Goal: Task Accomplishment & Management: Manage account settings

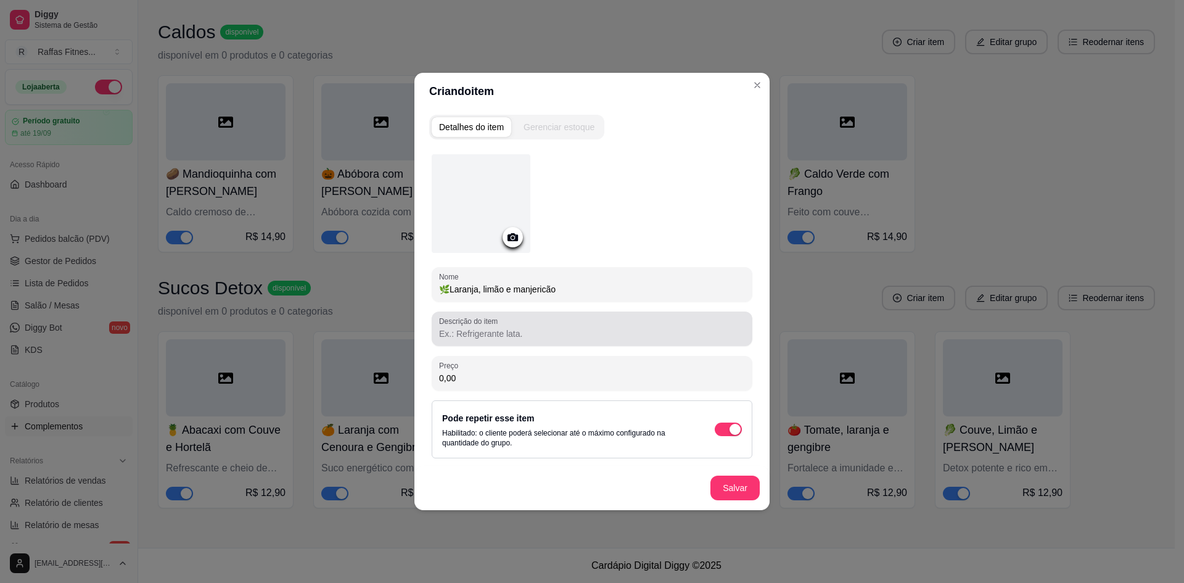
type input "🌿Laranja, limão e manjericão"
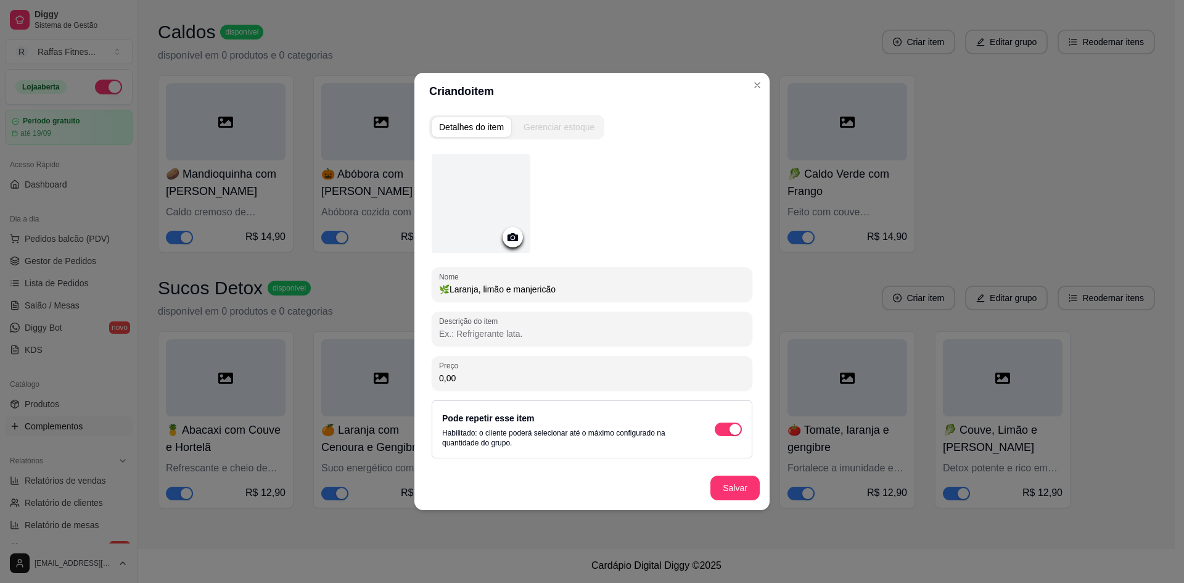
click at [609, 329] on input "Descrição do item" at bounding box center [592, 333] width 306 height 12
click at [449, 329] on input "Rica em antioxidantes, ajuda na circulação." at bounding box center [592, 333] width 306 height 12
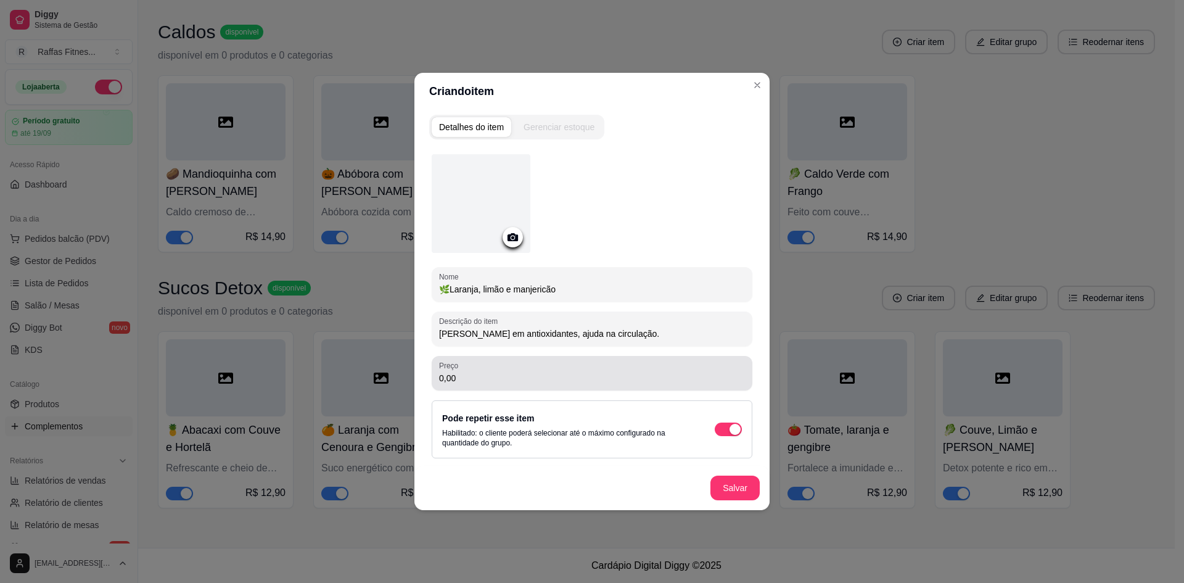
type input "[PERSON_NAME] em antioxidantes, ajuda na circulação."
click at [580, 380] on input "0,00" at bounding box center [592, 378] width 306 height 12
type input "12,90"
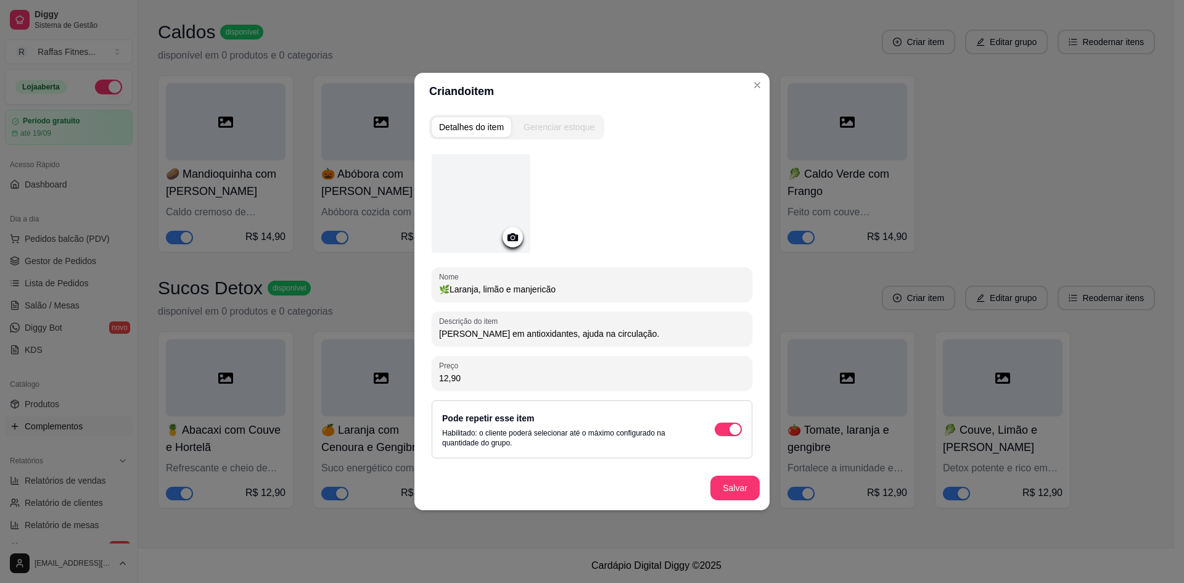
click at [757, 506] on div "Salvar" at bounding box center [591, 488] width 355 height 44
click at [747, 490] on button "Salvar" at bounding box center [735, 488] width 48 height 24
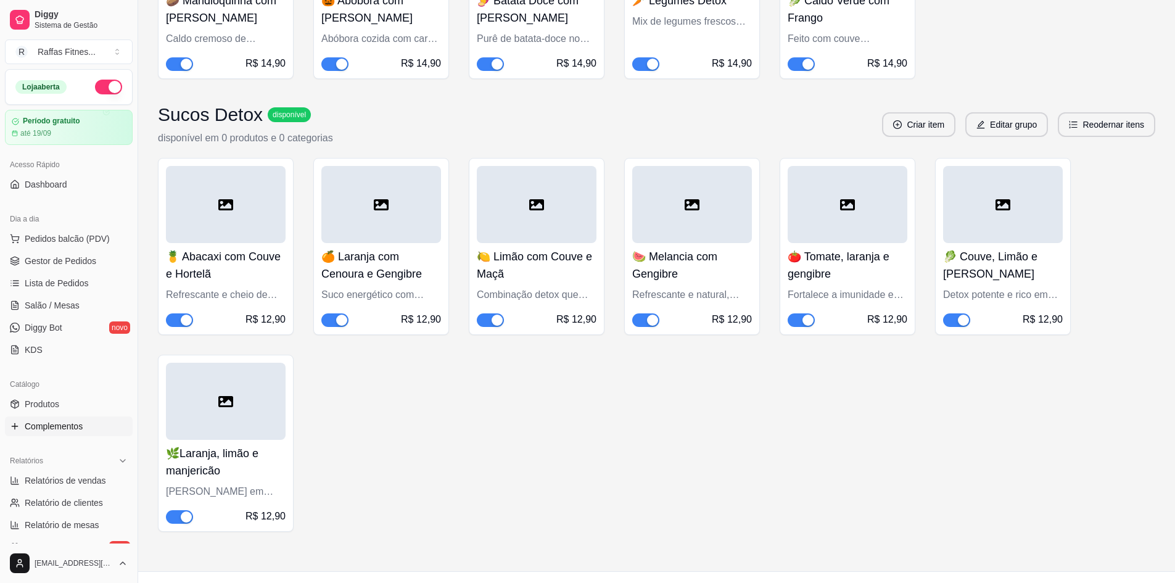
scroll to position [1239, 0]
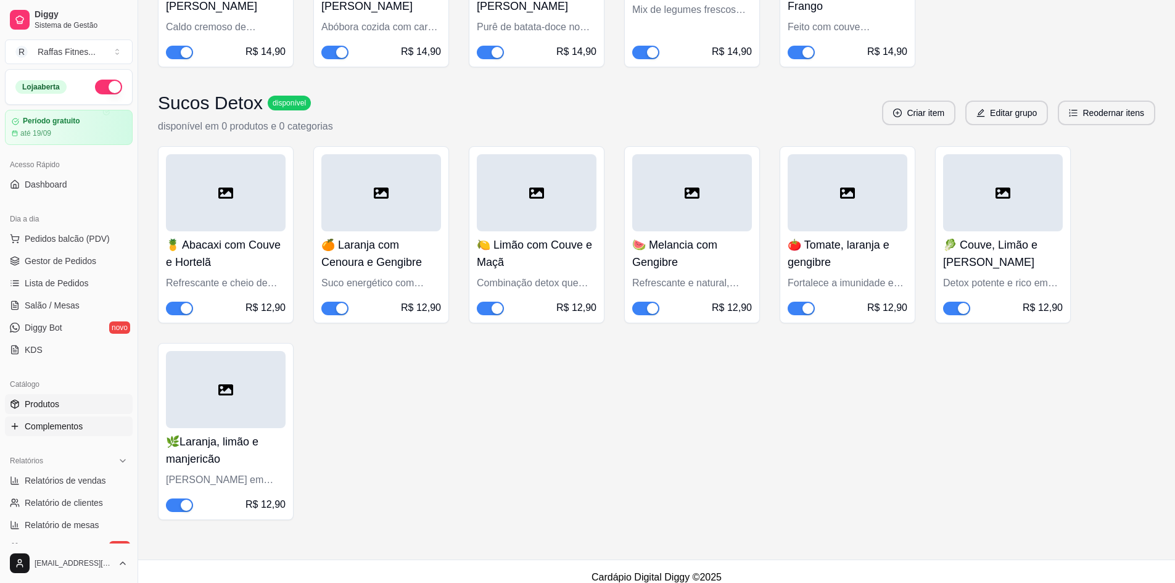
click at [56, 406] on span "Produtos" at bounding box center [42, 404] width 35 height 12
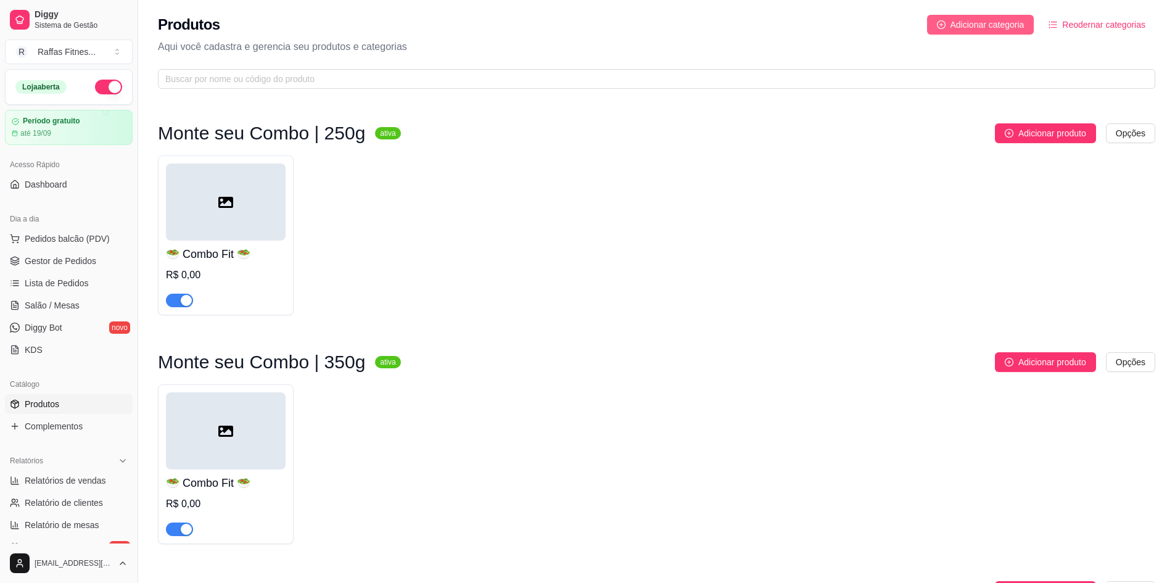
click at [951, 30] on button "Adicionar categoria" at bounding box center [980, 25] width 107 height 20
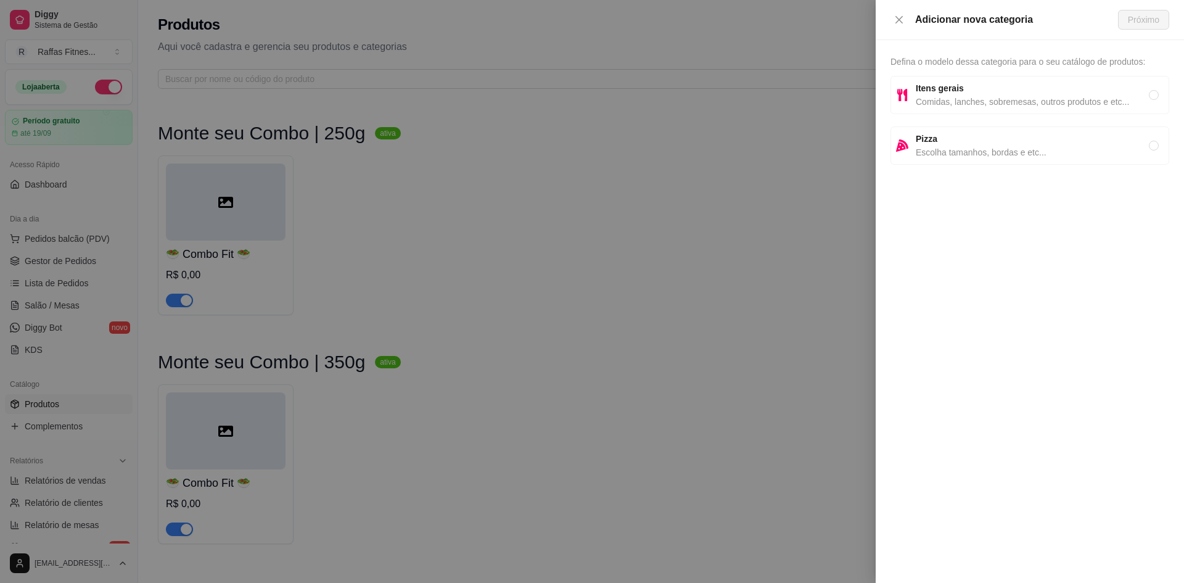
click at [1000, 77] on div "Itens gerais Comidas, lanches, sobremesas, outros produtos e etc..." at bounding box center [1029, 95] width 279 height 38
radio input "true"
click at [1149, 15] on span "Próximo" at bounding box center [1143, 20] width 31 height 14
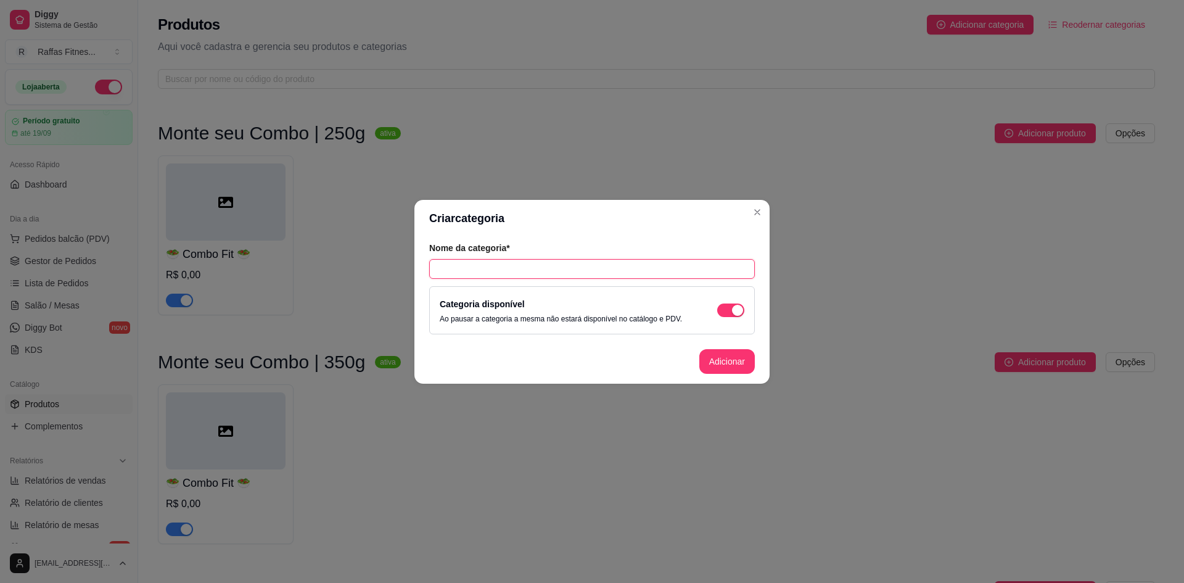
click at [475, 269] on input "text" at bounding box center [592, 269] width 326 height 20
click at [525, 269] on input "Sucos Detox" at bounding box center [592, 269] width 326 height 20
click at [532, 271] on input "Sucos Detox |" at bounding box center [592, 269] width 326 height 20
type input "Sucos Detox | 300ml"
click at [744, 360] on button "Adicionar" at bounding box center [726, 361] width 55 height 25
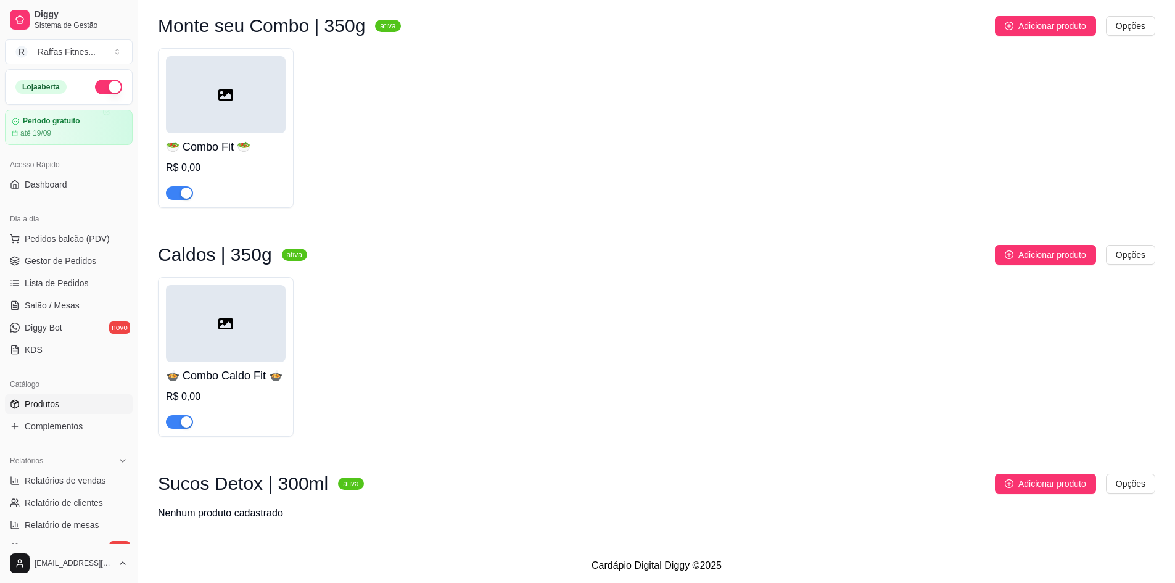
scroll to position [355, 0]
click at [1013, 488] on button "Adicionar produto" at bounding box center [1045, 484] width 101 height 20
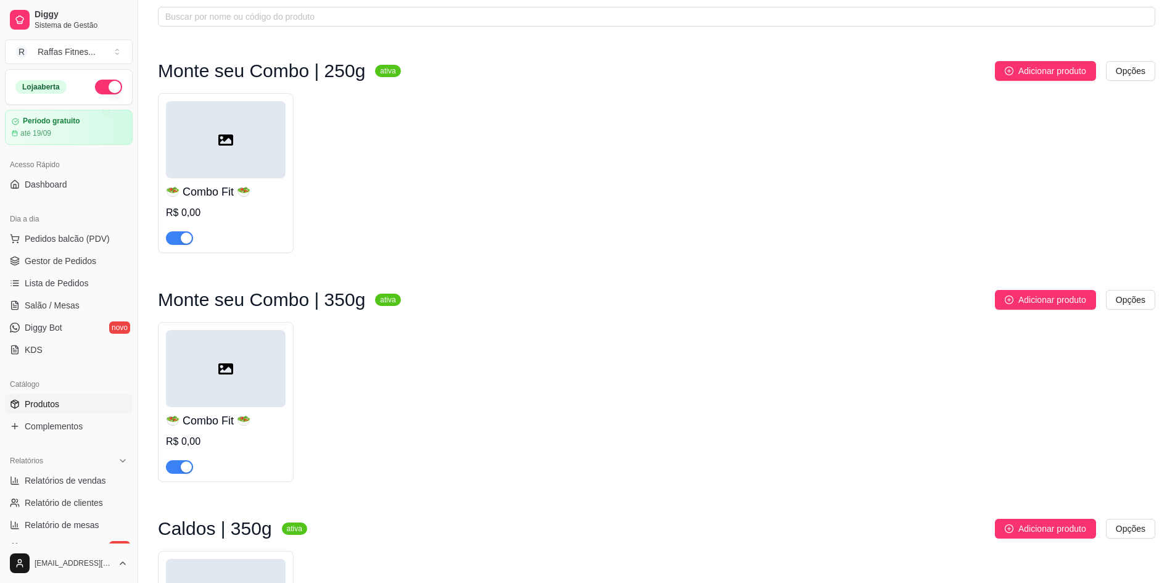
scroll to position [0, 0]
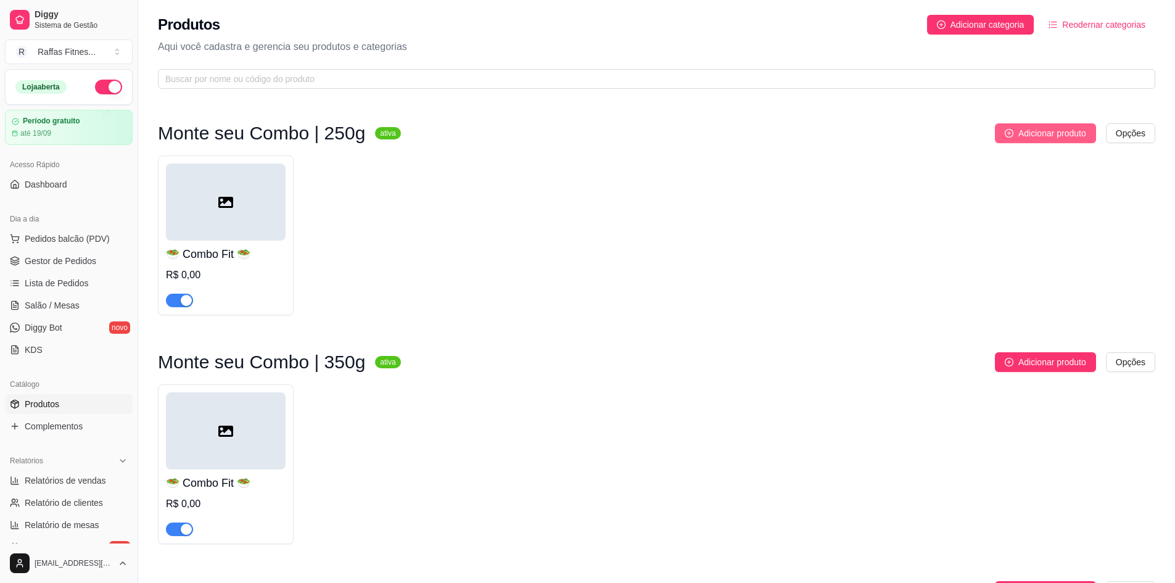
click at [1054, 142] on button "Adicionar produto" at bounding box center [1045, 133] width 101 height 20
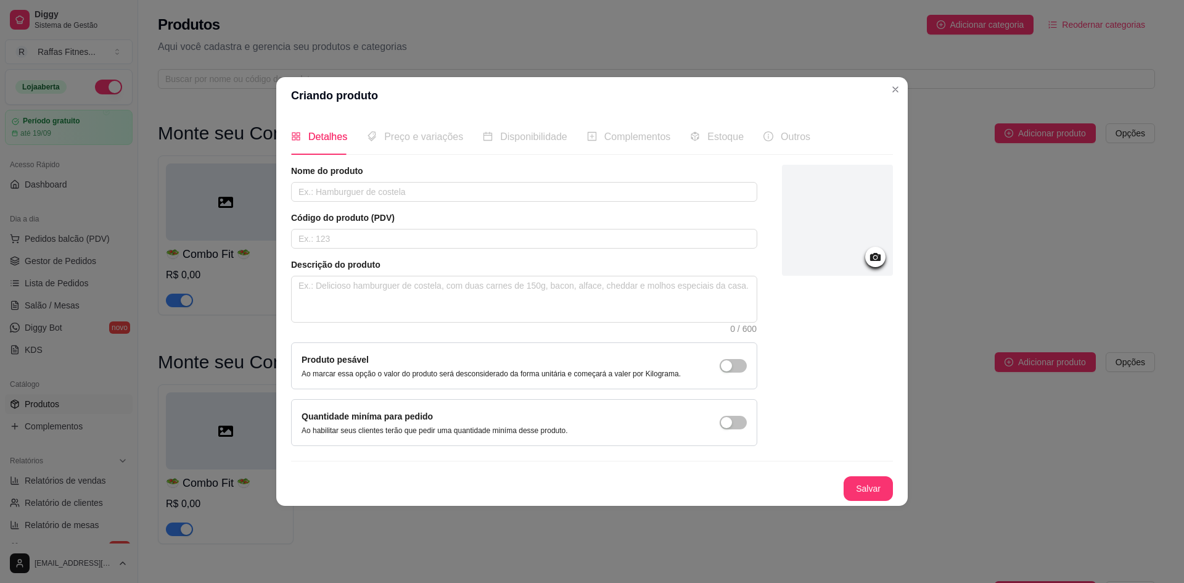
click at [608, 142] on span "Complementos" at bounding box center [637, 136] width 67 height 10
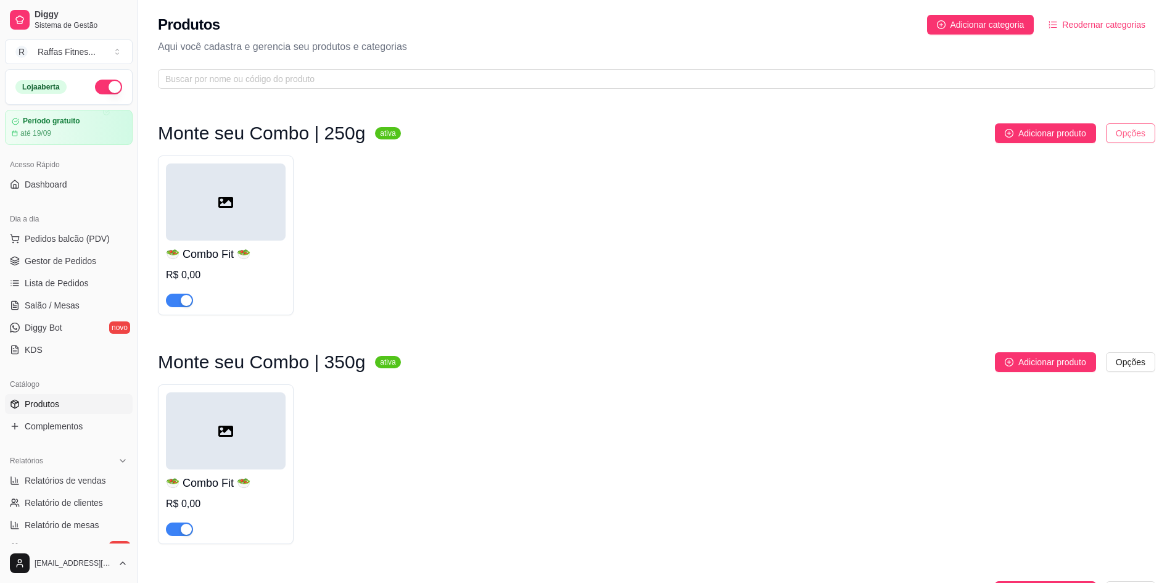
click at [1130, 140] on html "Diggy Sistema de Gestão R Raffas Fitnes ... Loja aberta Período gratuito até 19…" at bounding box center [587, 291] width 1175 height 583
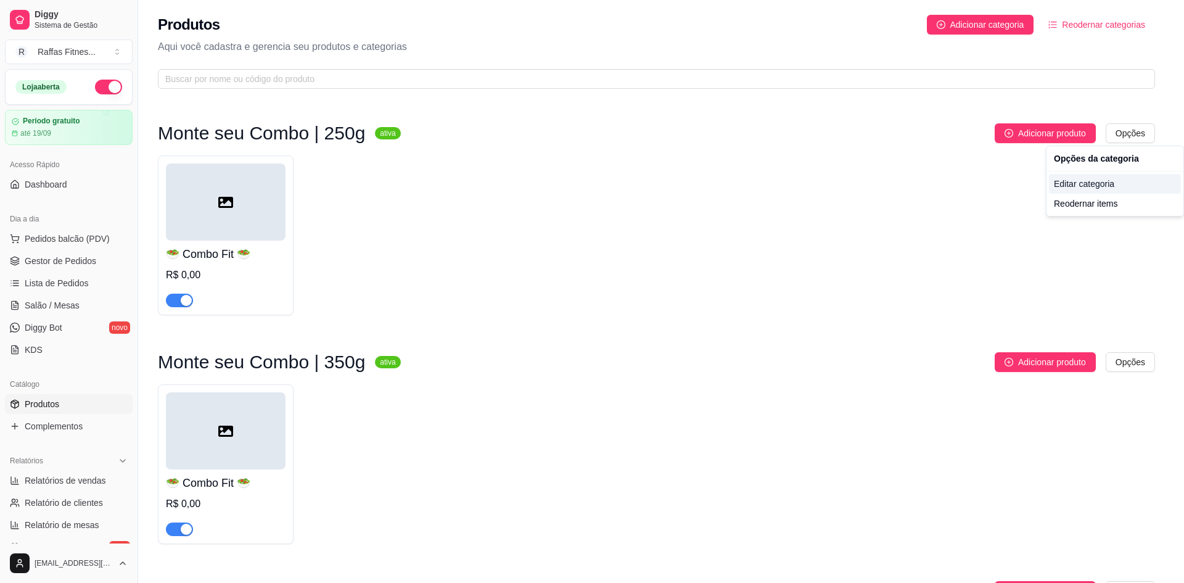
click at [1095, 182] on div "Editar categoria" at bounding box center [1115, 184] width 132 height 20
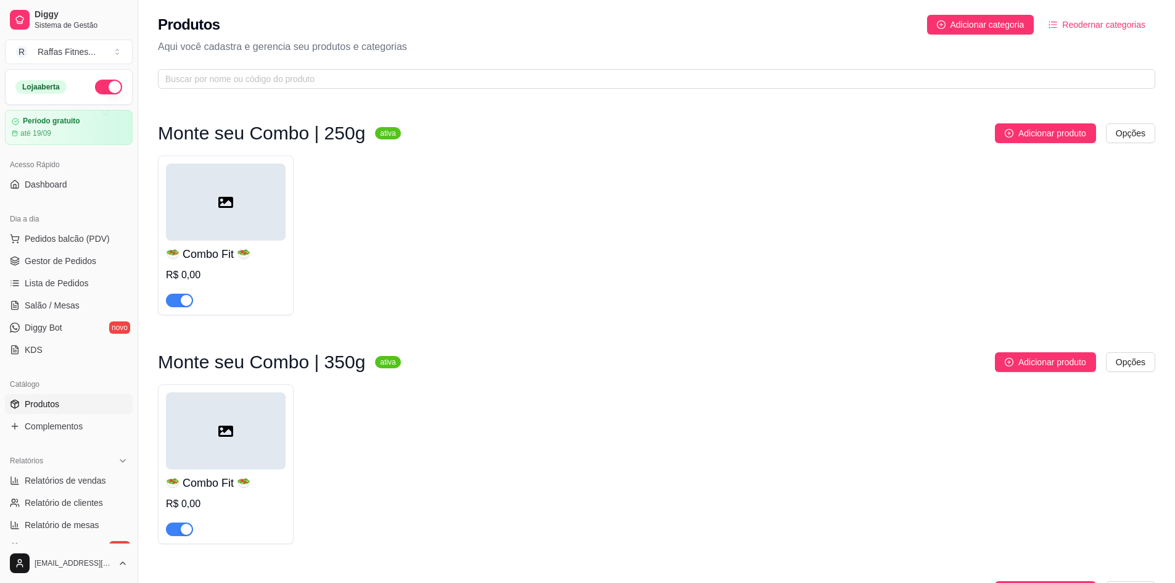
click at [284, 224] on div at bounding box center [226, 201] width 120 height 77
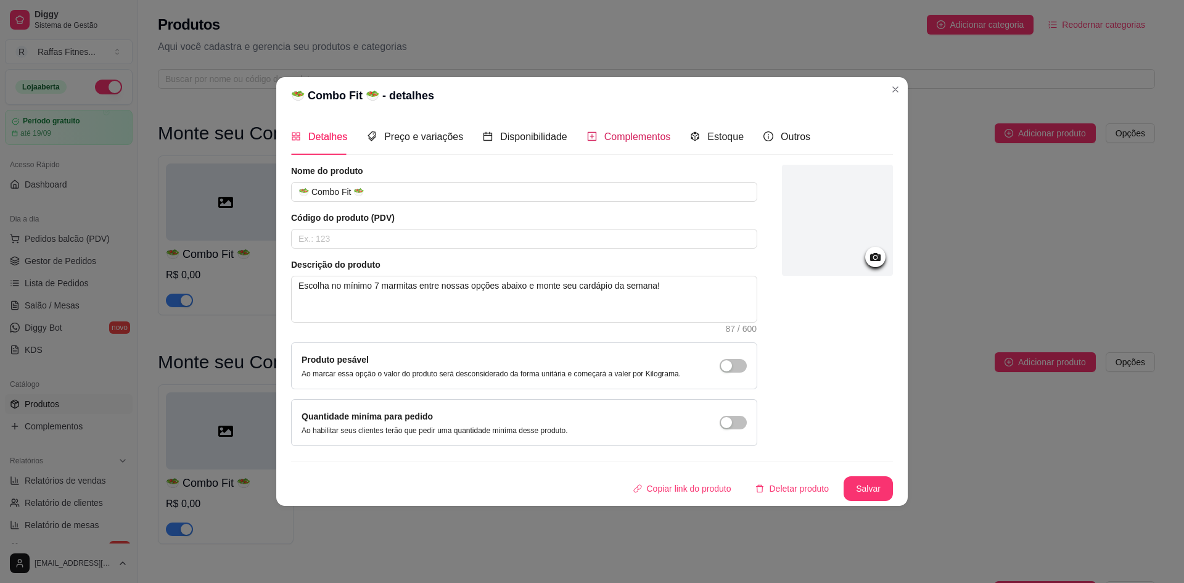
click at [627, 142] on span "Complementos" at bounding box center [637, 136] width 67 height 10
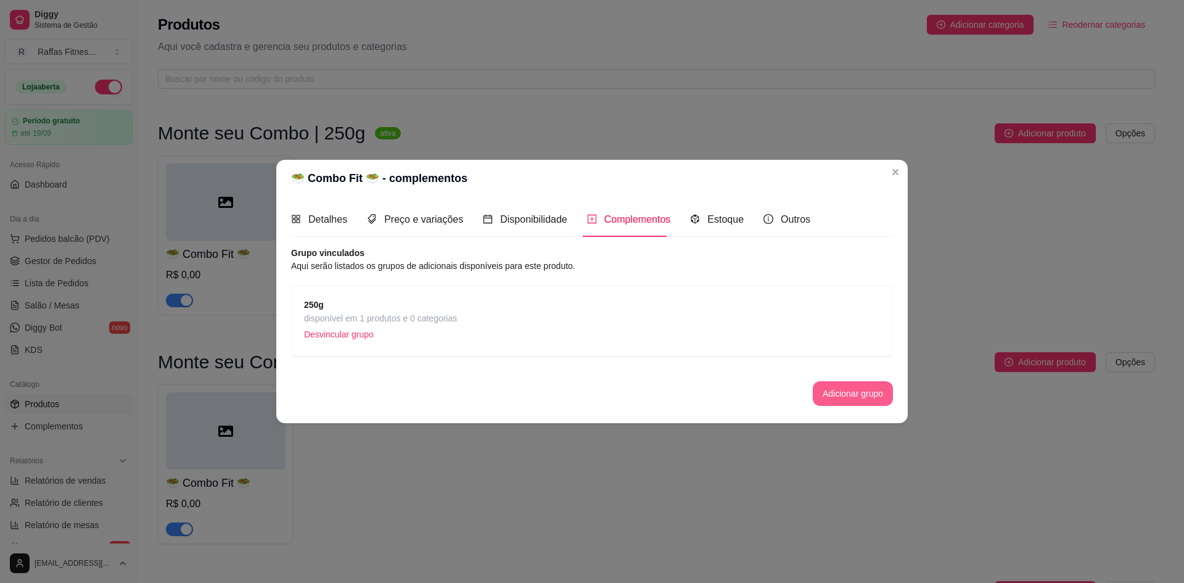
click at [843, 395] on button "Adicionar grupo" at bounding box center [853, 393] width 80 height 25
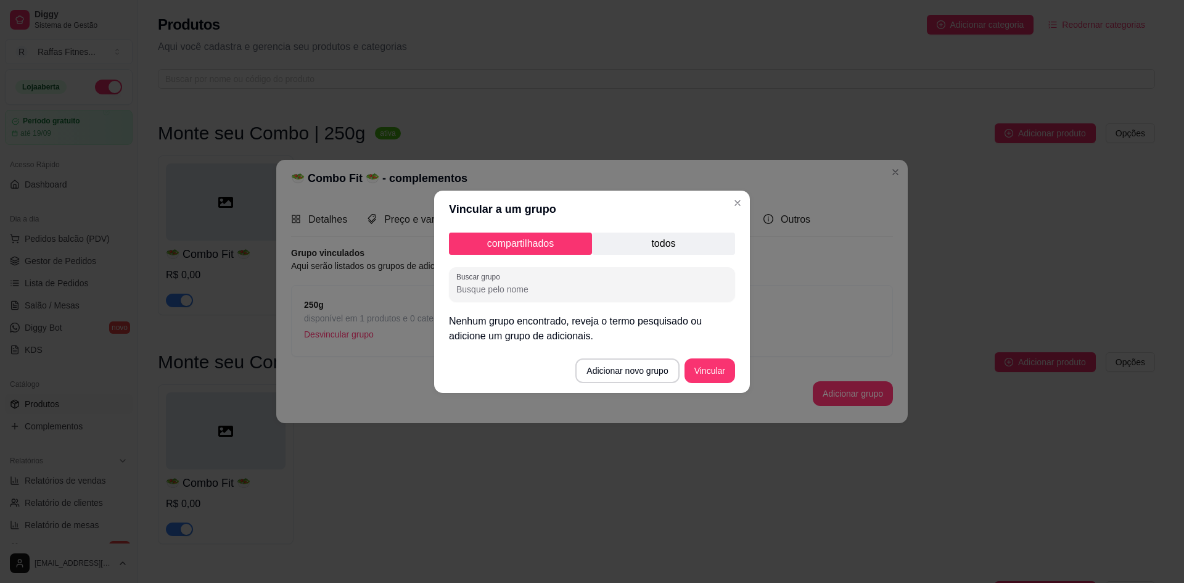
click at [679, 247] on p "todos" at bounding box center [663, 243] width 143 height 22
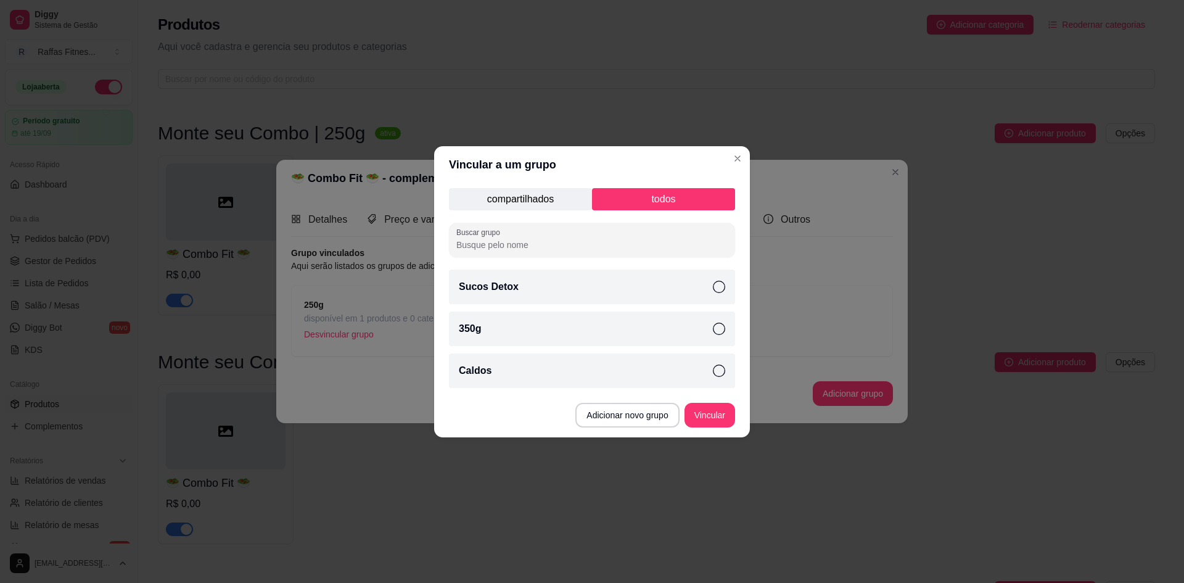
click at [710, 284] on div "Sucos Detox" at bounding box center [592, 286] width 286 height 35
click at [721, 371] on icon at bounding box center [719, 370] width 12 height 12
click at [709, 423] on button "Vincular" at bounding box center [709, 415] width 51 height 25
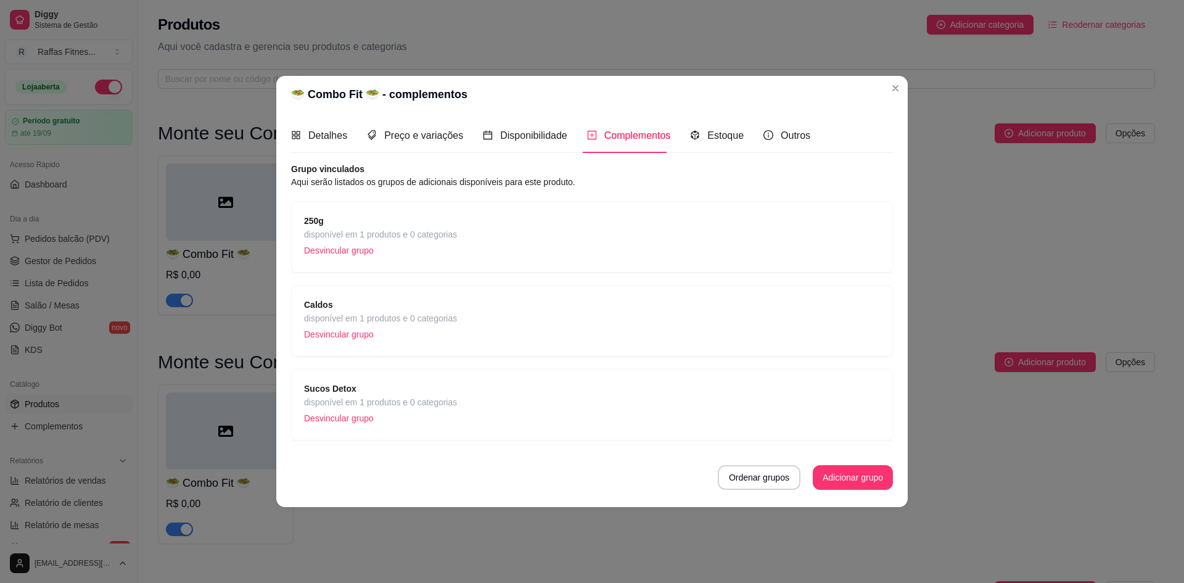
click at [409, 308] on span "Caldos" at bounding box center [380, 305] width 153 height 14
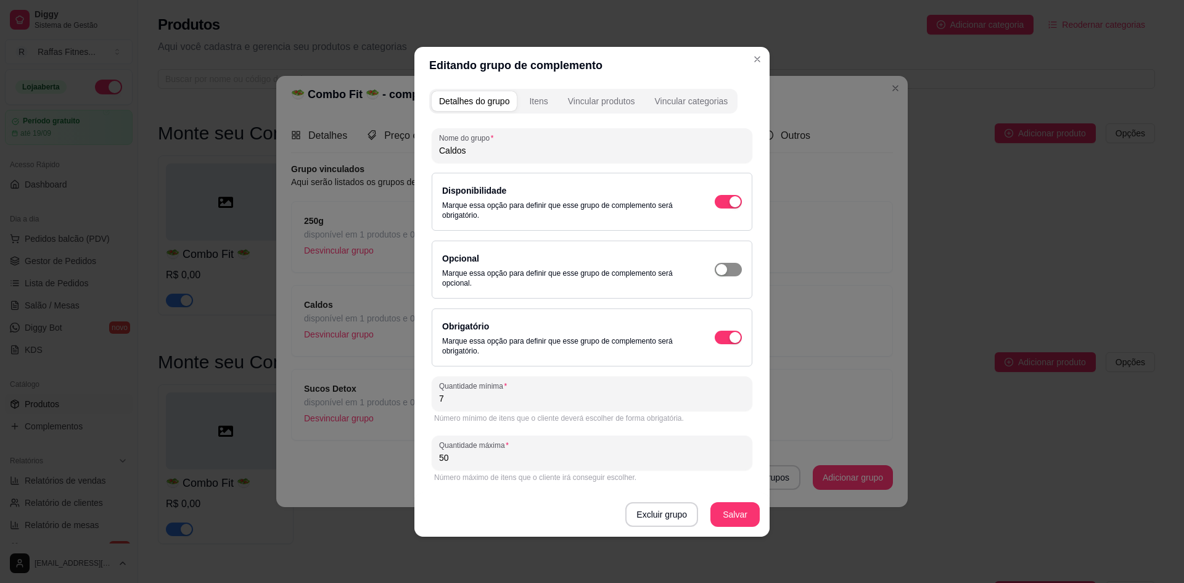
click at [729, 207] on div "button" at bounding box center [734, 201] width 11 height 11
type input "0"
click at [726, 519] on button "Salvar" at bounding box center [735, 514] width 48 height 24
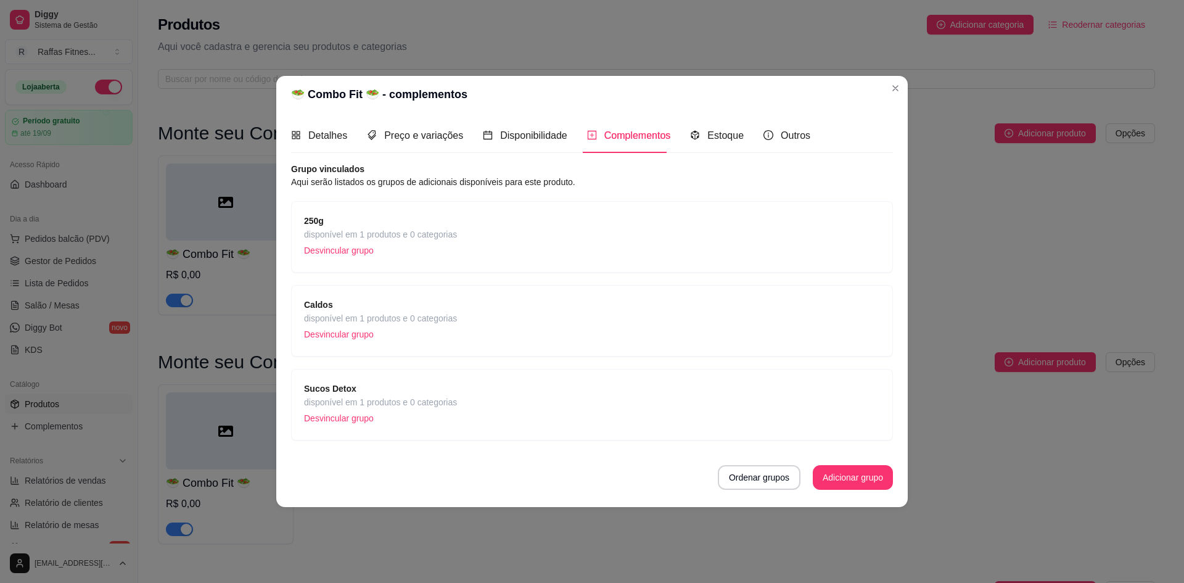
click at [375, 406] on span "disponível em 1 produtos e 0 categorias" at bounding box center [380, 402] width 153 height 14
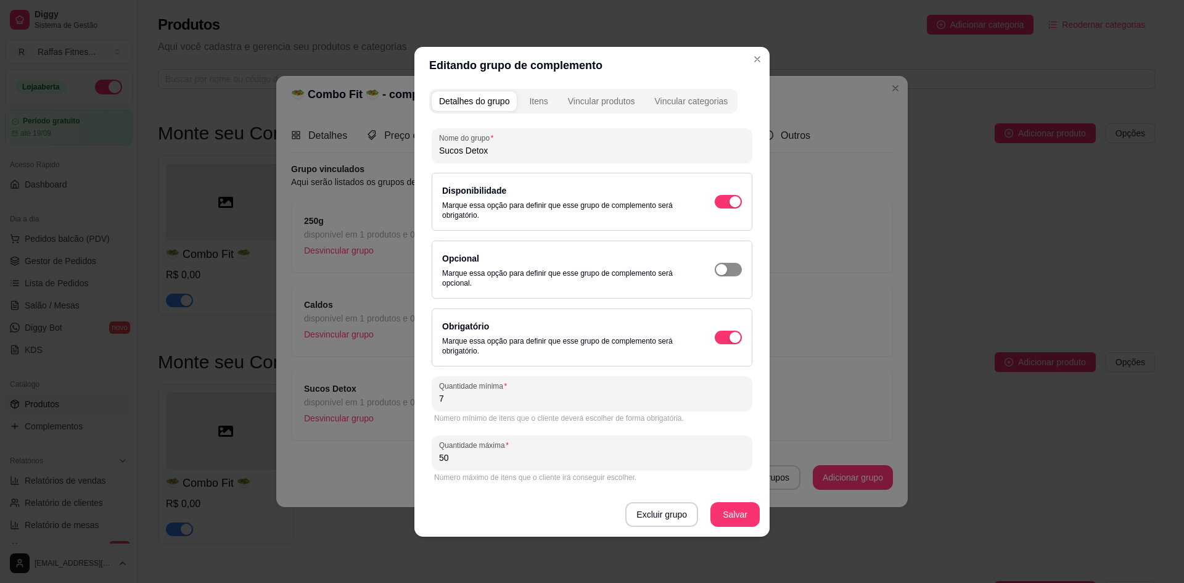
click at [730, 208] on span "button" at bounding box center [728, 202] width 27 height 14
type input "0"
click at [738, 516] on button "Salvar" at bounding box center [734, 514] width 49 height 25
click at [731, 518] on button "Salvar" at bounding box center [735, 514] width 48 height 24
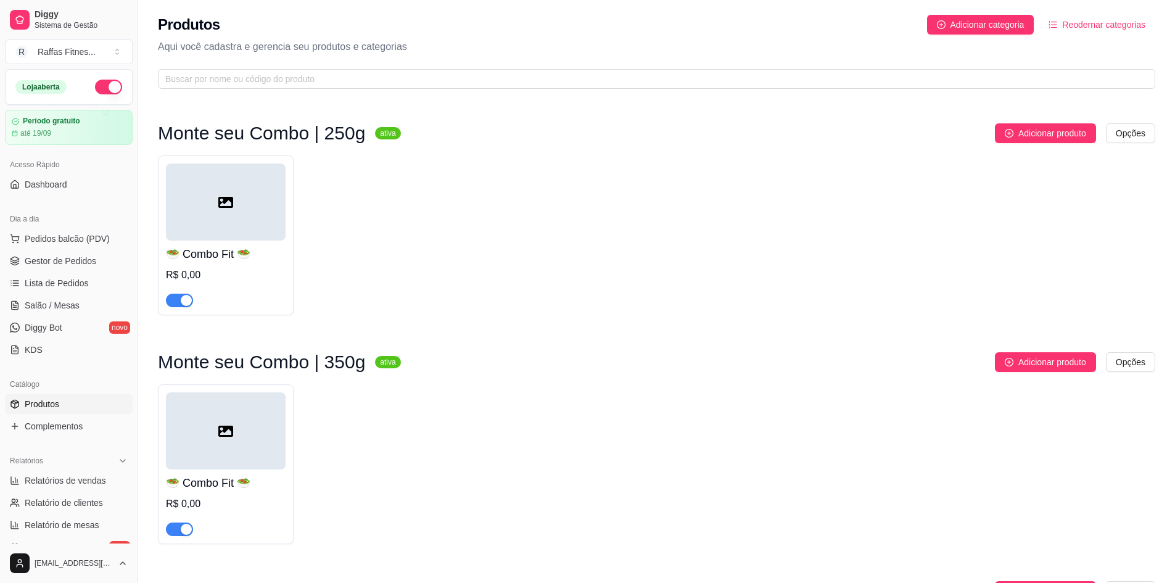
click at [220, 222] on div at bounding box center [226, 201] width 120 height 77
click at [211, 248] on h4 "🥗 Combo Fit 🥗" at bounding box center [226, 253] width 120 height 17
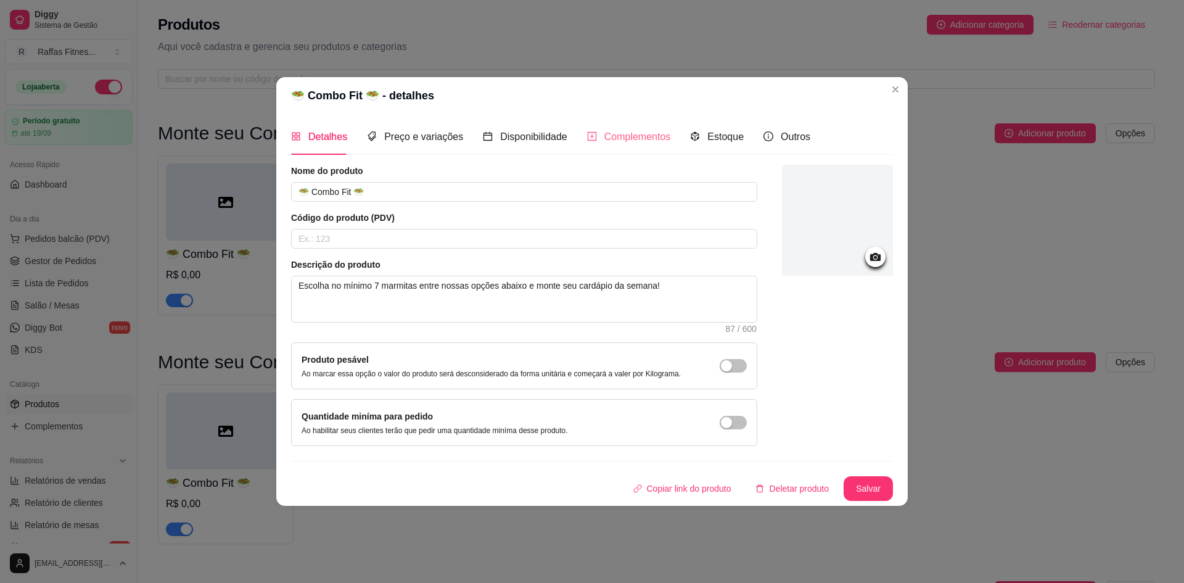
click at [630, 146] on div "Complementos" at bounding box center [629, 136] width 84 height 35
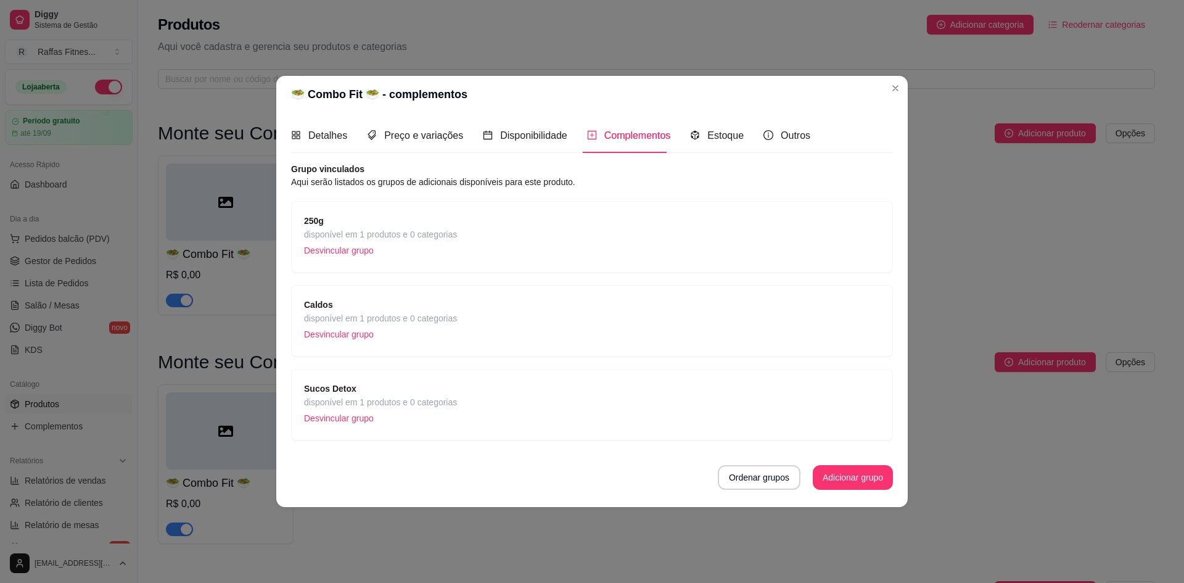
click at [434, 314] on span "disponível em 1 produtos e 0 categorias" at bounding box center [380, 318] width 153 height 14
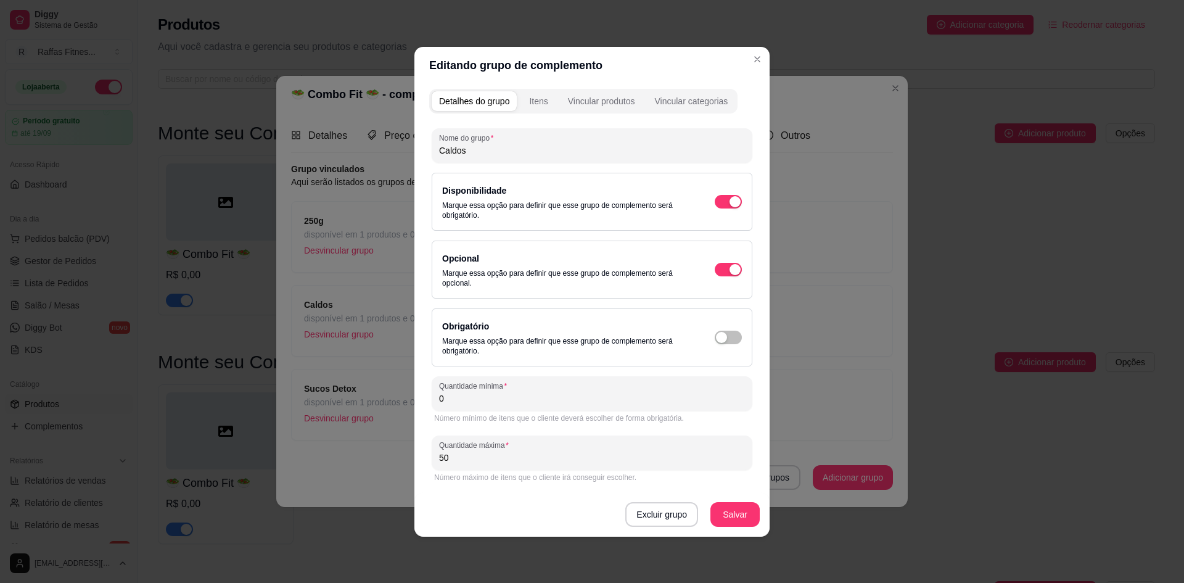
click at [627, 328] on div "Obrigatório Marque essa opção para definir que esse grupo de complemento será o…" at bounding box center [566, 337] width 248 height 37
click at [729, 207] on div "button" at bounding box center [734, 201] width 11 height 11
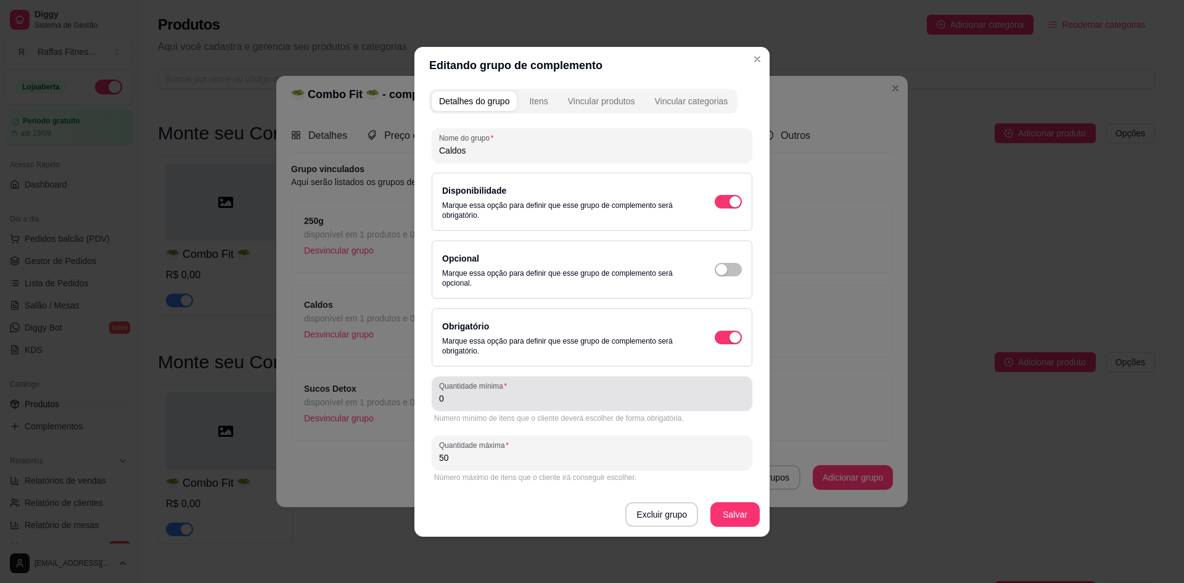
click at [662, 387] on div "0" at bounding box center [592, 393] width 306 height 25
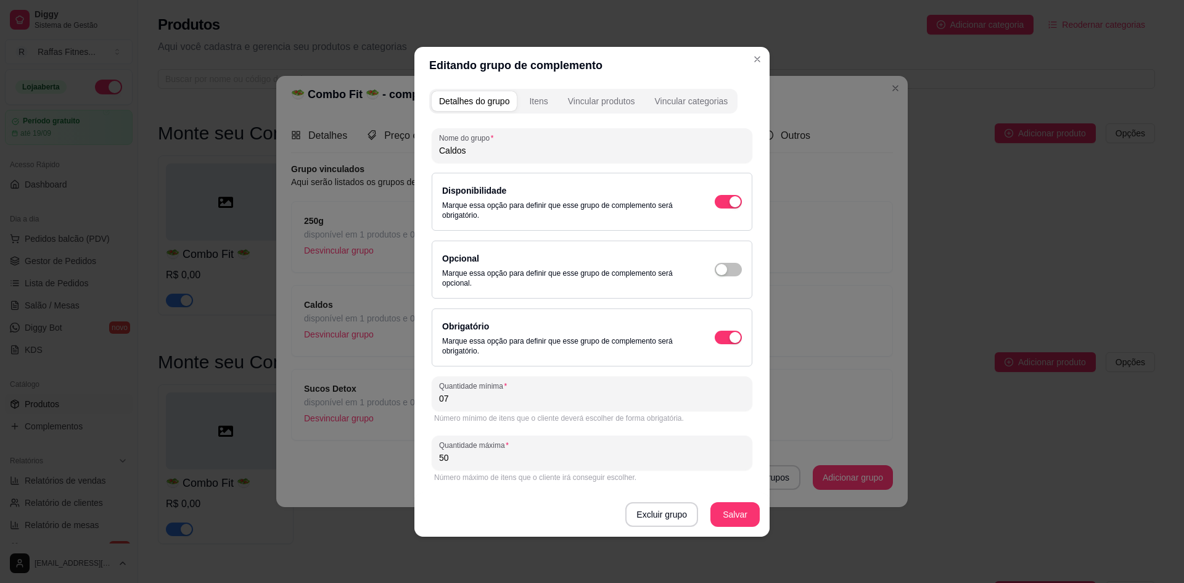
type input "0"
click at [729, 207] on div "button" at bounding box center [734, 201] width 11 height 11
type input "0"
click at [752, 519] on button "Salvar" at bounding box center [735, 514] width 48 height 24
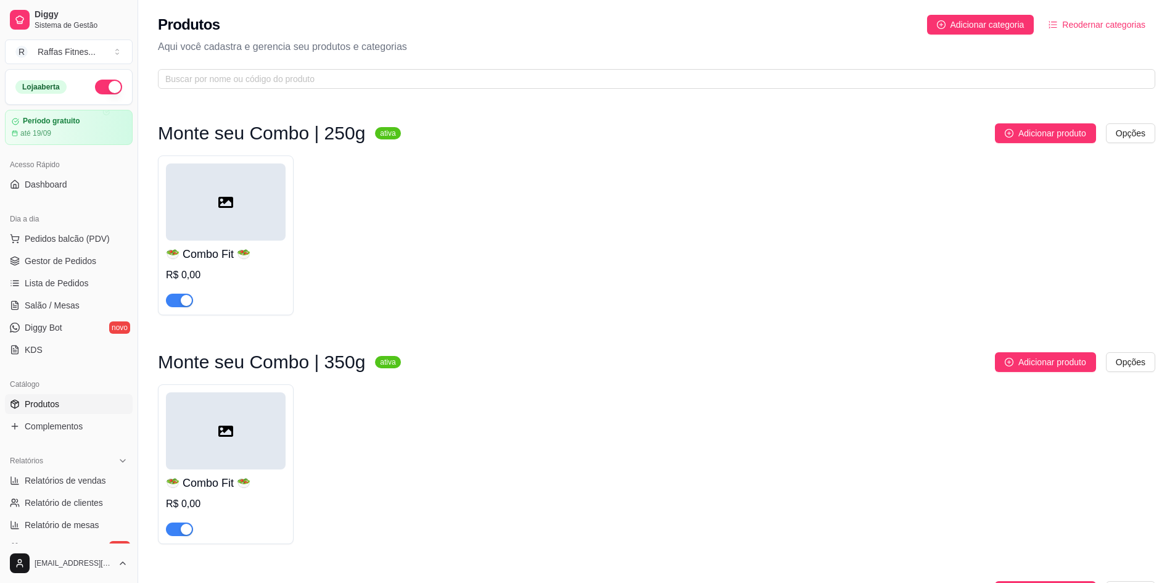
click at [246, 434] on div at bounding box center [226, 430] width 120 height 77
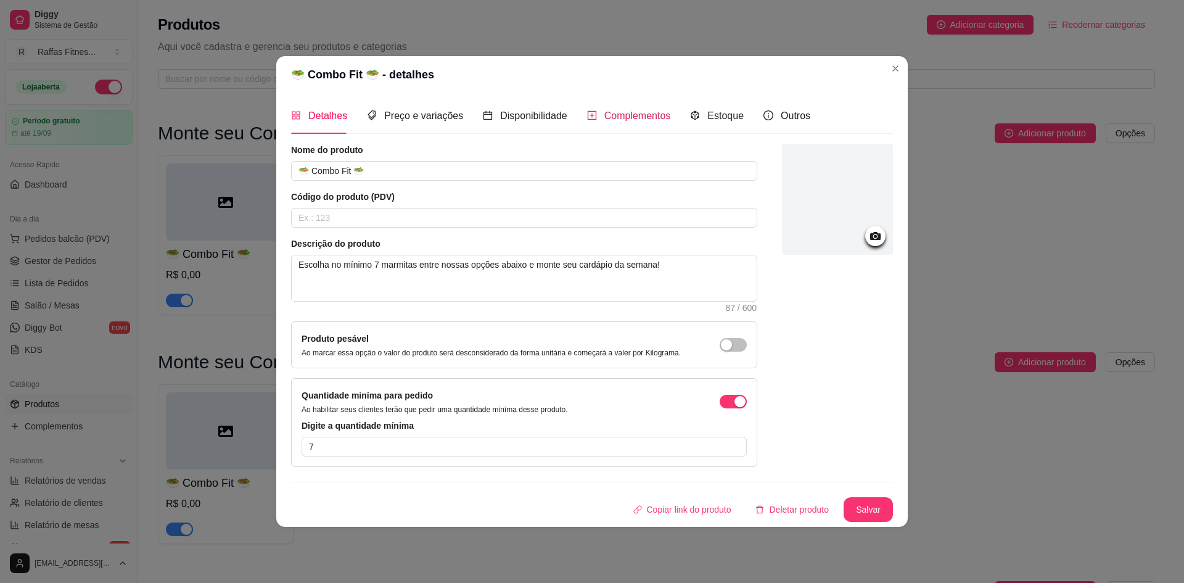
click at [646, 120] on span "Complementos" at bounding box center [637, 115] width 67 height 10
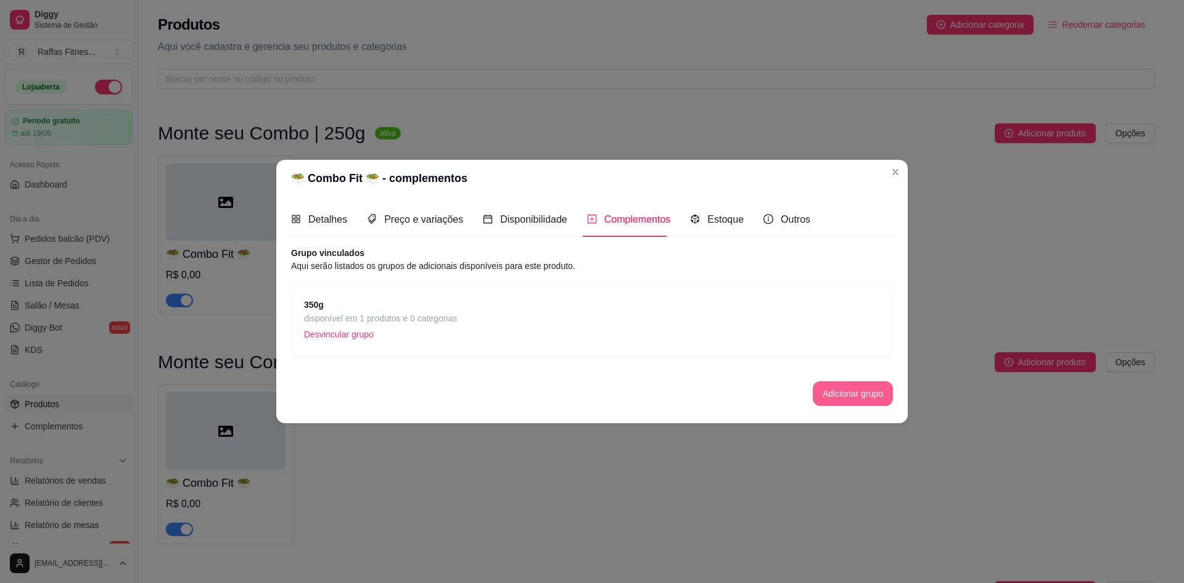
click at [820, 390] on button "Adicionar grupo" at bounding box center [853, 393] width 80 height 25
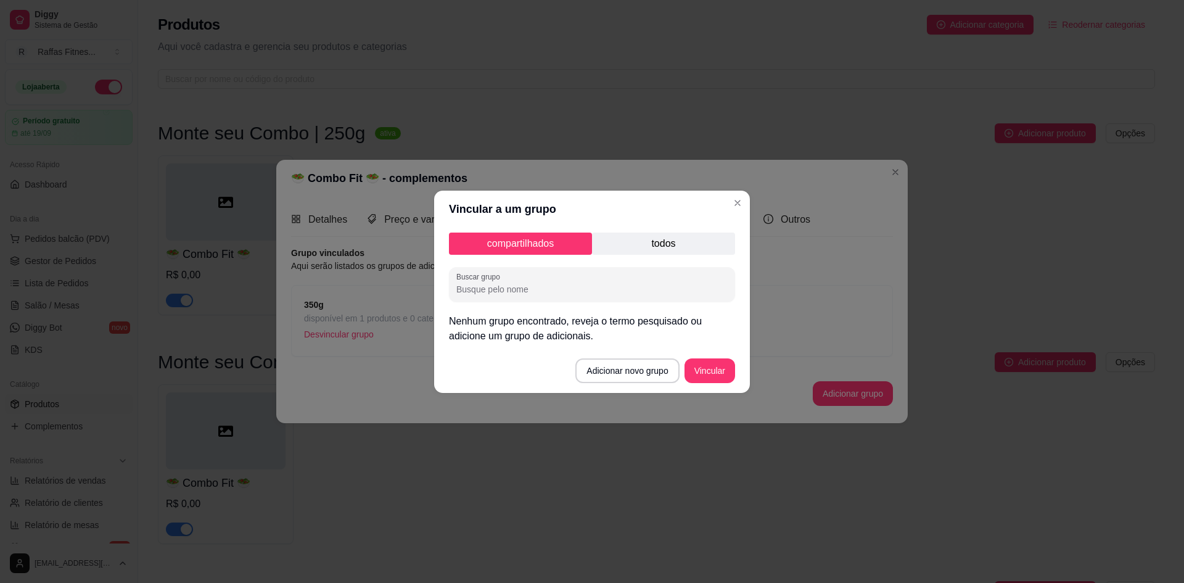
click at [631, 244] on p "todos" at bounding box center [663, 243] width 143 height 22
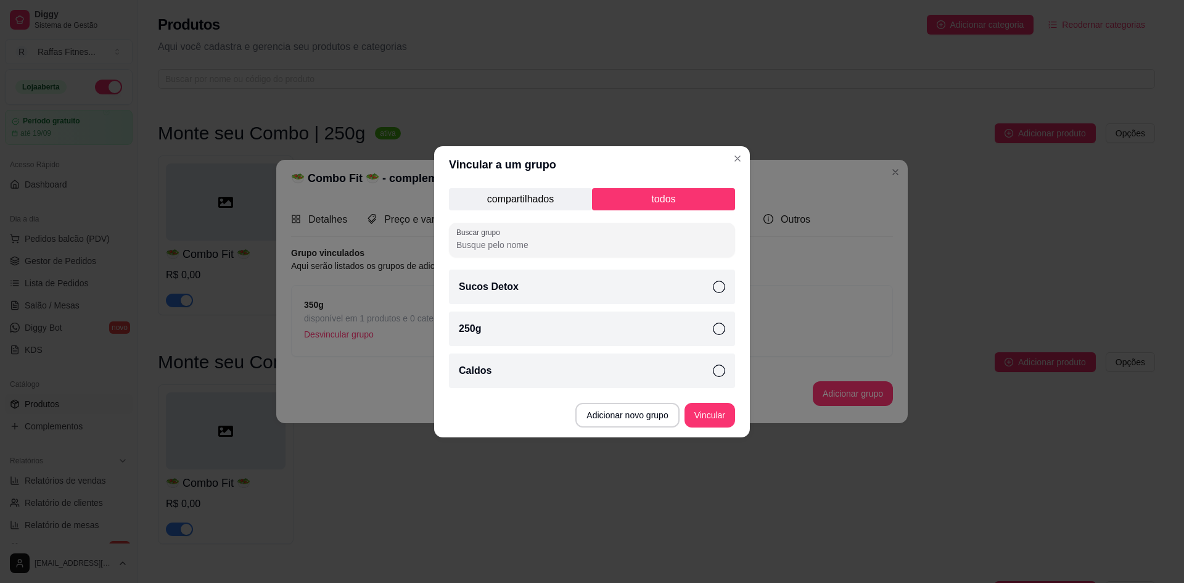
click at [641, 296] on div "Sucos Detox" at bounding box center [592, 286] width 286 height 35
click at [637, 365] on div "Caldos" at bounding box center [592, 370] width 286 height 35
click at [700, 417] on button "Vincular" at bounding box center [709, 415] width 49 height 24
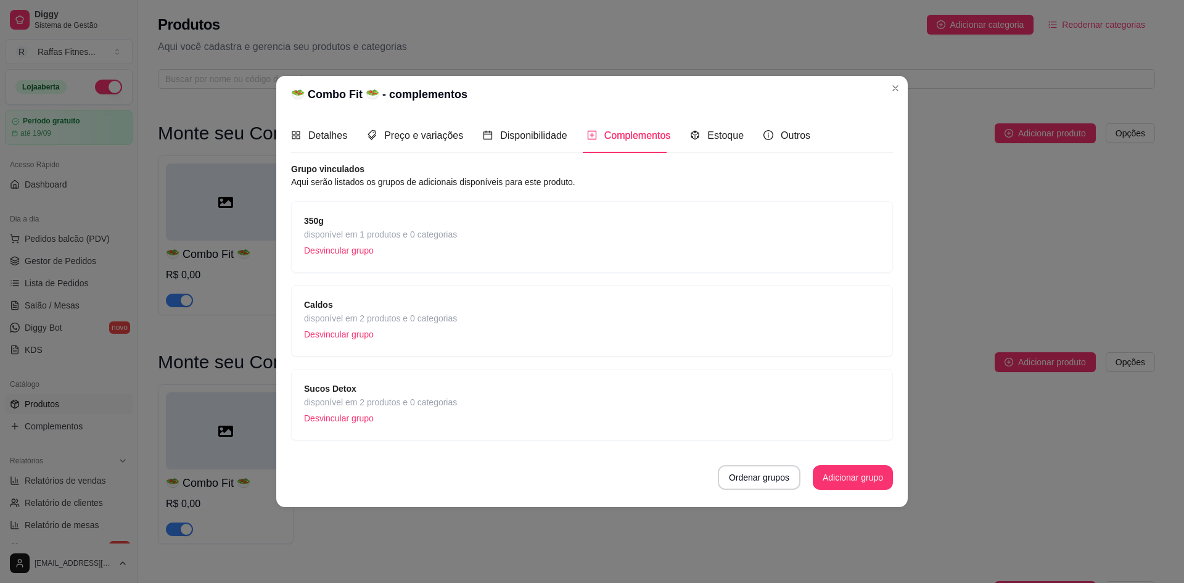
click at [397, 319] on span "disponível em 2 produtos e 0 categorias" at bounding box center [380, 318] width 153 height 14
click at [623, 388] on div "Sucos Detox disponível em 2 produtos e 0 categorias Desvincular grupo" at bounding box center [592, 405] width 576 height 46
click at [698, 226] on div "350g disponível em 1 produtos e 0 categorias Desvincular grupo" at bounding box center [592, 237] width 576 height 46
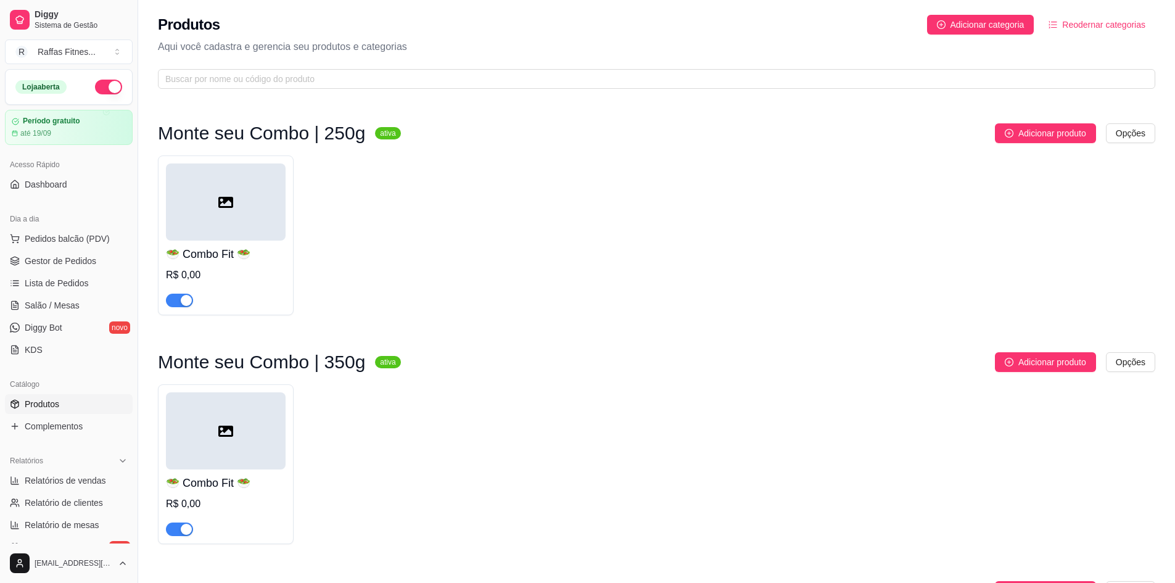
scroll to position [355, 0]
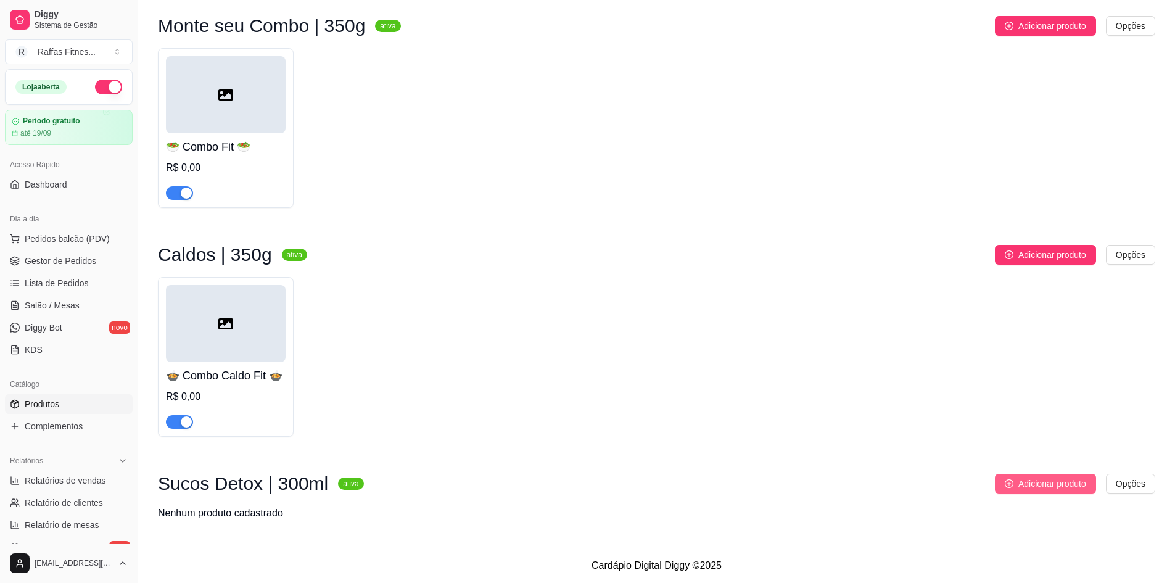
click at [1078, 492] on button "Adicionar produto" at bounding box center [1045, 484] width 101 height 20
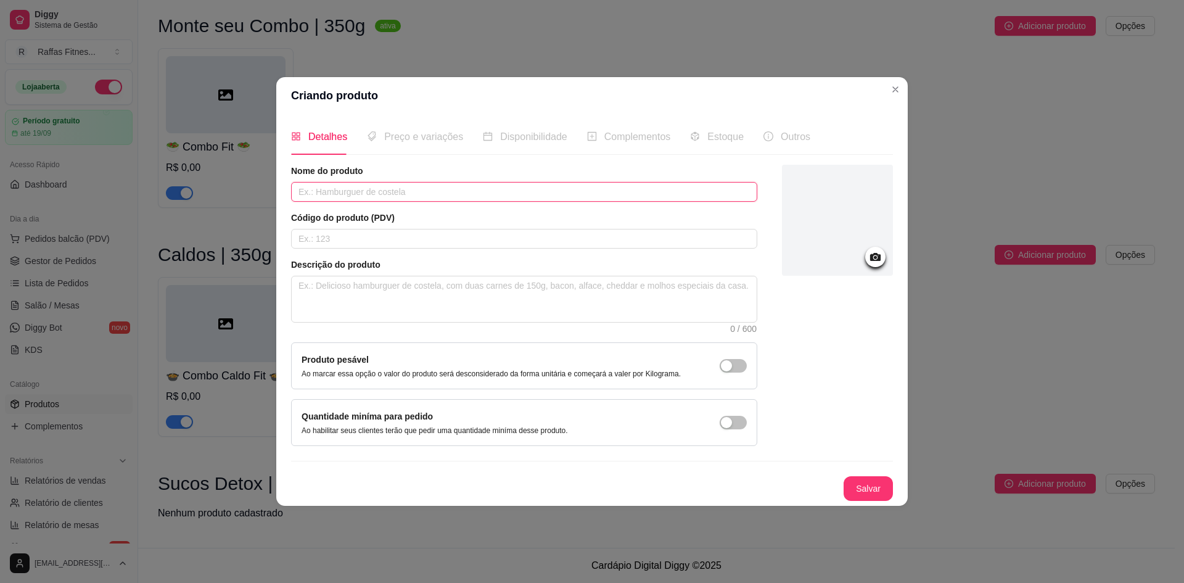
click at [416, 191] on input "text" at bounding box center [524, 192] width 466 height 20
paste input "🥤"
click at [390, 186] on input "🥤Combo Sucos Detox 🥤" at bounding box center [524, 192] width 466 height 20
type input "🥤Combo Sucos Detox 🥤"
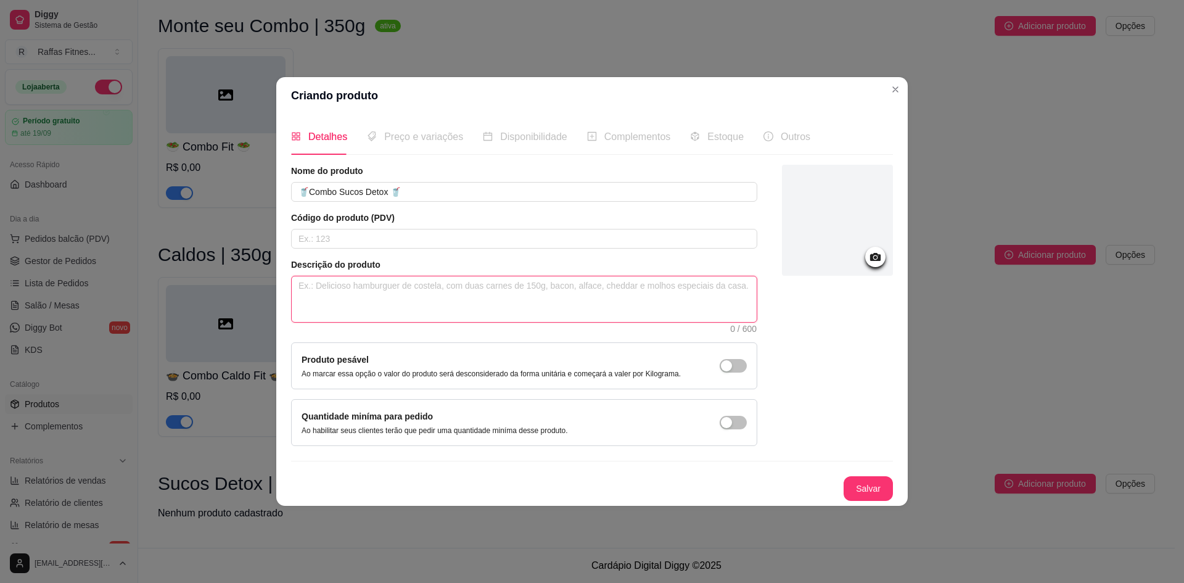
click at [367, 304] on textarea at bounding box center [524, 299] width 465 height 46
click at [459, 294] on textarea at bounding box center [524, 299] width 465 height 46
paste textarea "Sucos Detox – refrescantes, nutritivos e feitos com ingredientes naturais para …"
type textarea "Sucos Detox – refrescantes, nutritivos e feitos com ingredientes naturais para …"
click at [359, 286] on textarea "Sucos Detox – refrescantes, nutritivos e feitos com ingredientes naturais para …" at bounding box center [524, 299] width 465 height 46
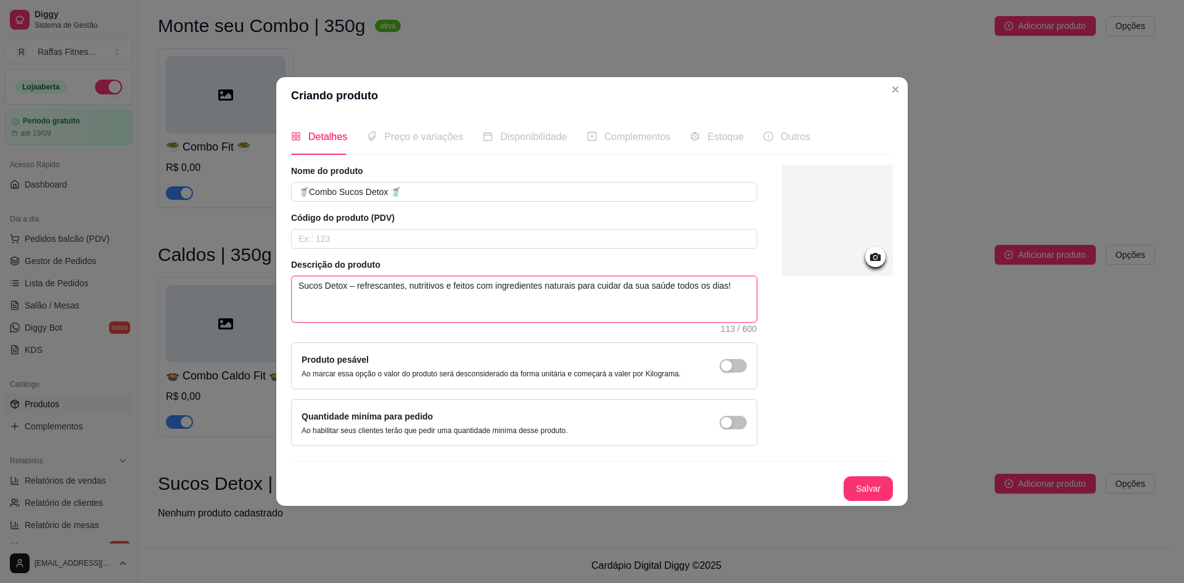
type textarea "Sucos Detox – efrescantes, nutritivos e feitos com ingredientes naturais para c…"
type textarea "Sucos Detox –efrescantes, nutritivos e feitos com ingredientes naturais para cu…"
type textarea "Sucos Detox efrescantes, nutritivos e feitos com ingredientes naturais para cui…"
type textarea "Sucos Detox refrescantes, nutritivos e feitos com ingredientes naturais para cu…"
click at [295, 283] on textarea "Sucos Detox refrescantes, nutritivos e feitos com ingredientes naturais para cu…" at bounding box center [524, 299] width 465 height 46
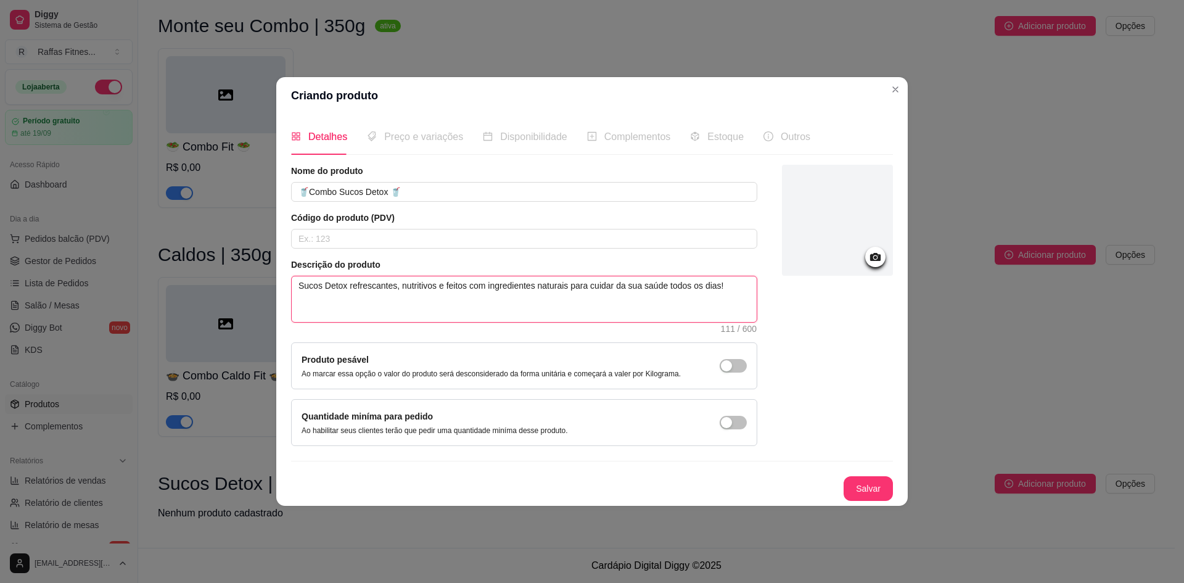
type textarea "DSucos Detox refrescantes, nutritivos e feitos com ingredientes naturais para c…"
type textarea "DeSucos Detox refrescantes, nutritivos e feitos com ingredientes naturais para …"
type textarea "DelSucos Detox refrescantes, nutritivos e feitos com ingredientes naturais para…"
type textarea "DeliSucos Detox refrescantes, nutritivos e feitos com ingredientes naturais par…"
type textarea "DelicSucos Detox refrescantes, nutritivos e feitos com ingredientes naturais pa…"
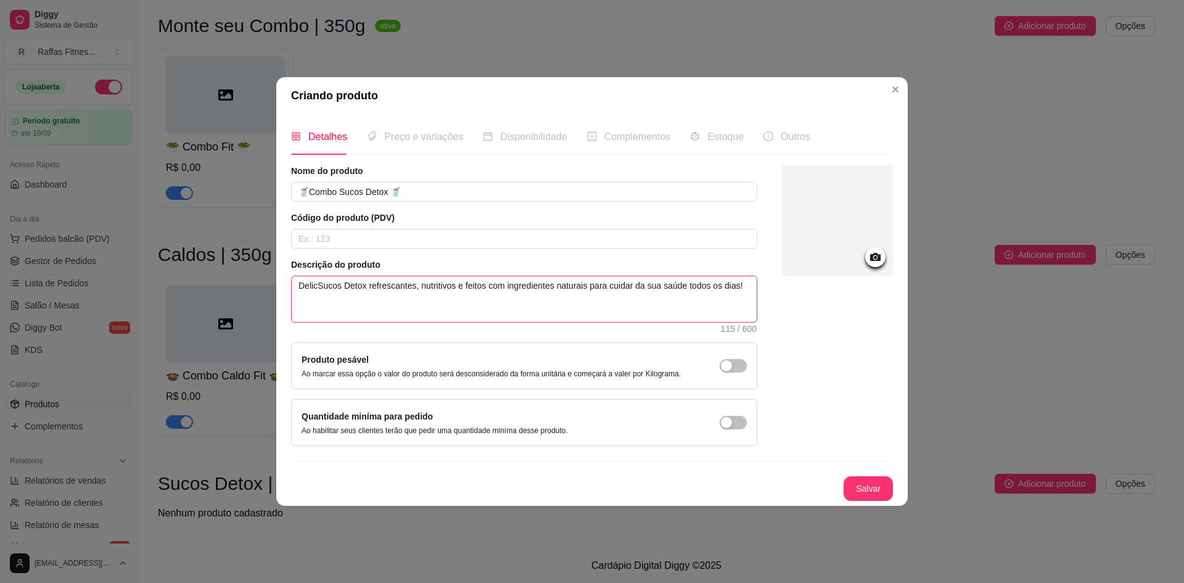
type textarea "DeliciSucos Detox refrescantes, nutritivos e feitos com ingredientes naturais p…"
type textarea "DelicioSucos Detox refrescantes, nutritivos e feitos com ingredientes naturais …"
type textarea "DeliciosSucos Detox refrescantes, nutritivos e feitos com ingredientes naturais…"
type textarea "DeliciosoSucos Detox refrescantes, nutritivos e feitos com ingredientes naturai…"
type textarea "DeliciososSucos Detox refrescantes, nutritivos e feitos com ingredientes natura…"
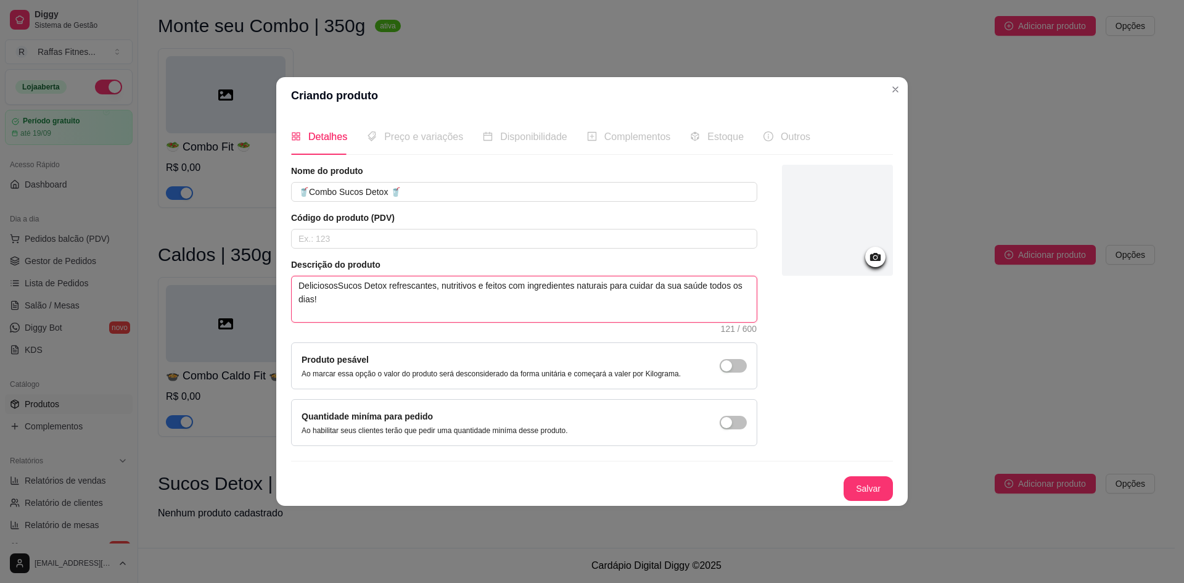
type textarea "Deliciosos Sucos Detox refrescantes, nutritivos e feitos com ingredientes natur…"
click at [387, 286] on textarea "Deliciosos Sucos Detox refrescantes, nutritivos e feitos com ingredientes natur…" at bounding box center [524, 299] width 465 height 46
click at [499, 305] on textarea "Deliciosos Sucos Detox, refrescantes, nutritivos e feitos com ingredientes natu…" at bounding box center [524, 299] width 465 height 46
type textarea "Deliciosos Sucos Detox, refrescantes, nutritivos e feitos com ingredientes natu…"
click at [721, 371] on div "button" at bounding box center [726, 365] width 11 height 11
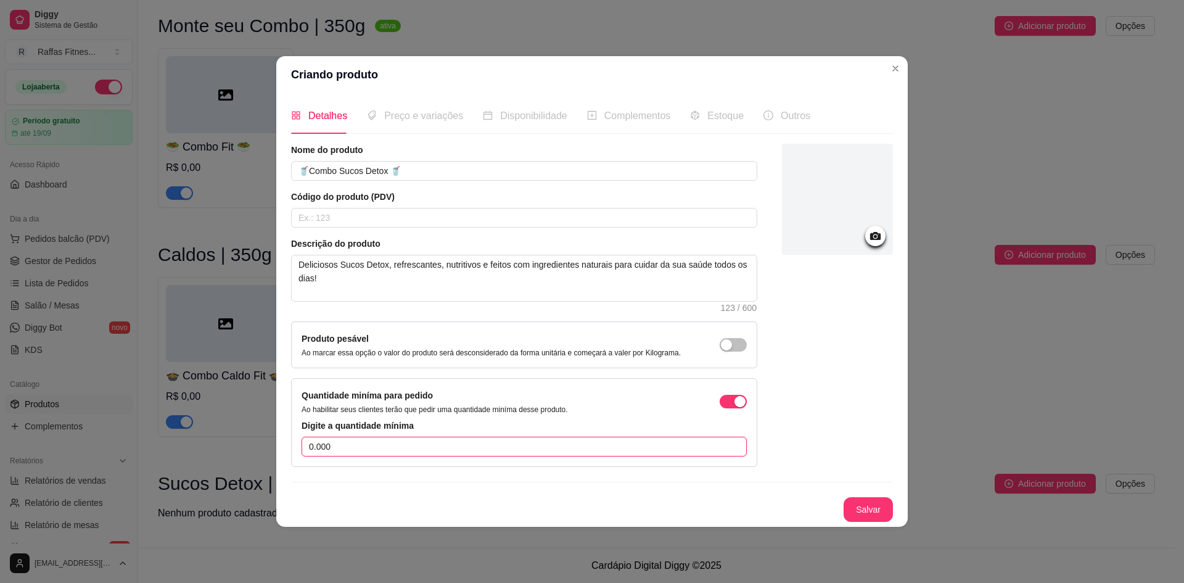
click at [437, 452] on input "0.000" at bounding box center [524, 447] width 445 height 20
type input "7"
click at [858, 515] on button "Salvar" at bounding box center [868, 509] width 49 height 25
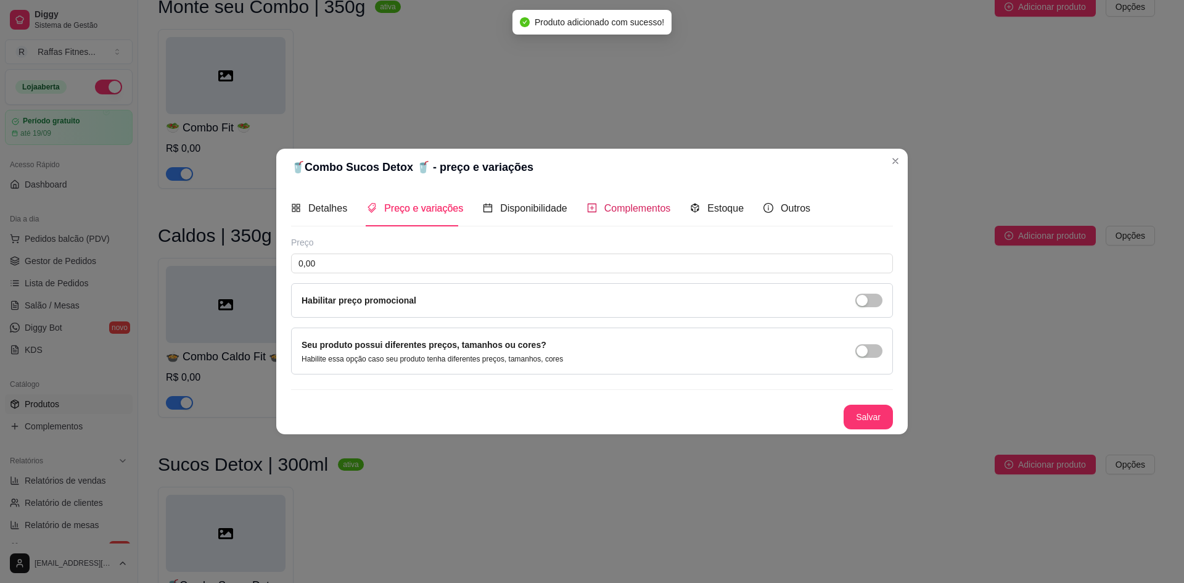
click at [643, 208] on span "Complementos" at bounding box center [637, 208] width 67 height 10
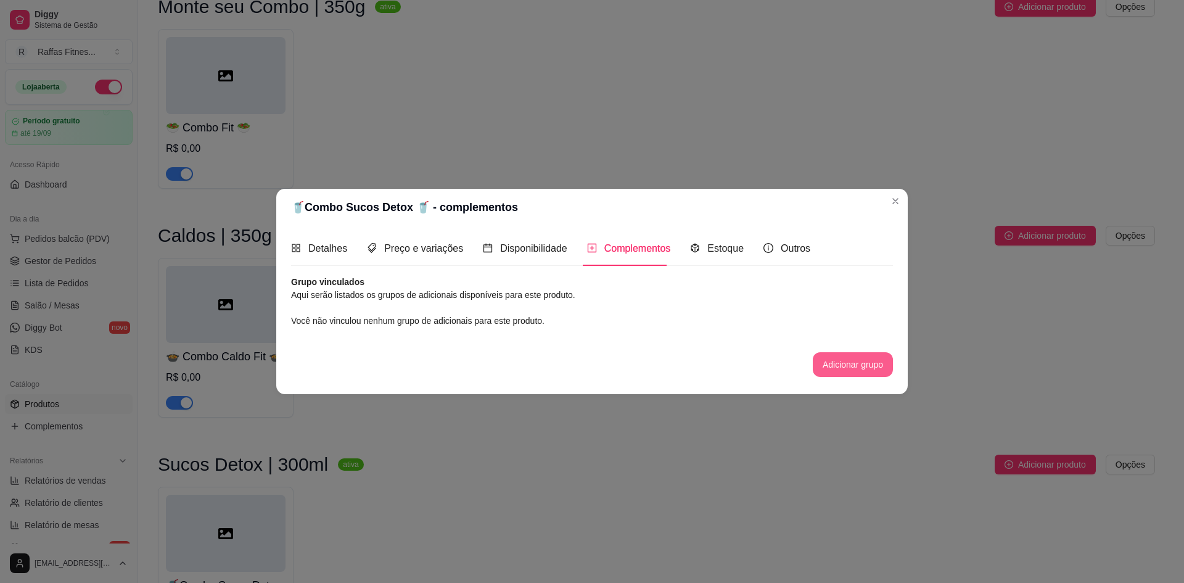
click at [865, 363] on button "Adicionar grupo" at bounding box center [853, 364] width 80 height 25
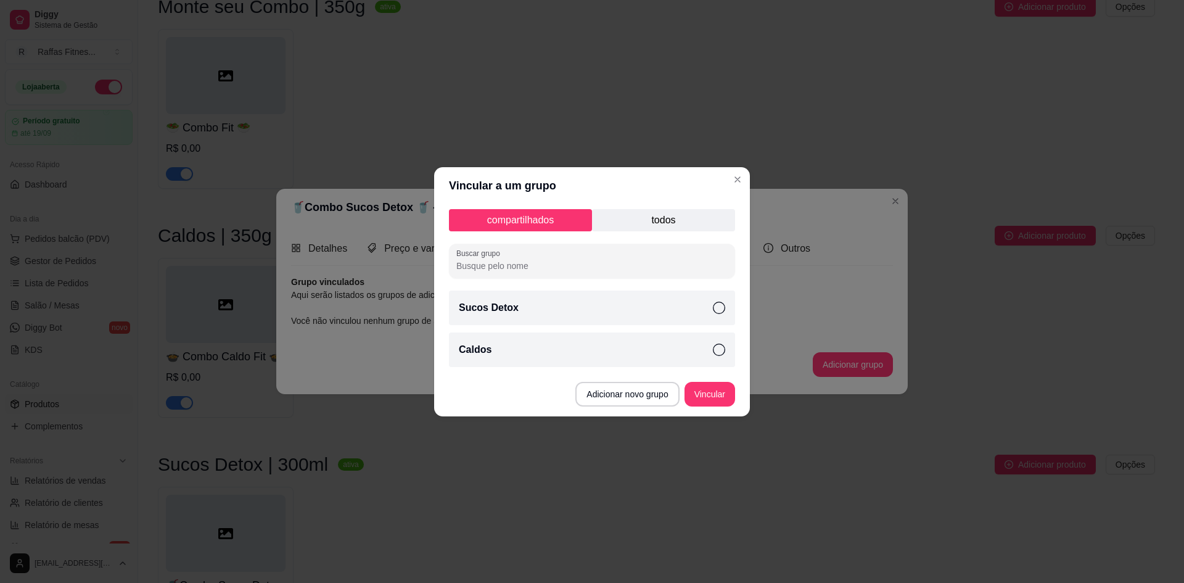
click at [672, 216] on p "todos" at bounding box center [663, 220] width 143 height 22
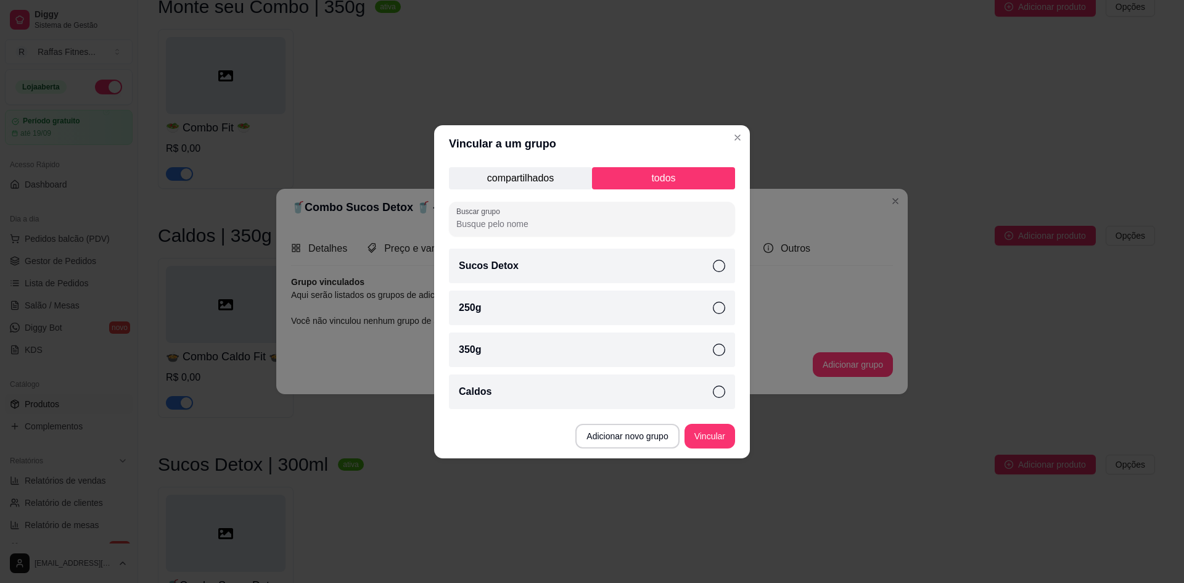
click at [527, 186] on p "compartilhados" at bounding box center [520, 178] width 143 height 22
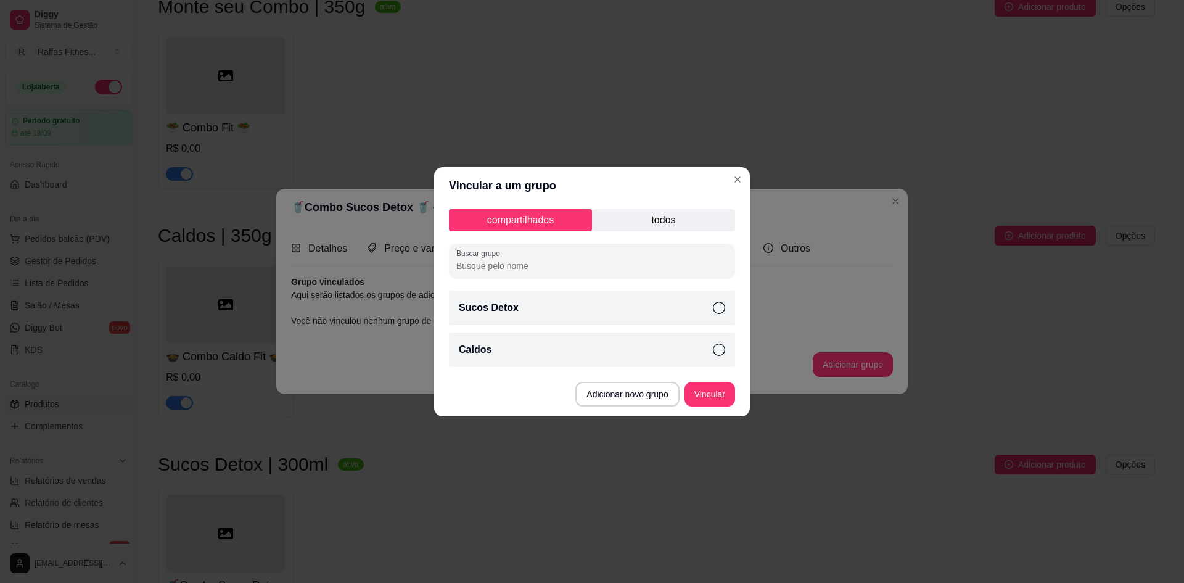
click at [645, 223] on p "todos" at bounding box center [663, 220] width 143 height 22
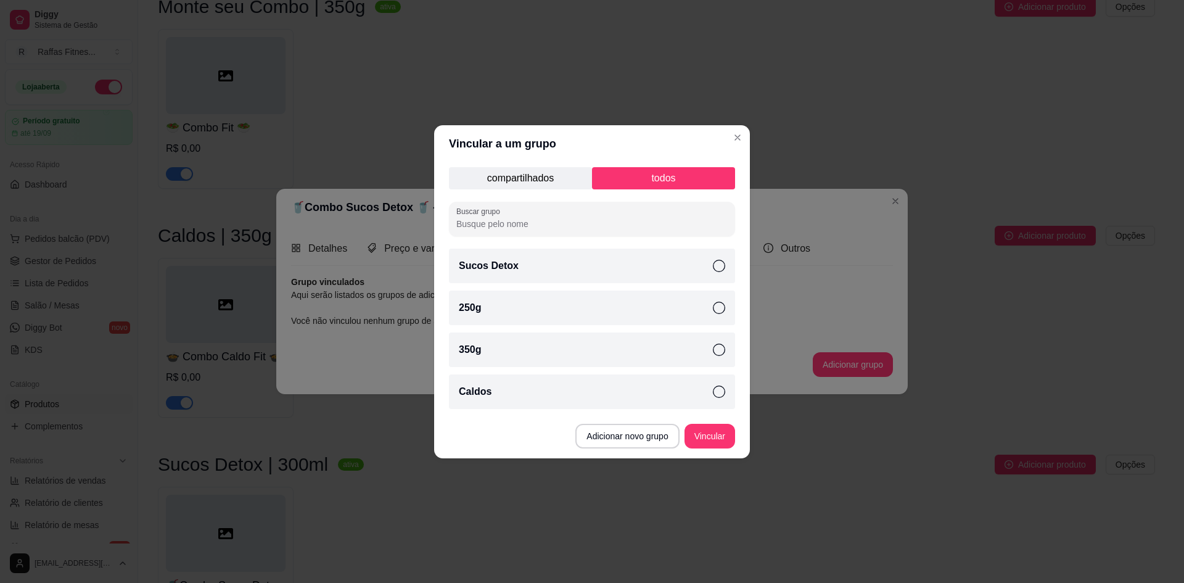
click at [641, 278] on div "Sucos Detox" at bounding box center [592, 266] width 286 height 35
click at [726, 442] on button "Vincular" at bounding box center [709, 436] width 51 height 25
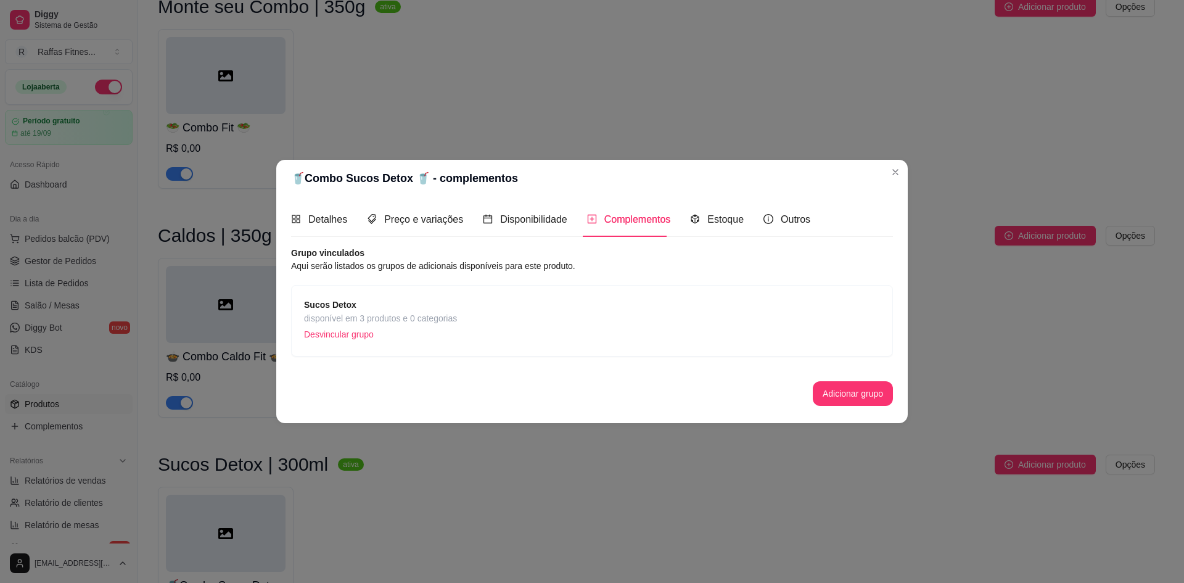
click at [432, 298] on span "Sucos Detox" at bounding box center [380, 305] width 153 height 14
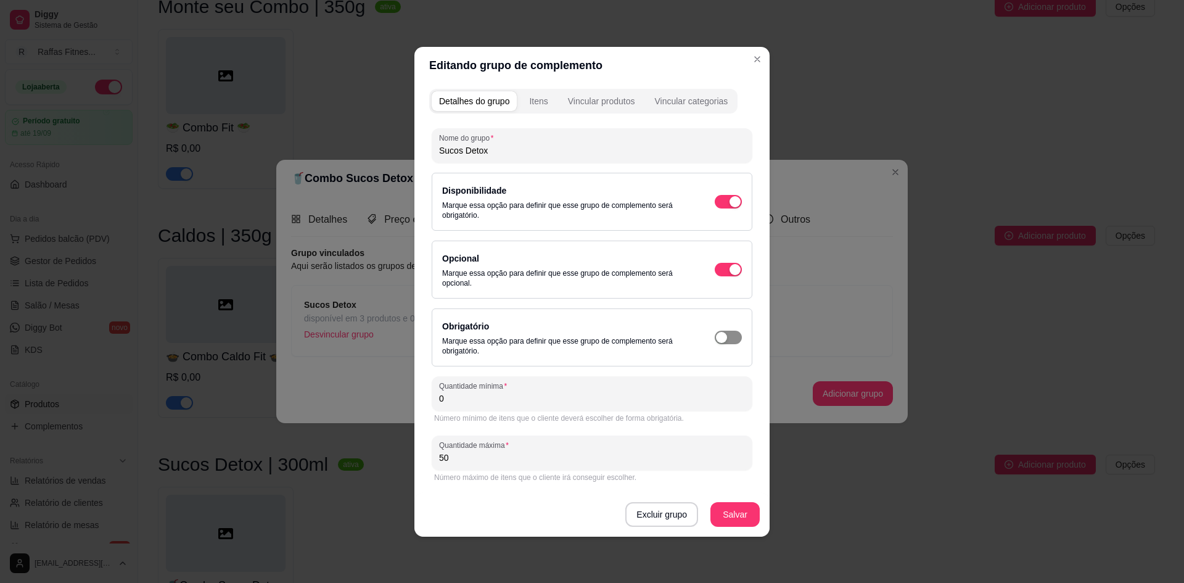
click at [731, 208] on span "button" at bounding box center [728, 202] width 27 height 14
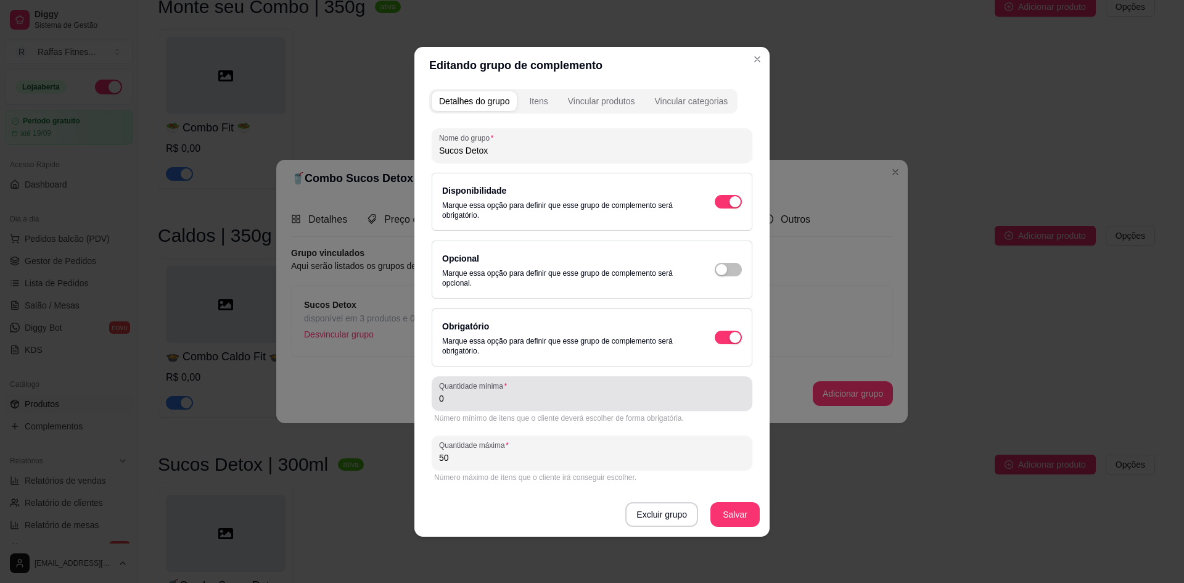
click at [641, 403] on input "0" at bounding box center [592, 398] width 306 height 12
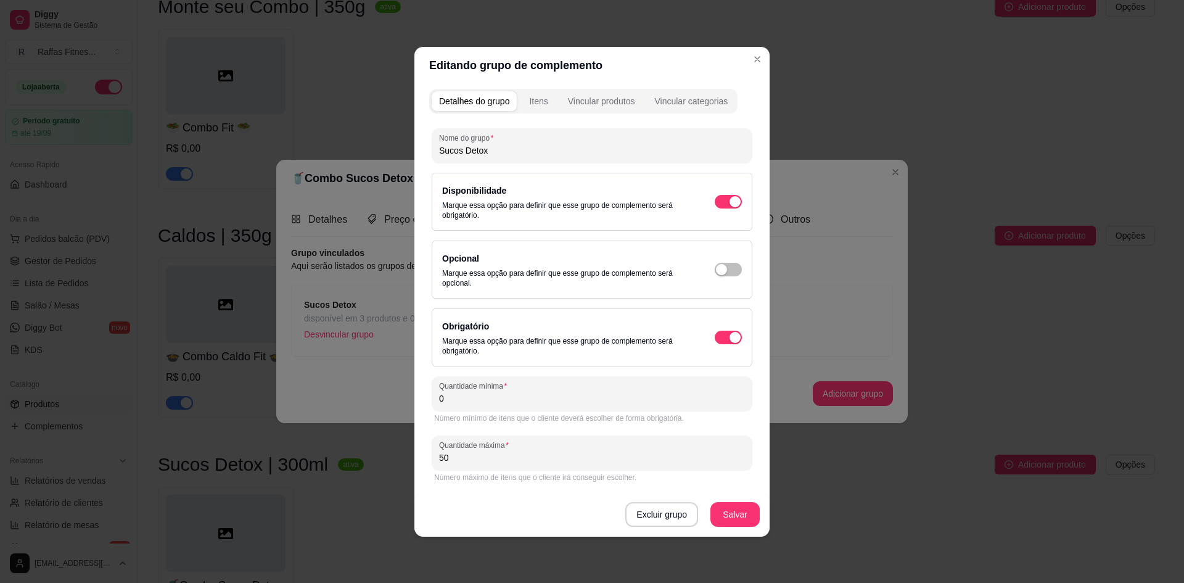
click at [641, 403] on input "0" at bounding box center [592, 398] width 306 height 12
type input "7"
click at [738, 520] on button "Salvar" at bounding box center [734, 514] width 49 height 25
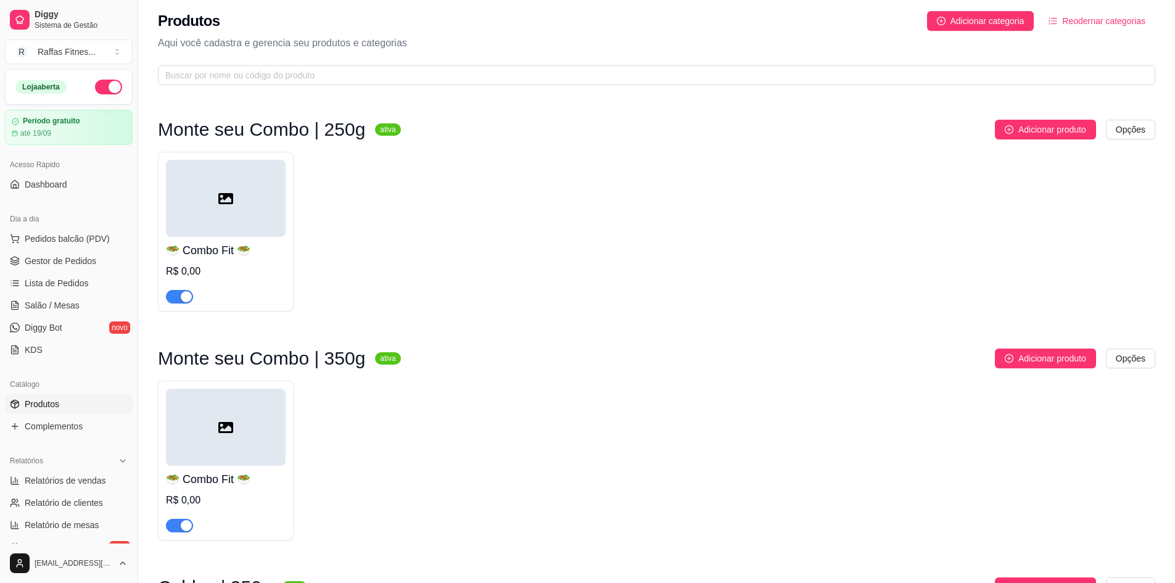
scroll to position [0, 0]
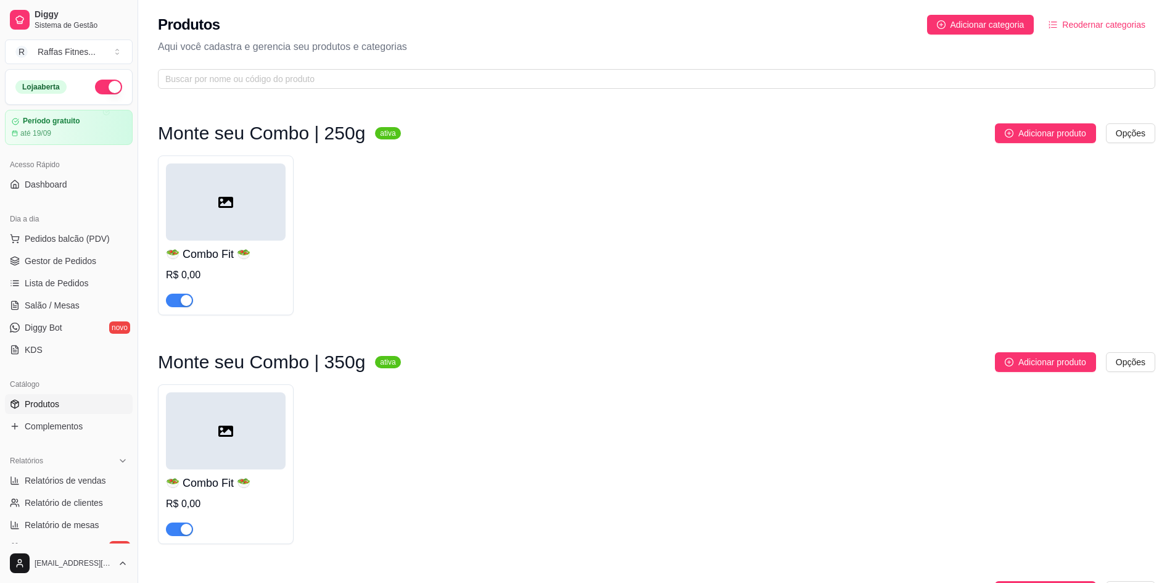
click at [248, 223] on div at bounding box center [226, 201] width 120 height 77
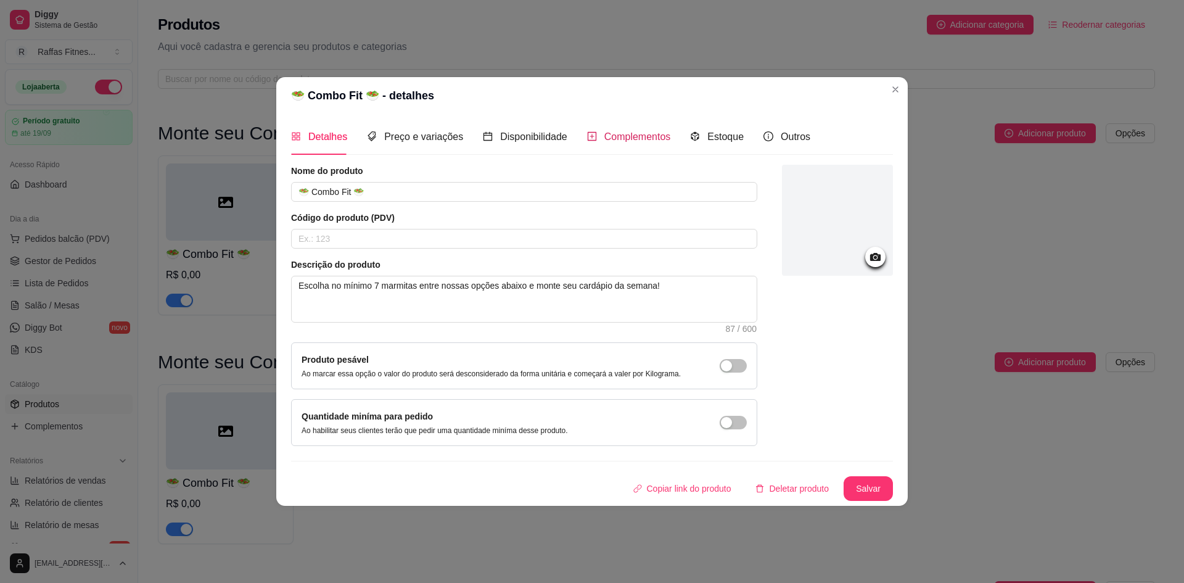
click at [636, 139] on span "Complementos" at bounding box center [637, 136] width 67 height 10
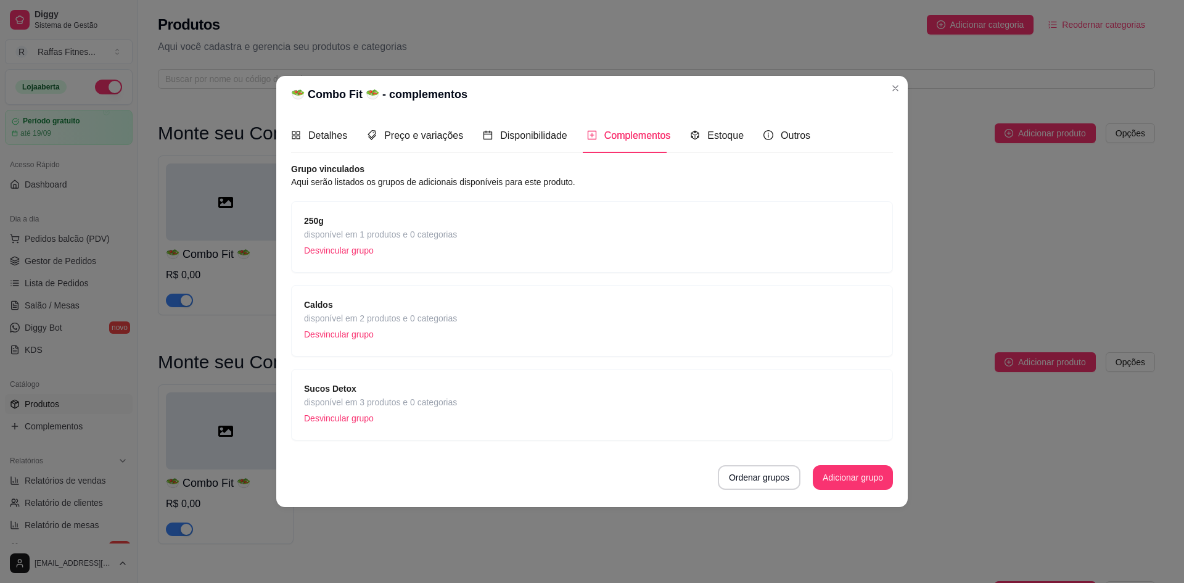
click at [471, 319] on div "Caldos disponível em 2 produtos e 0 categorias Desvincular grupo" at bounding box center [592, 321] width 576 height 46
click at [424, 388] on span "Sucos Detox" at bounding box center [380, 389] width 153 height 14
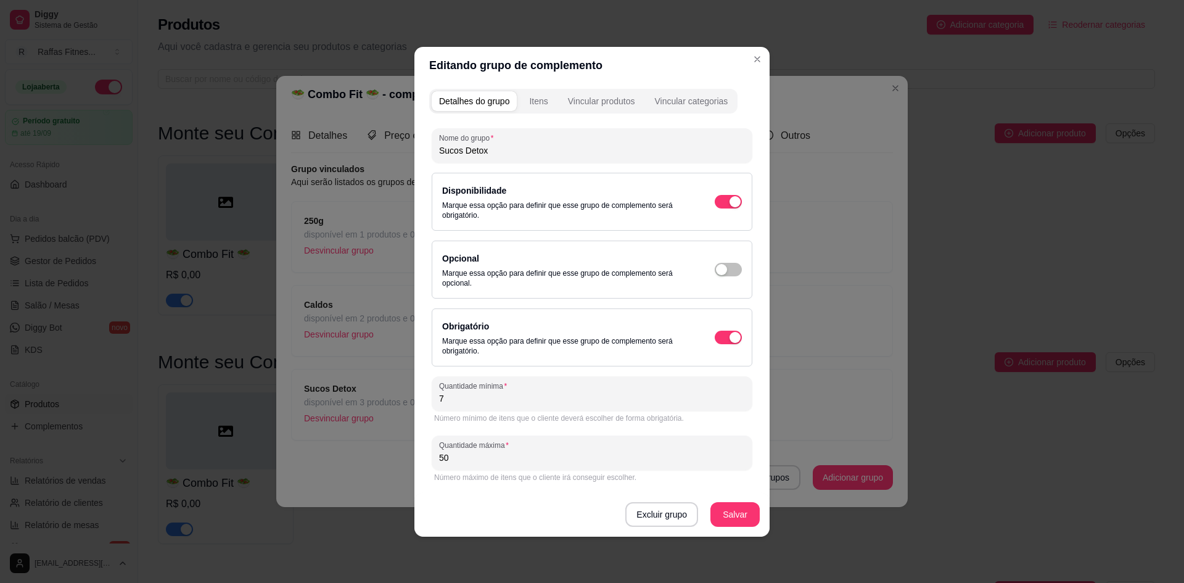
click at [729, 261] on div "Opcional Marque essa opção para definir que esse grupo de complemento será opci…" at bounding box center [592, 269] width 300 height 37
click at [735, 208] on span "button" at bounding box center [728, 202] width 27 height 14
type input "0"
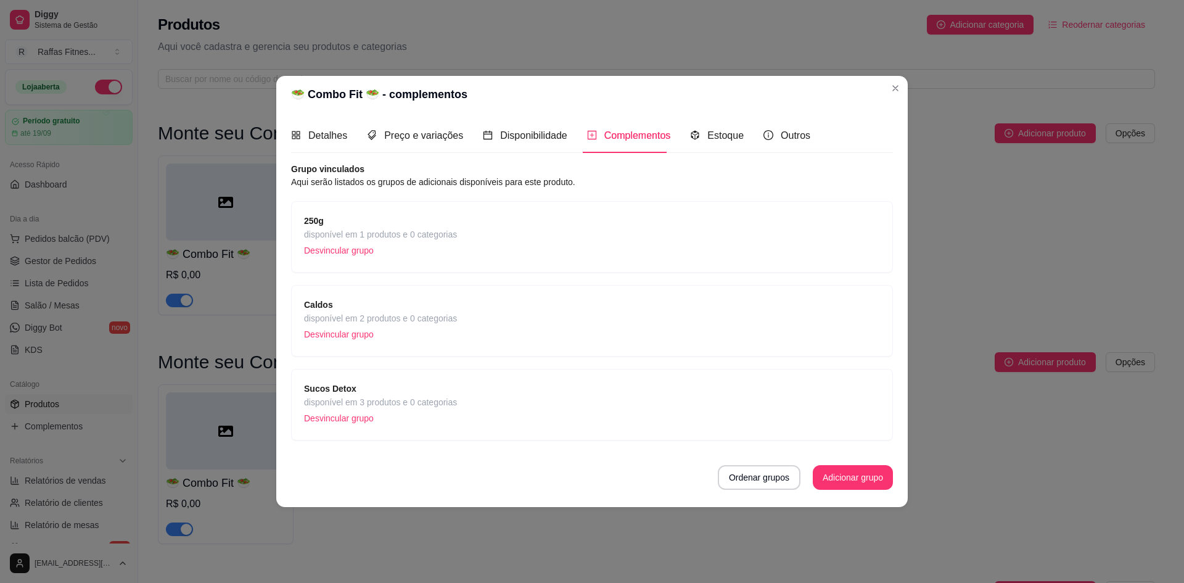
click at [681, 390] on div "Sucos Detox disponível em 3 produtos e 0 categorias Desvincular grupo" at bounding box center [592, 405] width 576 height 46
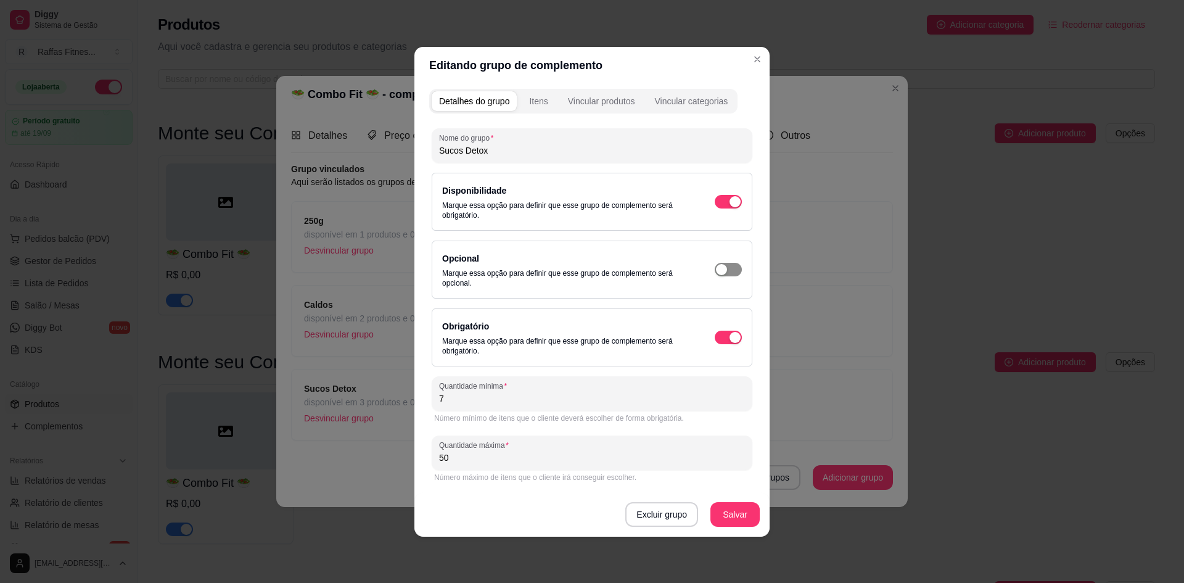
click at [729, 207] on div "button" at bounding box center [734, 201] width 11 height 11
type input "0"
click at [733, 516] on button "Salvar" at bounding box center [735, 514] width 48 height 24
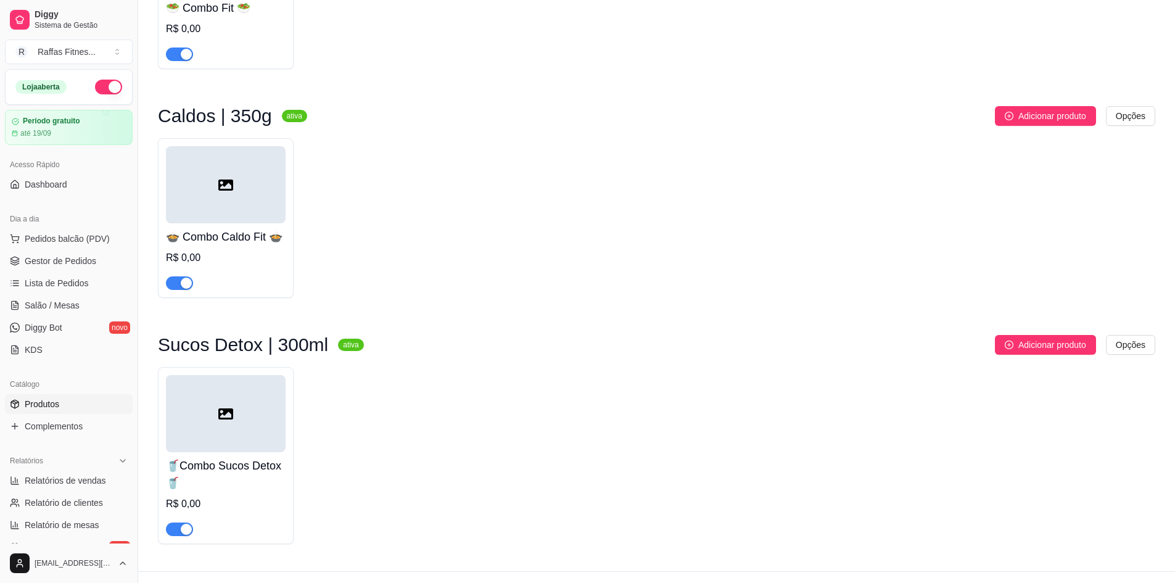
scroll to position [518, 0]
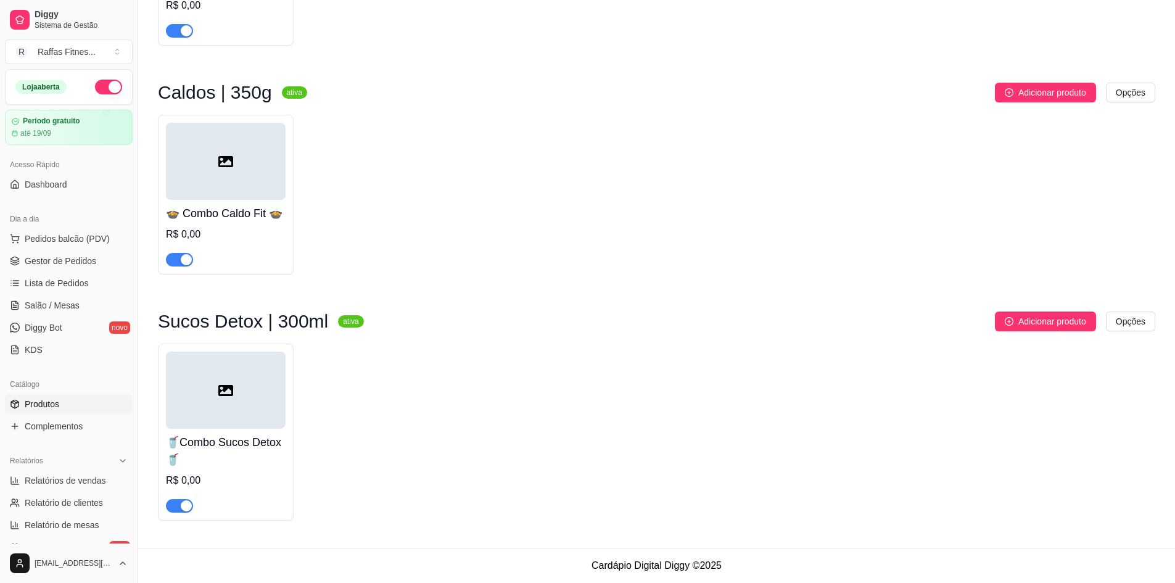
click at [271, 213] on h4 "🍲 Combo Caldo Fit 🍲" at bounding box center [226, 213] width 120 height 17
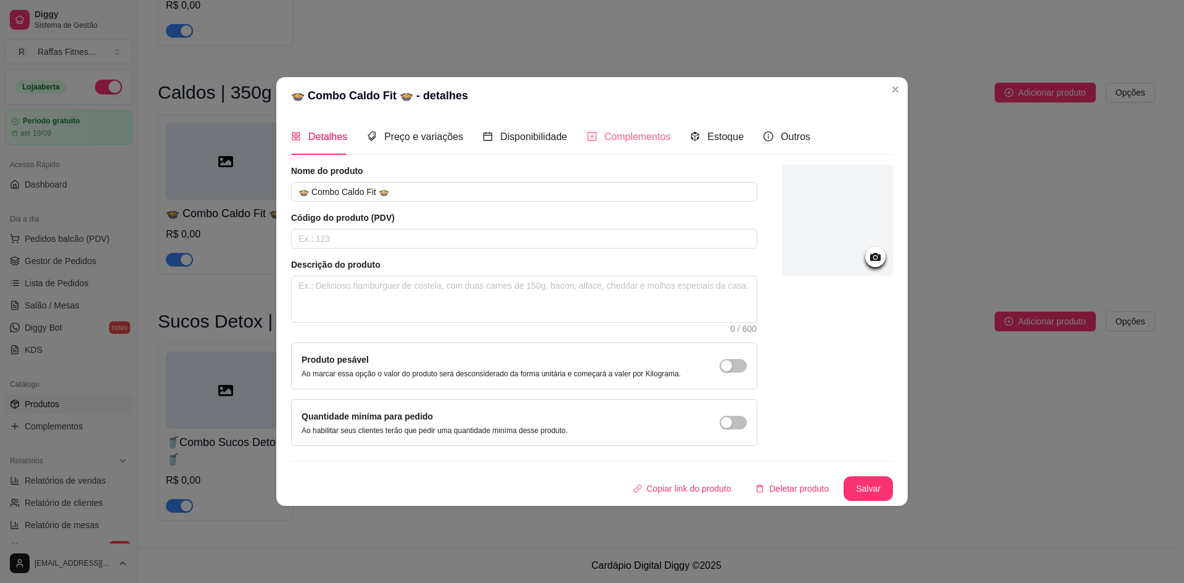
click at [636, 145] on div "Complementos" at bounding box center [629, 136] width 84 height 35
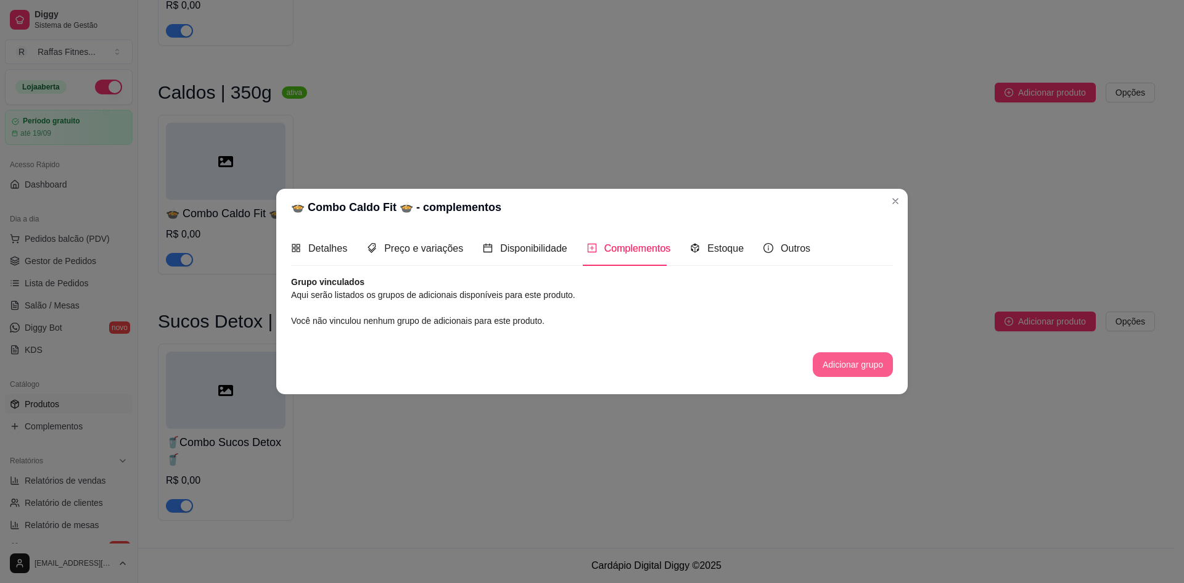
click at [829, 354] on button "Adicionar grupo" at bounding box center [853, 364] width 80 height 25
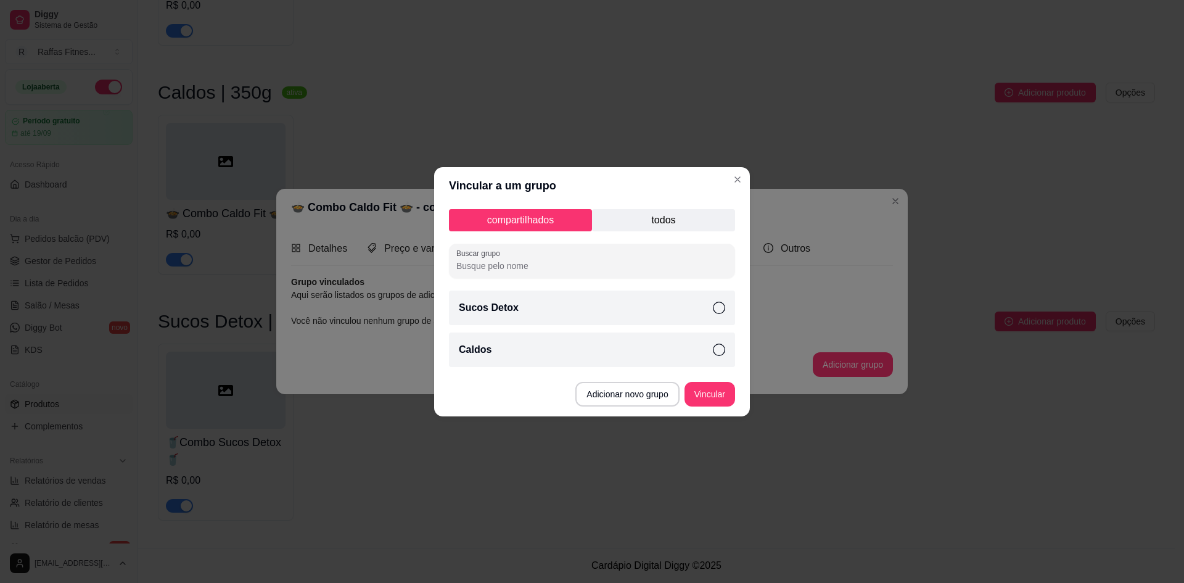
click at [599, 342] on div "Caldos" at bounding box center [592, 349] width 286 height 35
click at [715, 400] on button "Vincular" at bounding box center [709, 394] width 51 height 25
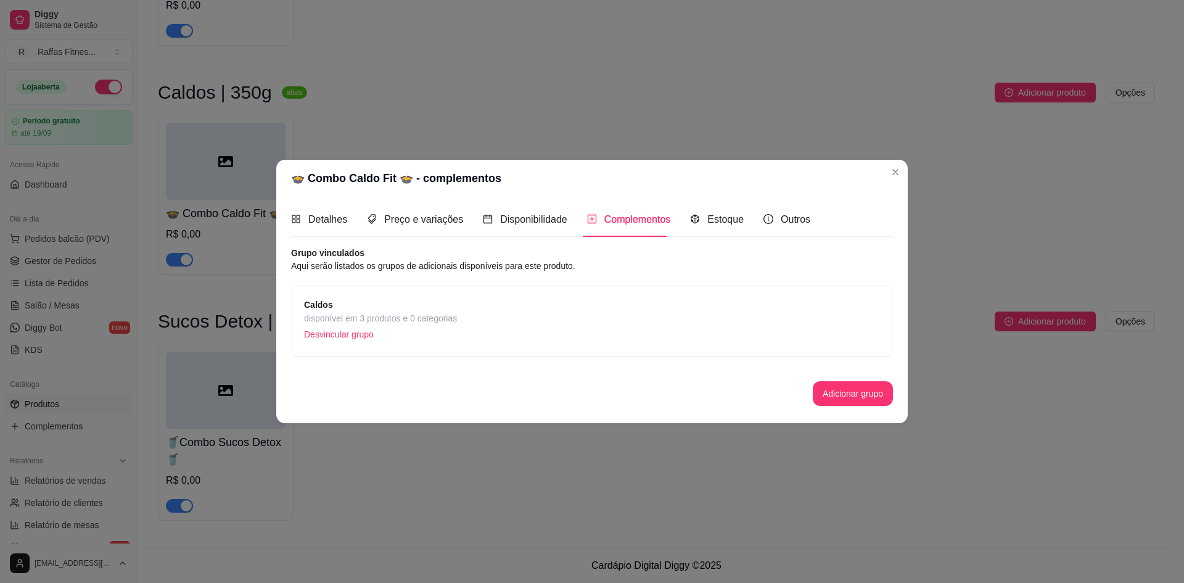
click at [581, 335] on div "Caldos disponível em 3 produtos e 0 categorias Desvincular grupo" at bounding box center [592, 321] width 576 height 46
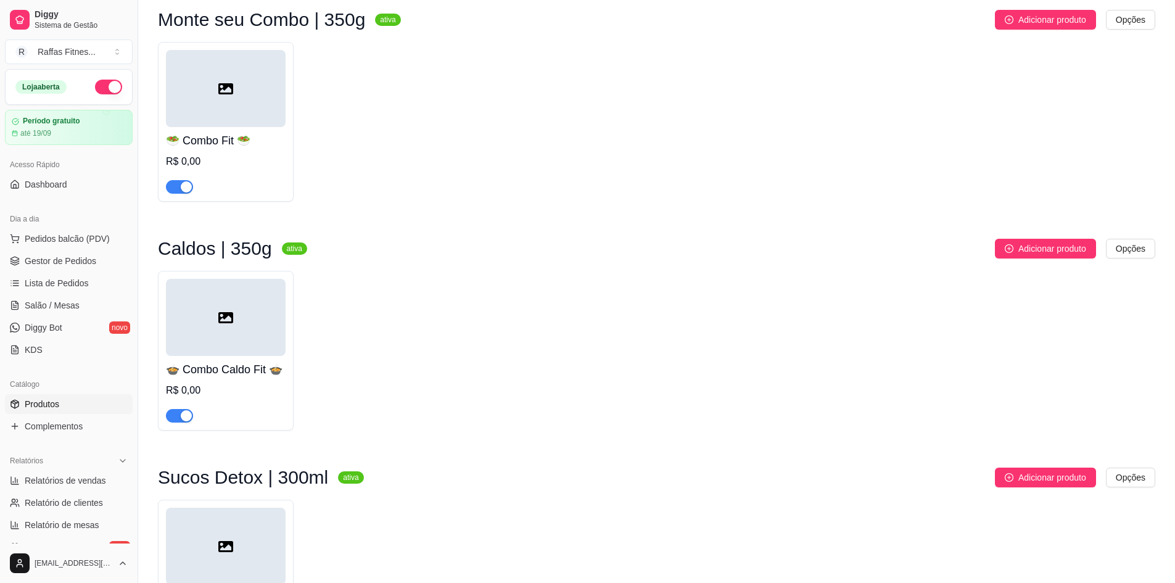
scroll to position [86, 0]
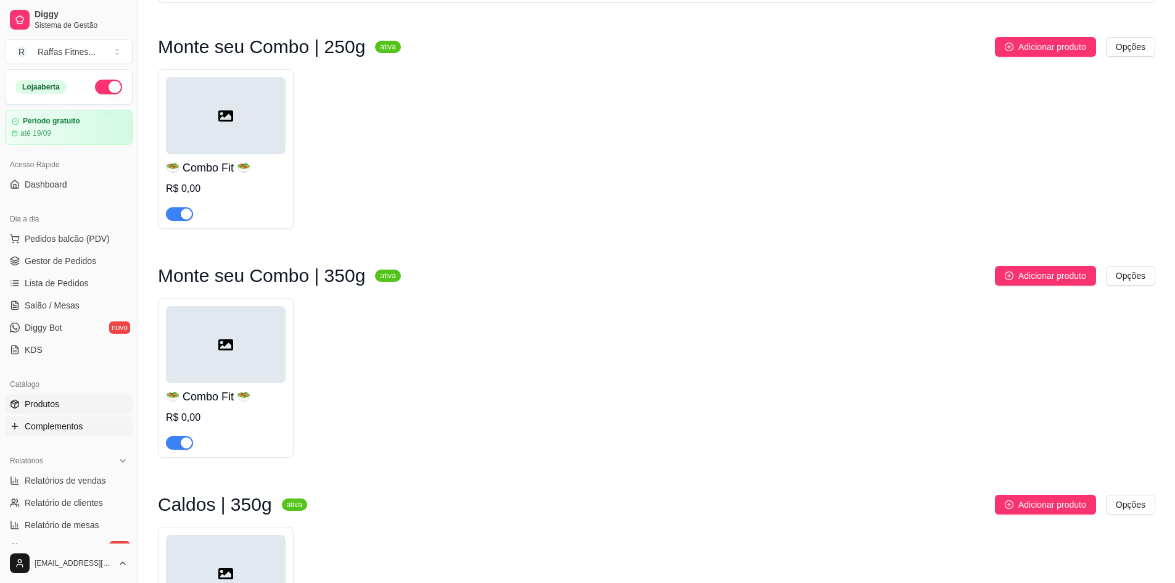
click at [40, 434] on link "Complementos" at bounding box center [69, 426] width 128 height 20
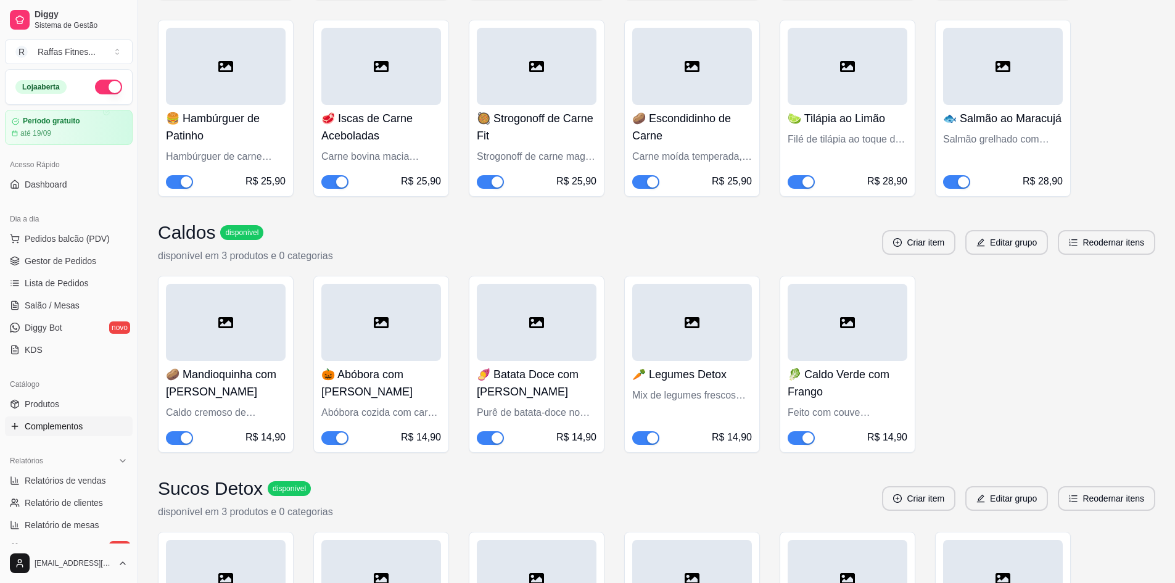
scroll to position [925, 0]
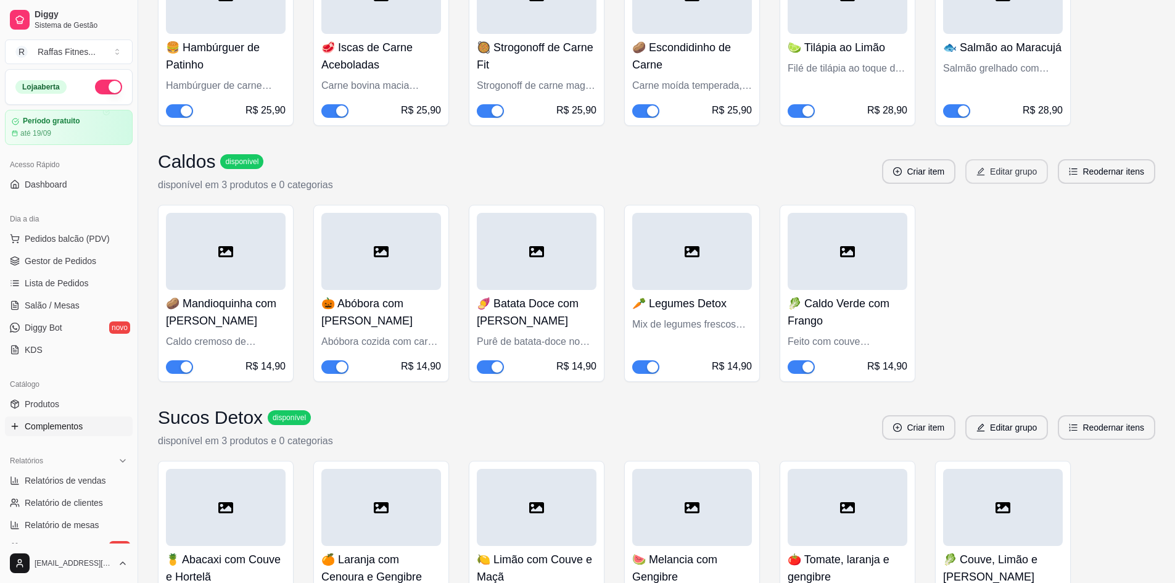
click at [1027, 178] on button "Editar grupo" at bounding box center [1006, 171] width 83 height 25
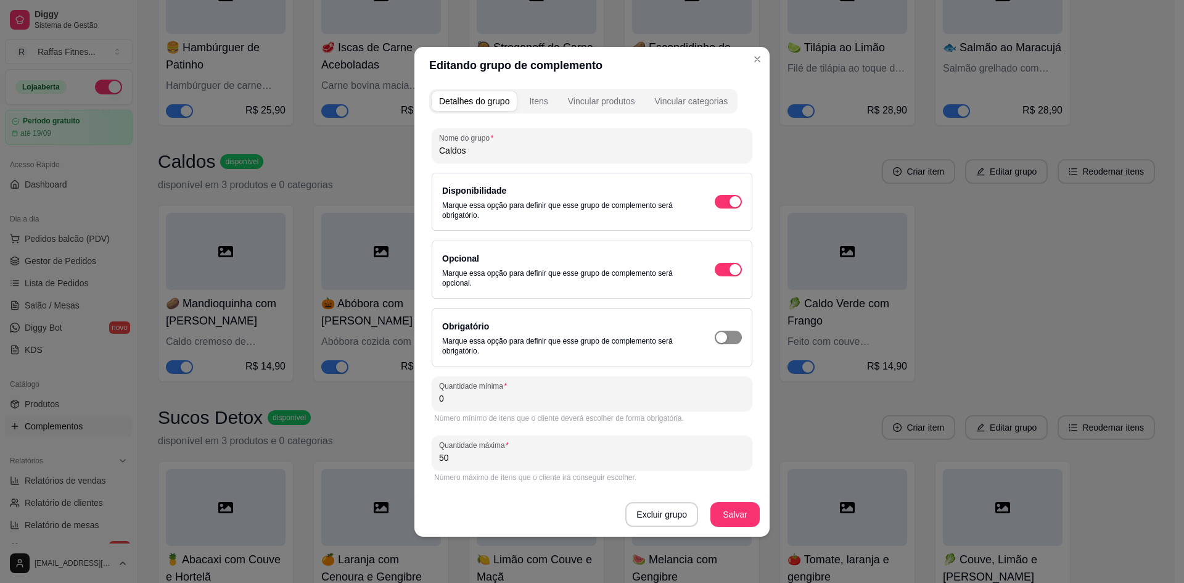
click at [729, 207] on div "button" at bounding box center [734, 201] width 11 height 11
click at [741, 524] on button "Salvar" at bounding box center [735, 514] width 48 height 24
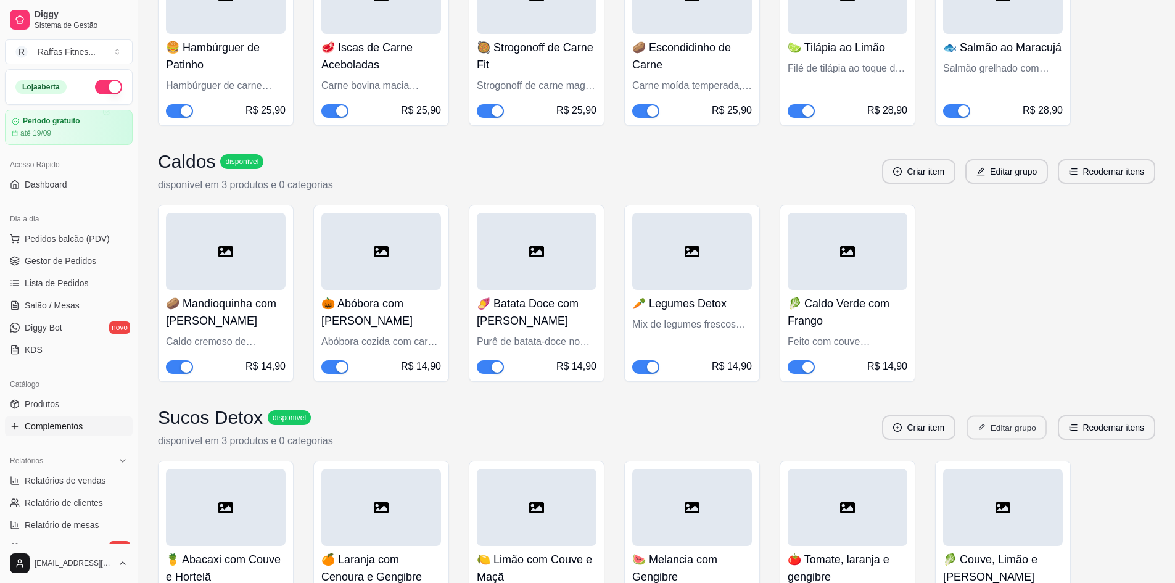
click at [981, 421] on button "Editar grupo" at bounding box center [1006, 428] width 80 height 24
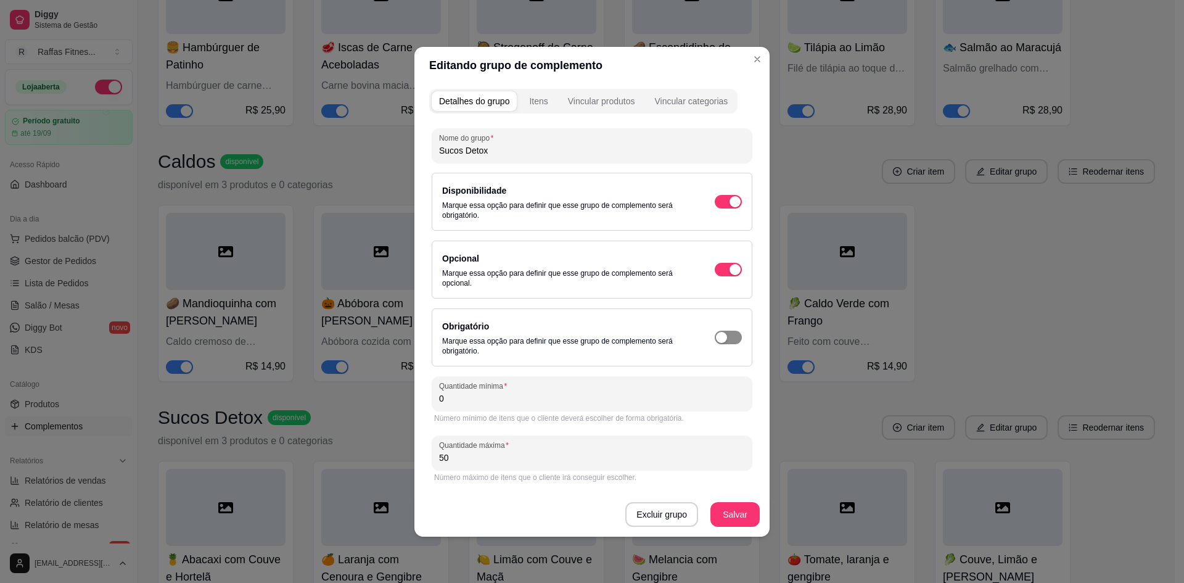
click at [727, 208] on span "button" at bounding box center [728, 202] width 27 height 14
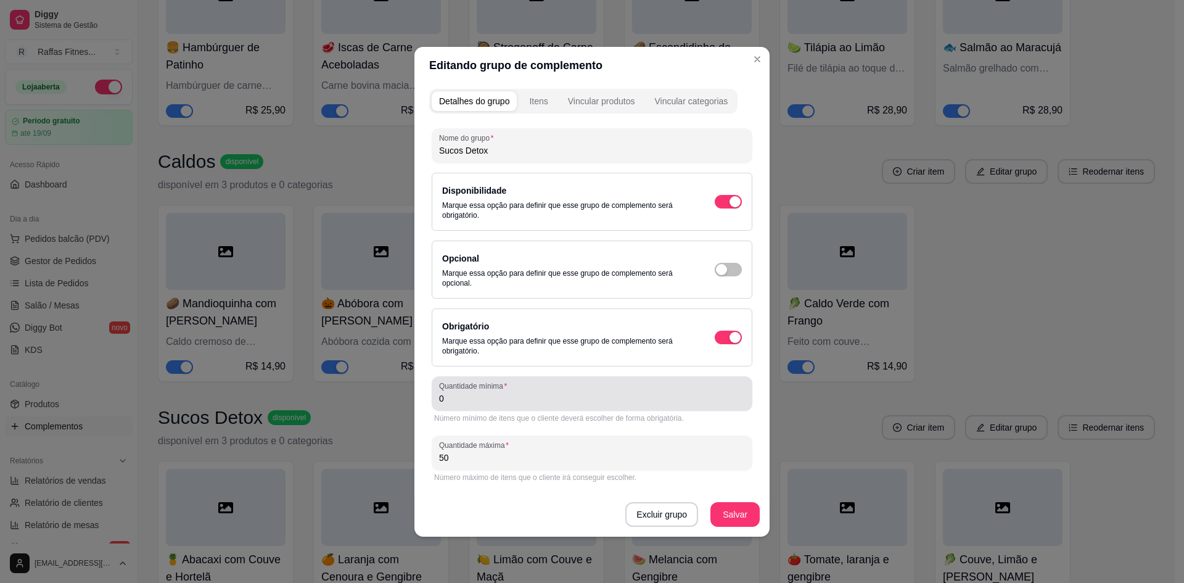
click at [593, 399] on input "0" at bounding box center [592, 398] width 306 height 12
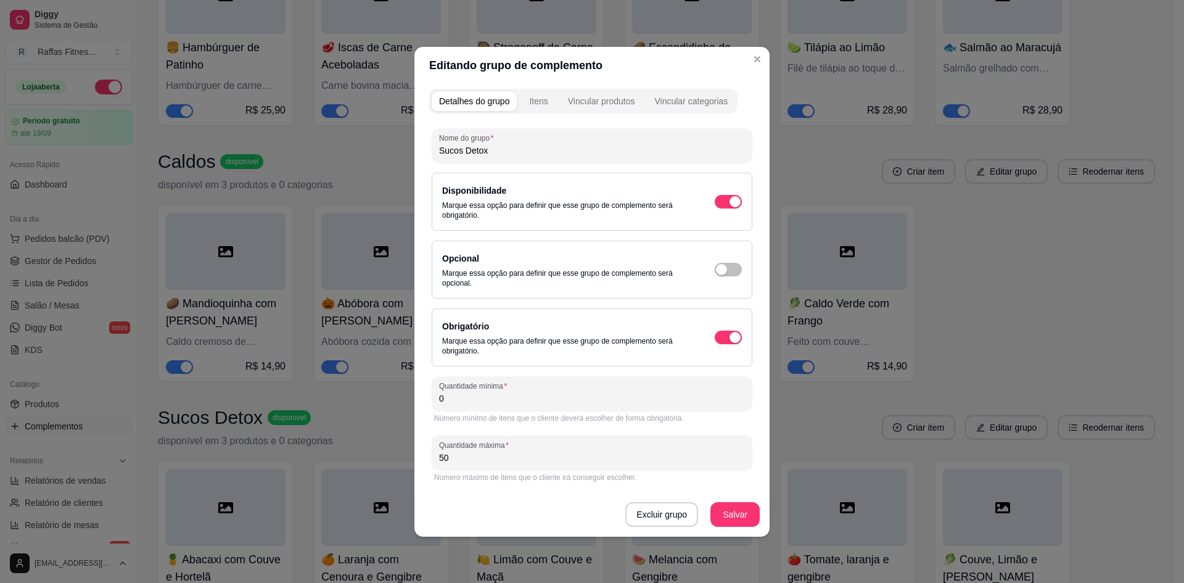
click at [593, 399] on input "0" at bounding box center [592, 398] width 306 height 12
type input "7"
click at [752, 511] on button "Salvar" at bounding box center [735, 514] width 48 height 24
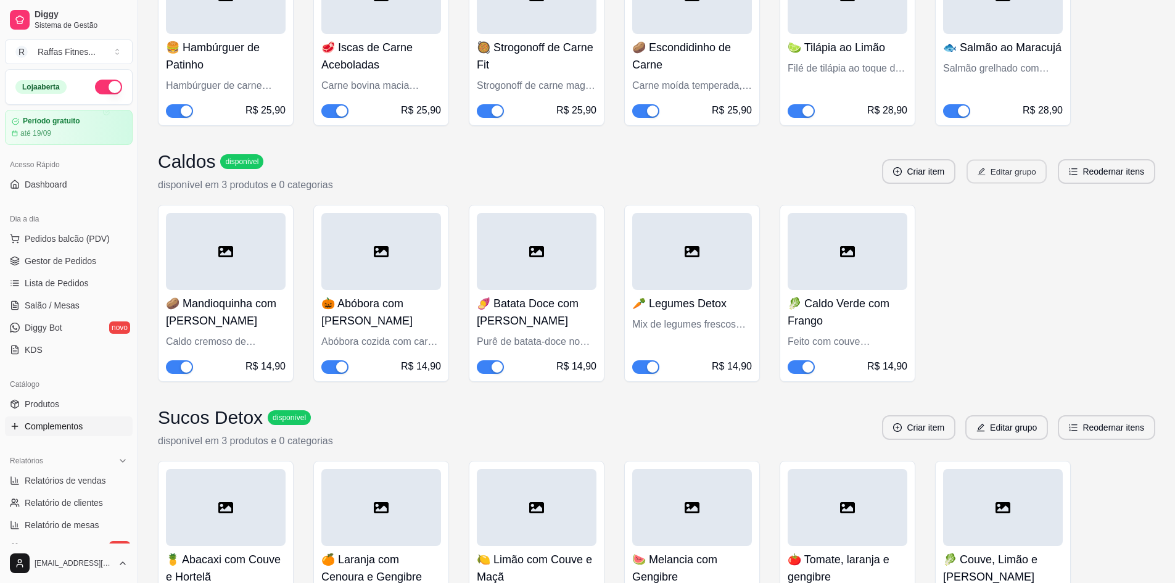
click at [1005, 176] on button "Editar grupo" at bounding box center [1006, 172] width 80 height 24
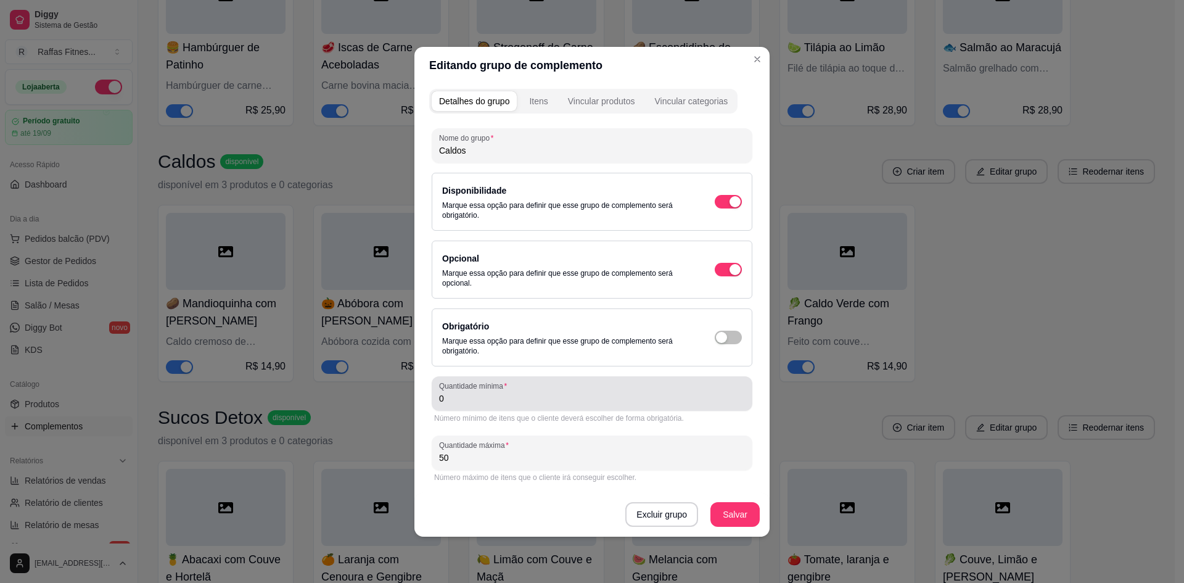
click at [512, 407] on div "Quantidade mínima 0" at bounding box center [592, 393] width 321 height 35
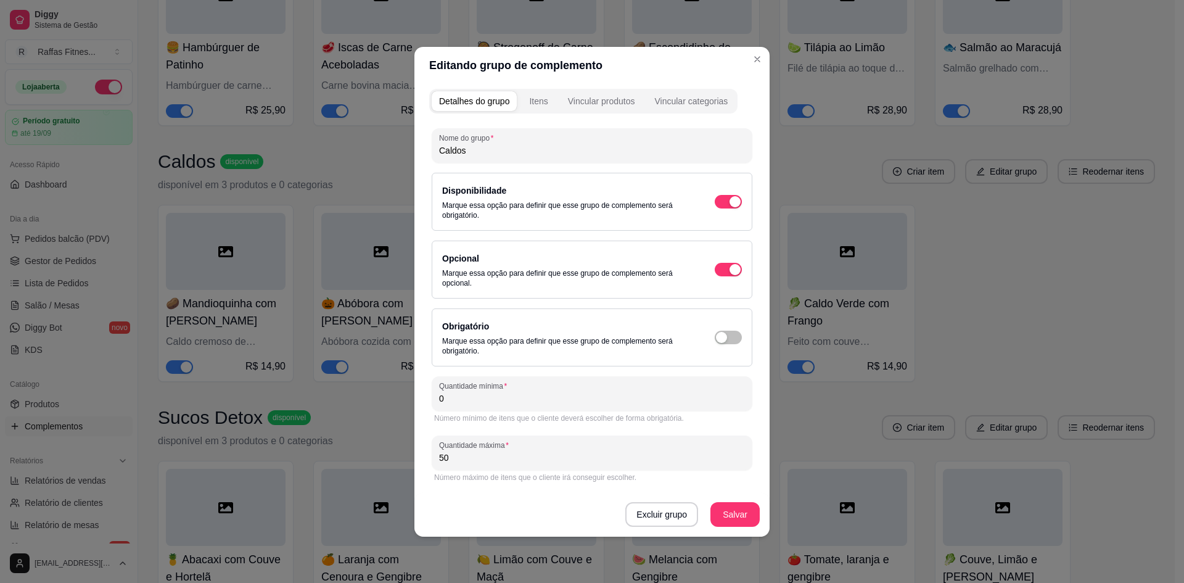
drag, startPoint x: 512, startPoint y: 407, endPoint x: 529, endPoint y: 400, distance: 18.0
click at [514, 408] on div "Quantidade mínima 0" at bounding box center [592, 393] width 321 height 35
type input "7"
click at [729, 520] on button "Salvar" at bounding box center [734, 514] width 49 height 25
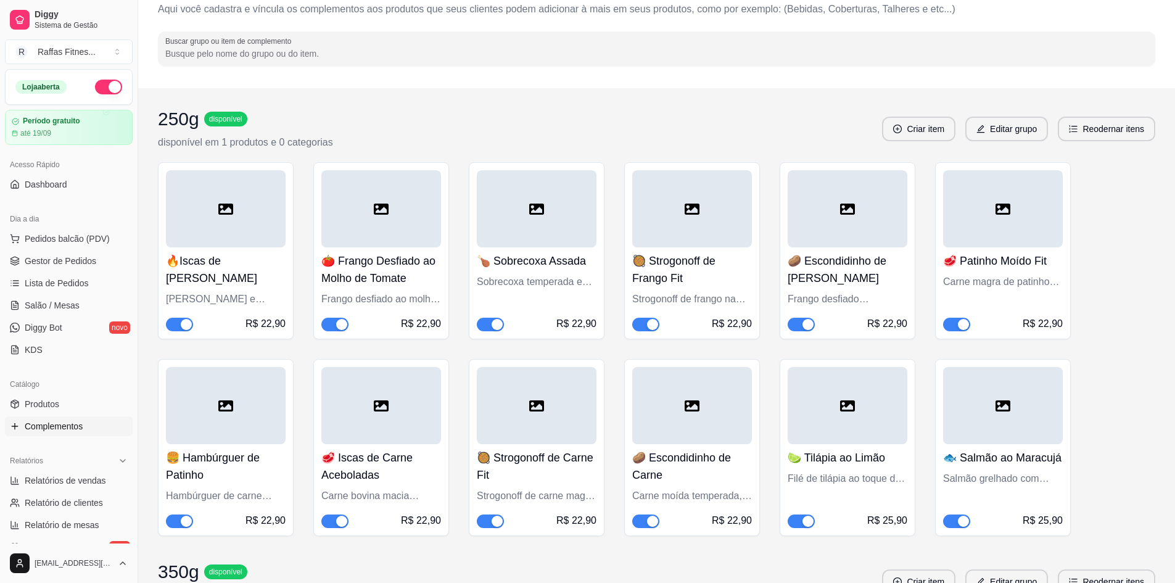
scroll to position [0, 0]
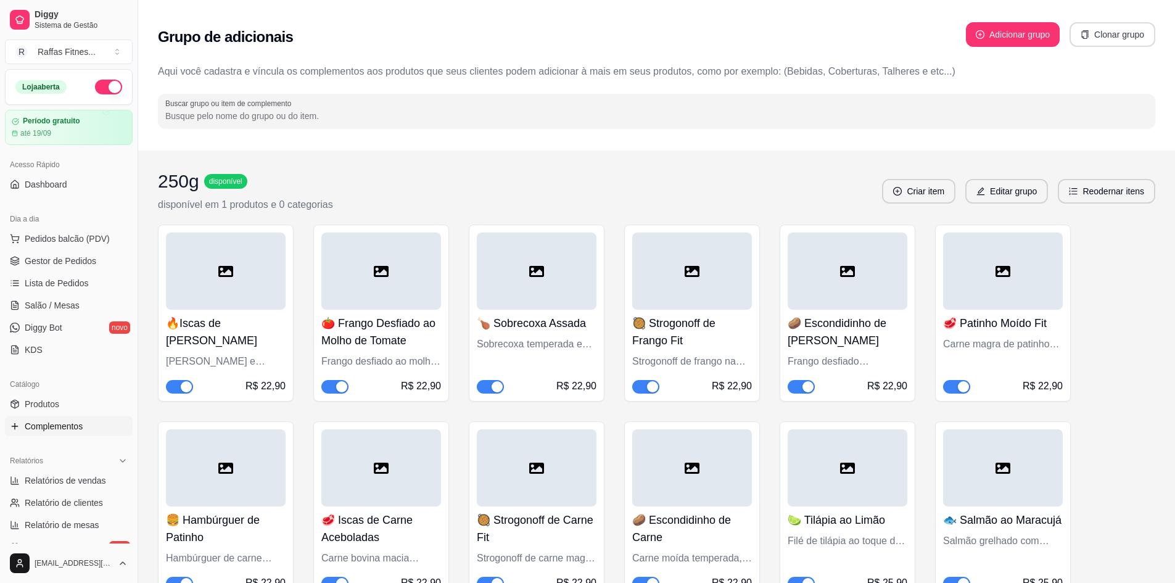
click at [1122, 40] on button "Clonar grupo" at bounding box center [1112, 34] width 86 height 25
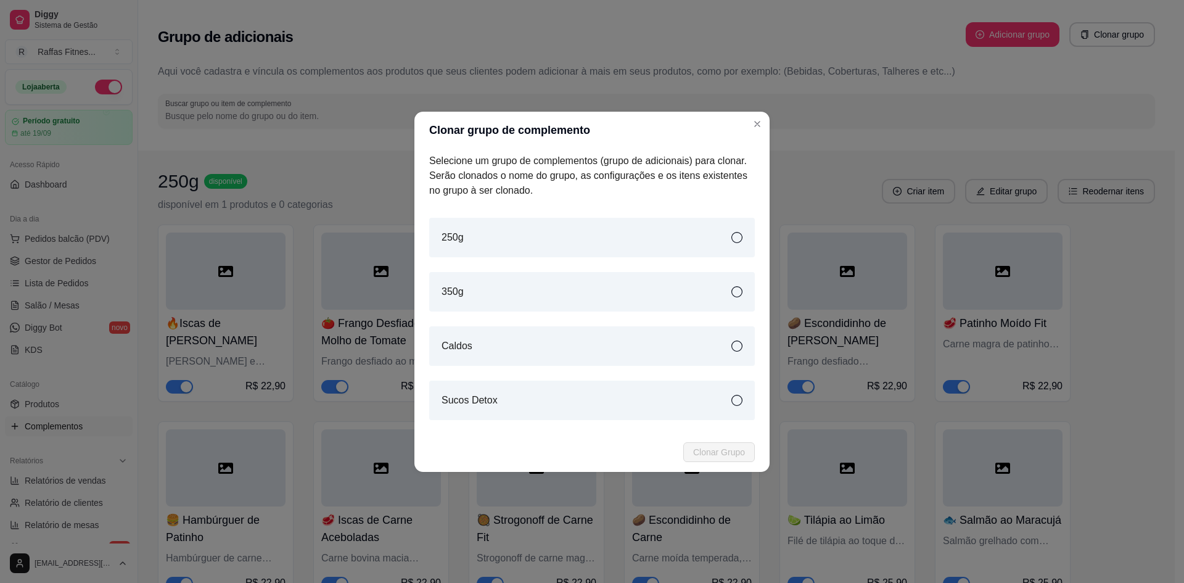
click at [710, 361] on div "Caldos" at bounding box center [592, 345] width 326 height 39
click at [736, 407] on div "Sucos Detox" at bounding box center [592, 399] width 326 height 39
click at [726, 327] on div "Caldos" at bounding box center [592, 345] width 326 height 39
click at [739, 448] on span "Clonar Grupo" at bounding box center [719, 452] width 52 height 14
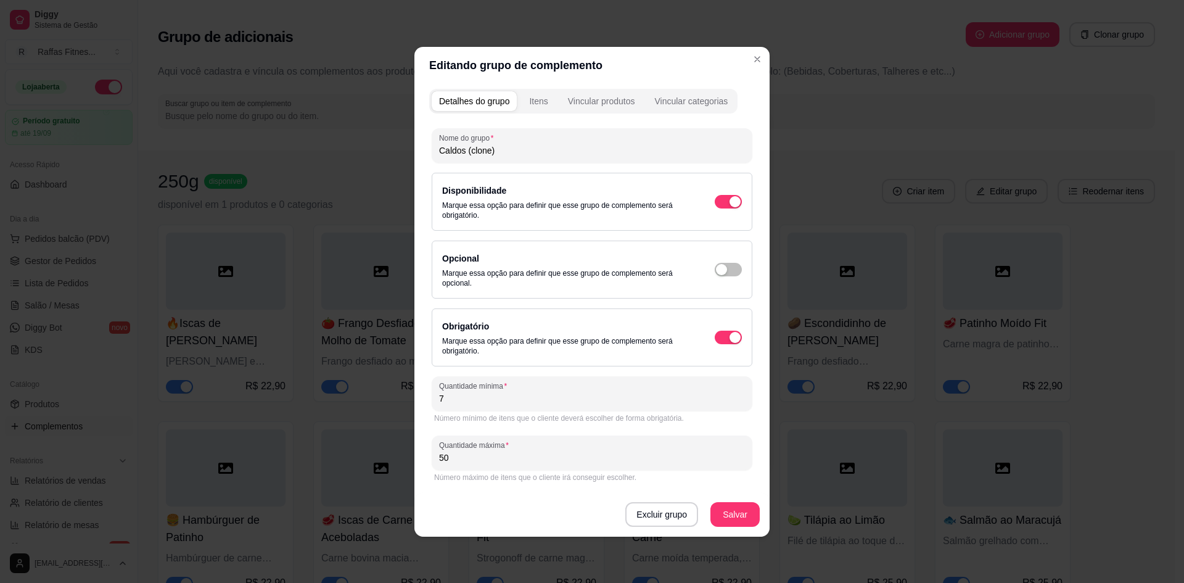
click at [521, 149] on input "Caldos (clone)" at bounding box center [592, 150] width 306 height 12
click at [474, 153] on input "Caldos (clone)" at bounding box center [592, 150] width 306 height 12
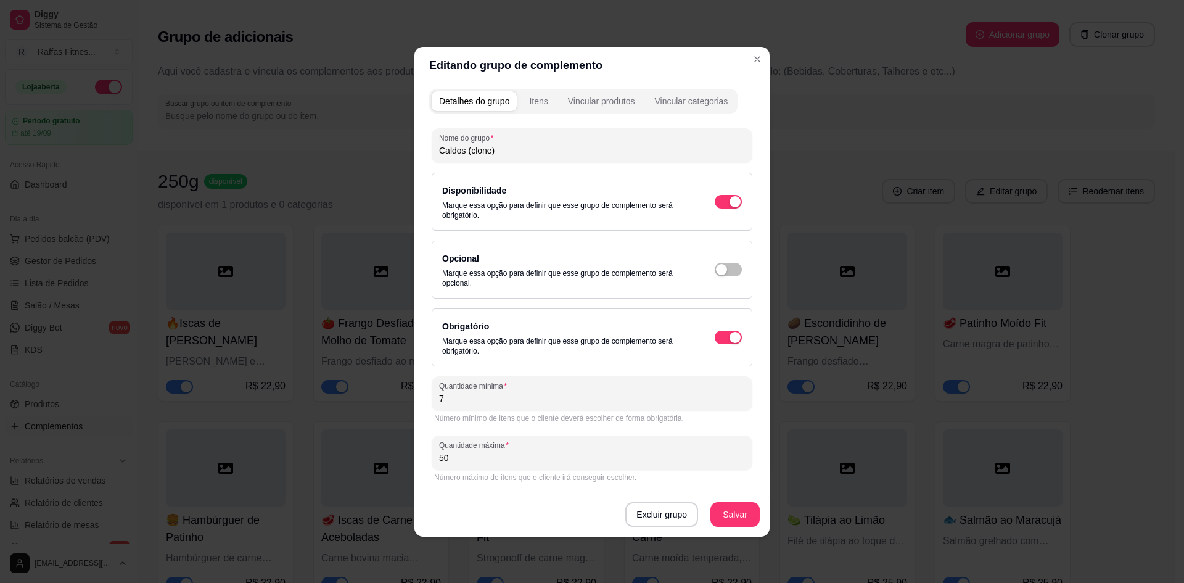
drag, startPoint x: 466, startPoint y: 153, endPoint x: 506, endPoint y: 163, distance: 41.3
click at [506, 163] on div "Nome do grupo Caldos (clone) Disponibilidade Marque essa opção para definir que…" at bounding box center [592, 306] width 321 height 356
type input "Caldos opcional"
click at [715, 208] on span "button" at bounding box center [728, 202] width 27 height 14
type input "0"
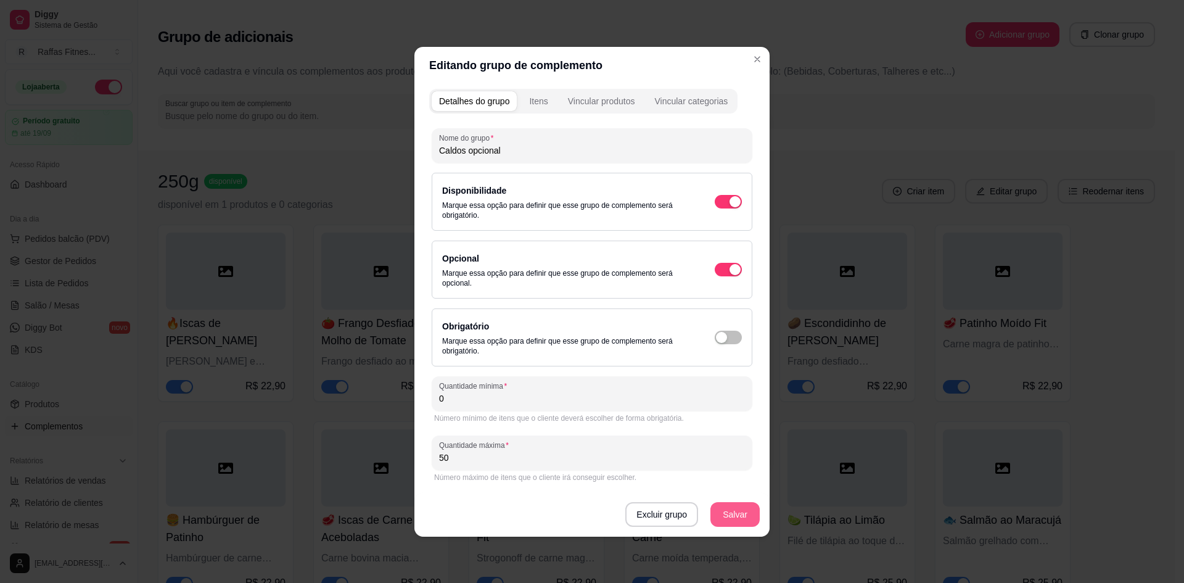
click at [742, 515] on button "Salvar" at bounding box center [734, 514] width 49 height 25
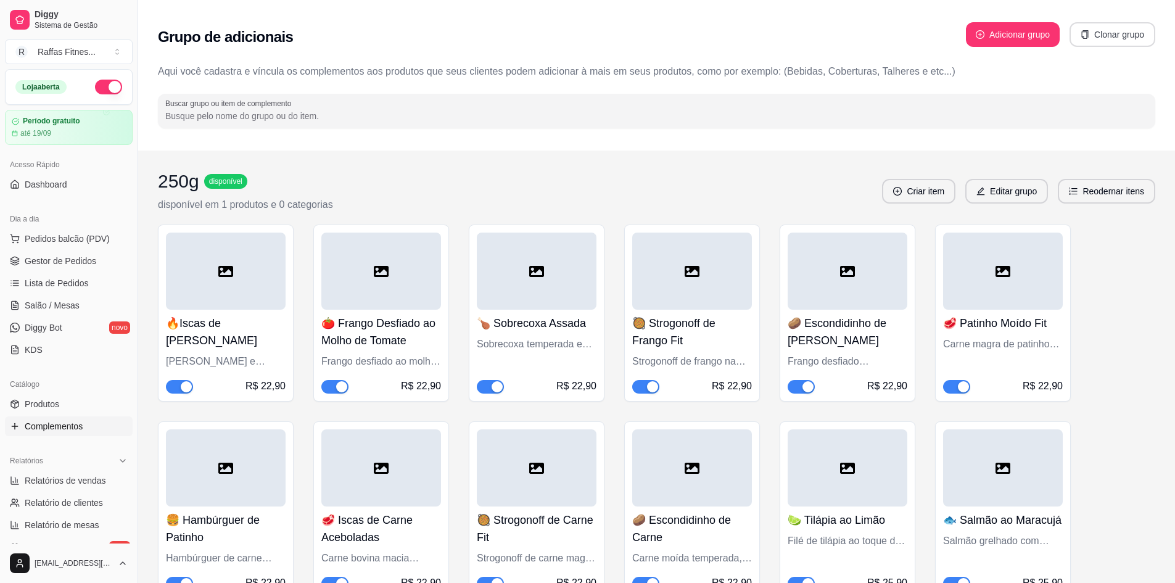
click at [1086, 43] on button "Clonar grupo" at bounding box center [1112, 34] width 86 height 25
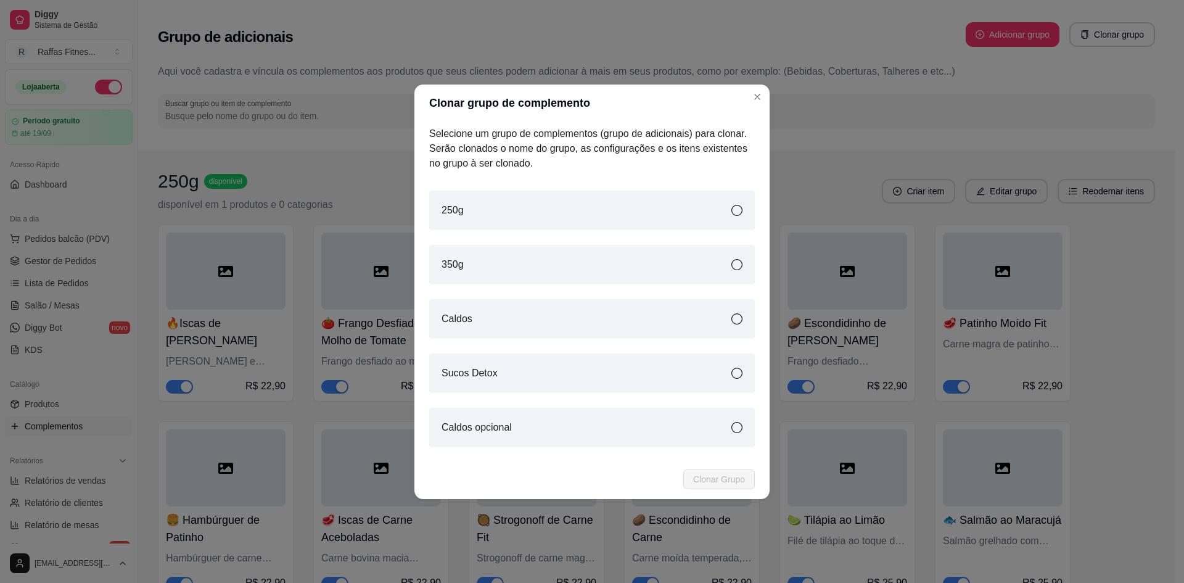
click at [540, 374] on div "Sucos Detox" at bounding box center [592, 372] width 326 height 39
click at [717, 478] on span "Clonar Grupo" at bounding box center [719, 479] width 52 height 14
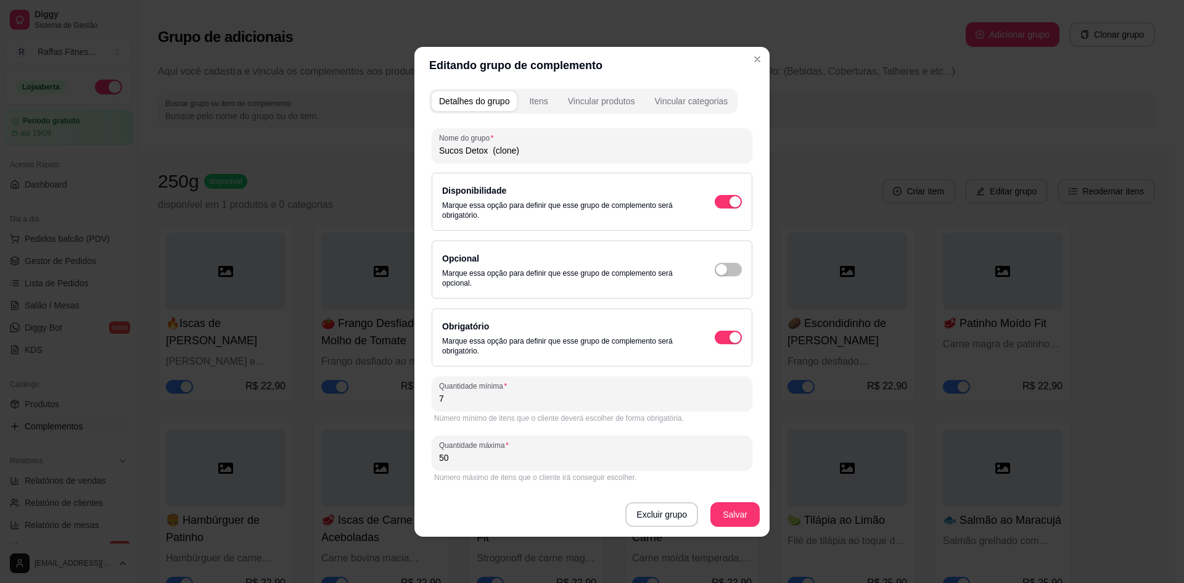
click at [524, 151] on input "Sucos Detox (clone)" at bounding box center [592, 150] width 306 height 12
click at [493, 148] on input "Sucos Detox (clone)" at bounding box center [592, 150] width 306 height 12
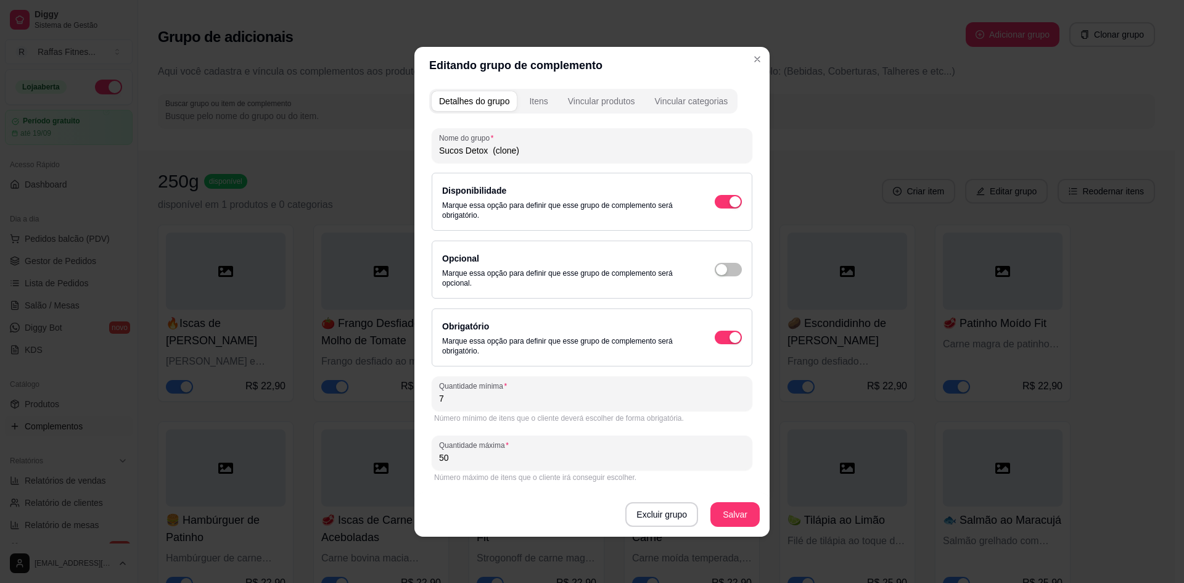
drag, startPoint x: 493, startPoint y: 148, endPoint x: 526, endPoint y: 157, distance: 34.4
click at [526, 157] on div "Sucos Detox (clone)" at bounding box center [592, 145] width 306 height 25
click at [495, 146] on input "Sucos Detox opcional" at bounding box center [592, 150] width 306 height 12
type input "Sucos Detox opcional"
click at [741, 514] on button "Salvar" at bounding box center [735, 514] width 48 height 24
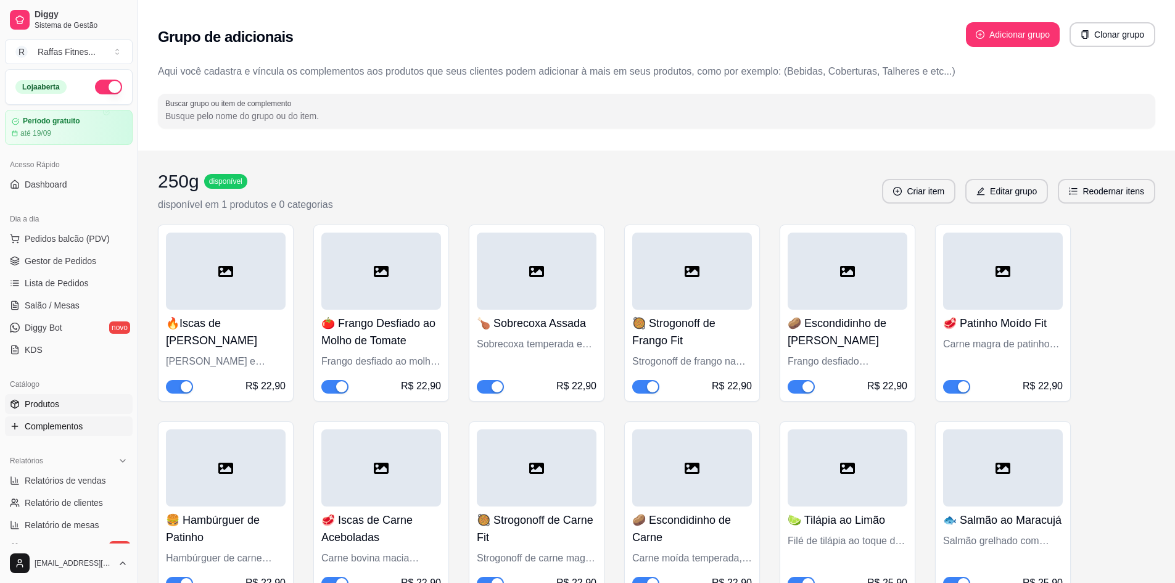
click at [63, 405] on link "Produtos" at bounding box center [69, 404] width 128 height 20
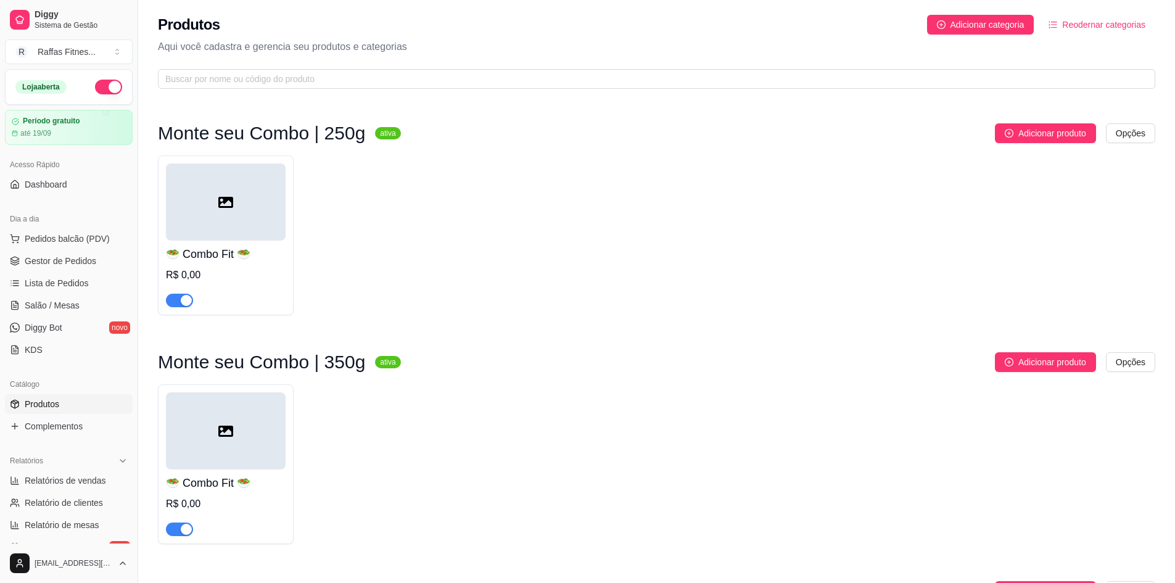
click at [212, 232] on div at bounding box center [226, 201] width 120 height 77
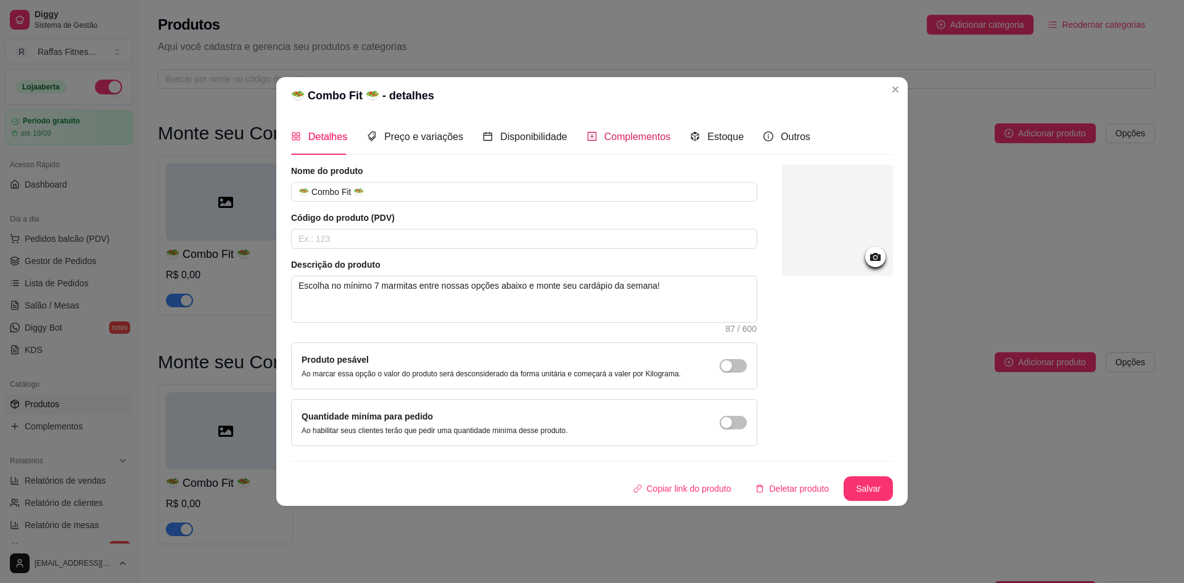
click at [645, 131] on span "Complementos" at bounding box center [637, 136] width 67 height 10
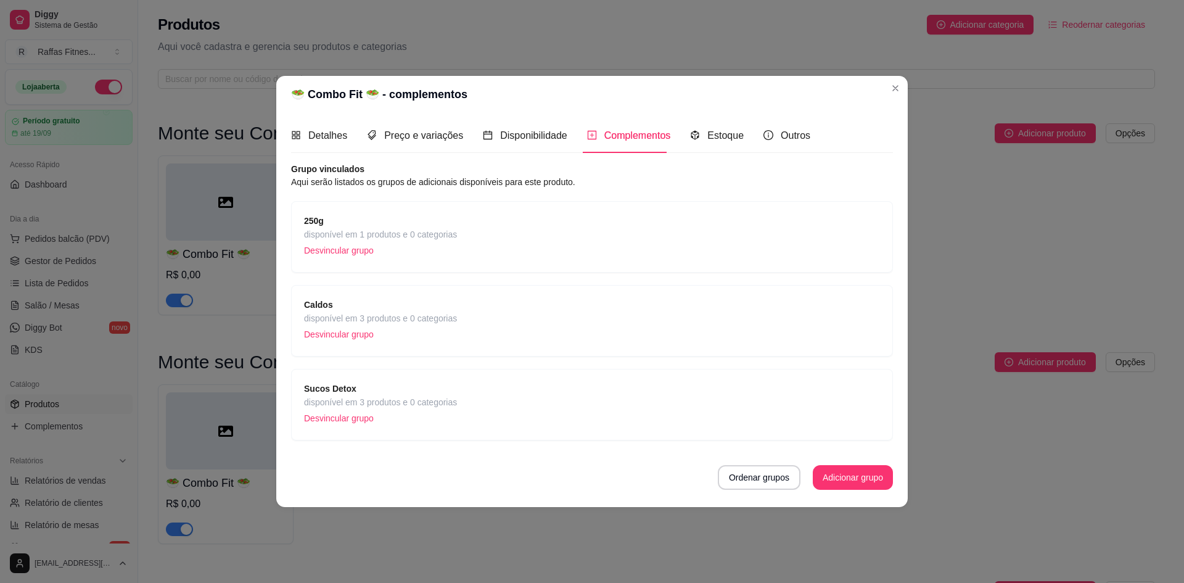
click at [367, 339] on p "Desvincular grupo" at bounding box center [380, 334] width 153 height 18
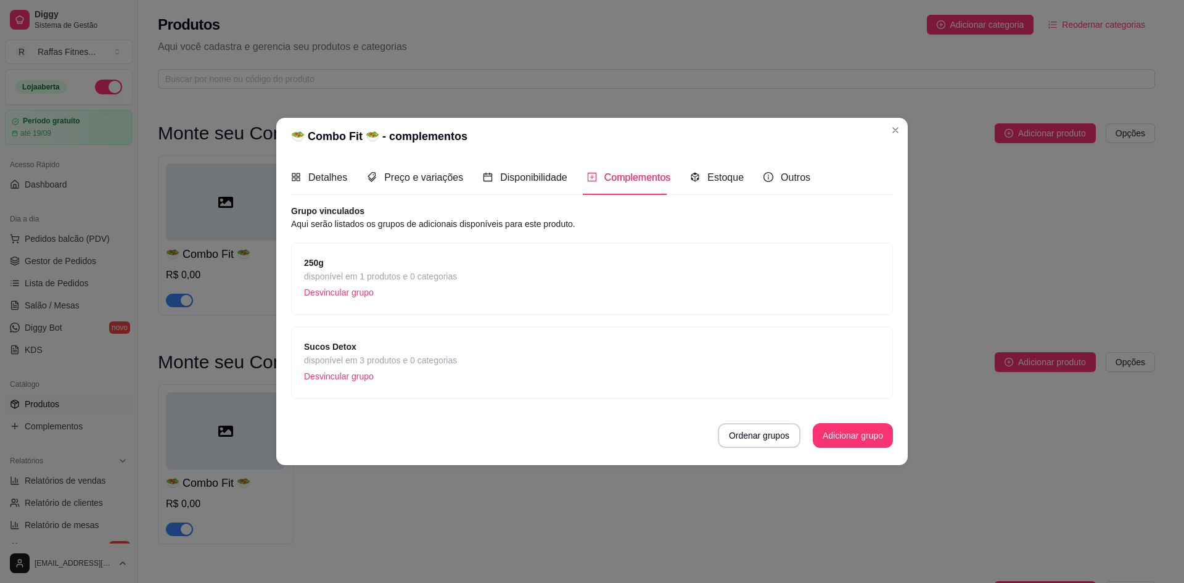
click at [516, 363] on div "Sucos Detox disponível em 3 produtos e 0 categorias Desvincular grupo" at bounding box center [592, 363] width 576 height 46
click at [349, 379] on p "Desvincular grupo" at bounding box center [380, 376] width 153 height 18
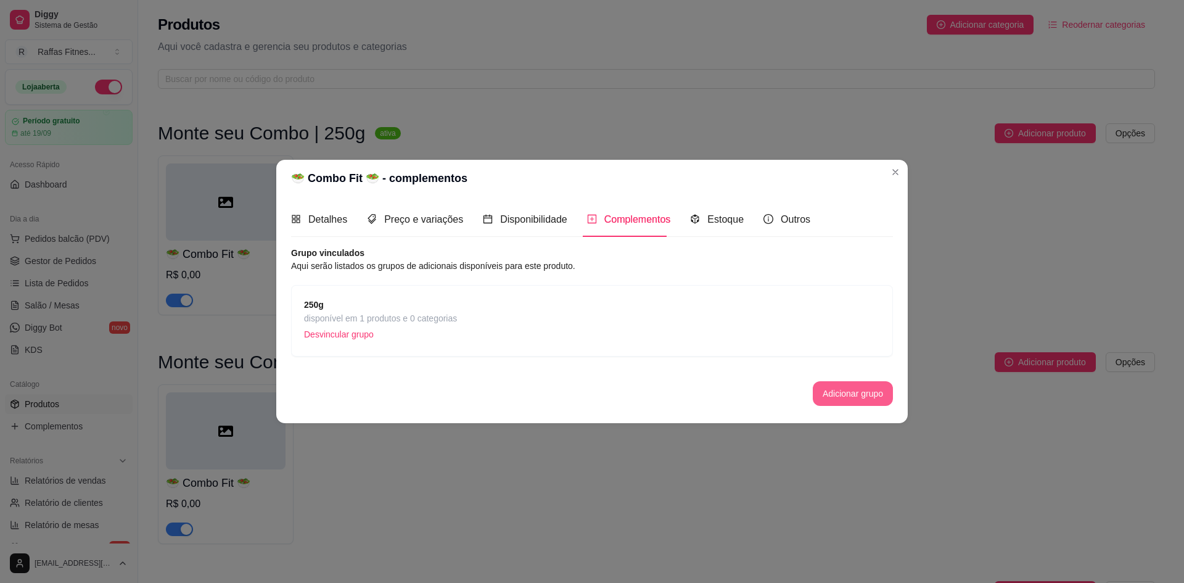
click at [828, 397] on button "Adicionar grupo" at bounding box center [853, 393] width 80 height 25
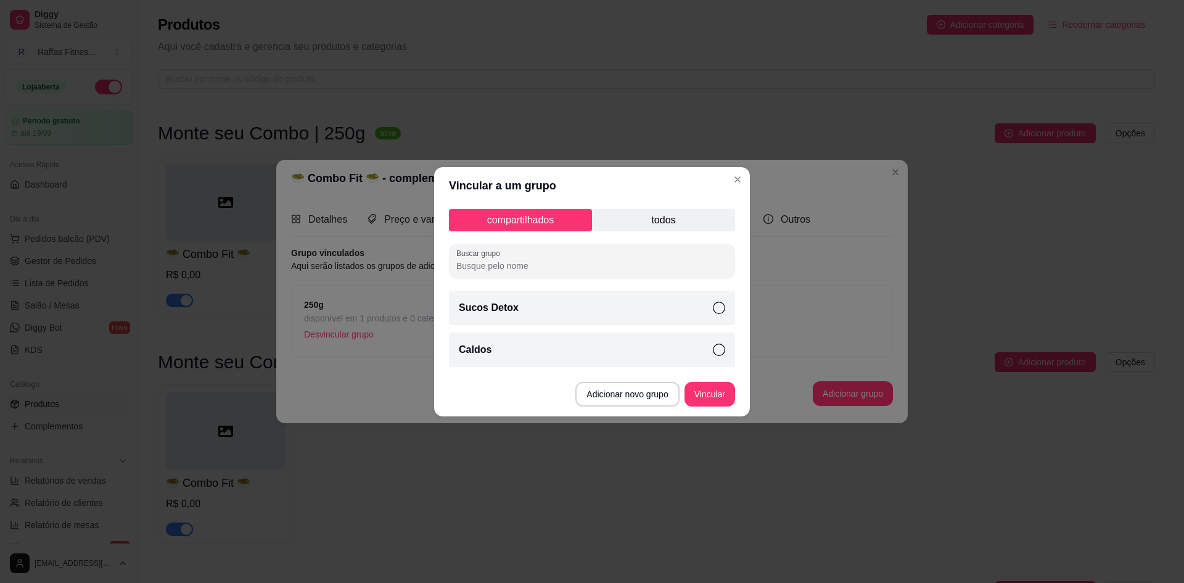
click at [646, 208] on div "compartilhados todos Buscar grupo Sucos Detox Caldos" at bounding box center [592, 288] width 316 height 168
click at [656, 216] on p "todos" at bounding box center [663, 220] width 143 height 22
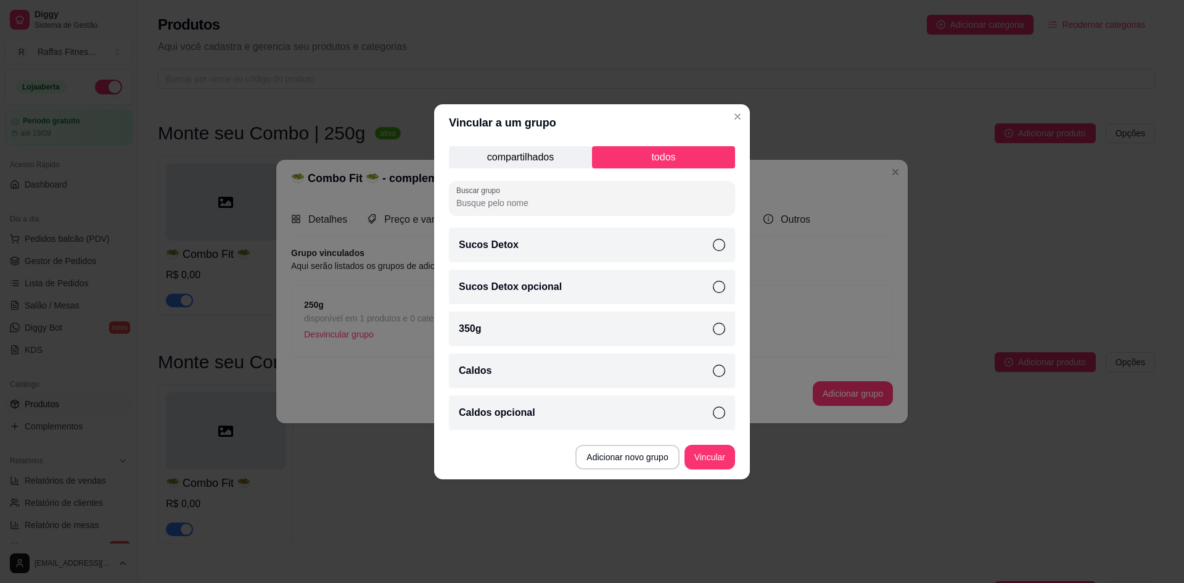
click at [668, 242] on div "Sucos Detox" at bounding box center [592, 245] width 286 height 35
click at [688, 284] on div "Sucos Detox opcional" at bounding box center [592, 286] width 286 height 35
click at [707, 448] on button "Vincular" at bounding box center [709, 457] width 49 height 24
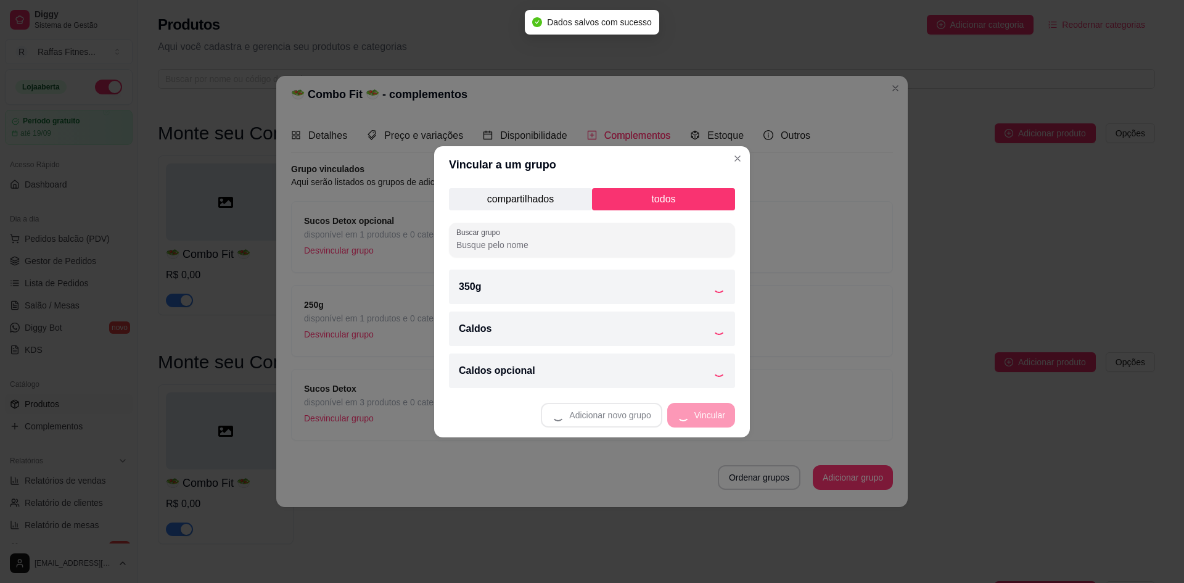
click at [707, 327] on div "Caldos" at bounding box center [592, 328] width 286 height 35
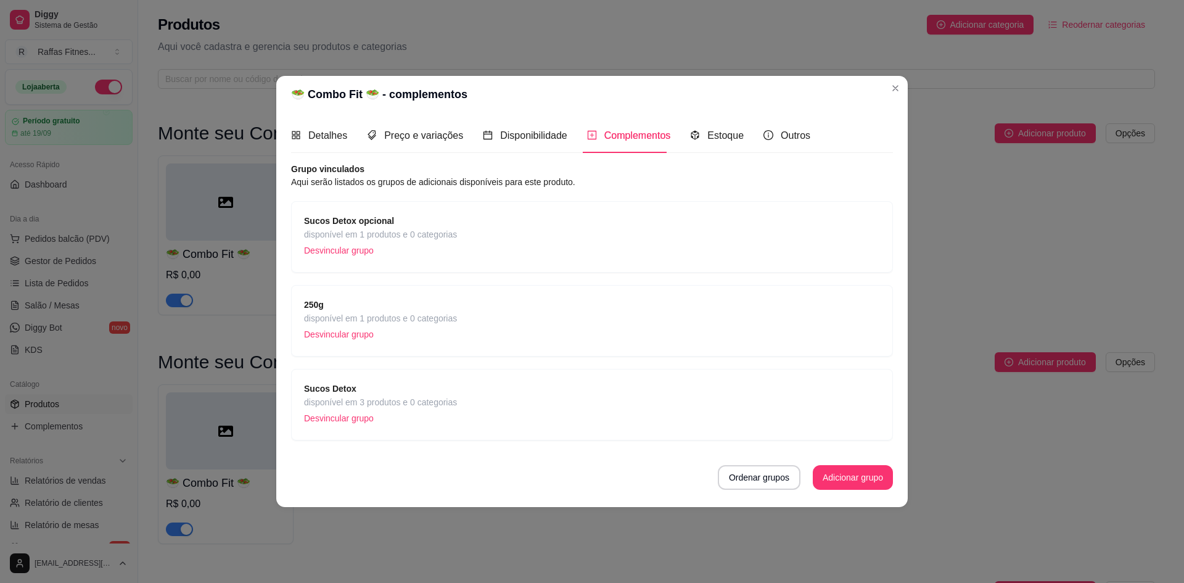
click at [358, 425] on p "Desvincular grupo" at bounding box center [380, 418] width 153 height 18
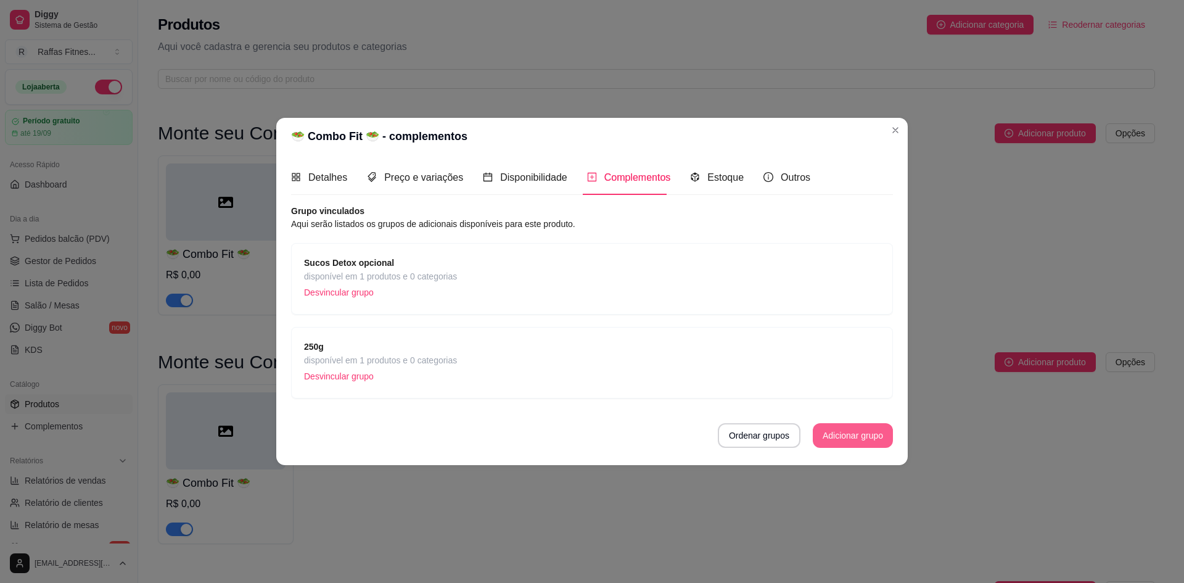
click at [868, 430] on button "Adicionar grupo" at bounding box center [853, 435] width 80 height 25
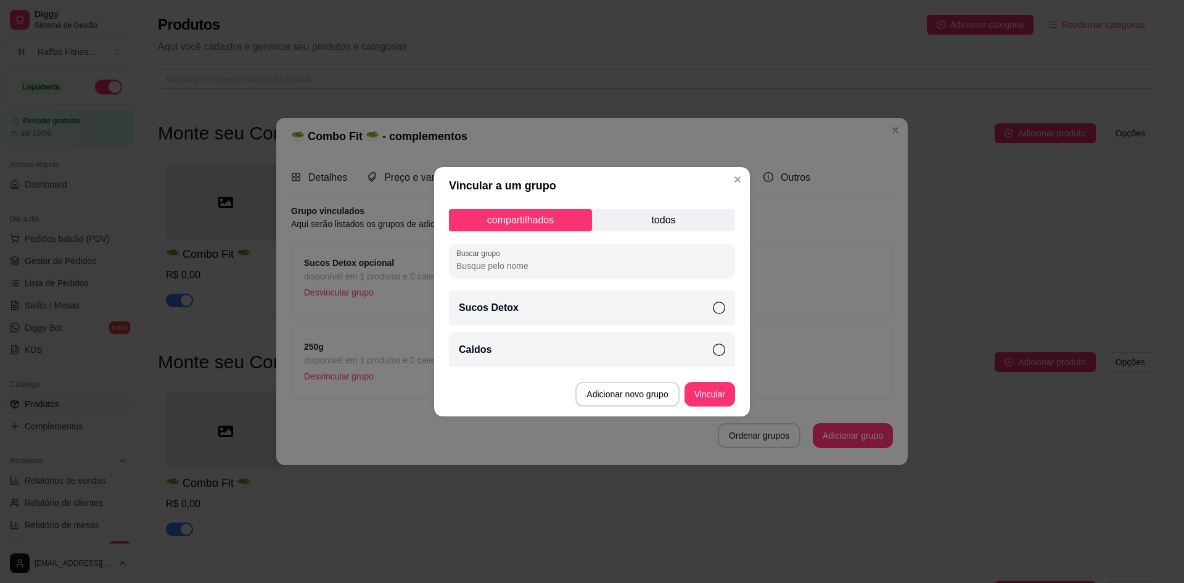
click at [644, 229] on p "todos" at bounding box center [663, 220] width 143 height 22
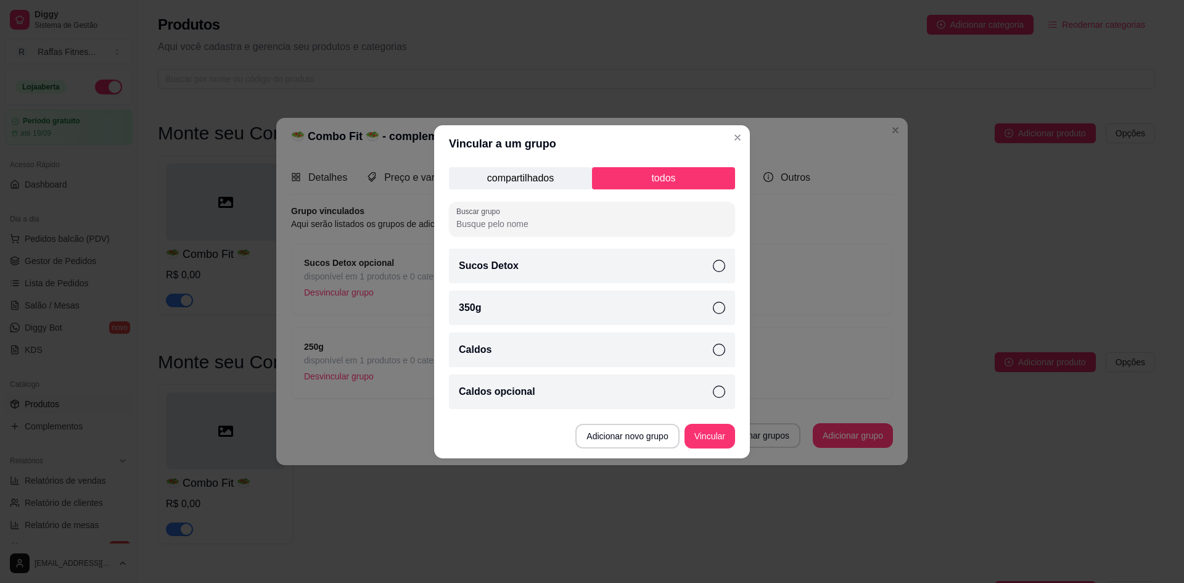
click at [691, 376] on div "Caldos opcional" at bounding box center [592, 391] width 286 height 35
click at [699, 437] on button "Vincular" at bounding box center [709, 436] width 51 height 25
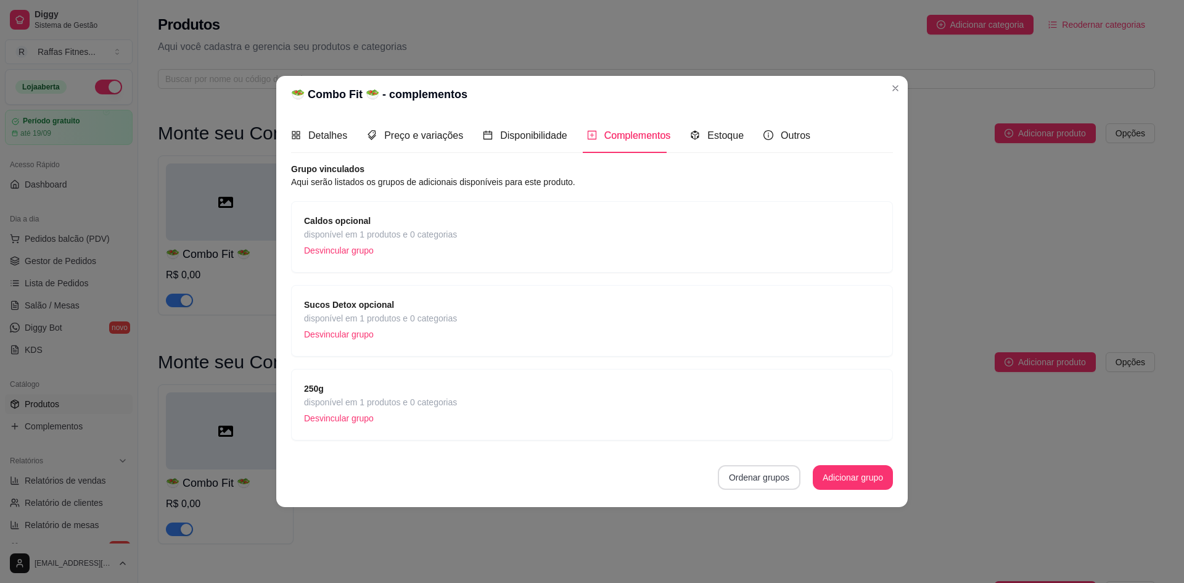
click at [766, 486] on button "Ordenar grupos" at bounding box center [759, 477] width 83 height 25
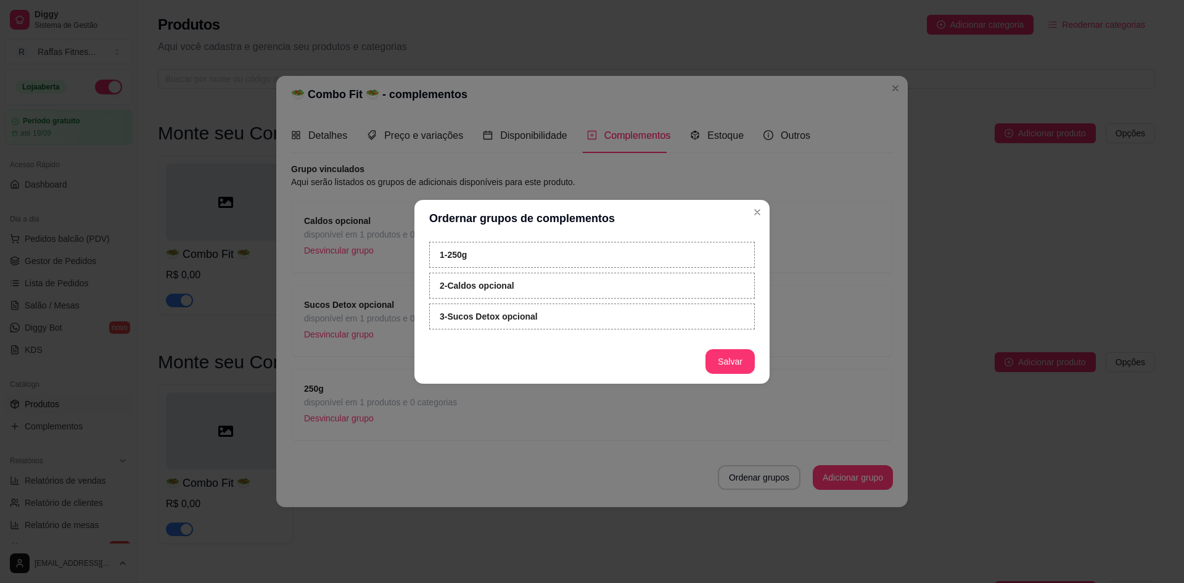
click at [478, 319] on strong "3 - Sucos Detox opcional" at bounding box center [489, 316] width 98 height 10
click at [460, 255] on strong "1 - 250g" at bounding box center [453, 255] width 27 height 10
click at [500, 286] on strong "2 - Caldos opcional" at bounding box center [477, 286] width 75 height 10
click at [505, 316] on strong "3 - Sucos Detox opcional" at bounding box center [489, 316] width 98 height 10
click at [722, 369] on button "Salvar" at bounding box center [730, 361] width 48 height 24
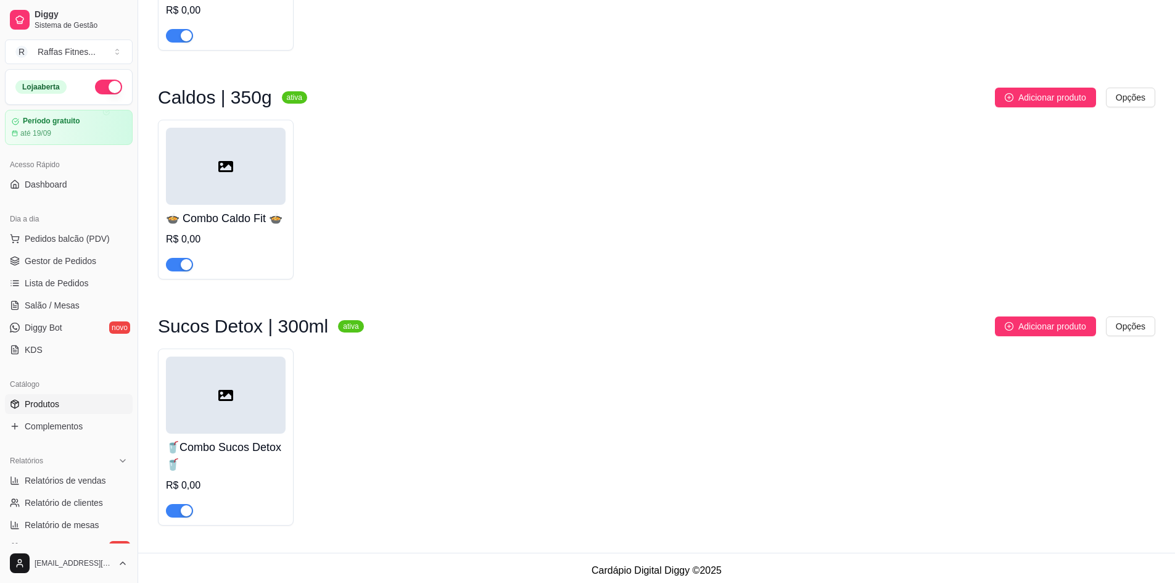
scroll to position [518, 0]
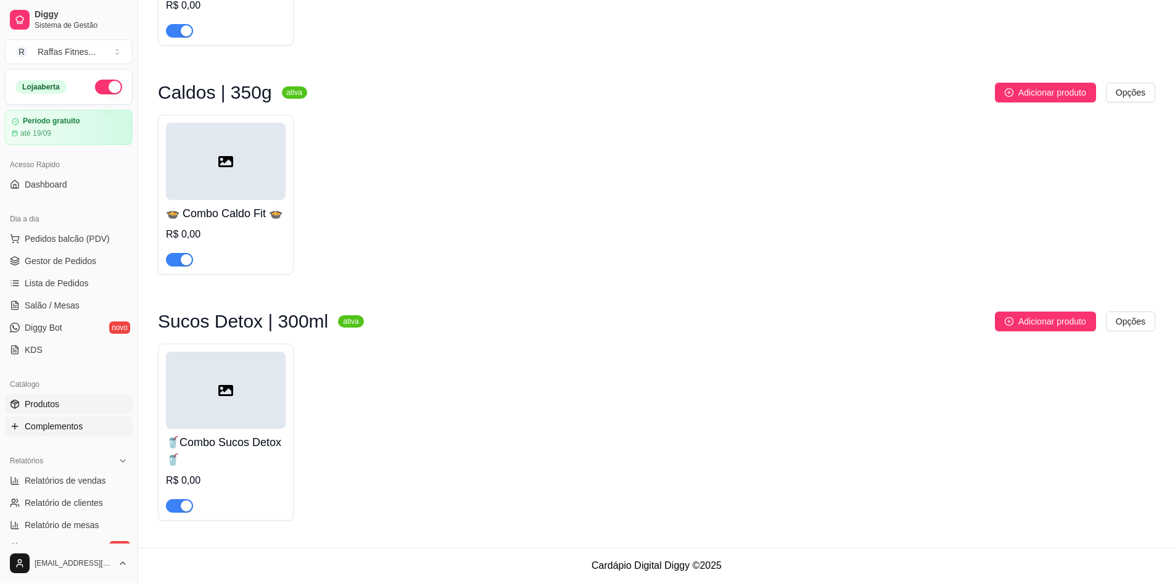
click at [53, 429] on span "Complementos" at bounding box center [54, 426] width 58 height 12
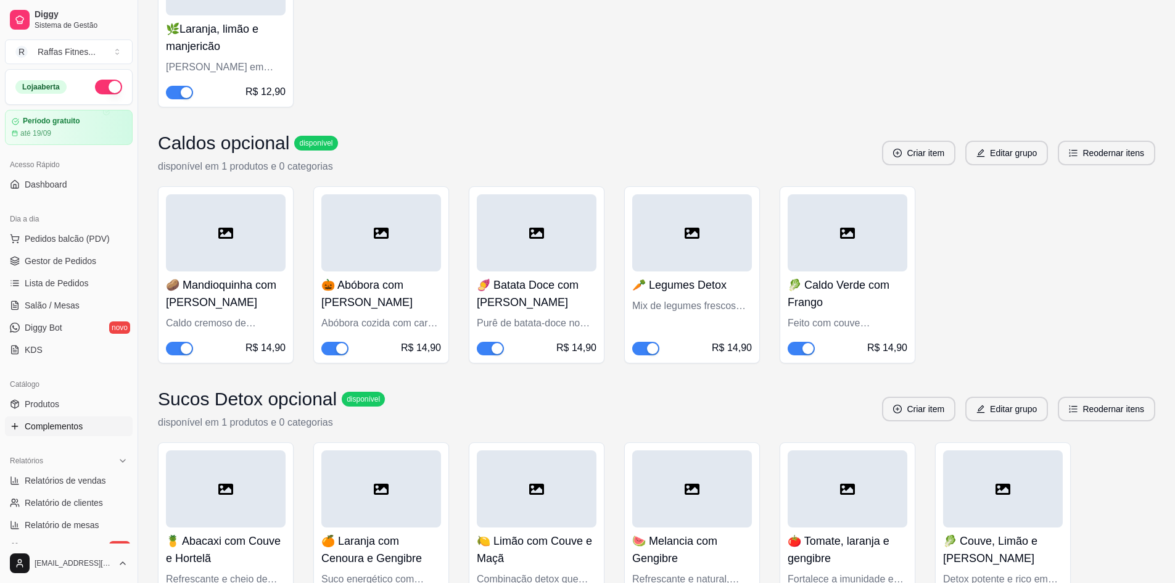
scroll to position [1651, 0]
click at [1009, 155] on button "Editar grupo" at bounding box center [1006, 153] width 83 height 25
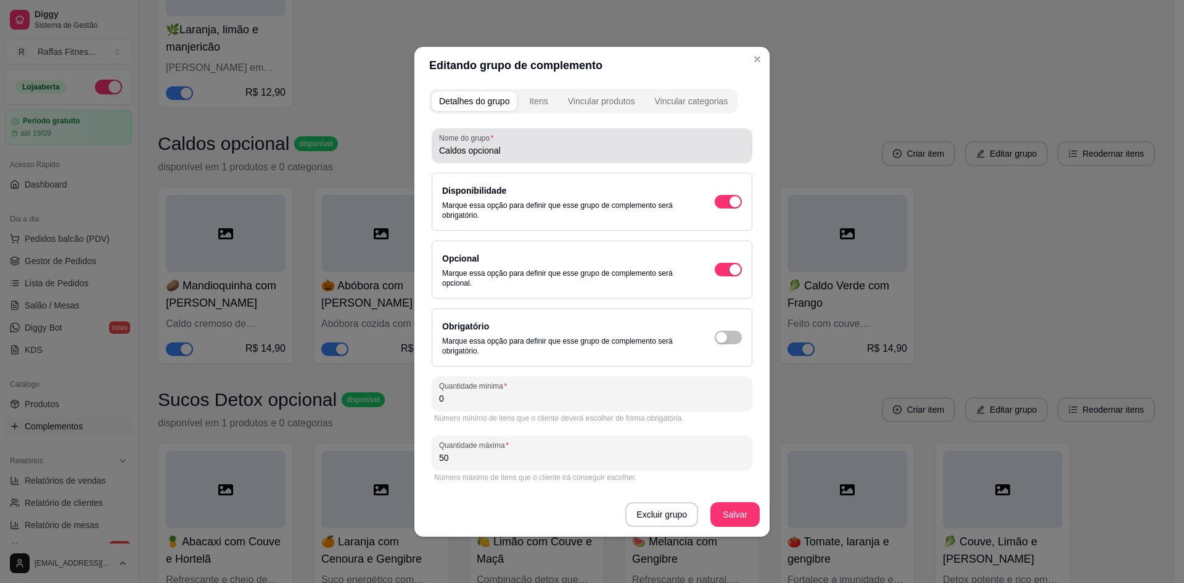
click at [470, 153] on input "Caldos opcional" at bounding box center [592, 150] width 306 height 12
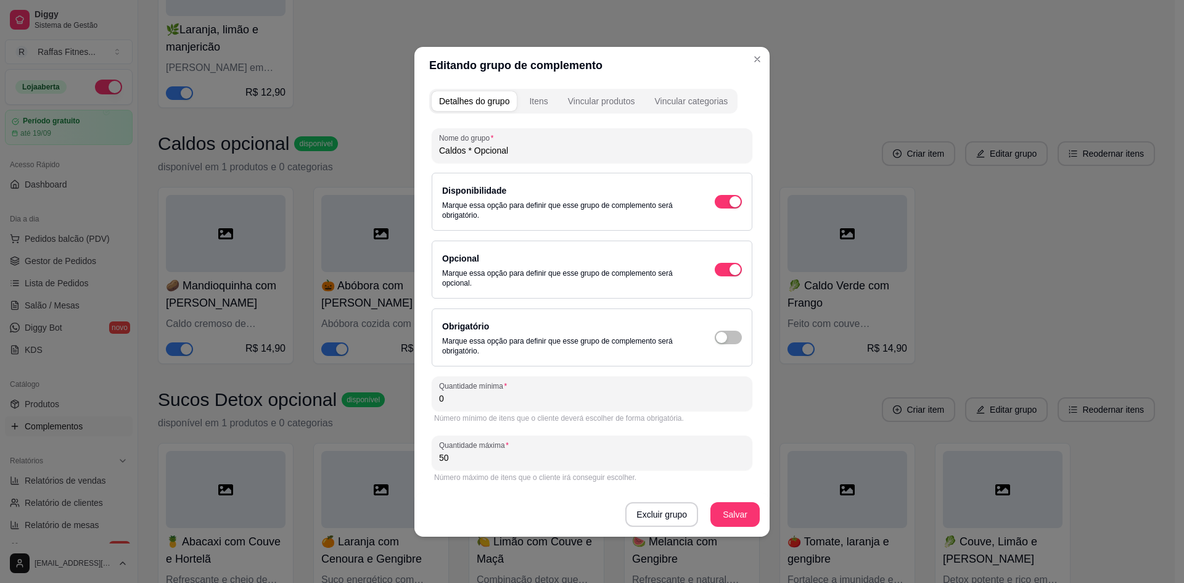
click at [546, 149] on input "Caldos * Opcional" at bounding box center [592, 150] width 306 height 12
click at [454, 255] on label "Opcional" at bounding box center [460, 258] width 37 height 10
copy label "Opcional"
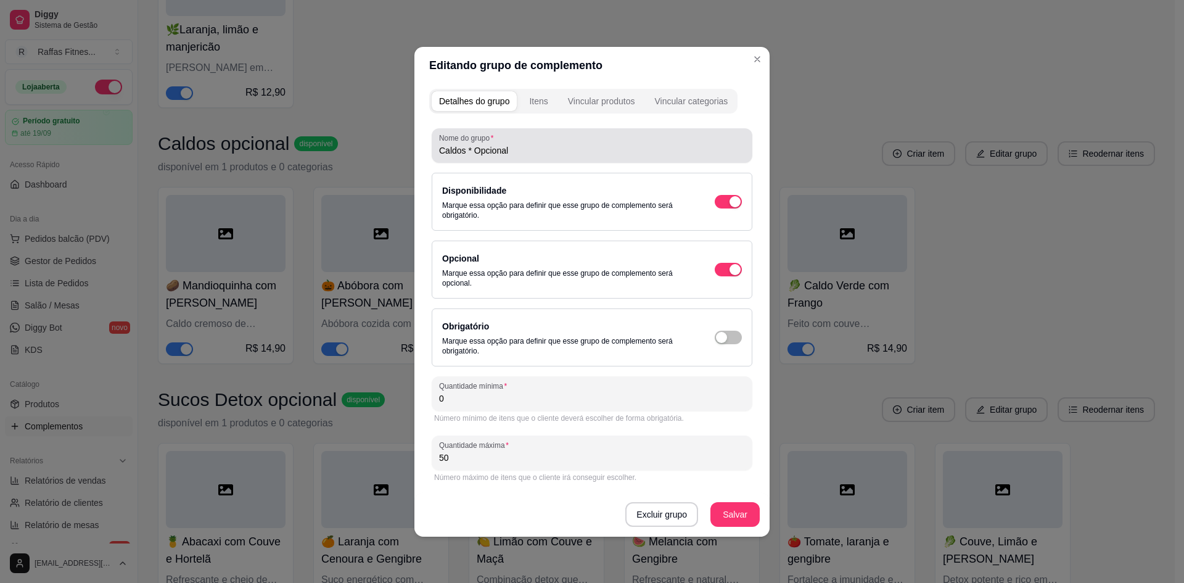
click at [496, 155] on input "Caldos * Opcional" at bounding box center [592, 150] width 306 height 12
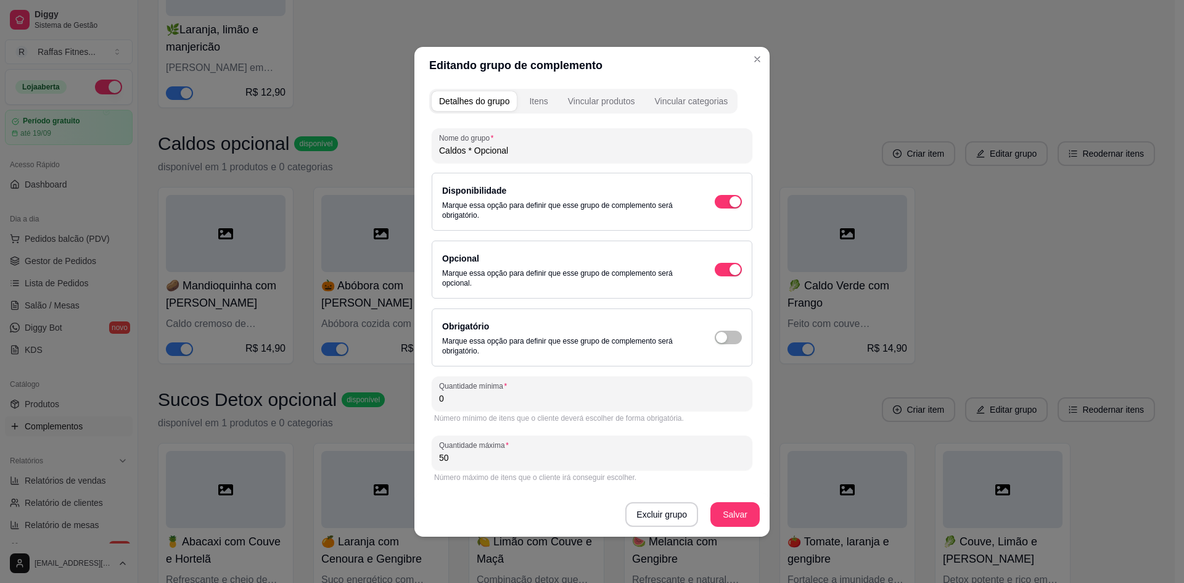
click at [496, 155] on input "Caldos * Opcional" at bounding box center [592, 150] width 306 height 12
click at [474, 147] on input "Caldos * Opcional" at bounding box center [592, 150] width 306 height 12
drag, startPoint x: 467, startPoint y: 149, endPoint x: 529, endPoint y: 161, distance: 62.9
click at [529, 161] on div "Nome do grupo Caldos * Opcional" at bounding box center [592, 145] width 321 height 35
paste input "Nome do grupo"
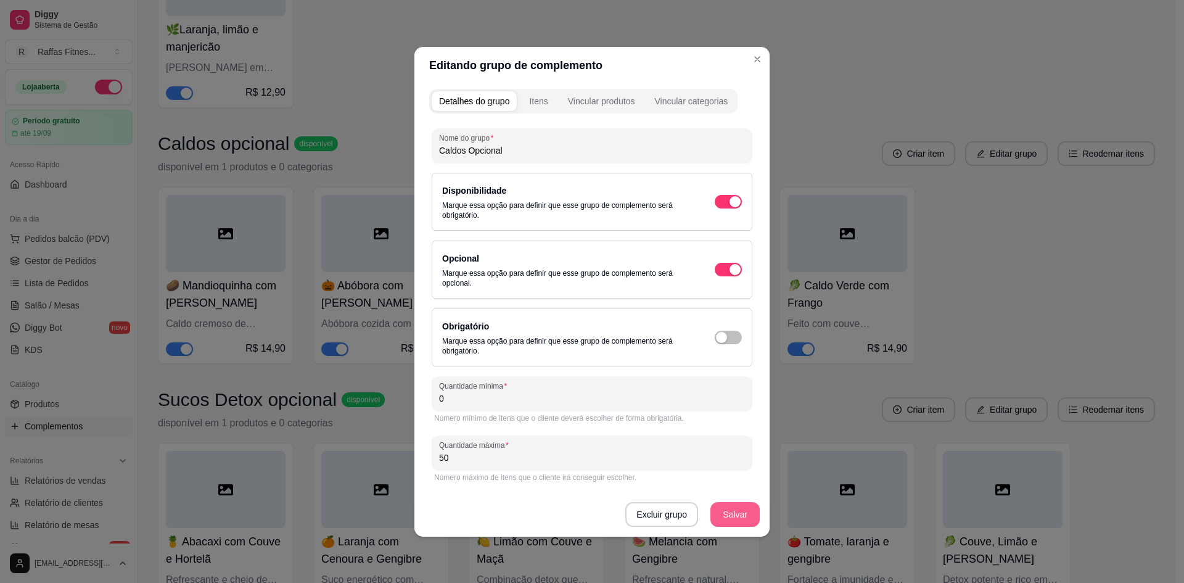
type input "Caldos Opcional"
click at [729, 510] on button "Salvar" at bounding box center [735, 514] width 48 height 24
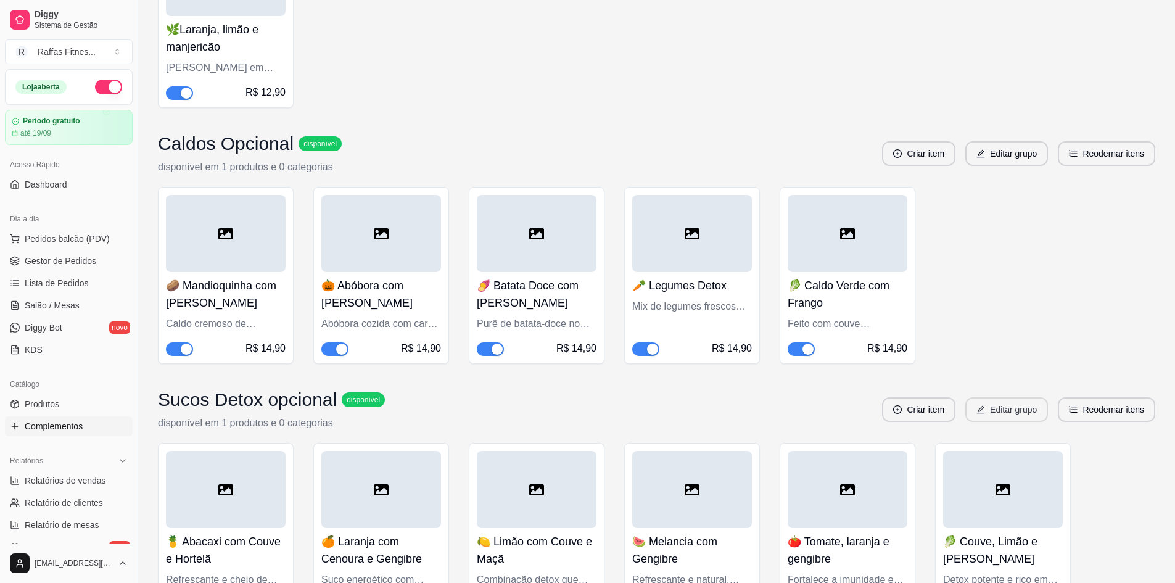
click at [1014, 417] on button "Editar grupo" at bounding box center [1006, 409] width 83 height 25
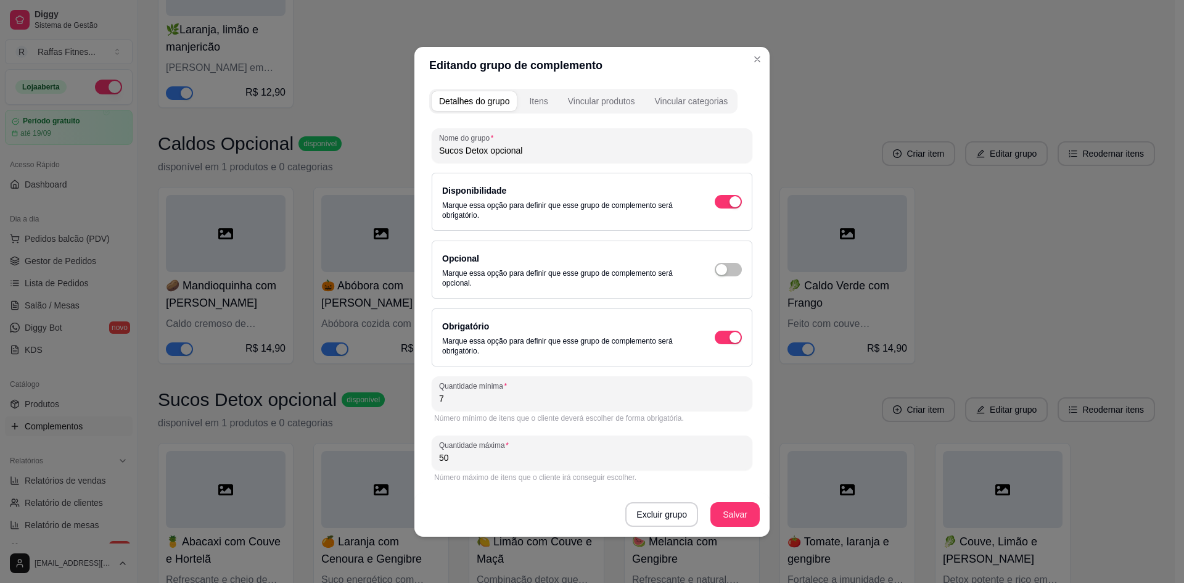
drag, startPoint x: 488, startPoint y: 154, endPoint x: 555, endPoint y: 166, distance: 68.2
click at [555, 166] on div "Nome do grupo Sucos Detox opcional Disponibilidade Marque essa opção para defin…" at bounding box center [592, 306] width 321 height 356
paste input "O"
click at [488, 150] on input "Sucos DetoxOpcional" at bounding box center [592, 150] width 306 height 12
type input "Sucos Detox Opcional"
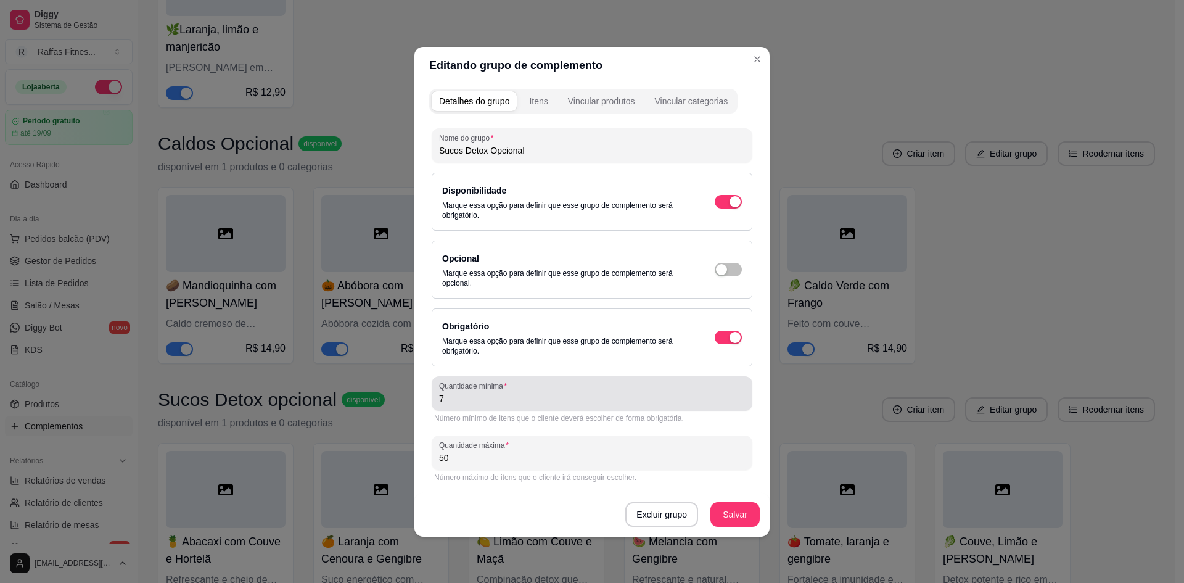
click at [720, 366] on div "Nome do grupo Sucos Detox Opcional Disponibilidade Marque essa opção para defin…" at bounding box center [592, 306] width 321 height 356
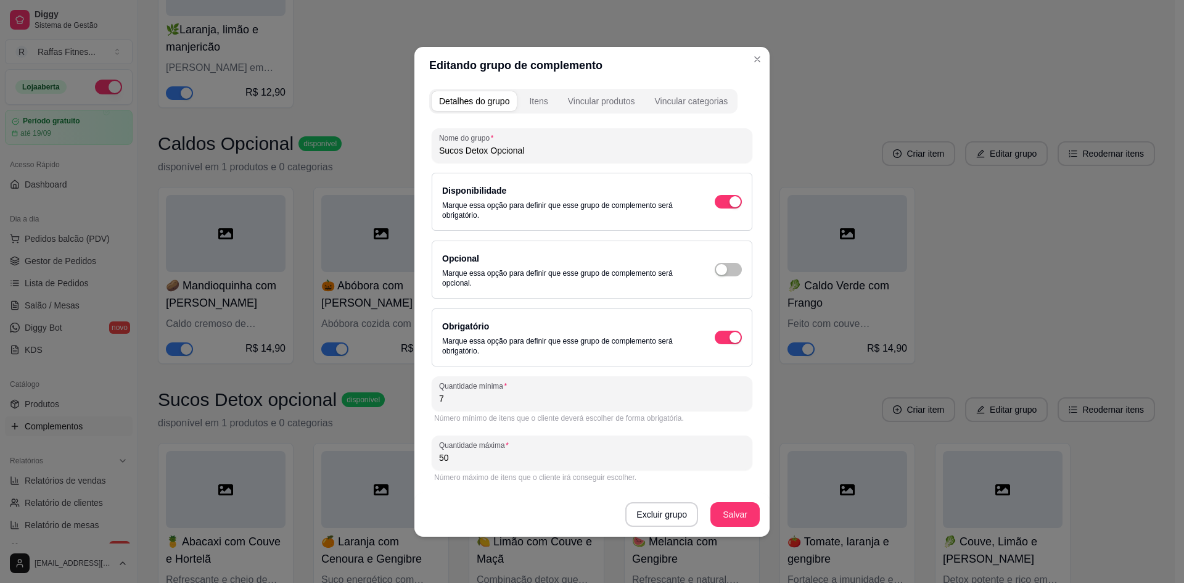
click at [701, 259] on div "Opcional Marque essa opção para definir que esse grupo de complemento será opci…" at bounding box center [592, 269] width 300 height 37
click at [729, 207] on div "button" at bounding box center [734, 201] width 11 height 11
type input "0"
click at [742, 507] on button "Salvar" at bounding box center [734, 514] width 49 height 25
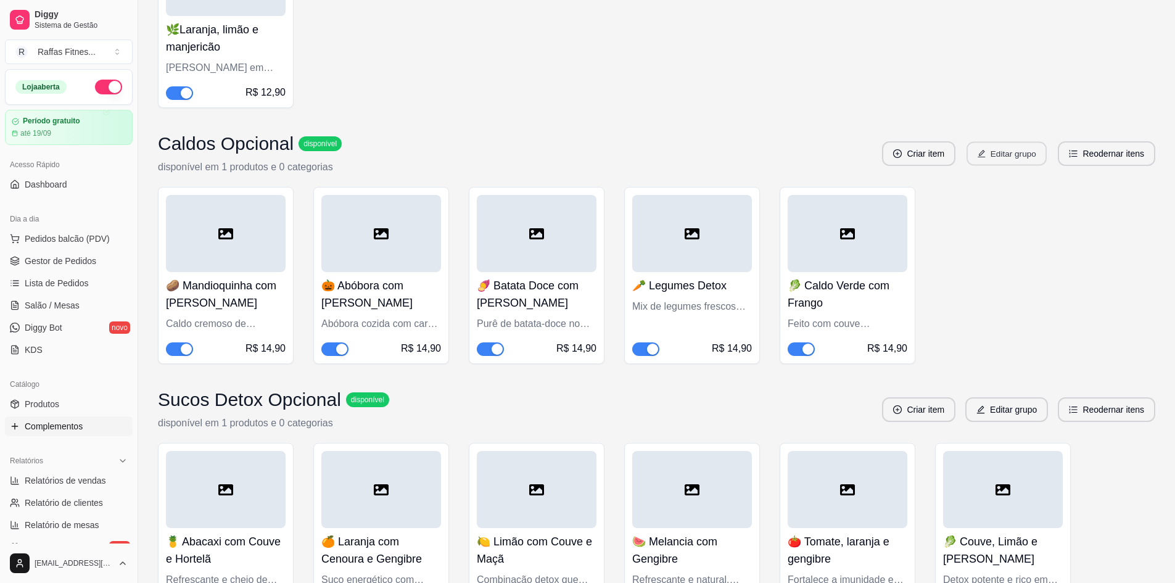
click at [1009, 156] on button "Editar grupo" at bounding box center [1006, 154] width 80 height 24
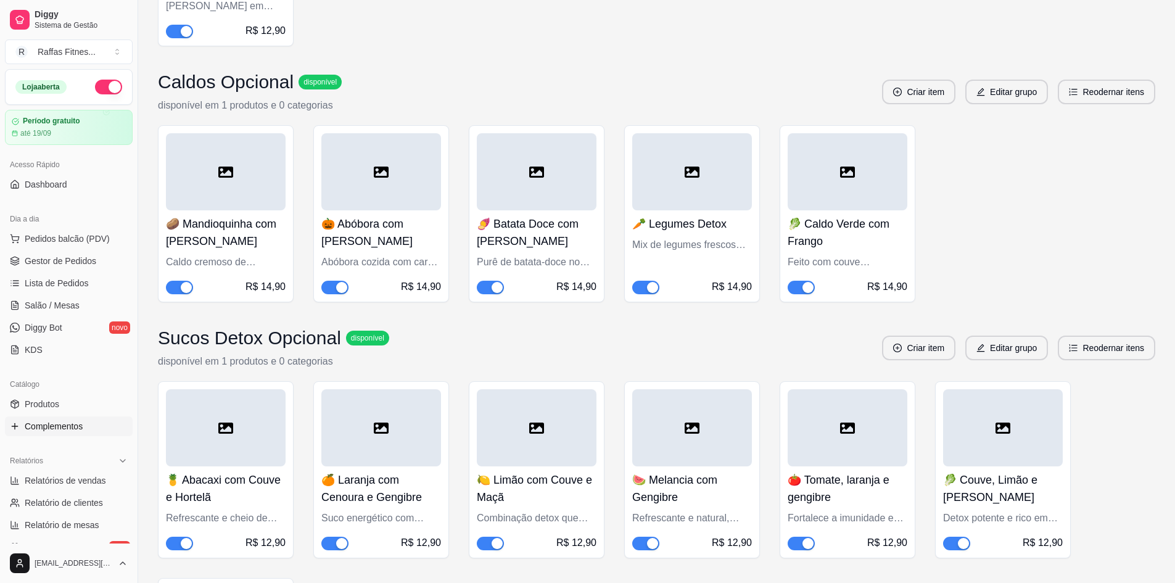
scroll to position [1281, 0]
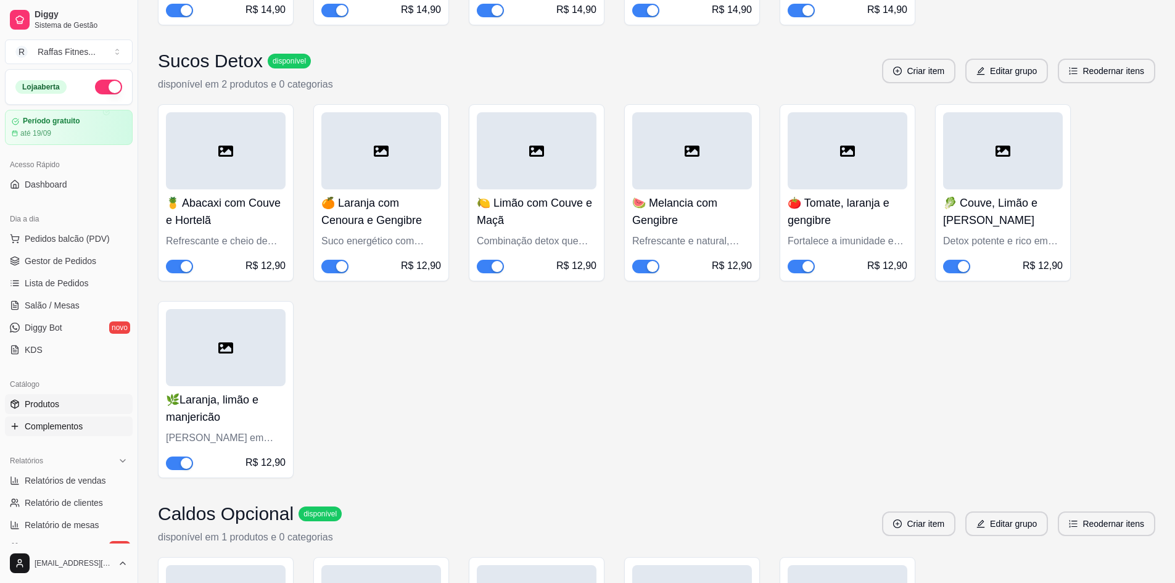
click at [70, 407] on link "Produtos" at bounding box center [69, 404] width 128 height 20
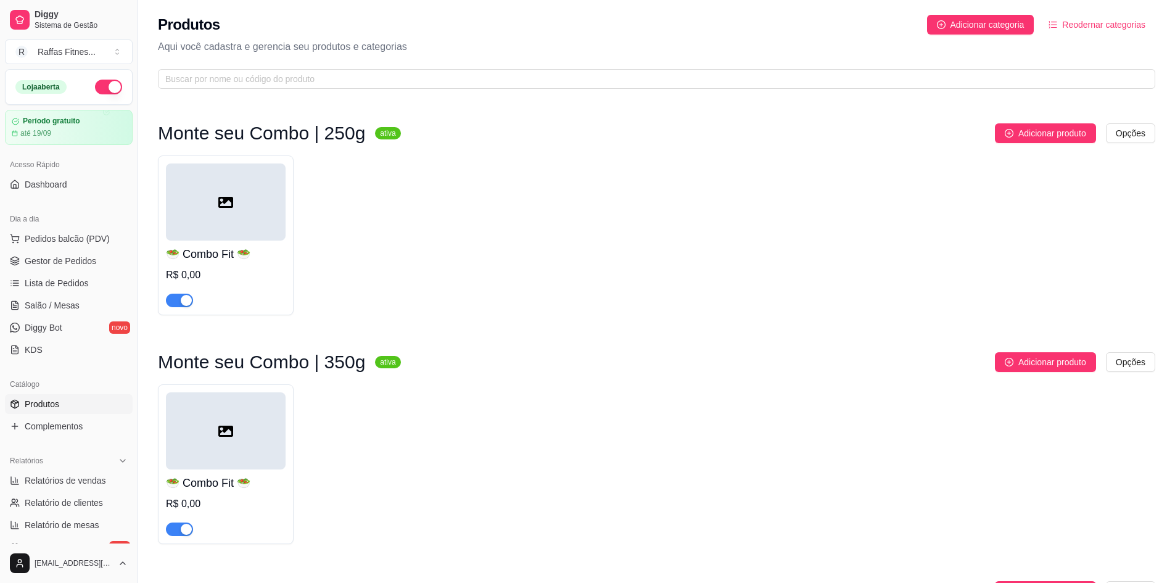
click at [281, 407] on div at bounding box center [226, 430] width 120 height 77
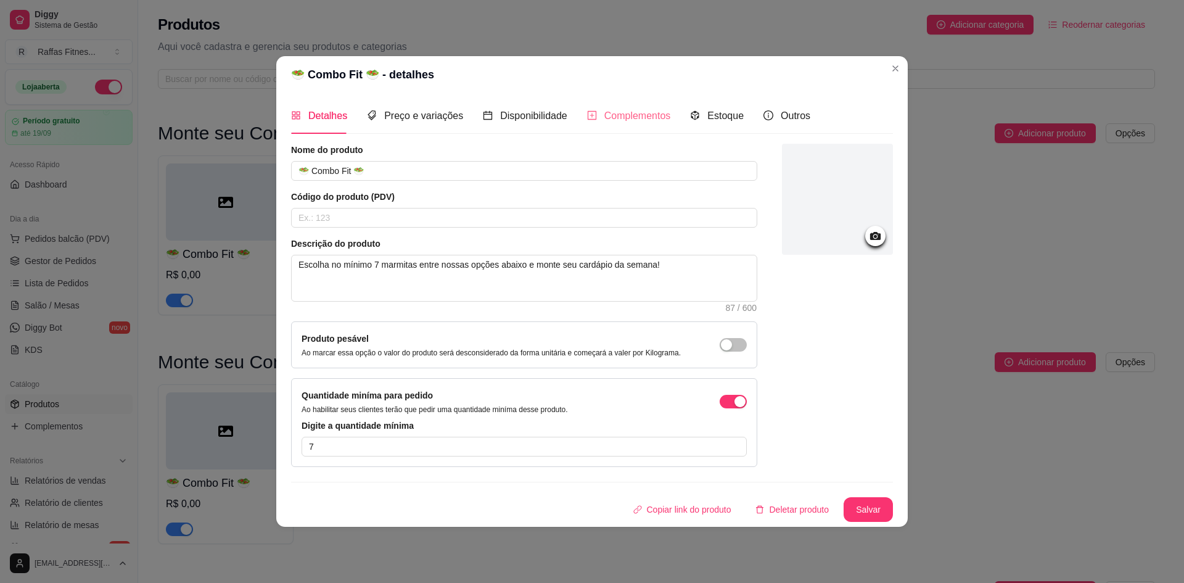
click at [591, 107] on div "Complementos" at bounding box center [629, 115] width 84 height 35
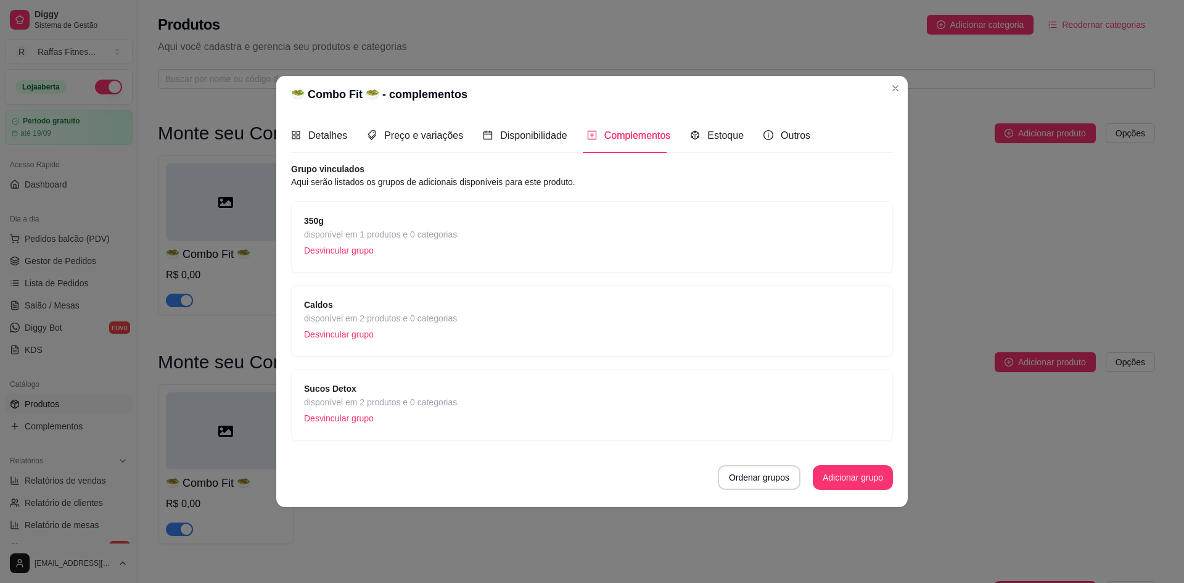
click at [322, 324] on span "disponível em 2 produtos e 0 categorias" at bounding box center [380, 318] width 153 height 14
click at [358, 331] on p "Desvincular grupo" at bounding box center [380, 334] width 153 height 18
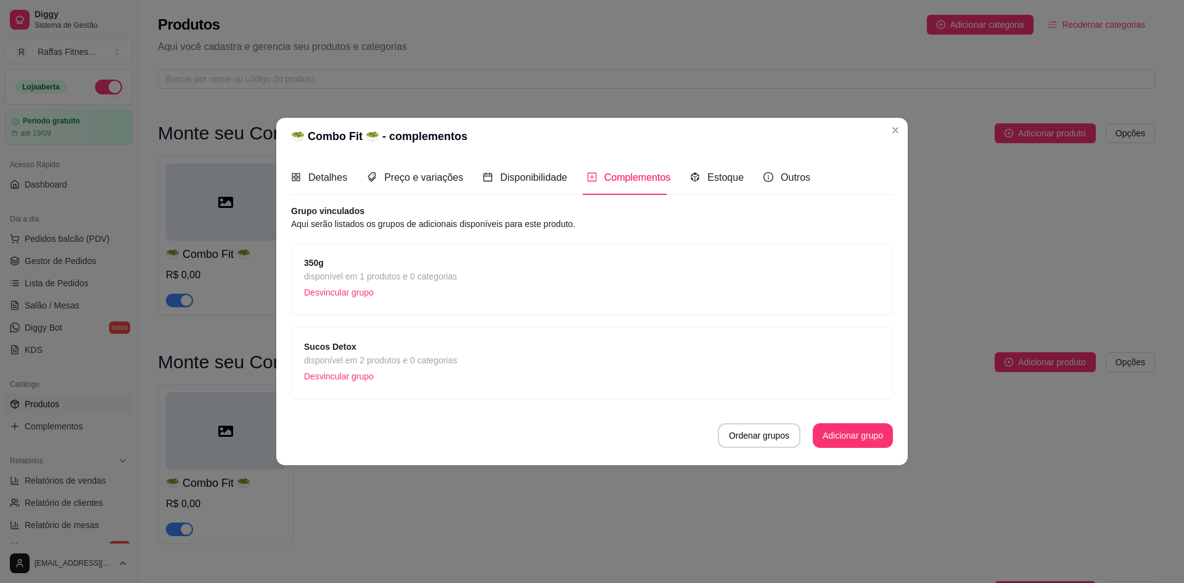
click at [342, 379] on p "Desvincular grupo" at bounding box center [380, 376] width 153 height 18
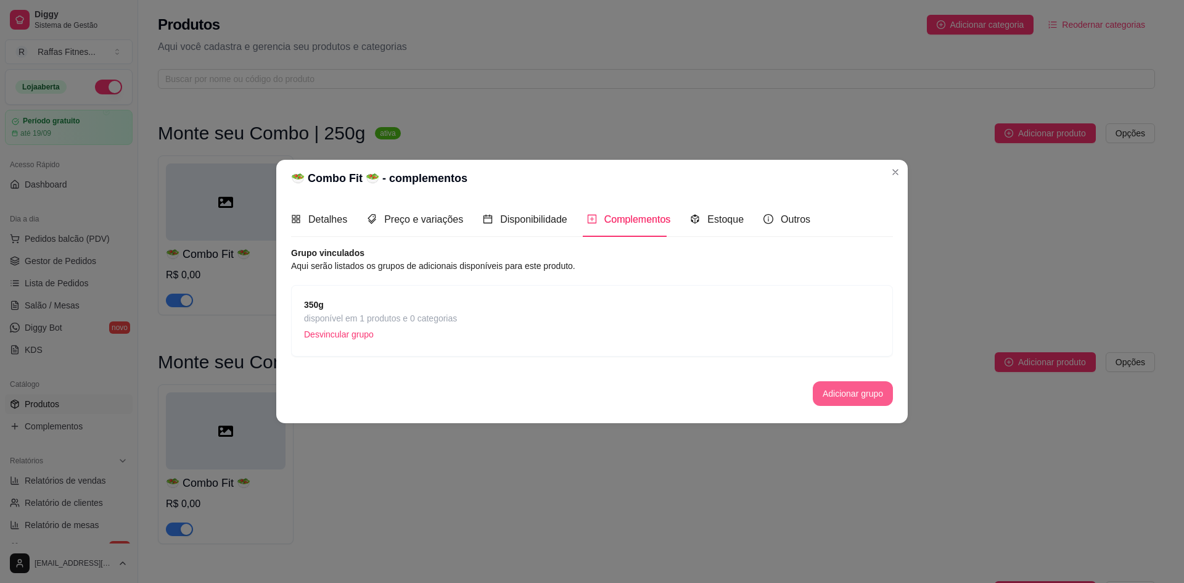
click at [813, 395] on button "Adicionar grupo" at bounding box center [853, 393] width 80 height 25
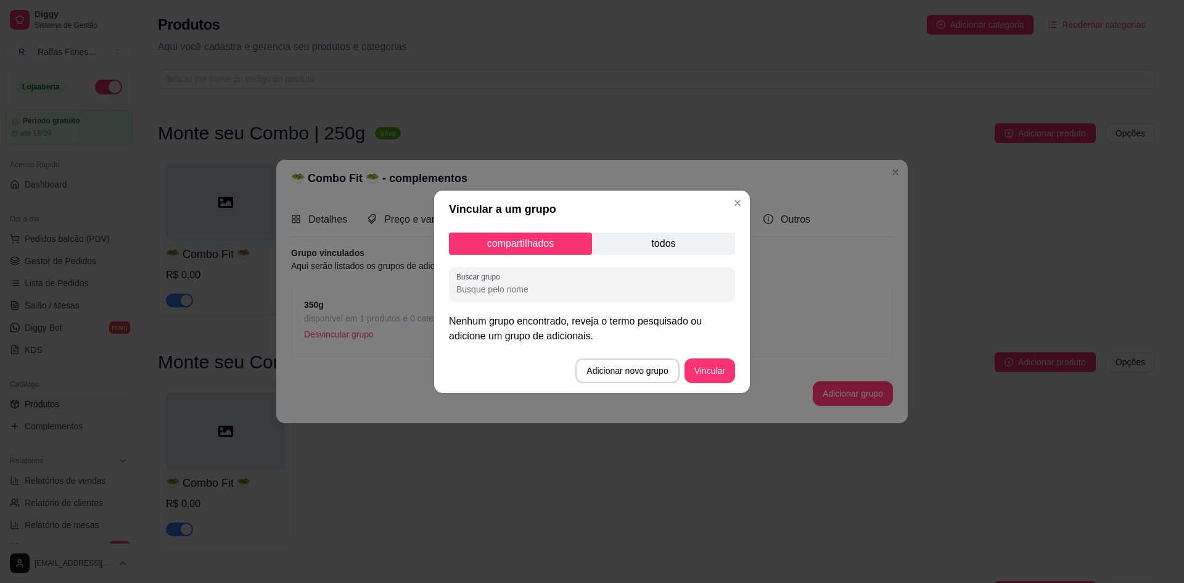
click at [638, 240] on p "todos" at bounding box center [663, 243] width 143 height 22
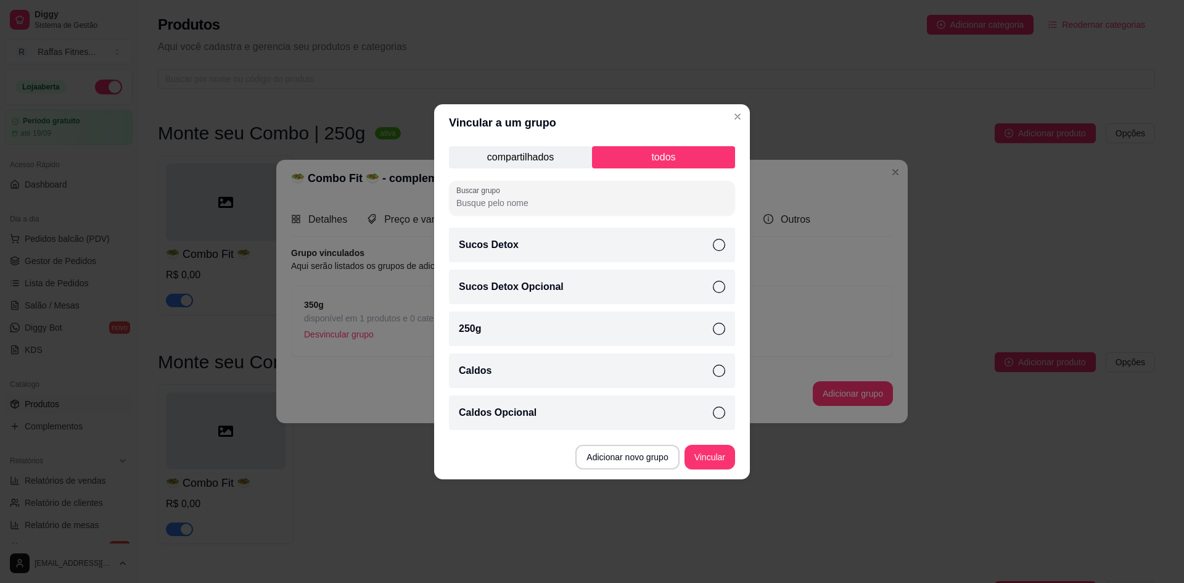
click at [712, 284] on div "Sucos Detox Opcional" at bounding box center [592, 286] width 286 height 35
click at [704, 421] on div "Caldos Opcional" at bounding box center [592, 412] width 286 height 35
click at [702, 462] on button "Vincular" at bounding box center [709, 457] width 51 height 25
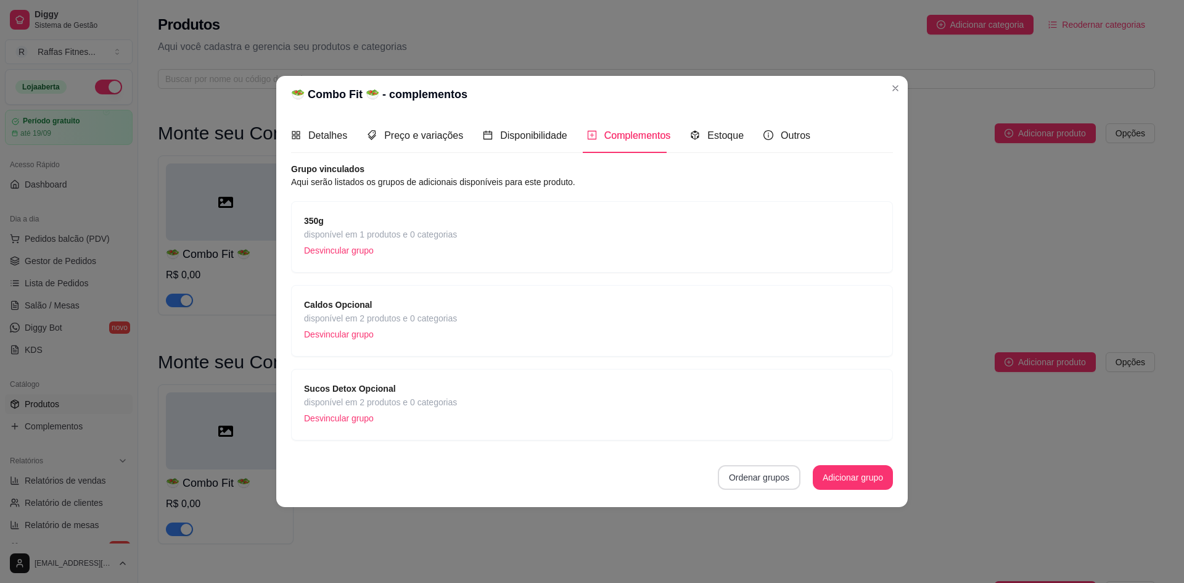
click at [741, 484] on button "Ordenar grupos" at bounding box center [759, 477] width 83 height 25
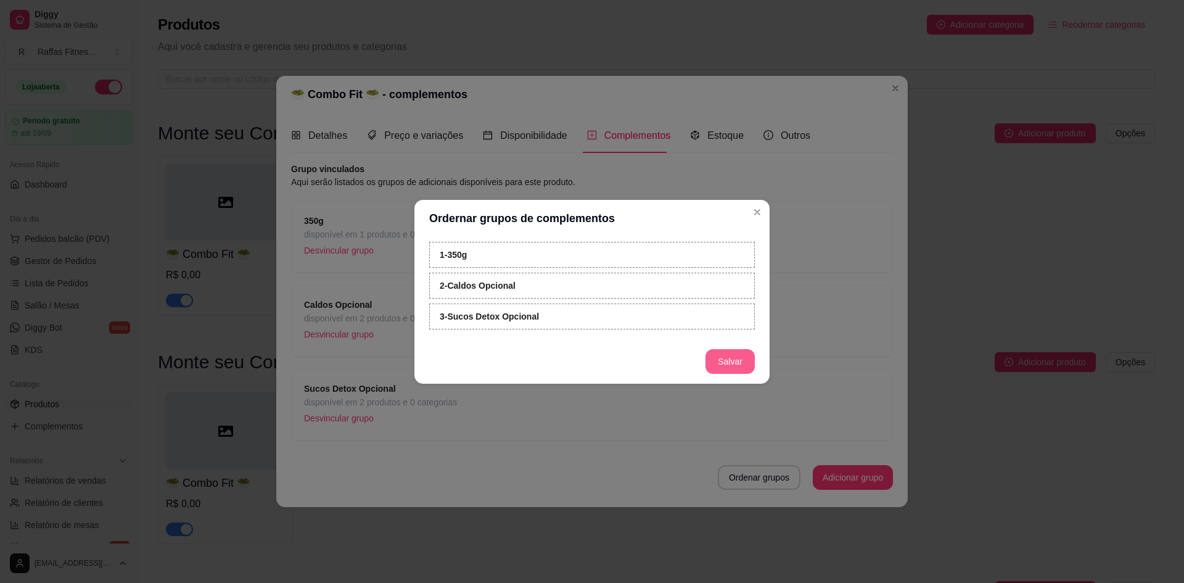
click at [729, 361] on button "Salvar" at bounding box center [729, 361] width 49 height 25
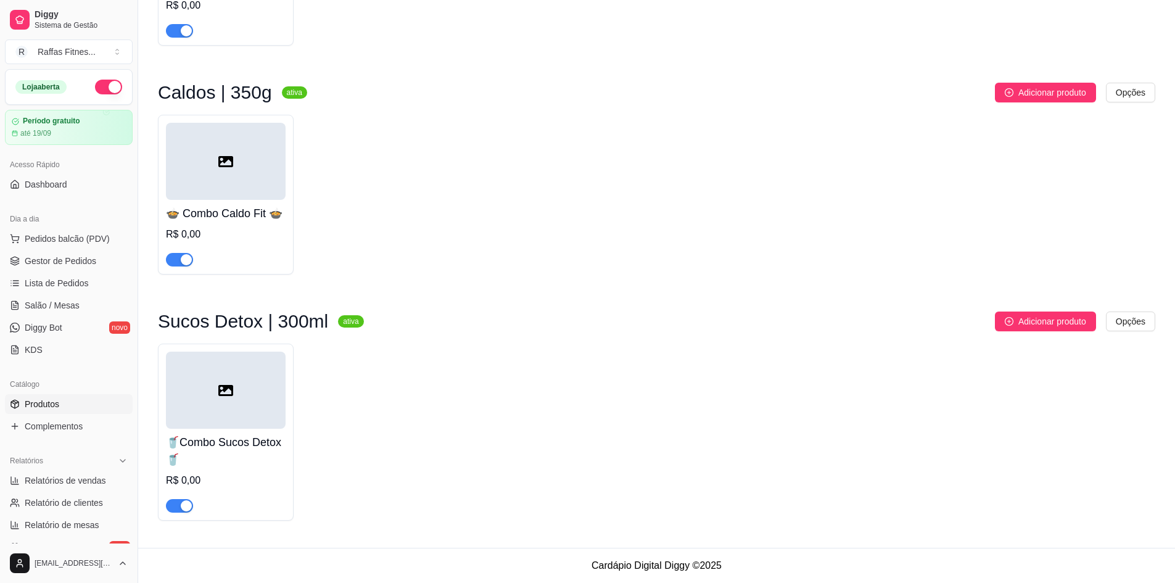
scroll to position [518, 0]
click at [123, 419] on div "Catálogo Produtos Complementos" at bounding box center [69, 405] width 138 height 72
click at [100, 432] on link "Complementos" at bounding box center [69, 426] width 128 height 20
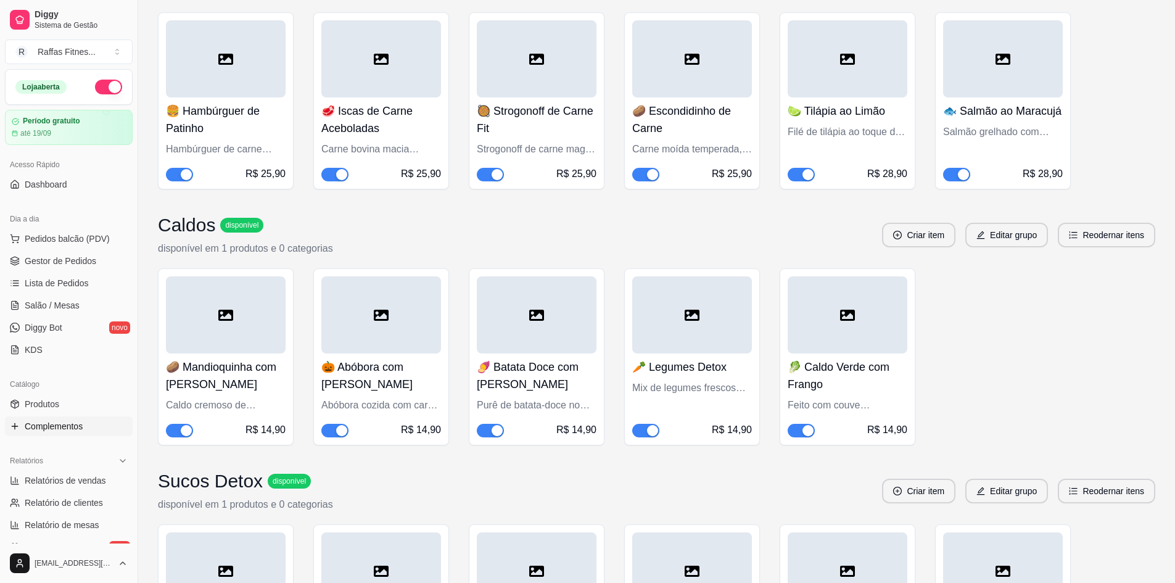
scroll to position [863, 0]
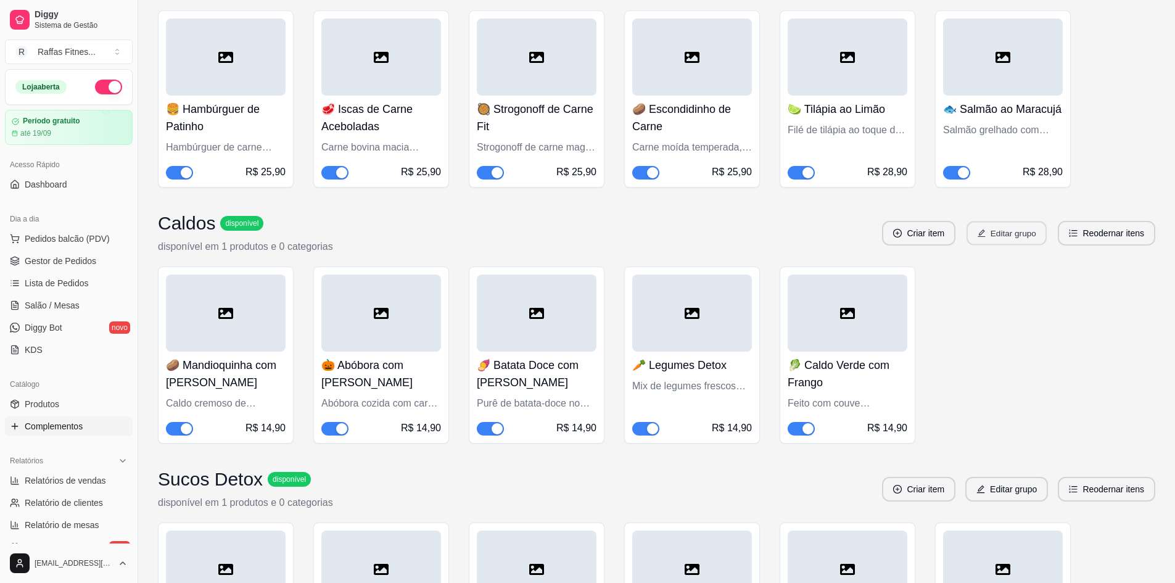
click at [995, 238] on button "Editar grupo" at bounding box center [1006, 233] width 80 height 24
click at [255, 229] on div "Caldos disponível" at bounding box center [245, 223] width 175 height 22
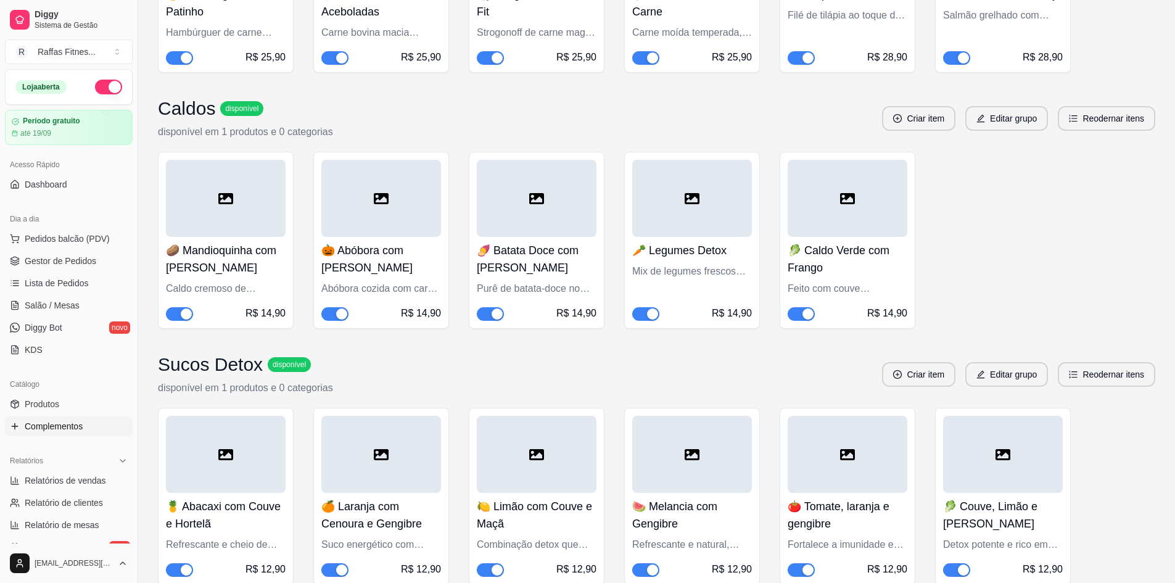
scroll to position [987, 0]
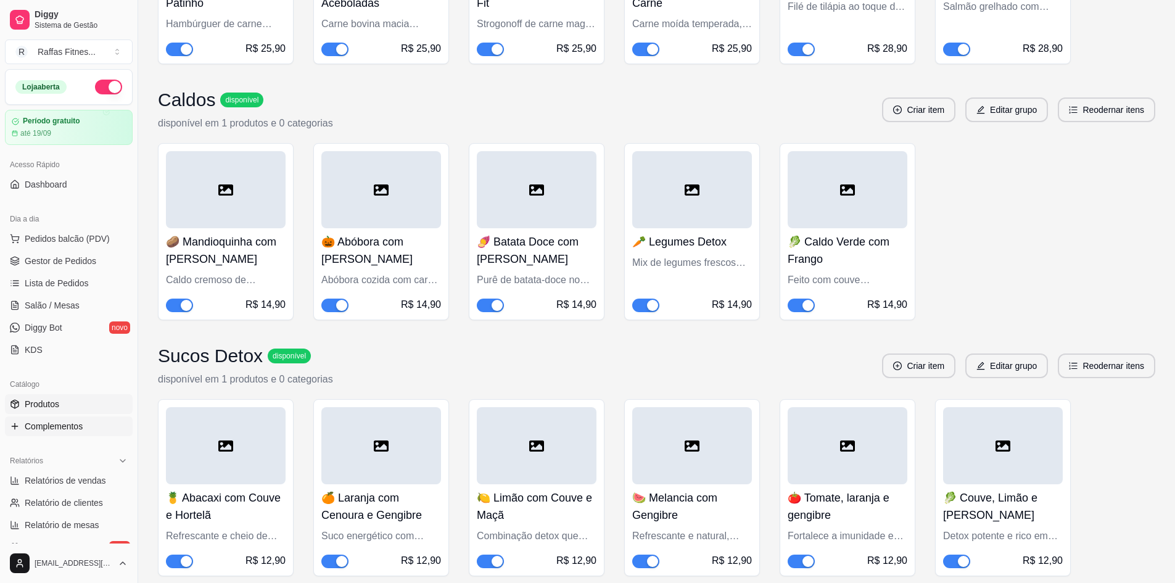
click at [29, 413] on link "Produtos" at bounding box center [69, 404] width 128 height 20
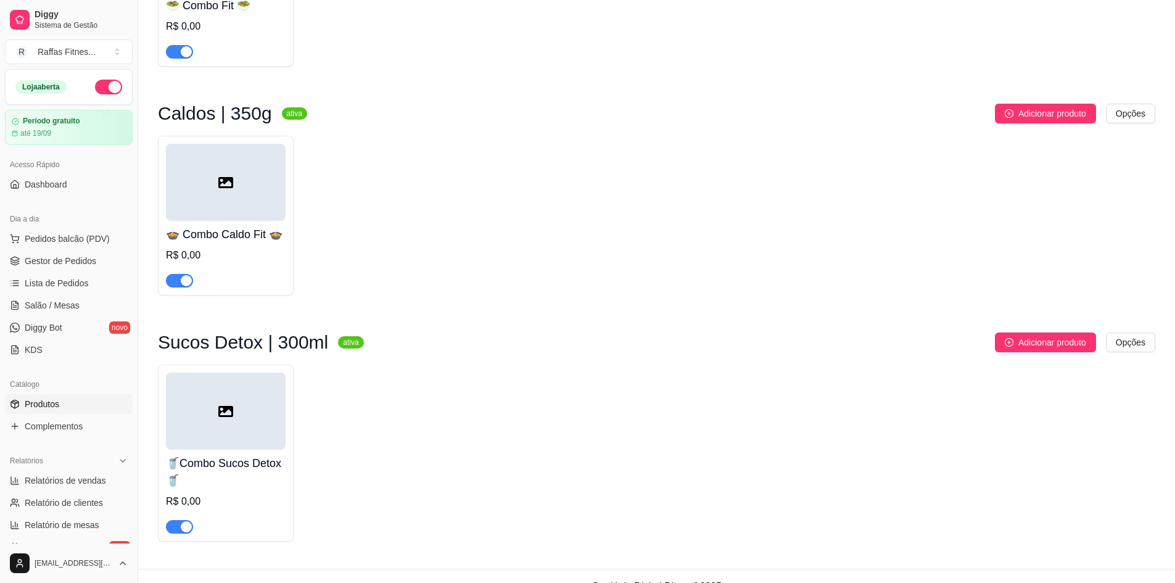
scroll to position [518, 0]
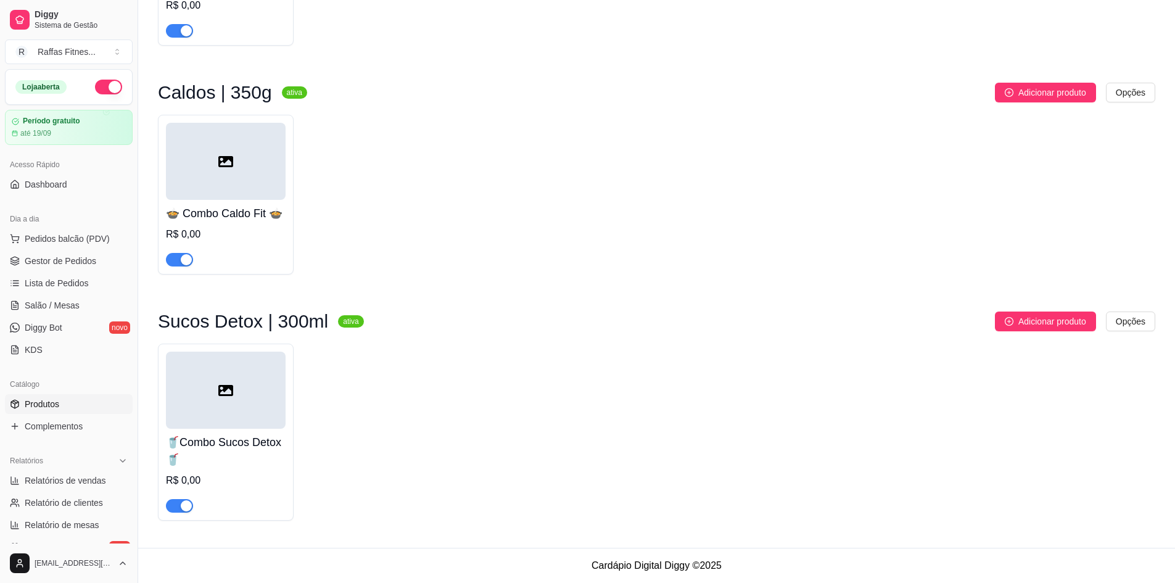
click at [266, 205] on h4 "🍲 Combo Caldo Fit 🍲" at bounding box center [226, 213] width 120 height 17
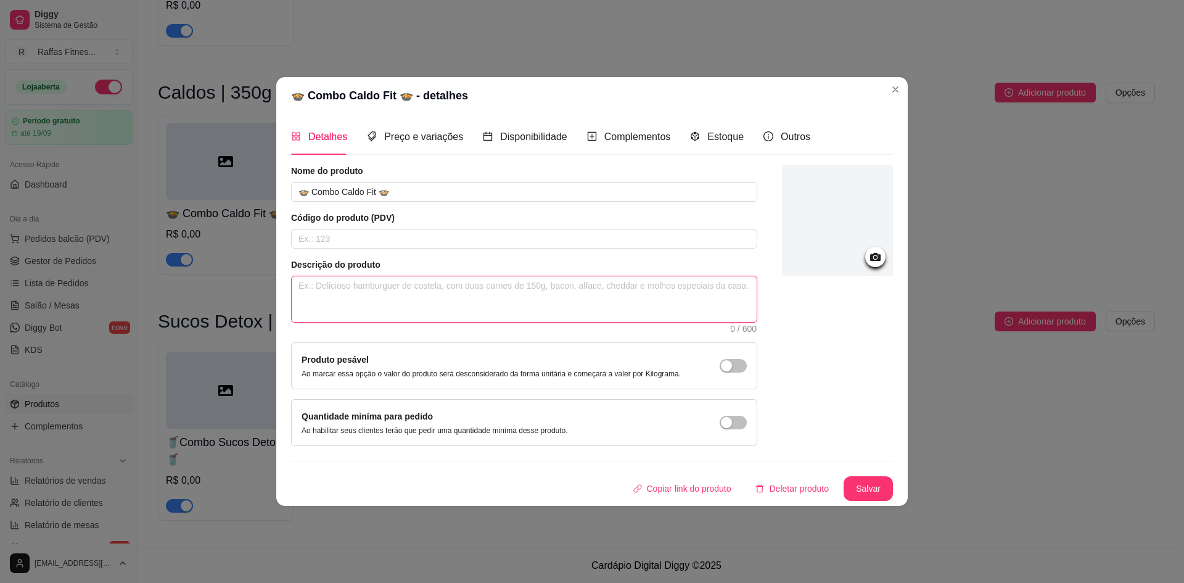
click at [415, 307] on textarea at bounding box center [524, 299] width 465 height 46
paste textarea "Escolha no mínimo 7 marmitas entre nossas opções abaixo"
type textarea "Escolha no mínimo 7 marmitas entre nossas opções abaixo"
click at [406, 289] on textarea "Escolha no mínimo 7 marmitas entre nossas opções abaixo" at bounding box center [524, 299] width 465 height 46
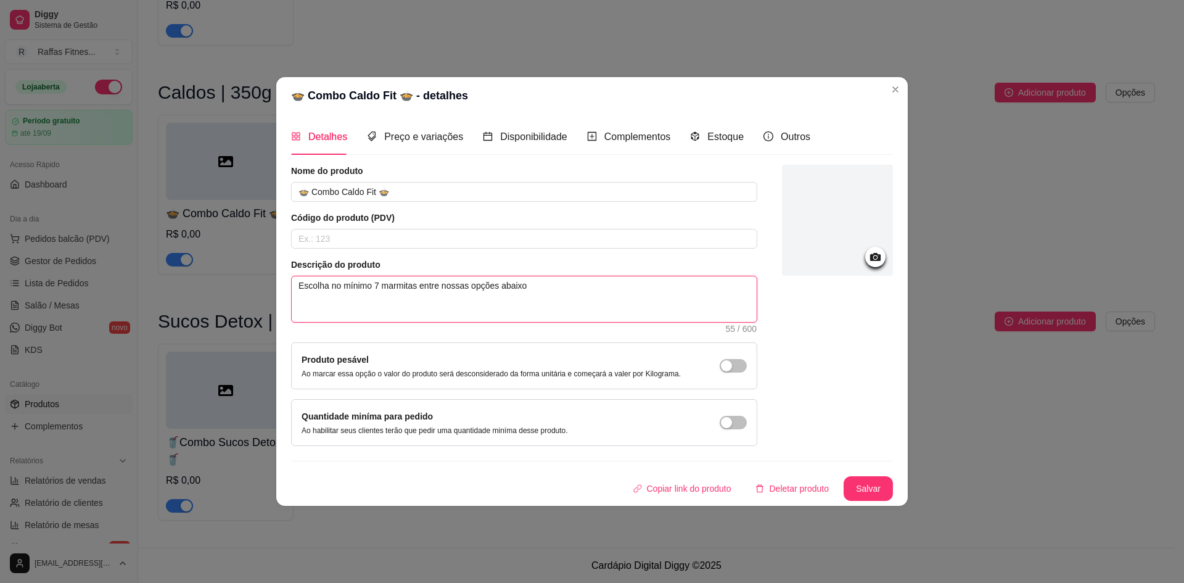
type textarea "Escolha no mínimo 7 entre nossas opções abaixo"
click at [496, 284] on textarea "Escolha no mínimo 7 entre nossas opções abaixo" at bounding box center [524, 299] width 465 height 46
type textarea "Escolha no mínimo 7 entre nossas opções abaixo"
type textarea "Escolha no mínimo 7 entre nossas opções abaixo e"
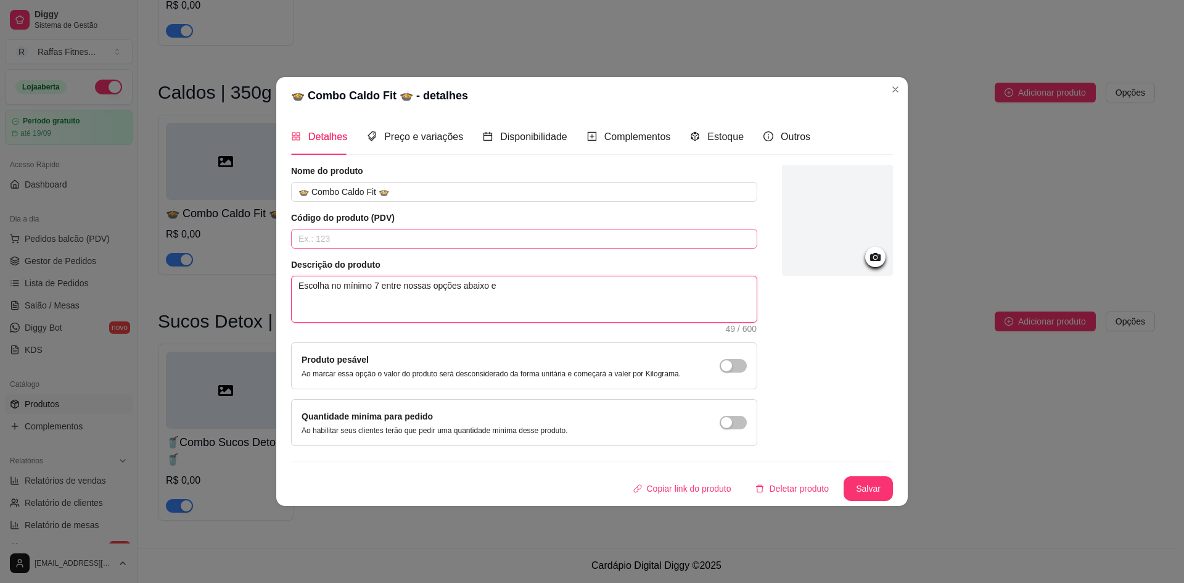
type textarea "Escolha no mínimo 7 entre nossas opções abaixo e m"
type textarea "Escolha no mínimo 7 entre nossas opções abaixo e mo"
type textarea "Escolha no mínimo 7 entre nossas opções abaixo e mon"
type textarea "Escolha no mínimo 7 entre nossas opções abaixo e mont"
type textarea "Escolha no mínimo 7 entre nossas opções abaixo e monte"
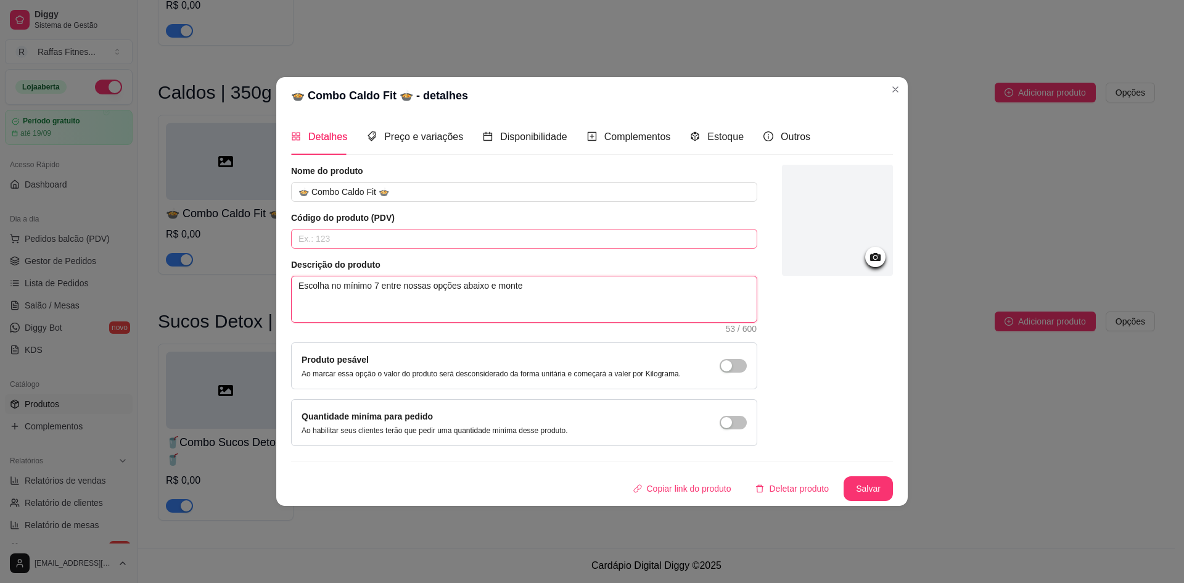
type textarea "Escolha no mínimo 7 entre nossas opções abaixo e monte"
type textarea "Escolha no mínimo 7 entre nossas opções abaixo e monte s"
type textarea "Escolha no mínimo 7 entre nossas opções abaixo e monte se"
type textarea "Escolha no mínimo 7 entre nossas opções abaixo e monte seu"
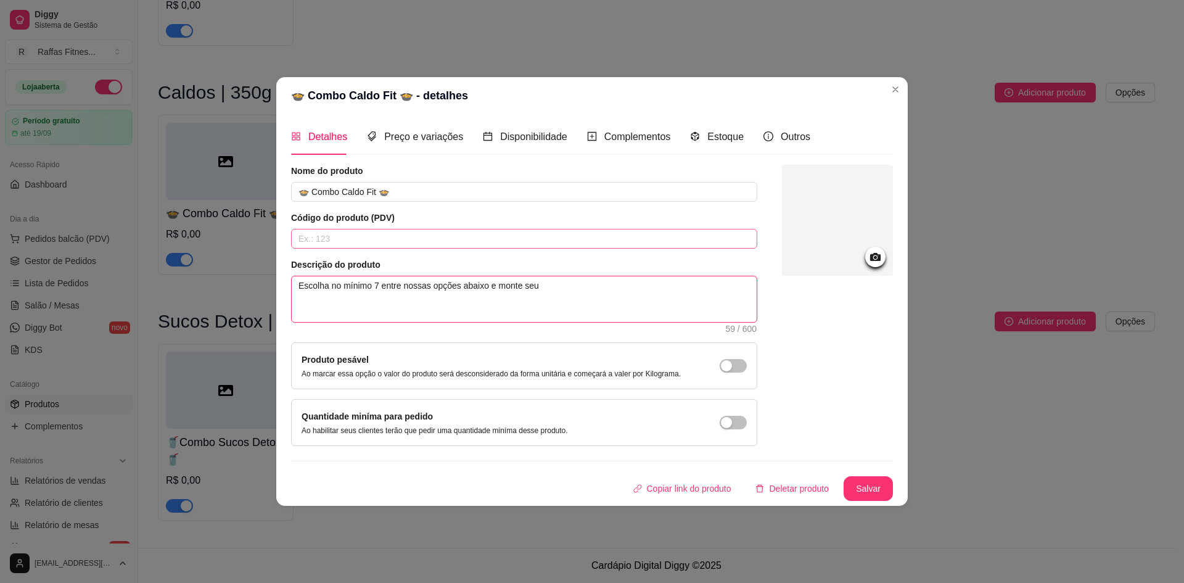
type textarea "Escolha no mínimo 7 entre nossas opções abaixo e monte seu c"
type textarea "Escolha no mínimo 7 entre nossas opções abaixo e monte seu co"
type textarea "Escolha no mínimo 7 entre nossas opções abaixo e monte seu com"
type textarea "Escolha no mínimo 7 entre nossas opções abaixo e monte seu comb"
type textarea "Escolha no mínimo 7 entre nossas opções abaixo e monte seu combo"
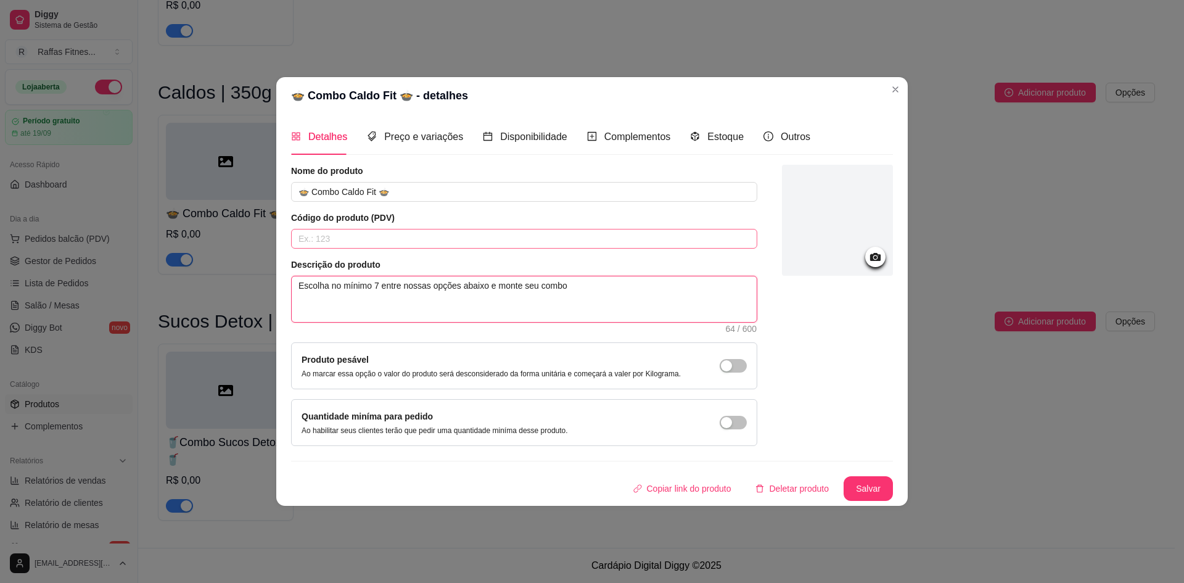
type textarea "Escolha no mínimo 7 entre nossas opções abaixo e monte seu combo"
type textarea "Escolha no mínimo 7 entre nossas opções abaixo e monte seu combo p"
type textarea "Escolha no mínimo 7 entre nossas opções abaixo e monte seu combo pe"
type textarea "Escolha no mínimo 7 entre nossas opções abaixo e monte seu combo per"
type textarea "Escolha no mínimo 7 entre nossas opções abaixo e monte seu combo perf"
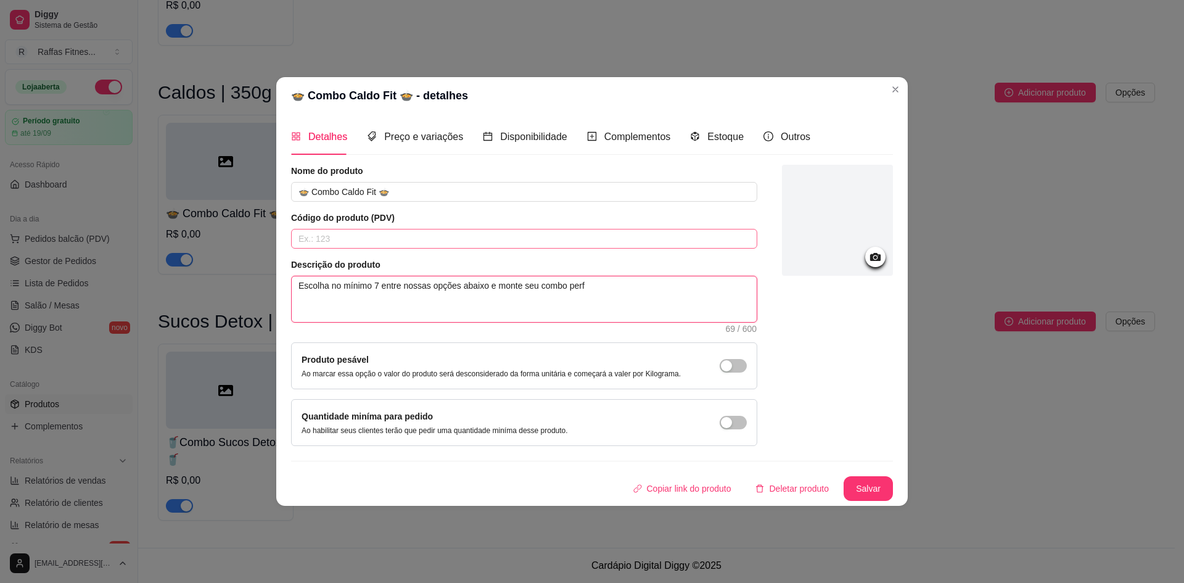
type textarea "Escolha no mínimo 7 entre nossas opções abaixo e monte seu combo perfe"
type textarea "Escolha no mínimo 7 entre nossas opções abaixo e monte seu combo perfei"
type textarea "Escolha no mínimo 7 entre nossas opções abaixo e monte seu combo perfeit"
type textarea "Escolha no mínimo 7 entre nossas opções abaixo e monte seu combo perfeito"
type textarea "Escolha no mínimo 7 entre nossas opções abaixo e monte seu combo perfeito!"
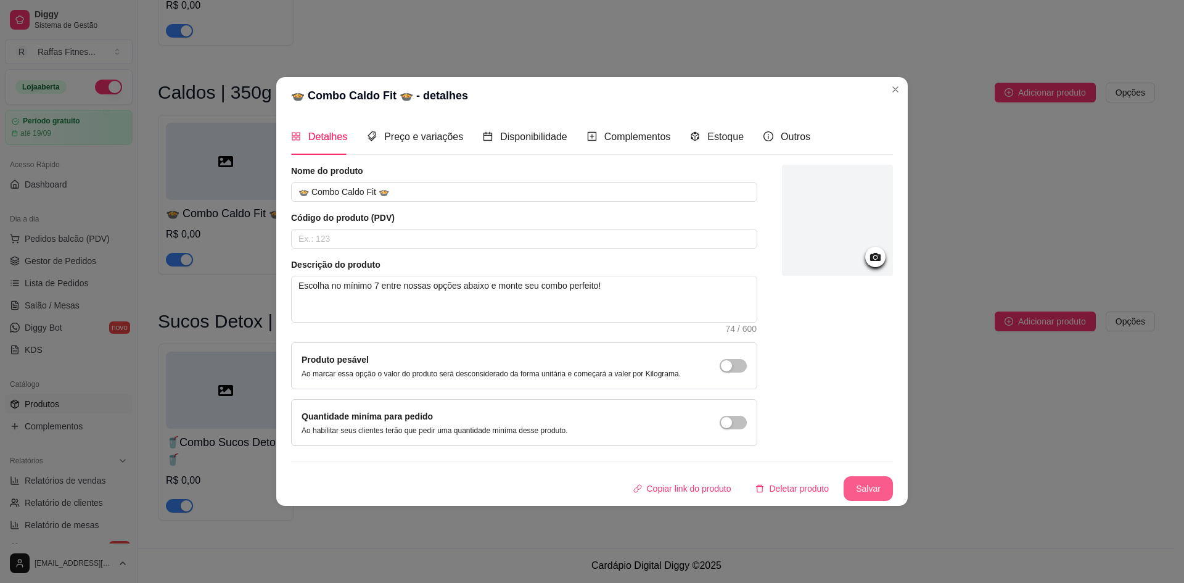
click at [868, 487] on button "Salvar" at bounding box center [868, 488] width 49 height 25
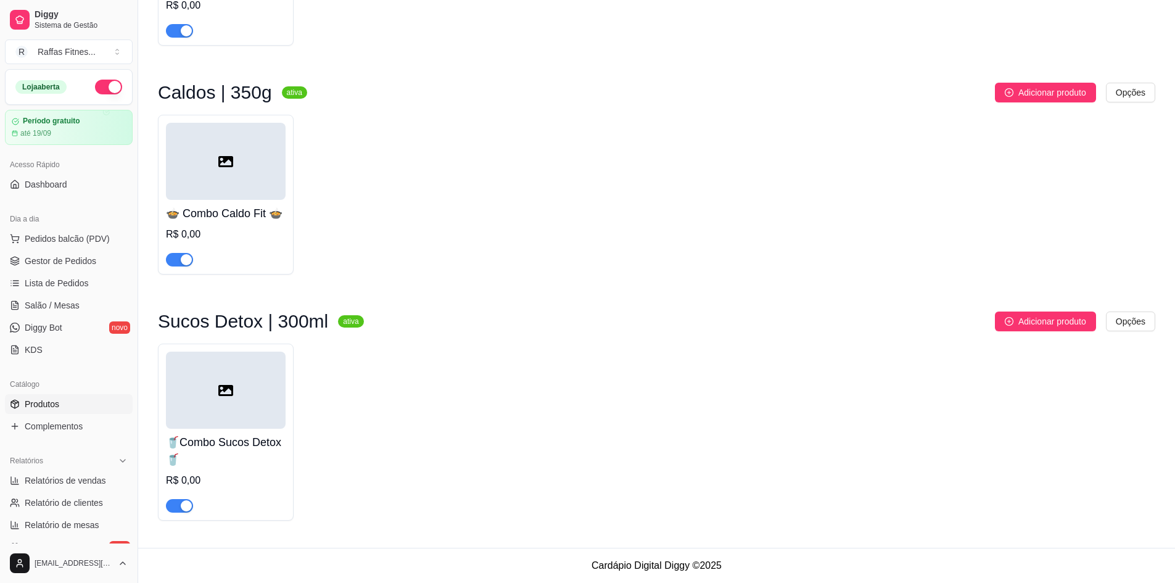
click at [213, 380] on div at bounding box center [226, 389] width 120 height 77
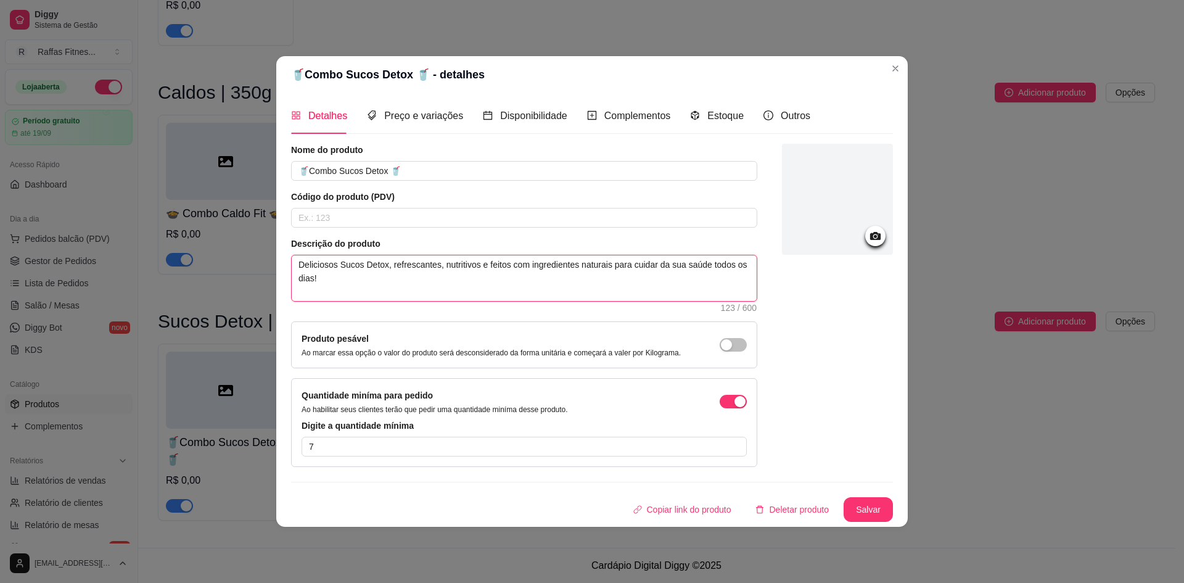
click at [335, 277] on textarea "Deliciosos Sucos Detox, refrescantes, nutritivos e feitos com ingredientes natu…" at bounding box center [524, 278] width 465 height 46
type textarea "Deliciosos Sucos Detox, refrescantes, nutritivos e feitos com ingredientes natu…"
paste textarea "Escolha no mínimo 7 marmitas entre nossas opções abaixo"
type textarea "Deliciosos Sucos Detox, refrescantes, nutritivos e feitos com ingredientes natu…"
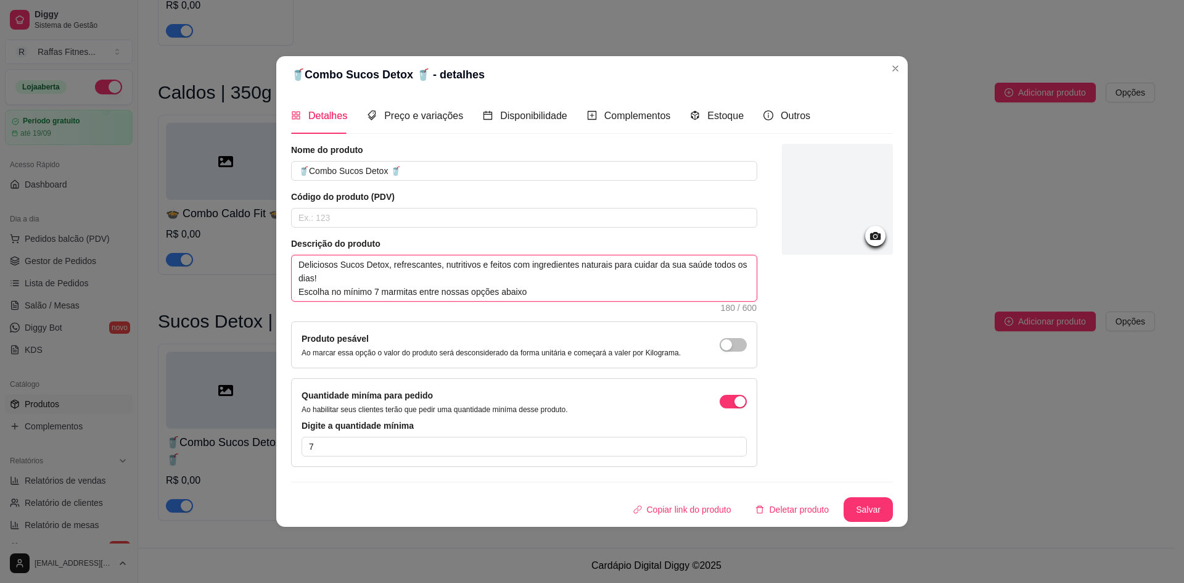
drag, startPoint x: 380, startPoint y: 295, endPoint x: 551, endPoint y: 291, distance: 170.9
click at [551, 291] on textarea "Deliciosos Sucos Detox, refrescantes, nutritivos e feitos com ingredientes natu…" at bounding box center [524, 278] width 465 height 46
type textarea "Deliciosos Sucos Detox, refrescantes, nutritivos e feitos com ingredientes natu…"
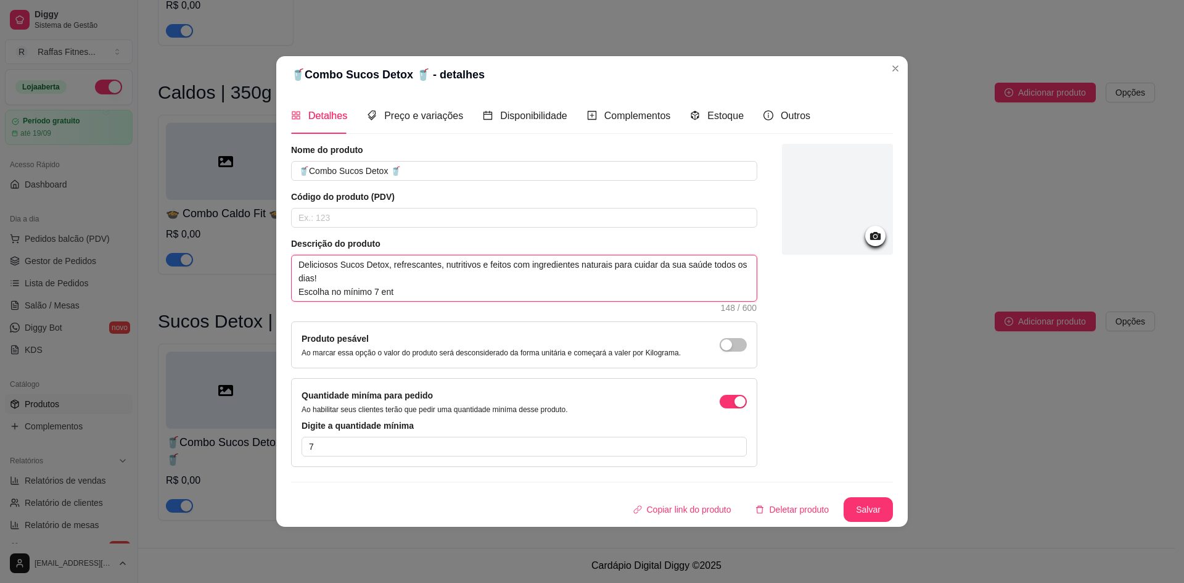
type textarea "Deliciosos Sucos Detox, refrescantes, nutritivos e feitos com ingredientes natu…"
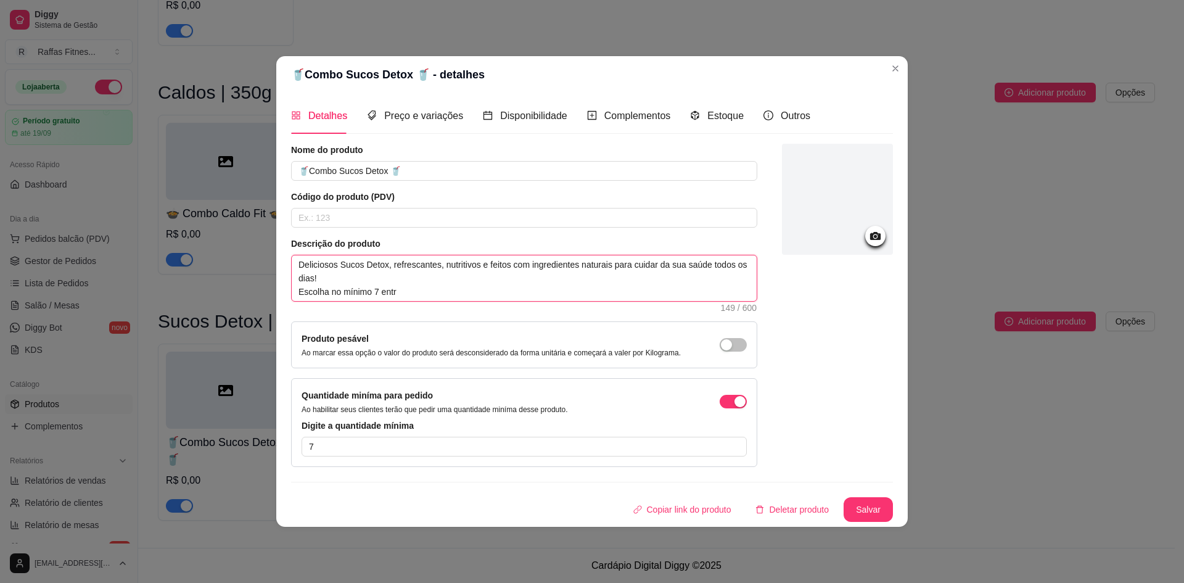
type textarea "Deliciosos Sucos Detox, refrescantes, nutritivos e feitos com ingredientes natu…"
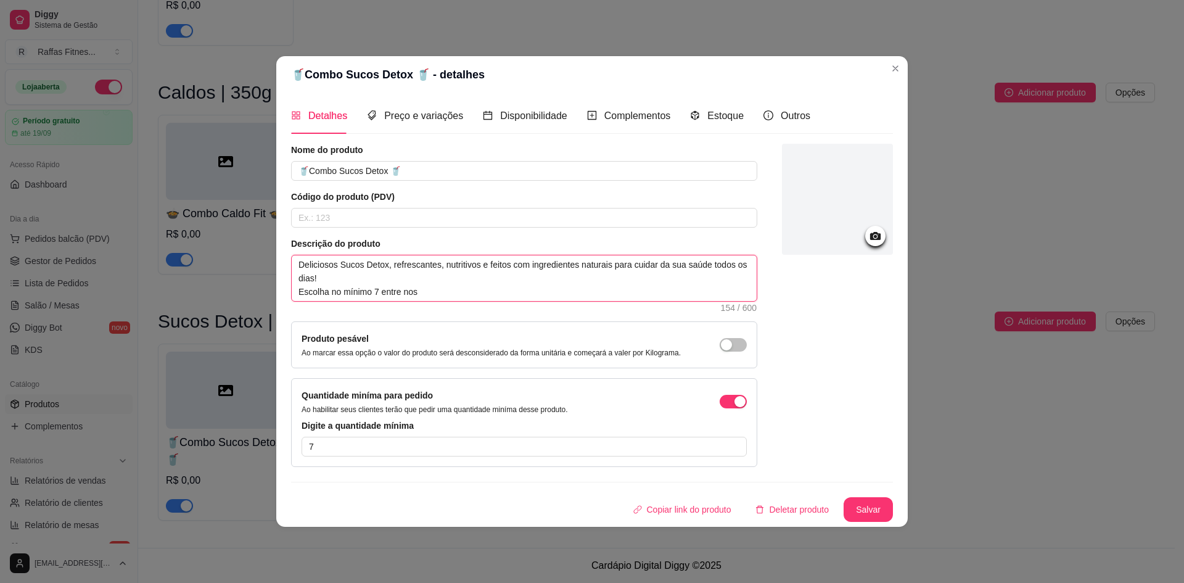
type textarea "Deliciosos Sucos Detox, refrescantes, nutritivos e feitos com ingredientes natu…"
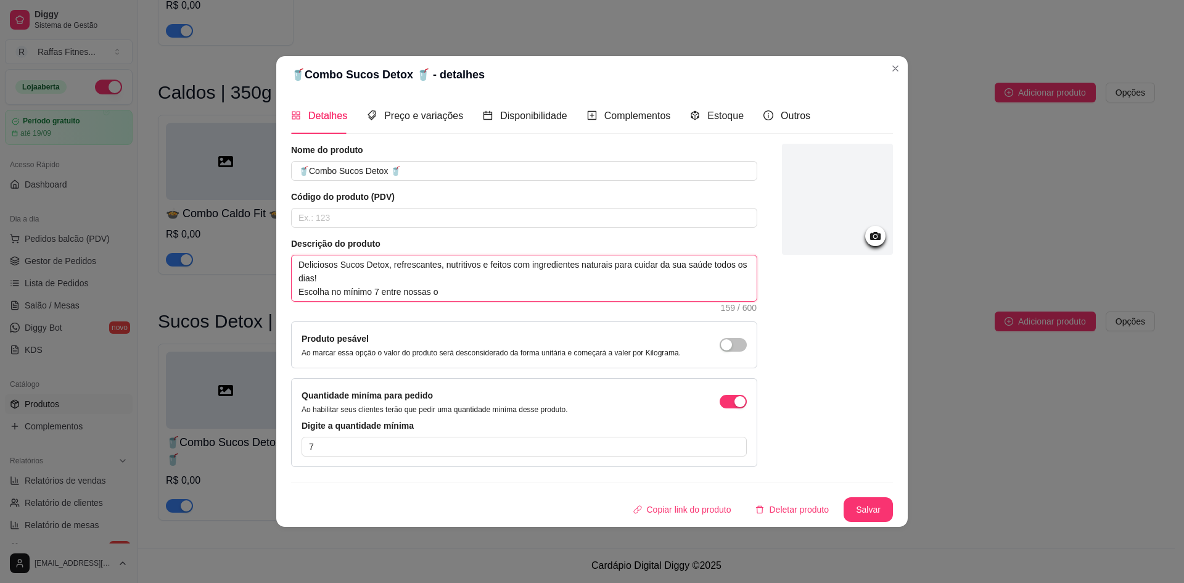
type textarea "Deliciosos Sucos Detox, refrescantes, nutritivos e feitos com ingredientes natu…"
click at [473, 283] on textarea "Deliciosos Sucos Detox, refrescantes, nutritivos e feitos com ingredientes natu…" at bounding box center [524, 278] width 465 height 46
click at [471, 295] on textarea "Deliciosos Sucos Detox, refrescantes, nutritivos e feitos com ingredientes natu…" at bounding box center [524, 278] width 465 height 46
paste textarea "👇🏻"
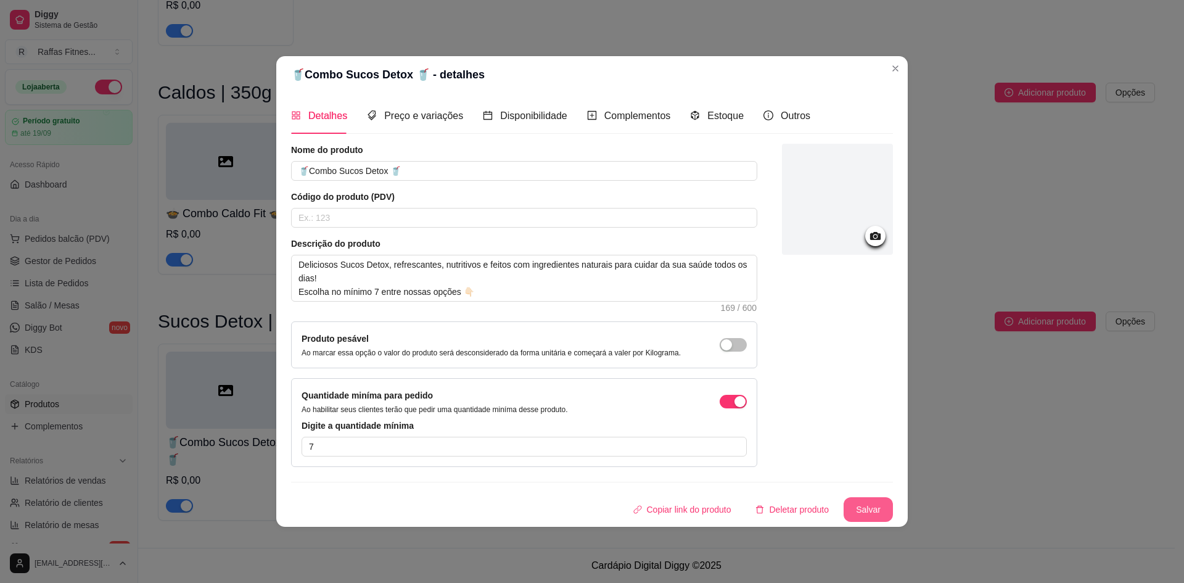
click at [871, 511] on button "Salvar" at bounding box center [868, 509] width 49 height 25
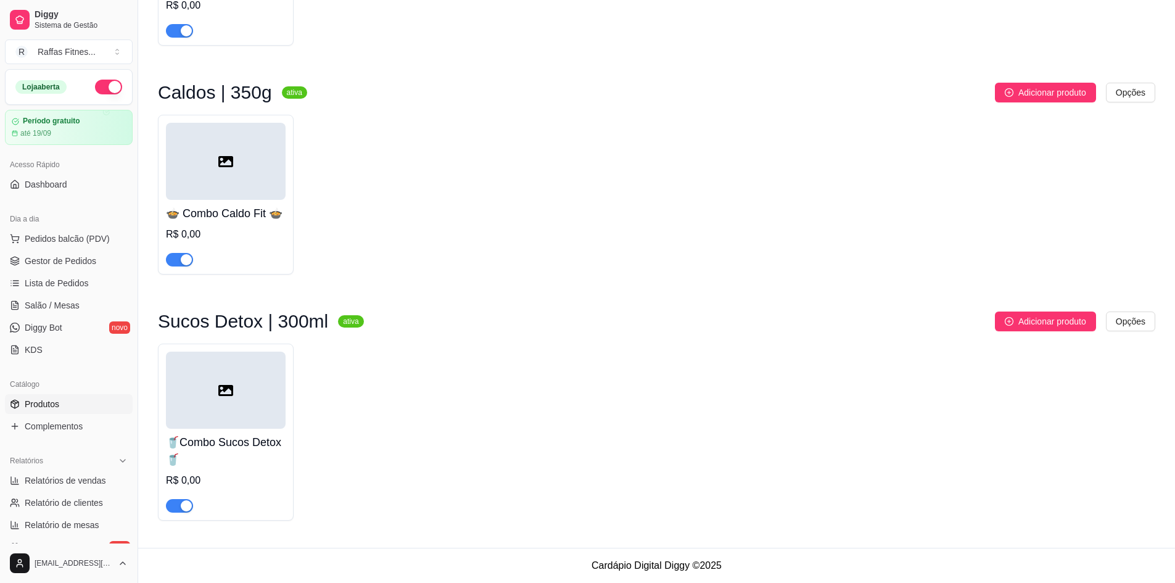
click at [969, 414] on div "🥤Combo Sucos Detox 🥤 R$ 0,00" at bounding box center [656, 431] width 997 height 177
click at [214, 410] on div at bounding box center [226, 389] width 120 height 77
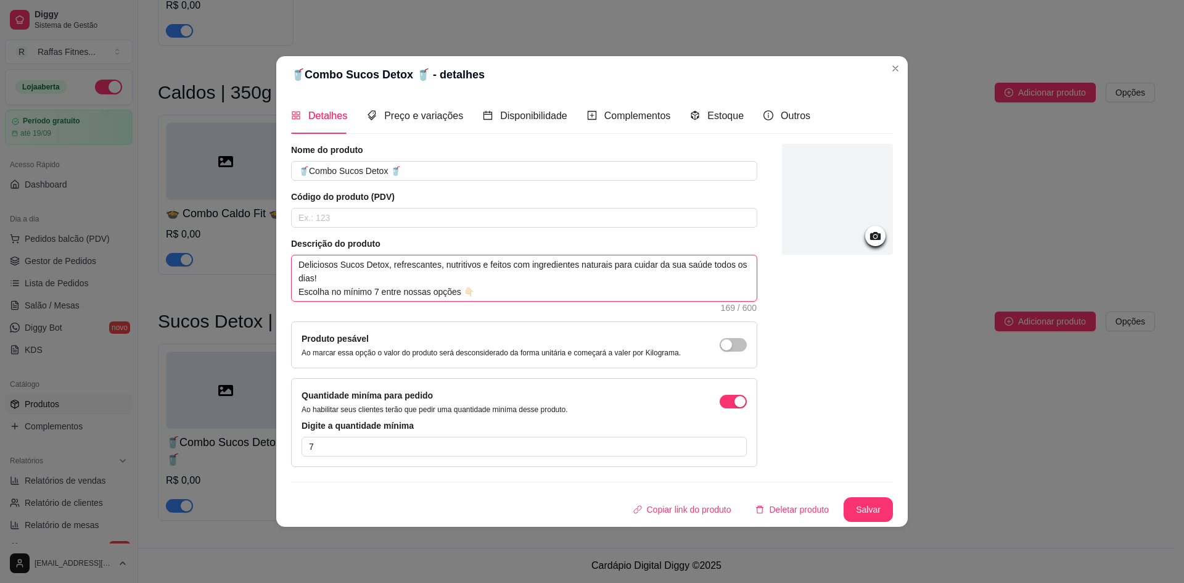
drag, startPoint x: 298, startPoint y: 266, endPoint x: 476, endPoint y: 264, distance: 178.2
click at [476, 264] on textarea "Deliciosos Sucos Detox, refrescantes, nutritivos e feitos com ingredientes natu…" at bounding box center [524, 278] width 465 height 46
click at [470, 295] on textarea "Deliciosos Sucos Detox, refrescantes, nutritivos e feitos com ingredientes natu…" at bounding box center [524, 278] width 465 height 46
paste textarea "Deliciosos Sucos Detox, refrescantes, nutritivos"
click at [461, 289] on textarea "Deliciosos Sucos Detox, refrescantes, nutritivos e feitos com ingredientes natu…" at bounding box center [524, 278] width 465 height 46
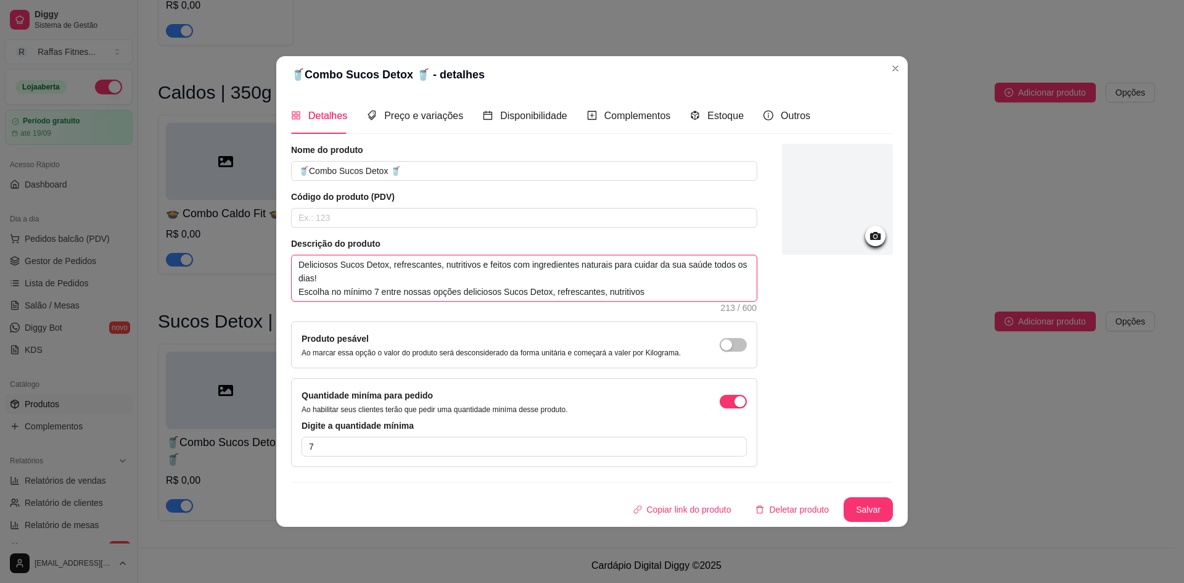
click at [491, 297] on textarea "Deliciosos Sucos Detox, refrescantes, nutritivos e feitos com ingredientes natu…" at bounding box center [524, 278] width 465 height 46
drag, startPoint x: 496, startPoint y: 291, endPoint x: 557, endPoint y: 305, distance: 62.5
click at [557, 305] on div "Descrição do produto Deliciosos Sucos Detox, refrescantes, nutritivos e feitos …" at bounding box center [524, 274] width 466 height 74
click at [548, 295] on textarea "Deliciosos Sucos Detox, refrescantes, nutritivos e feitos com ingredientes natu…" at bounding box center [524, 278] width 465 height 46
click at [598, 293] on textarea "Deliciosos Sucos Detox, refrescantes, nutritivos e feitos com ingredientes natu…" at bounding box center [524, 278] width 465 height 46
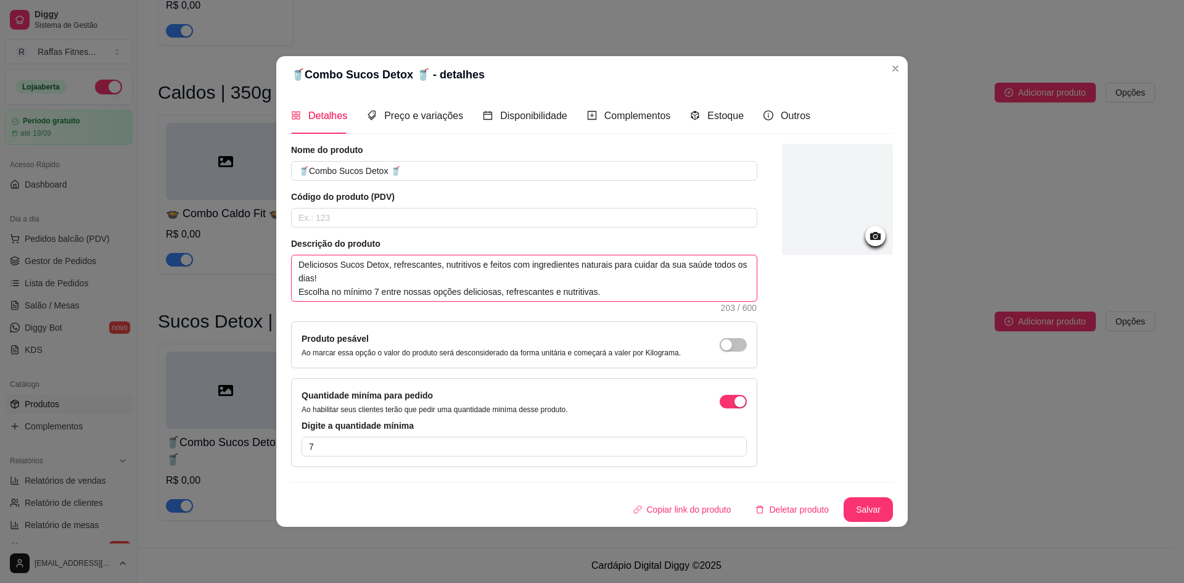
drag, startPoint x: 323, startPoint y: 283, endPoint x: 286, endPoint y: 263, distance: 41.9
click at [286, 263] on div "Detalhes Preço e variações Disponibilidade Complementos Estoque Outros Nome do …" at bounding box center [591, 309] width 631 height 433
click at [632, 258] on textarea "Escolha no mínimo 7 entre nossas opções deliciosas, refrescantes e nutritivas." at bounding box center [524, 278] width 465 height 46
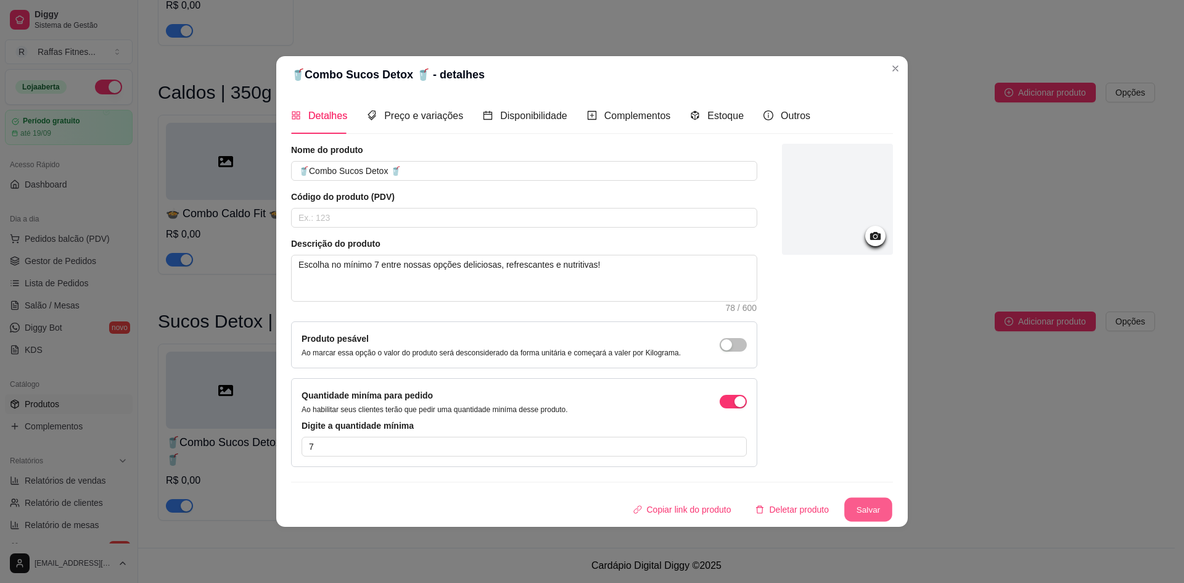
click at [871, 504] on button "Salvar" at bounding box center [868, 509] width 48 height 24
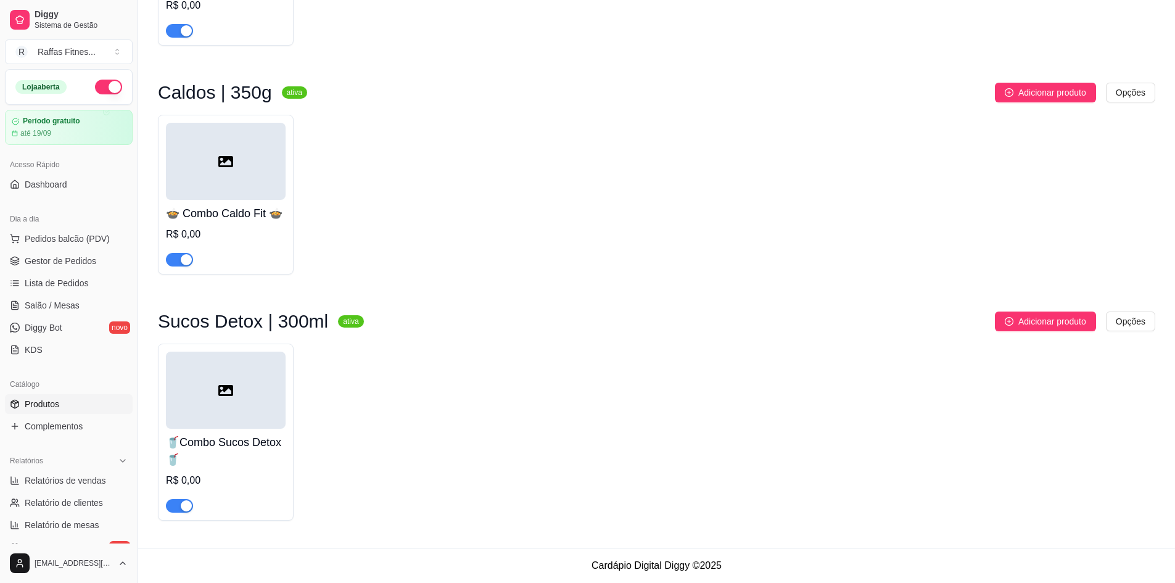
click at [257, 223] on div "🍲 Combo Caldo Fit 🍲 R$ 0,00" at bounding box center [226, 233] width 120 height 67
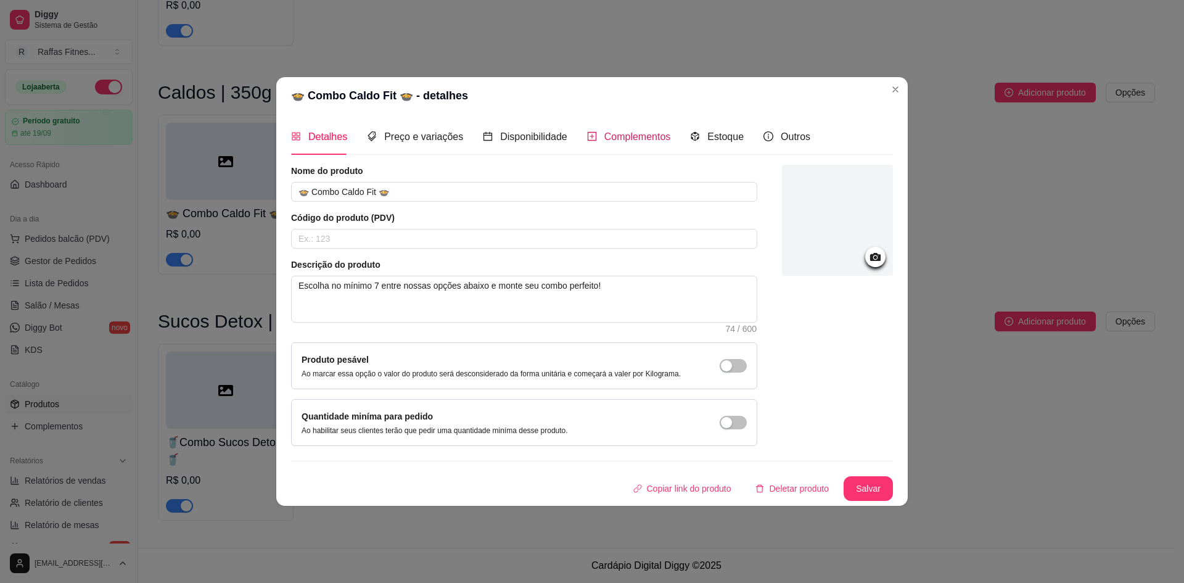
click at [599, 143] on div "Complementos" at bounding box center [629, 136] width 84 height 15
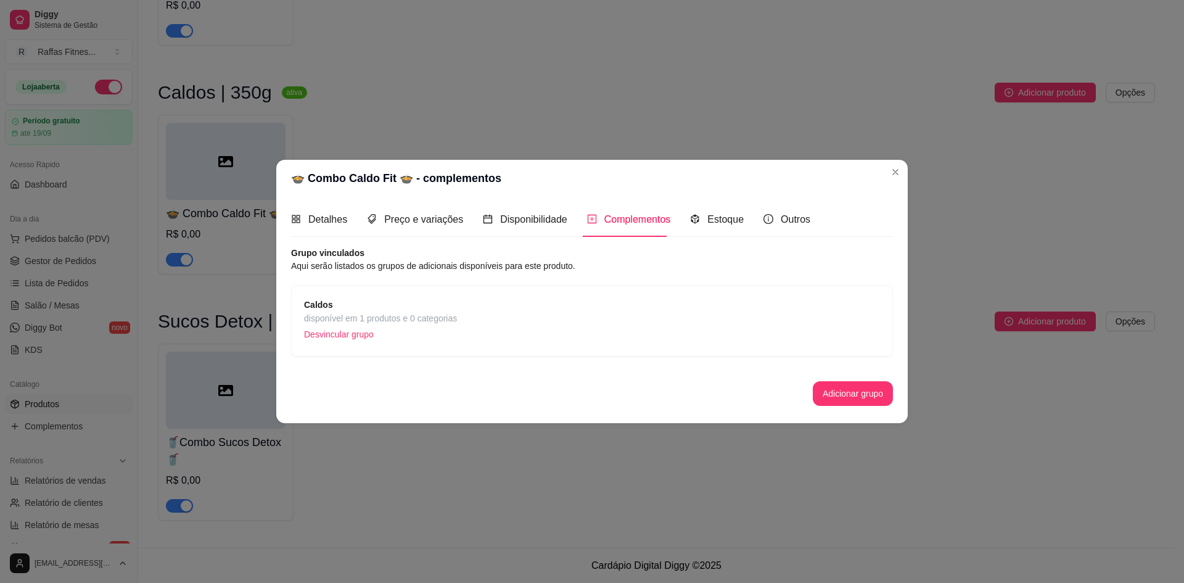
click at [464, 306] on div "Caldos disponível em 1 produtos e 0 categorias Desvincular grupo" at bounding box center [592, 321] width 576 height 46
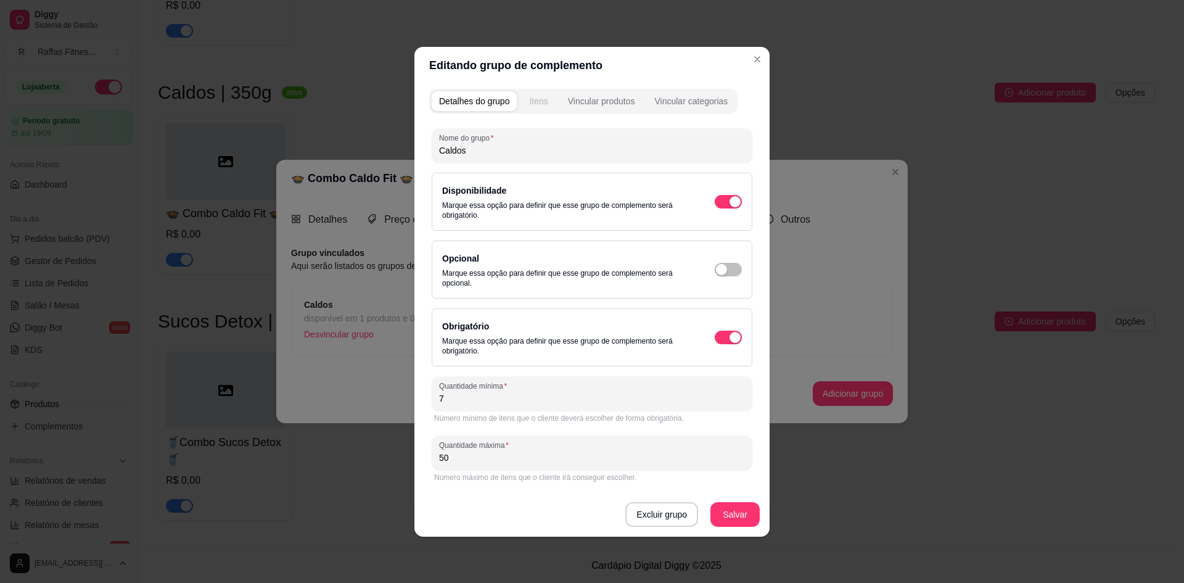
click at [539, 109] on button "Itens" at bounding box center [538, 101] width 33 height 20
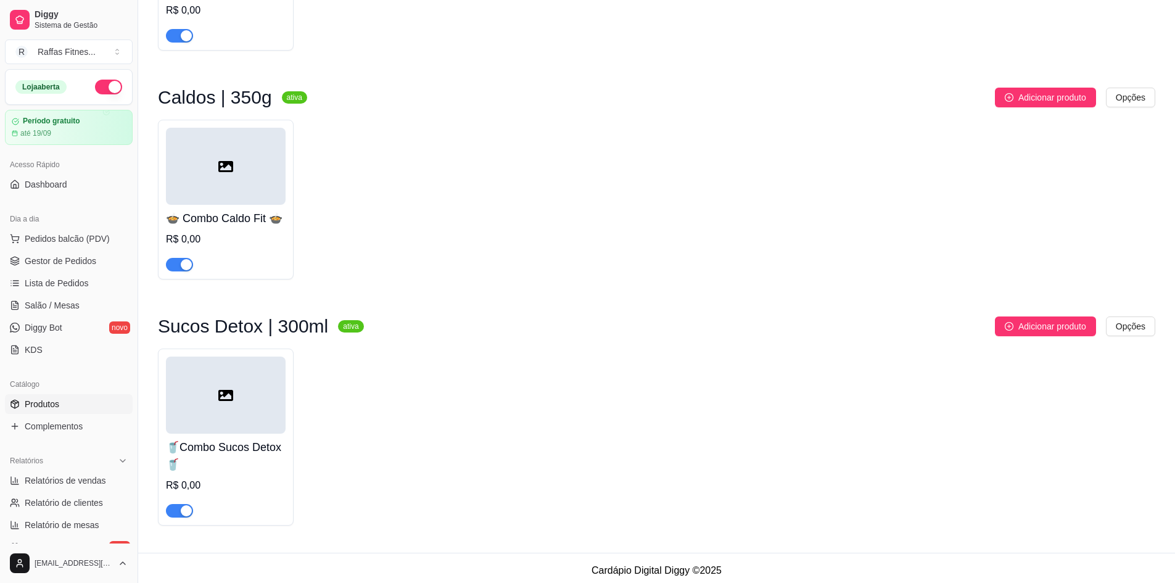
scroll to position [148, 0]
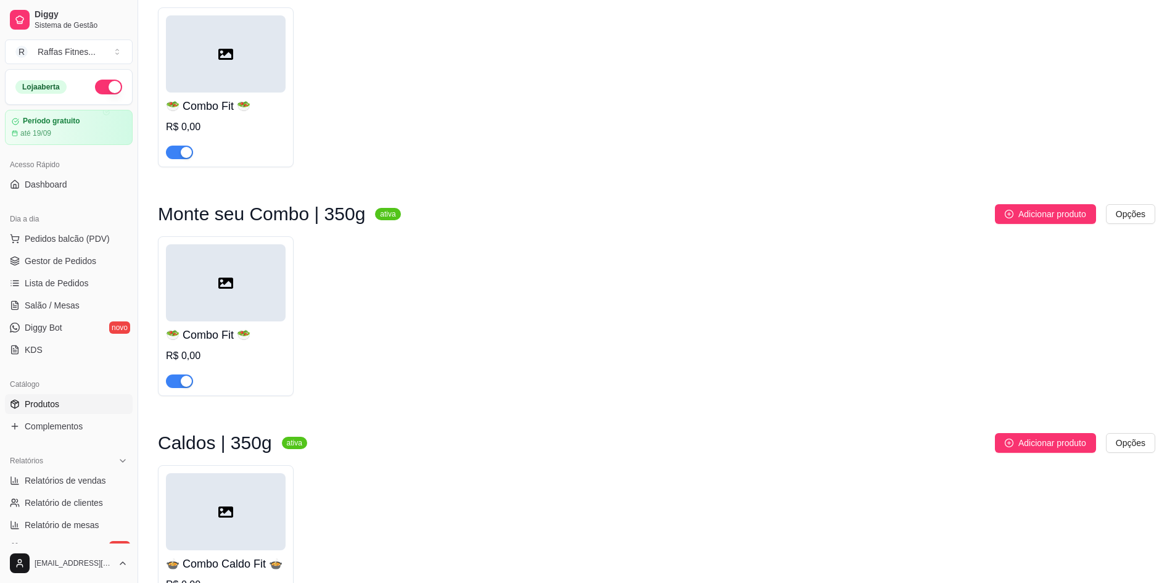
click at [55, 409] on span "Produtos" at bounding box center [42, 404] width 35 height 12
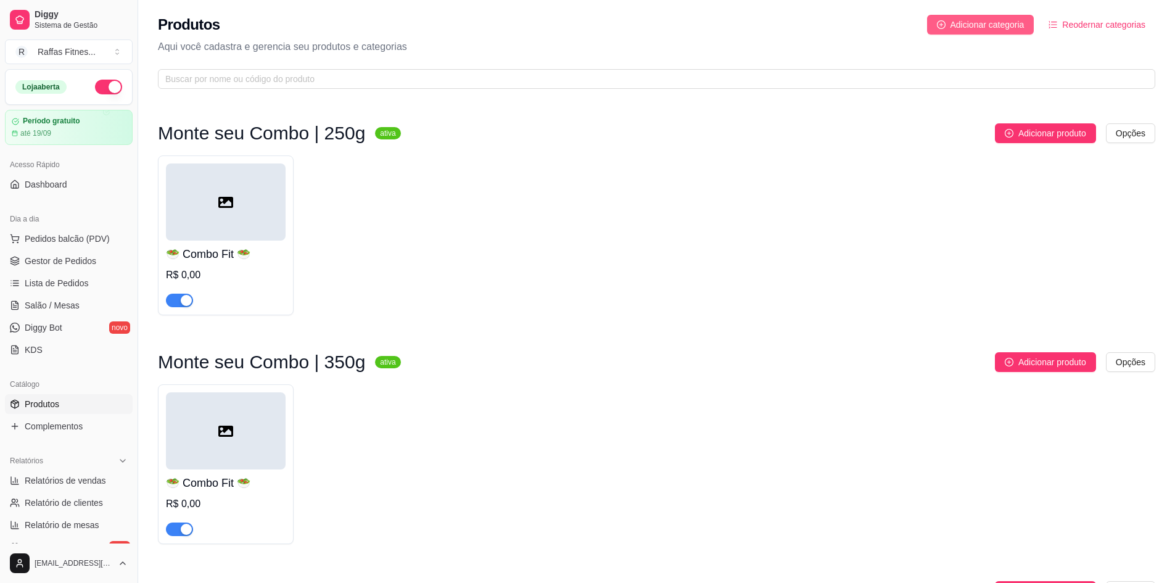
click at [966, 32] on button "Adicionar categoria" at bounding box center [980, 25] width 107 height 20
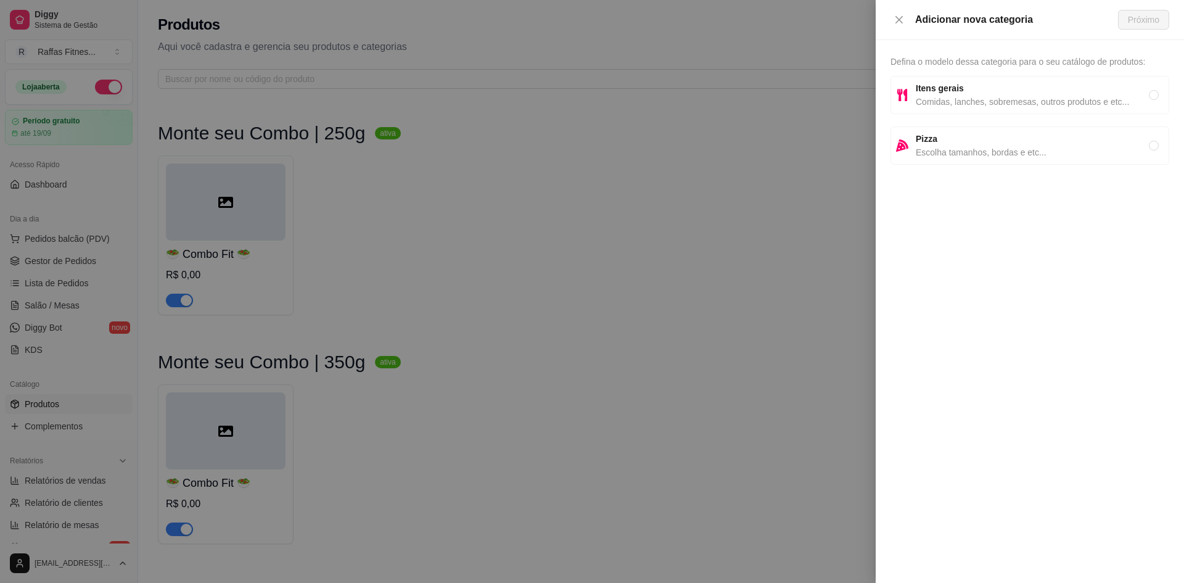
click at [969, 104] on span "Comidas, lanches, sobremesas, outros produtos e etc..." at bounding box center [1032, 102] width 233 height 14
click at [1133, 29] on button "Próximo" at bounding box center [1143, 20] width 51 height 20
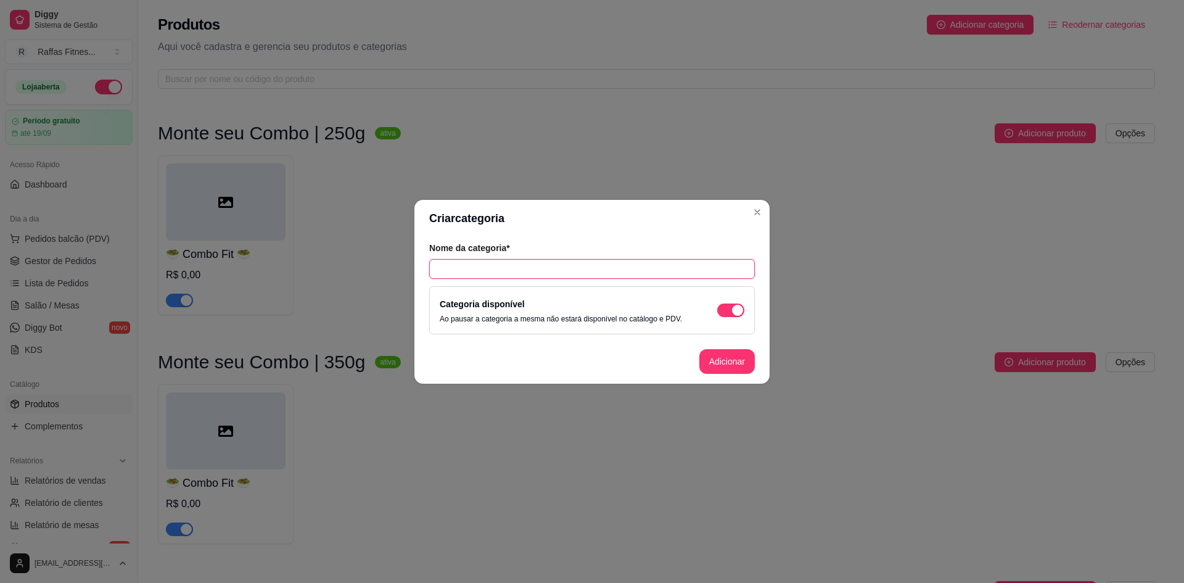
click at [474, 278] on input "text" at bounding box center [592, 269] width 326 height 20
click at [734, 352] on button "Adicionar" at bounding box center [726, 361] width 55 height 25
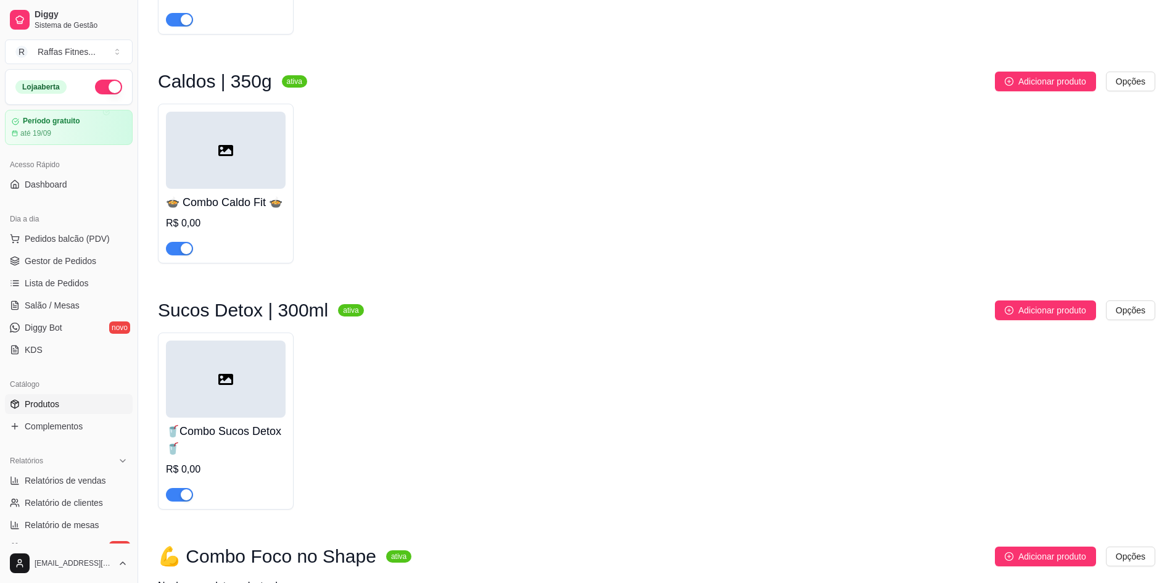
scroll to position [602, 0]
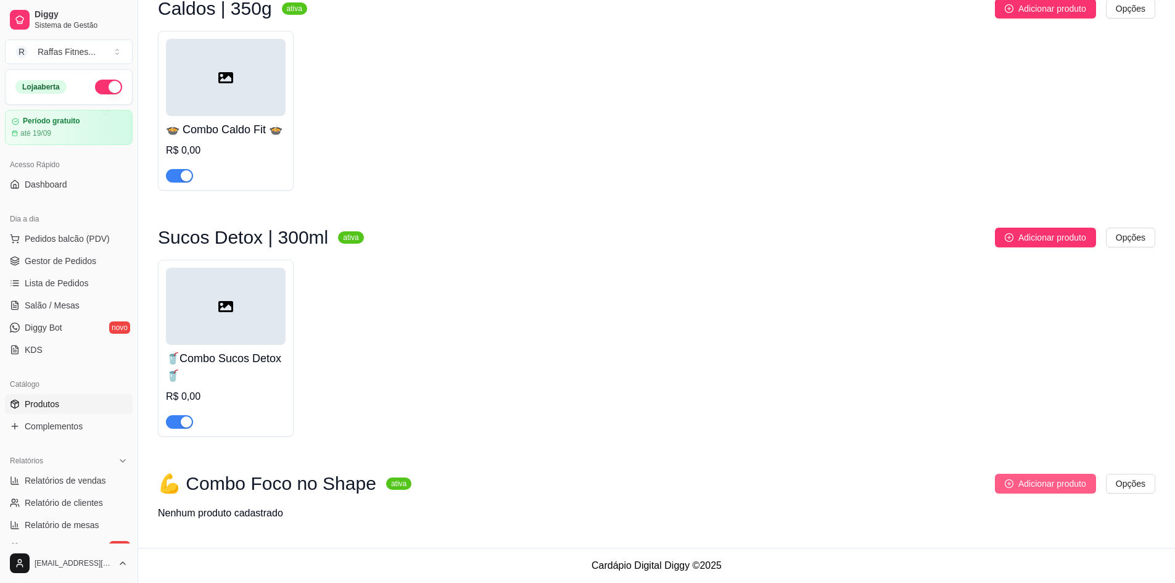
click at [1072, 482] on span "Adicionar produto" at bounding box center [1052, 484] width 68 height 14
click at [84, 430] on link "Complementos" at bounding box center [69, 426] width 128 height 20
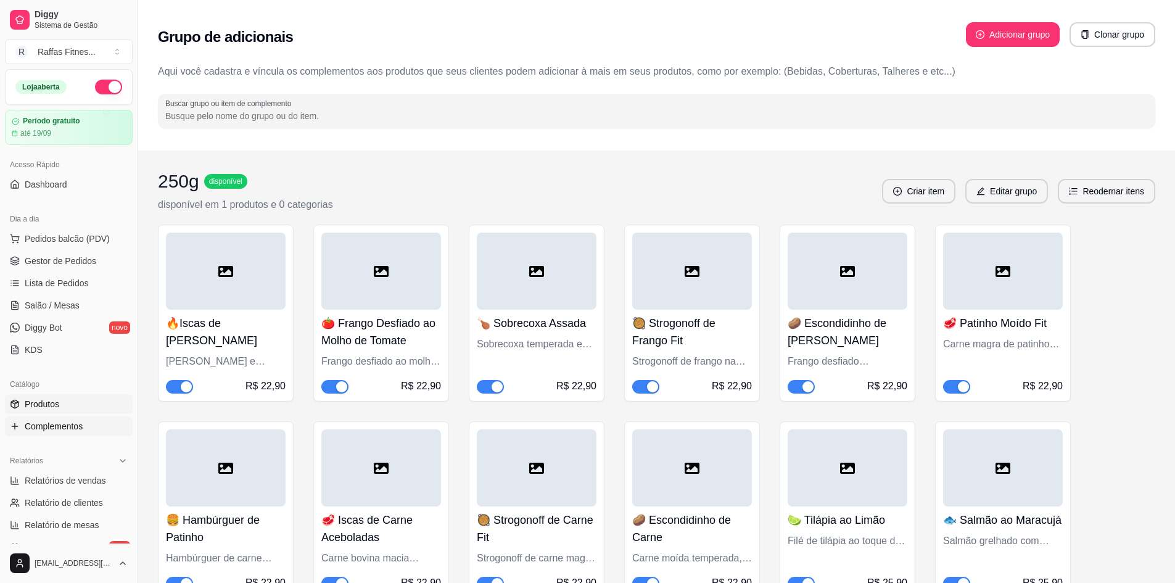
click at [74, 403] on link "Produtos" at bounding box center [69, 404] width 128 height 20
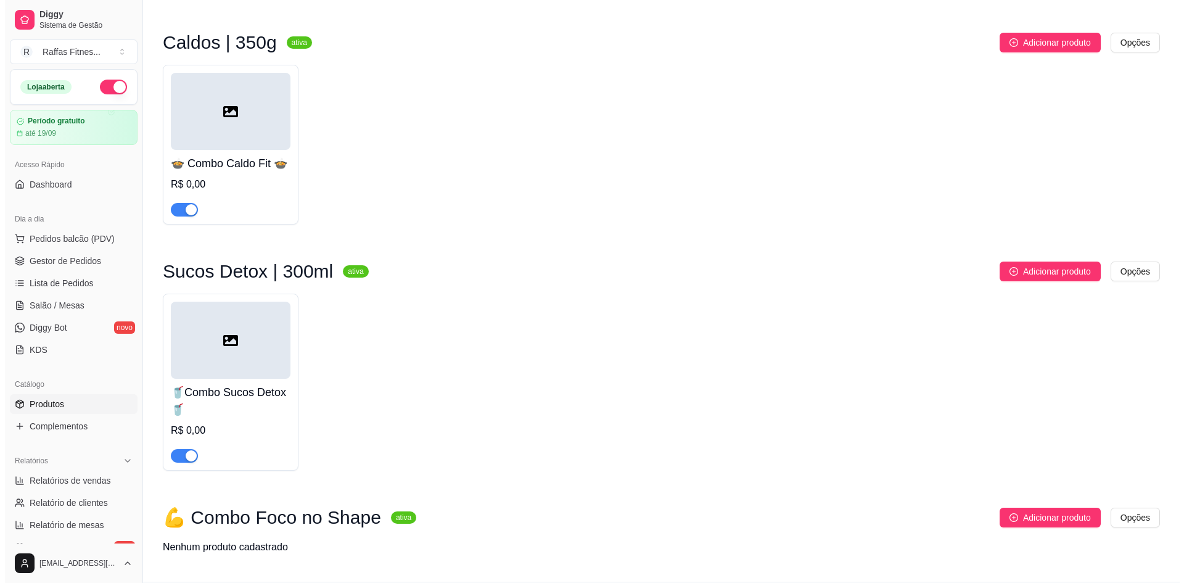
scroll to position [602, 0]
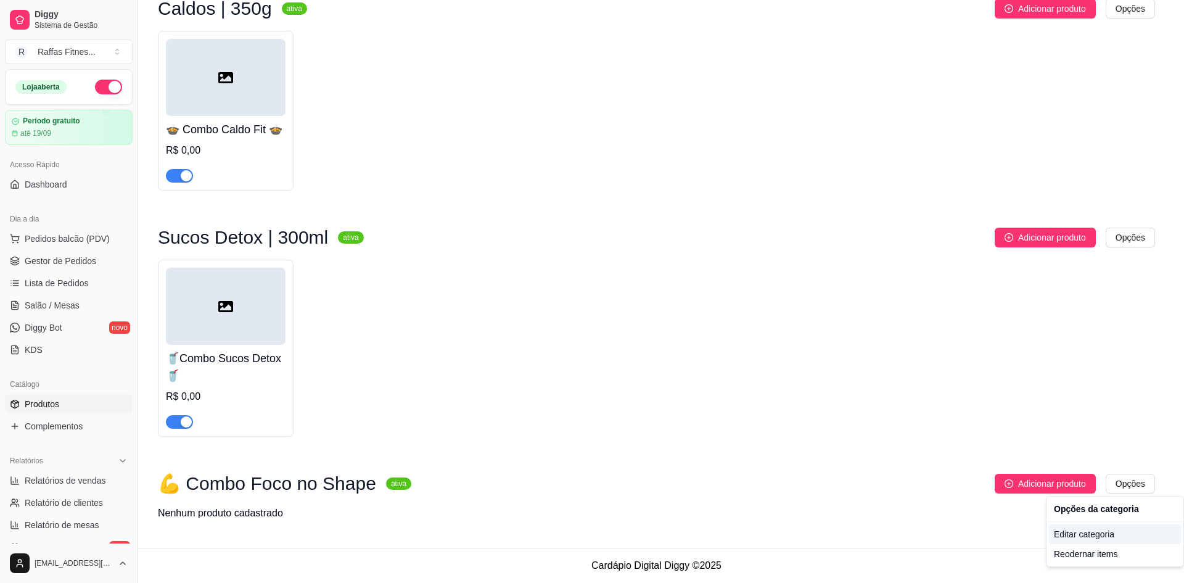
click at [1082, 538] on div "Editar categoria" at bounding box center [1115, 534] width 132 height 20
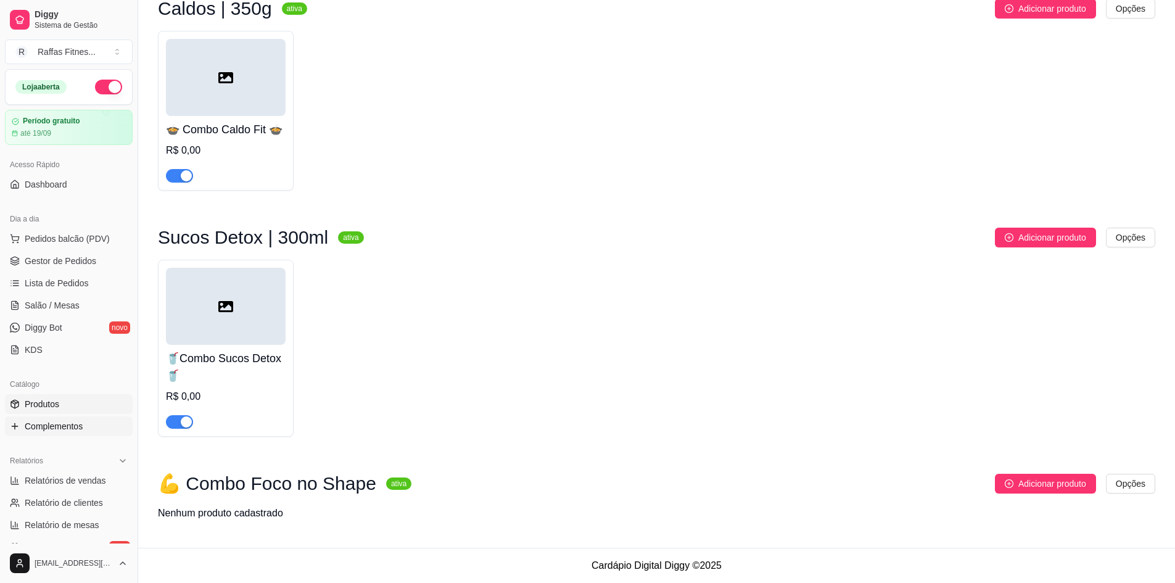
click at [90, 425] on link "Complementos" at bounding box center [69, 426] width 128 height 20
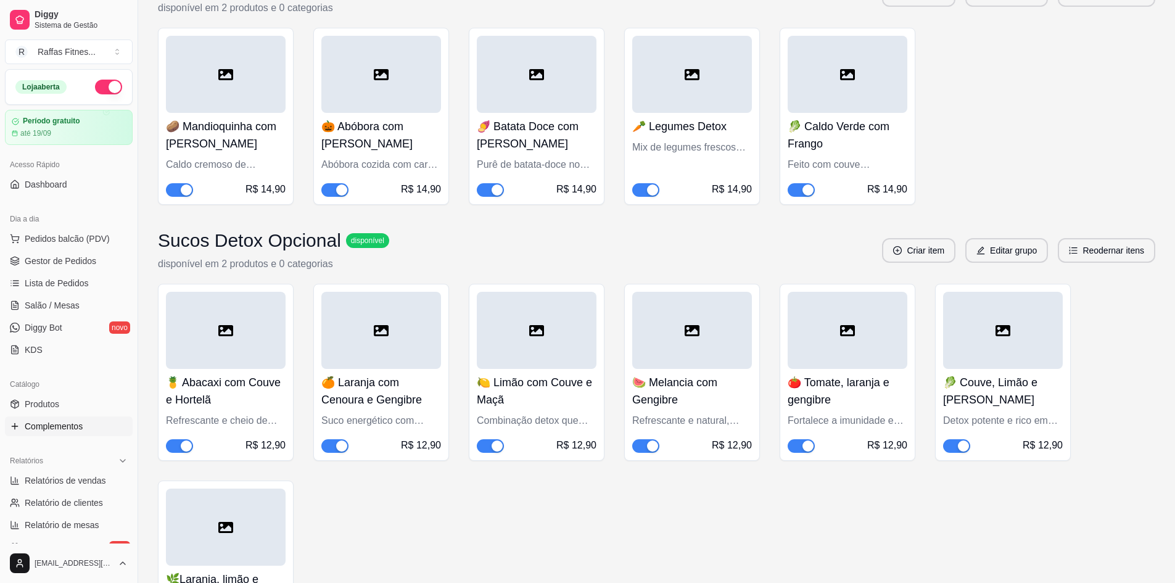
scroll to position [1788, 0]
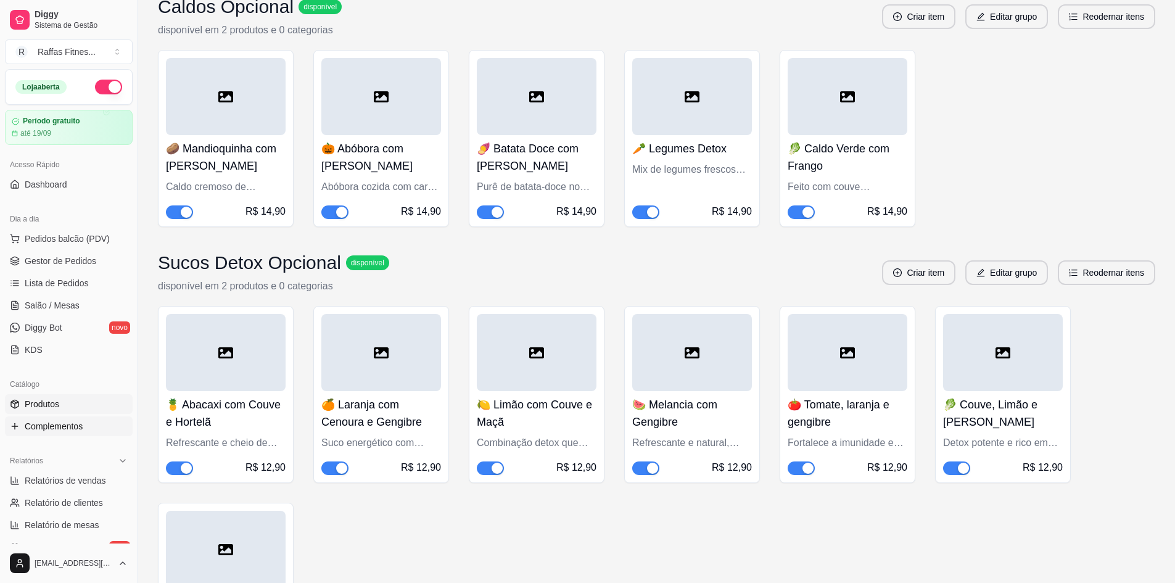
click at [44, 409] on span "Produtos" at bounding box center [42, 404] width 35 height 12
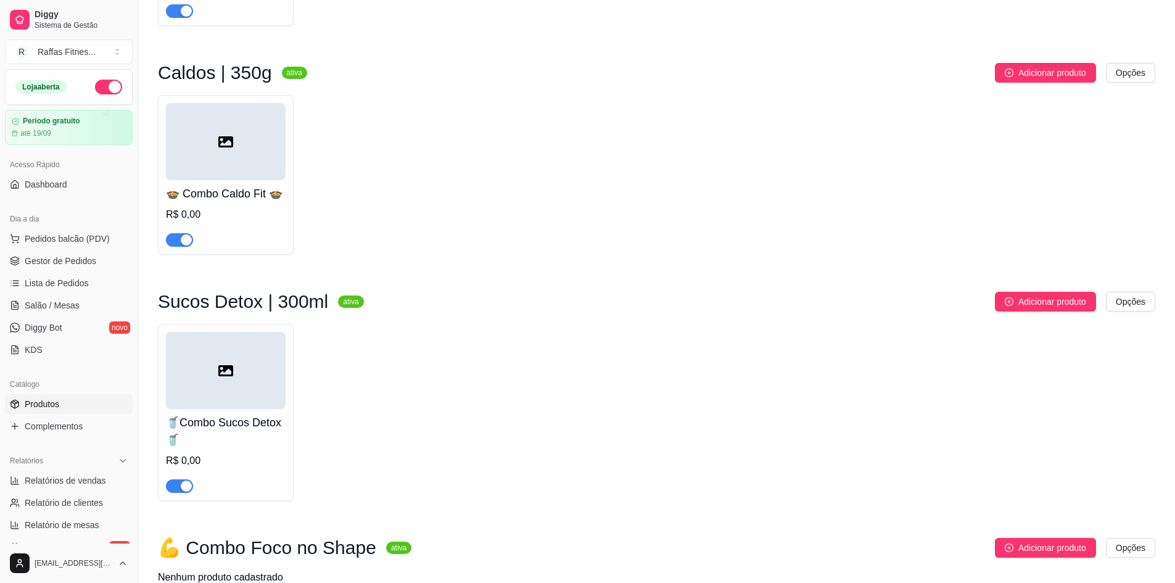
scroll to position [602, 0]
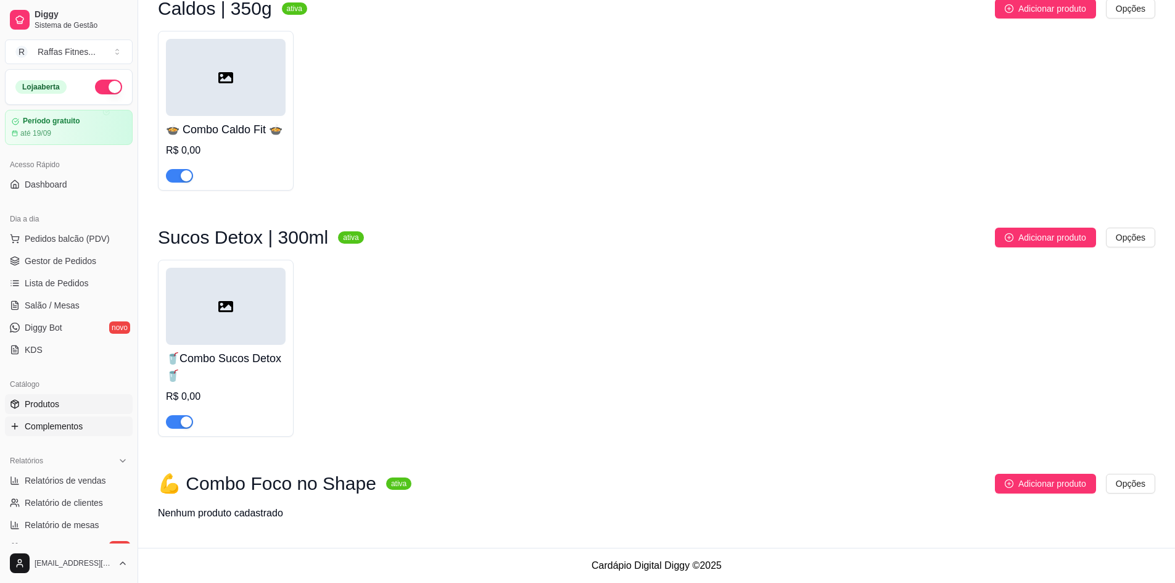
click at [109, 425] on link "Complementos" at bounding box center [69, 426] width 128 height 20
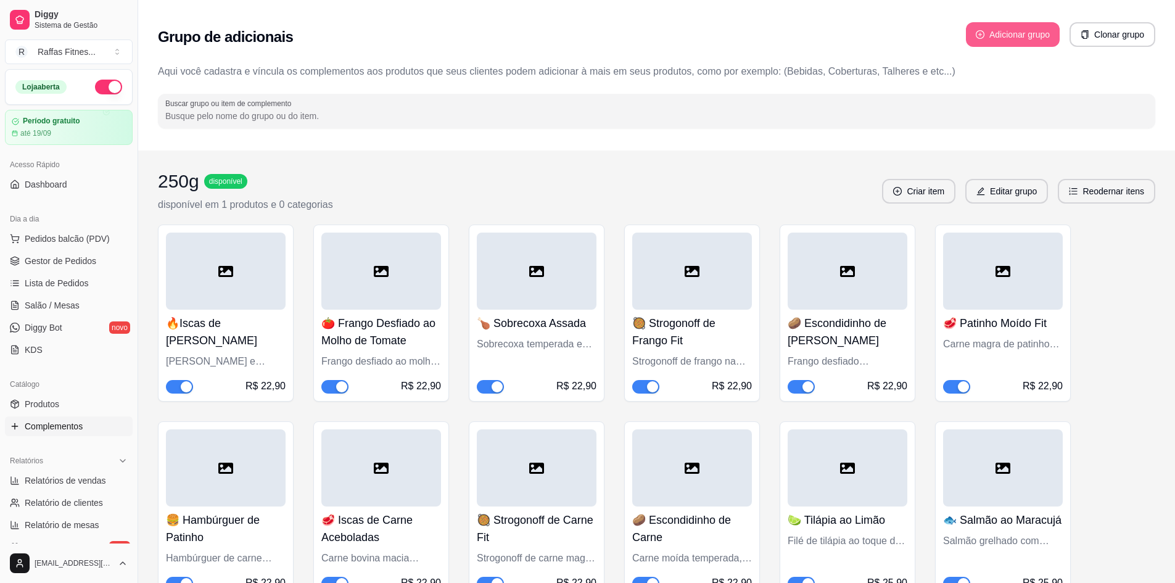
click at [1005, 43] on button "Adicionar grupo" at bounding box center [1013, 34] width 94 height 25
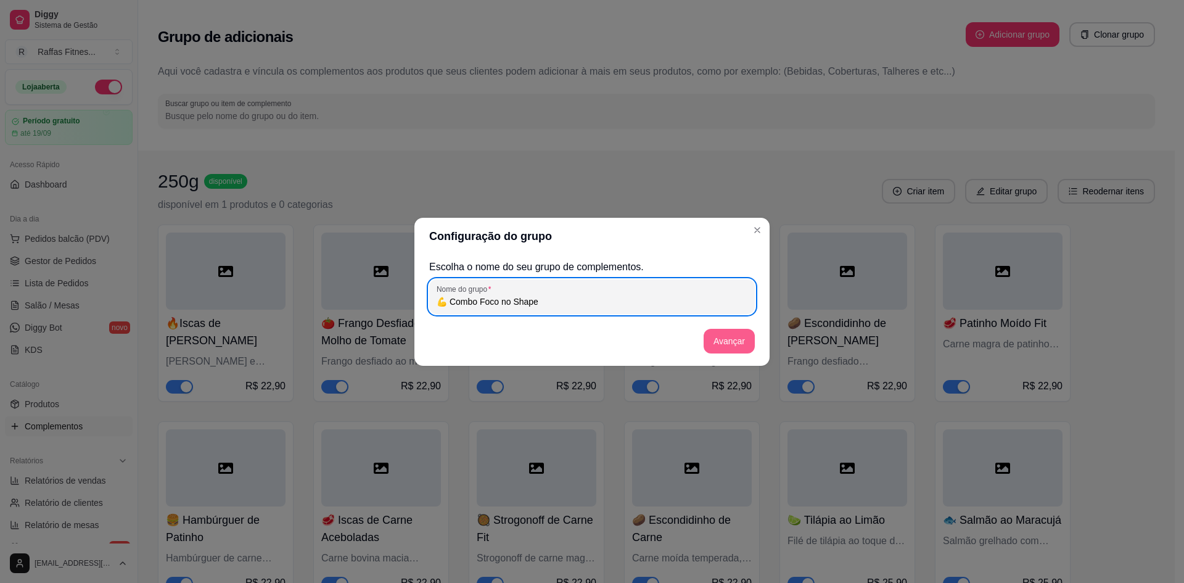
click at [730, 343] on button "Avançar" at bounding box center [729, 341] width 51 height 25
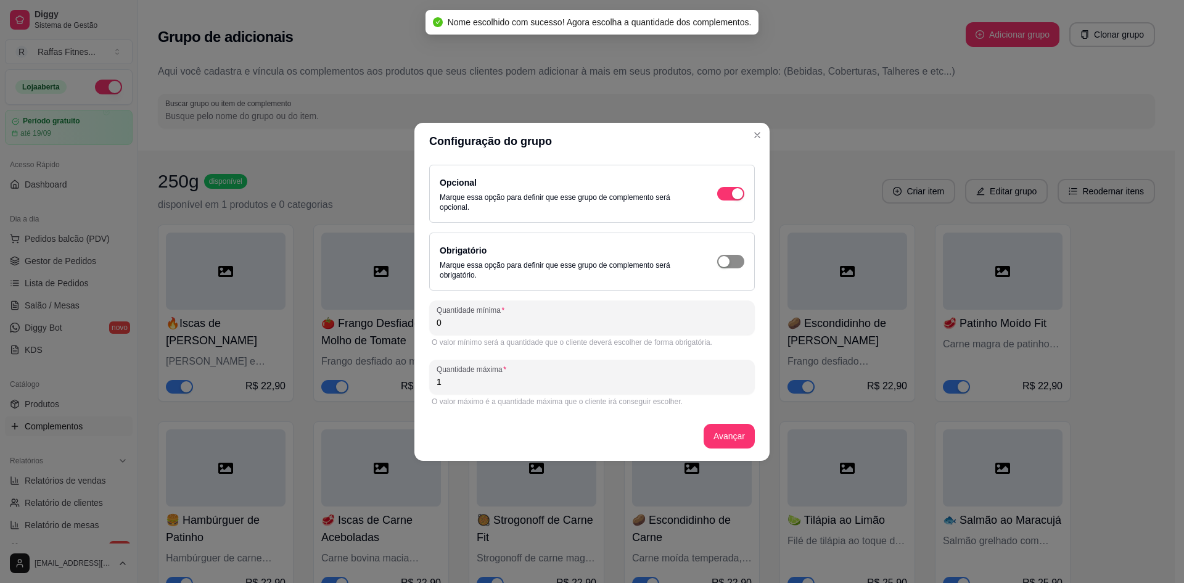
click at [736, 200] on span "button" at bounding box center [730, 194] width 27 height 14
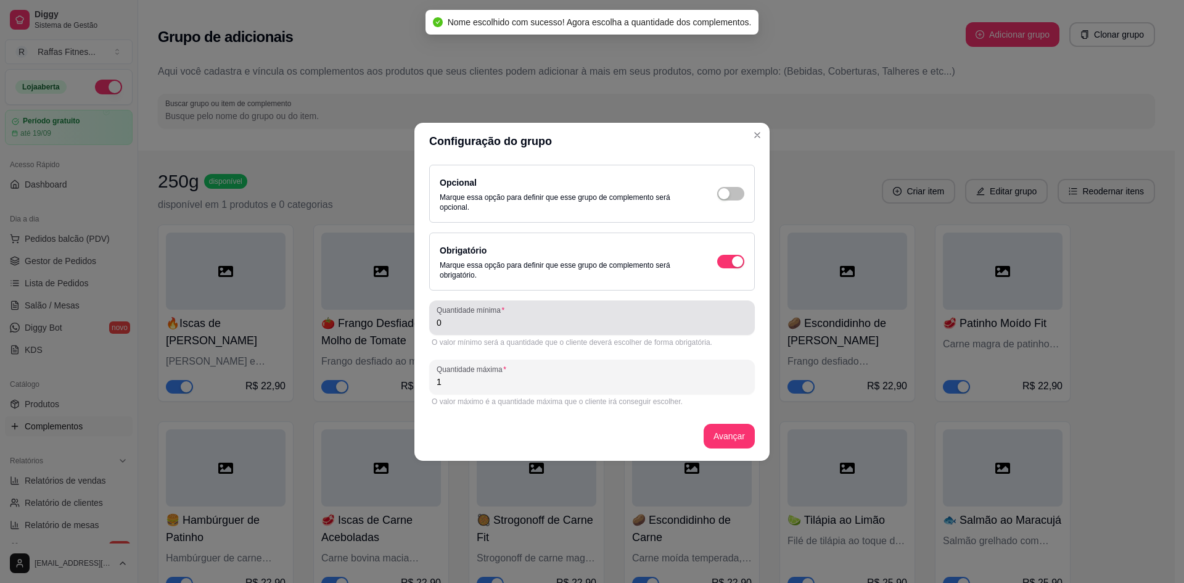
click at [572, 329] on div "0" at bounding box center [592, 317] width 311 height 25
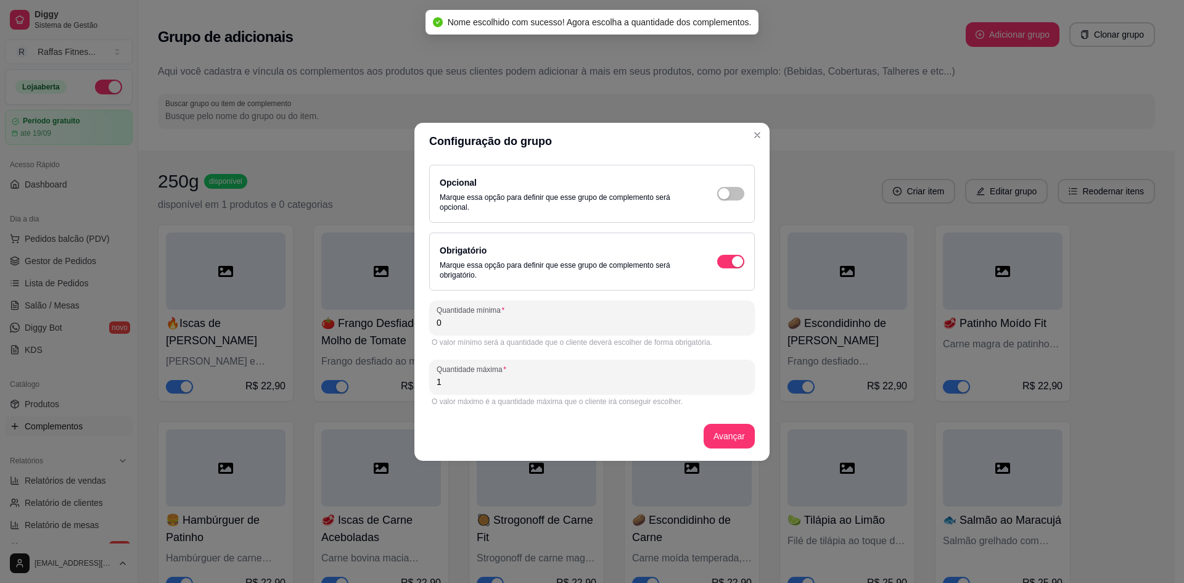
click at [572, 329] on div "0" at bounding box center [592, 317] width 311 height 25
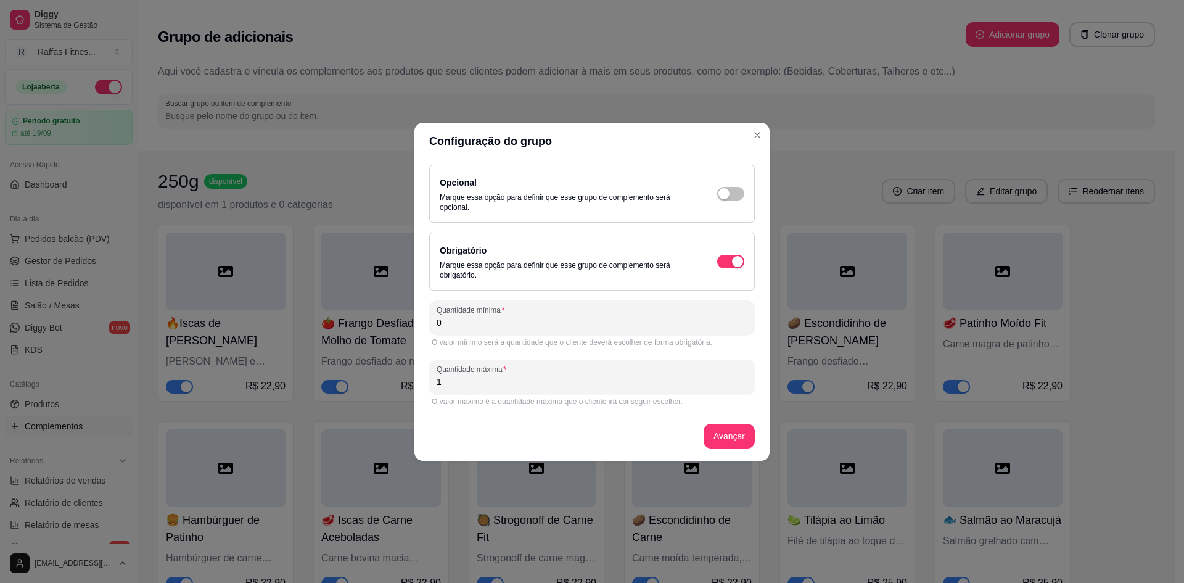
click at [572, 329] on div "0" at bounding box center [592, 317] width 311 height 25
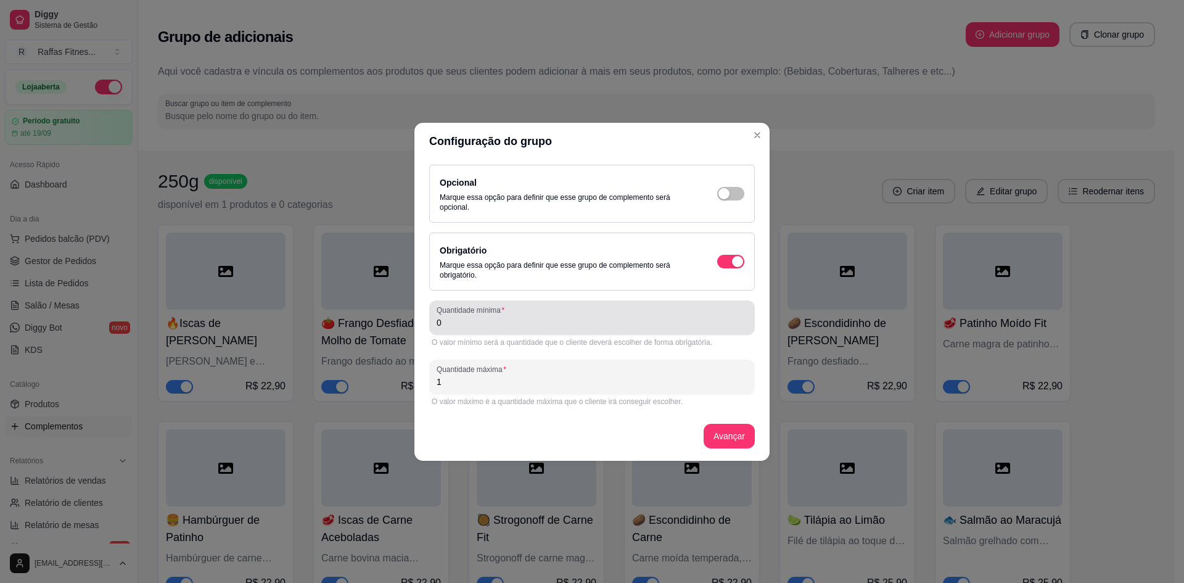
drag, startPoint x: 443, startPoint y: 329, endPoint x: 433, endPoint y: 327, distance: 10.0
click at [433, 327] on div "Quantidade mínima 0" at bounding box center [592, 317] width 326 height 35
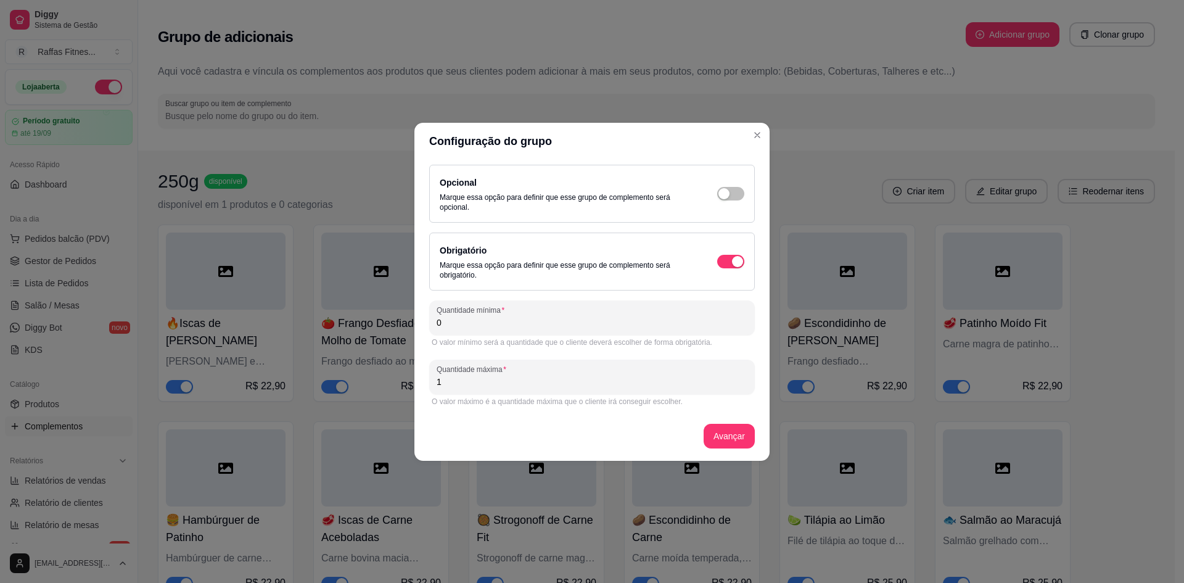
drag, startPoint x: 449, startPoint y: 326, endPoint x: 431, endPoint y: 319, distance: 19.1
click at [431, 319] on div "Quantidade mínima 0" at bounding box center [592, 317] width 326 height 35
click at [494, 383] on input "1" at bounding box center [592, 382] width 311 height 12
click at [725, 446] on button "Avançar" at bounding box center [729, 436] width 50 height 24
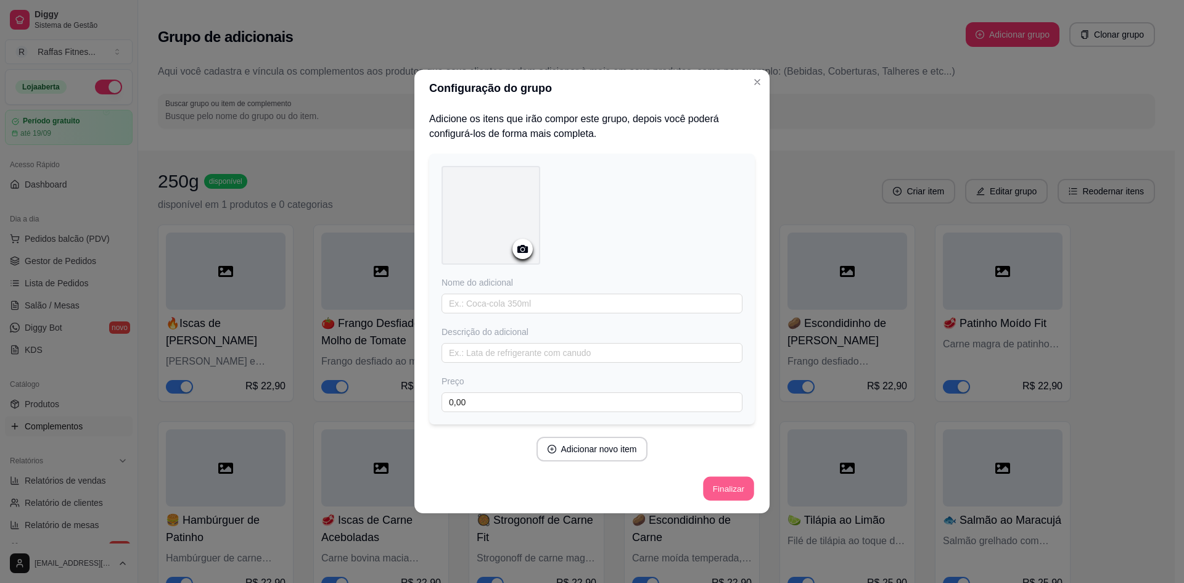
click at [731, 482] on button "Finalizar" at bounding box center [728, 489] width 51 height 24
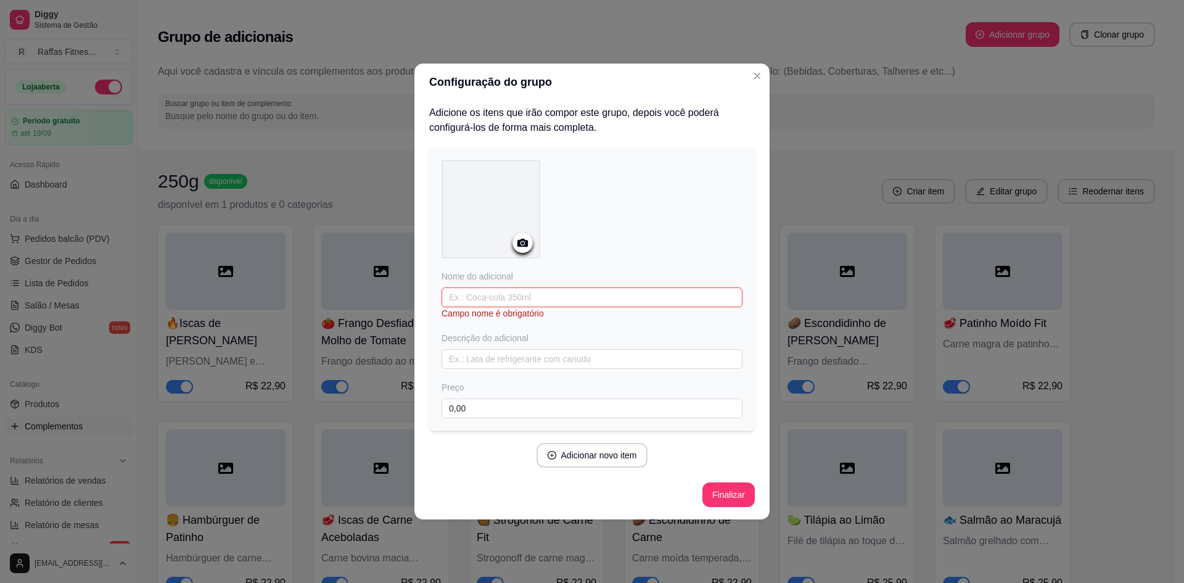
click at [549, 303] on input "text" at bounding box center [592, 297] width 301 height 20
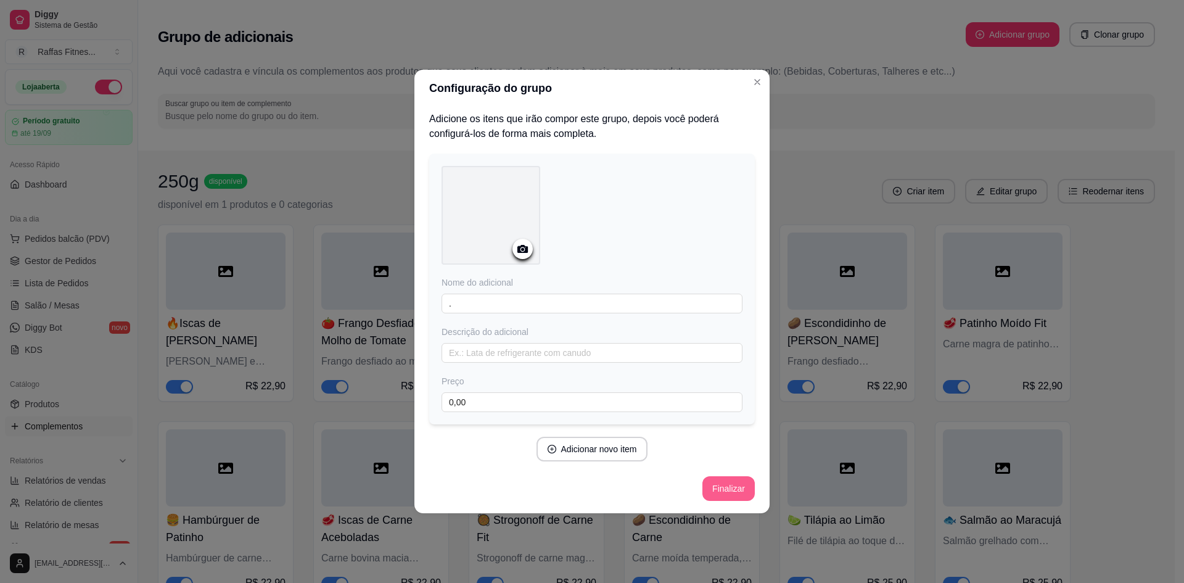
click at [744, 482] on button "Finalizar" at bounding box center [728, 488] width 52 height 25
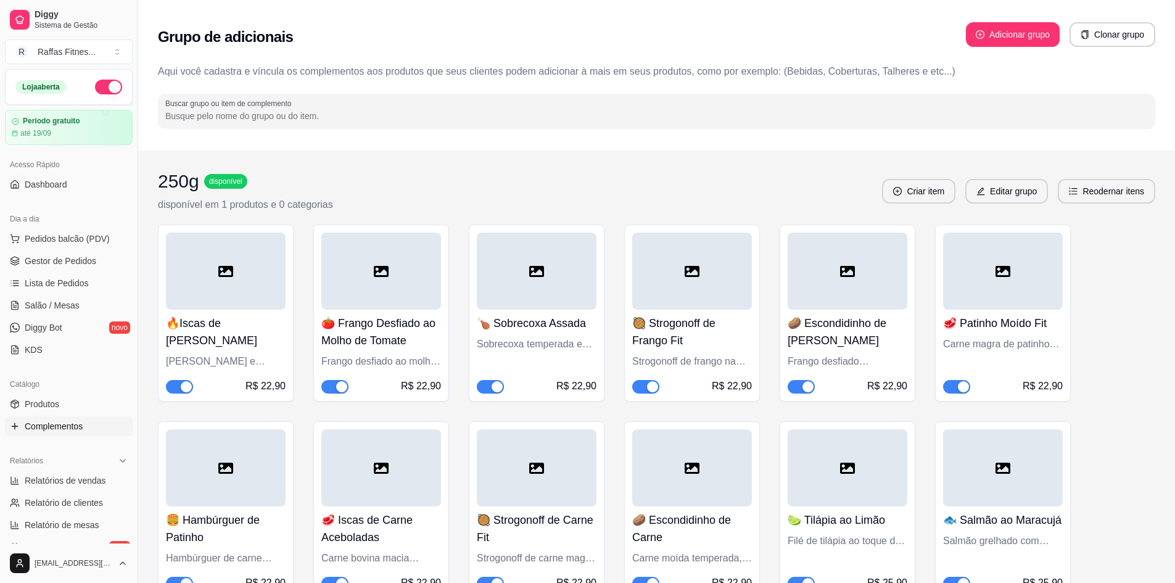
click at [1133, 392] on div "🔥Iscas de [PERSON_NAME] [PERSON_NAME] e suculento, acompanhado de arroz integra…" at bounding box center [656, 411] width 997 height 374
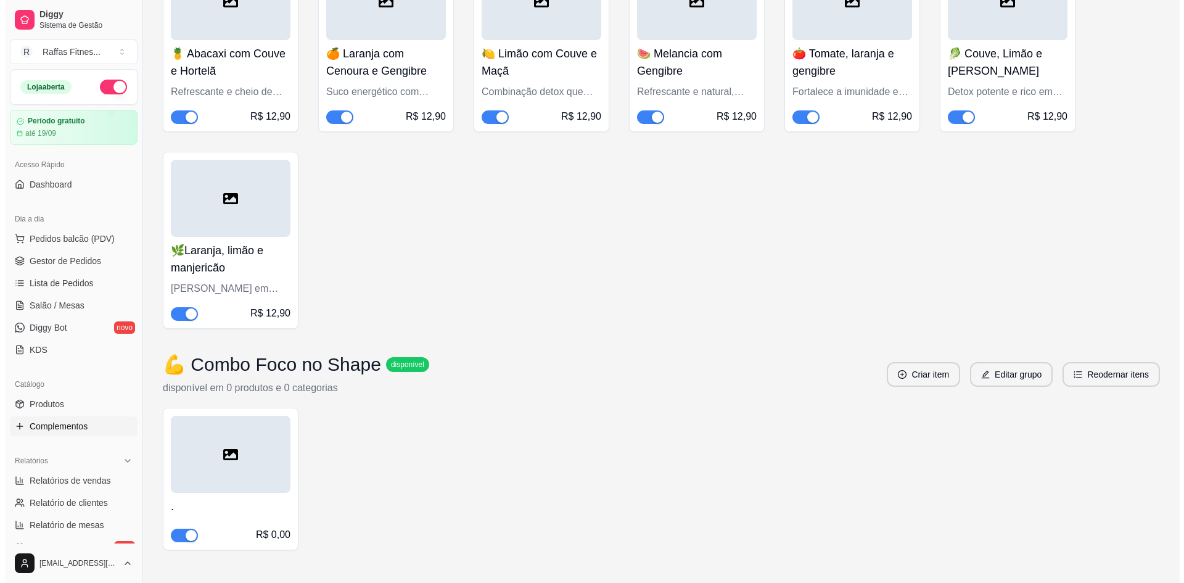
scroll to position [2181, 0]
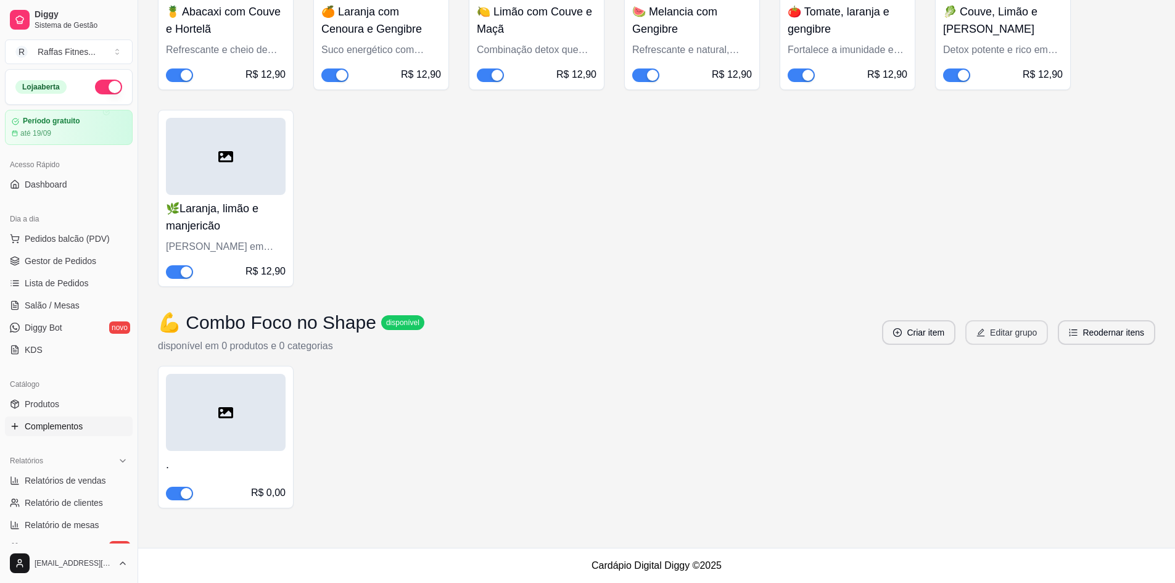
click at [993, 332] on button "Editar grupo" at bounding box center [1006, 332] width 83 height 25
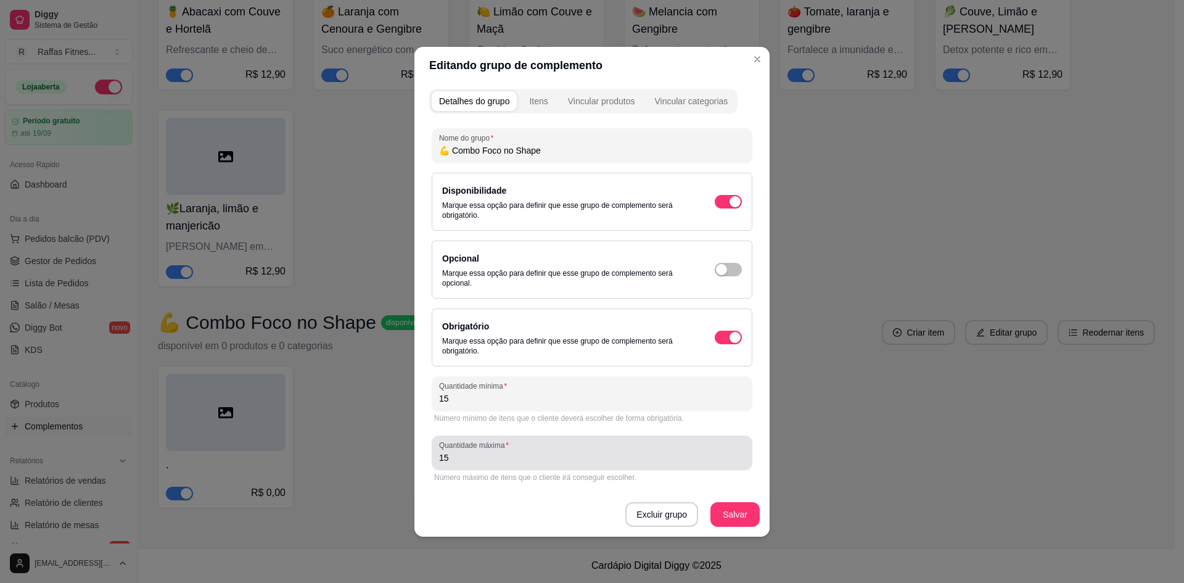
click at [555, 449] on div "15" at bounding box center [592, 452] width 306 height 25
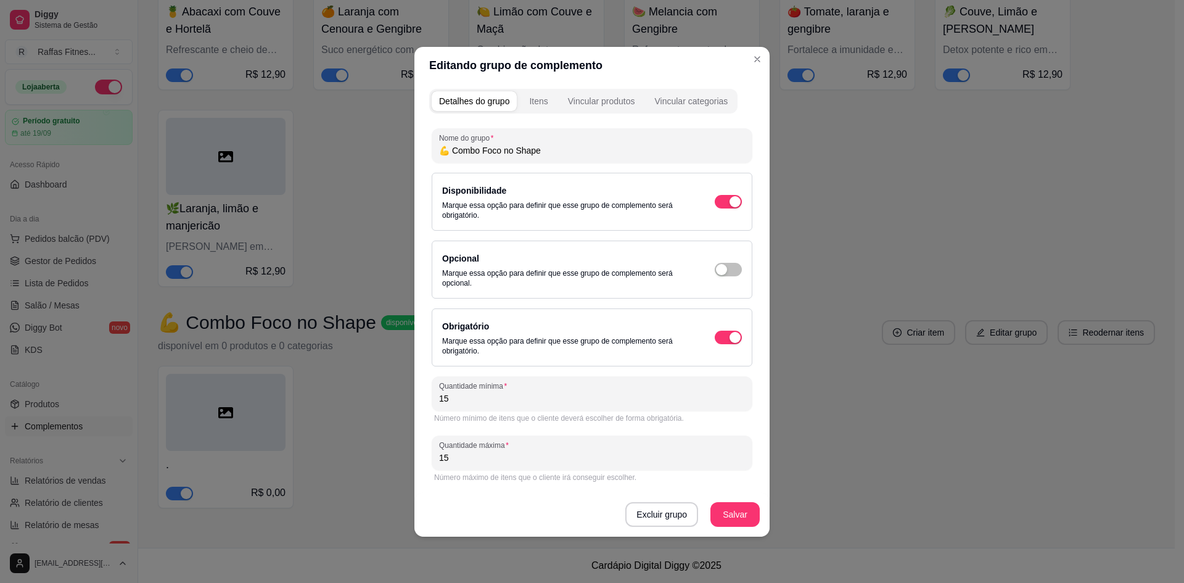
click at [555, 449] on div "15" at bounding box center [592, 452] width 306 height 25
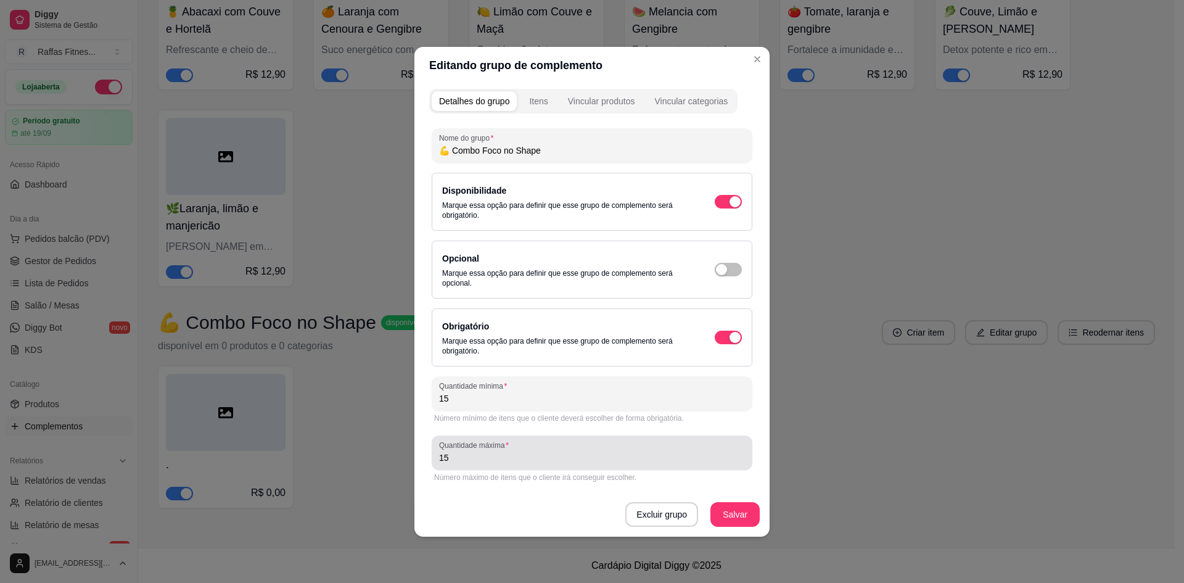
click at [555, 449] on div "15" at bounding box center [592, 452] width 306 height 25
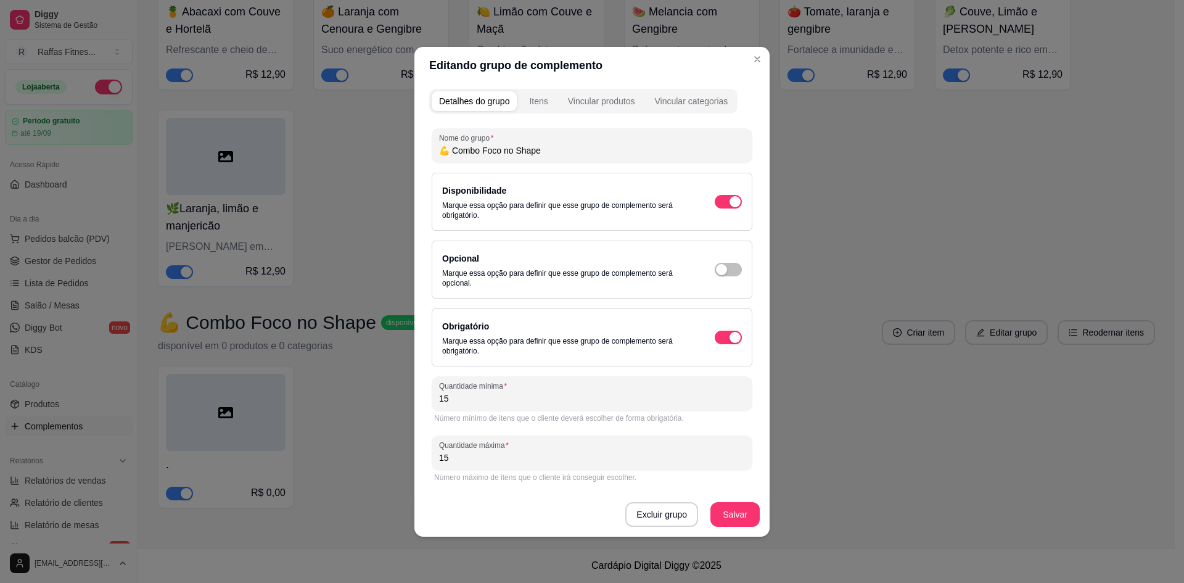
click at [555, 449] on div "15" at bounding box center [592, 452] width 306 height 25
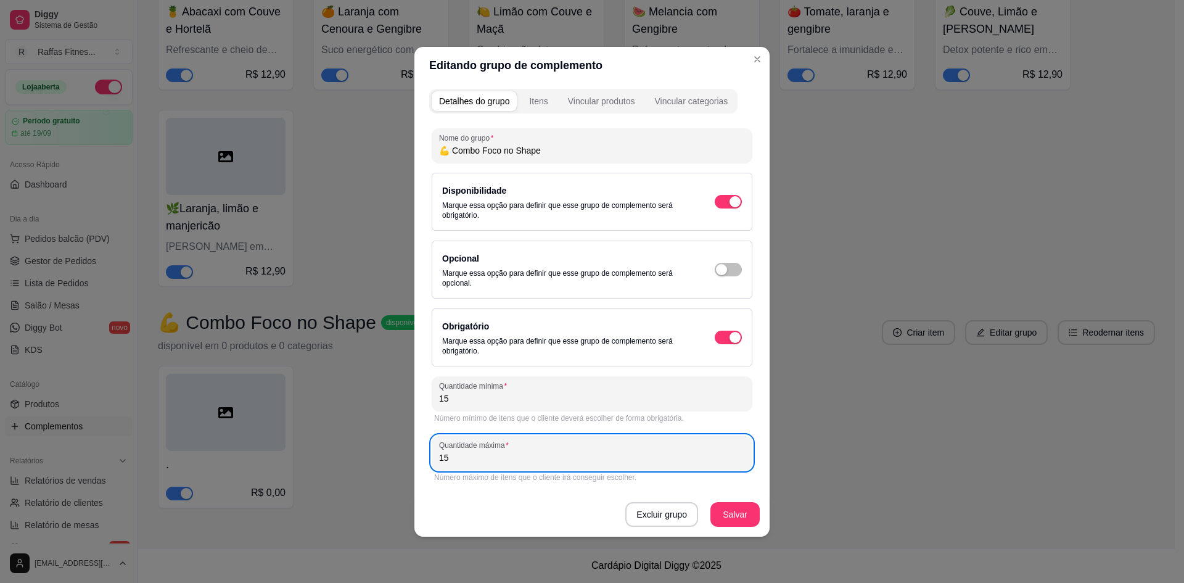
drag, startPoint x: 555, startPoint y: 449, endPoint x: 360, endPoint y: 428, distance: 196.6
click at [360, 428] on div "Editando grupo de complemento Detalhes do grupo Itens Vincular produtos Vincula…" at bounding box center [592, 291] width 1184 height 583
click at [532, 107] on button "Itens" at bounding box center [538, 101] width 33 height 20
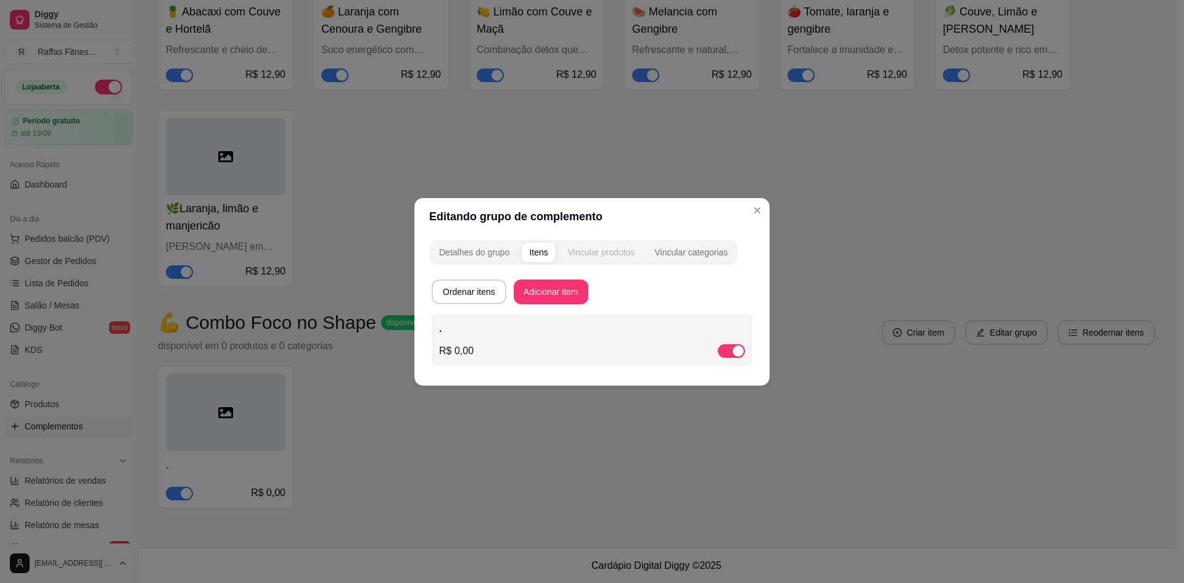
click at [601, 244] on button "Vincular produtos" at bounding box center [602, 252] width 82 height 20
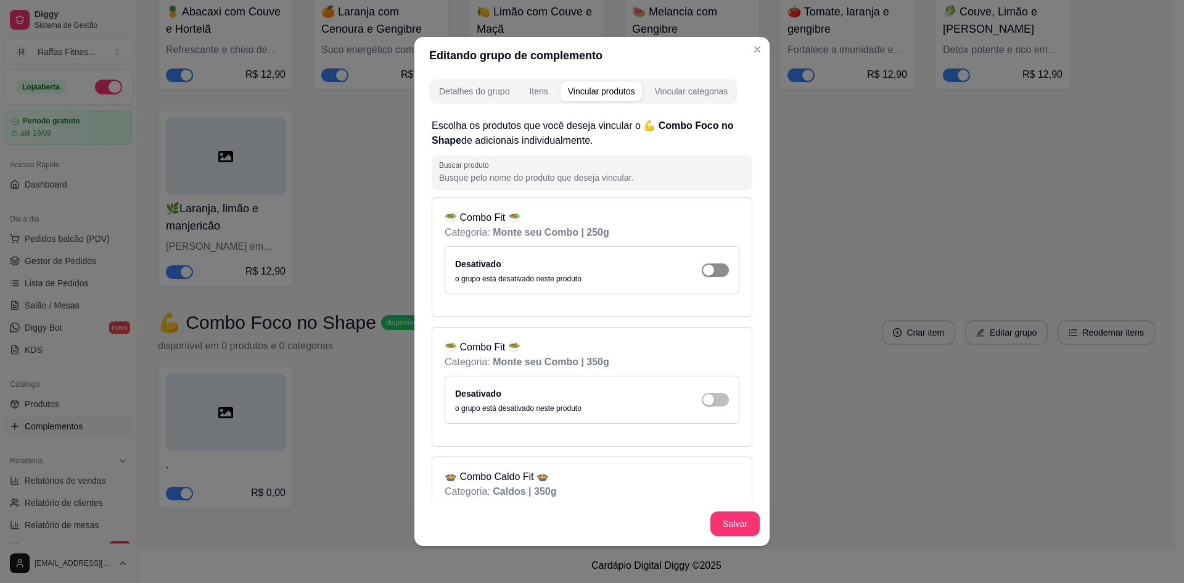
click at [703, 275] on div "button" at bounding box center [708, 270] width 11 height 11
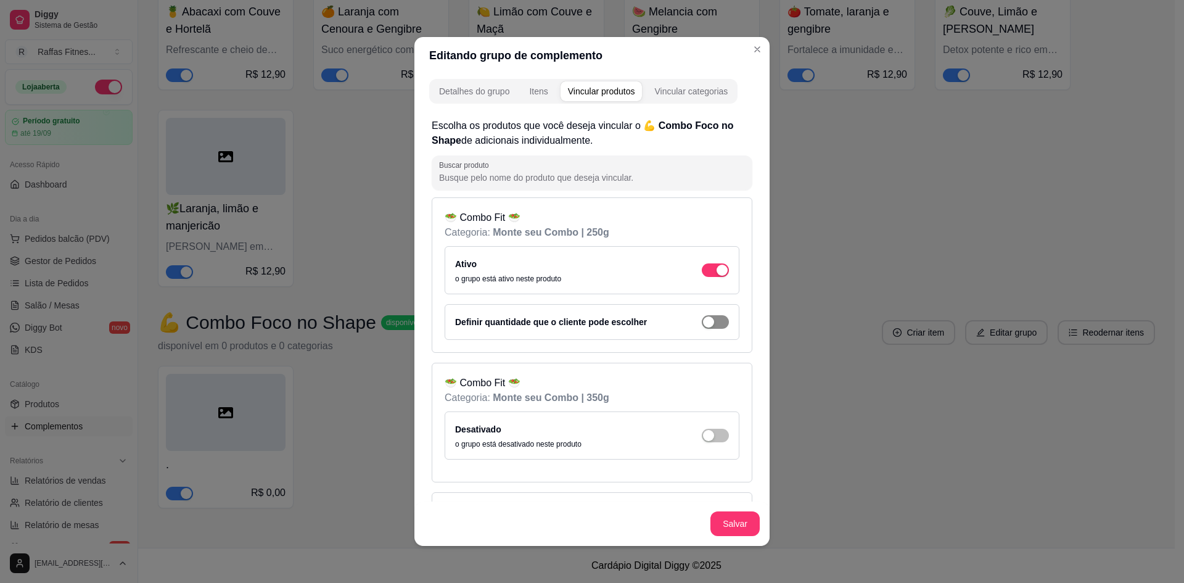
click at [702, 316] on span "button" at bounding box center [715, 322] width 27 height 14
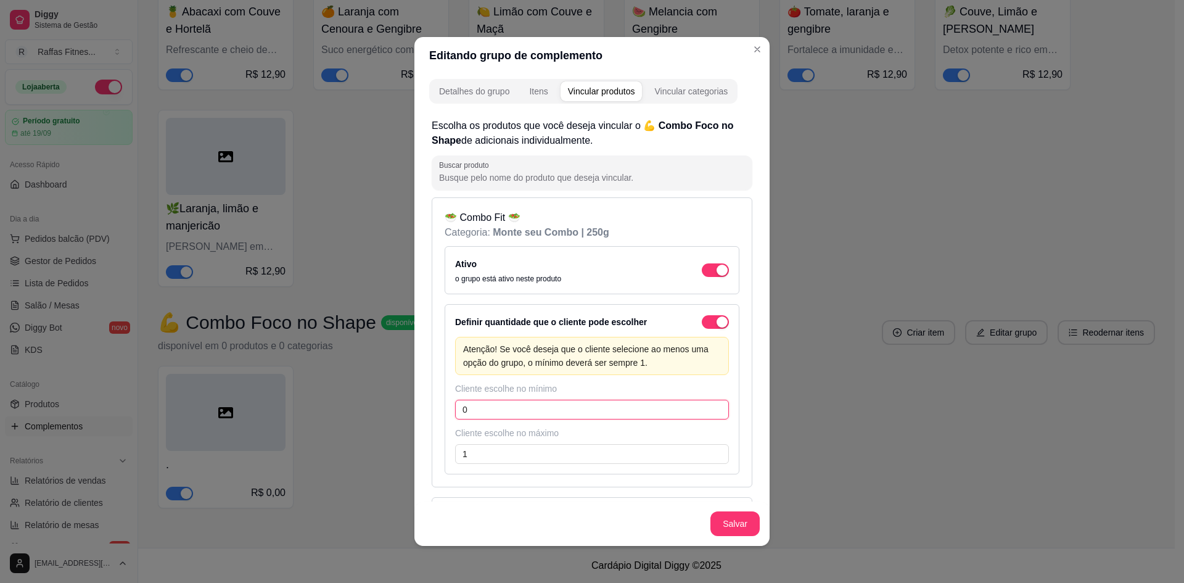
click at [567, 405] on input "0" at bounding box center [592, 410] width 274 height 20
click at [516, 457] on input "1" at bounding box center [592, 454] width 274 height 20
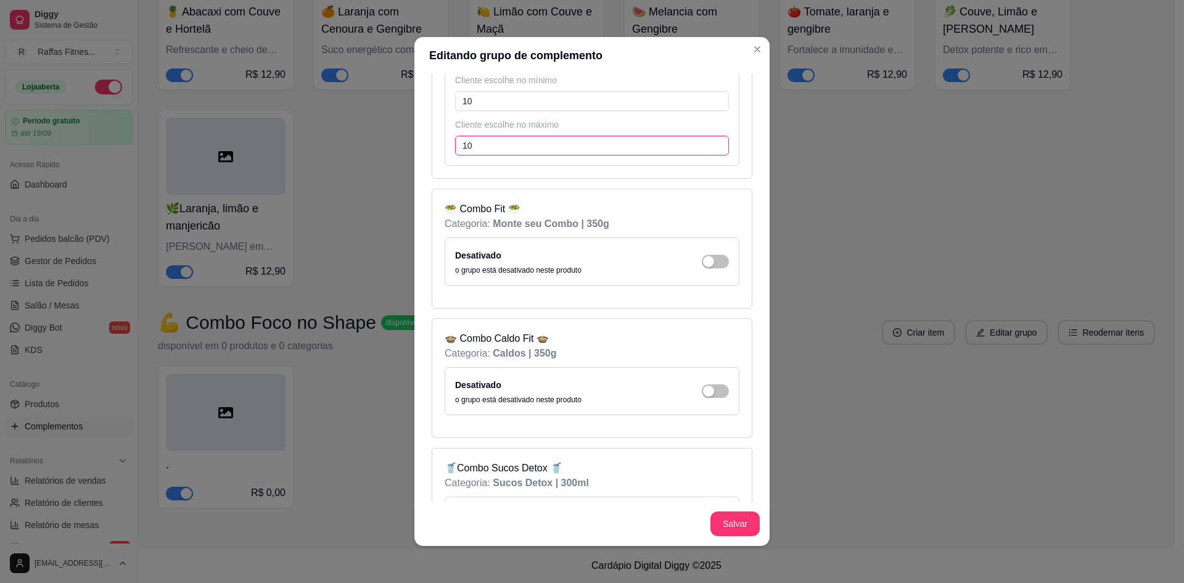
scroll to position [370, 0]
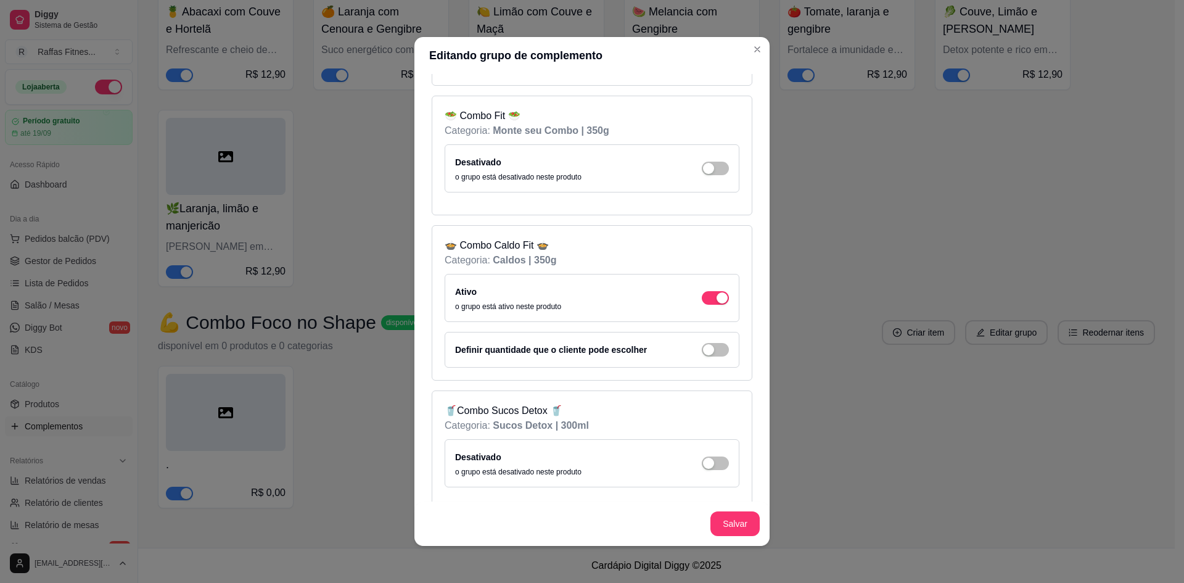
scroll to position [417, 0]
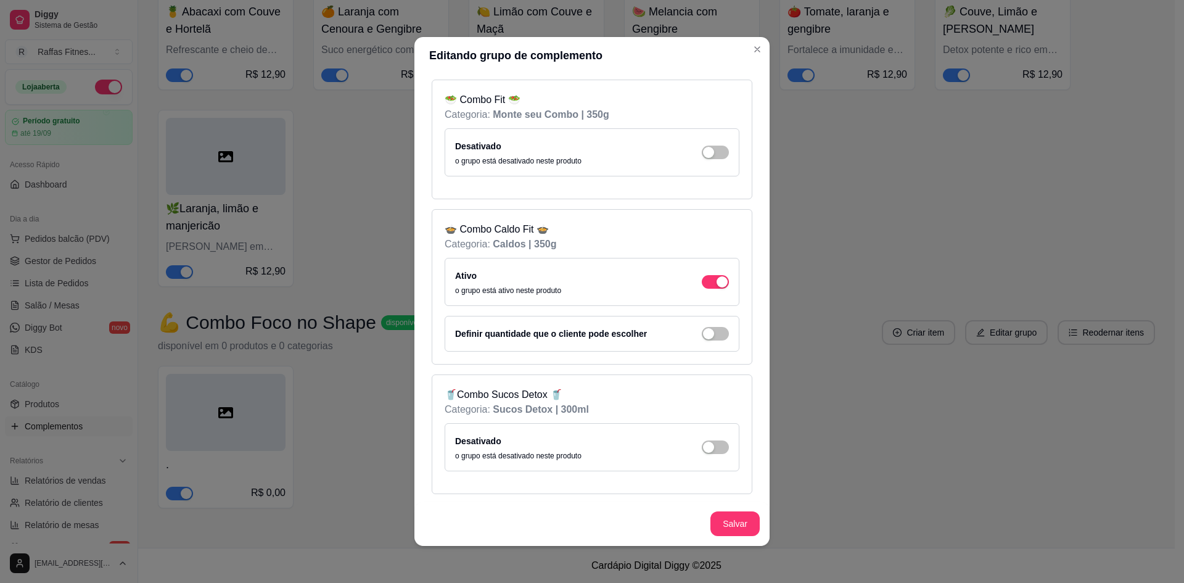
click at [705, 454] on div "Desativado o grupo está desativado neste produto" at bounding box center [592, 447] width 274 height 27
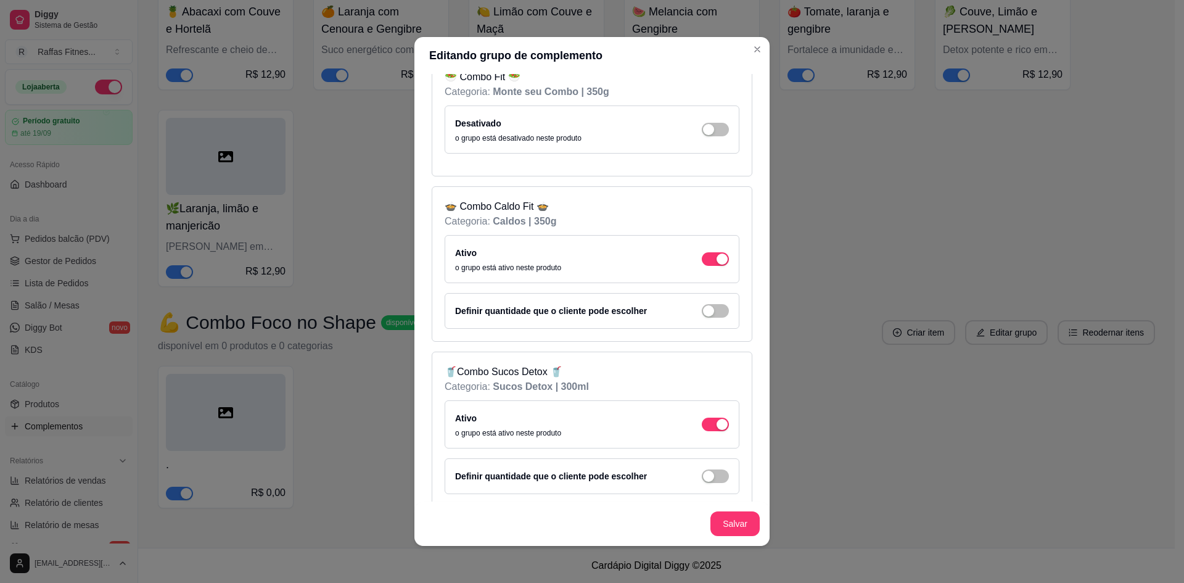
scroll to position [453, 0]
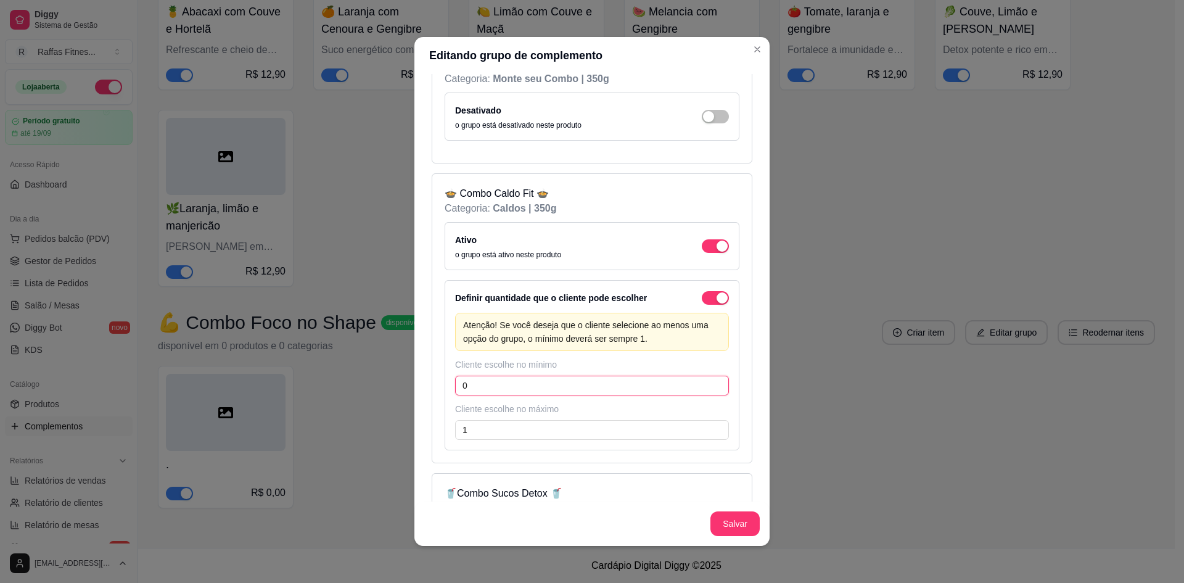
click at [583, 377] on input "0" at bounding box center [592, 386] width 274 height 20
click at [570, 419] on div "Atenção! Se você deseja que o cliente selecione ao menos uma opção do grupo, o …" at bounding box center [592, 382] width 274 height 139
click at [556, 422] on input "1" at bounding box center [592, 430] width 274 height 20
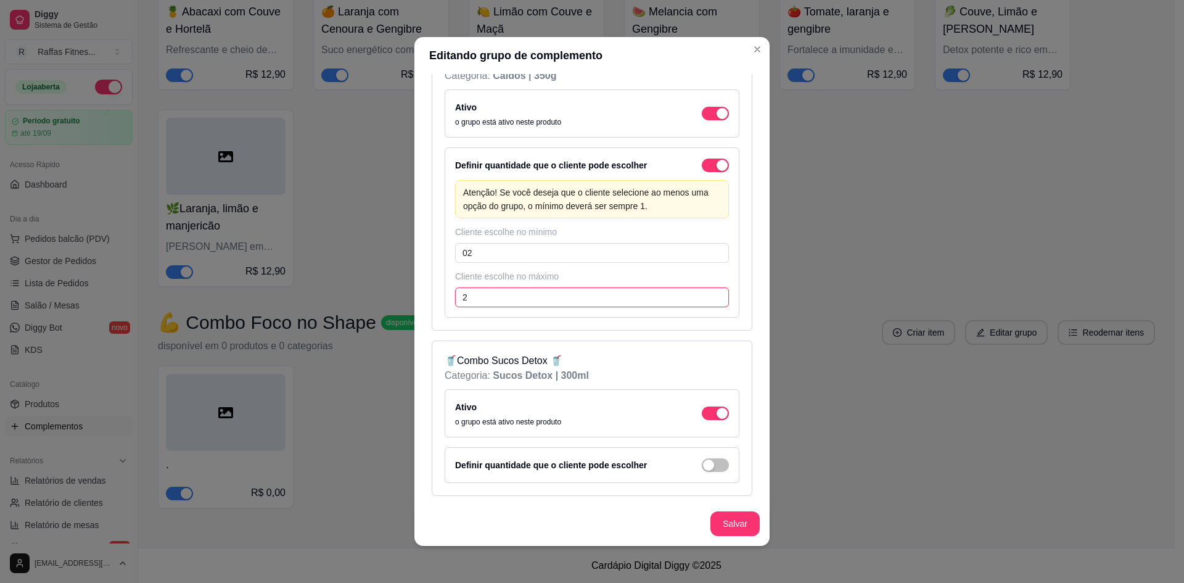
scroll to position [588, 0]
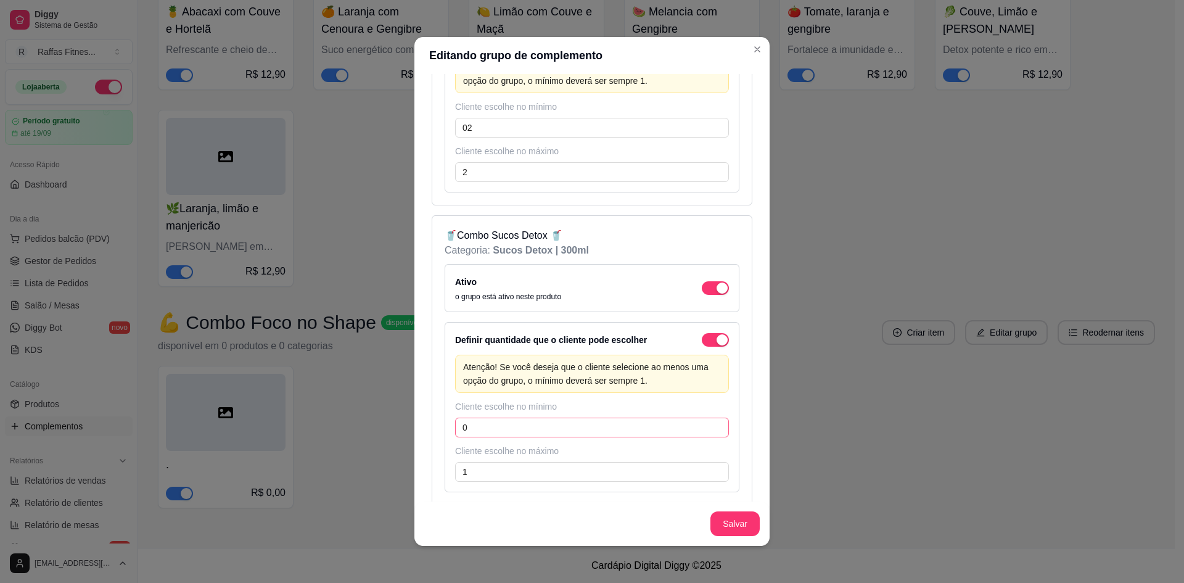
scroll to position [722, 0]
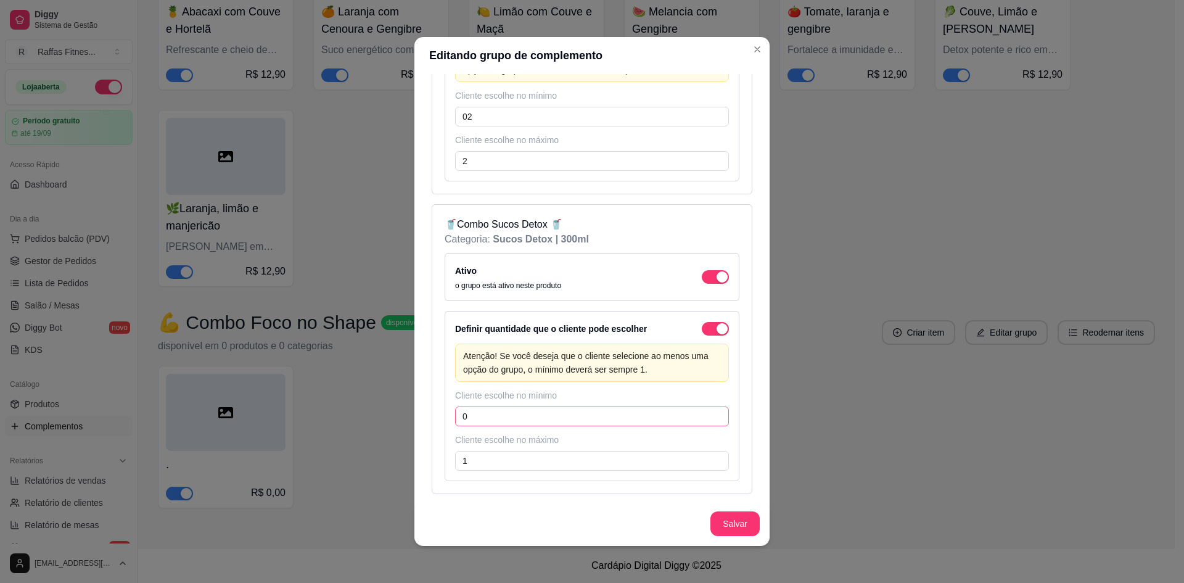
drag, startPoint x: 530, startPoint y: 403, endPoint x: 537, endPoint y: 413, distance: 12.5
click at [530, 403] on div "Cliente escolhe no mínimo 0" at bounding box center [592, 407] width 274 height 37
click at [537, 413] on input "0" at bounding box center [592, 416] width 274 height 20
click at [533, 460] on input "1" at bounding box center [592, 461] width 274 height 20
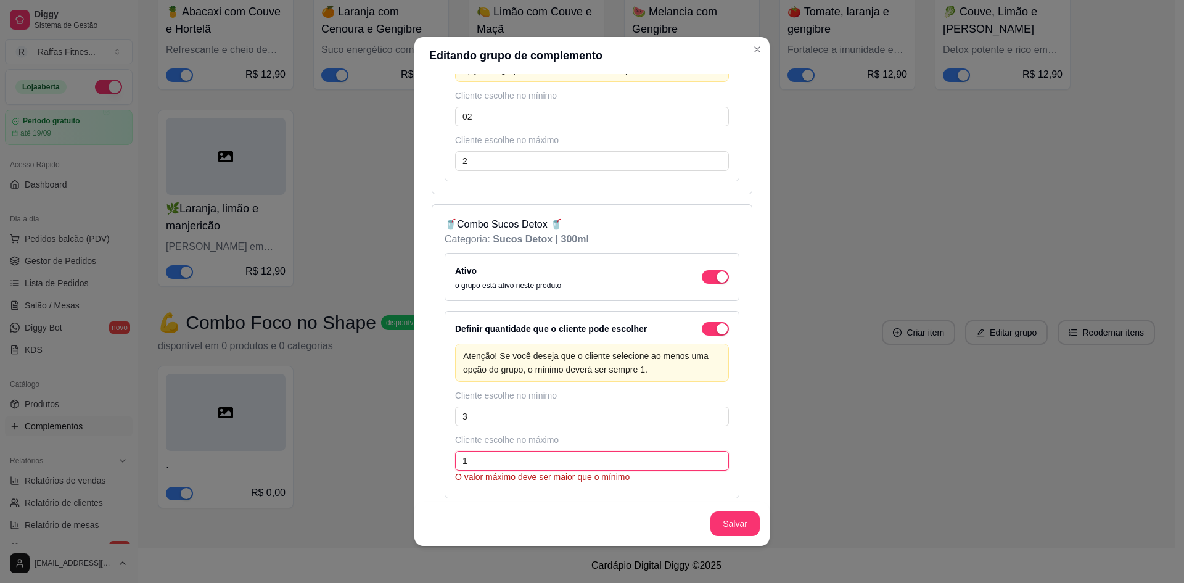
click at [533, 460] on input "1" at bounding box center [592, 461] width 274 height 20
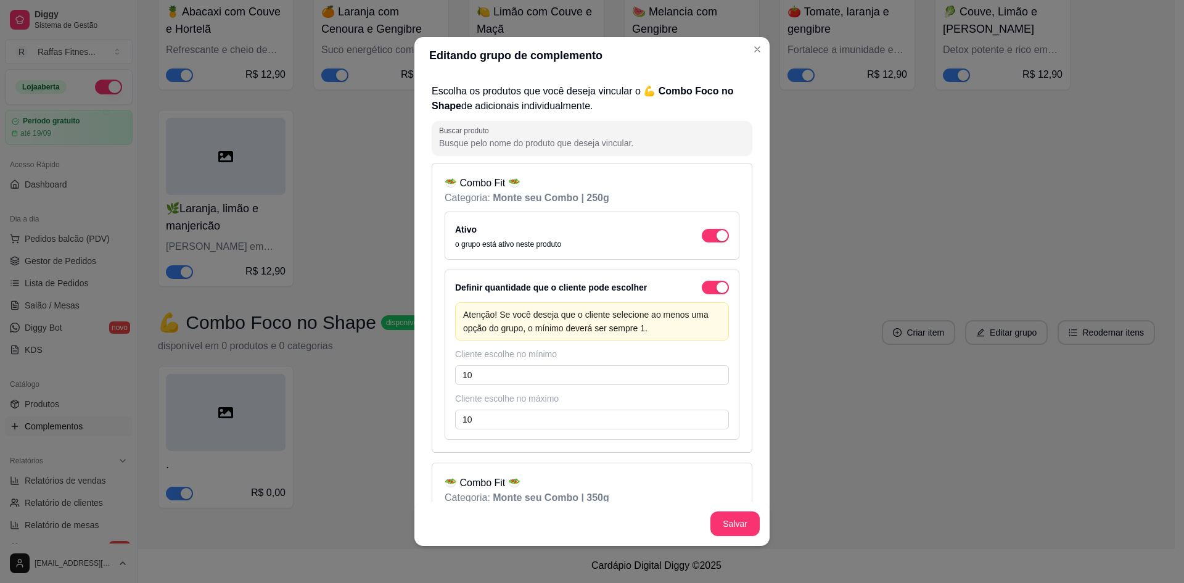
scroll to position [0, 0]
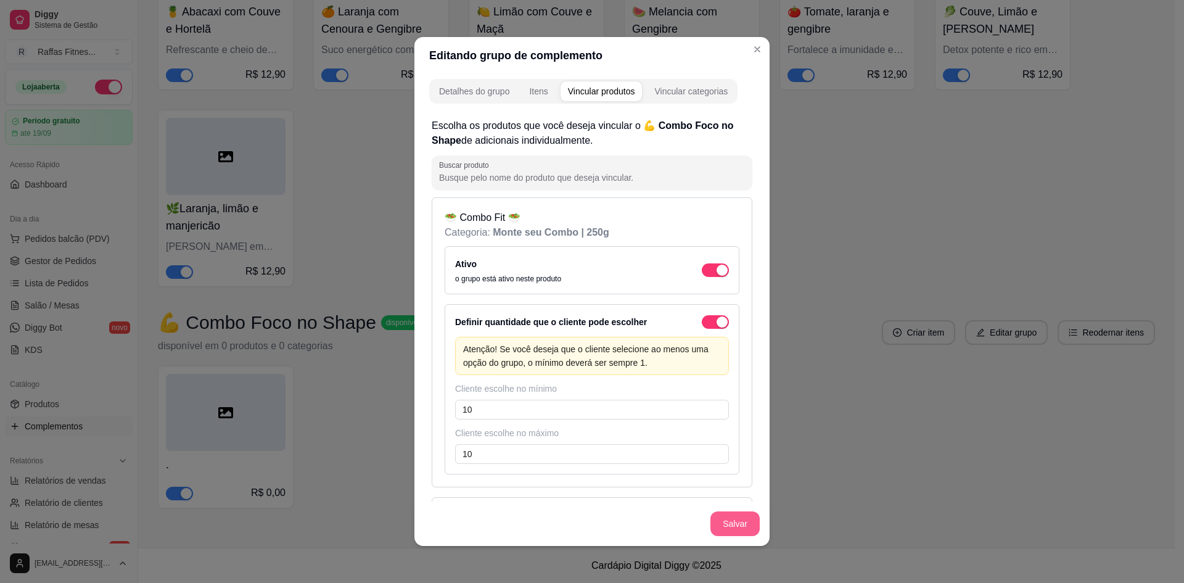
click at [740, 516] on button "Salvar" at bounding box center [734, 523] width 49 height 25
click at [532, 89] on div "Itens" at bounding box center [538, 91] width 18 height 12
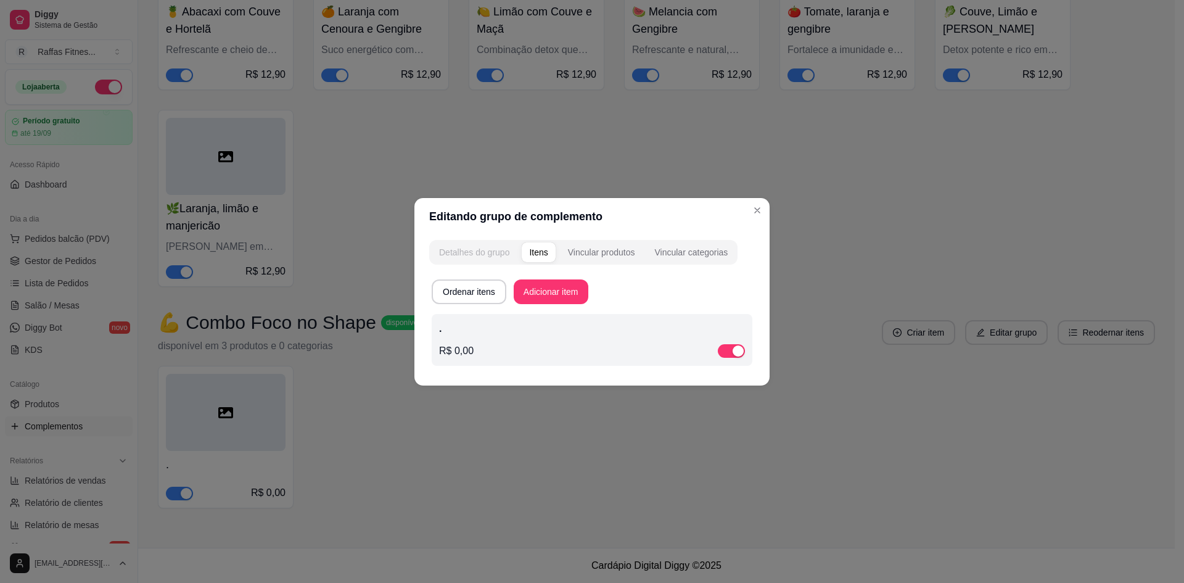
click at [497, 250] on div "Detalhes do grupo" at bounding box center [474, 252] width 70 height 12
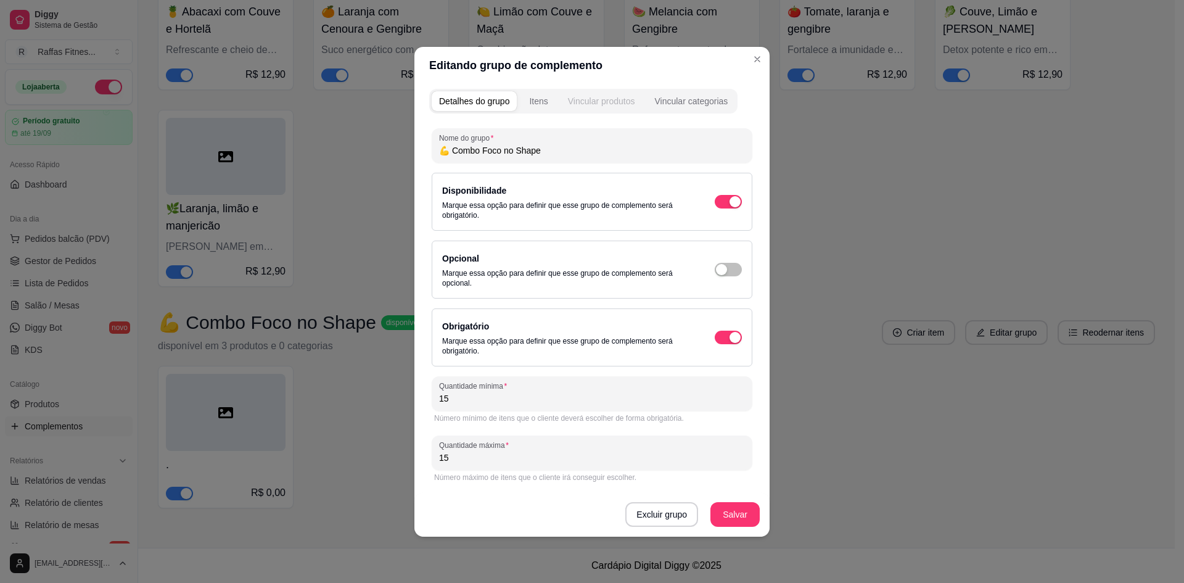
click at [600, 105] on div "Vincular produtos" at bounding box center [601, 101] width 67 height 12
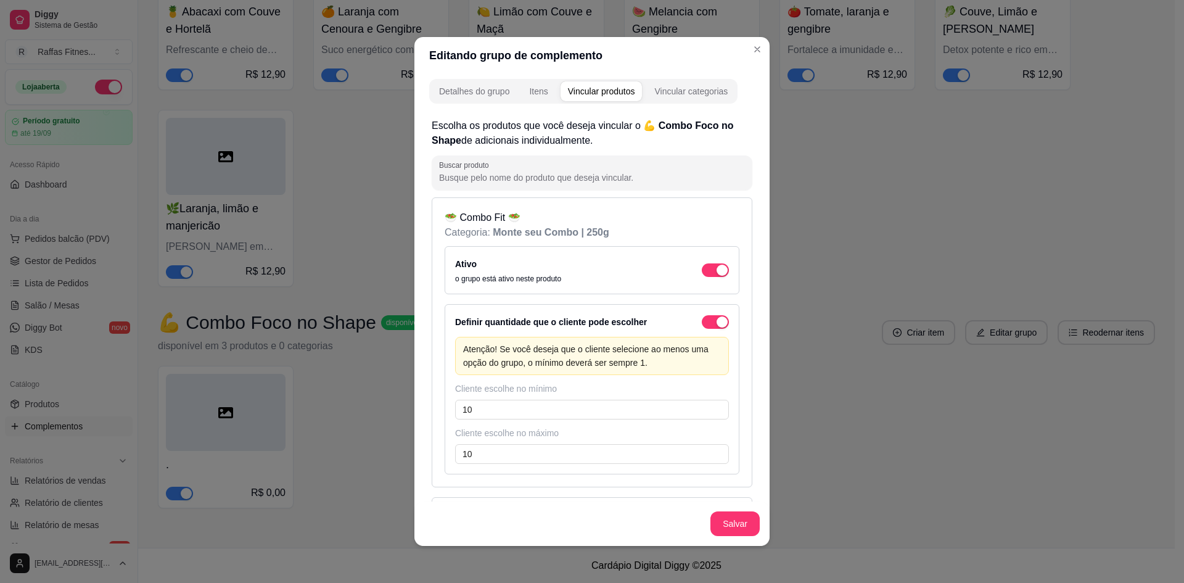
click at [677, 103] on div "Detalhes do grupo Itens Vincular produtos Vincular categorias" at bounding box center [583, 91] width 308 height 25
click at [672, 91] on div "Vincular categorias" at bounding box center [690, 91] width 73 height 12
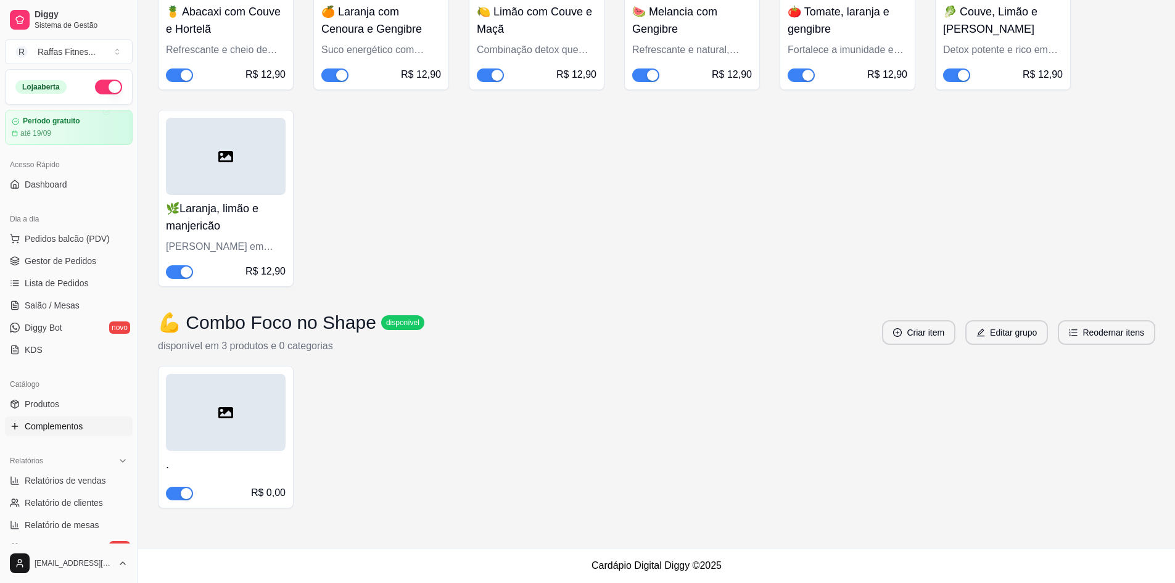
click at [239, 435] on div at bounding box center [226, 412] width 120 height 77
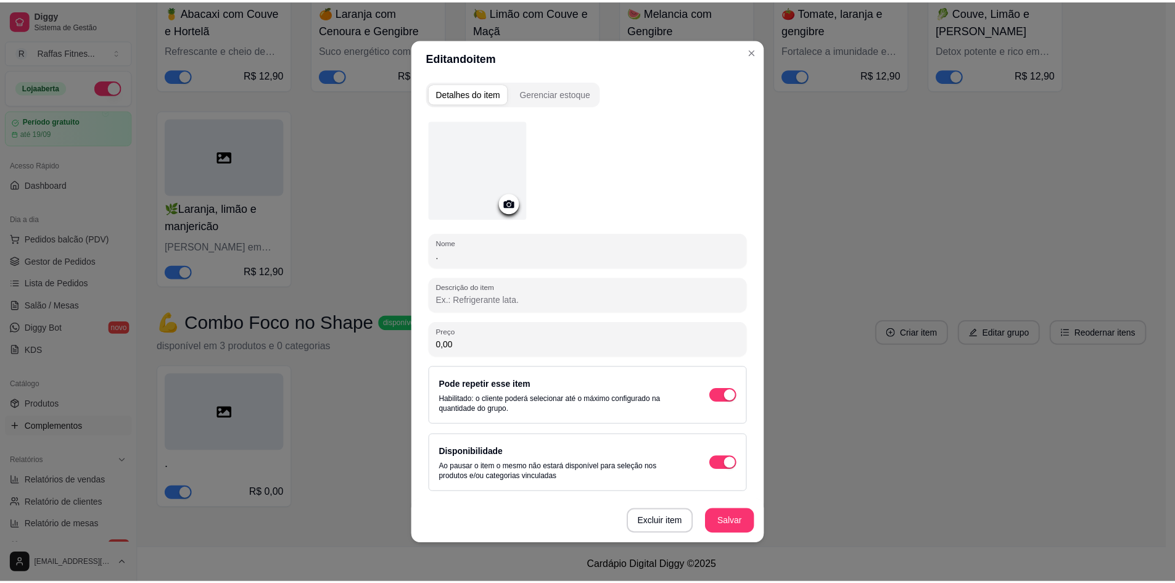
scroll to position [1, 0]
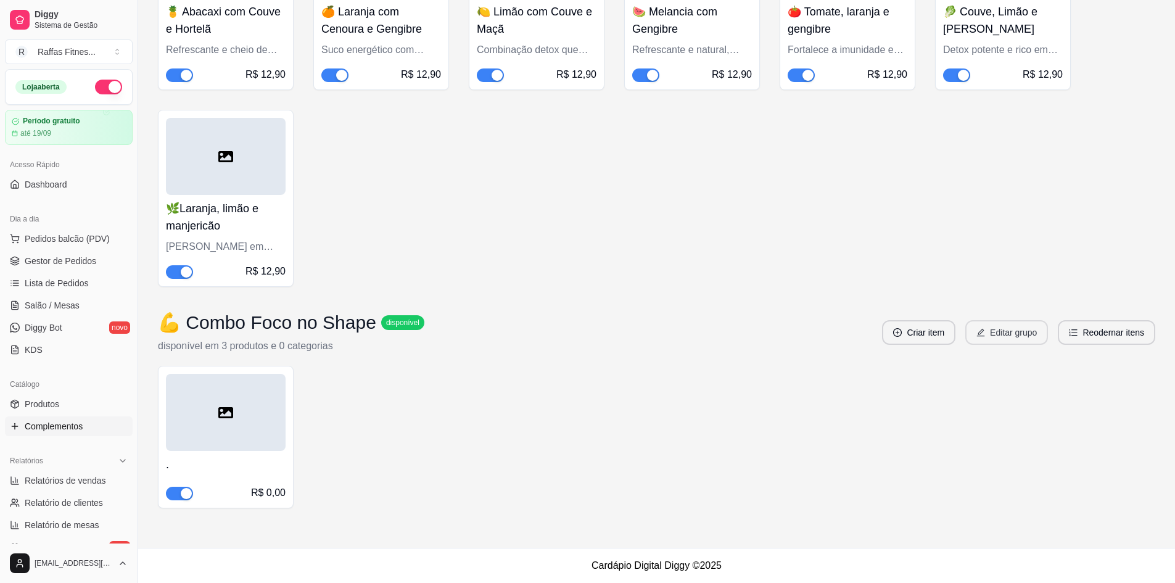
click at [1012, 332] on button "Editar grupo" at bounding box center [1006, 332] width 83 height 25
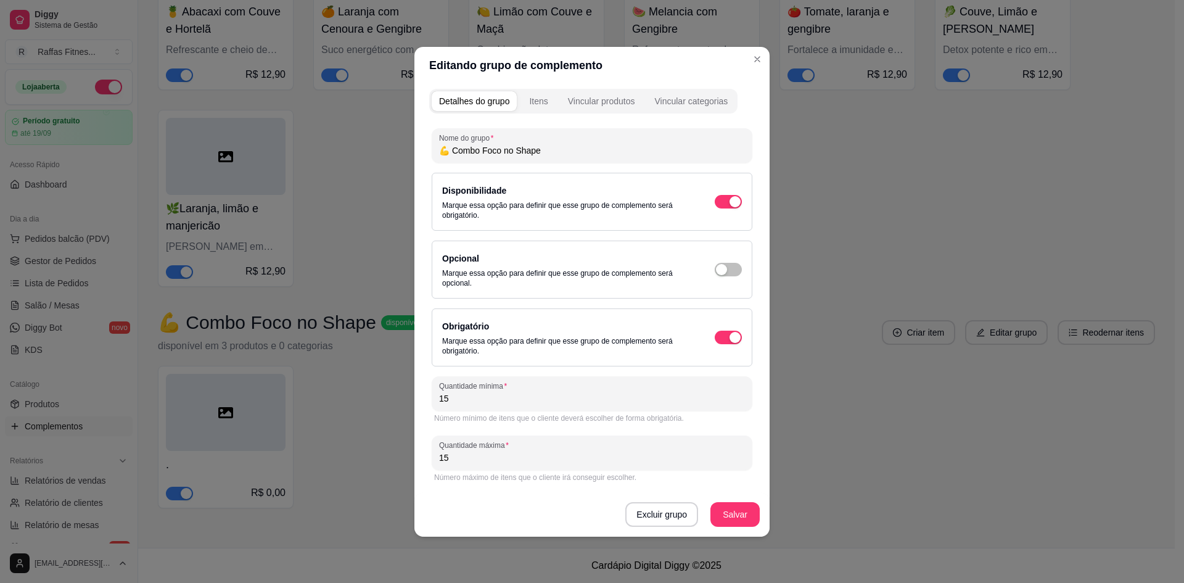
click at [544, 111] on div "Detalhes do grupo Itens Vincular produtos Vincular categorias" at bounding box center [583, 101] width 308 height 25
click at [542, 108] on button "Itens" at bounding box center [538, 101] width 33 height 20
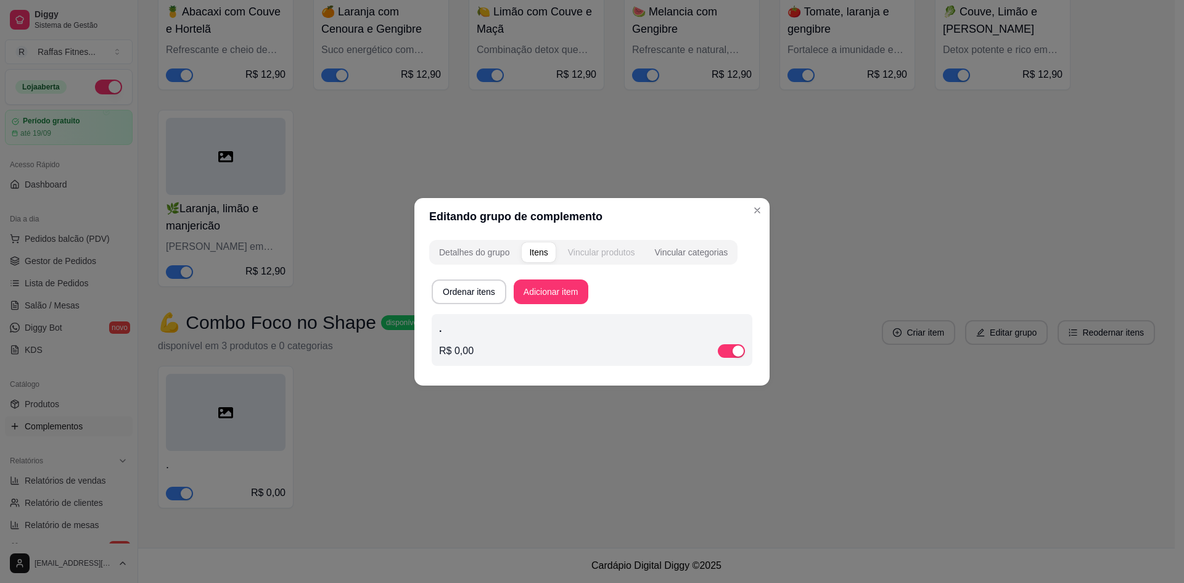
click at [614, 253] on div "Vincular produtos" at bounding box center [601, 252] width 67 height 12
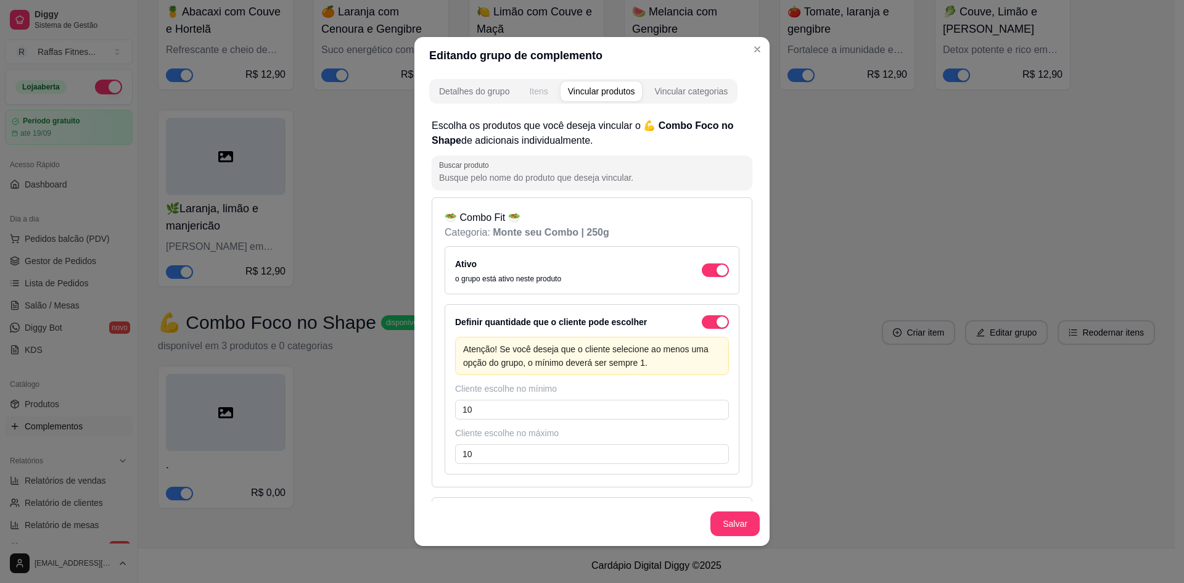
click at [538, 99] on button "Itens" at bounding box center [538, 91] width 33 height 20
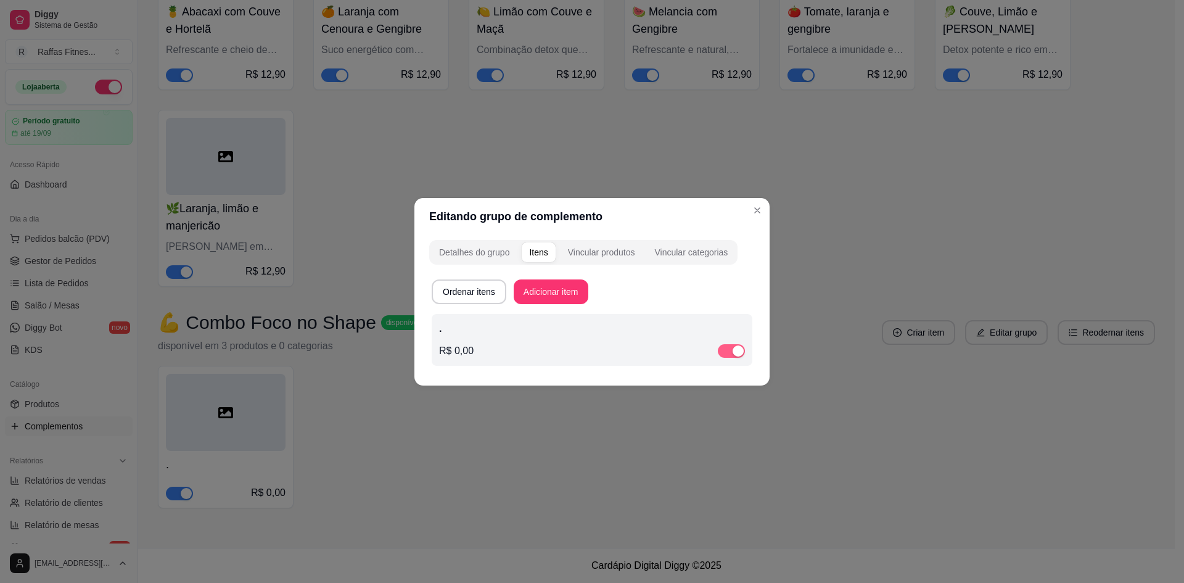
click at [733, 348] on div "button" at bounding box center [738, 350] width 11 height 11
click at [614, 258] on button "Vincular produtos" at bounding box center [602, 252] width 82 height 20
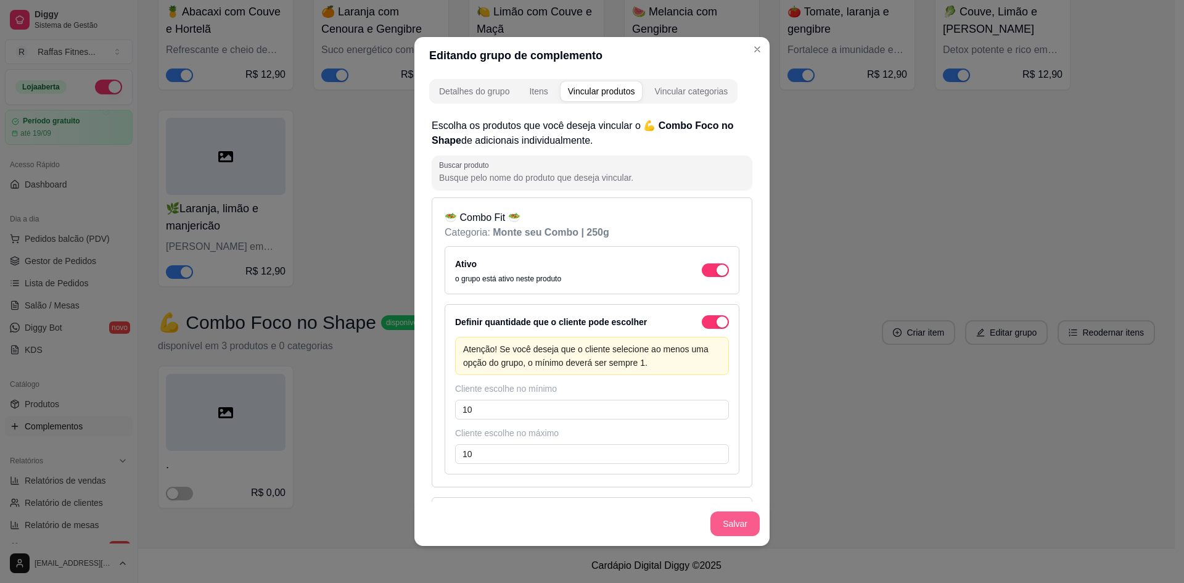
click at [747, 522] on button "Salvar" at bounding box center [734, 523] width 49 height 25
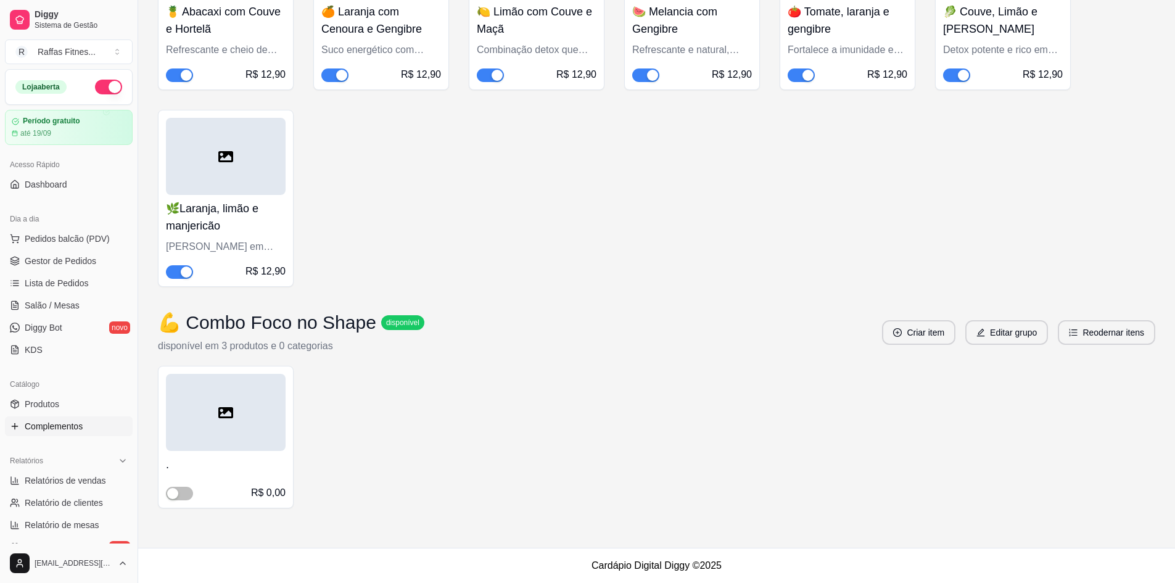
click at [836, 437] on div ". R$ 0,00" at bounding box center [656, 437] width 997 height 142
click at [104, 414] on ul "Produtos Complementos" at bounding box center [69, 415] width 128 height 42
click at [76, 403] on link "Produtos" at bounding box center [69, 404] width 128 height 20
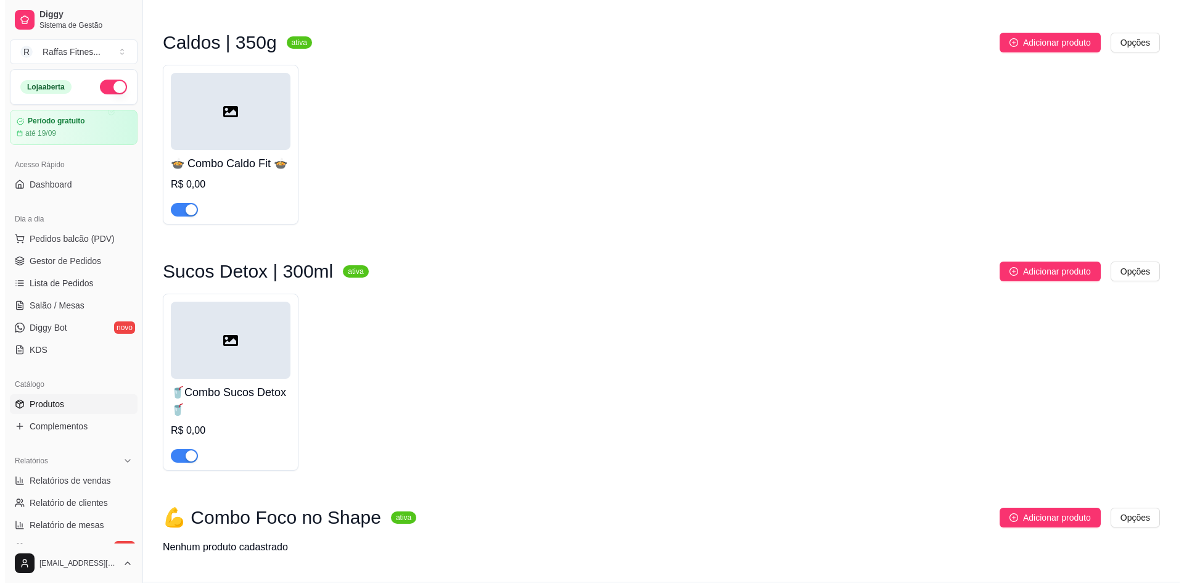
scroll to position [602, 0]
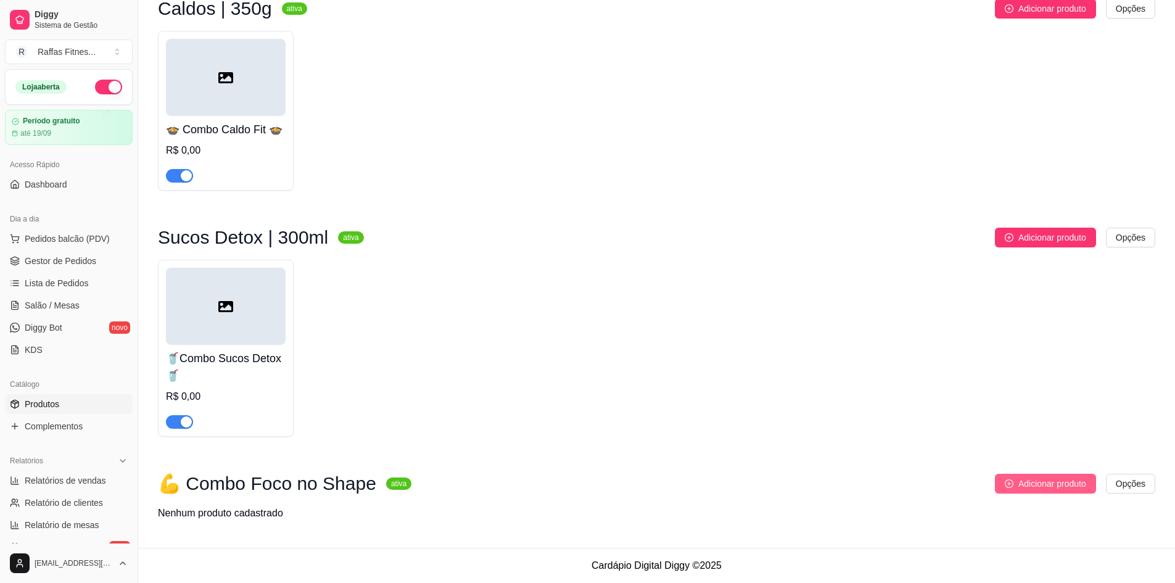
click at [1081, 484] on span "Adicionar produto" at bounding box center [1052, 484] width 68 height 14
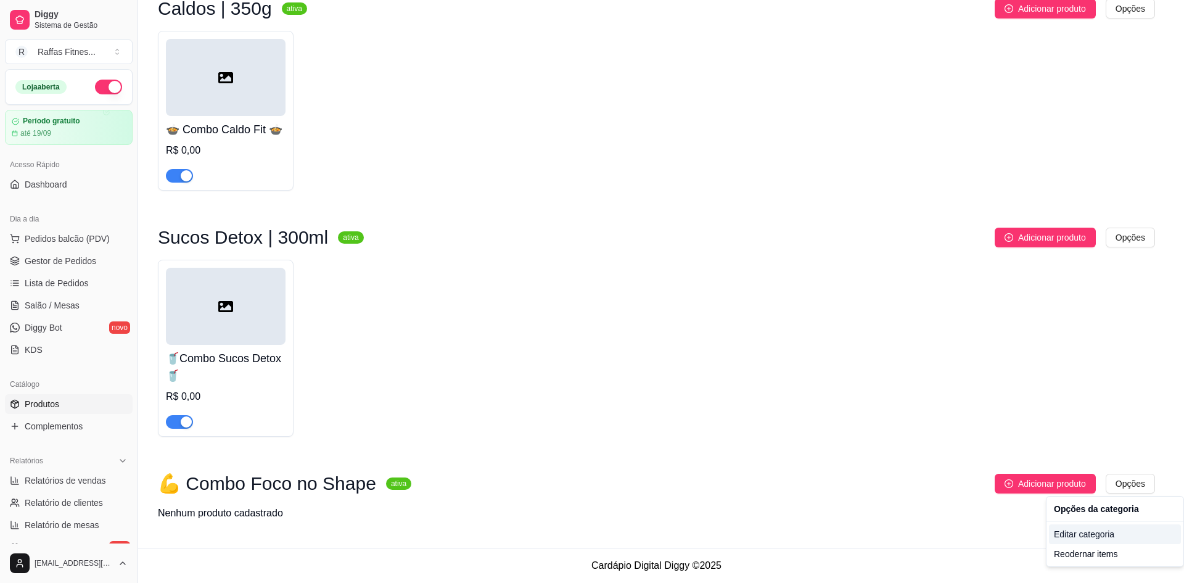
click at [1093, 531] on div "Editar categoria" at bounding box center [1115, 534] width 132 height 20
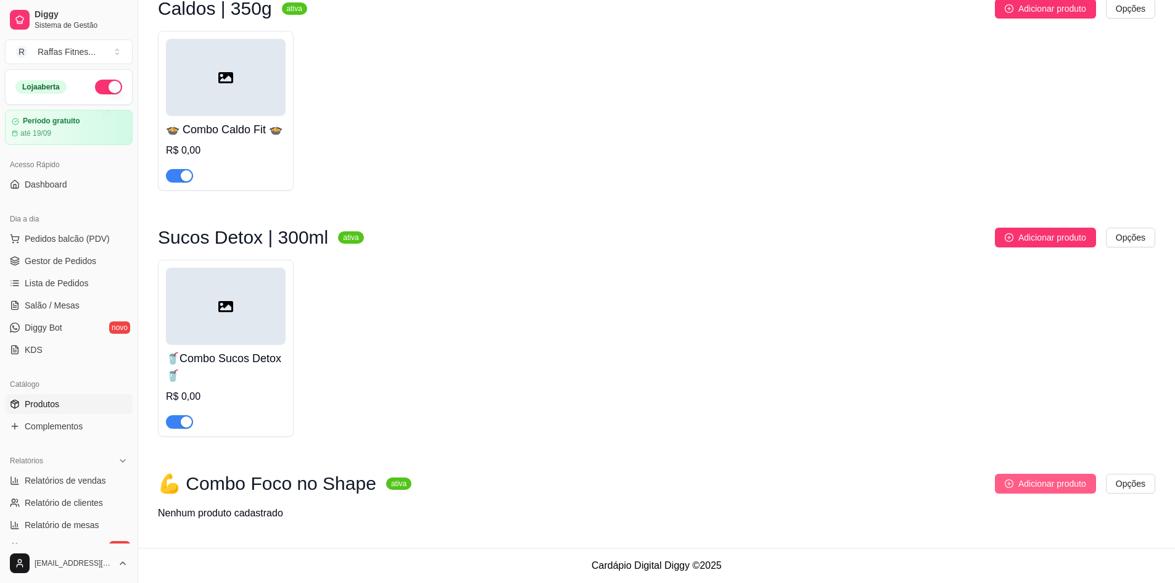
click at [1054, 478] on span "Adicionar produto" at bounding box center [1052, 484] width 68 height 14
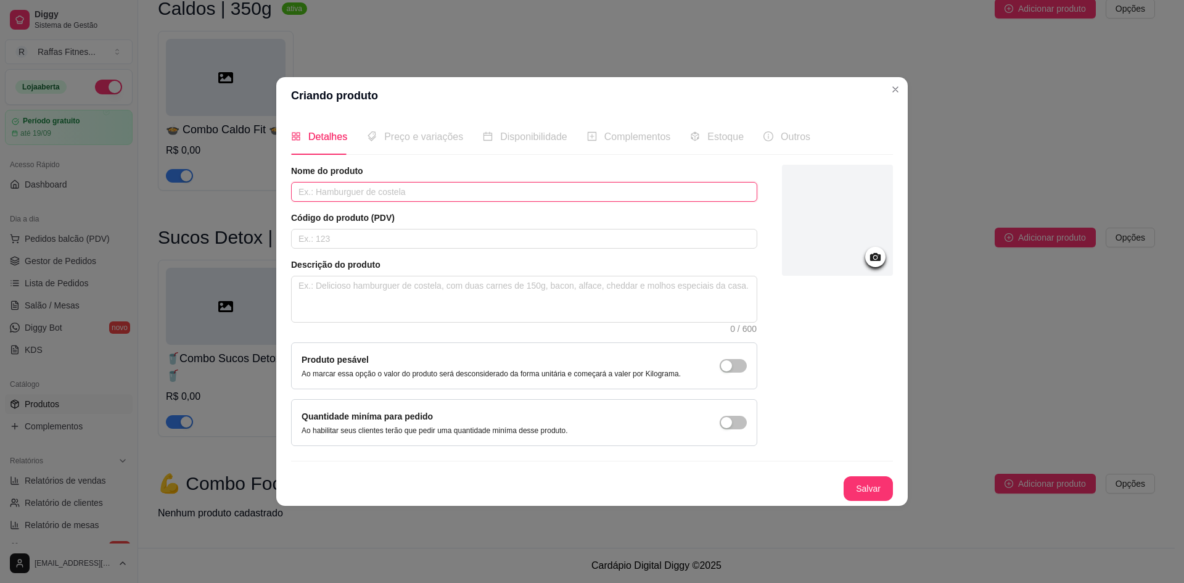
click at [499, 197] on input "text" at bounding box center [524, 192] width 466 height 20
click at [353, 189] on input "text" at bounding box center [524, 192] width 466 height 20
click at [385, 282] on textarea at bounding box center [524, 299] width 465 height 46
paste textarea "💡 Vantagem: Cada item sai mais barato que comprando separado."
click at [359, 198] on input "text" at bounding box center [524, 192] width 466 height 20
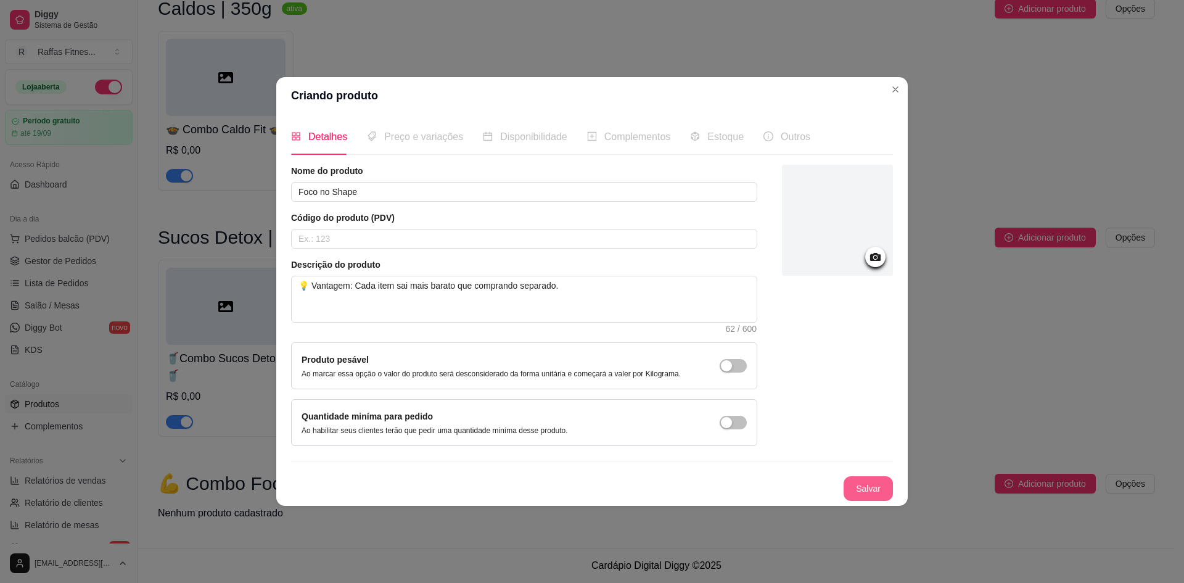
click at [855, 490] on button "Salvar" at bounding box center [868, 488] width 49 height 25
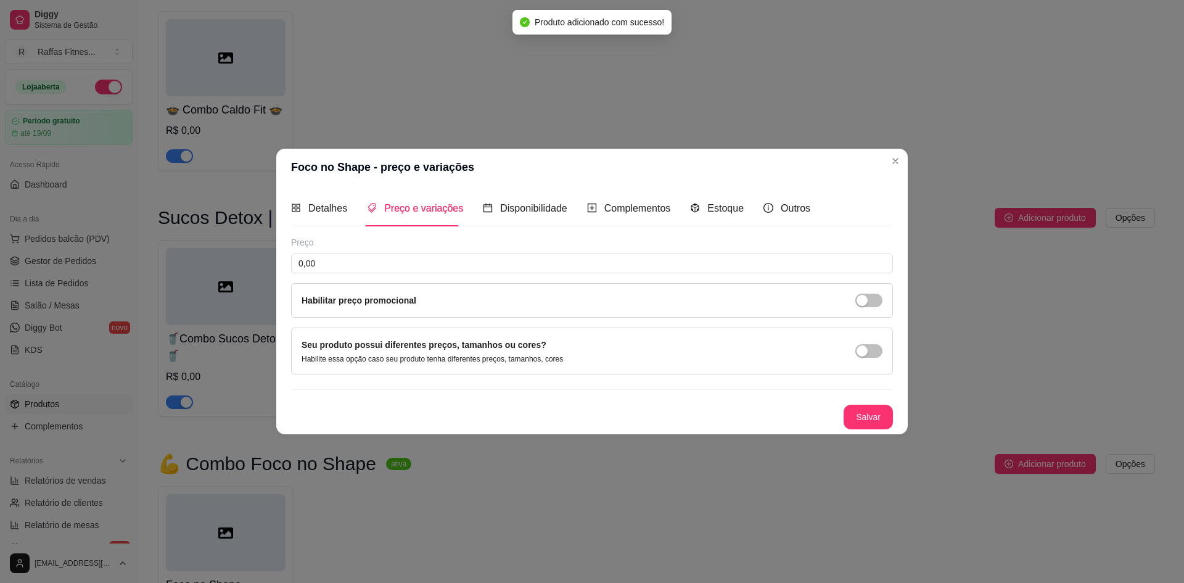
click at [496, 292] on div "Habilitar preço promocional" at bounding box center [592, 300] width 602 height 35
click at [865, 295] on div "button" at bounding box center [862, 300] width 11 height 11
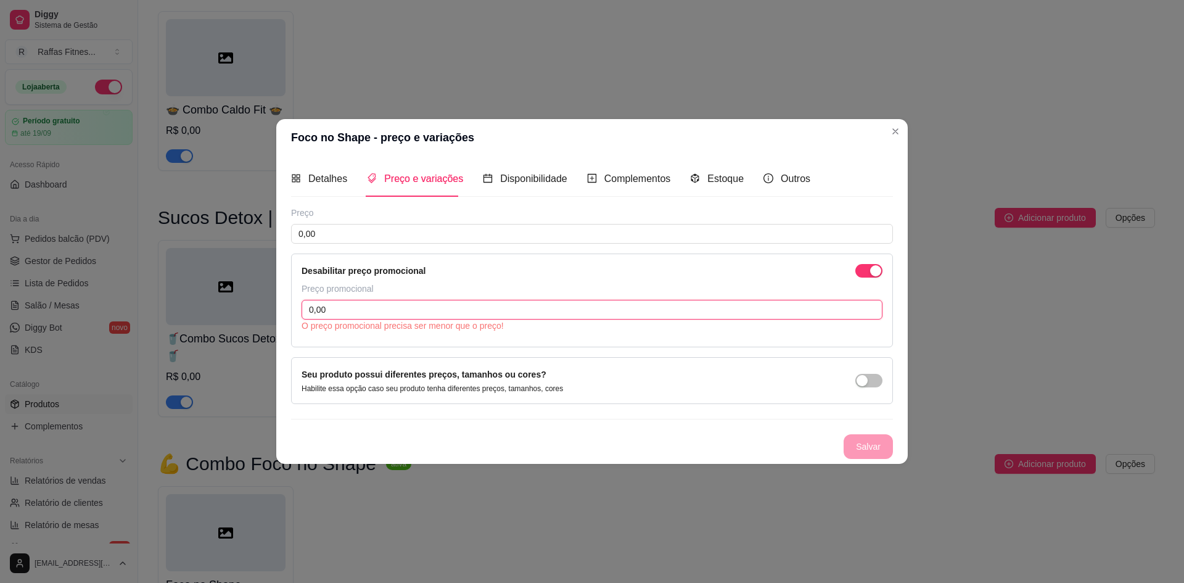
click at [398, 312] on input "0,00" at bounding box center [592, 310] width 581 height 20
click at [450, 285] on div "Preço promocional" at bounding box center [592, 288] width 581 height 12
click at [429, 306] on input "0,00" at bounding box center [592, 310] width 581 height 20
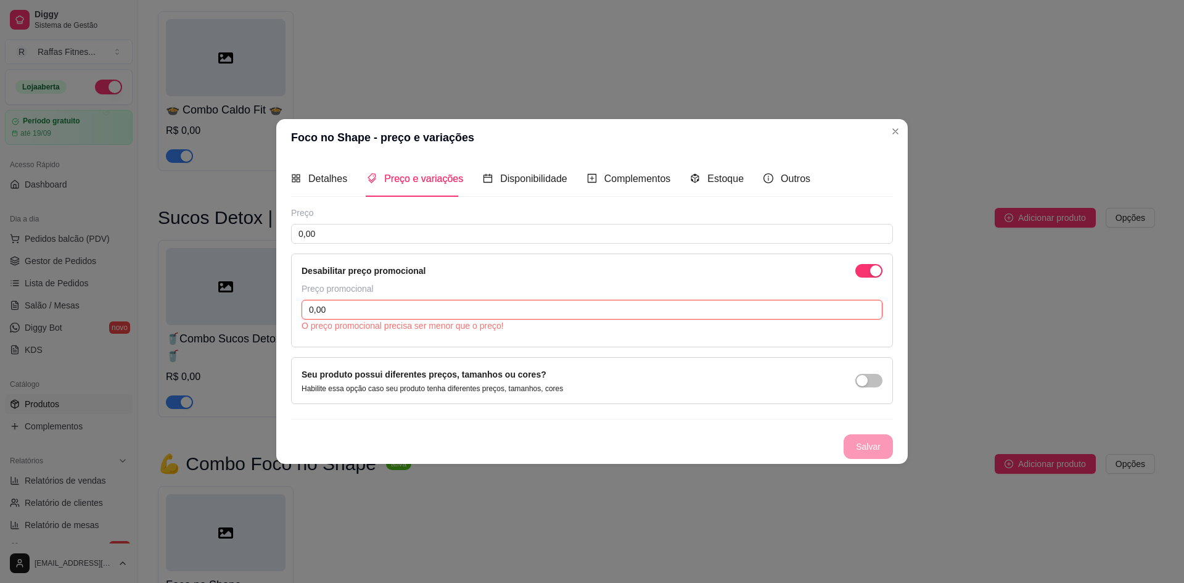
click at [429, 306] on input "0,00" at bounding box center [592, 310] width 581 height 20
click at [433, 273] on div "Desabilitar preço promocional" at bounding box center [592, 271] width 581 height 14
click at [882, 273] on div "Desabilitar preço promocional Preço promocional 0,00 O preço promocional precis…" at bounding box center [592, 300] width 602 height 94
click at [879, 271] on div "button" at bounding box center [875, 270] width 11 height 11
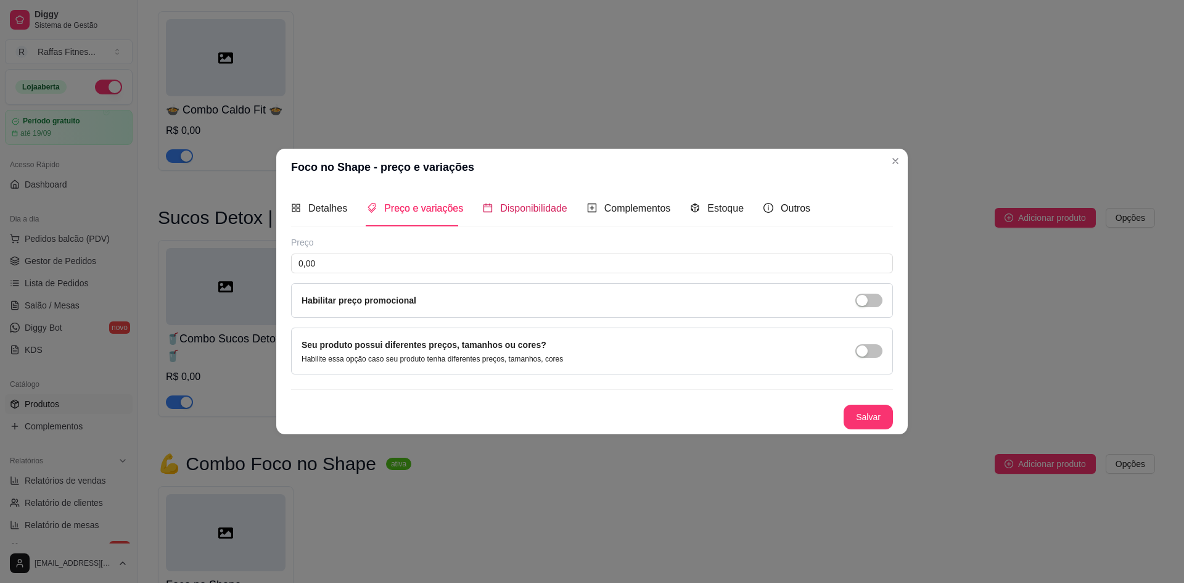
click at [554, 203] on span "Disponibilidade" at bounding box center [533, 208] width 67 height 10
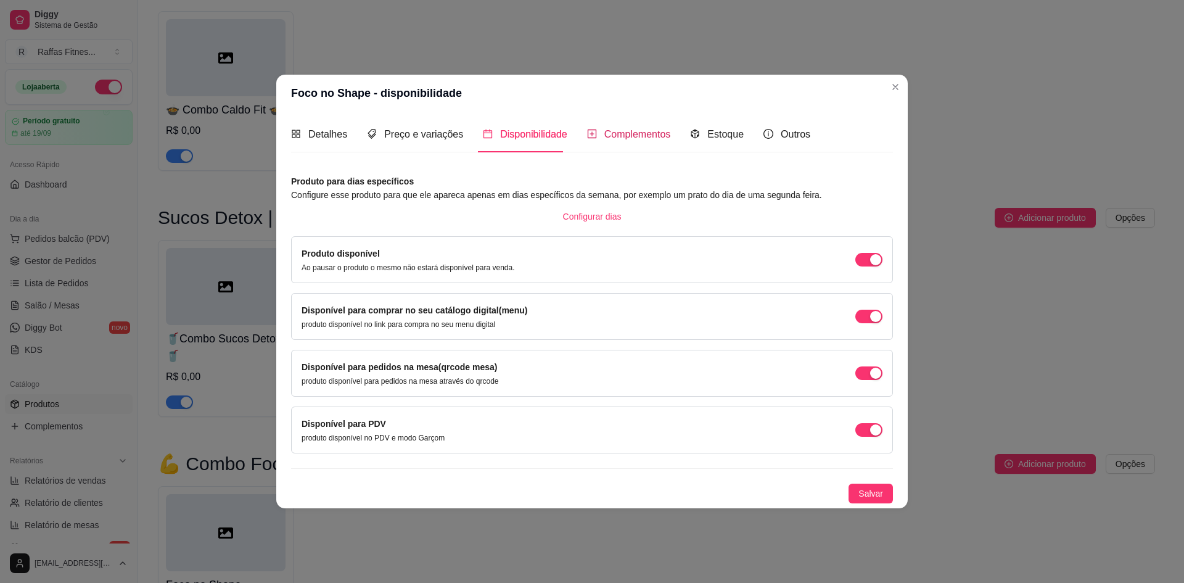
click at [604, 136] on span "Complementos" at bounding box center [637, 134] width 67 height 10
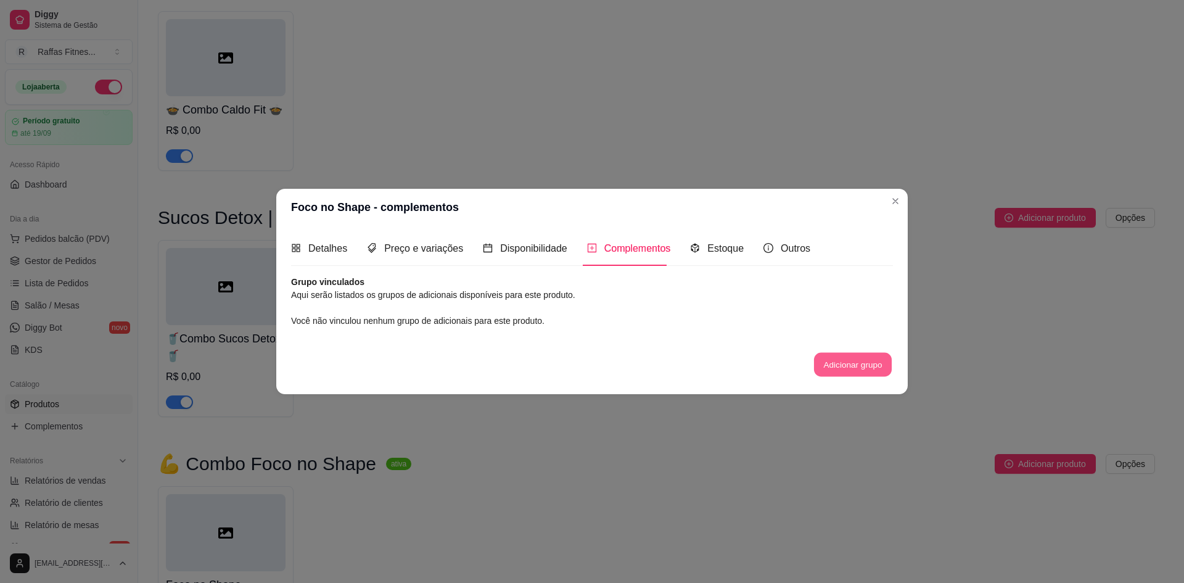
click at [841, 367] on button "Adicionar grupo" at bounding box center [853, 365] width 78 height 24
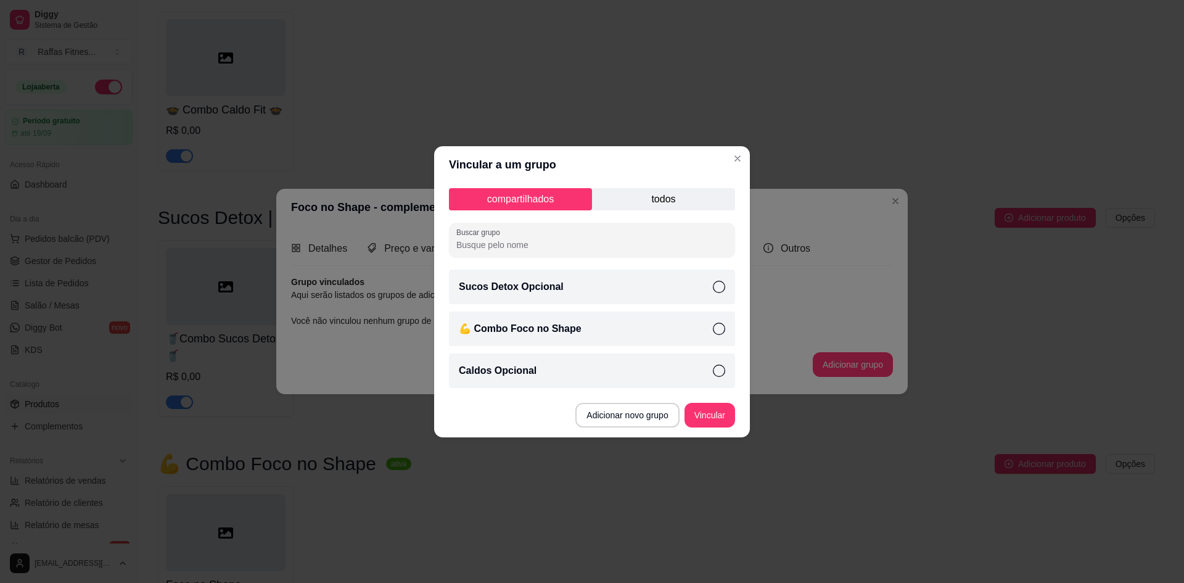
click at [720, 336] on div "💪 Combo Foco no Shape" at bounding box center [592, 328] width 286 height 35
click at [721, 414] on button "Vincular" at bounding box center [709, 415] width 51 height 25
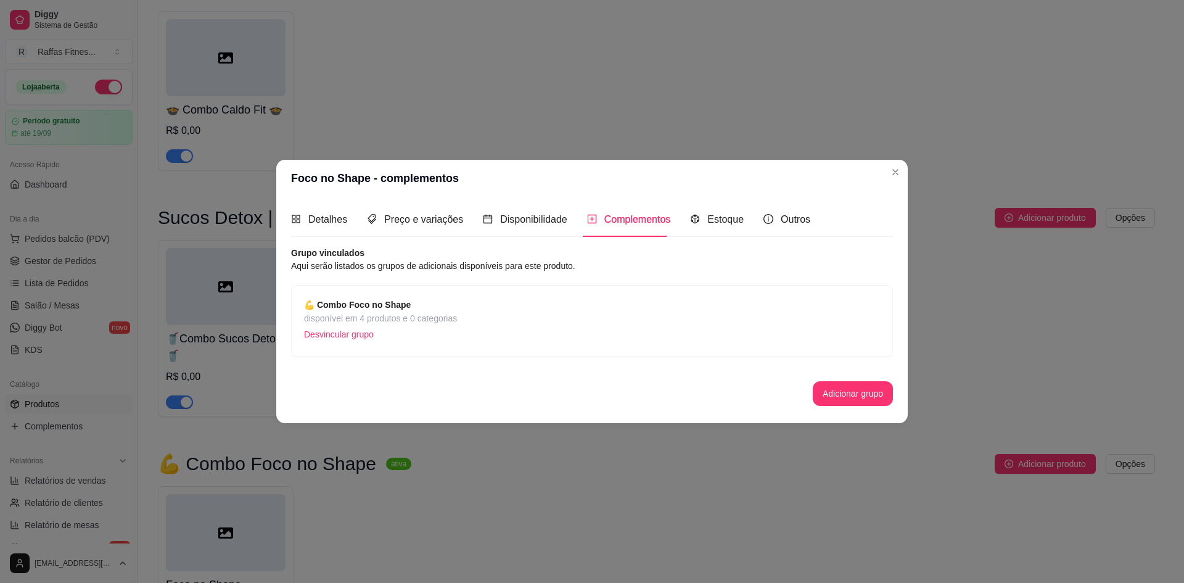
click at [461, 223] on div "Detalhes Preço e variações Disponibilidade Complementos Estoque Outros" at bounding box center [550, 219] width 519 height 35
click at [442, 219] on span "Preço e variações" at bounding box center [423, 219] width 79 height 10
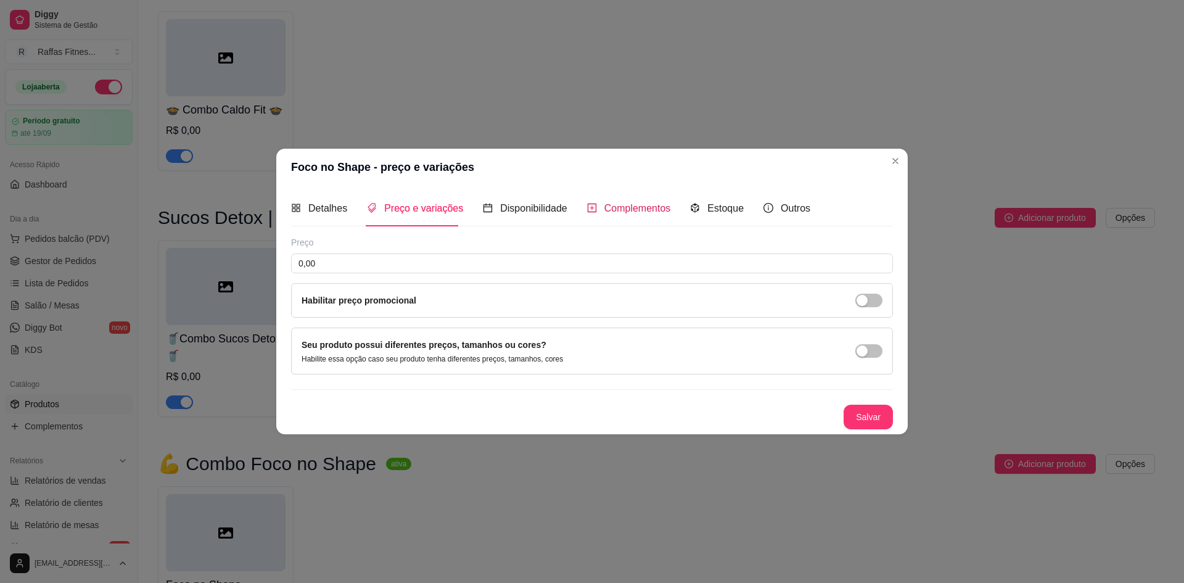
click at [615, 212] on span "Complementos" at bounding box center [637, 208] width 67 height 10
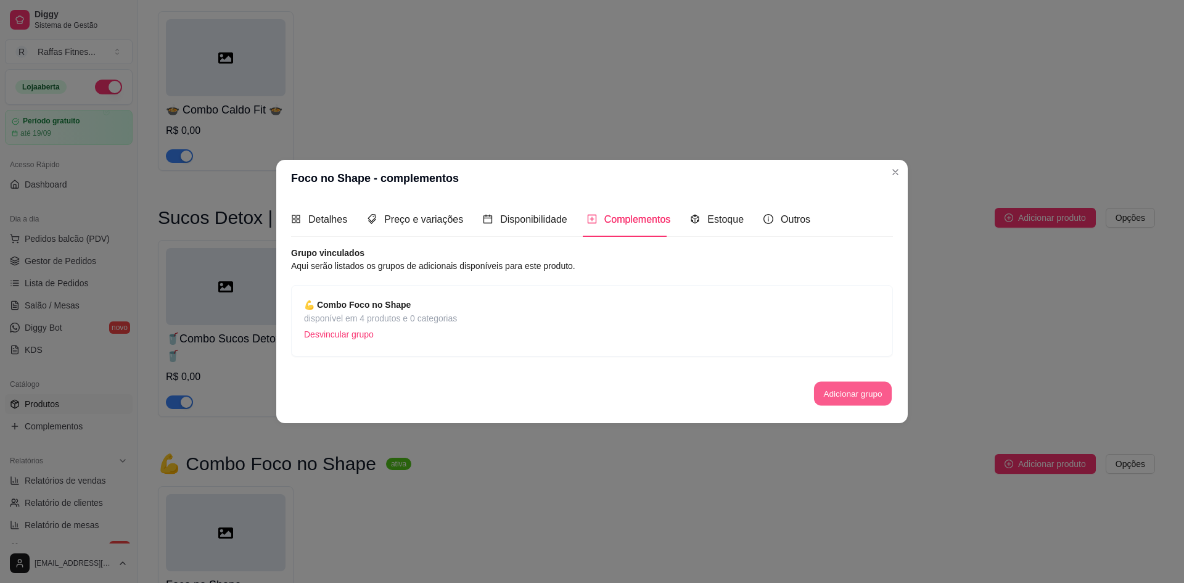
click at [822, 391] on button "Adicionar grupo" at bounding box center [853, 394] width 78 height 24
click at [794, 226] on div "Outros" at bounding box center [786, 219] width 47 height 15
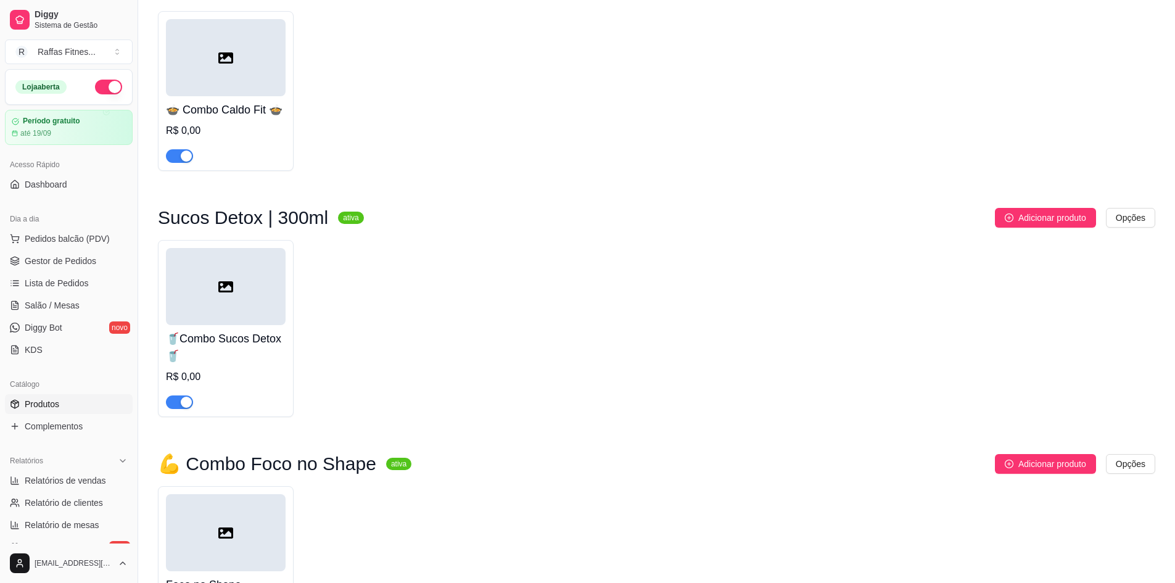
click at [837, 400] on div "🥤Combo Sucos Detox 🥤 R$ 0,00" at bounding box center [656, 328] width 997 height 177
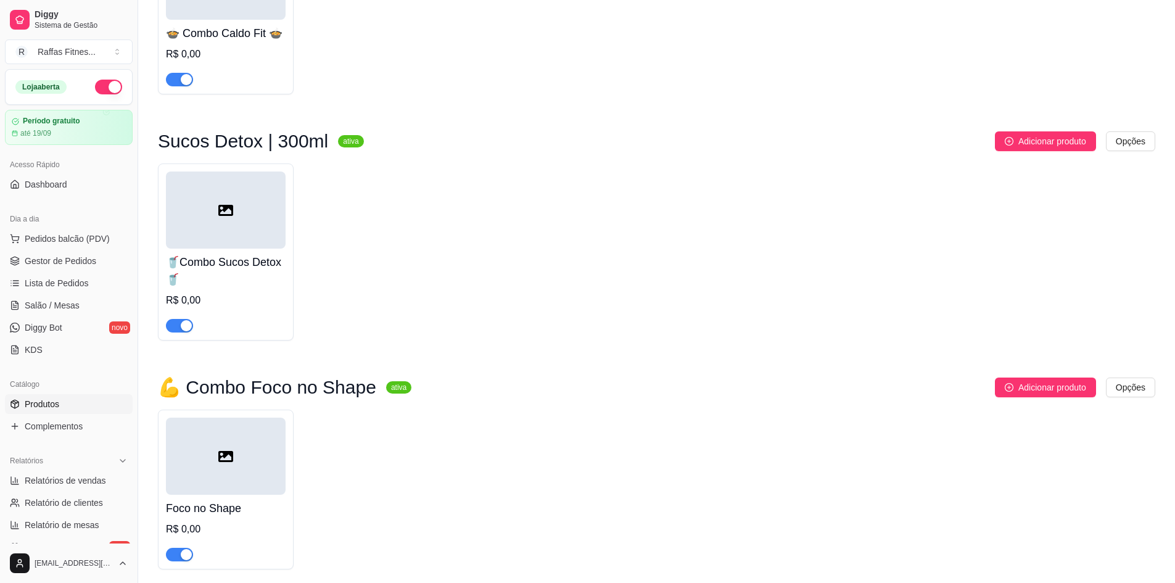
scroll to position [747, 0]
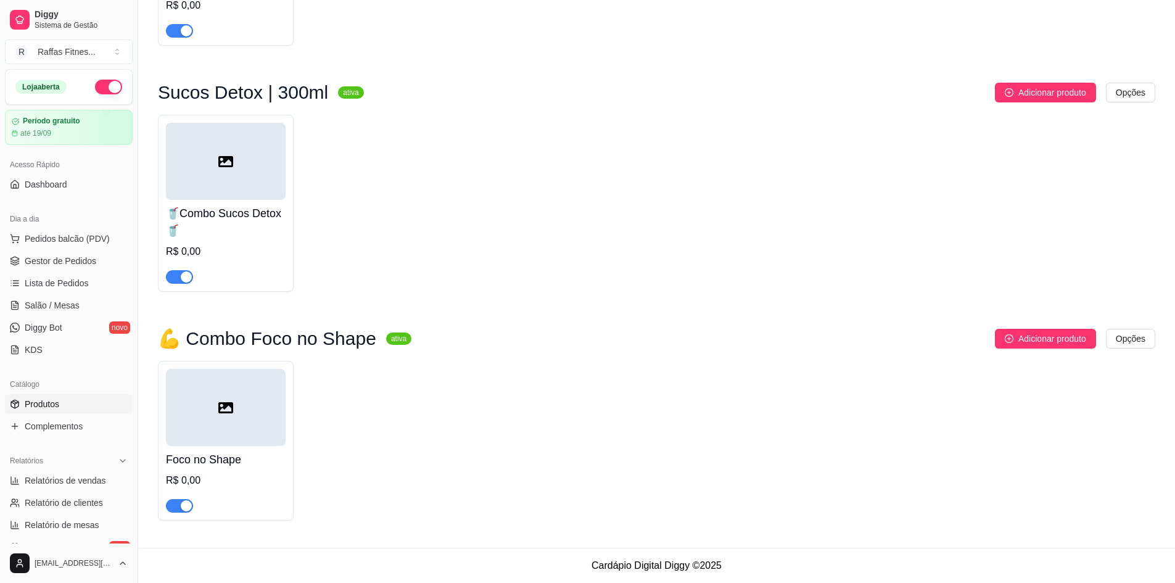
click at [258, 412] on div at bounding box center [226, 407] width 120 height 77
click at [232, 415] on div at bounding box center [226, 407] width 120 height 77
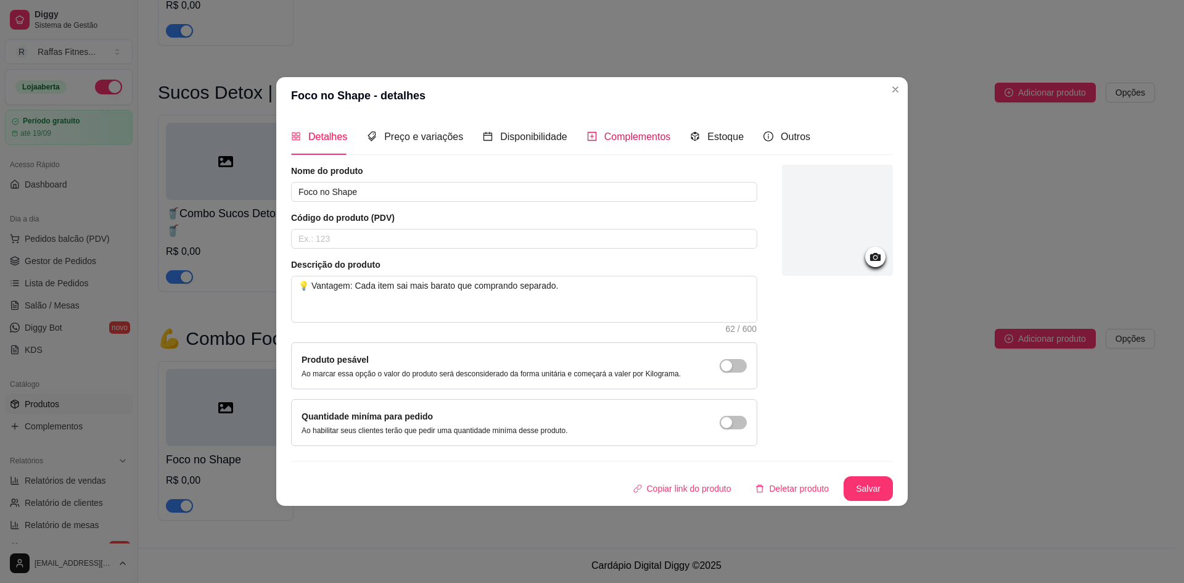
click at [588, 144] on div "Complementos" at bounding box center [629, 136] width 84 height 15
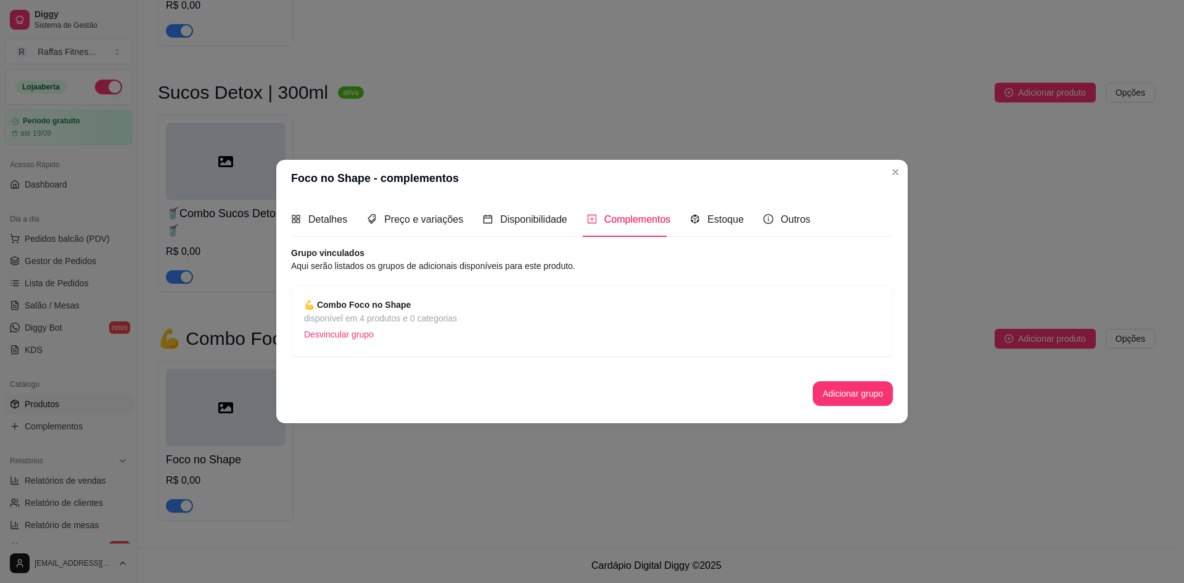
click at [423, 328] on p "Desvincular grupo" at bounding box center [380, 334] width 153 height 18
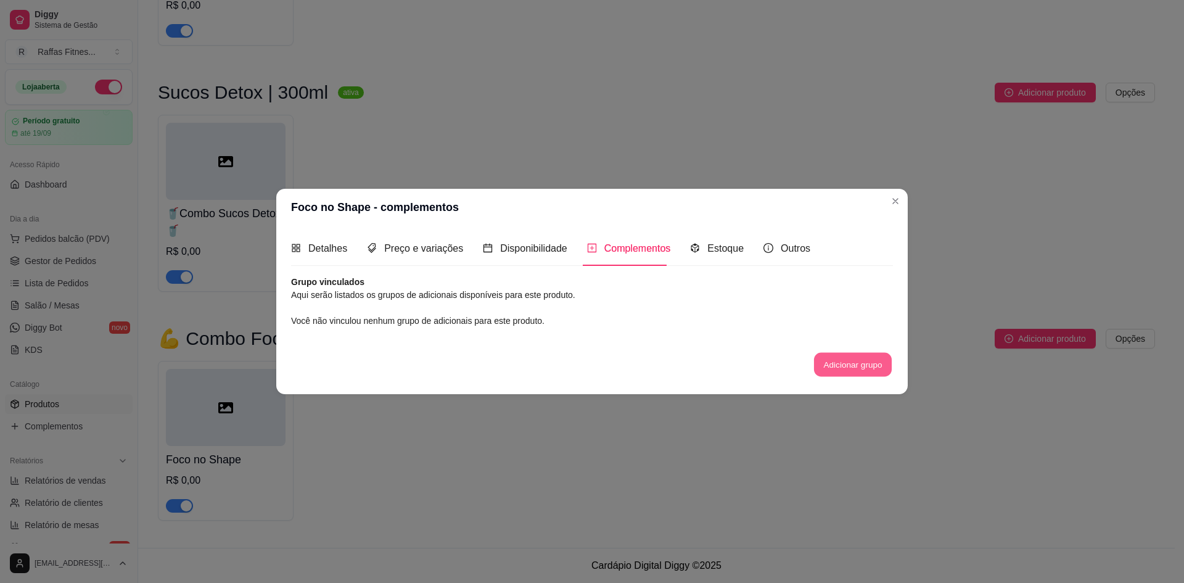
click at [818, 363] on button "Adicionar grupo" at bounding box center [853, 365] width 78 height 24
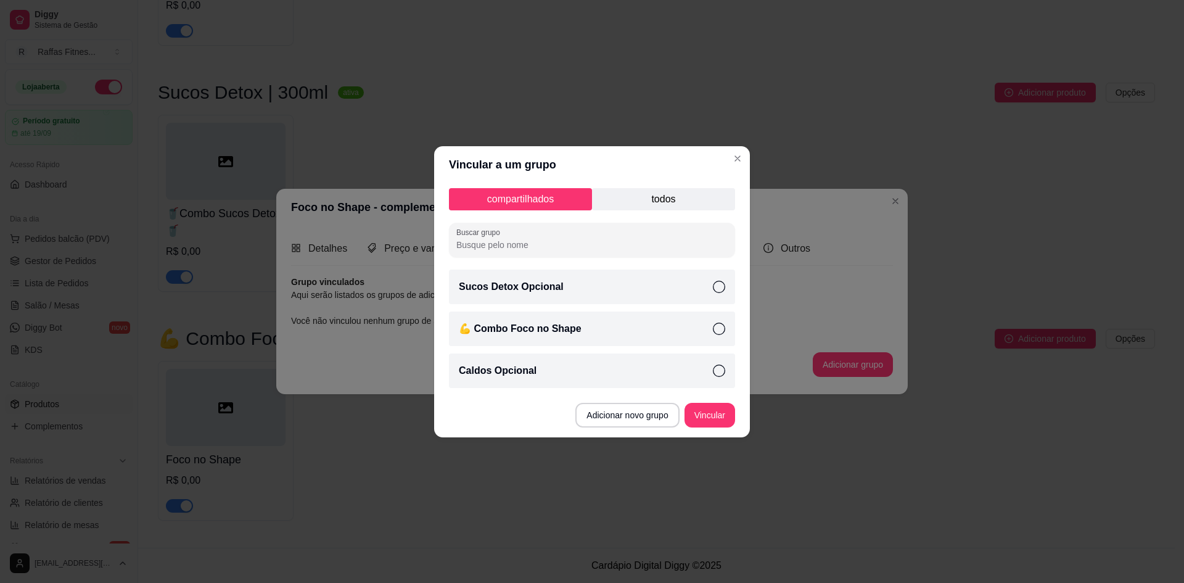
click at [612, 331] on div "💪 Combo Foco no Shape" at bounding box center [592, 328] width 286 height 35
click at [710, 415] on button "Vincular" at bounding box center [709, 415] width 51 height 25
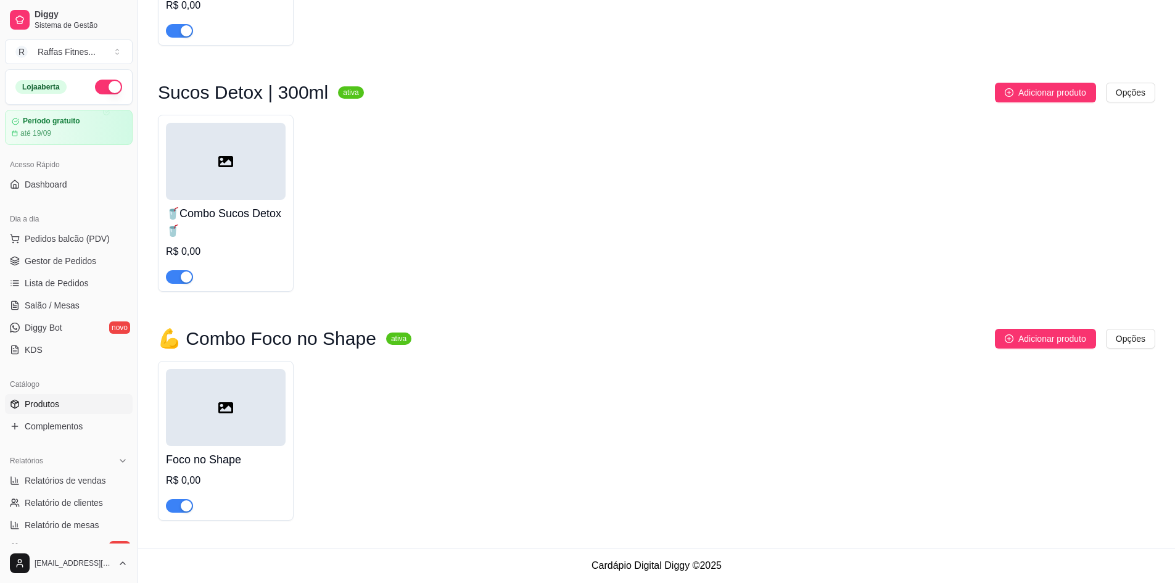
drag, startPoint x: 100, startPoint y: 425, endPoint x: 128, endPoint y: 417, distance: 29.5
click at [99, 427] on link "Complementos" at bounding box center [69, 426] width 128 height 20
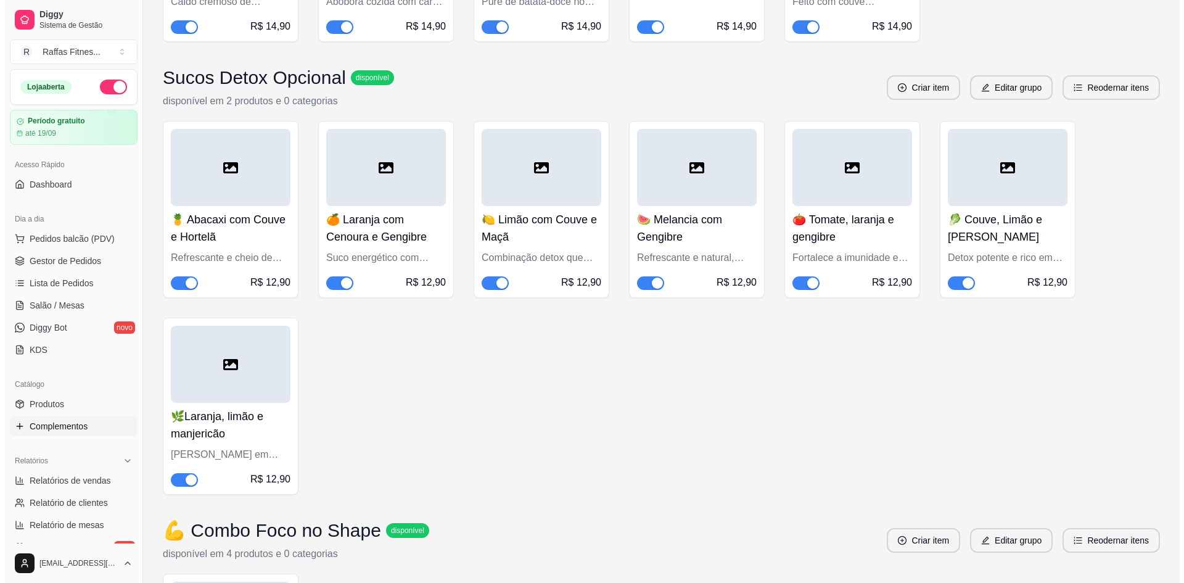
scroll to position [2181, 0]
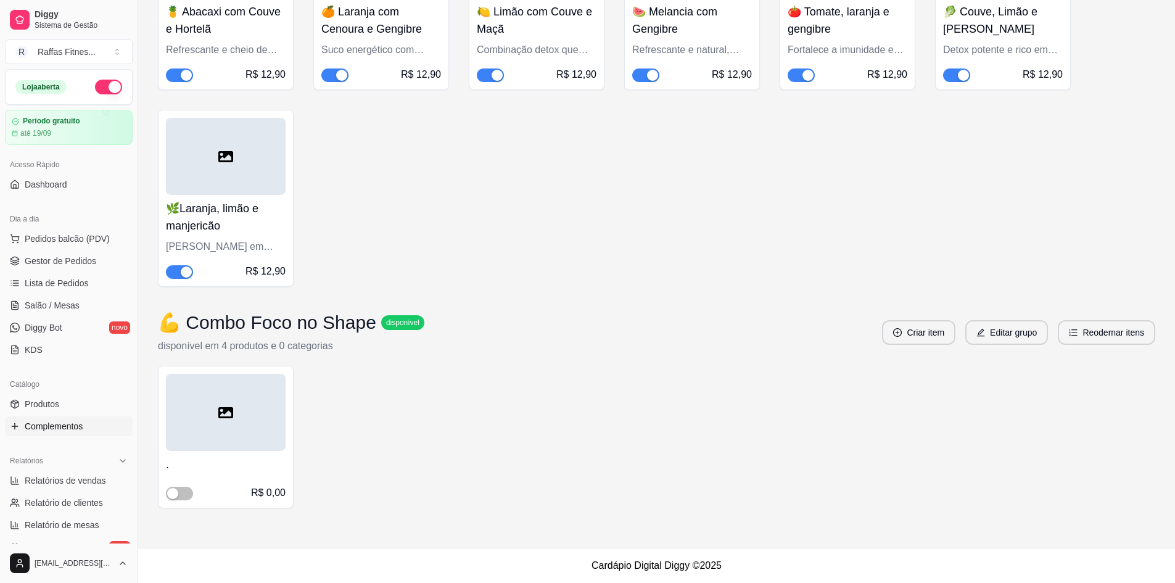
click at [232, 419] on icon at bounding box center [225, 412] width 15 height 15
click at [983, 332] on icon "edit" at bounding box center [980, 332] width 7 height 7
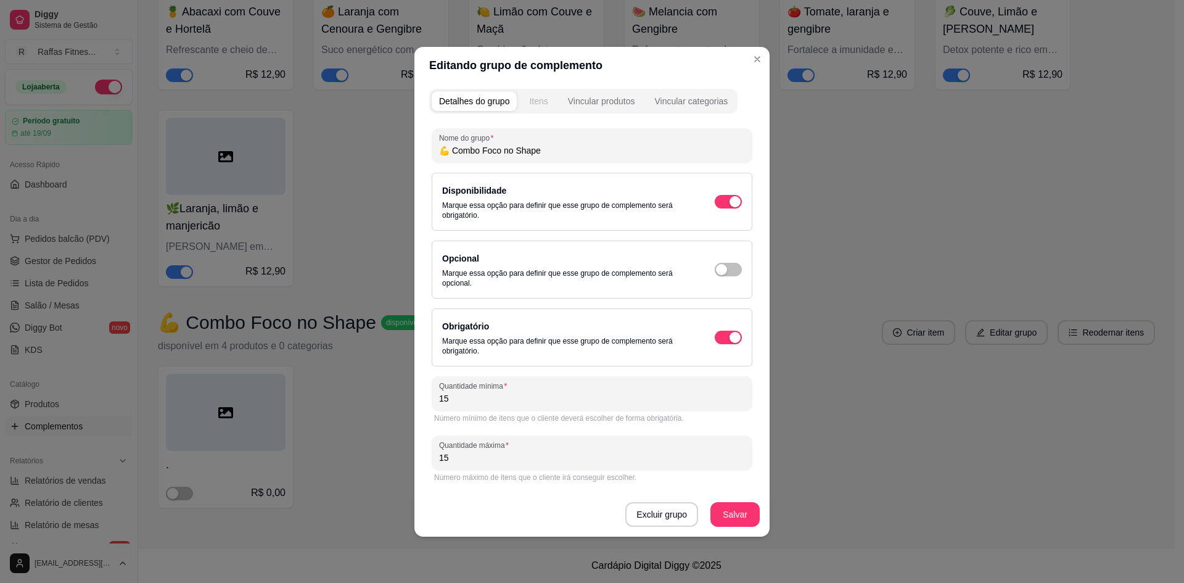
click at [549, 104] on button "Itens" at bounding box center [538, 101] width 33 height 20
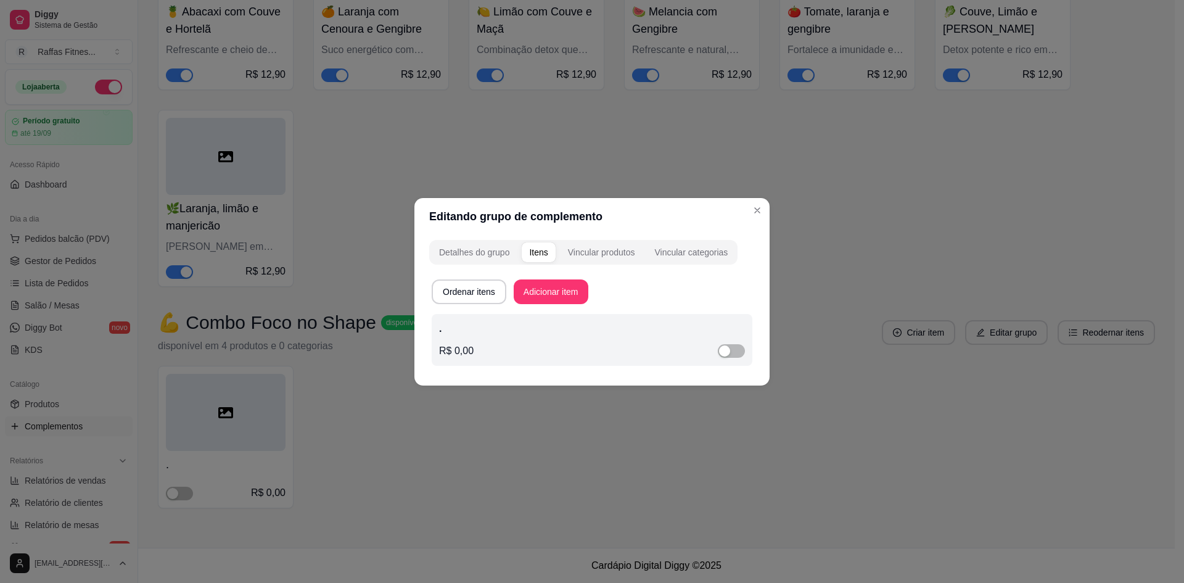
click at [607, 292] on div "Ordenar itens Adicionar item" at bounding box center [592, 291] width 321 height 25
click at [619, 251] on div "Vincular produtos" at bounding box center [601, 252] width 67 height 12
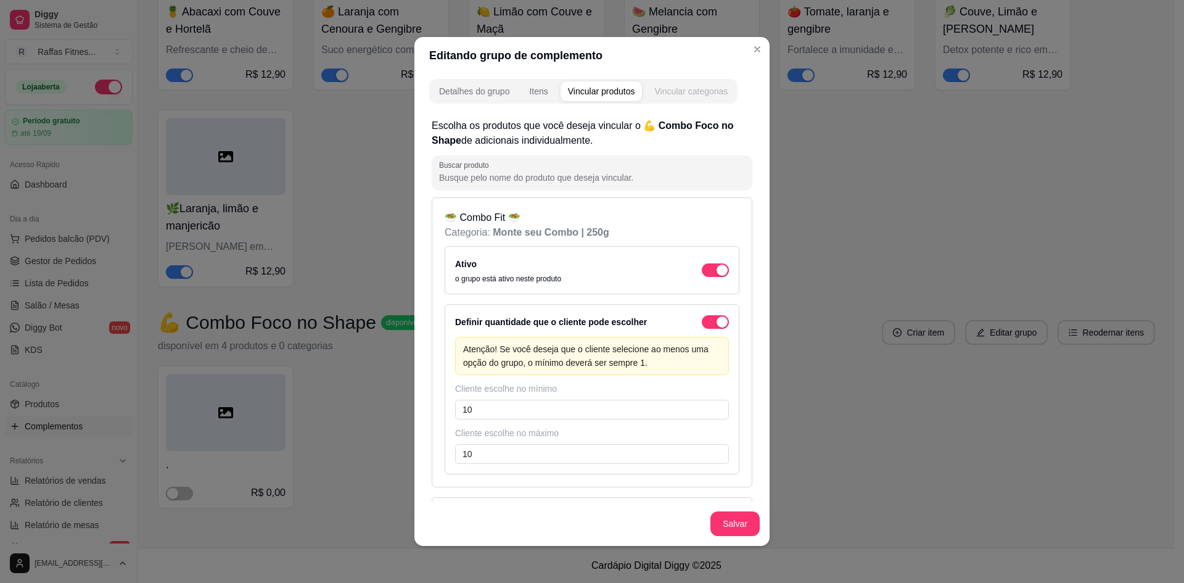
click at [683, 87] on div "Vincular categorias" at bounding box center [690, 91] width 73 height 12
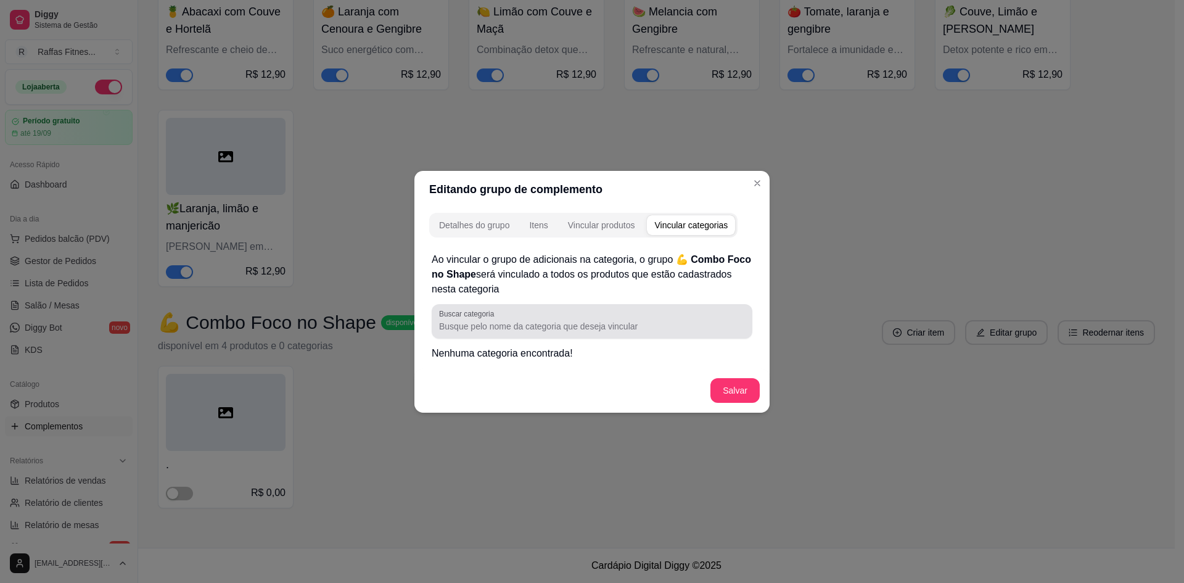
click at [645, 308] on div "Buscar categoria" at bounding box center [592, 321] width 321 height 35
click at [616, 226] on div "Vincular produtos" at bounding box center [601, 225] width 67 height 12
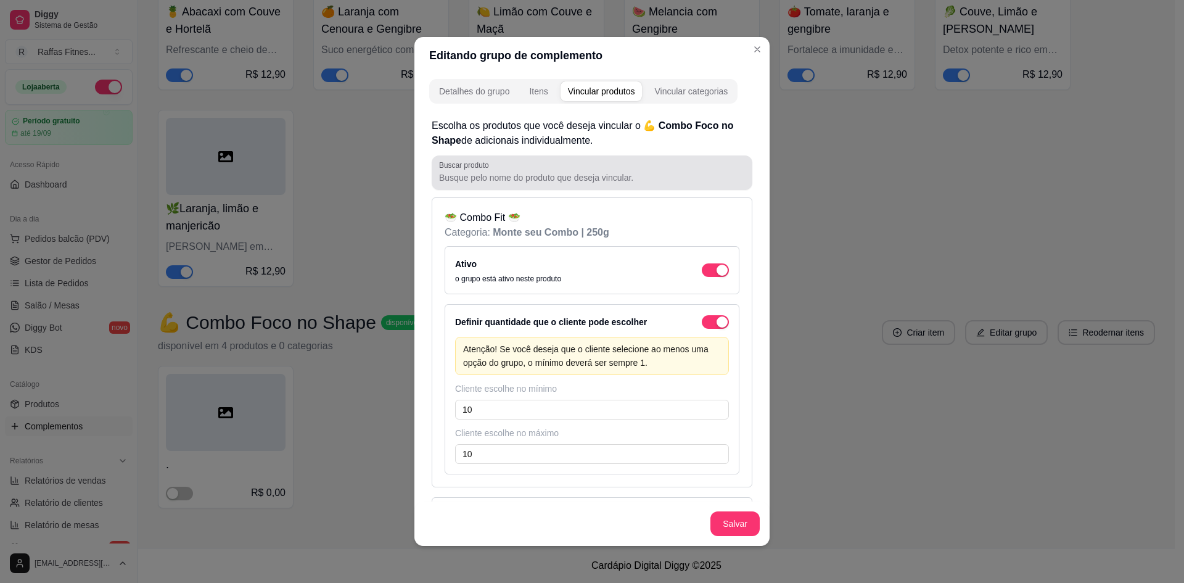
click at [524, 173] on input "Buscar produto" at bounding box center [592, 177] width 306 height 12
click at [564, 137] on h2 "Escolha os produtos que você deseja vincular o 💪 Combo Foco no Shape de adicion…" at bounding box center [592, 133] width 321 height 30
click at [598, 136] on h2 "Escolha os produtos que você deseja vincular o 💪 Combo Foco no Shape de adicion…" at bounding box center [592, 133] width 321 height 30
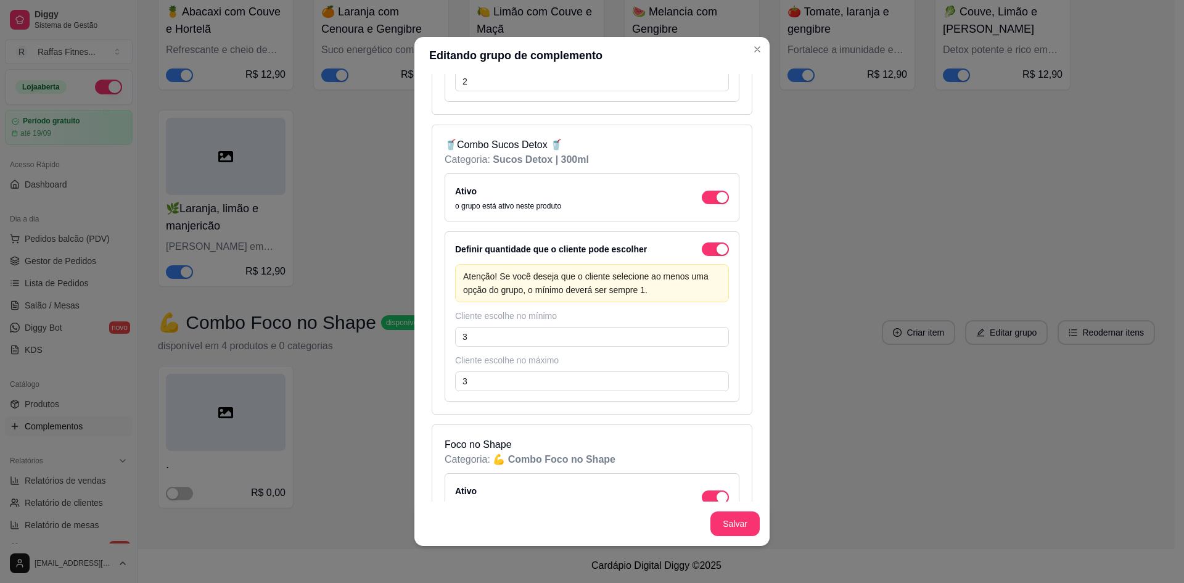
scroll to position [887, 0]
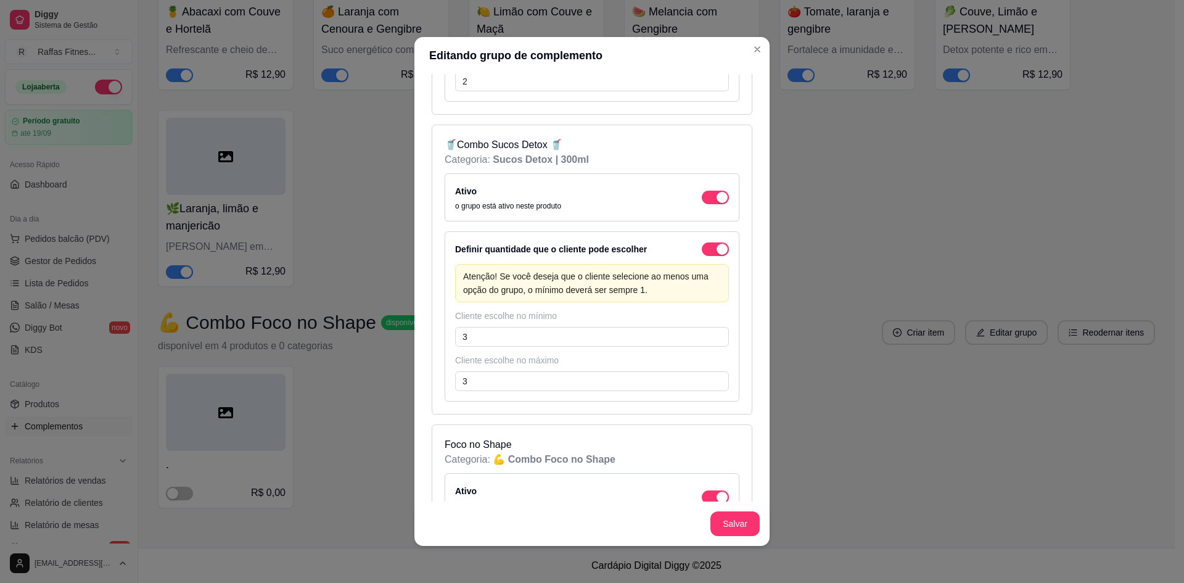
scroll to position [1022, 0]
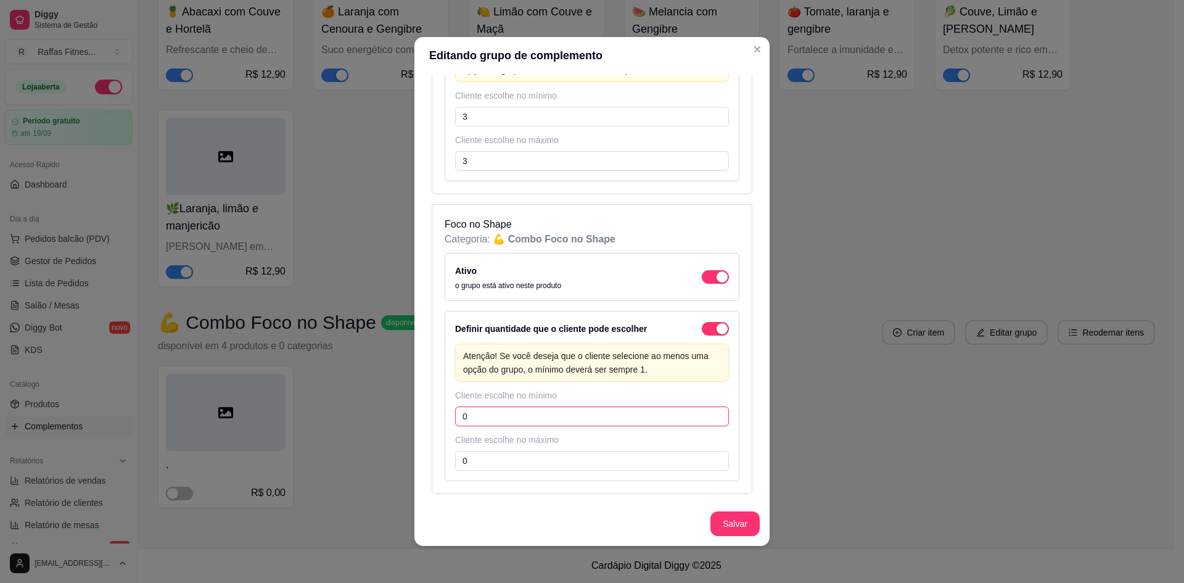
click at [485, 413] on input "0" at bounding box center [592, 416] width 274 height 20
click at [525, 450] on div "Atenção! Se você deseja que o cliente selecione ao menos uma opção do grupo, o …" at bounding box center [592, 412] width 274 height 139
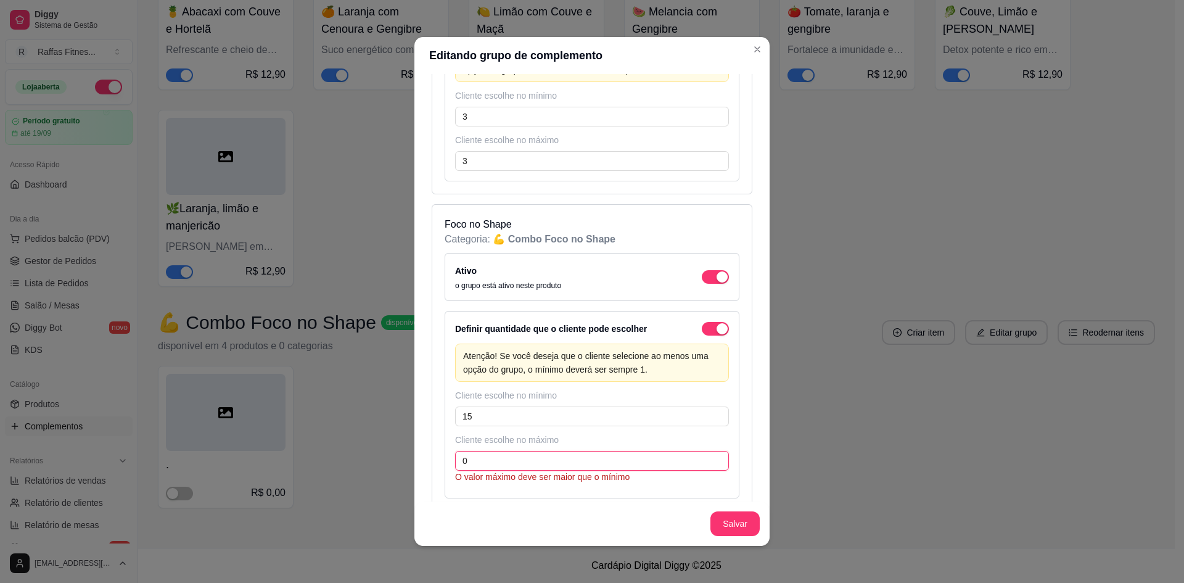
click at [527, 466] on input "0" at bounding box center [592, 461] width 274 height 20
click at [719, 513] on button "Salvar" at bounding box center [734, 523] width 49 height 25
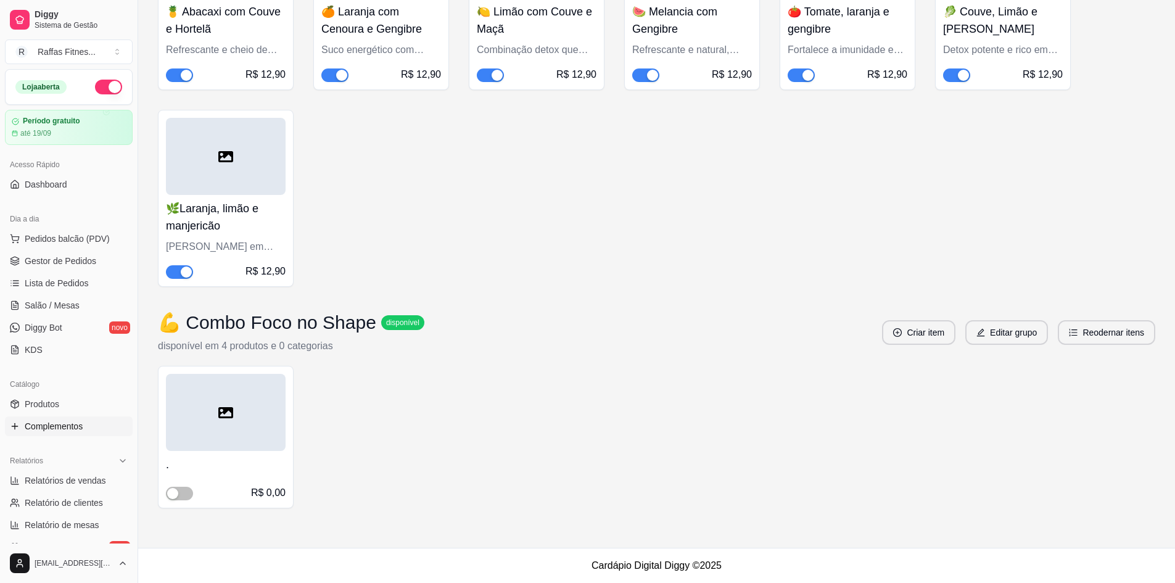
click at [254, 405] on div at bounding box center [226, 412] width 120 height 77
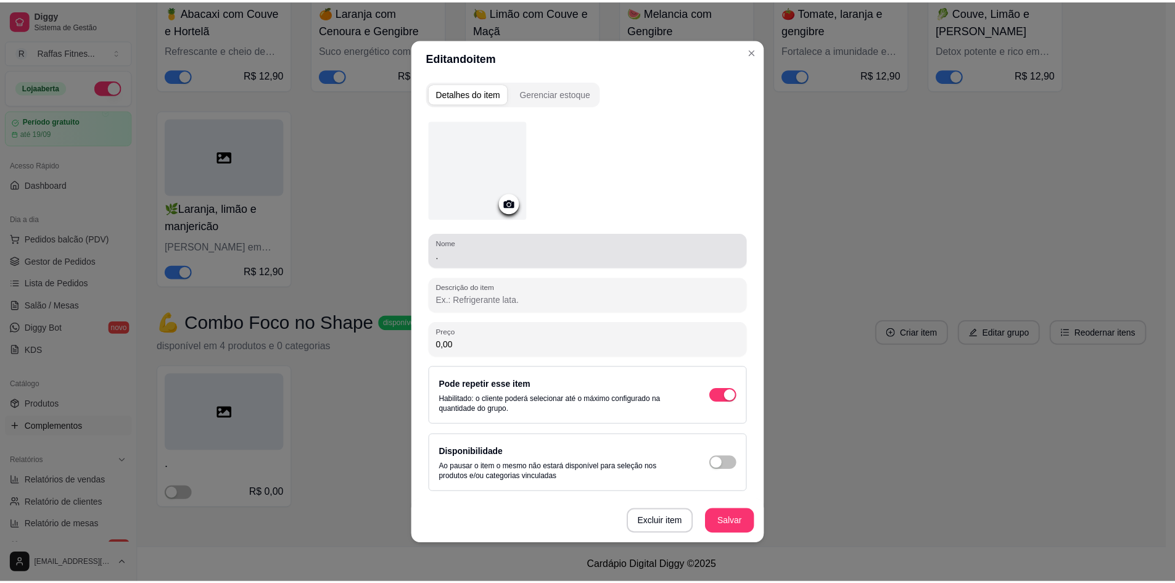
scroll to position [1, 0]
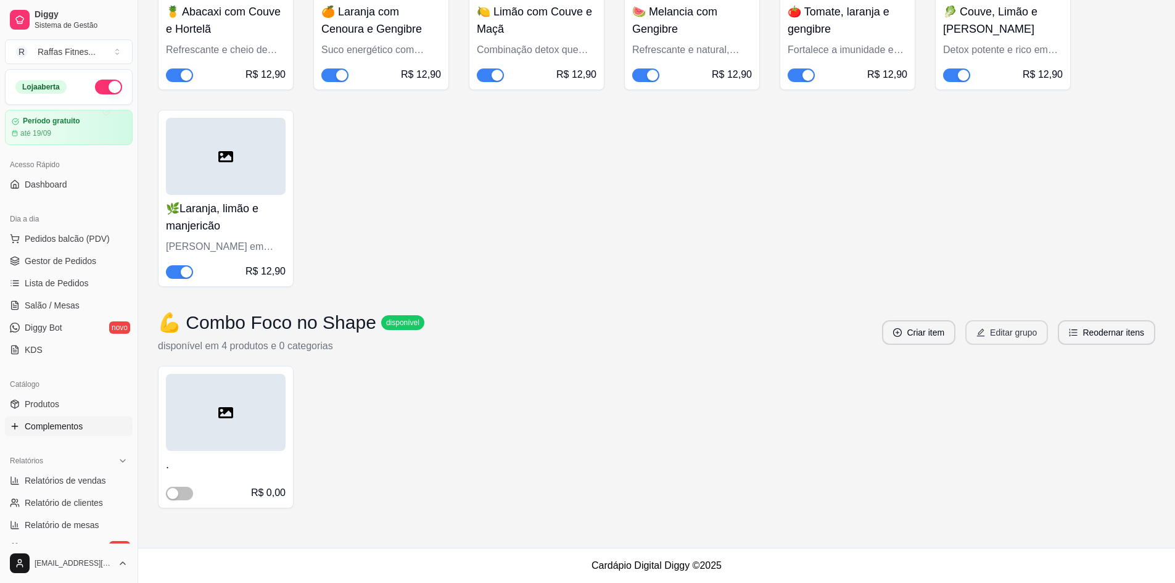
click at [999, 327] on button "Editar grupo" at bounding box center [1006, 332] width 83 height 25
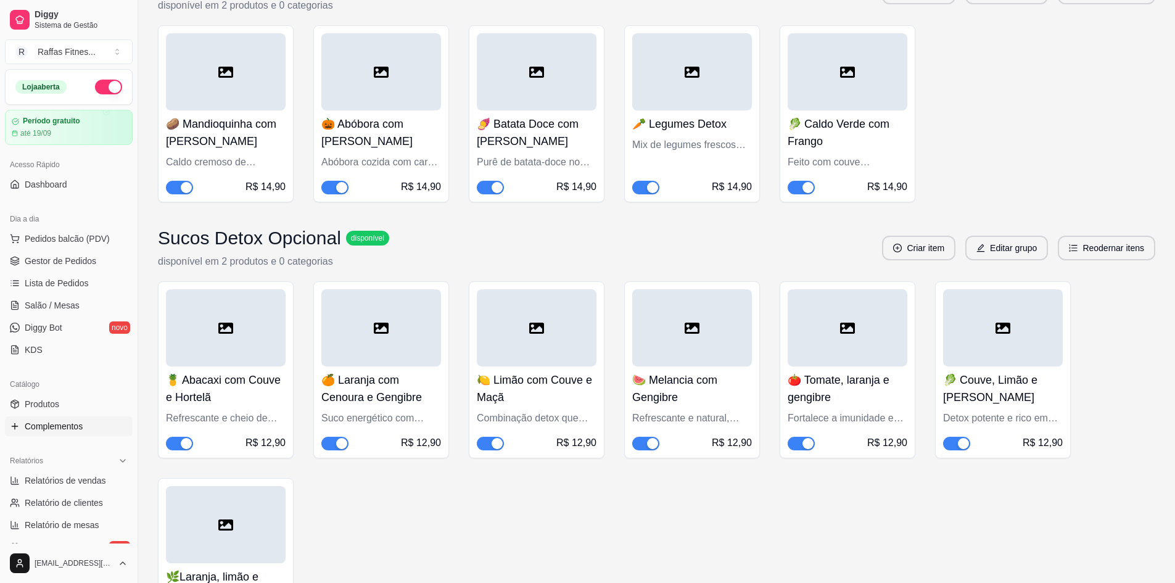
scroll to position [1811, 0]
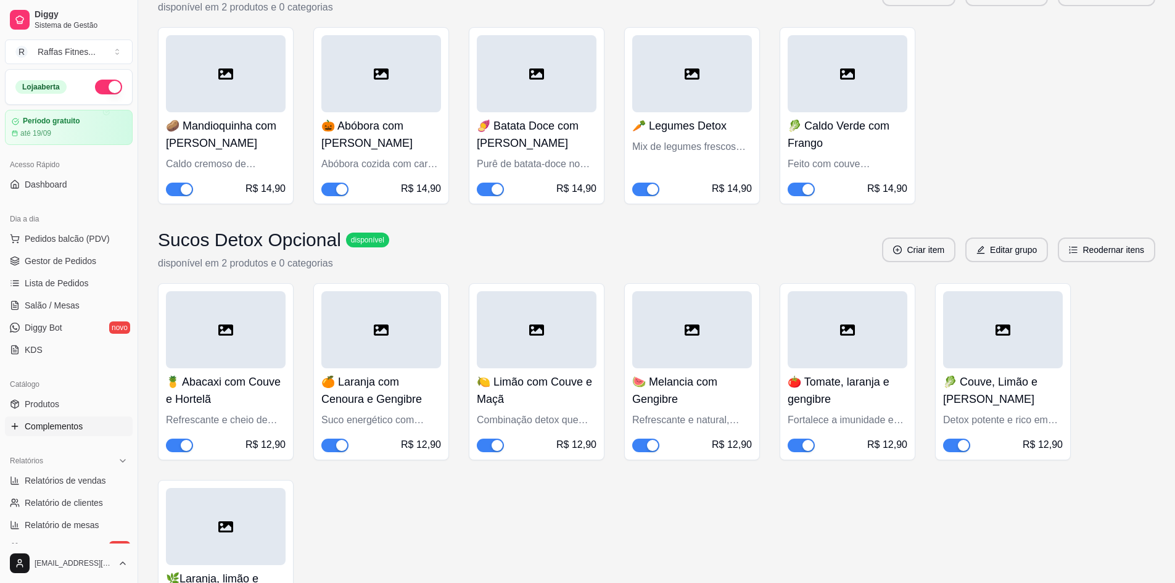
click at [233, 314] on div at bounding box center [226, 329] width 120 height 77
click at [987, 257] on button "Editar grupo" at bounding box center [1006, 249] width 83 height 25
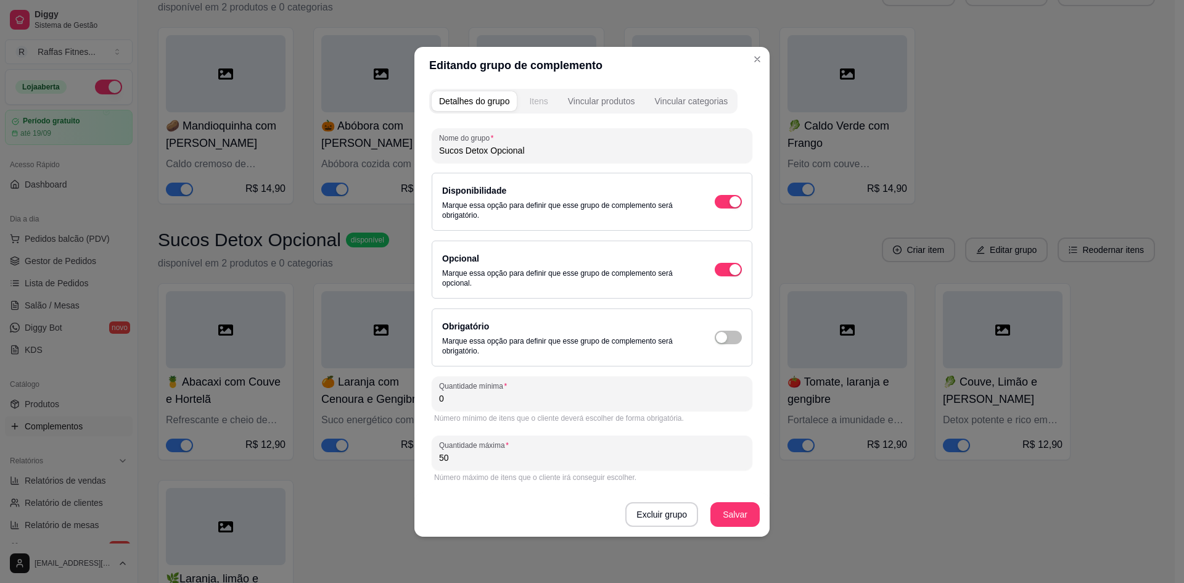
click at [541, 103] on div "Itens" at bounding box center [538, 101] width 18 height 12
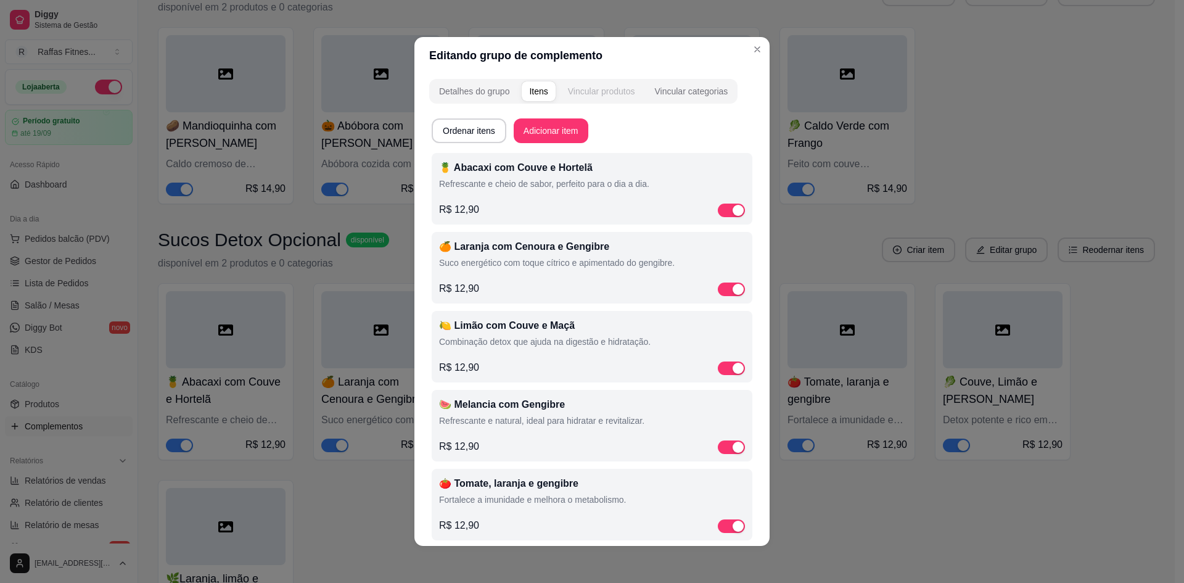
click at [588, 92] on div "Vincular produtos" at bounding box center [601, 91] width 67 height 12
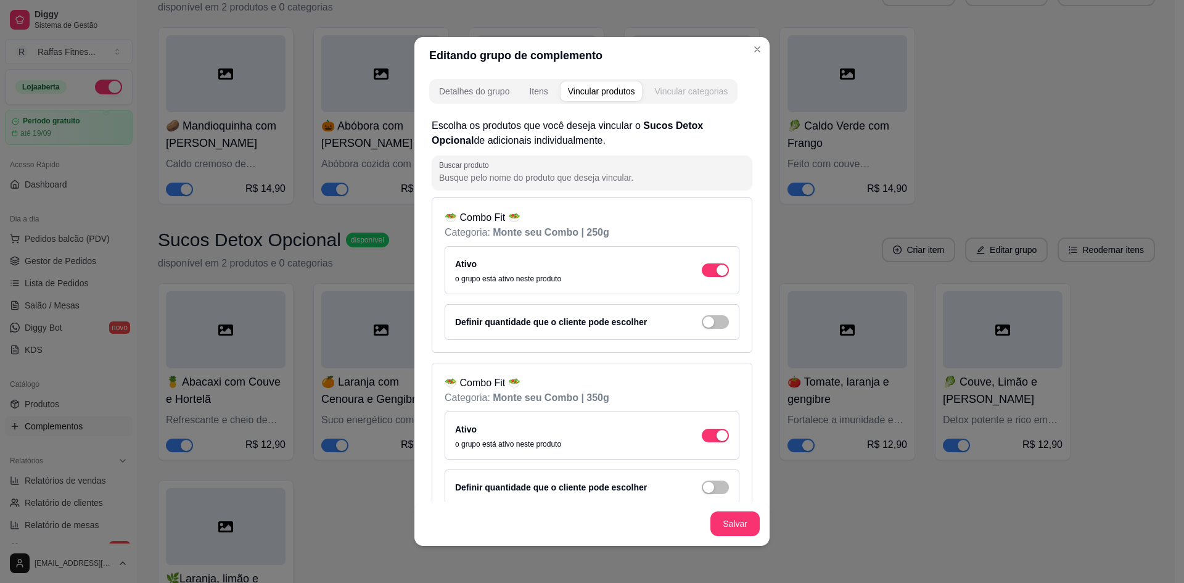
click at [701, 82] on button "Vincular categorias" at bounding box center [691, 91] width 88 height 20
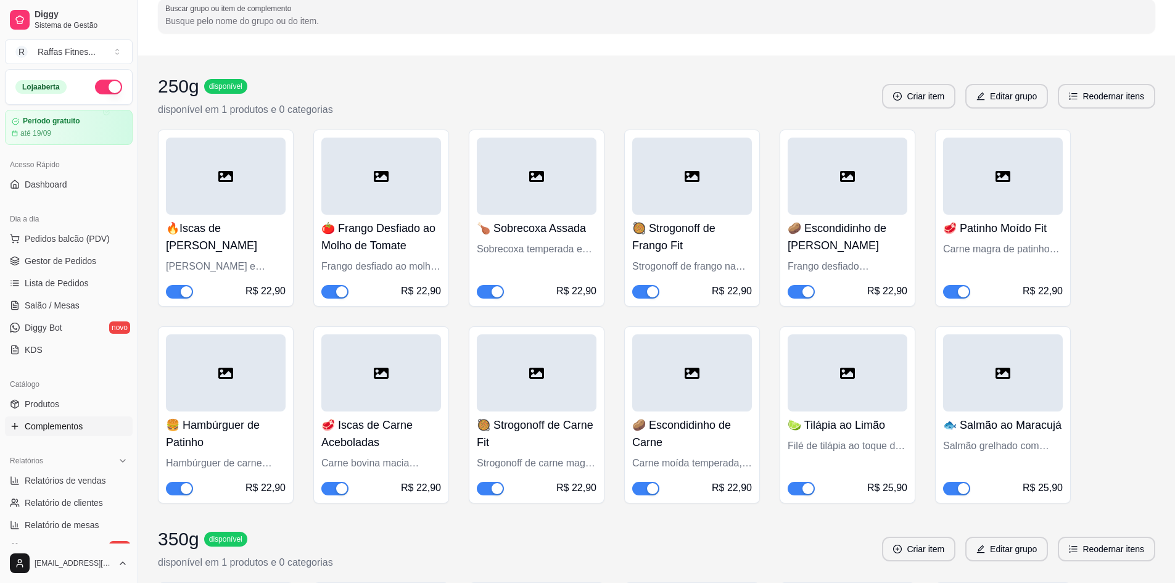
scroll to position [0, 0]
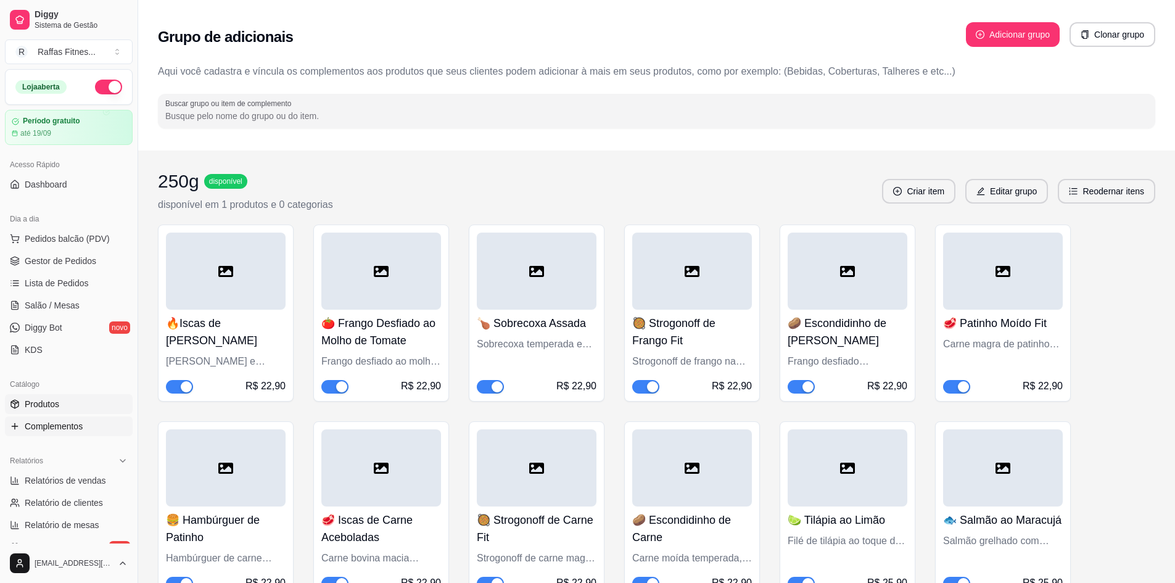
click at [81, 413] on link "Produtos" at bounding box center [69, 404] width 128 height 20
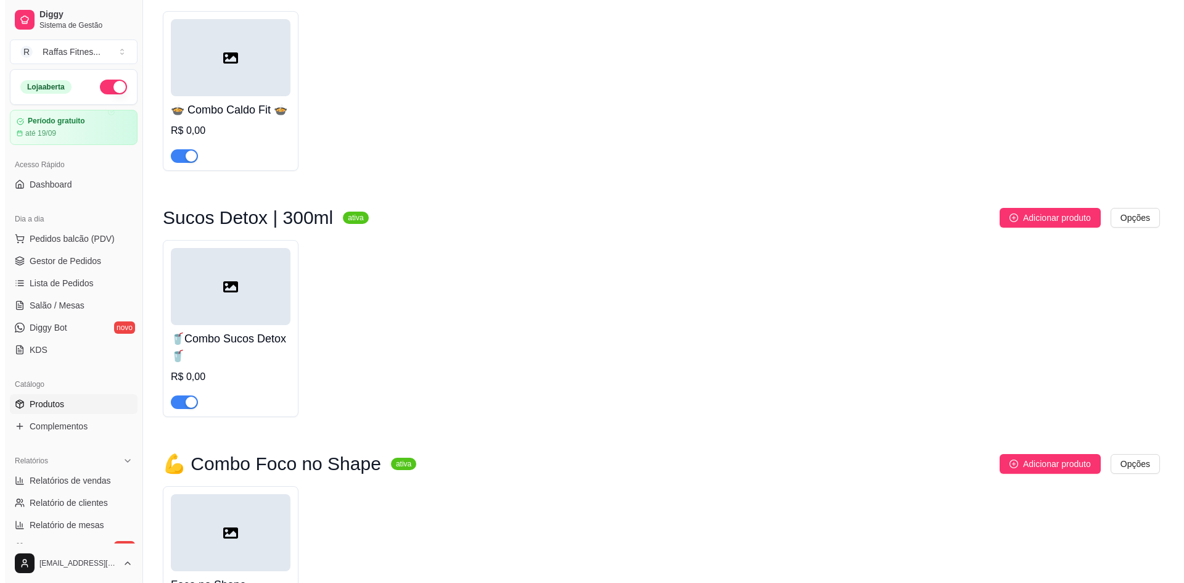
scroll to position [747, 0]
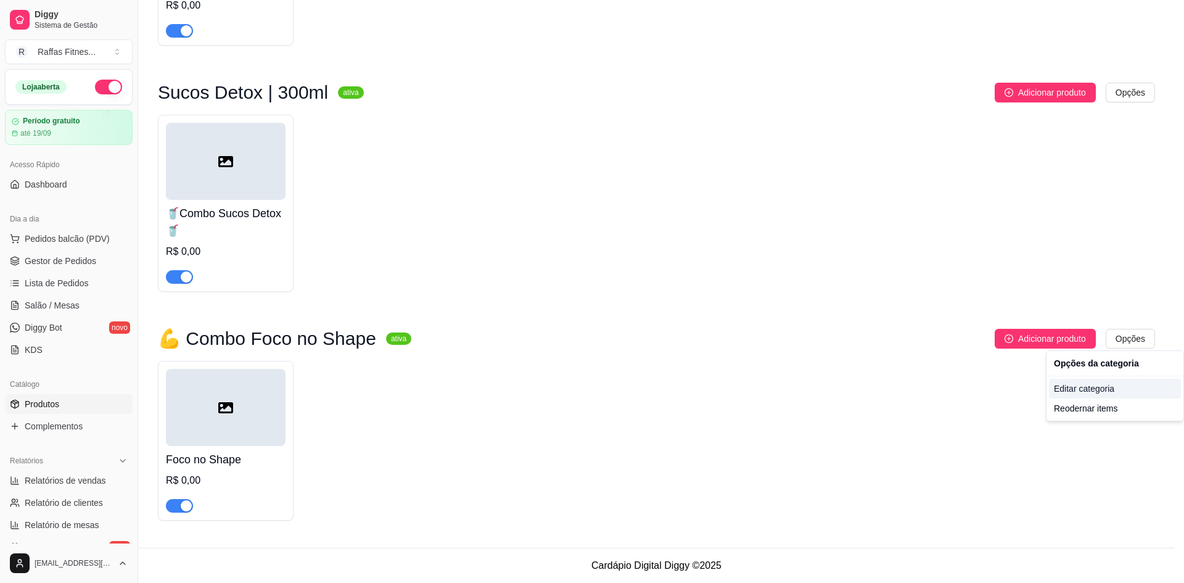
click at [1070, 392] on div "Editar categoria" at bounding box center [1115, 389] width 132 height 20
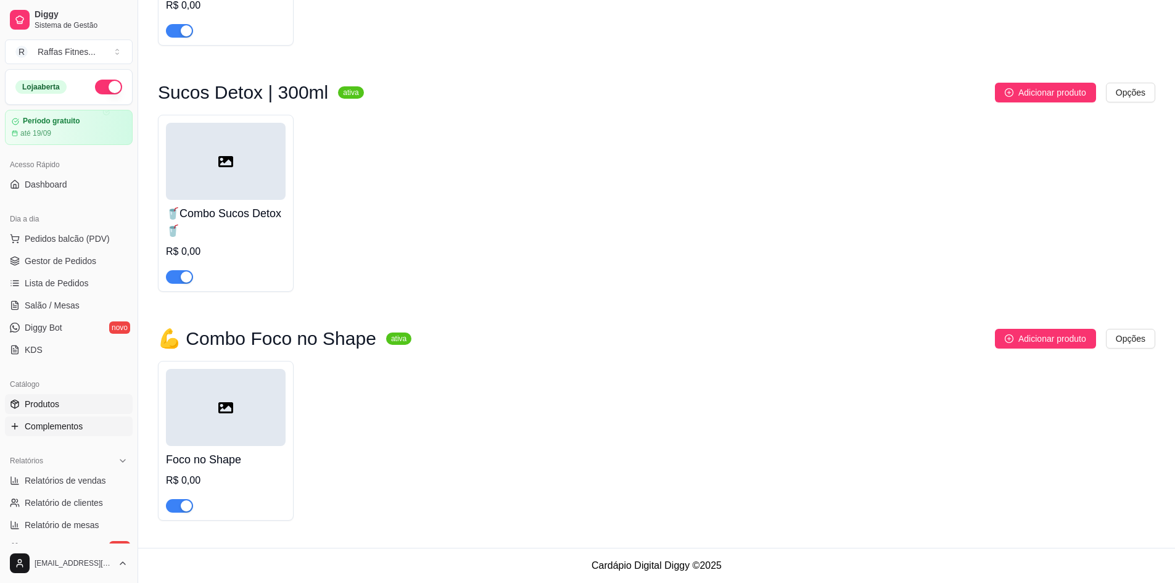
click at [93, 416] on link "Complementos" at bounding box center [69, 426] width 128 height 20
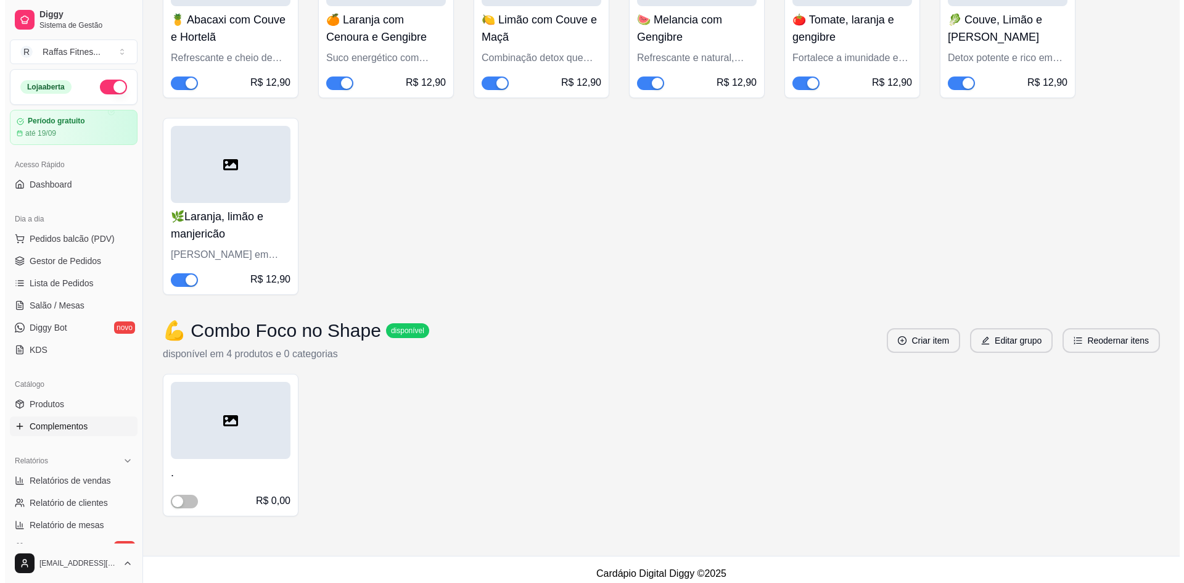
scroll to position [2181, 0]
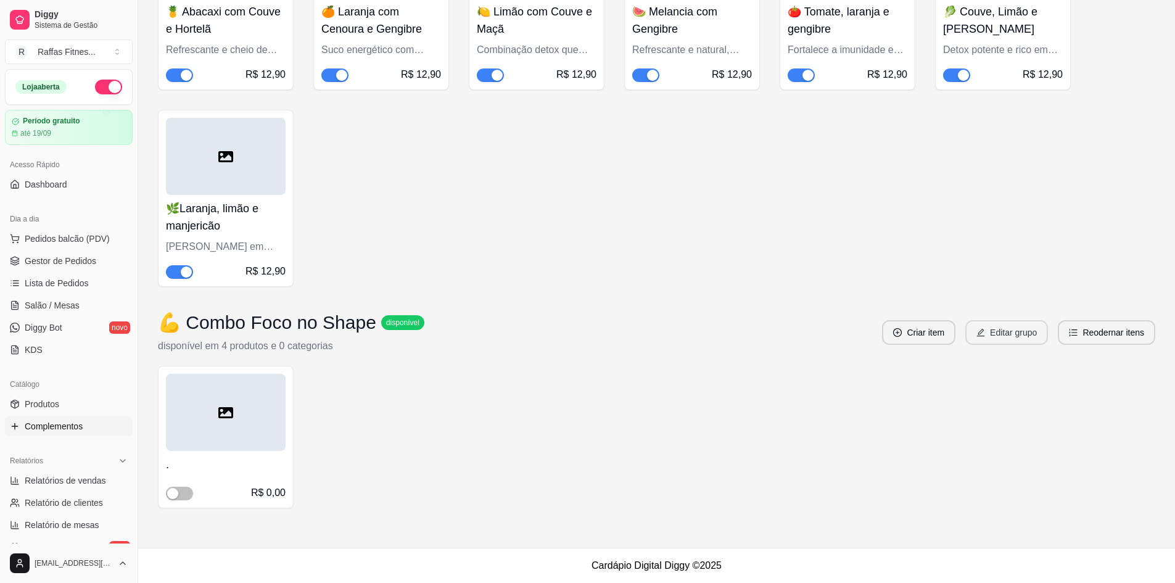
click at [1008, 337] on button "Editar grupo" at bounding box center [1006, 332] width 83 height 25
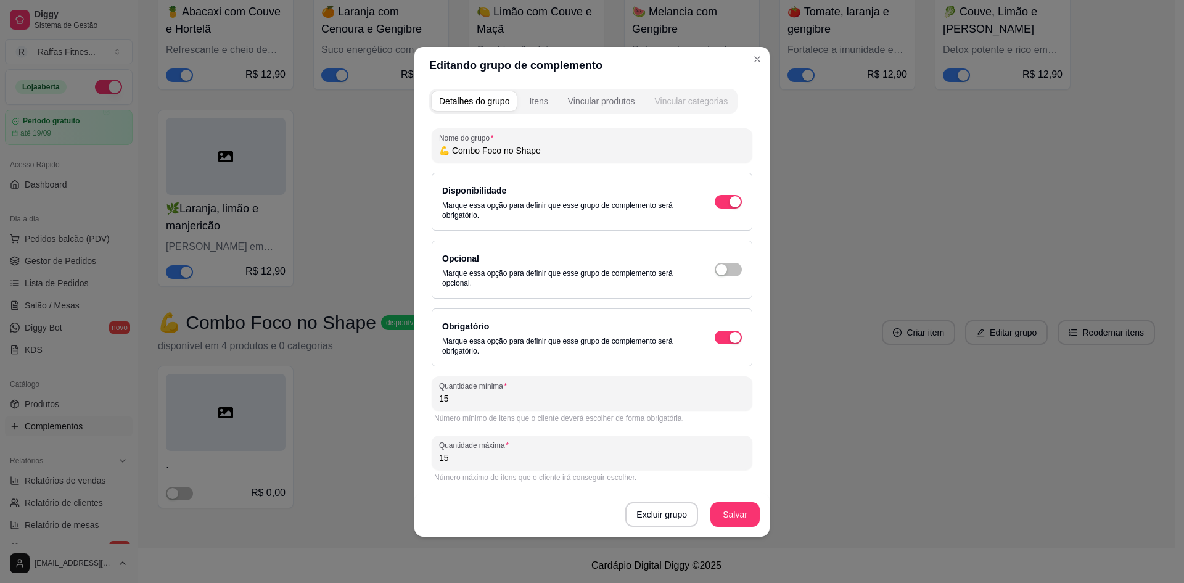
click at [670, 102] on div "Vincular categorias" at bounding box center [690, 101] width 73 height 12
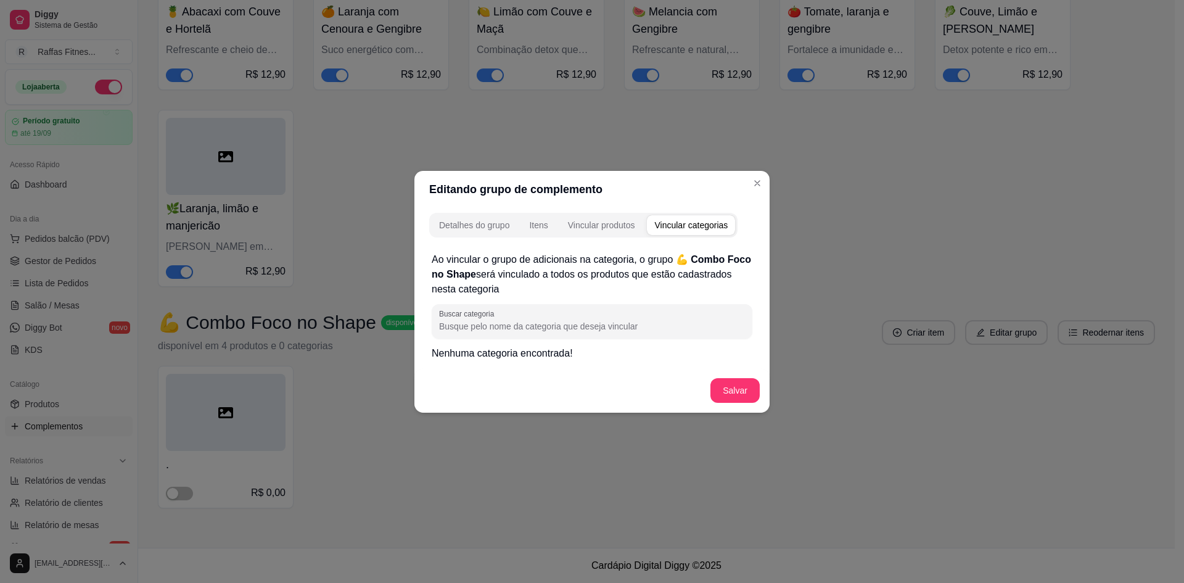
click at [505, 349] on p "Nenhuma categoria encontrada!" at bounding box center [592, 353] width 321 height 15
click at [565, 323] on input "Buscar categoria" at bounding box center [592, 326] width 306 height 12
click at [618, 228] on div "Vincular produtos" at bounding box center [601, 225] width 67 height 12
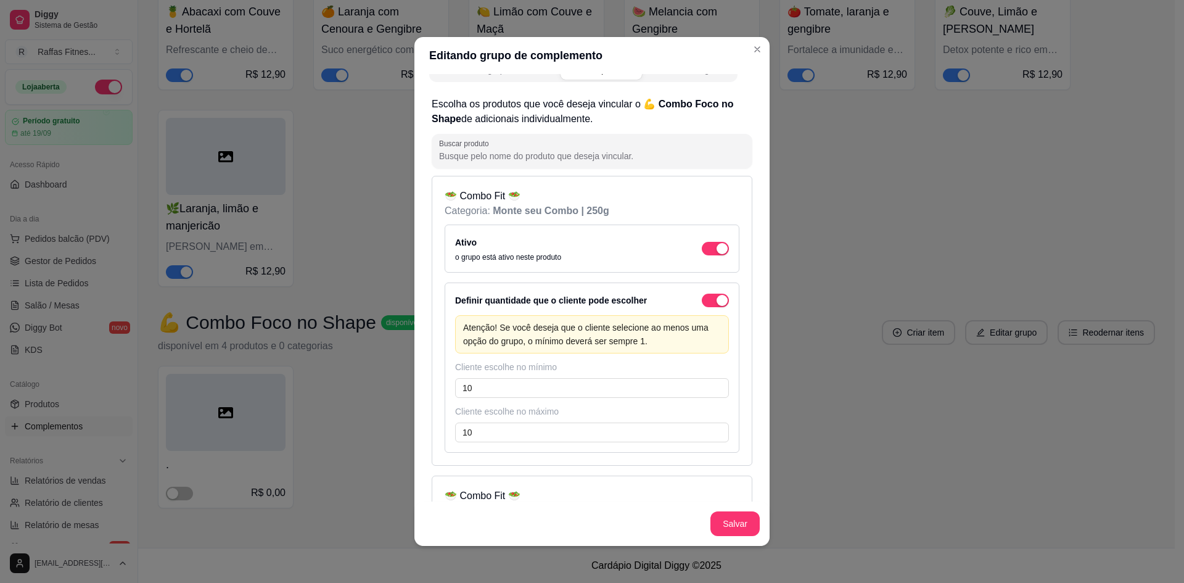
scroll to position [0, 0]
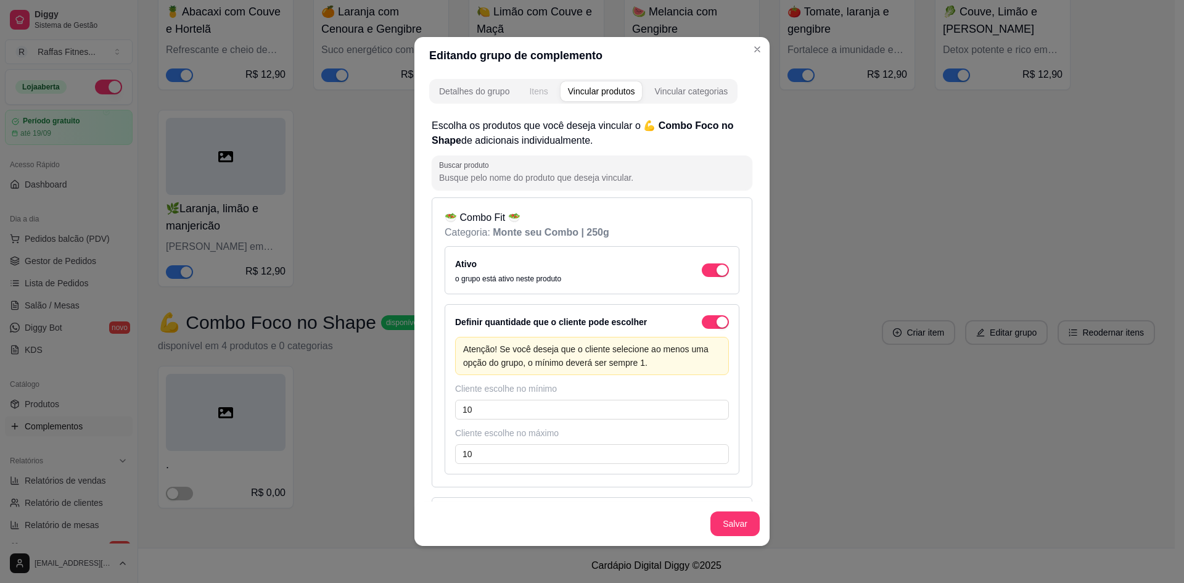
click at [528, 99] on button "Itens" at bounding box center [538, 91] width 33 height 20
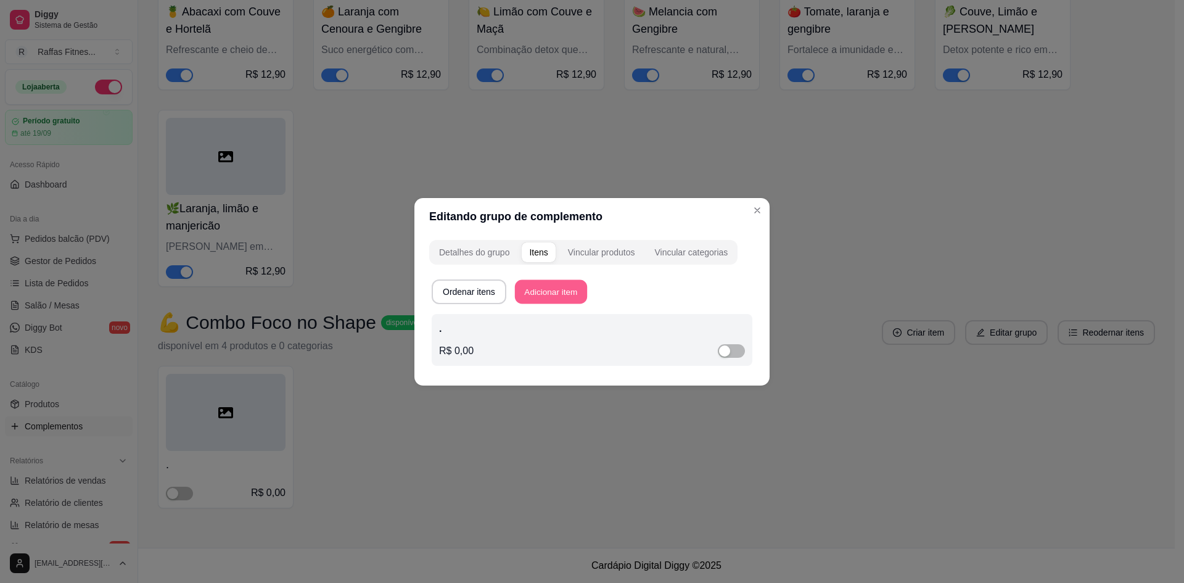
click at [548, 297] on button "Adicionar item" at bounding box center [551, 291] width 72 height 24
click at [672, 245] on button "Vincular categorias" at bounding box center [691, 252] width 88 height 20
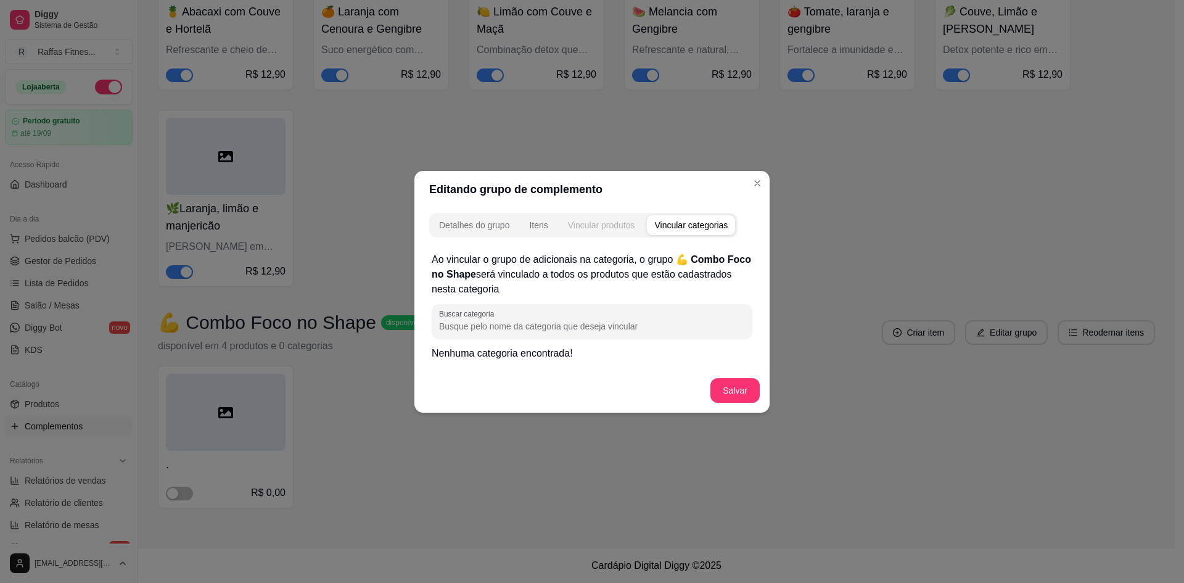
click at [592, 224] on div "Vincular produtos" at bounding box center [601, 225] width 67 height 12
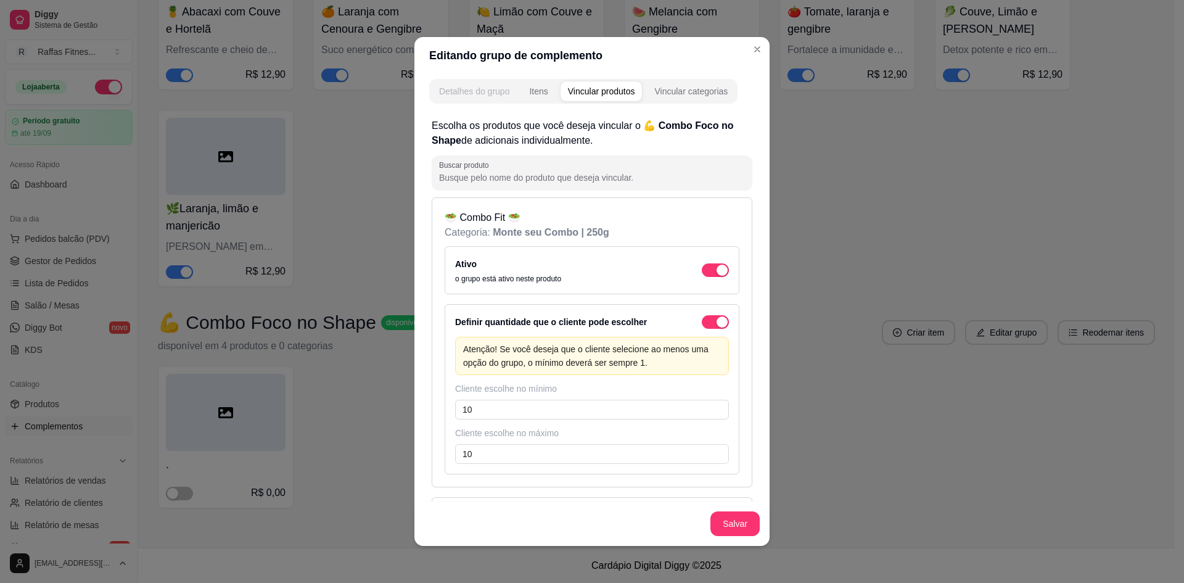
click at [505, 93] on div "Detalhes do grupo" at bounding box center [474, 91] width 70 height 12
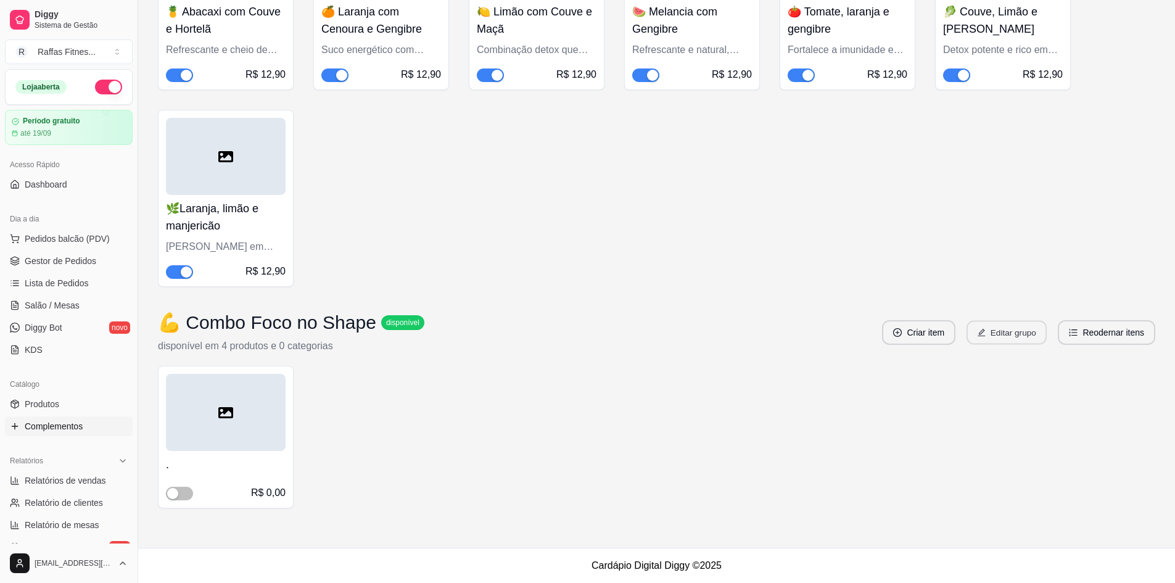
click at [1021, 329] on button "Editar grupo" at bounding box center [1006, 333] width 80 height 24
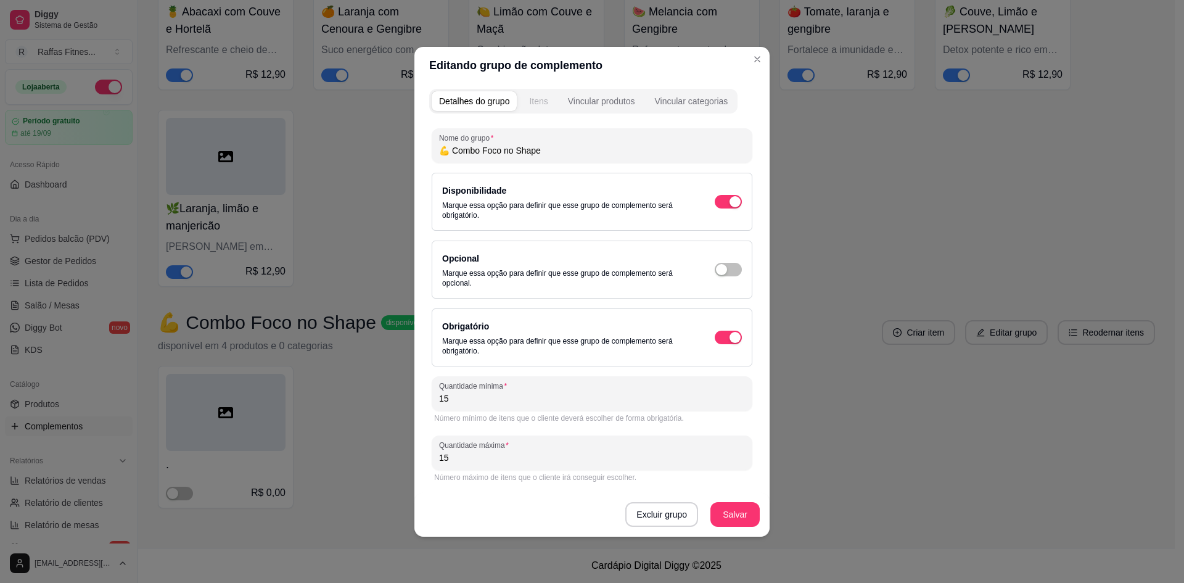
click at [550, 95] on button "Itens" at bounding box center [538, 101] width 33 height 20
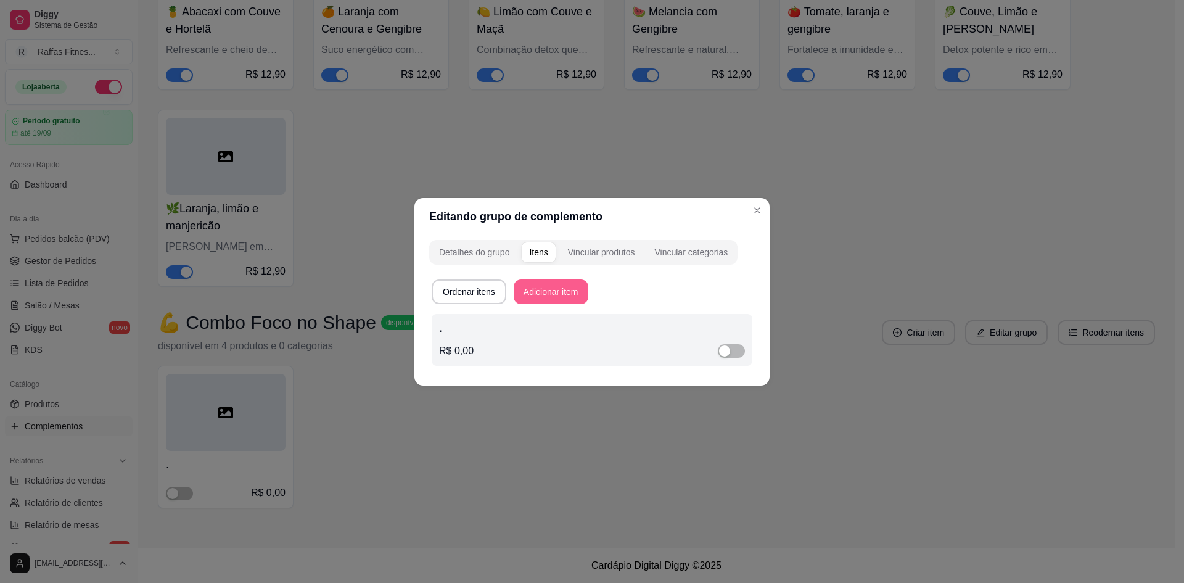
click at [548, 294] on button "Adicionar item" at bounding box center [551, 291] width 75 height 25
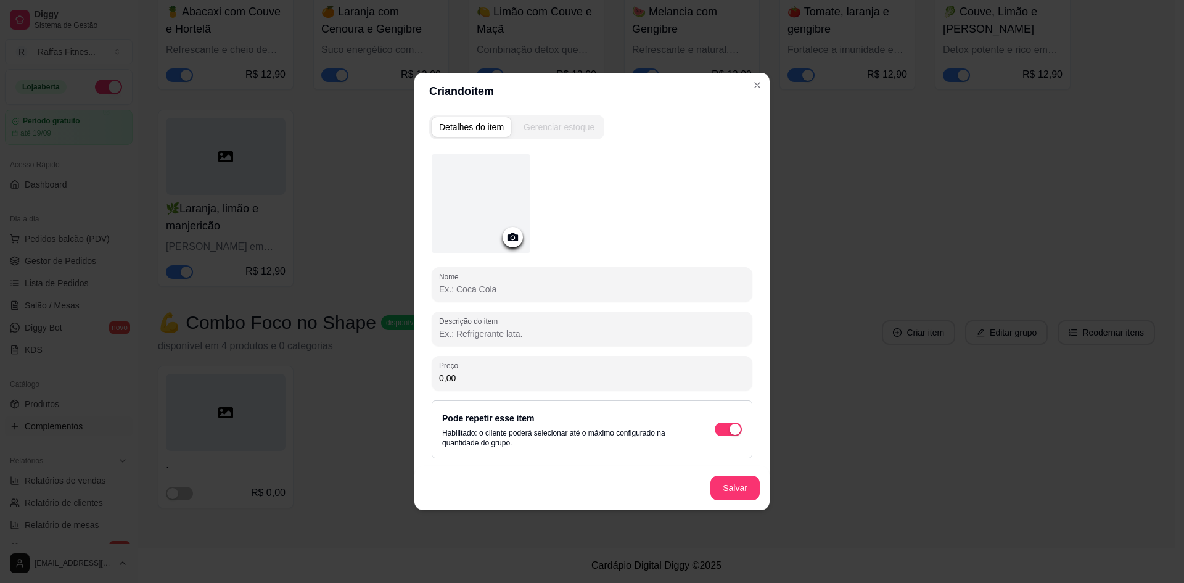
click at [543, 294] on input "Nome" at bounding box center [592, 289] width 306 height 12
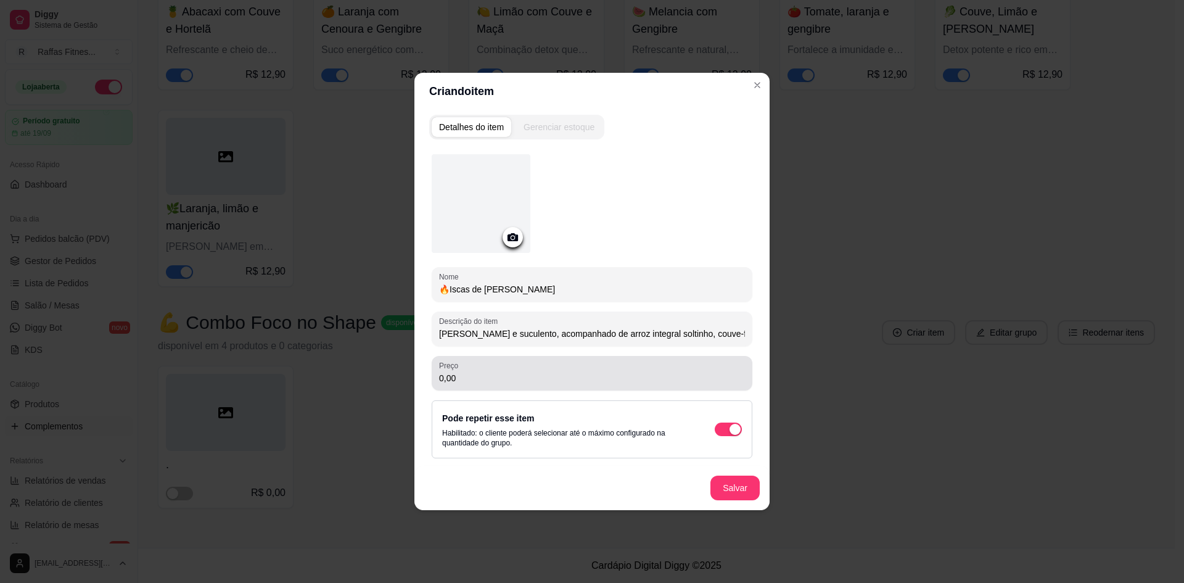
click at [471, 387] on div "Preço 0,00" at bounding box center [592, 373] width 321 height 35
click at [746, 487] on button "Salvar" at bounding box center [734, 487] width 49 height 25
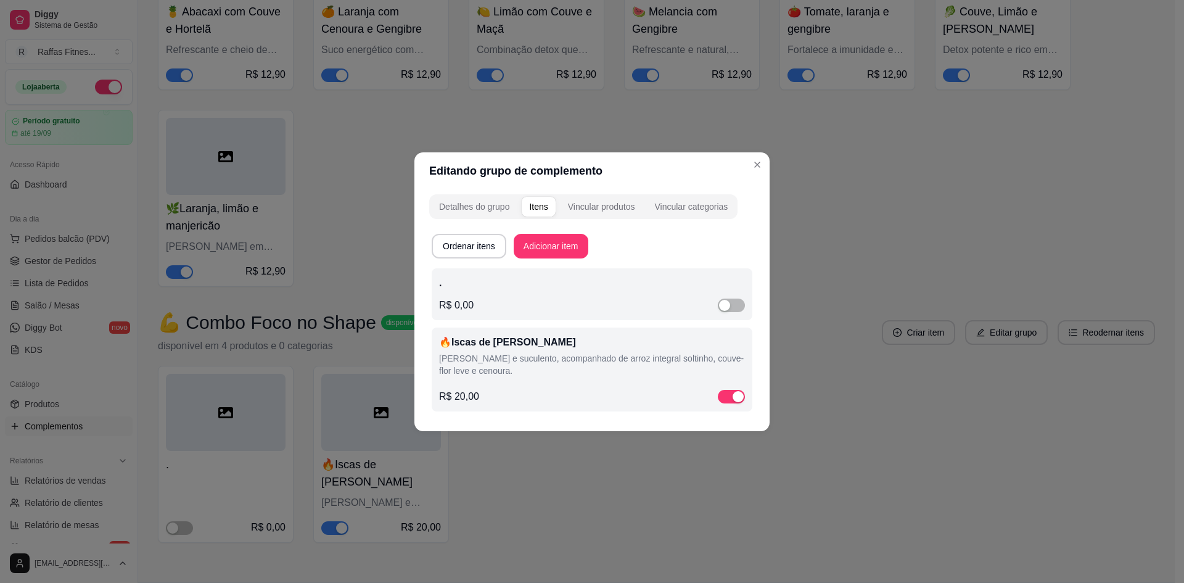
click at [527, 284] on p "." at bounding box center [592, 283] width 306 height 15
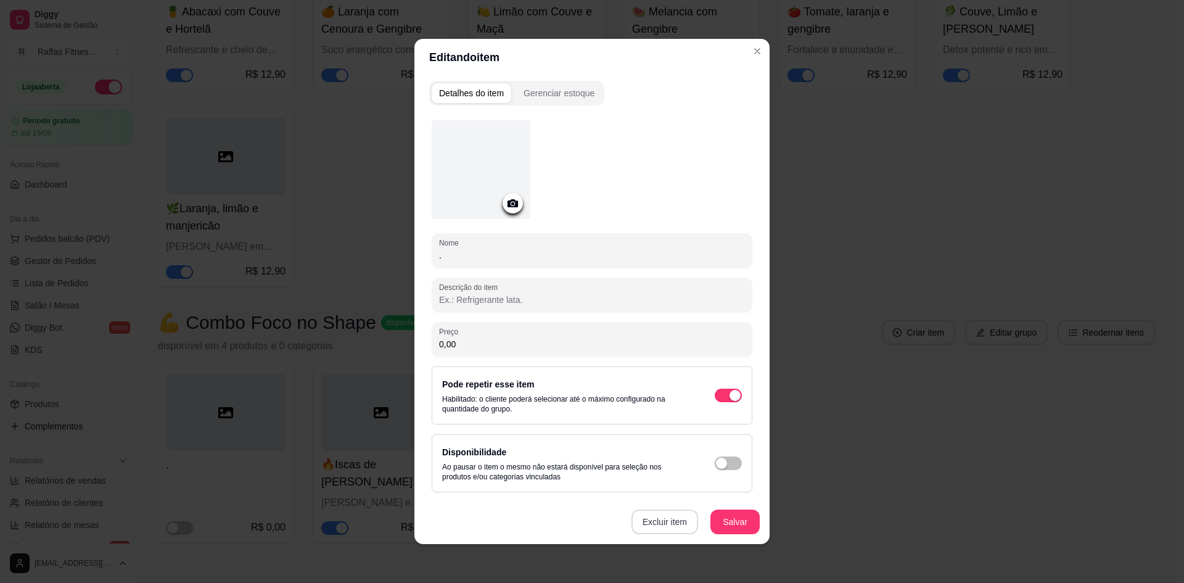
click at [660, 522] on button "Excluir item" at bounding box center [664, 521] width 67 height 25
click at [705, 491] on button "Sim" at bounding box center [711, 492] width 38 height 19
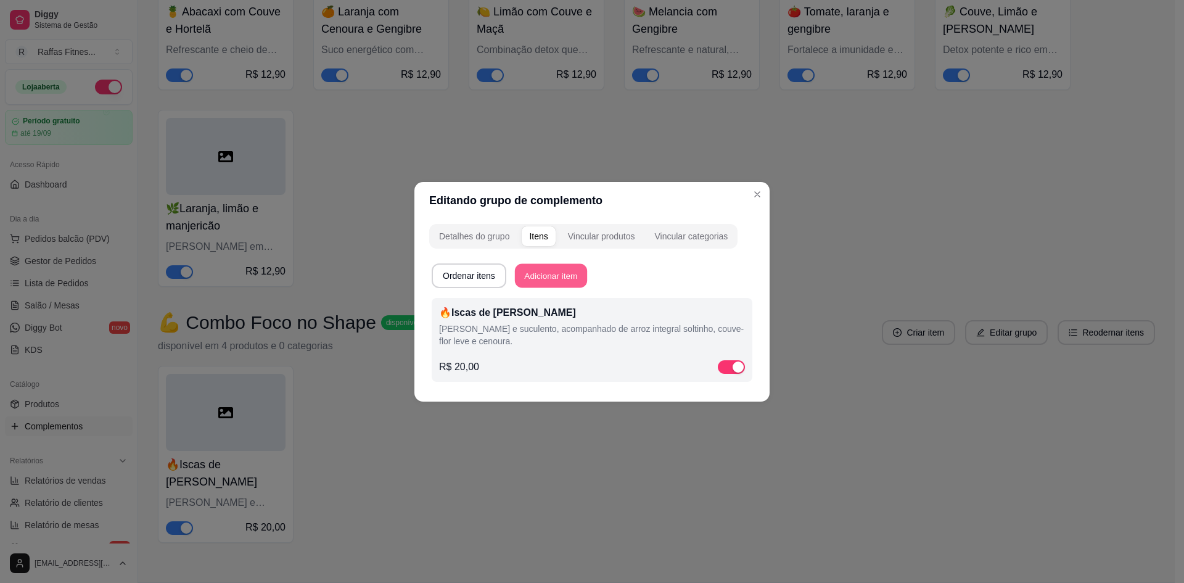
click at [560, 282] on button "Adicionar item" at bounding box center [551, 275] width 72 height 24
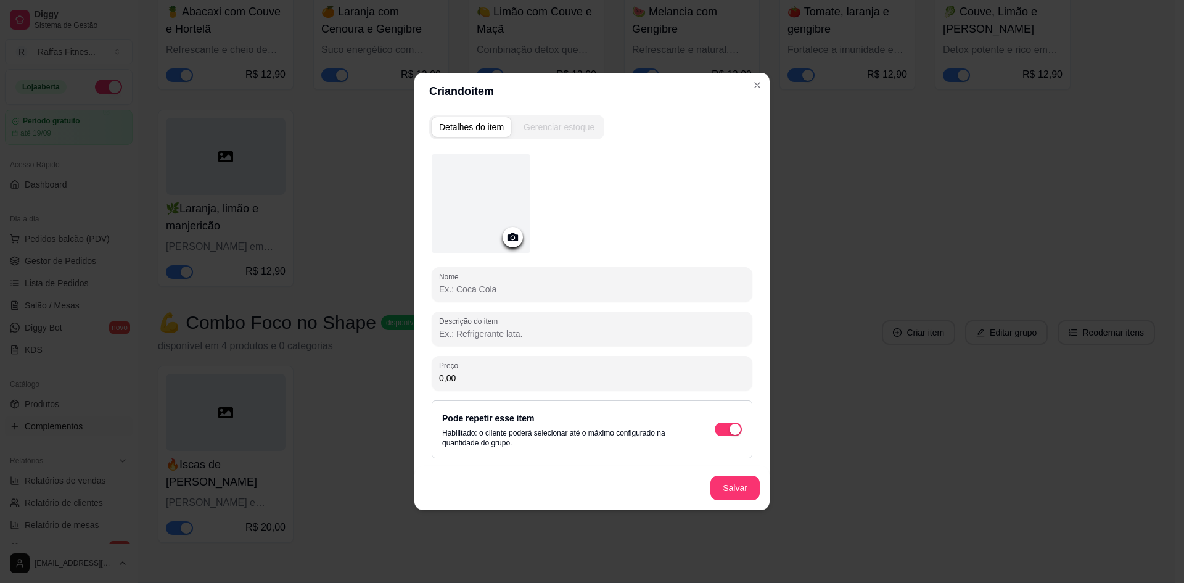
click at [498, 381] on input "0,00" at bounding box center [592, 378] width 306 height 12
click at [522, 375] on input "21,00" at bounding box center [592, 378] width 306 height 12
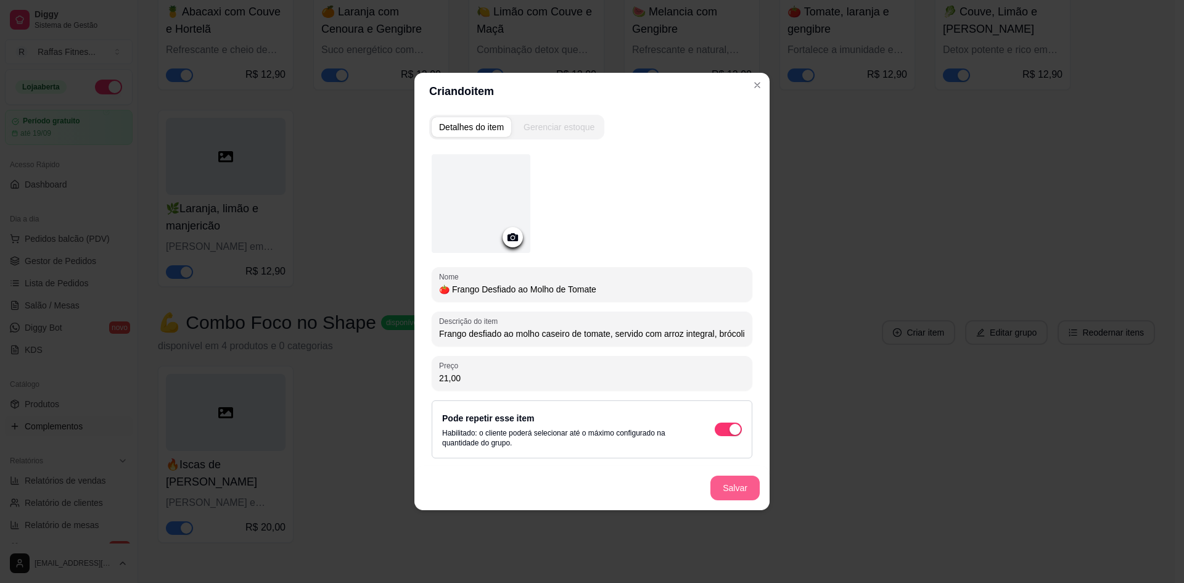
click at [729, 499] on button "Salvar" at bounding box center [734, 487] width 49 height 25
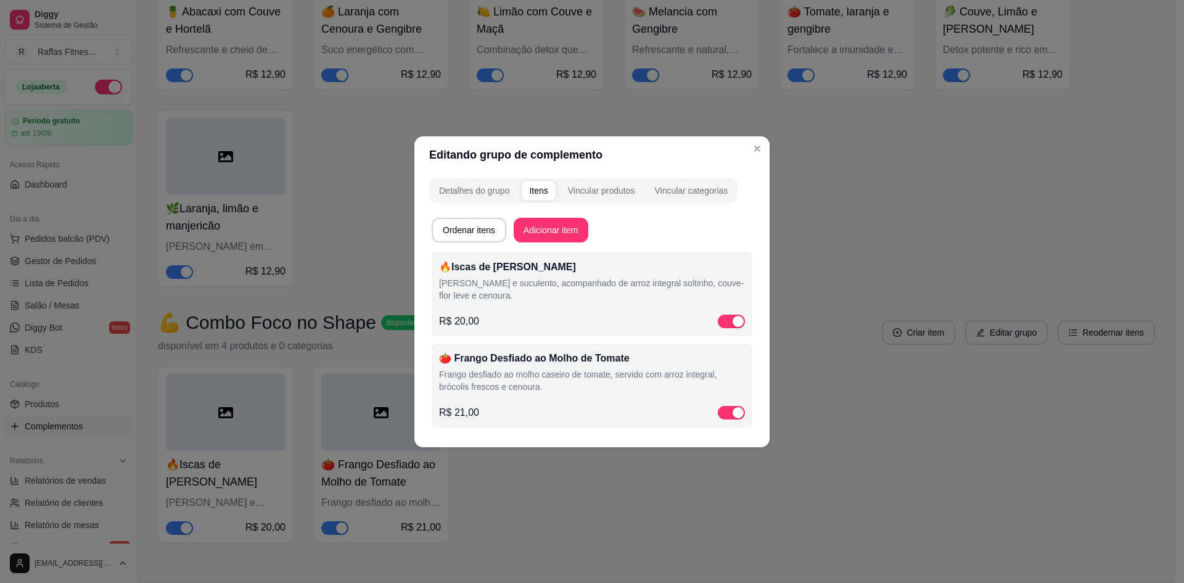
click at [554, 305] on div "🔥Iscas de [PERSON_NAME] [PERSON_NAME] e suculento, acompanhado de arroz integra…" at bounding box center [592, 283] width 306 height 47
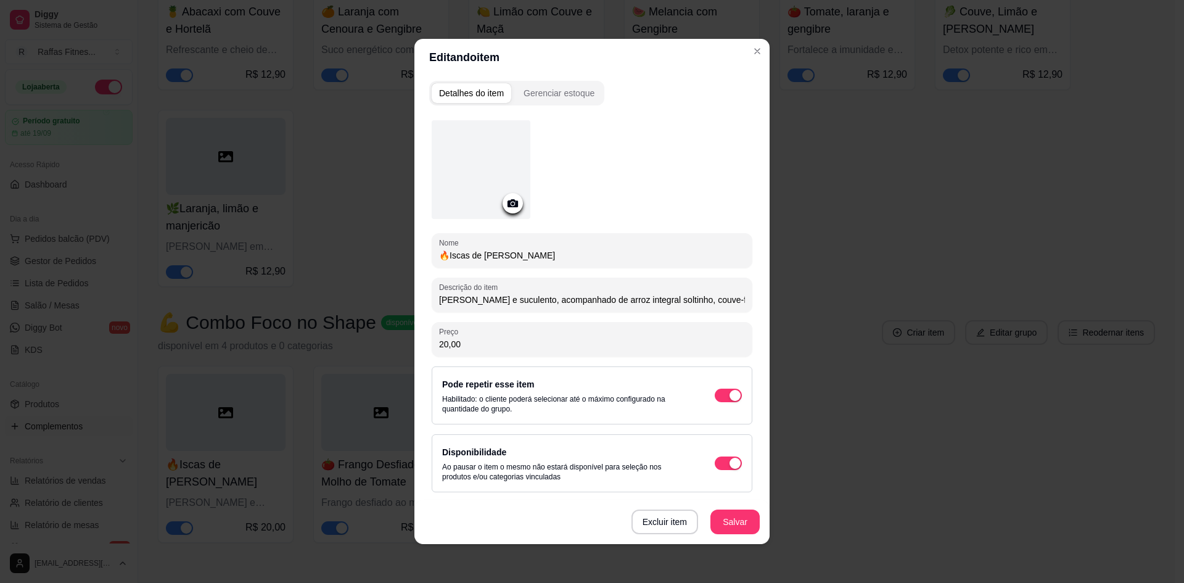
click at [520, 346] on input "20,00" at bounding box center [592, 344] width 306 height 12
click at [725, 516] on button "Salvar" at bounding box center [734, 521] width 49 height 25
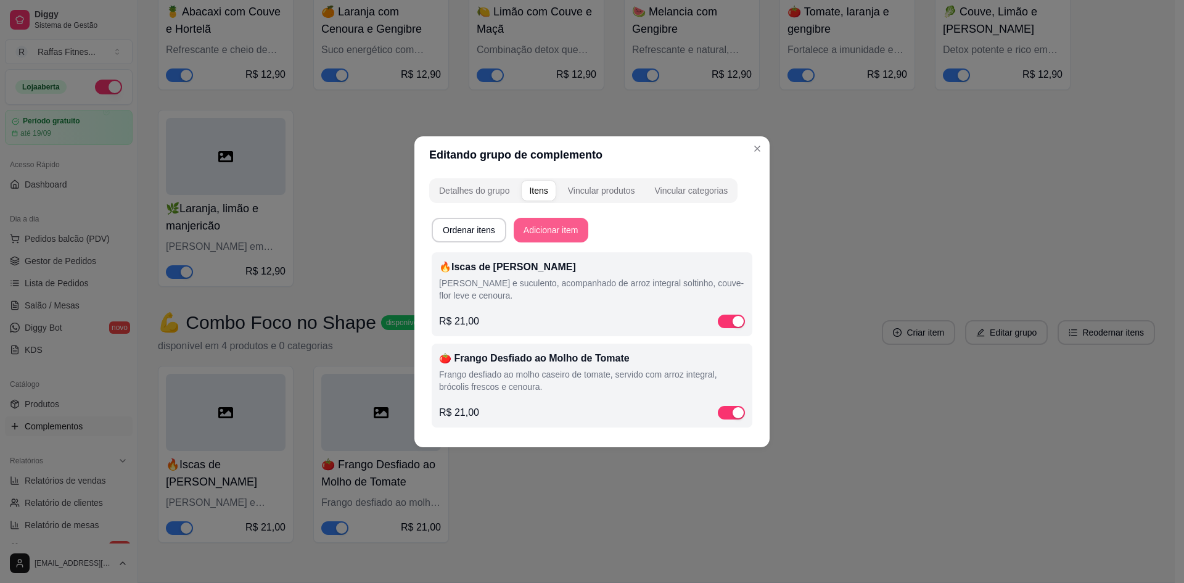
click at [538, 232] on button "Adicionar item" at bounding box center [551, 230] width 75 height 25
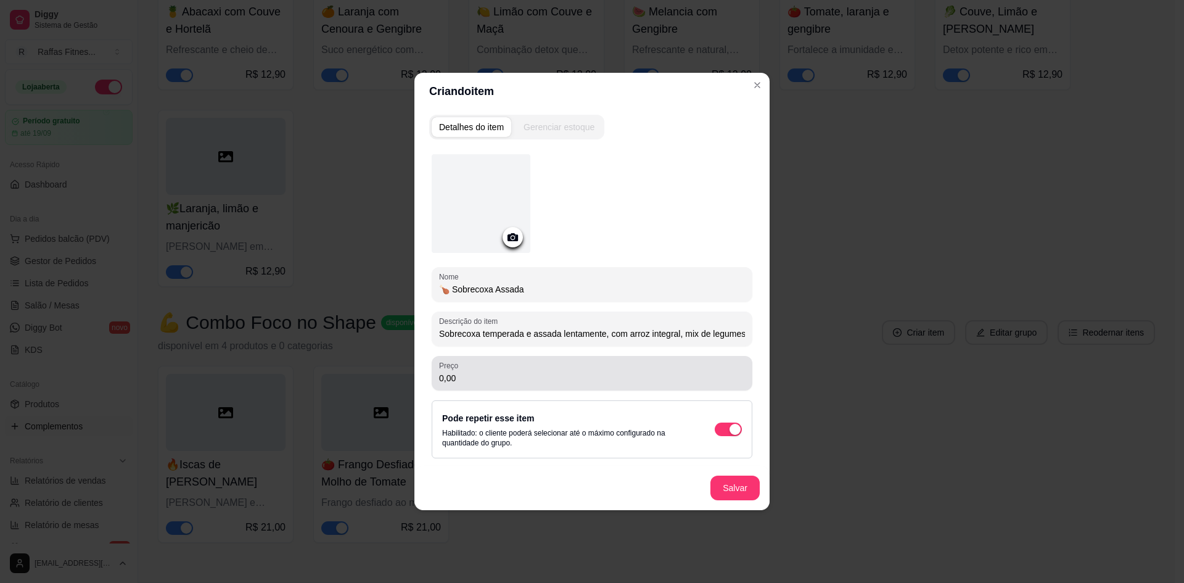
click at [514, 371] on div "0,00" at bounding box center [592, 373] width 306 height 25
click at [732, 483] on button "Salvar" at bounding box center [734, 487] width 49 height 25
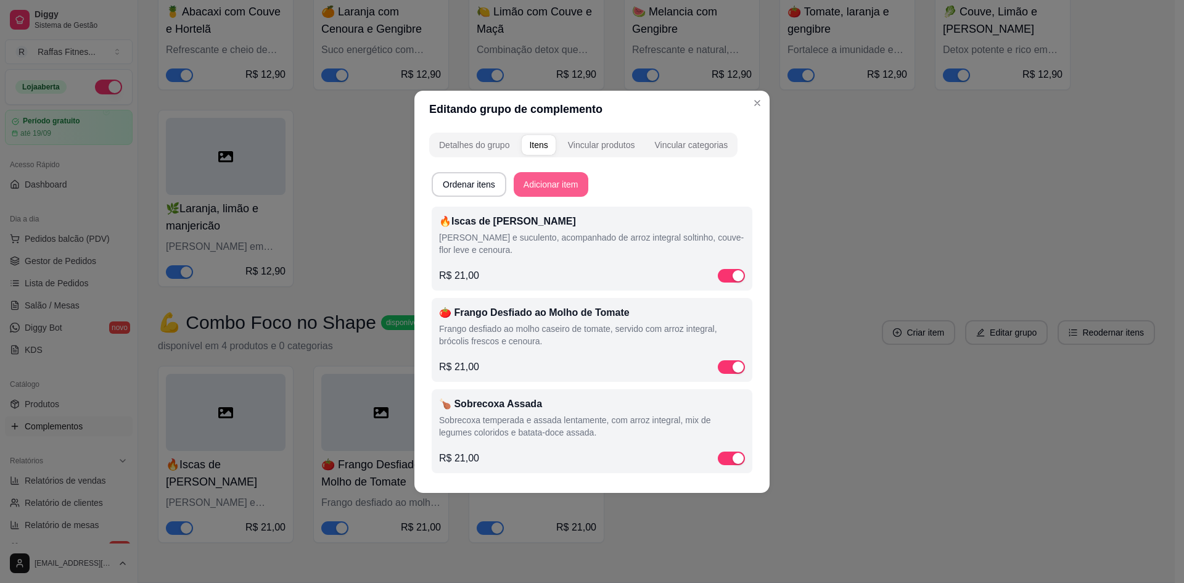
click at [549, 184] on button "Adicionar item" at bounding box center [551, 184] width 75 height 25
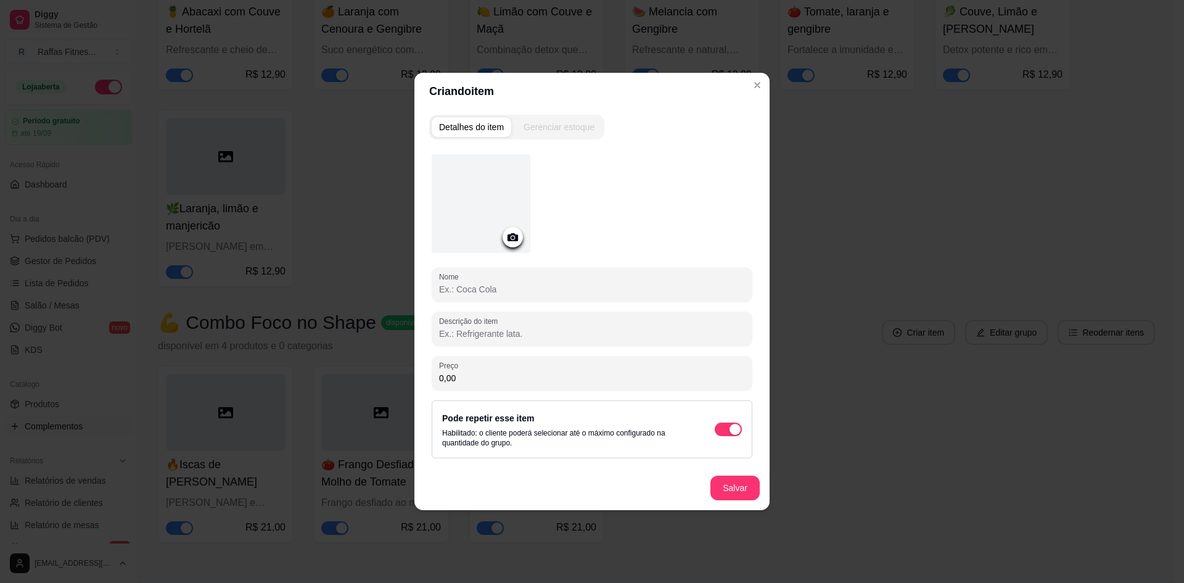
drag, startPoint x: 613, startPoint y: 242, endPoint x: 621, endPoint y: 270, distance: 29.5
click at [616, 250] on div at bounding box center [592, 205] width 321 height 103
click at [621, 270] on div "Nome" at bounding box center [592, 284] width 321 height 35
paste input "🥘 Strogonoff de Frango Fit"
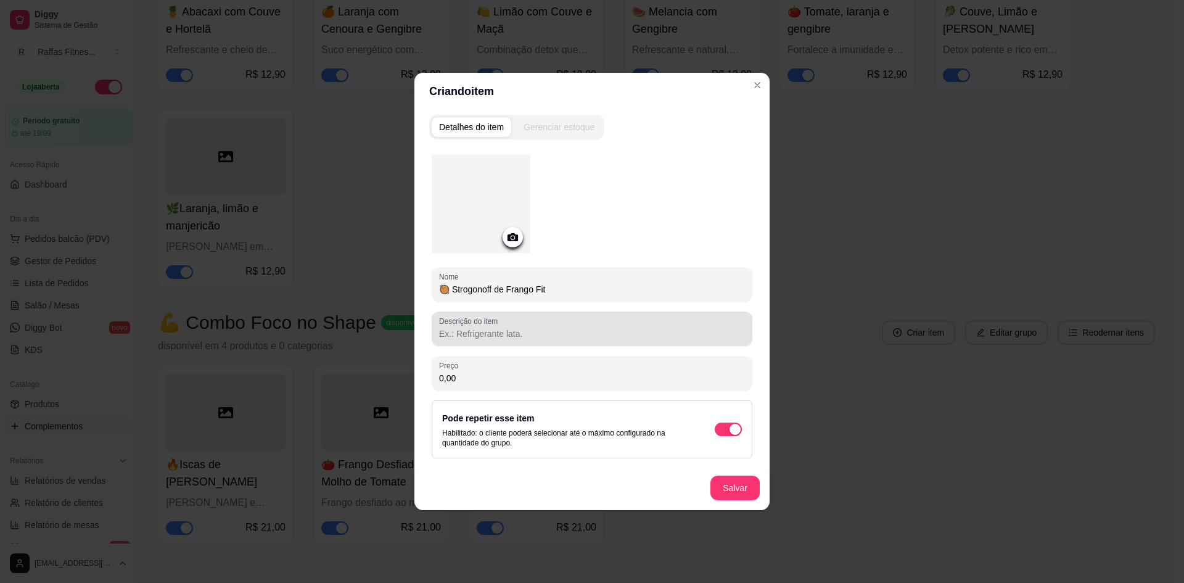
click at [557, 326] on div at bounding box center [592, 328] width 306 height 25
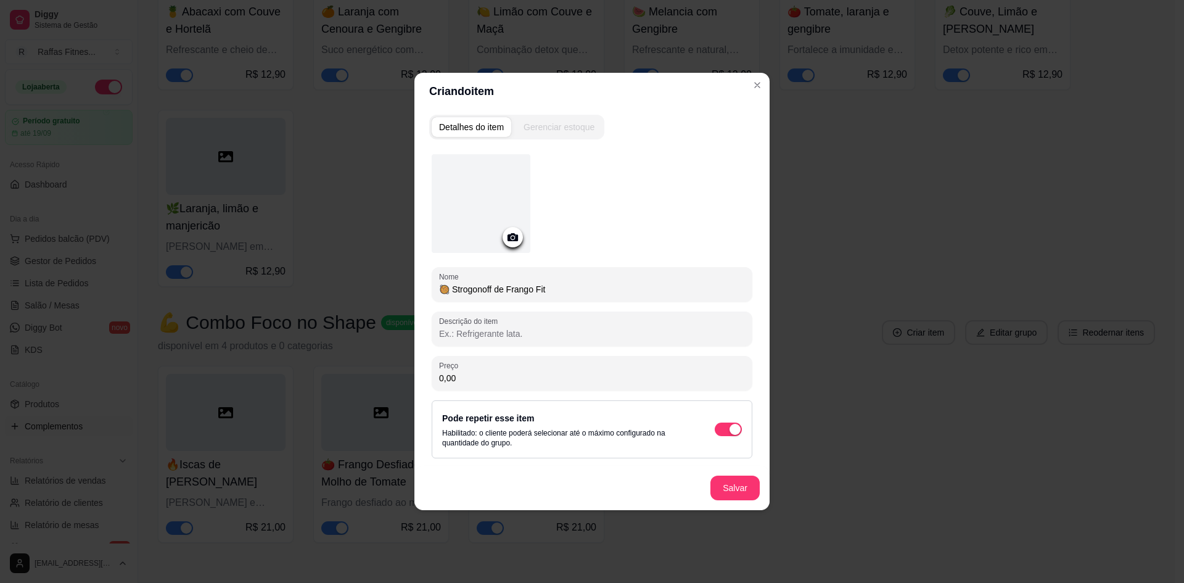
paste input "Strogonoff de frango na versão leve e saborosa, com arroz integral e brócolis."
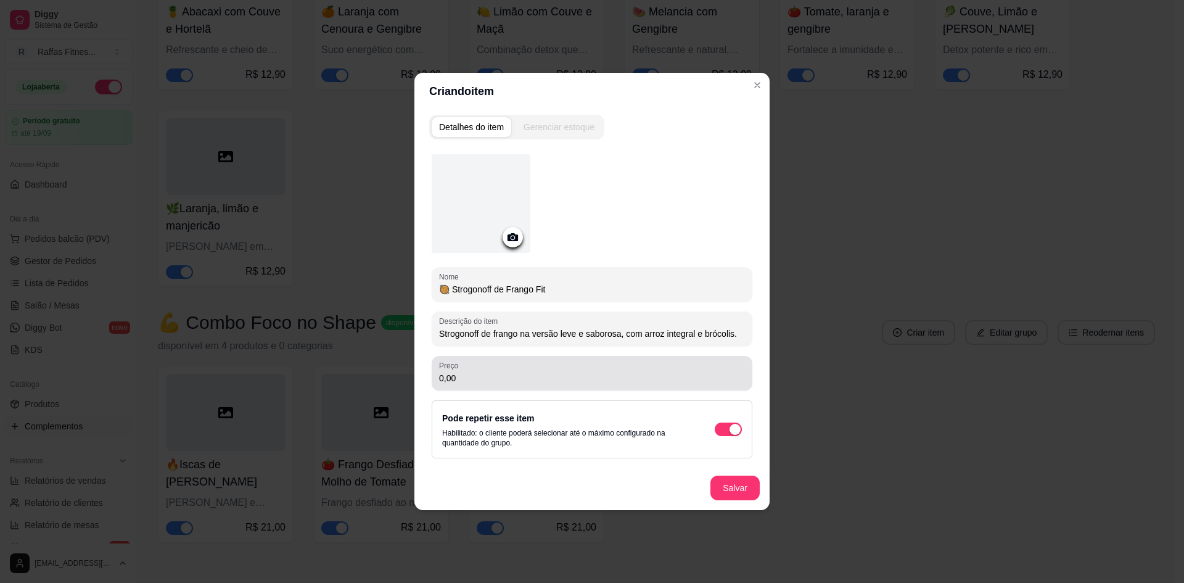
click at [538, 363] on div "0,00" at bounding box center [592, 373] width 306 height 25
click at [538, 364] on div "0,00" at bounding box center [592, 373] width 306 height 25
click at [544, 374] on input "0,00" at bounding box center [592, 378] width 306 height 12
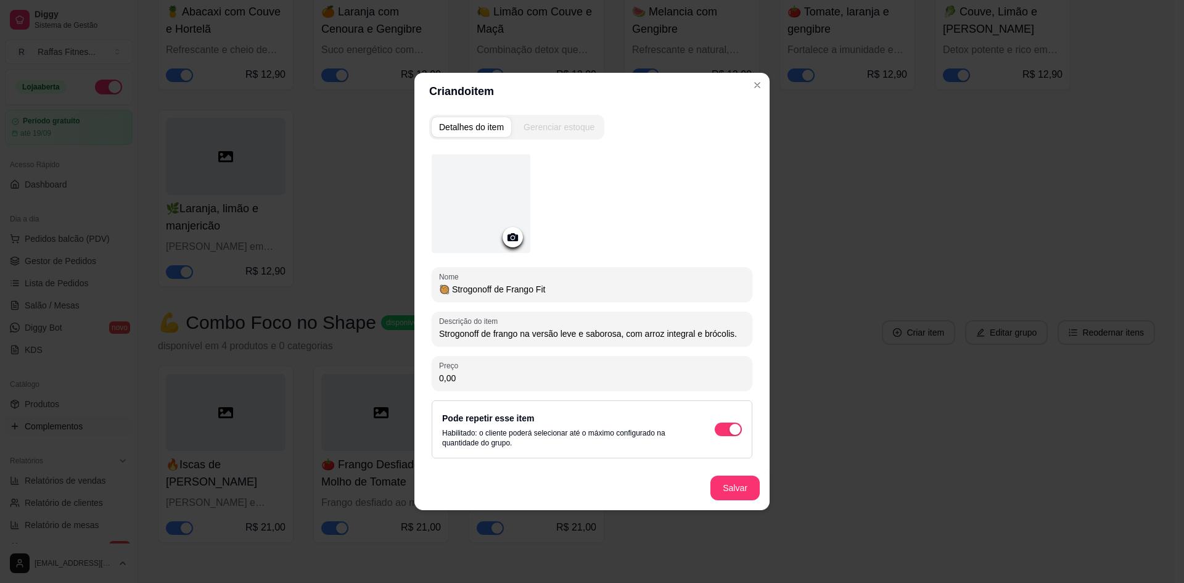
click at [544, 374] on input "0,00" at bounding box center [592, 378] width 306 height 12
click at [762, 490] on div "Salvar" at bounding box center [591, 488] width 355 height 44
click at [756, 489] on button "Salvar" at bounding box center [735, 488] width 48 height 24
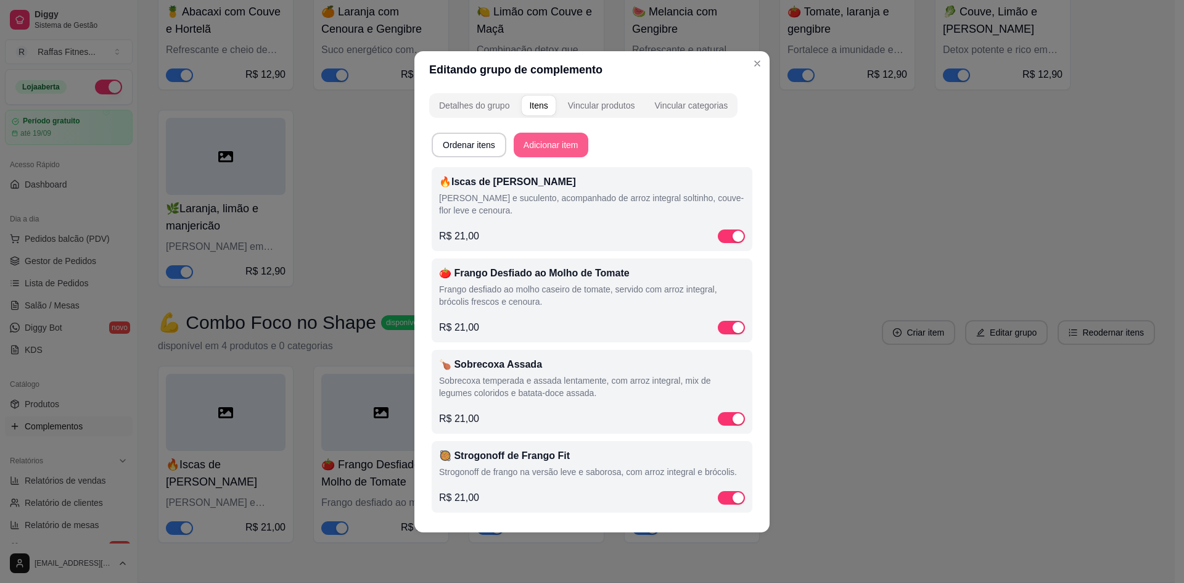
click at [549, 133] on div "Ordenar itens Adicionar item" at bounding box center [592, 145] width 321 height 25
click at [563, 148] on button "Adicionar item" at bounding box center [551, 145] width 72 height 24
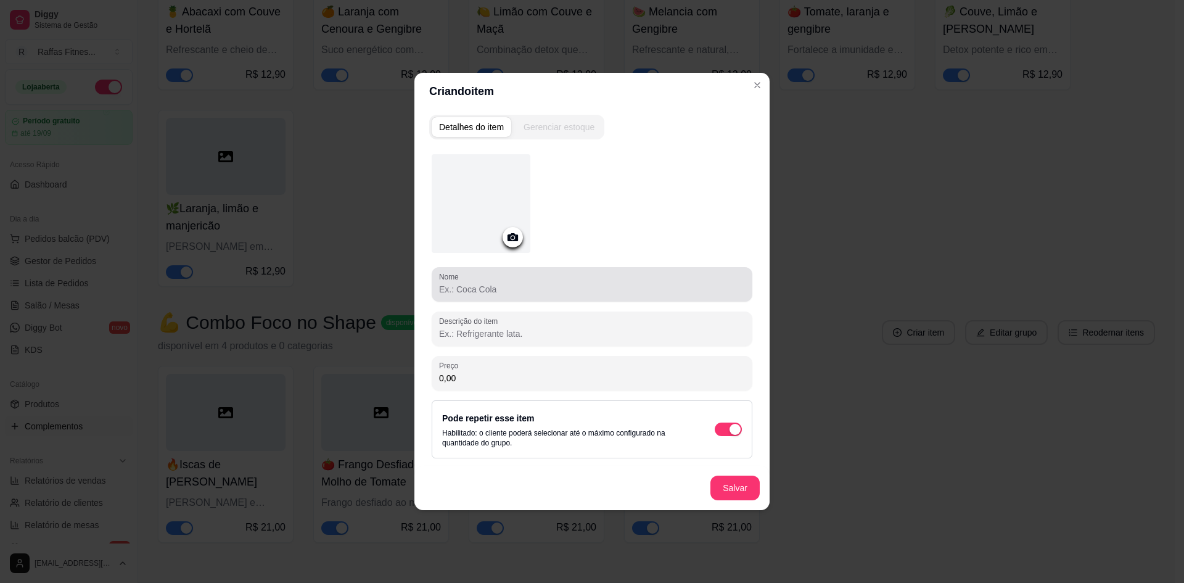
click at [536, 301] on div "Nome" at bounding box center [592, 284] width 321 height 35
paste input "🥔 Escondidinho de [PERSON_NAME]"
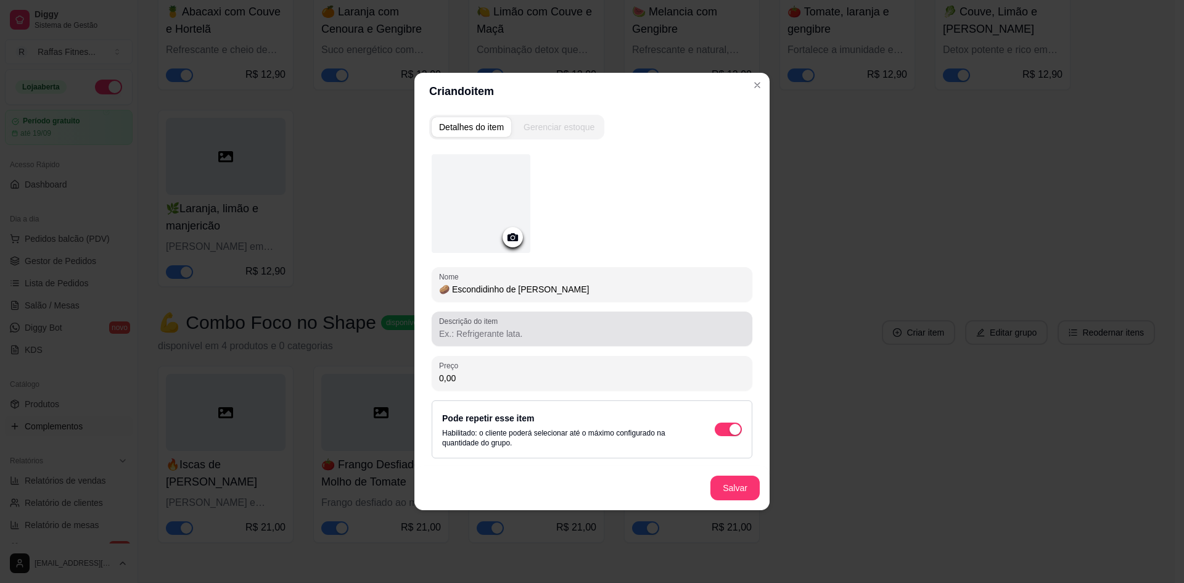
click at [533, 330] on input "Descrição do item" at bounding box center [592, 333] width 306 height 12
click at [628, 323] on div at bounding box center [592, 328] width 306 height 25
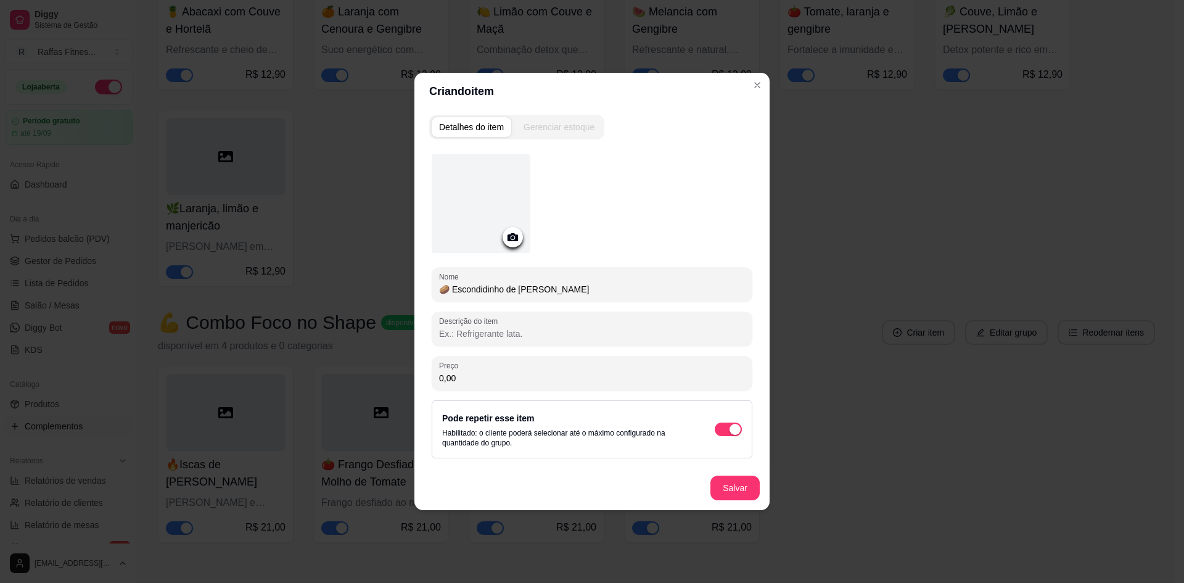
paste input "Frango desfiado temperado, coberto com purê cremoso de batata-doce, acompanhado…"
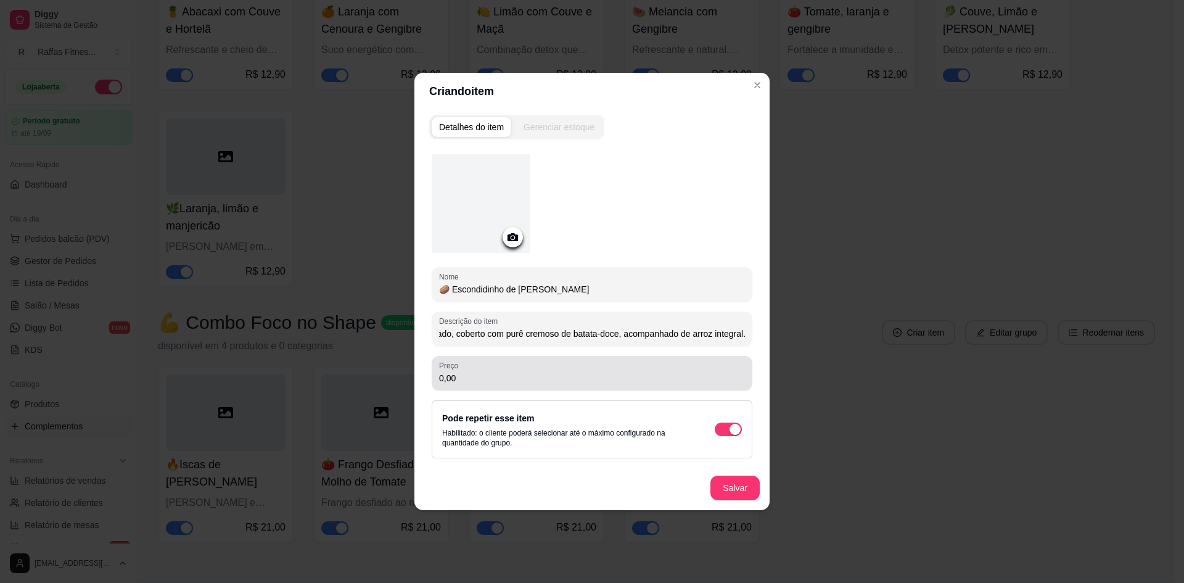
drag, startPoint x: 516, startPoint y: 385, endPoint x: 503, endPoint y: 374, distance: 16.7
click at [513, 384] on div "0,00" at bounding box center [592, 373] width 306 height 25
click at [503, 374] on input "0,00" at bounding box center [592, 378] width 306 height 12
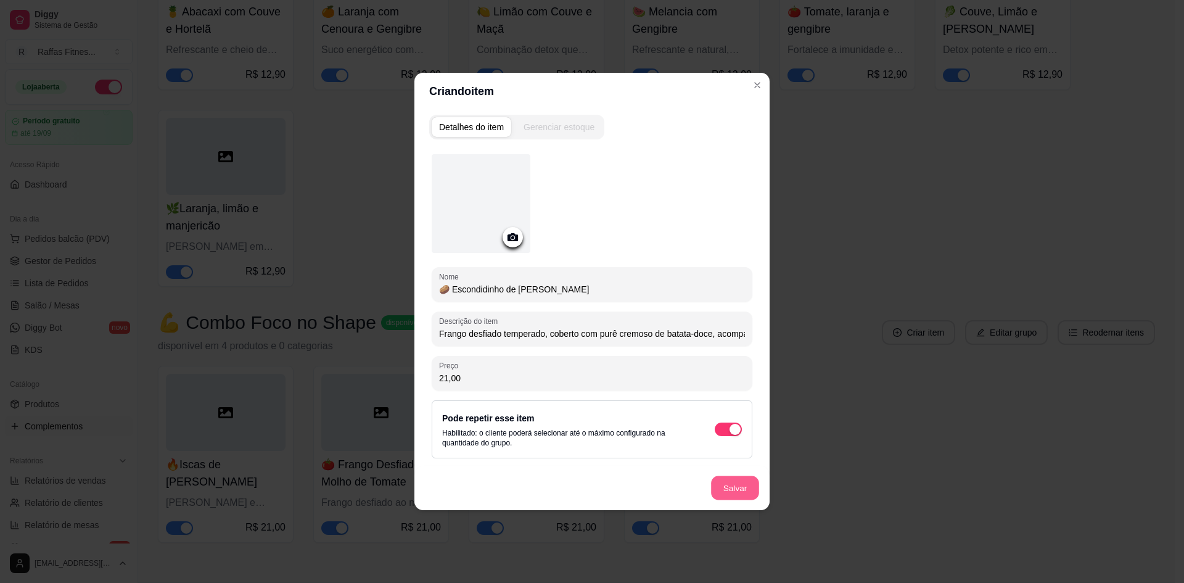
click at [717, 491] on button "Salvar" at bounding box center [735, 488] width 48 height 24
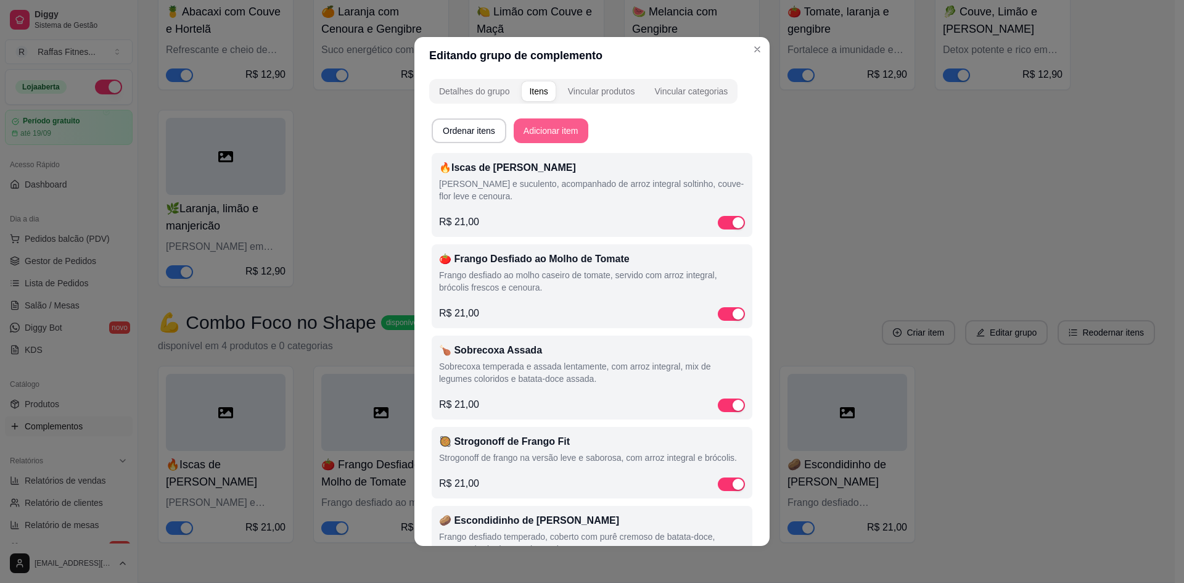
click at [565, 124] on button "Adicionar item" at bounding box center [551, 130] width 75 height 25
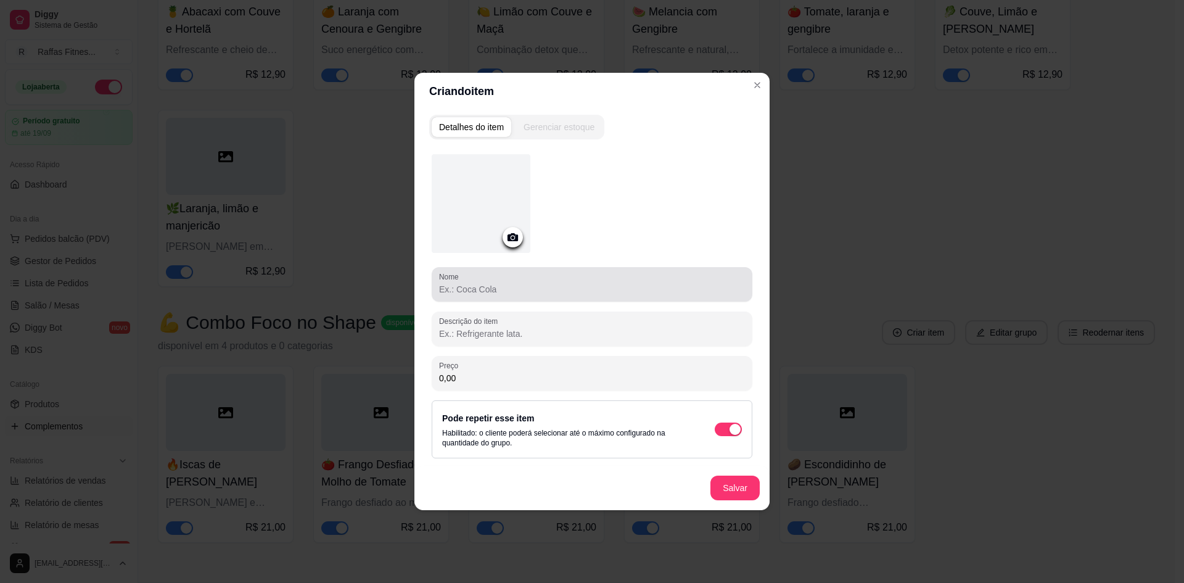
click at [530, 287] on input "Nome" at bounding box center [592, 289] width 306 height 12
paste input "🥩 Patinho Moído Fit"
click at [452, 335] on input "Descrição do item" at bounding box center [592, 333] width 306 height 12
paste input "Carne magra de patinho moído refogada no tempero caseiro, com arroz integral, c…"
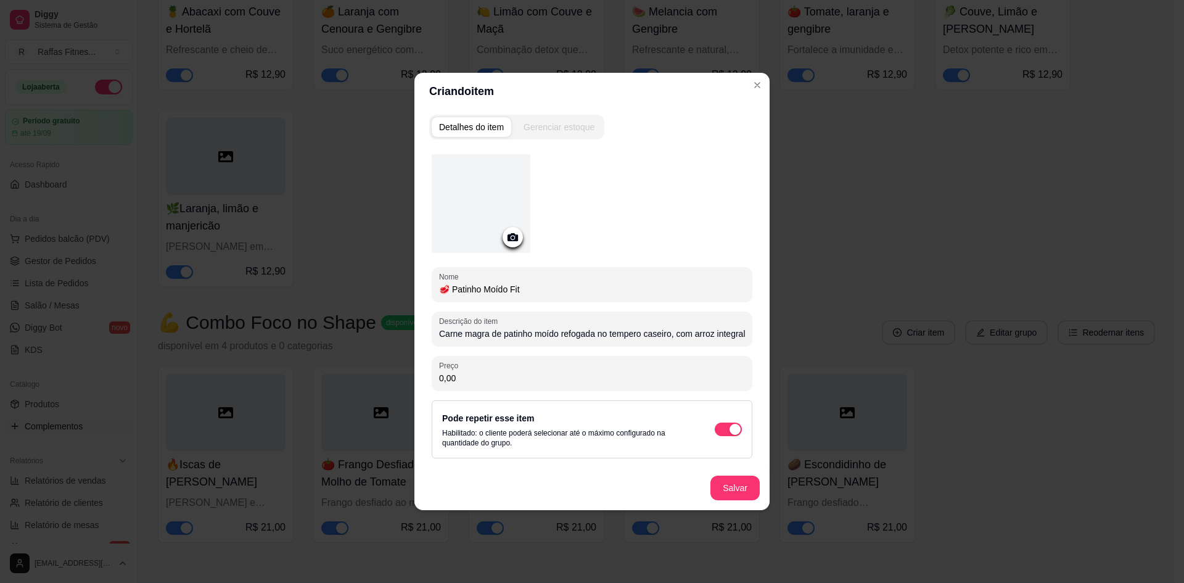
scroll to position [0, 85]
click at [477, 377] on input "0,00" at bounding box center [592, 378] width 306 height 12
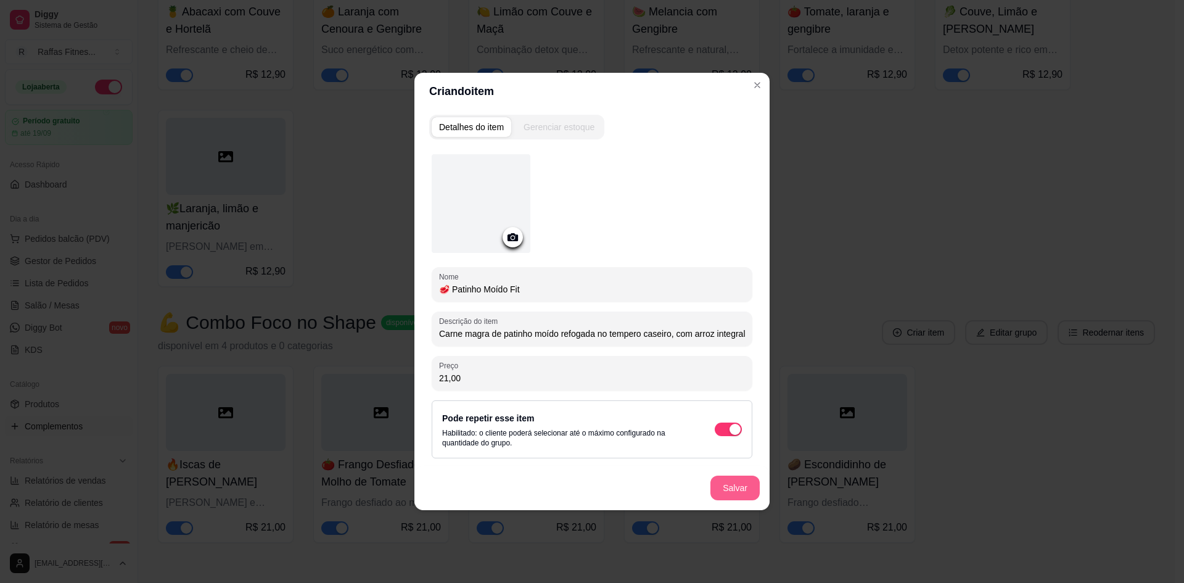
click at [750, 496] on button "Salvar" at bounding box center [734, 487] width 49 height 25
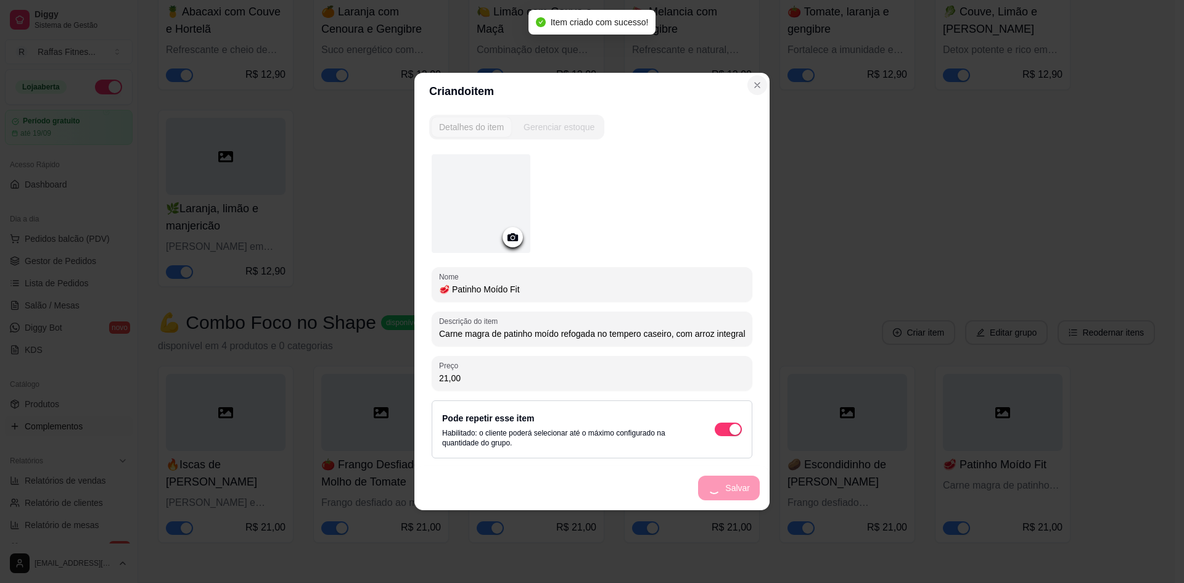
click at [763, 80] on div "Criando item Detalhes do item Gerenciar estoque Nome 🥩 Patinho Moído Fit Descri…" at bounding box center [592, 291] width 1184 height 583
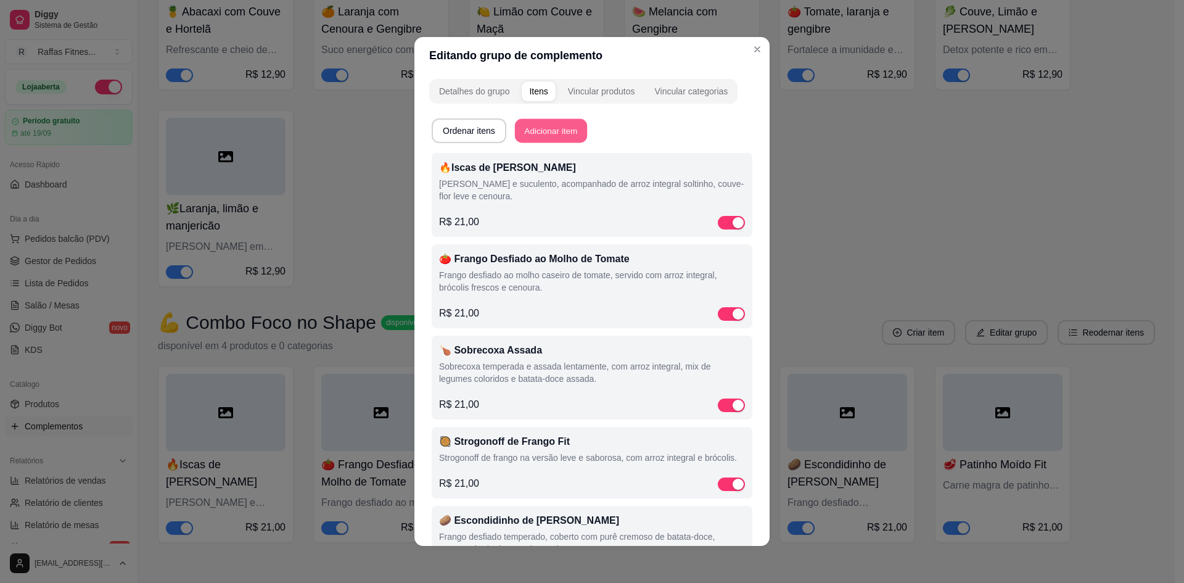
click at [549, 127] on button "Adicionar item" at bounding box center [551, 131] width 72 height 24
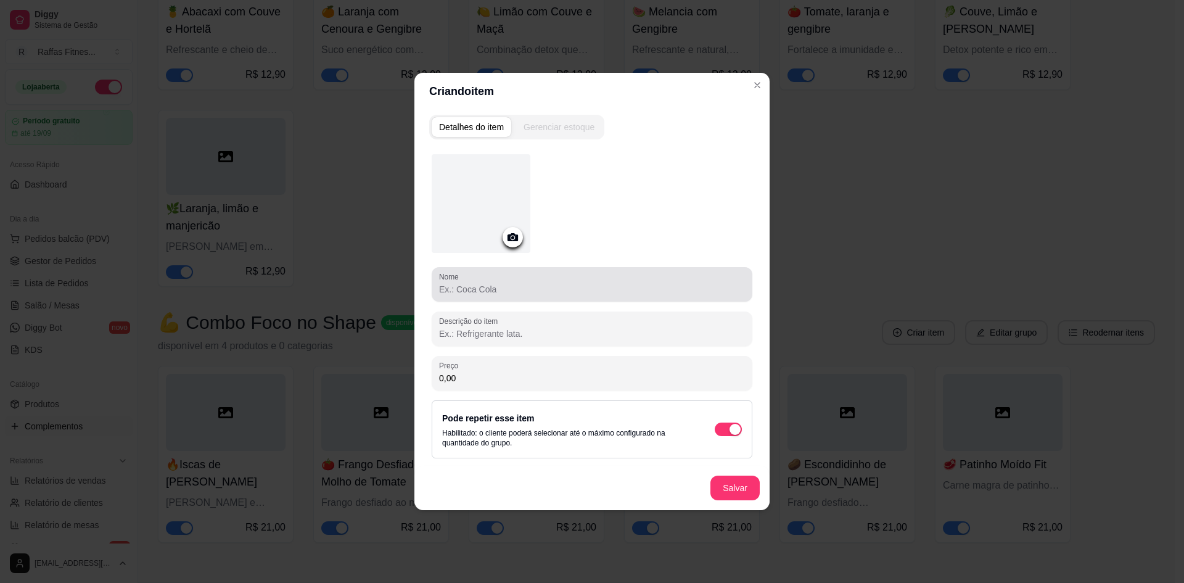
click at [512, 289] on input "Nome" at bounding box center [592, 289] width 306 height 12
paste input "🍔 Hambúrguer de Patinho"
click at [549, 327] on input "Descrição do item" at bounding box center [592, 333] width 306 height 12
paste input "Hambúrguer de carne magra, servido com purê de batata-doce e brócolis frescos."
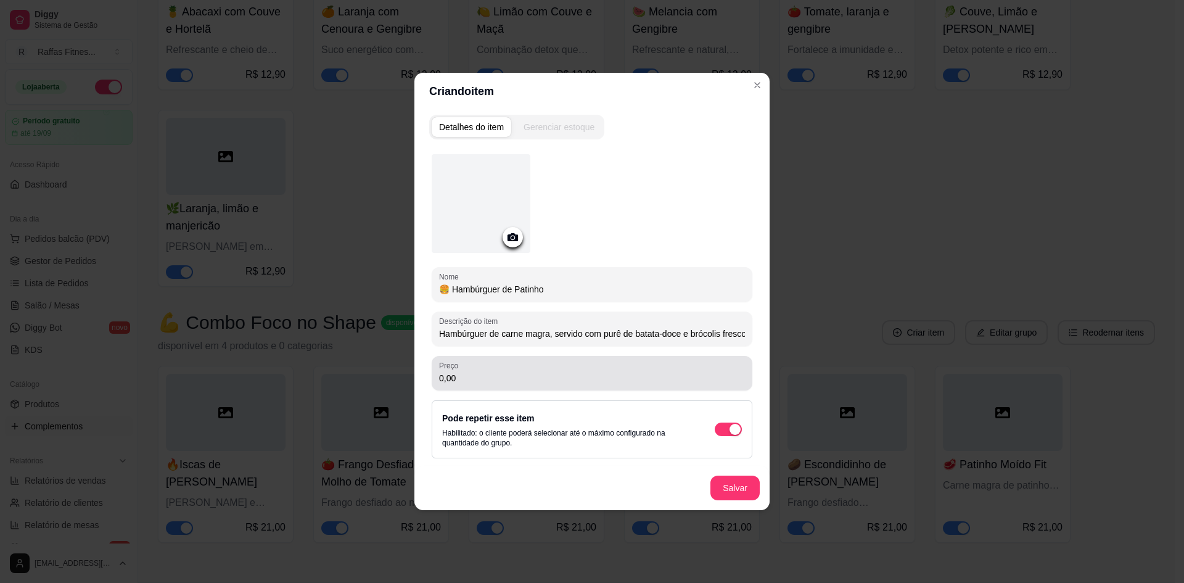
click at [448, 382] on input "0,00" at bounding box center [592, 378] width 306 height 12
click at [733, 476] on button "Salvar" at bounding box center [735, 488] width 48 height 24
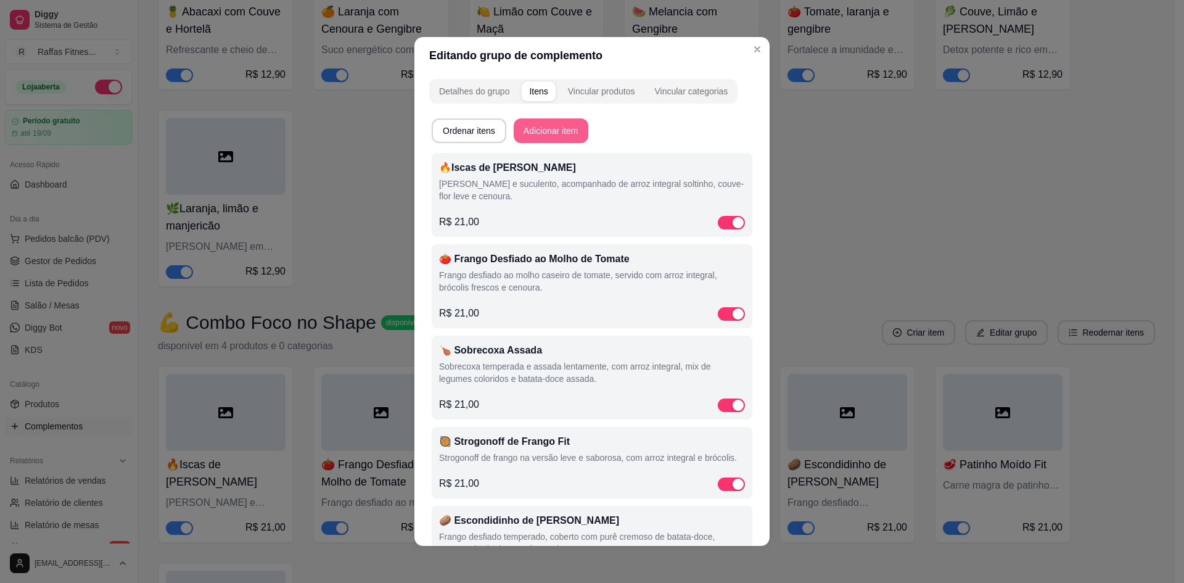
click at [550, 138] on button "Adicionar item" at bounding box center [551, 130] width 75 height 25
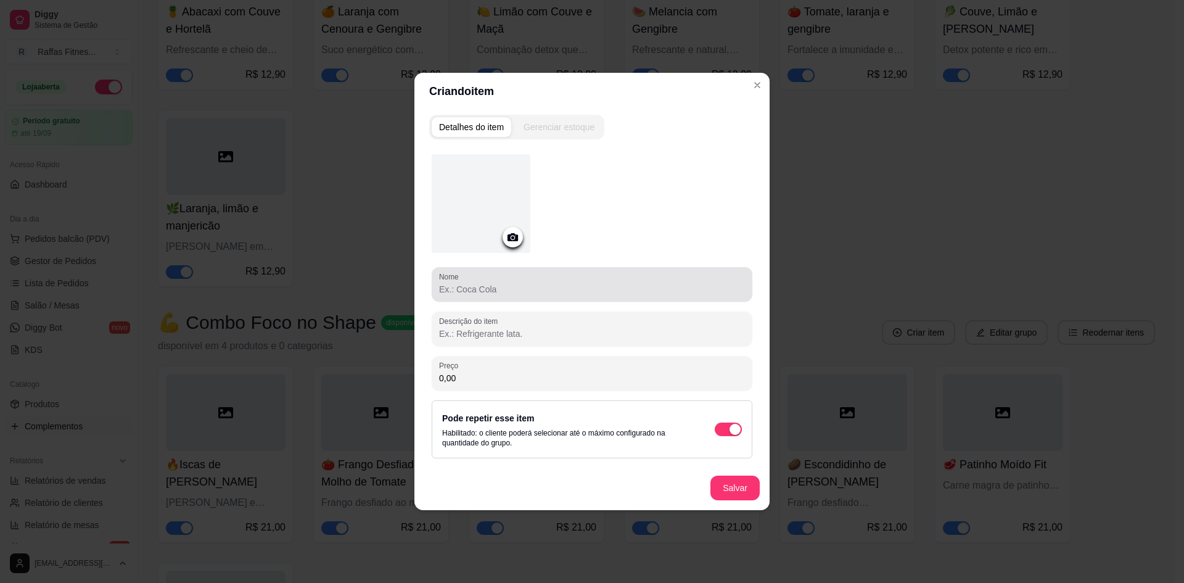
click at [535, 289] on input "Nome" at bounding box center [592, 289] width 306 height 12
paste input "🥩 Iscas de Carne Aceboladas"
click at [547, 335] on input "Descrição do item" at bounding box center [592, 333] width 306 height 12
paste input "Carne bovina macia salteada com cebola, acompanhada de arroz integral, batata-d…"
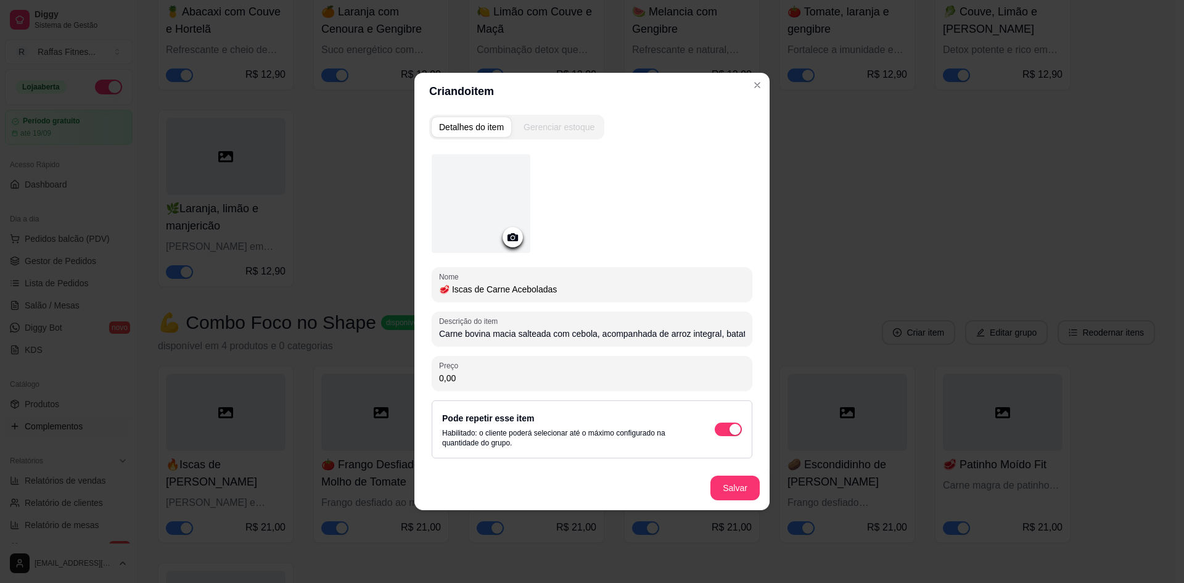
scroll to position [0, 92]
click at [495, 380] on input "0,00" at bounding box center [592, 378] width 306 height 12
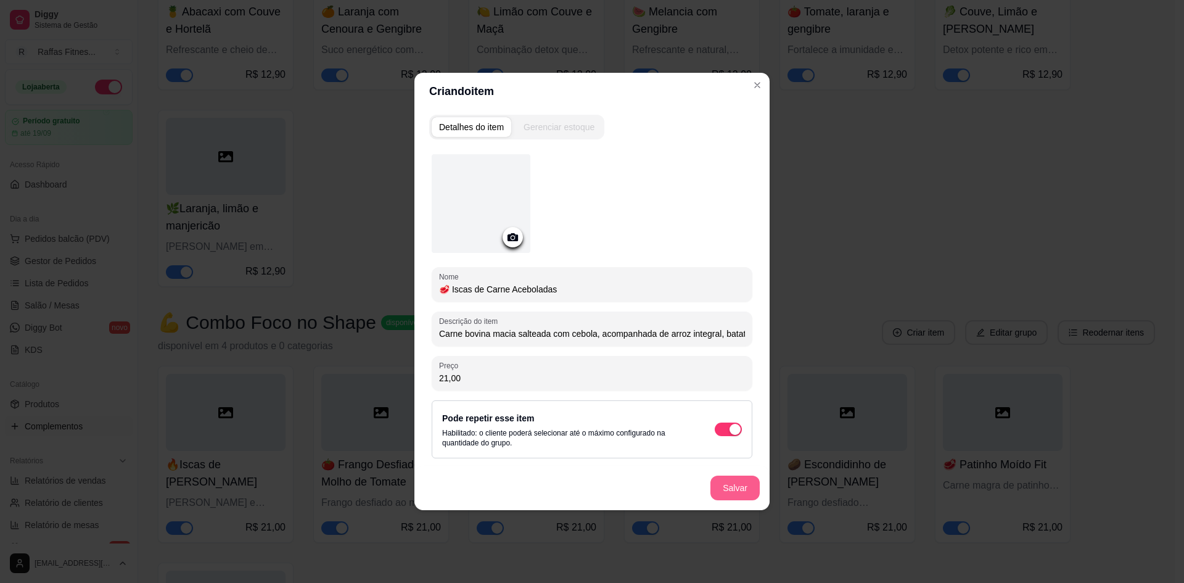
click at [723, 486] on button "Salvar" at bounding box center [734, 487] width 49 height 25
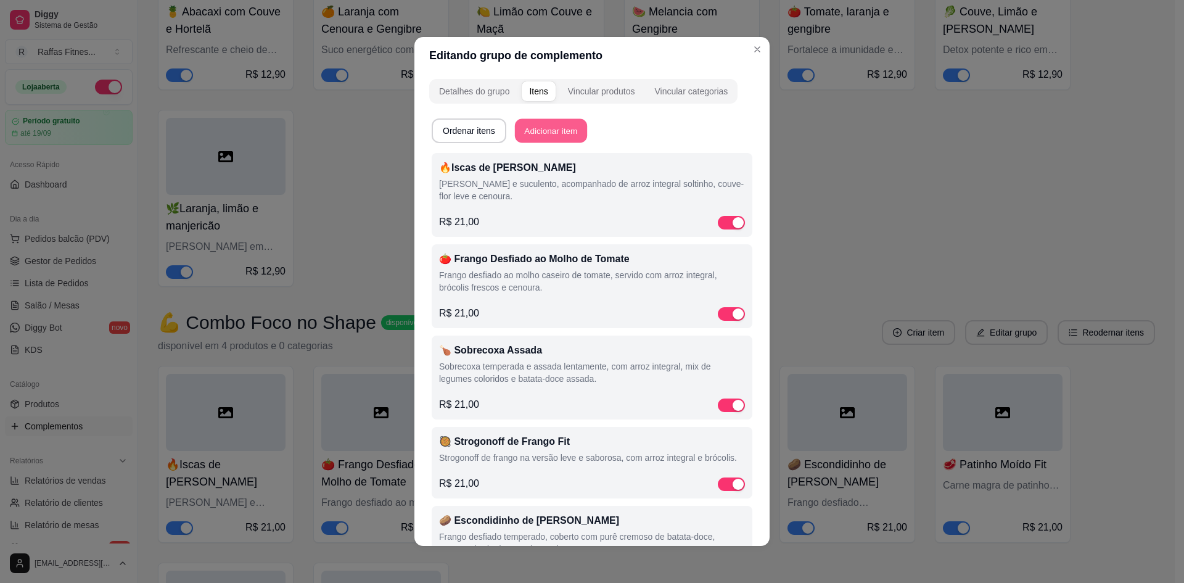
click at [549, 134] on button "Adicionar item" at bounding box center [551, 131] width 72 height 24
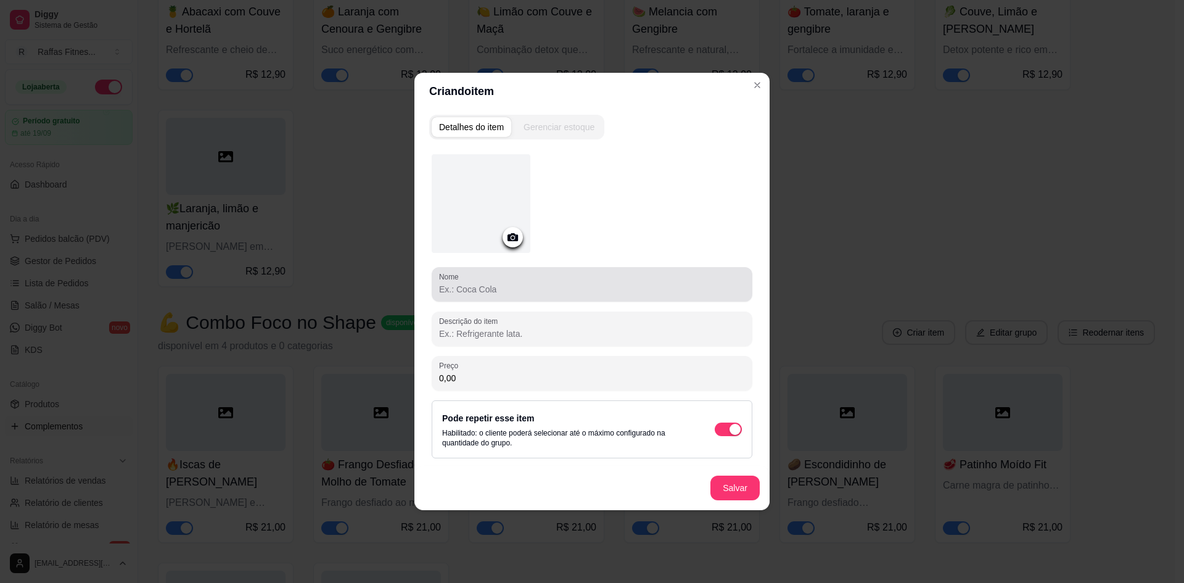
click at [563, 297] on div "Nome" at bounding box center [592, 284] width 321 height 35
paste input "🥘 Strogonoff de Carne Fit"
click at [530, 332] on input "Descrição do item" at bounding box center [592, 333] width 306 height 12
paste input "Strogonoff de carne magra na versão leve, servido com arroz integral e brócolis."
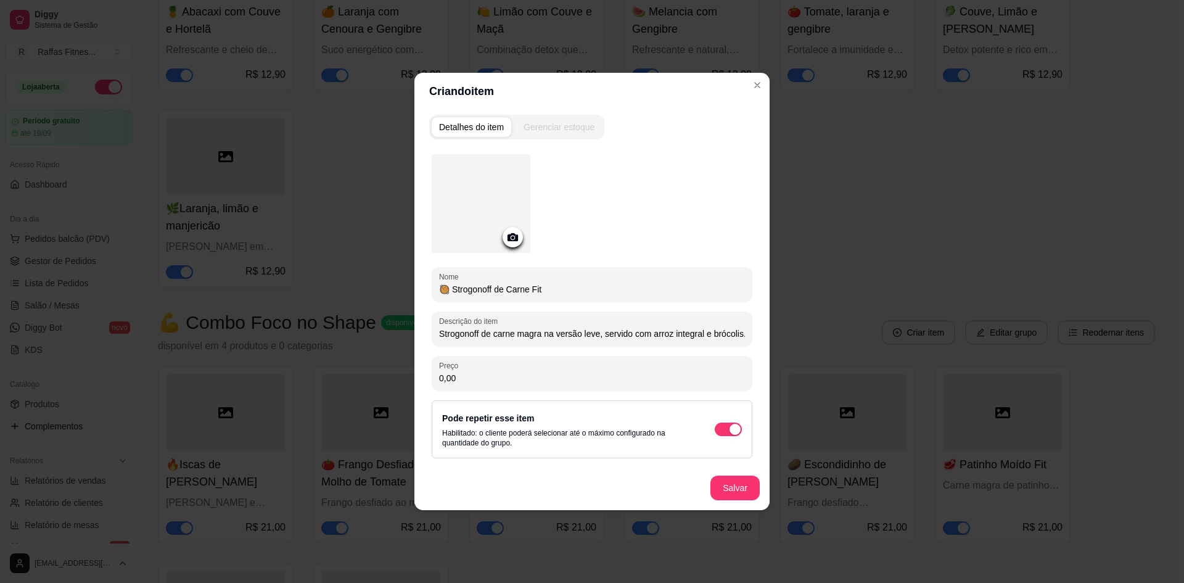
click at [512, 377] on input "0,00" at bounding box center [592, 378] width 306 height 12
click at [732, 491] on button "Salvar" at bounding box center [734, 487] width 49 height 25
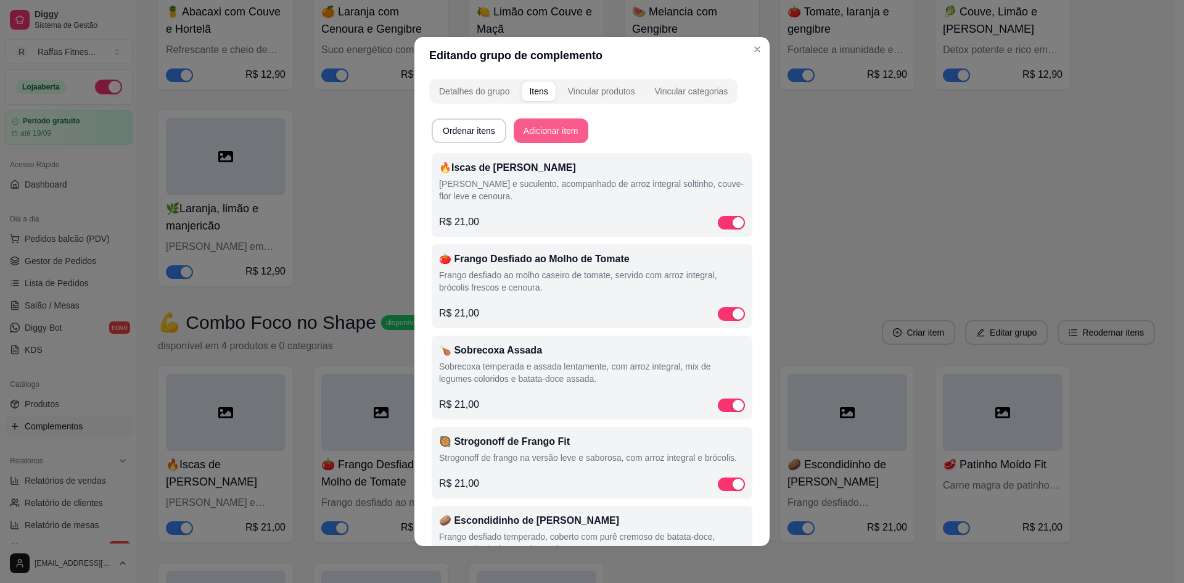
click at [571, 131] on button "Adicionar item" at bounding box center [551, 130] width 75 height 25
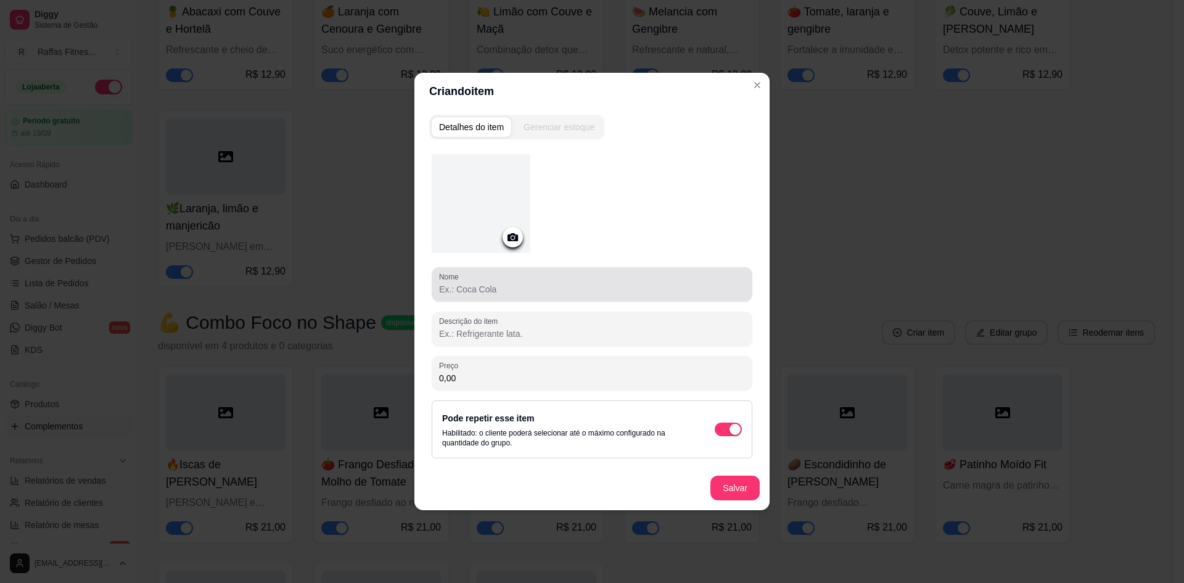
click at [561, 273] on div at bounding box center [592, 284] width 306 height 25
paste input "🥔 Escondidinho de Carne"
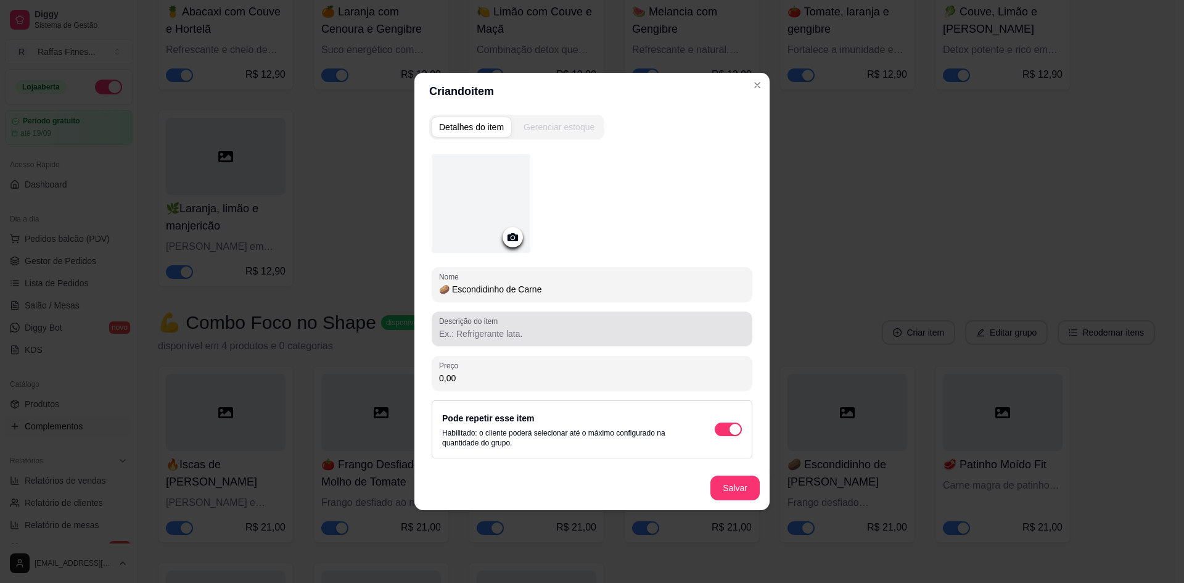
click at [520, 333] on input "Descrição do item" at bounding box center [592, 333] width 306 height 12
click at [479, 342] on div "Descrição do item" at bounding box center [592, 328] width 321 height 35
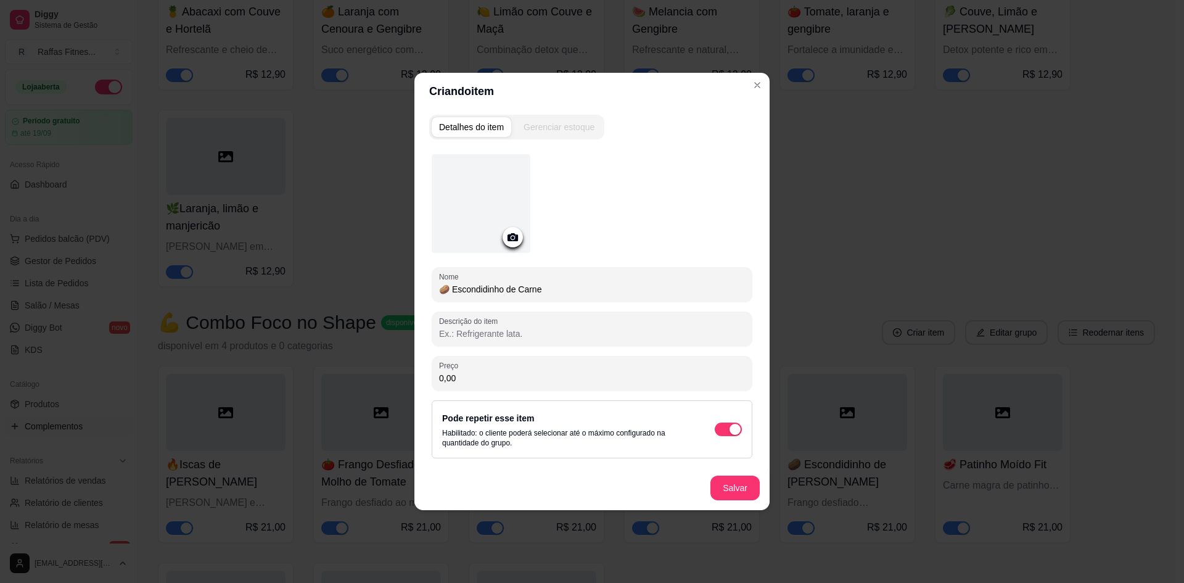
paste input "Carne moída temperada, coberta por purê de batata-doce cremoso e arroz integral…"
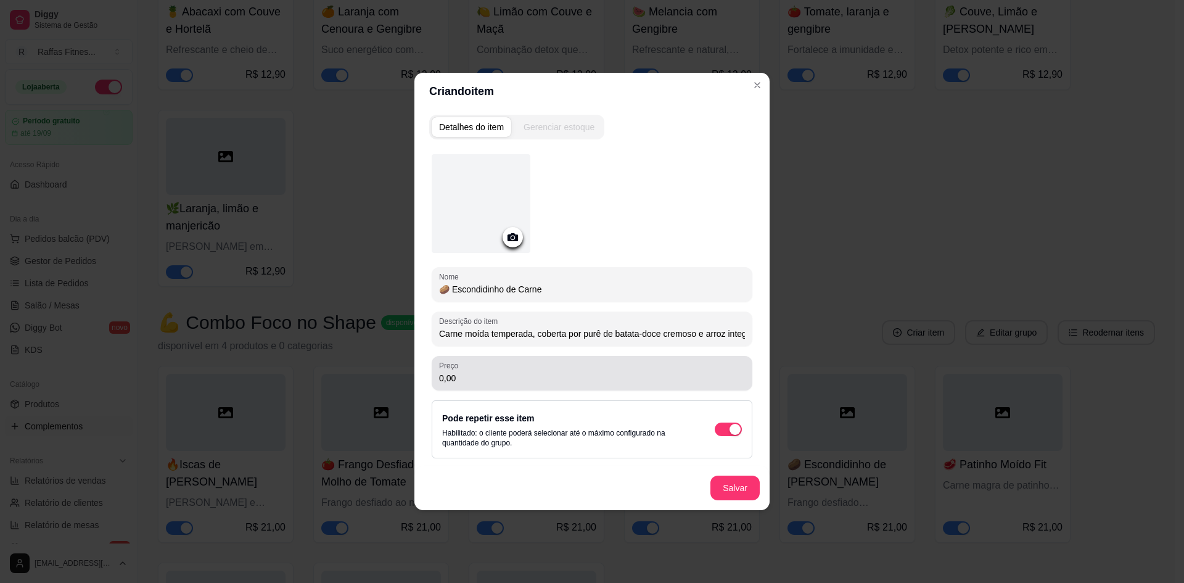
click at [601, 363] on div "0,00" at bounding box center [592, 373] width 306 height 25
click at [733, 496] on button "Salvar" at bounding box center [734, 487] width 49 height 25
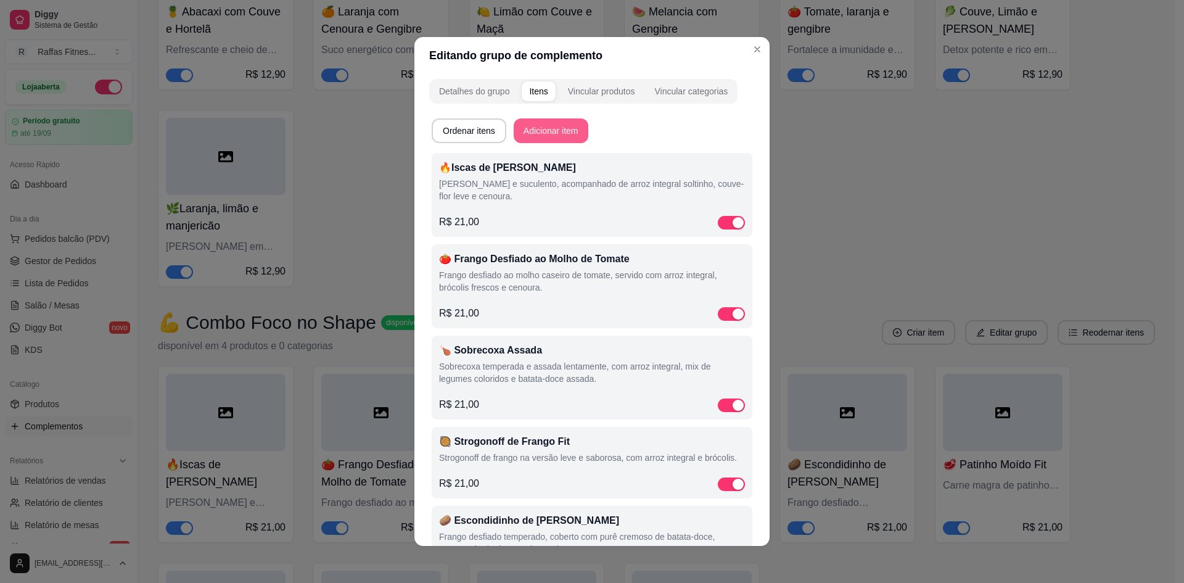
click at [548, 129] on button "Adicionar item" at bounding box center [551, 130] width 75 height 25
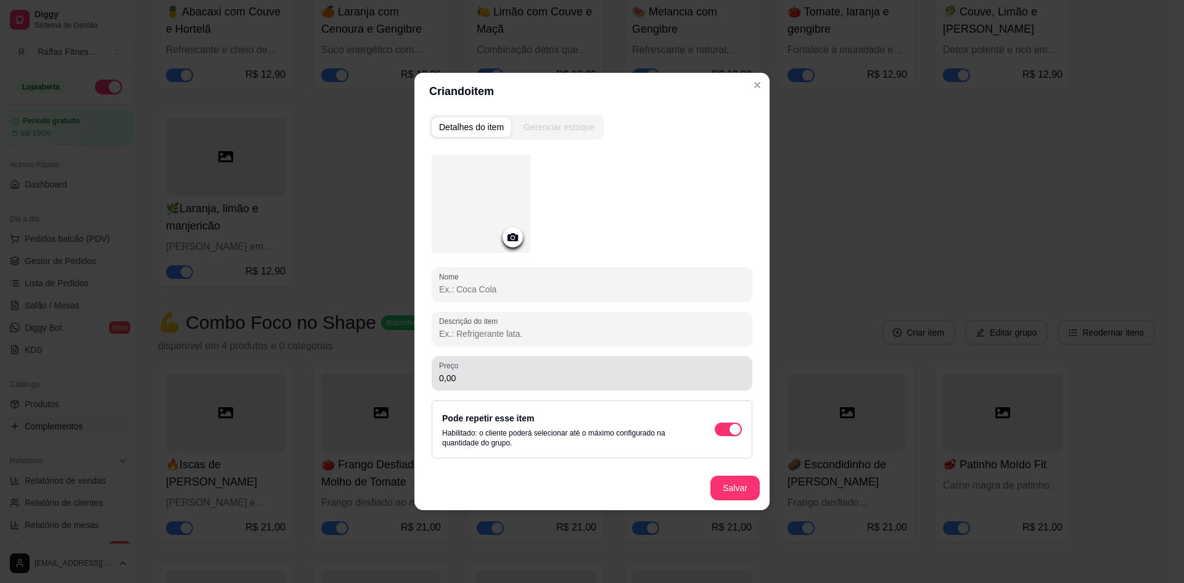
click at [504, 388] on div "Preço 0,00" at bounding box center [592, 373] width 321 height 35
click at [522, 376] on input "0,00" at bounding box center [592, 378] width 306 height 12
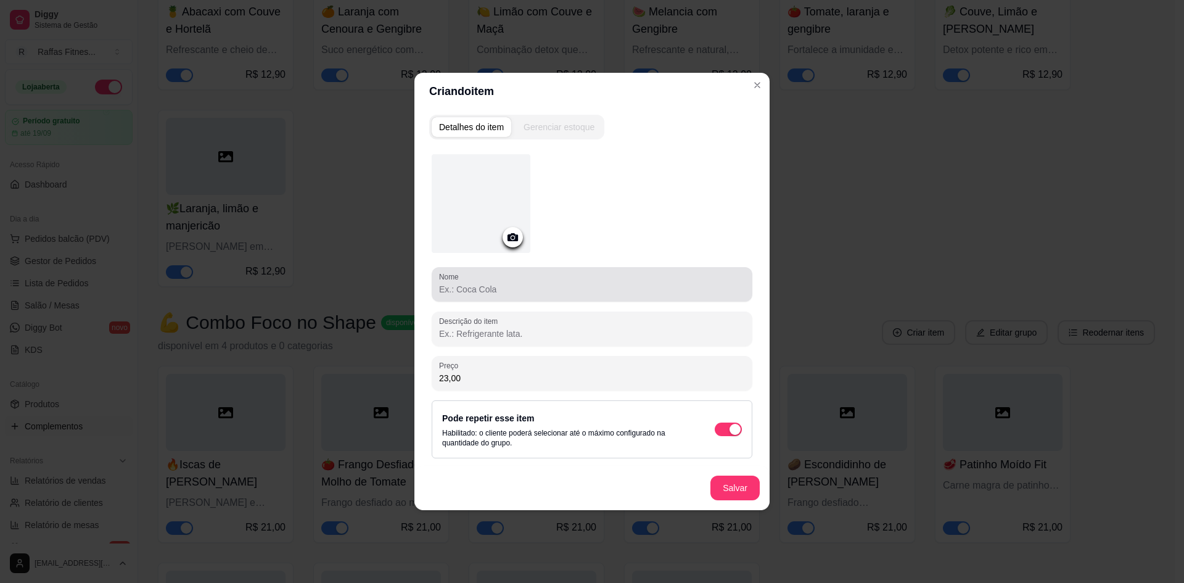
click at [715, 286] on input "Nome" at bounding box center [592, 289] width 306 height 12
paste input "🍋‍🟩 Tilápia ao Limão"
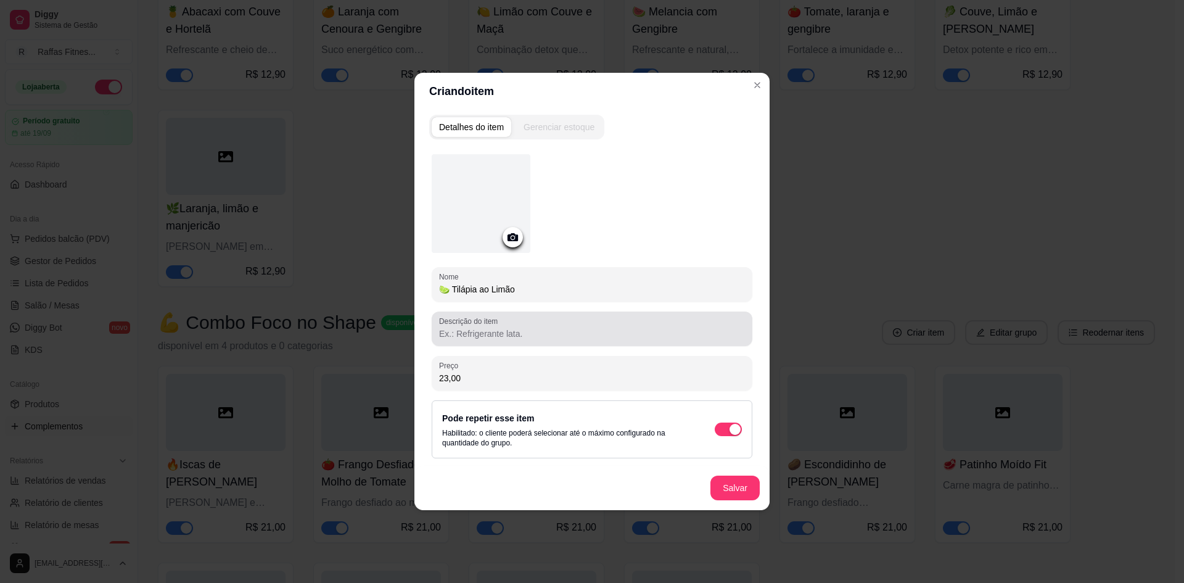
click at [678, 343] on div "Descrição do item" at bounding box center [592, 328] width 321 height 35
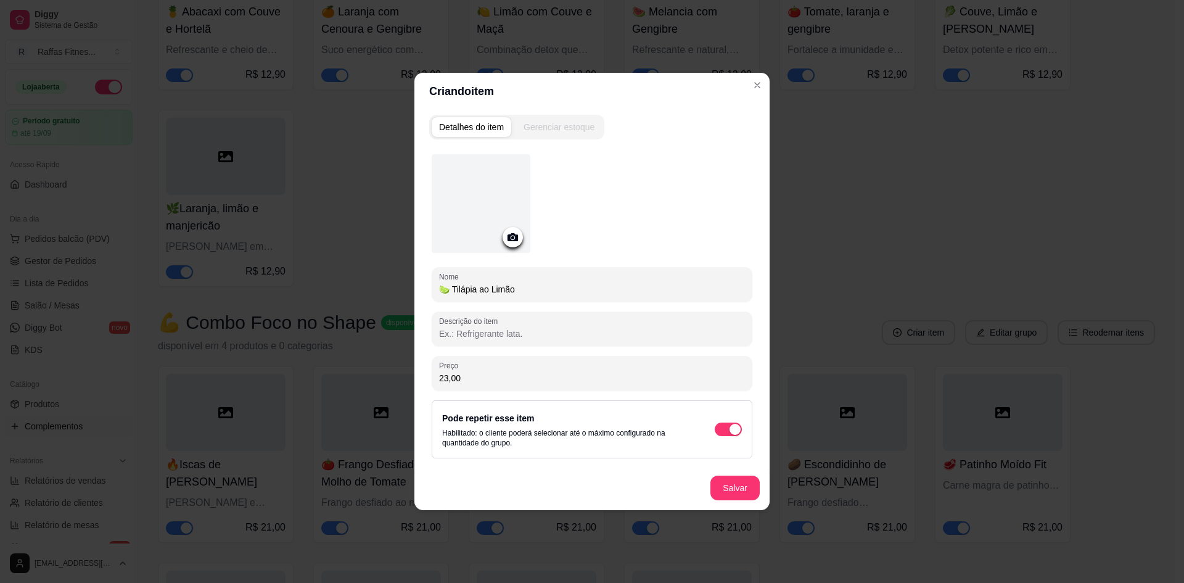
paste input "Filé de tilápia ao toque de limão, com arroz integral, couve-flor no vapor e ce…"
click at [734, 482] on button "Salvar" at bounding box center [734, 487] width 49 height 25
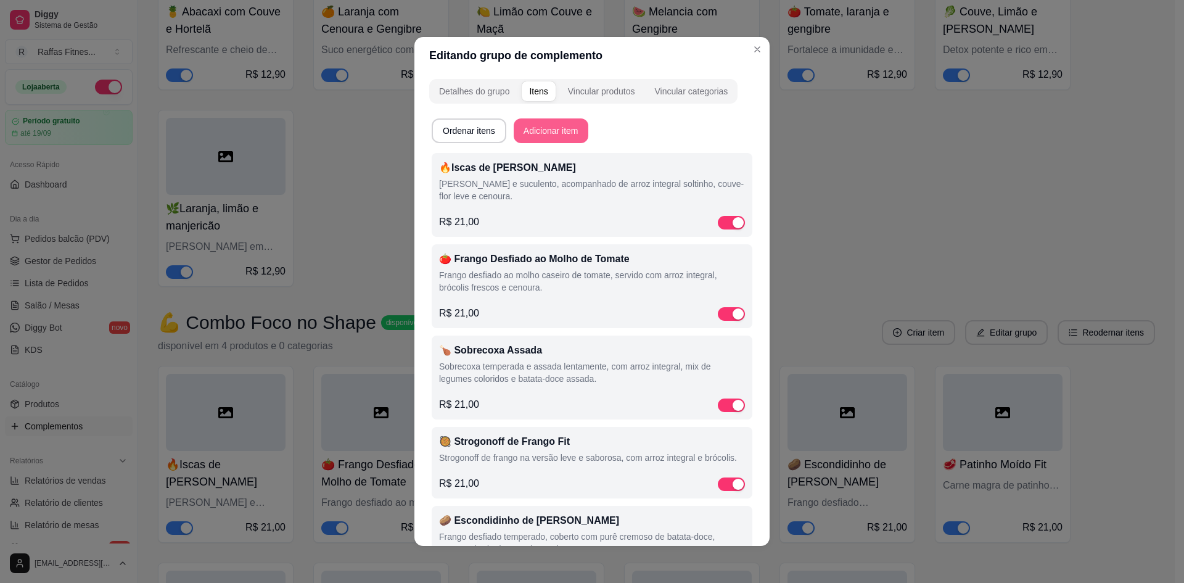
click at [545, 138] on button "Adicionar item" at bounding box center [551, 130] width 75 height 25
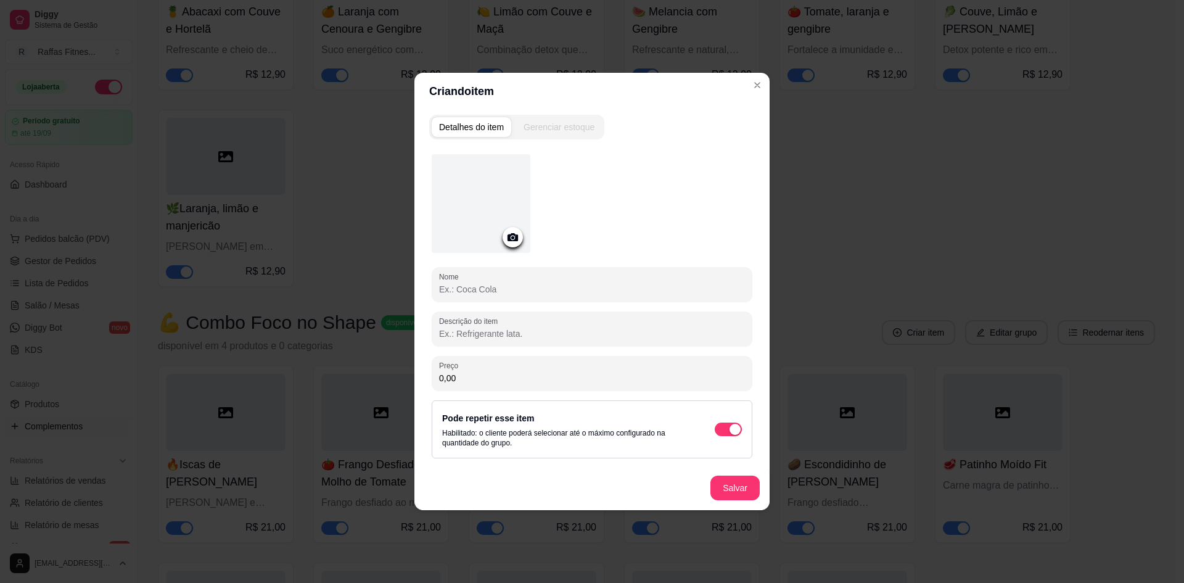
click at [514, 292] on input "Nome" at bounding box center [592, 289] width 306 height 12
paste input "🐟 Salmão ao Maracujá"
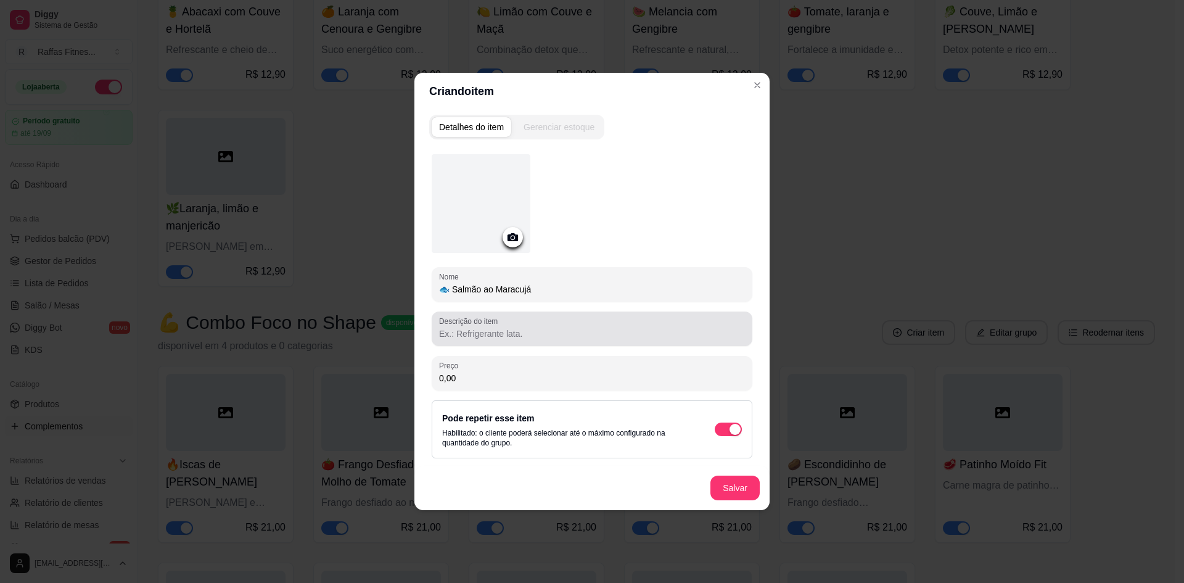
click at [508, 327] on input "Descrição do item" at bounding box center [592, 333] width 306 height 12
click at [512, 324] on div at bounding box center [592, 328] width 306 height 25
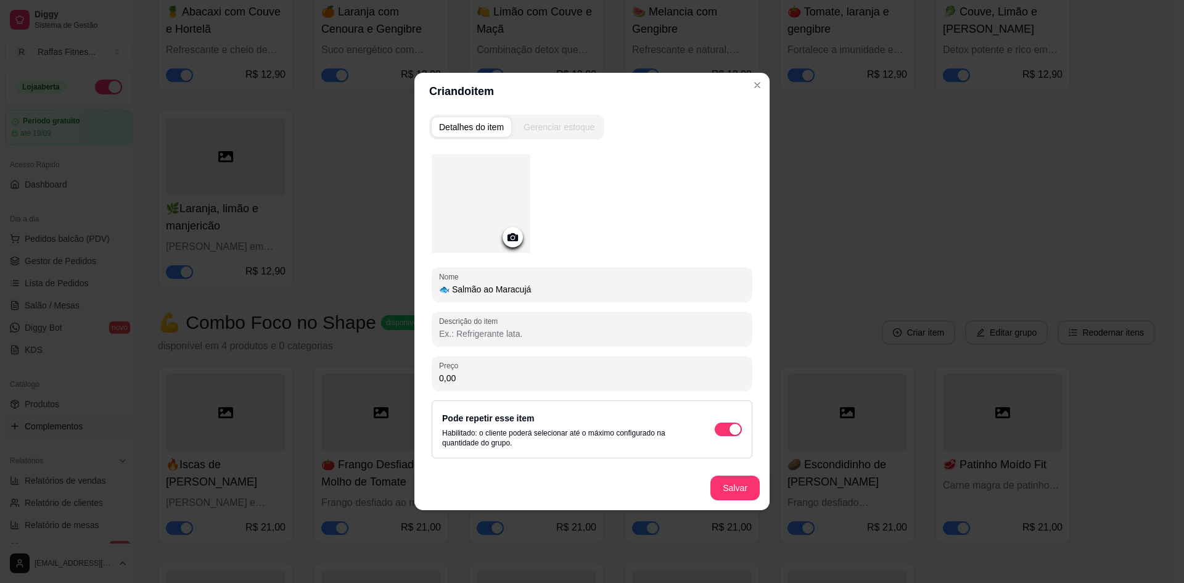
paste input "Salmão grelhado com molho de maracujá leve, servido com arroz integral e brócol…"
click at [633, 374] on input "0,00" at bounding box center [592, 378] width 306 height 12
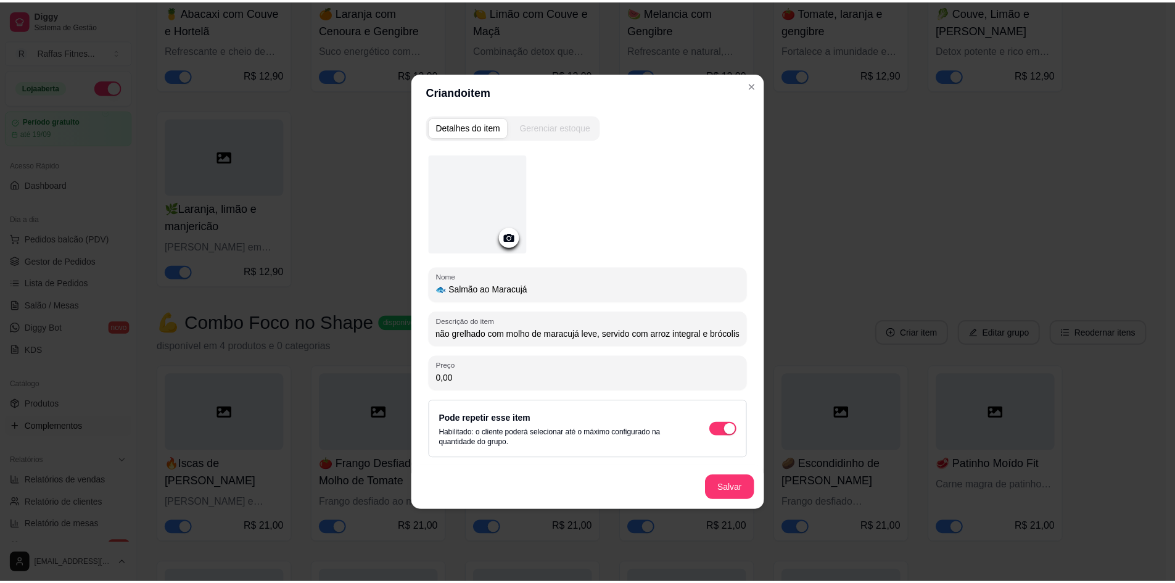
scroll to position [0, 0]
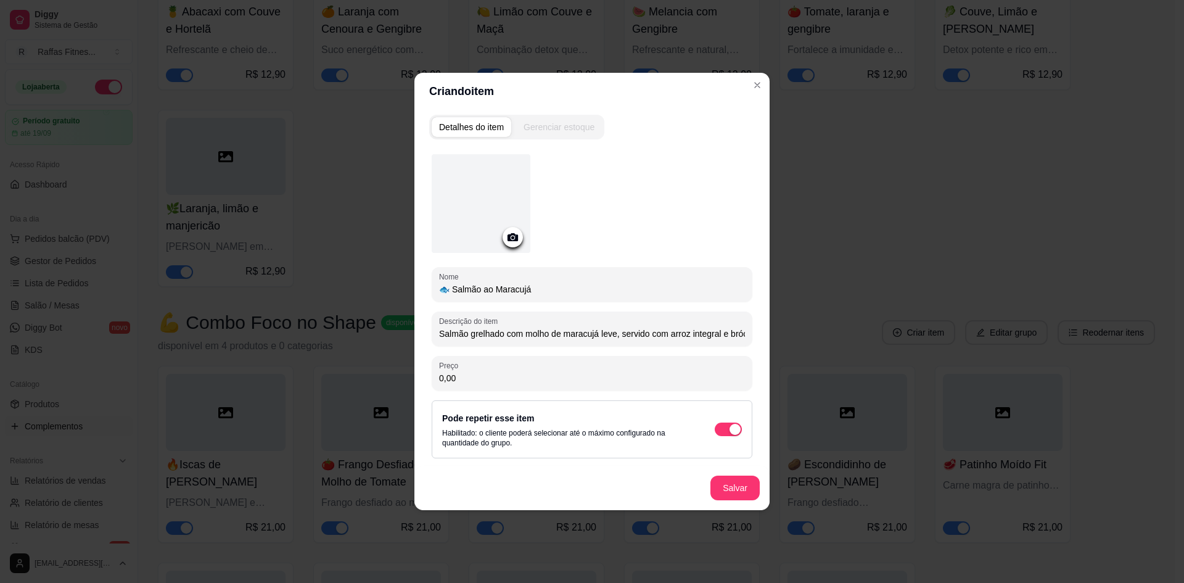
click at [633, 374] on input "0,00" at bounding box center [592, 378] width 306 height 12
click at [735, 484] on button "Salvar" at bounding box center [734, 487] width 49 height 25
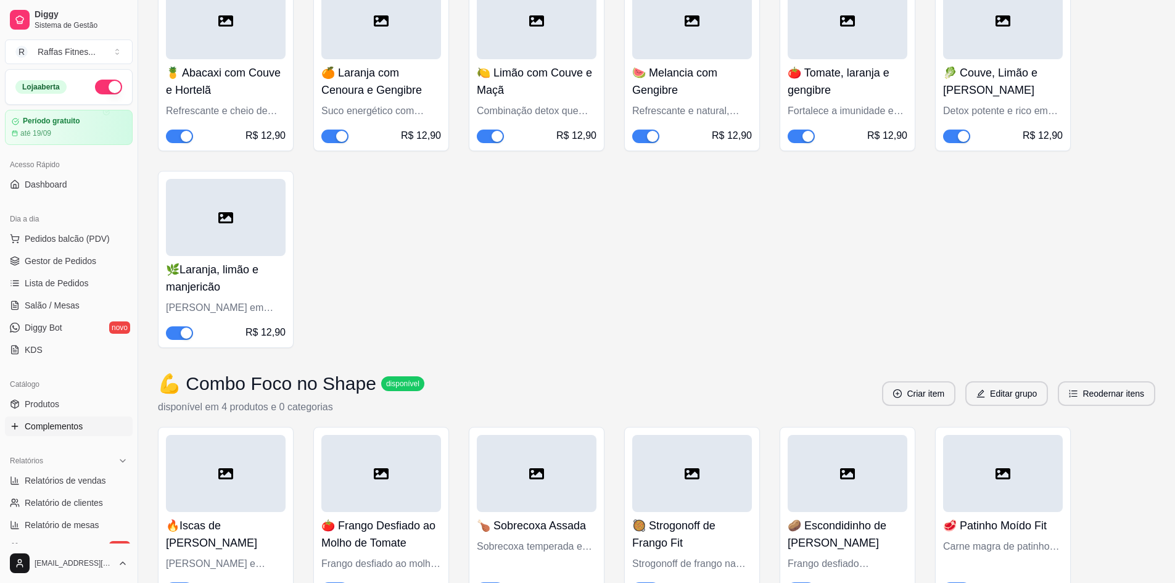
scroll to position [2289, 0]
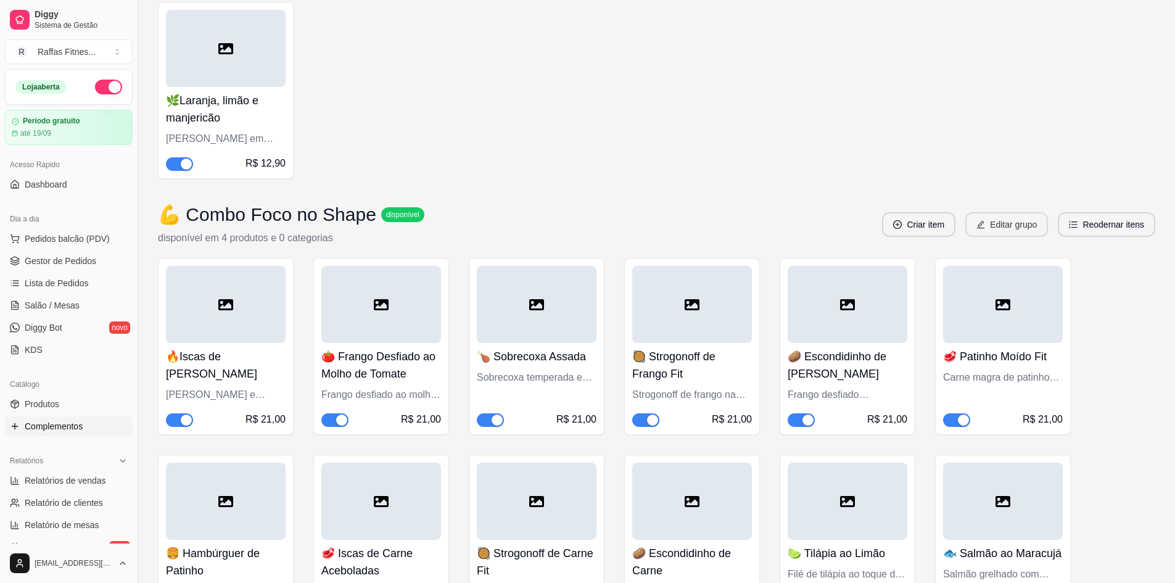
click at [1020, 232] on button "Editar grupo" at bounding box center [1006, 224] width 83 height 25
click at [1016, 228] on button "Editar grupo" at bounding box center [1006, 224] width 83 height 25
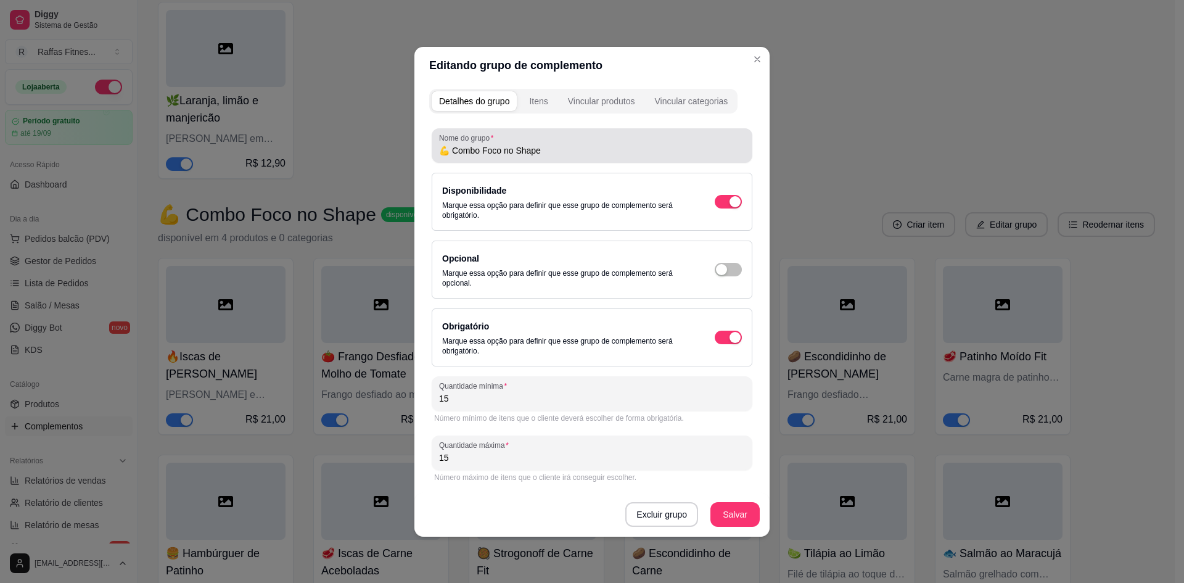
click at [607, 133] on div "💪 Combo Foco no Shape" at bounding box center [592, 145] width 306 height 25
click at [573, 150] on input "💪 Combo Foco no Shape" at bounding box center [592, 150] width 306 height 12
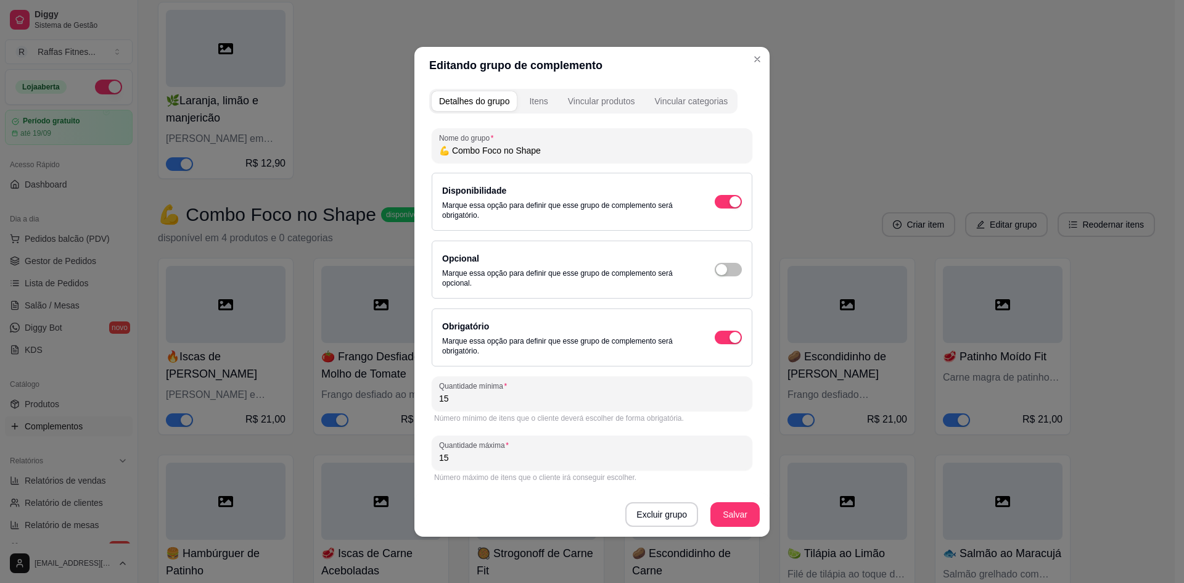
paste input "| 250g"
click at [752, 520] on button "Salvar" at bounding box center [734, 514] width 49 height 25
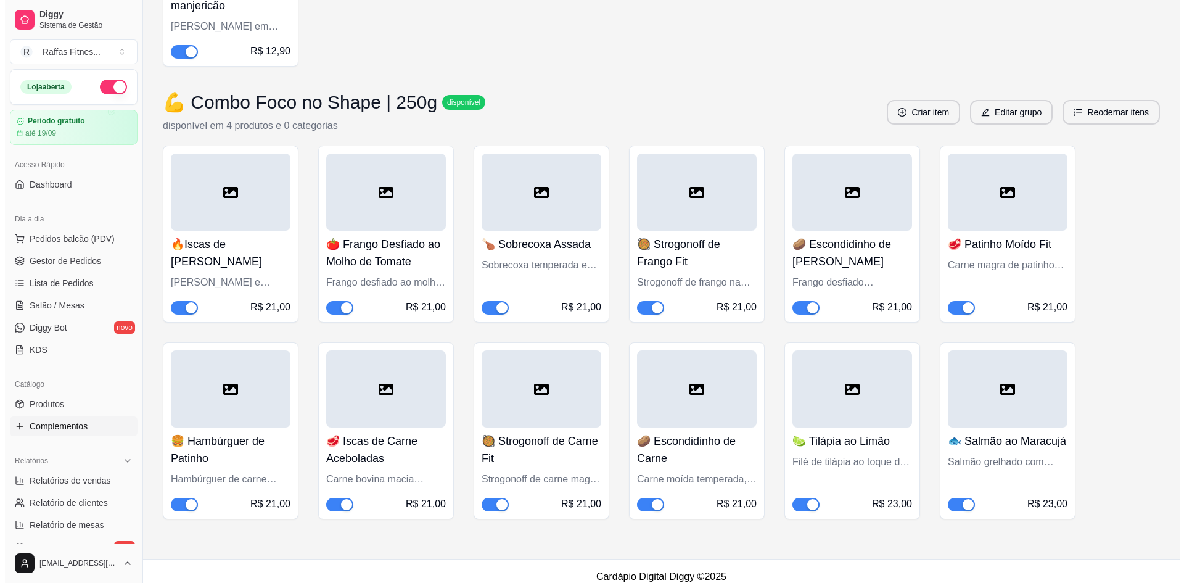
scroll to position [2412, 0]
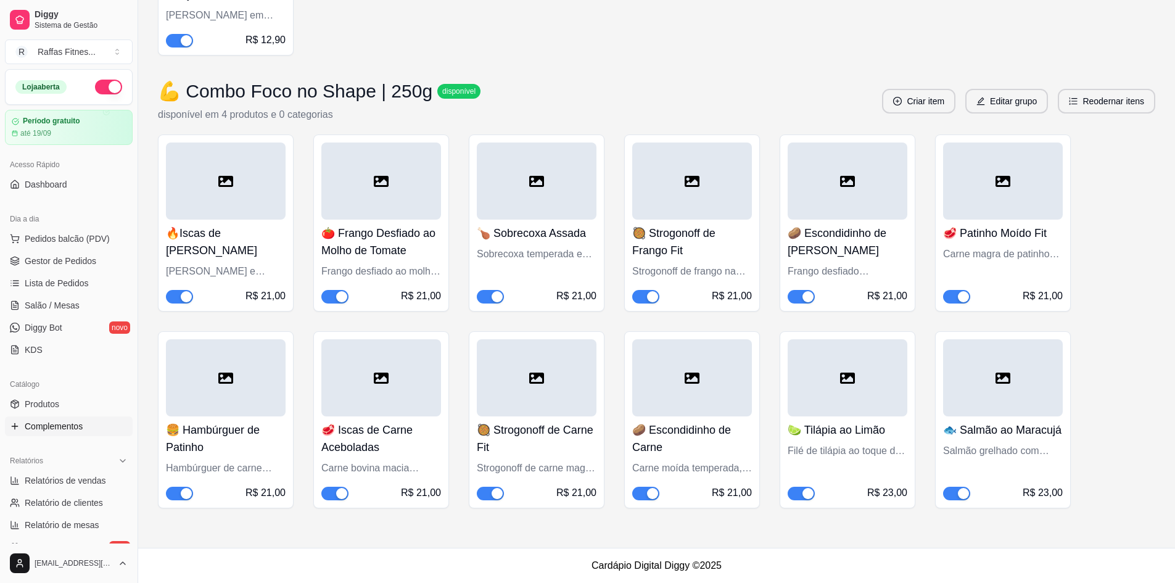
click at [1142, 167] on div "🔥Iscas de [PERSON_NAME] [PERSON_NAME] e suculento, acompanhado de arroz integra…" at bounding box center [656, 321] width 997 height 374
click at [1044, 103] on button "Editar grupo" at bounding box center [1006, 101] width 80 height 24
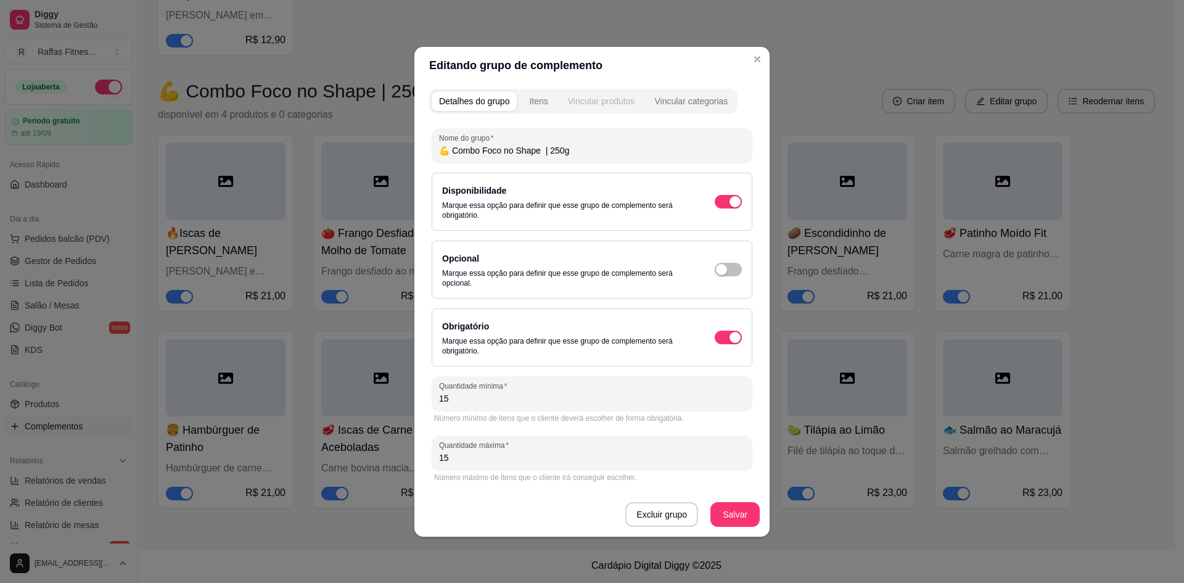
click at [591, 100] on div "Vincular produtos" at bounding box center [601, 101] width 67 height 12
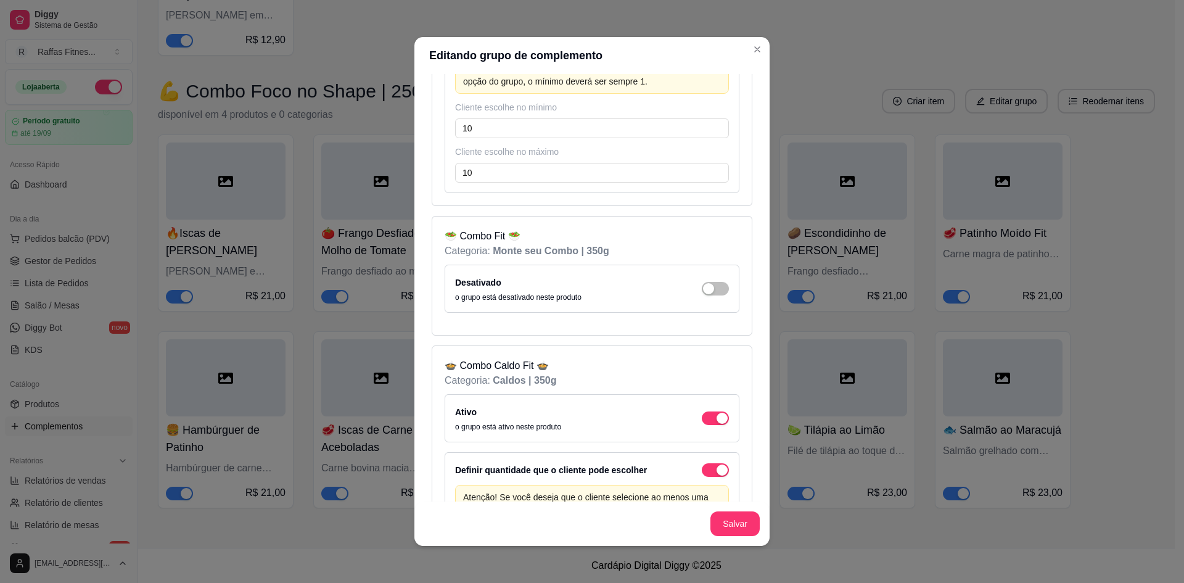
scroll to position [0, 0]
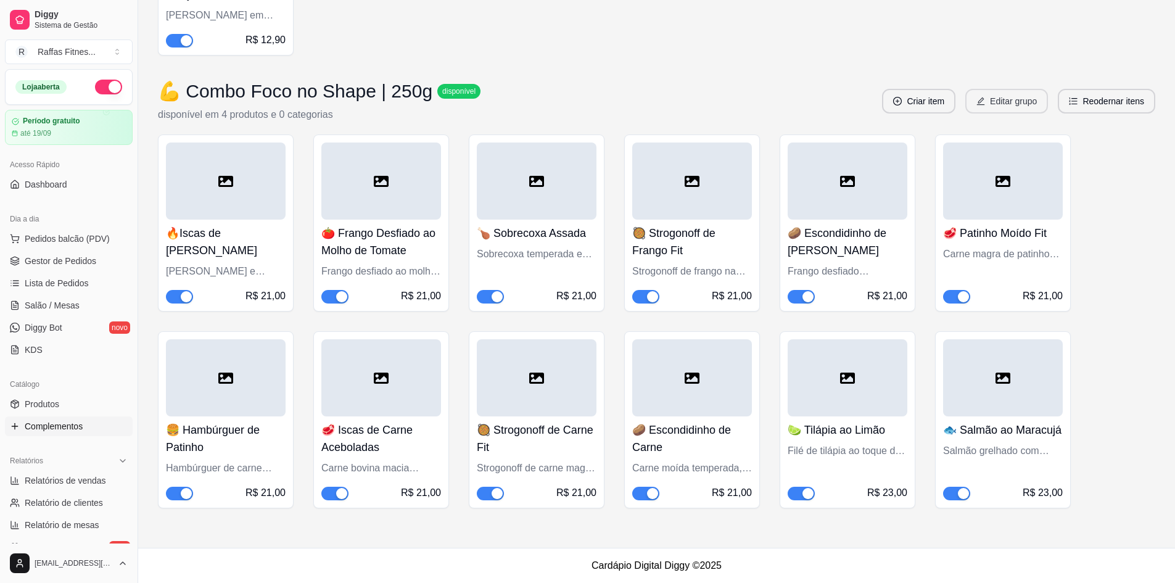
click at [988, 101] on button "Editar grupo" at bounding box center [1006, 101] width 83 height 25
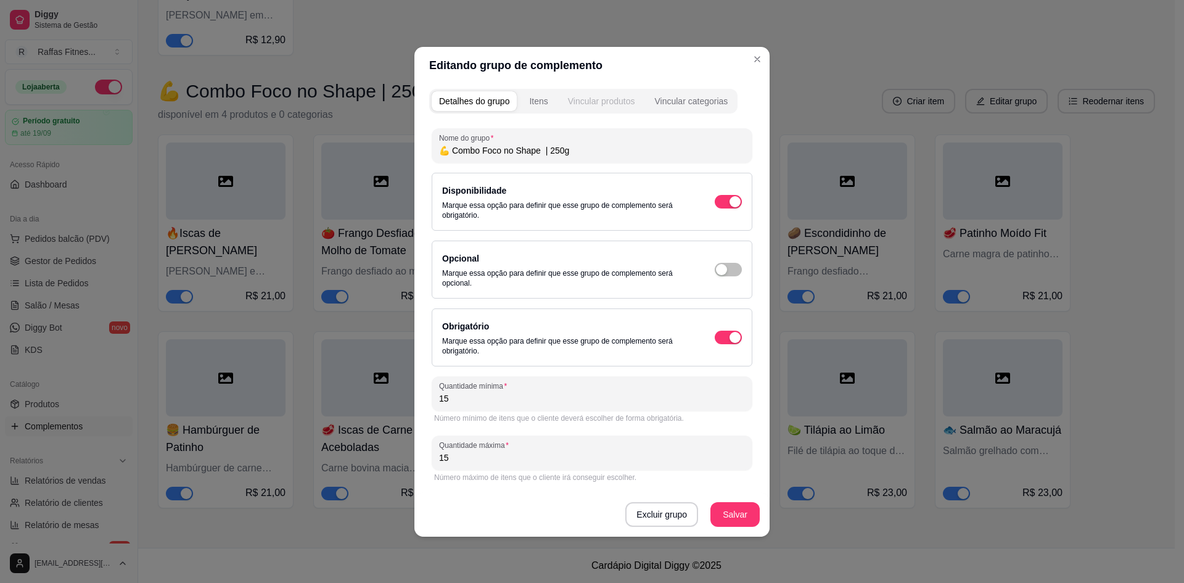
click at [611, 110] on button "Vincular produtos" at bounding box center [602, 101] width 82 height 20
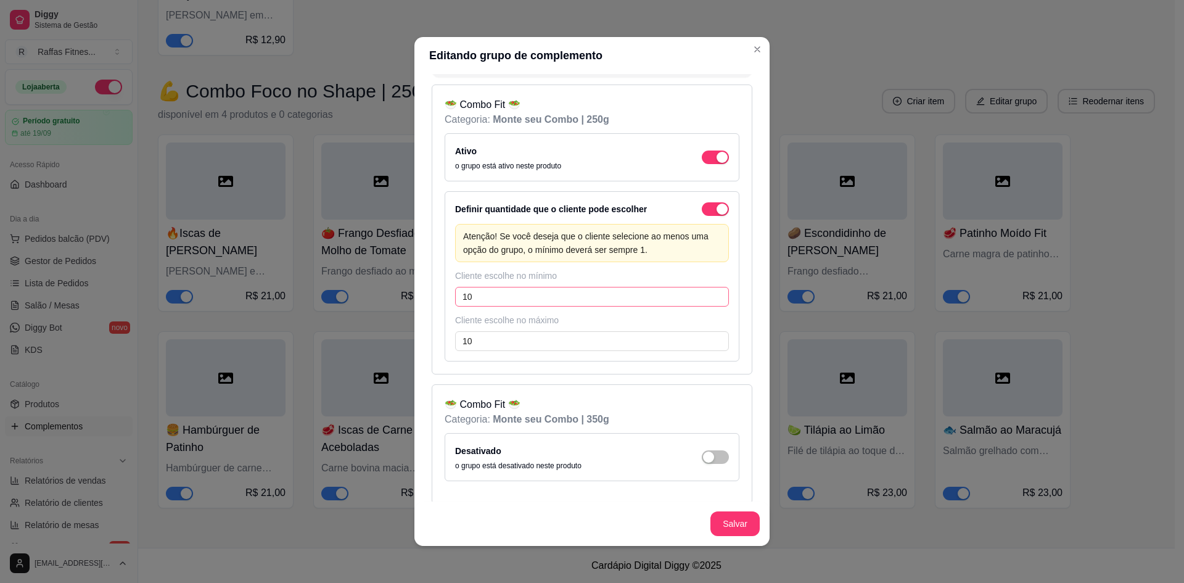
scroll to position [123, 0]
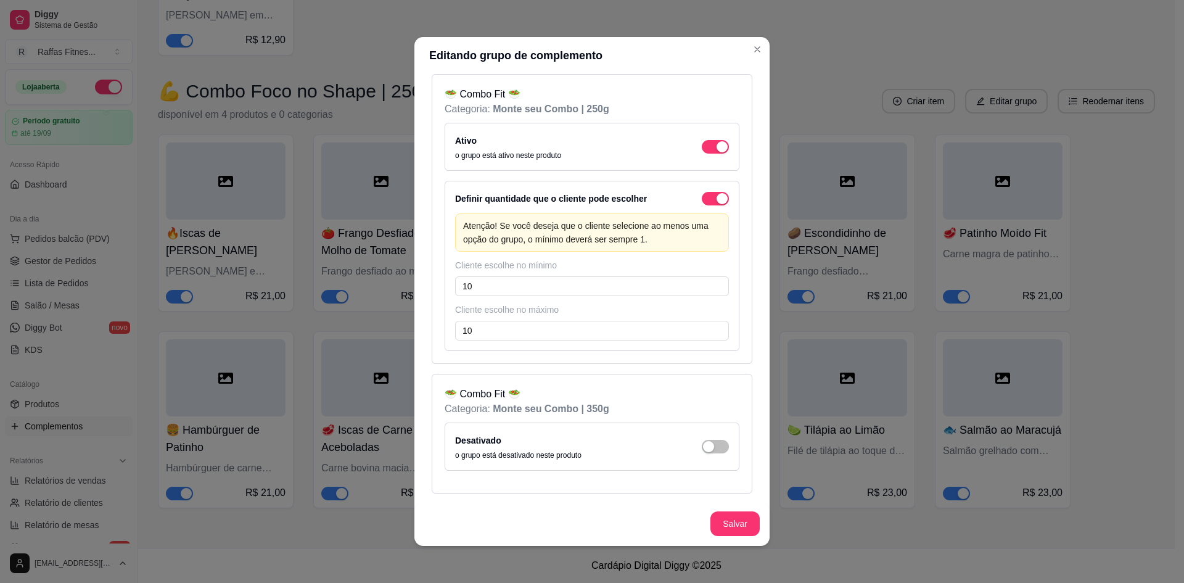
click at [535, 263] on div "Cliente escolhe no mínimo" at bounding box center [592, 265] width 274 height 12
click at [535, 262] on div "Cliente escolhe no mínimo" at bounding box center [592, 265] width 274 height 12
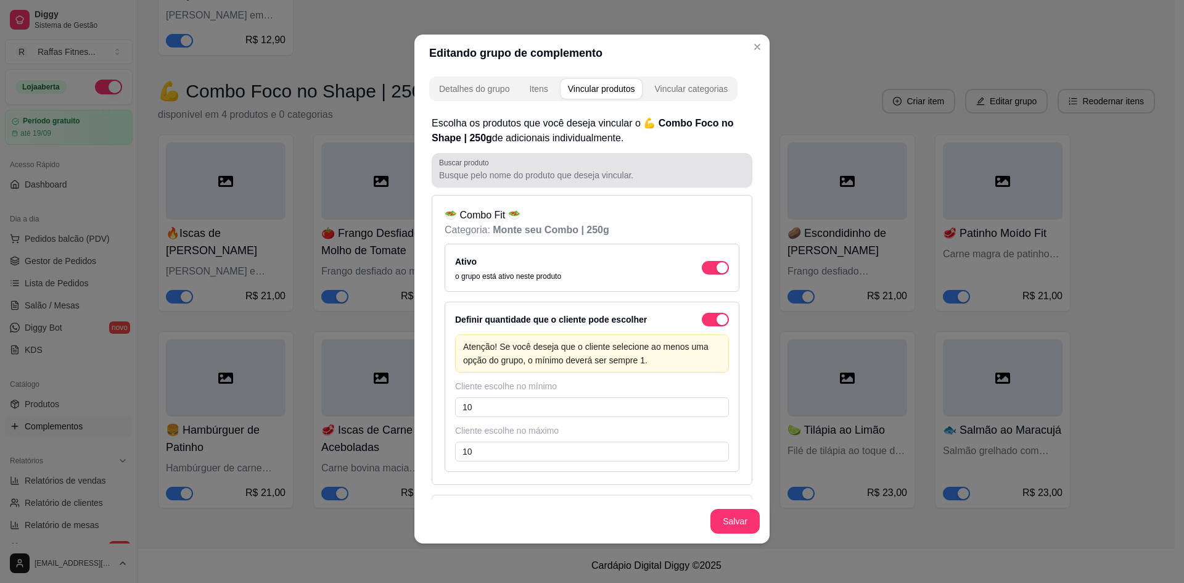
scroll to position [0, 0]
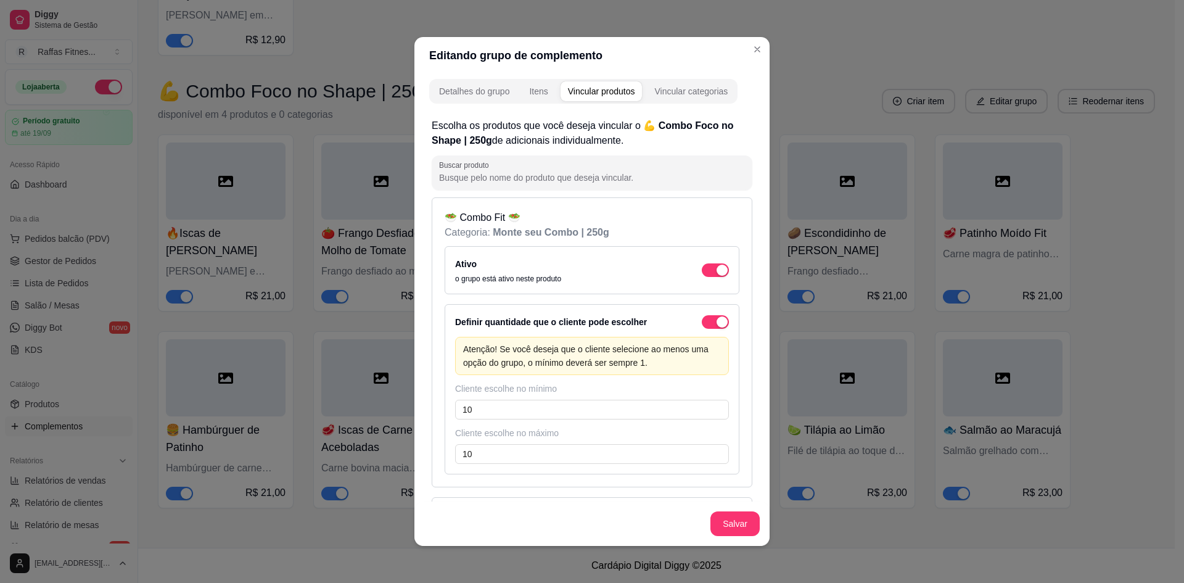
click at [603, 97] on div "Vincular produtos" at bounding box center [601, 91] width 67 height 12
click at [542, 89] on div "Itens" at bounding box center [538, 91] width 18 height 12
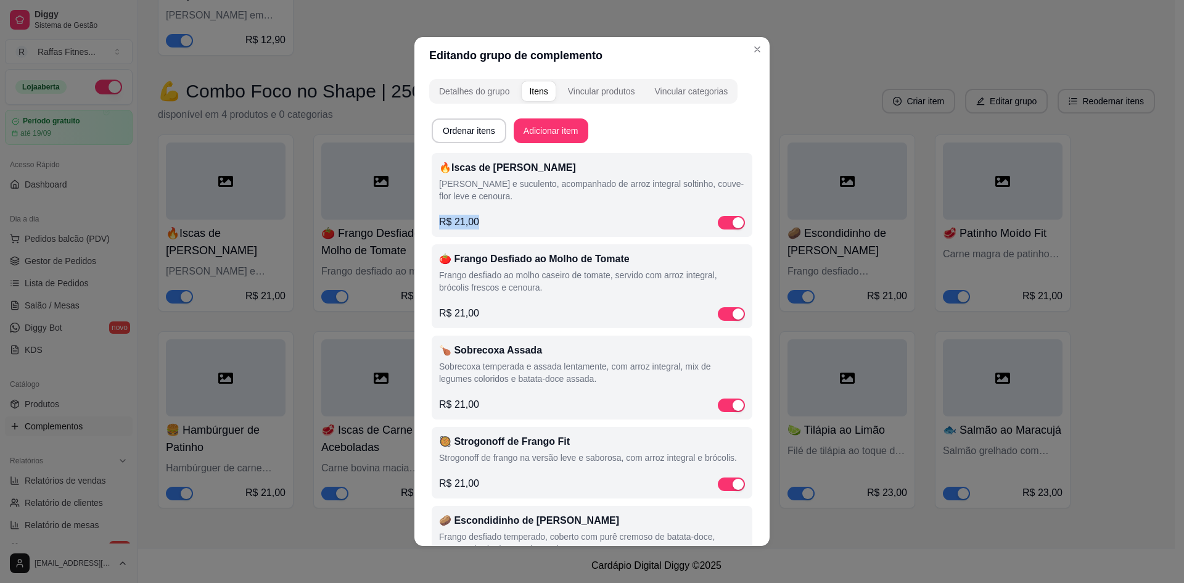
drag, startPoint x: 477, startPoint y: 216, endPoint x: 382, endPoint y: 217, distance: 95.6
click at [382, 217] on div "Editando grupo de complemento Detalhes do grupo Itens Vincular produtos Vincula…" at bounding box center [592, 291] width 1184 height 583
click at [476, 227] on div "R$ 21,00" at bounding box center [592, 222] width 306 height 15
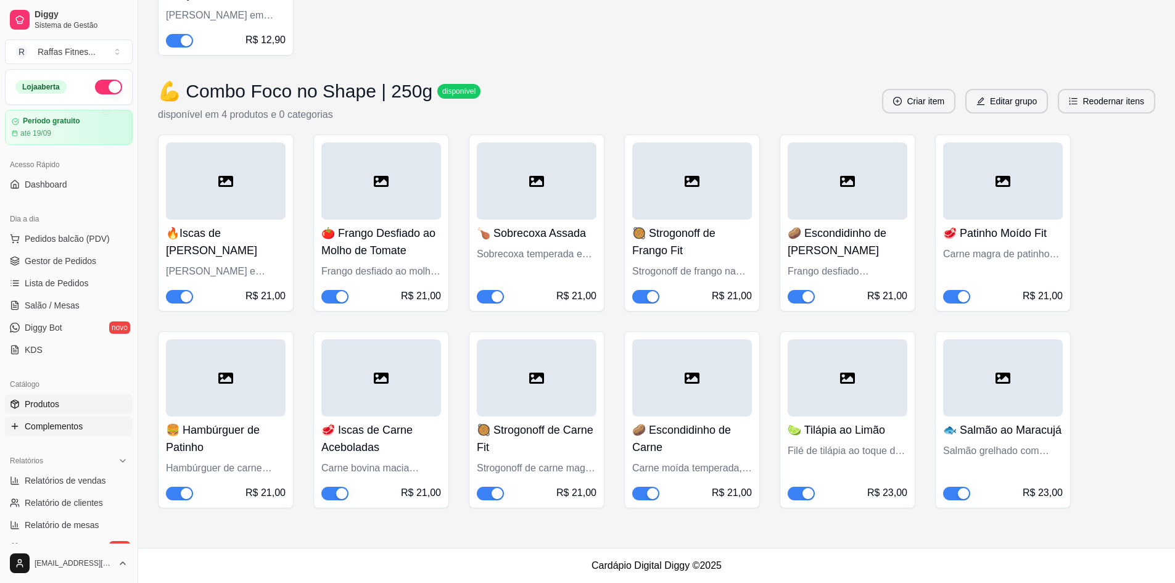
click at [68, 411] on link "Produtos" at bounding box center [69, 404] width 128 height 20
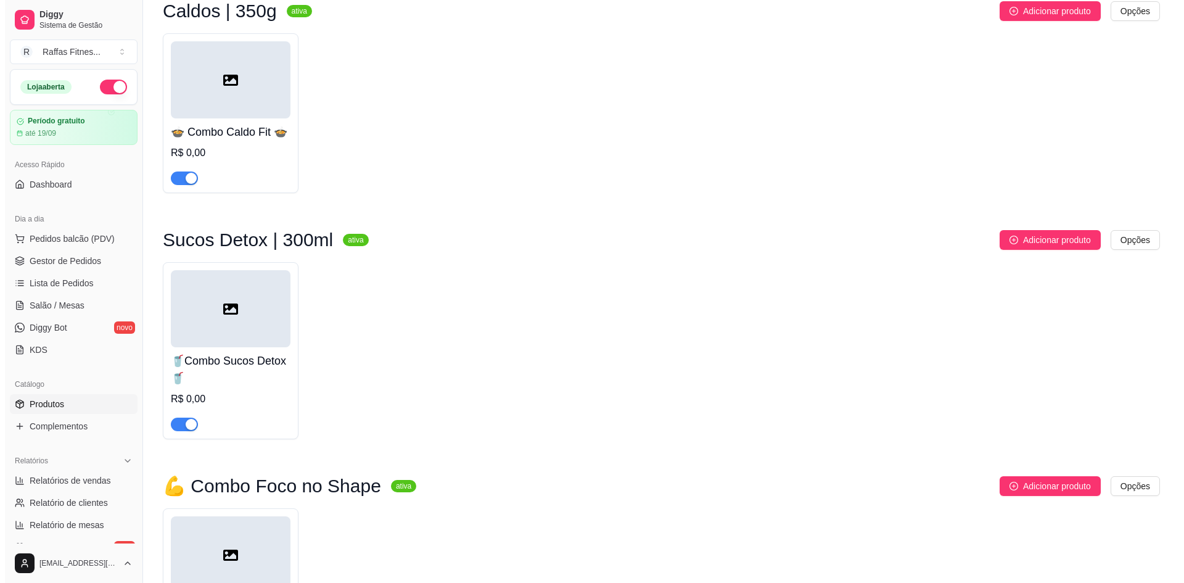
scroll to position [747, 0]
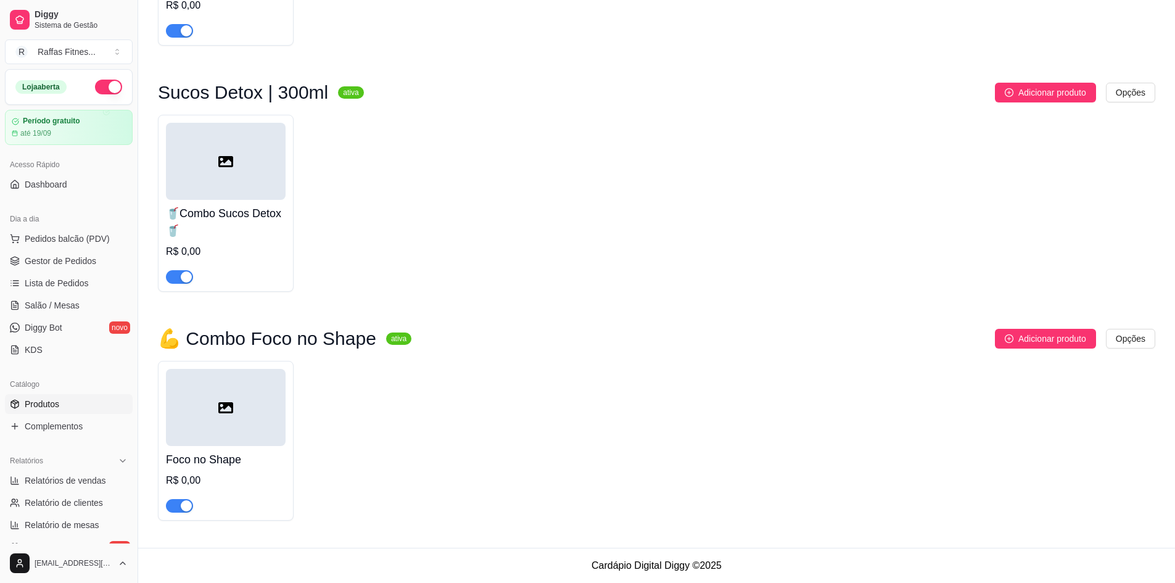
click at [1140, 348] on div "💪 Combo Foco no Shape ativa Adicionar produto Opções Foco no Shape R$ 0,00" at bounding box center [656, 425] width 997 height 192
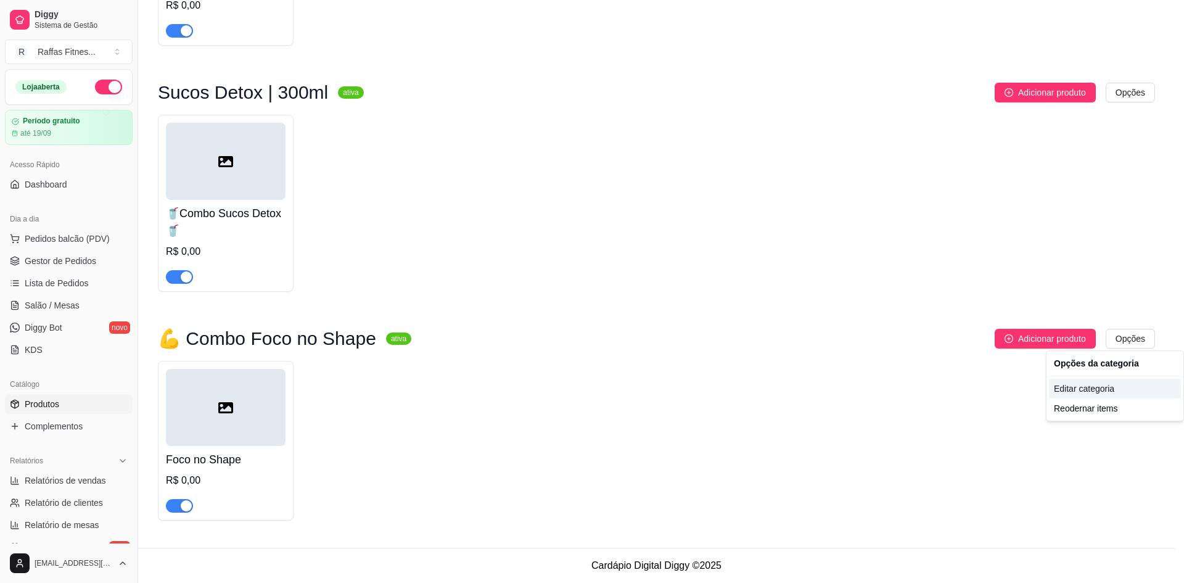
click at [1085, 392] on div "Editar categoria" at bounding box center [1115, 389] width 132 height 20
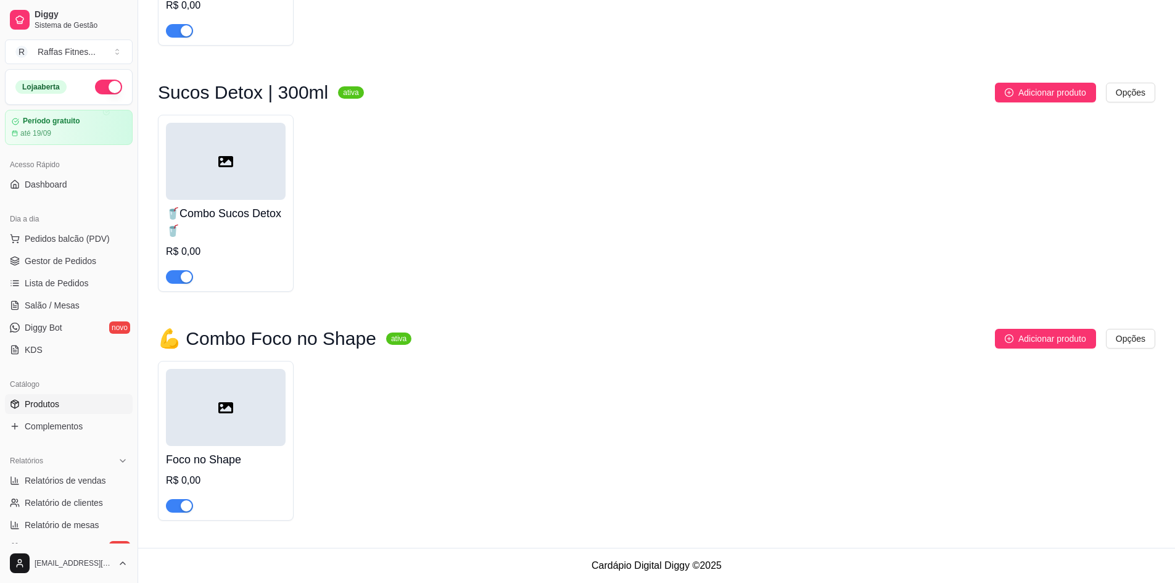
click at [282, 408] on div at bounding box center [226, 407] width 120 height 77
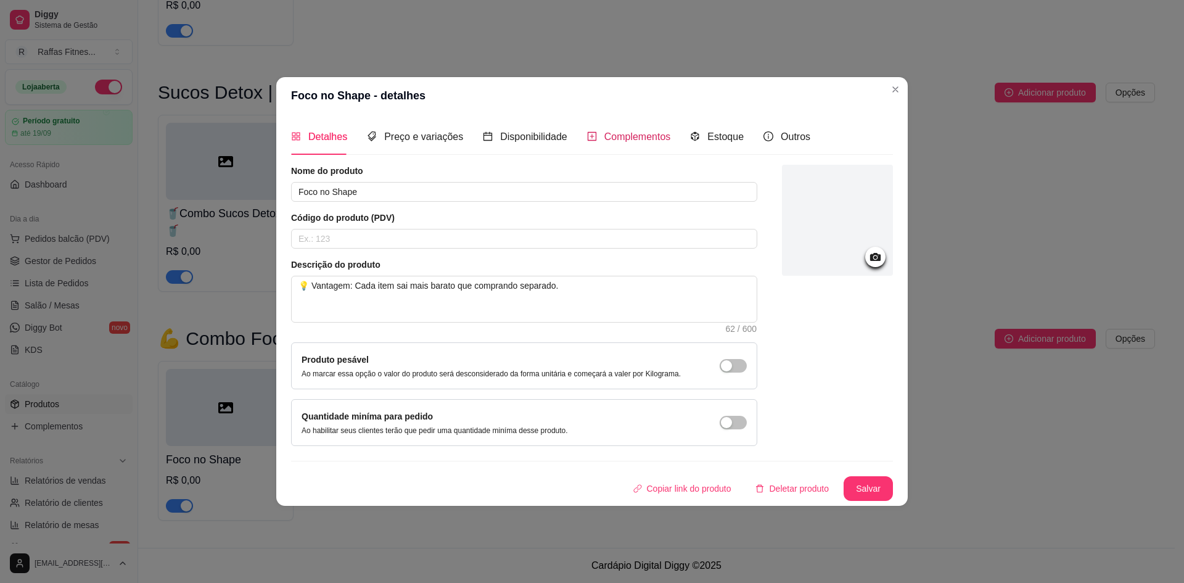
click at [637, 133] on span "Complementos" at bounding box center [637, 136] width 67 height 10
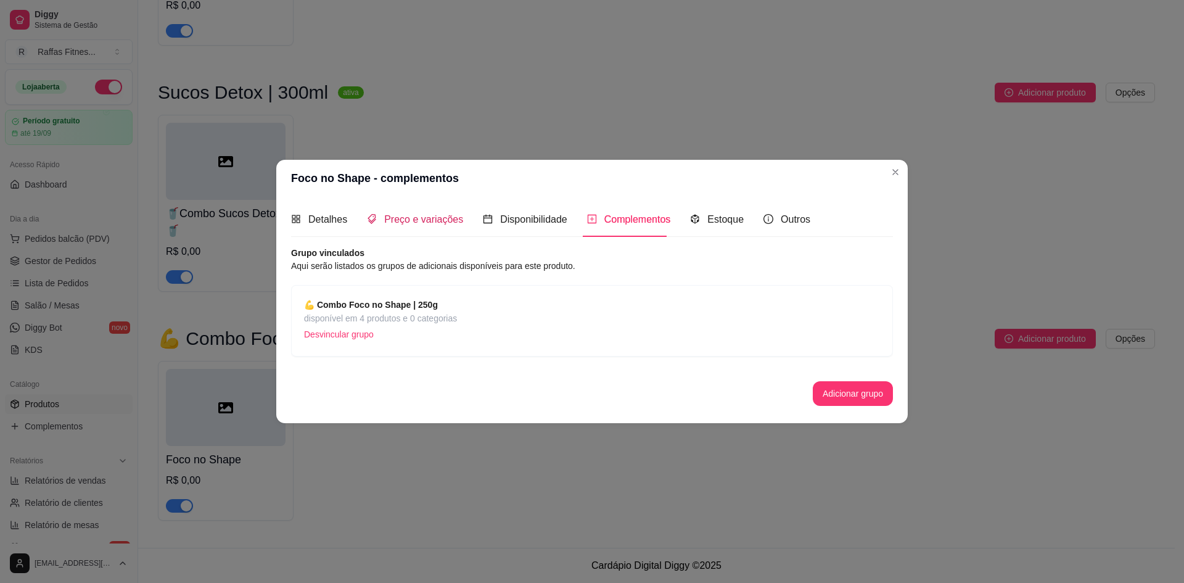
click at [438, 221] on span "Preço e variações" at bounding box center [423, 219] width 79 height 10
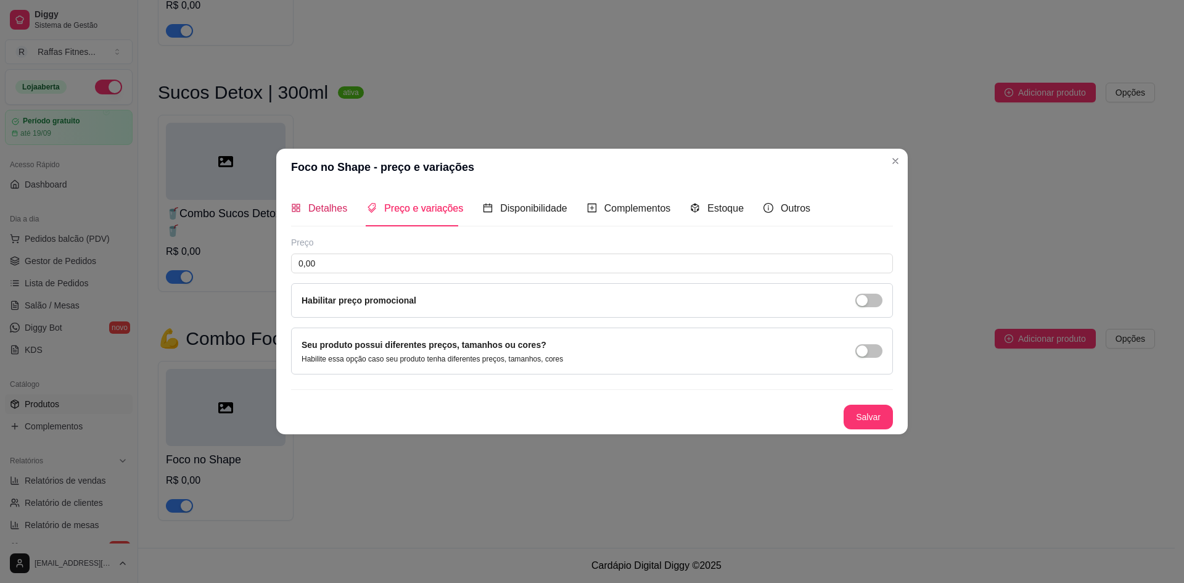
click at [340, 210] on span "Detalhes" at bounding box center [327, 208] width 39 height 10
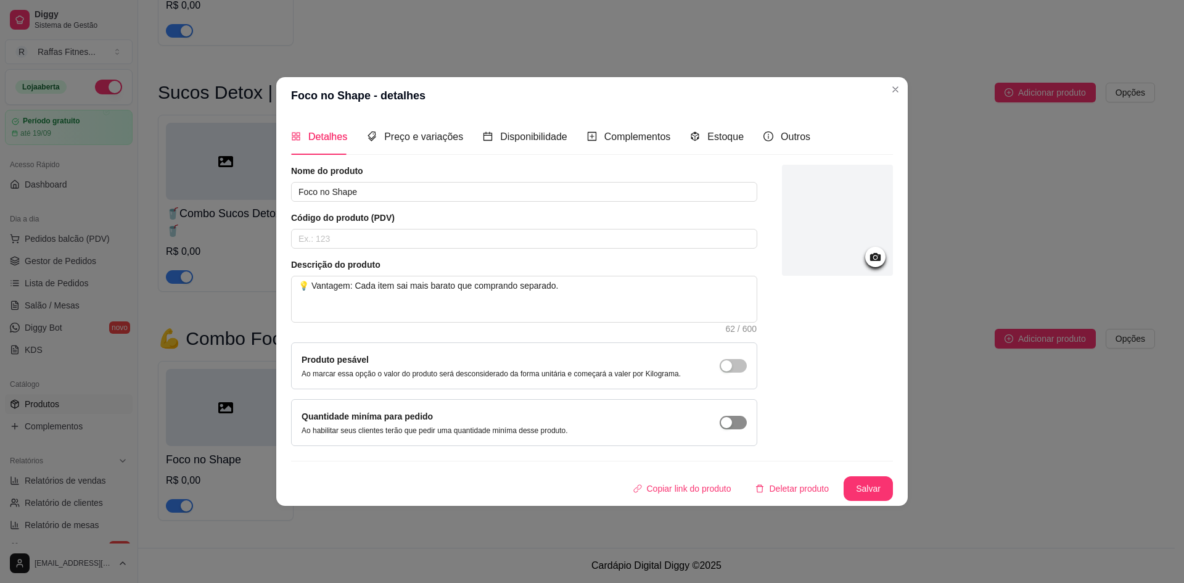
click at [728, 371] on div "button" at bounding box center [726, 365] width 11 height 11
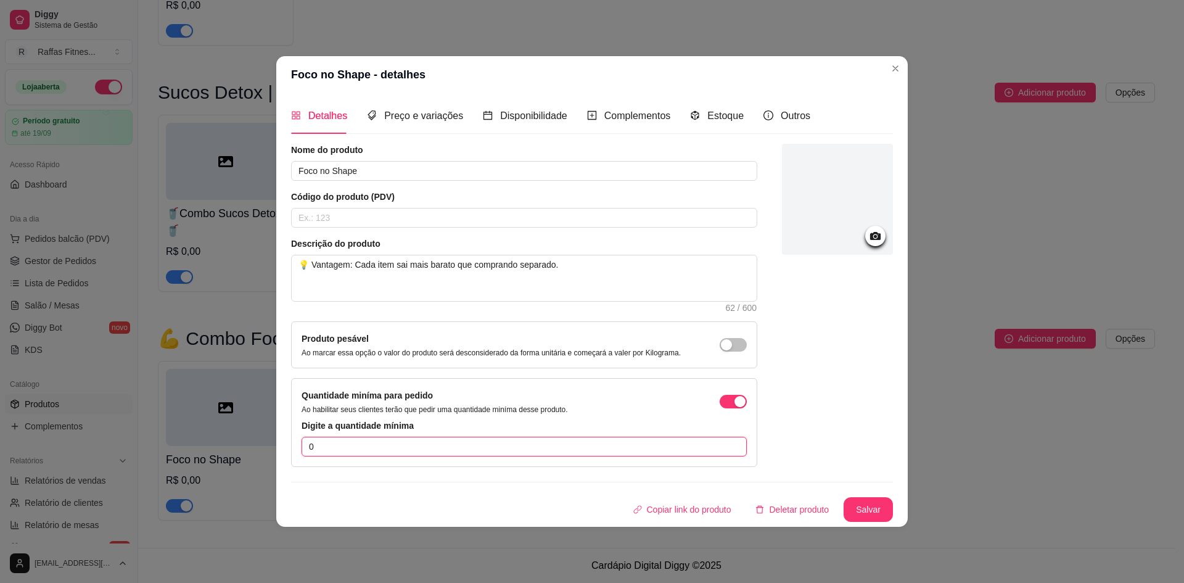
click at [485, 449] on input "0" at bounding box center [524, 447] width 445 height 20
click at [863, 517] on button "Salvar" at bounding box center [868, 509] width 49 height 25
click at [529, 125] on div "Disponibilidade" at bounding box center [525, 115] width 84 height 35
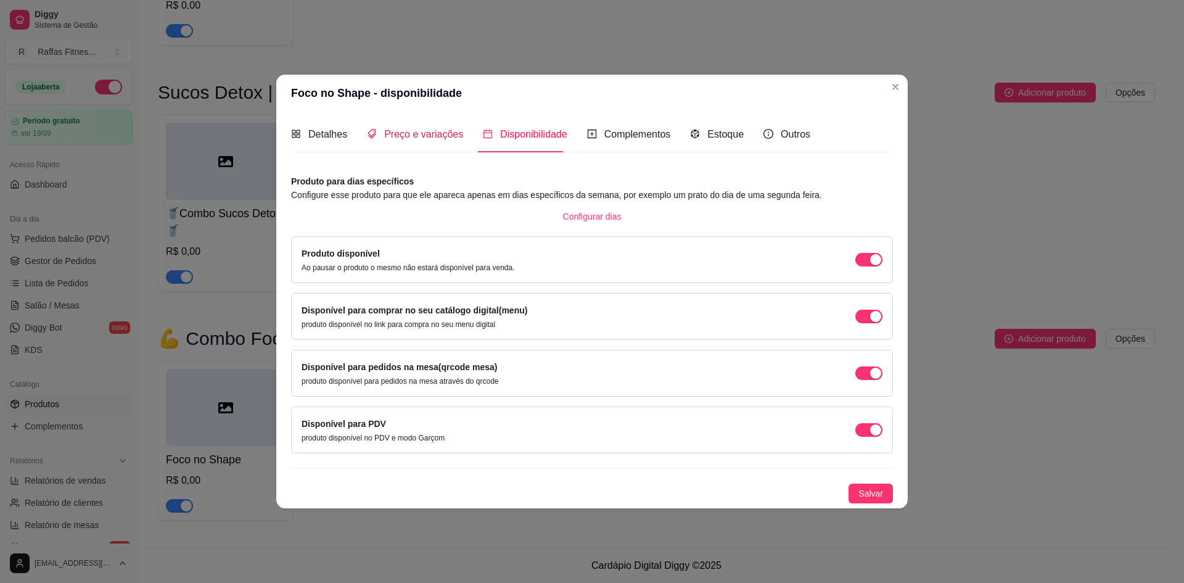
click at [431, 126] on div "Preço e variações" at bounding box center [415, 133] width 96 height 15
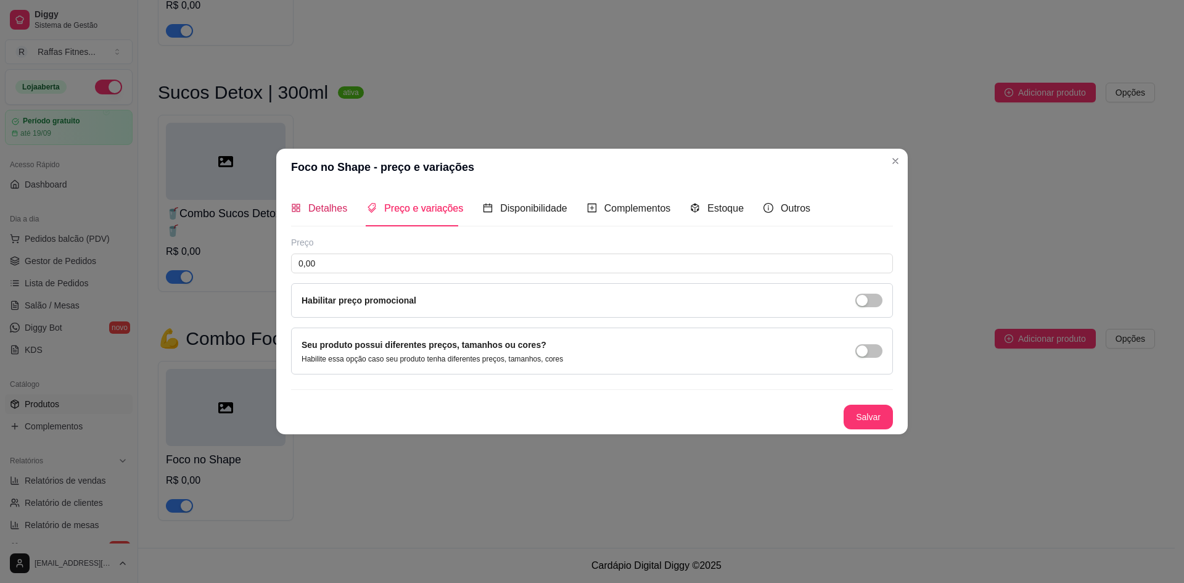
click at [332, 215] on div "Detalhes" at bounding box center [319, 207] width 56 height 15
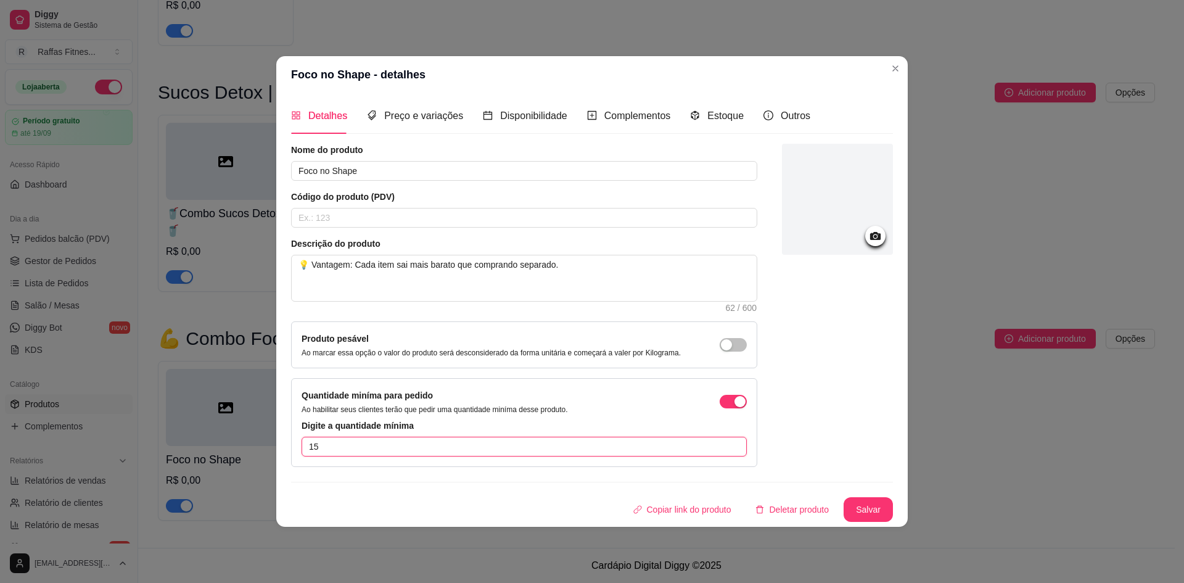
click at [734, 446] on input "15" at bounding box center [524, 447] width 445 height 20
click at [734, 406] on div "button" at bounding box center [739, 401] width 11 height 11
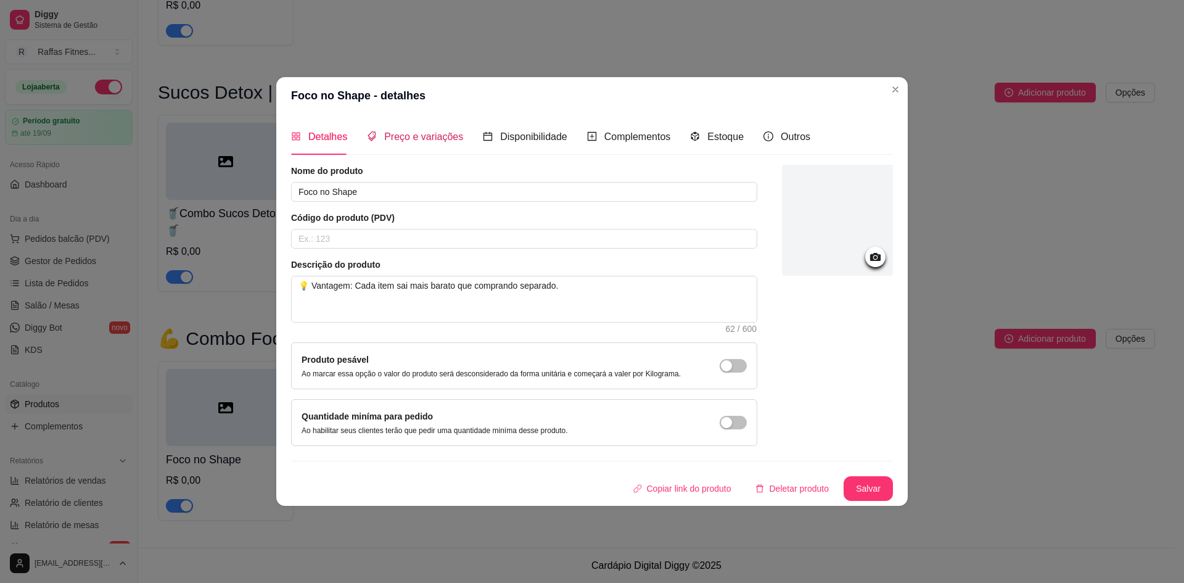
click at [434, 139] on span "Preço e variações" at bounding box center [423, 136] width 79 height 10
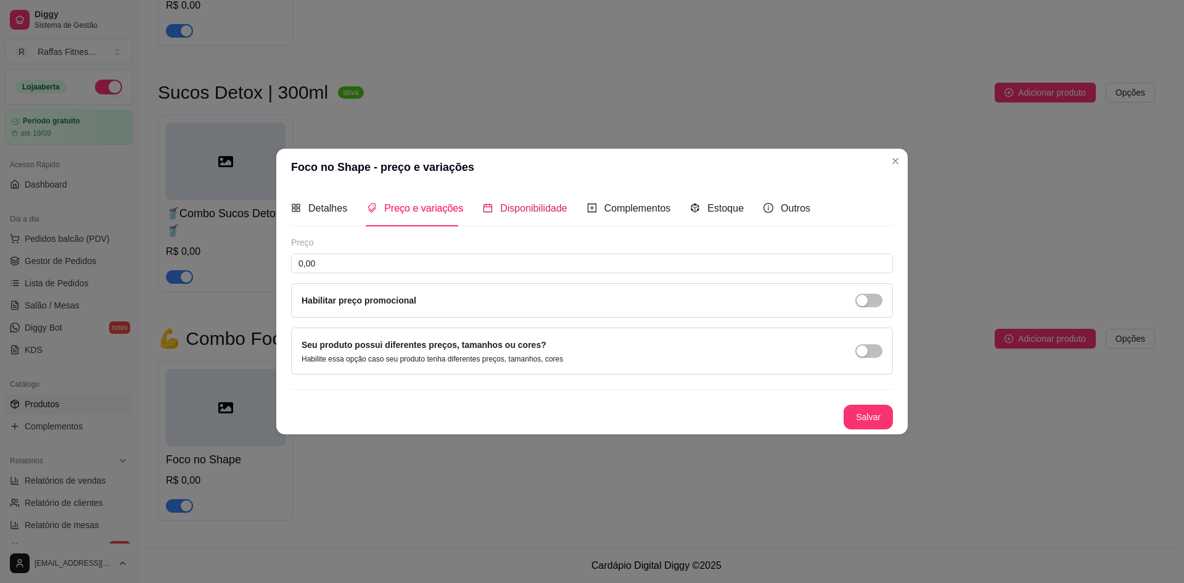
click at [524, 213] on span "Disponibilidade" at bounding box center [533, 208] width 67 height 10
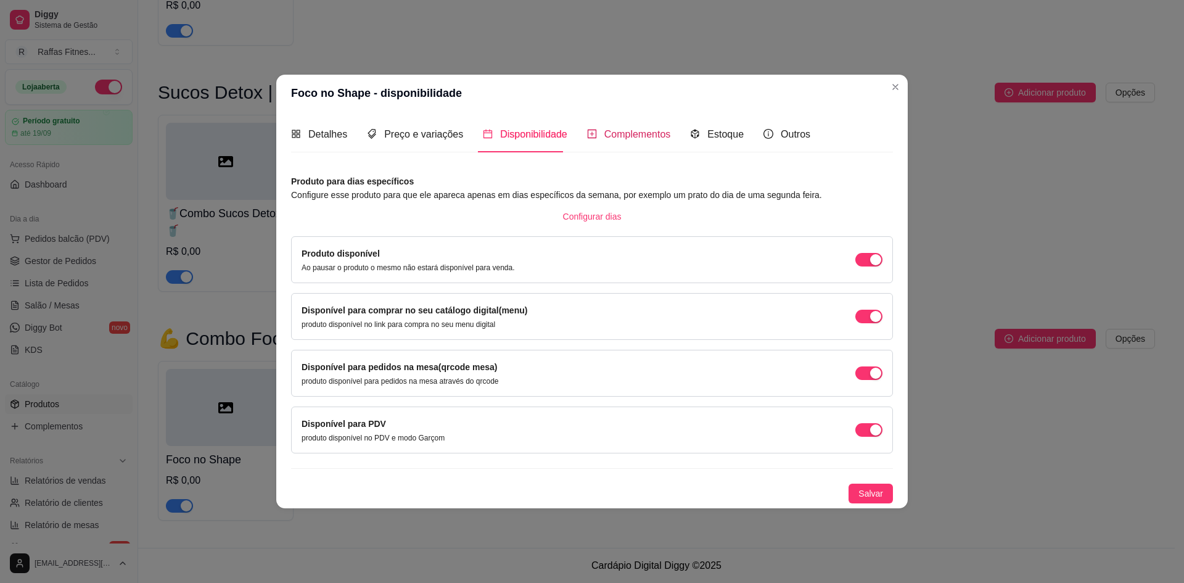
click at [606, 134] on span "Complementos" at bounding box center [637, 134] width 67 height 10
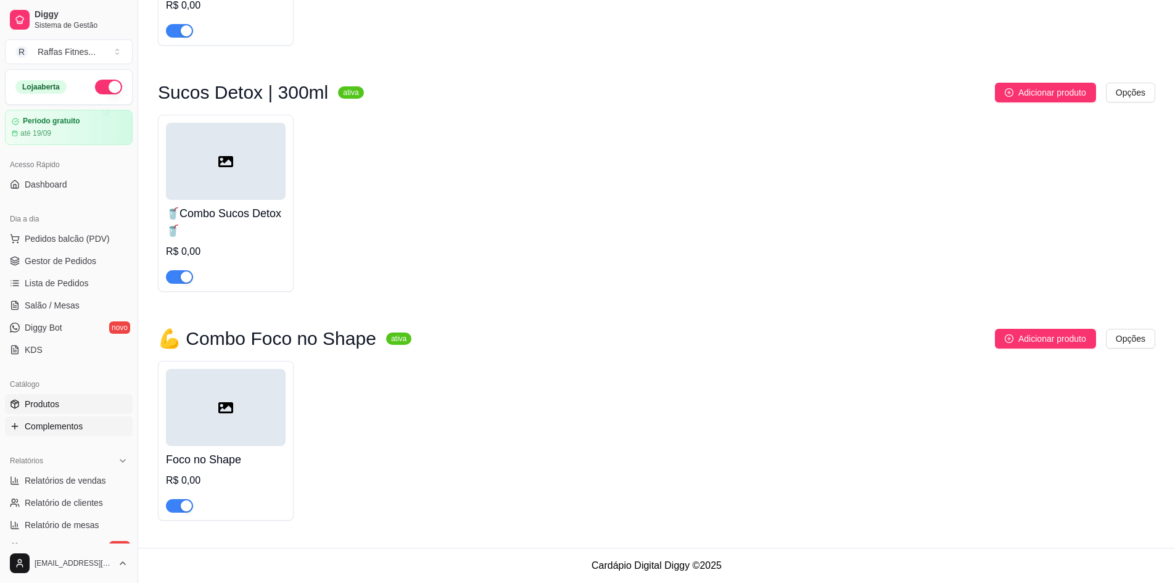
click at [78, 435] on link "Complementos" at bounding box center [69, 426] width 128 height 20
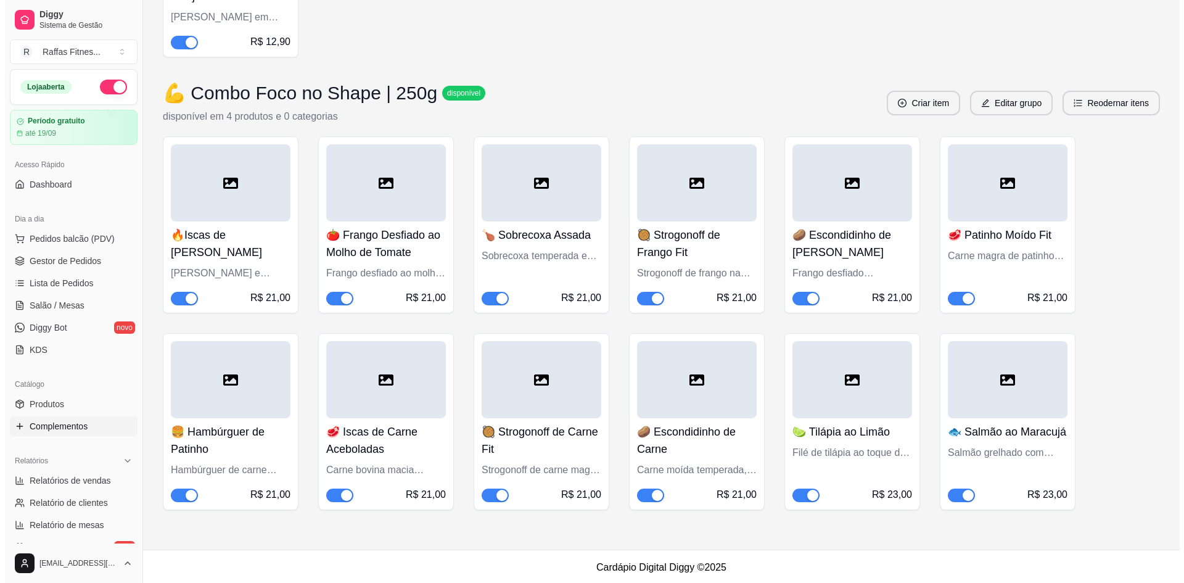
scroll to position [2412, 0]
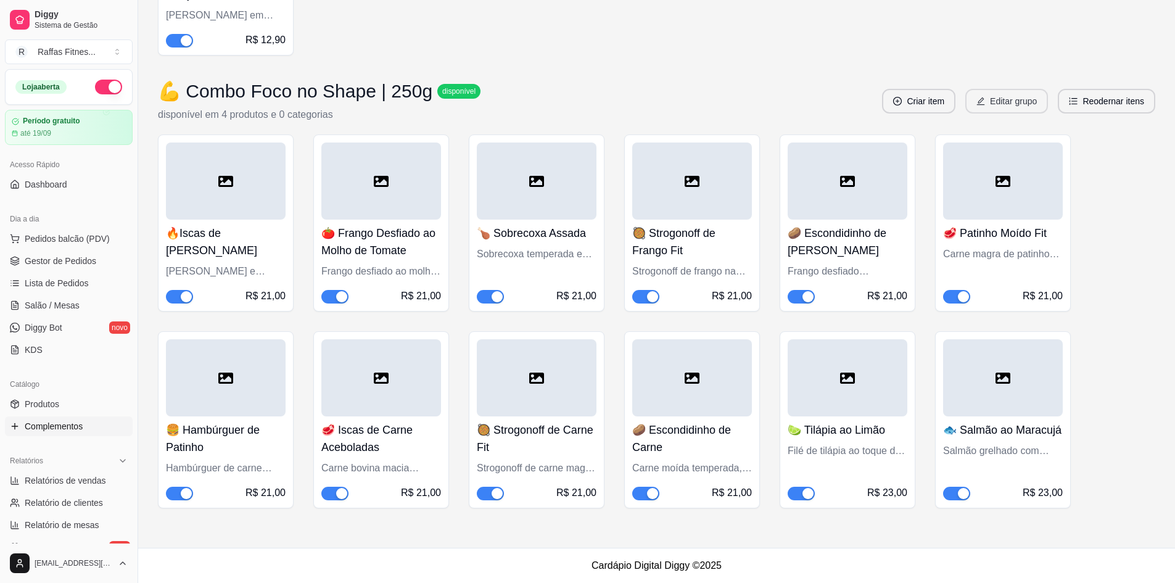
click at [1018, 103] on button "Editar grupo" at bounding box center [1006, 101] width 83 height 25
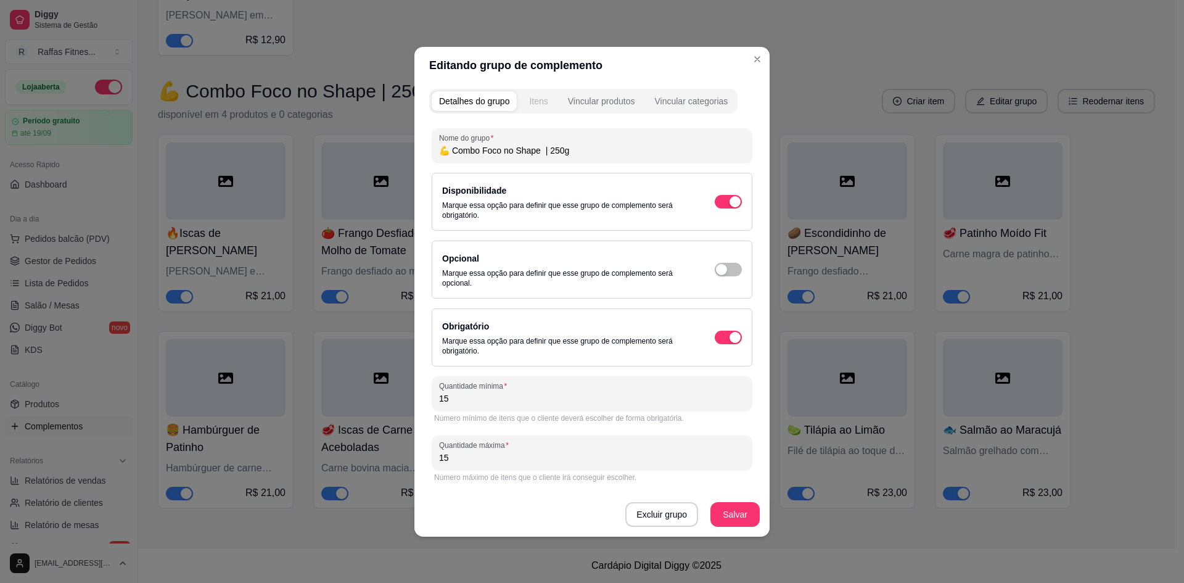
click at [541, 108] on button "Itens" at bounding box center [538, 101] width 33 height 20
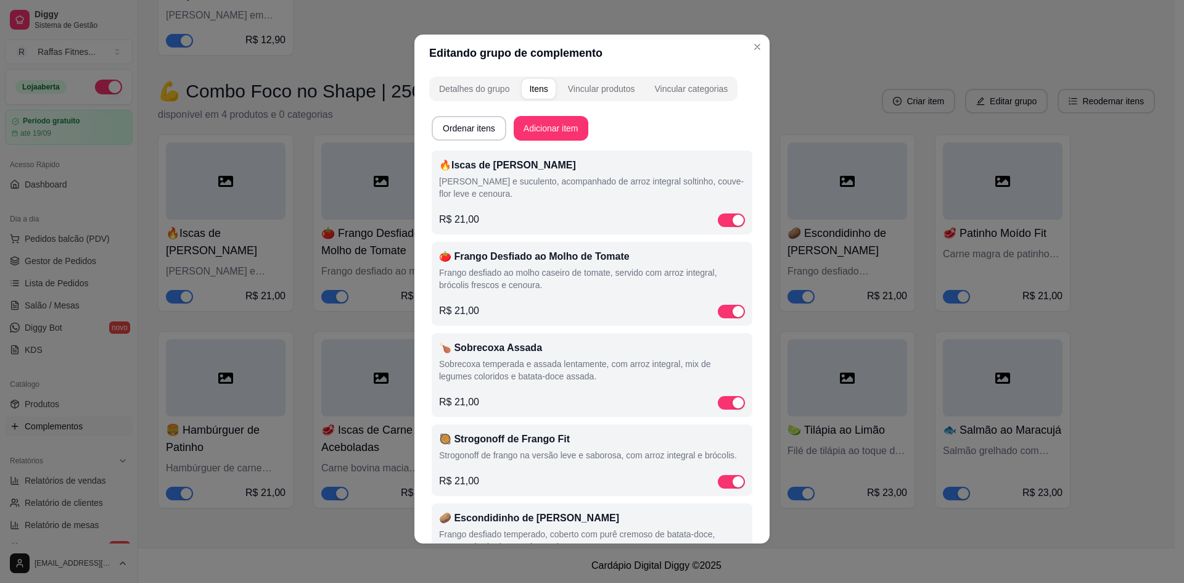
scroll to position [0, 0]
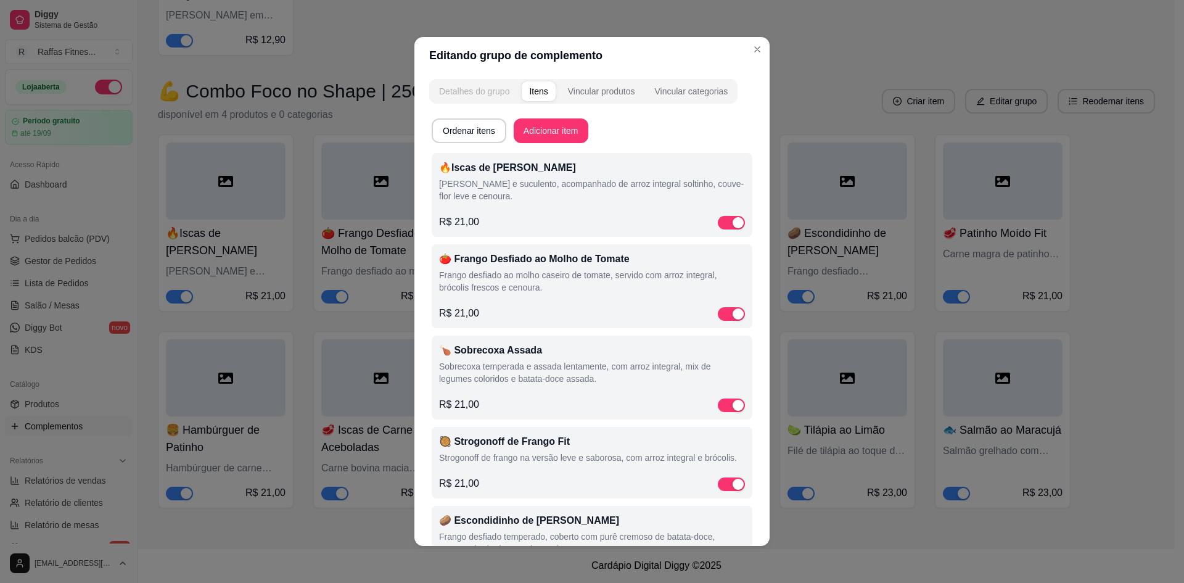
click at [490, 93] on div "Detalhes do grupo" at bounding box center [474, 91] width 70 height 12
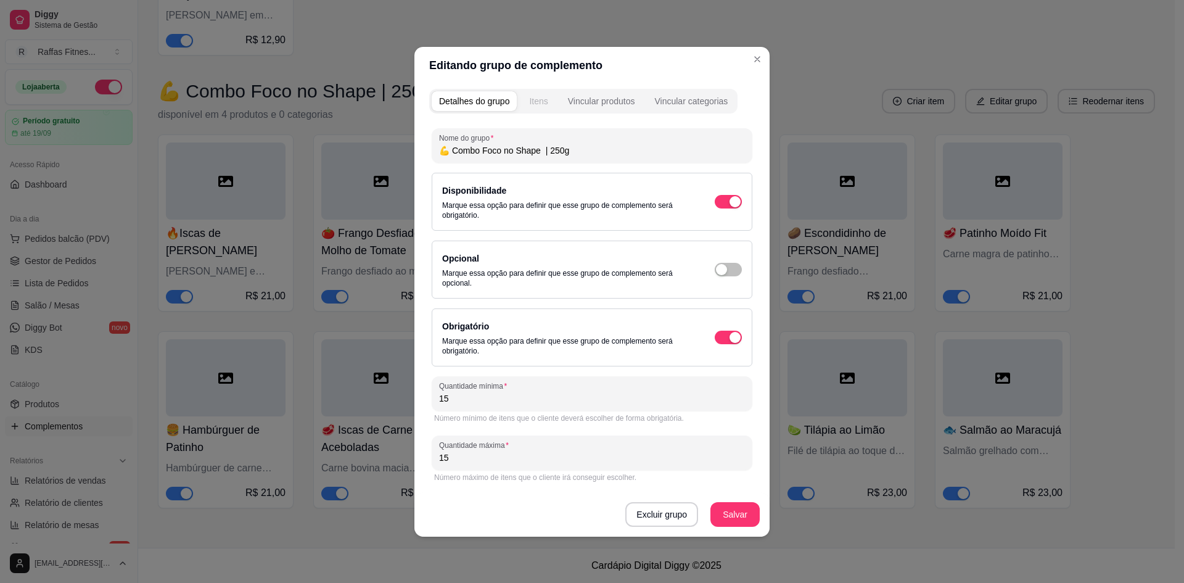
click at [544, 96] on div "Itens" at bounding box center [538, 101] width 18 height 12
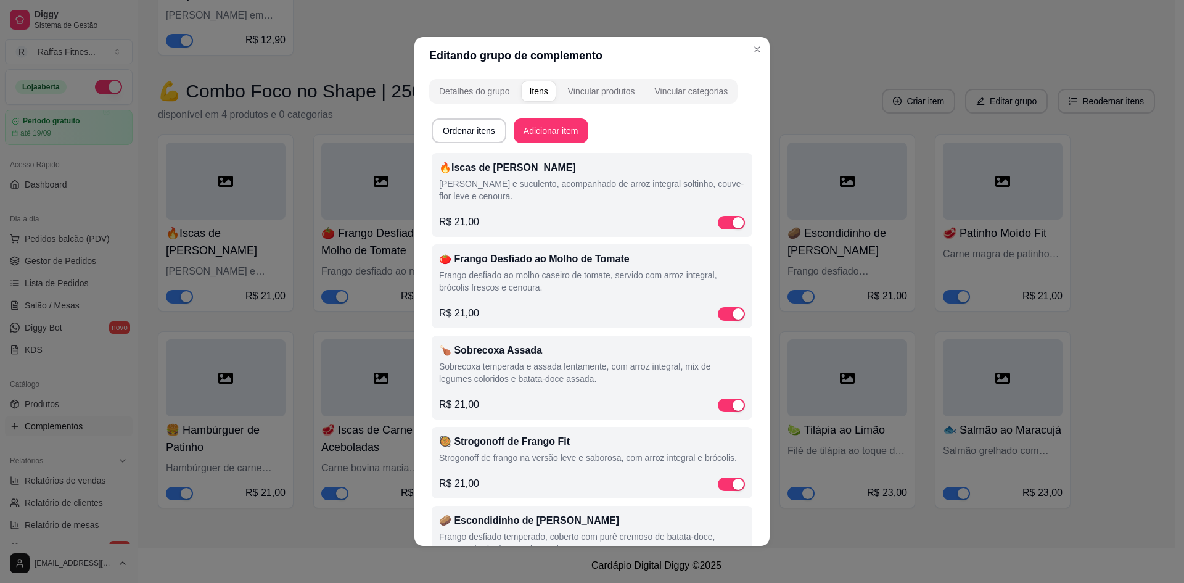
click at [596, 176] on div "🔥Iscas de [PERSON_NAME] [PERSON_NAME] e suculento, acompanhado de arroz integra…" at bounding box center [592, 183] width 306 height 47
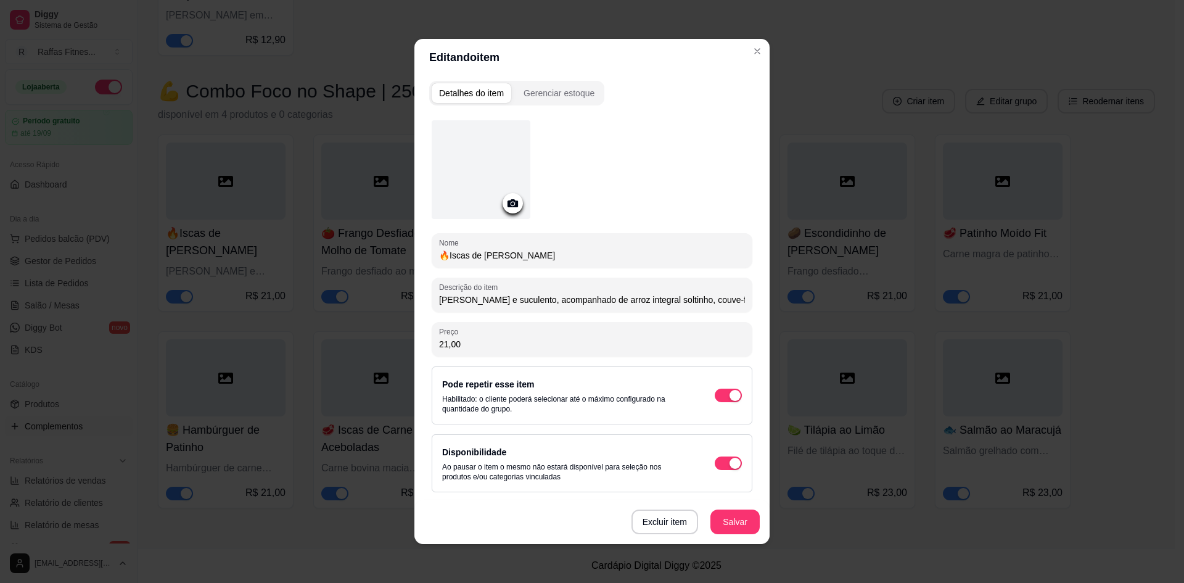
scroll to position [1, 0]
drag, startPoint x: 512, startPoint y: 388, endPoint x: 554, endPoint y: 385, distance: 42.7
click at [511, 387] on label "Pode repetir esse item" at bounding box center [488, 384] width 92 height 10
click at [736, 396] on span "button" at bounding box center [728, 395] width 27 height 14
click at [600, 398] on p "Desabilitado: o cliente poderá selecionar apenas uma quantidade desse item." at bounding box center [566, 403] width 248 height 20
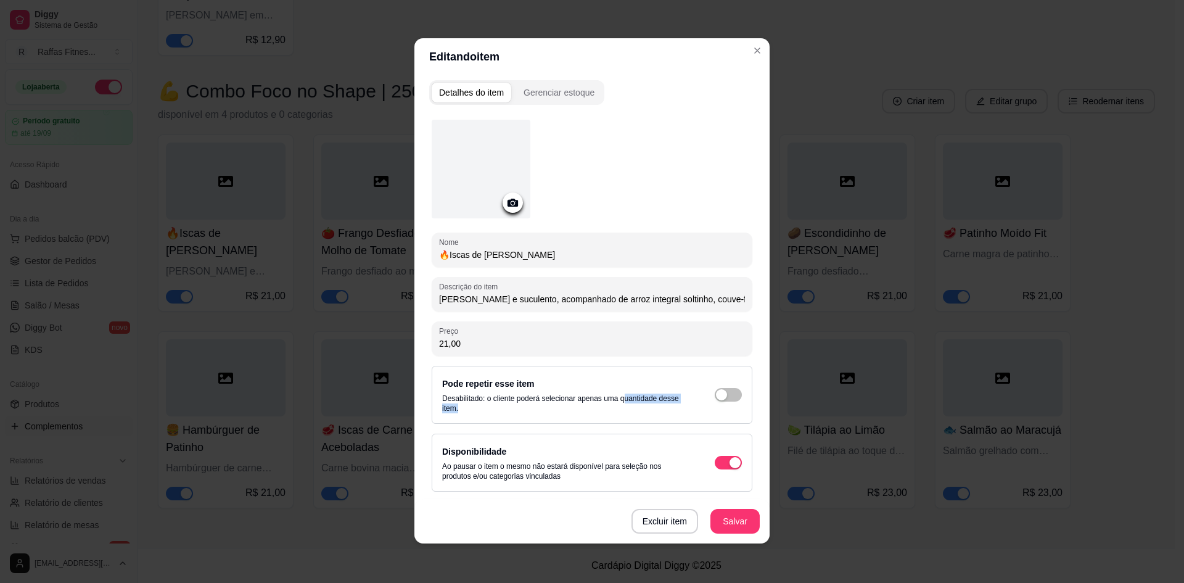
drag, startPoint x: 507, startPoint y: 405, endPoint x: 618, endPoint y: 394, distance: 111.5
click at [618, 394] on p "Desabilitado: o cliente poderá selecionar apenas uma quantidade desse item." at bounding box center [566, 403] width 248 height 20
click at [607, 393] on p "Desabilitado: o cliente poderá selecionar apenas uma quantidade desse item." at bounding box center [566, 403] width 248 height 20
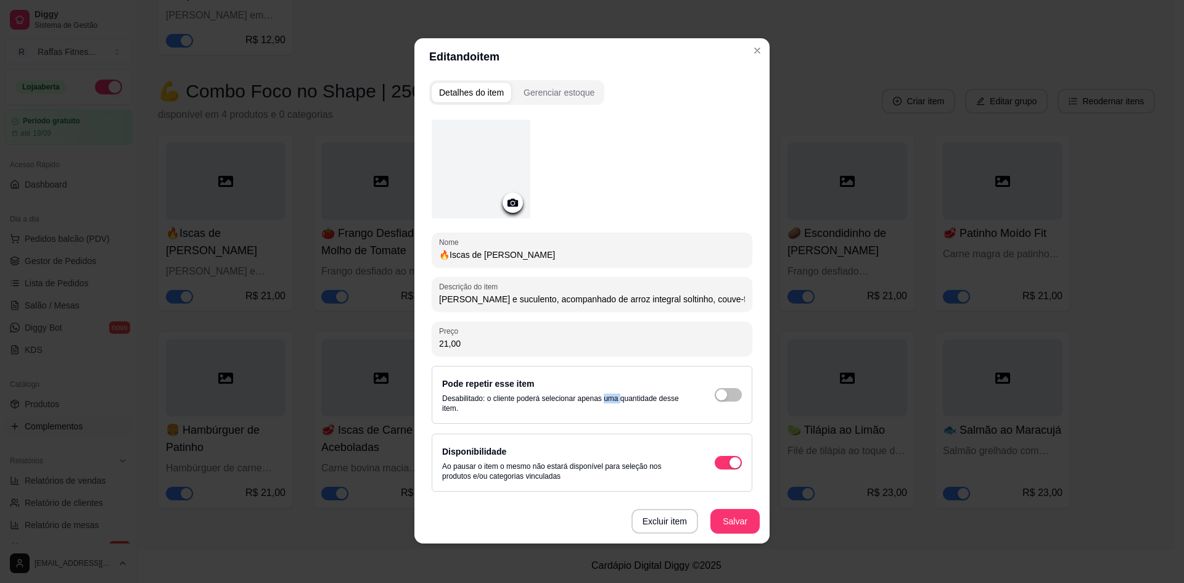
click at [607, 393] on p "Desabilitado: o cliente poderá selecionar apenas uma quantidade desse item." at bounding box center [566, 403] width 248 height 20
click at [718, 395] on div "button" at bounding box center [721, 394] width 11 height 11
click at [678, 383] on div "Pode repetir esse item Habilitado: o cliente poderá selecionar até o máximo con…" at bounding box center [566, 394] width 248 height 37
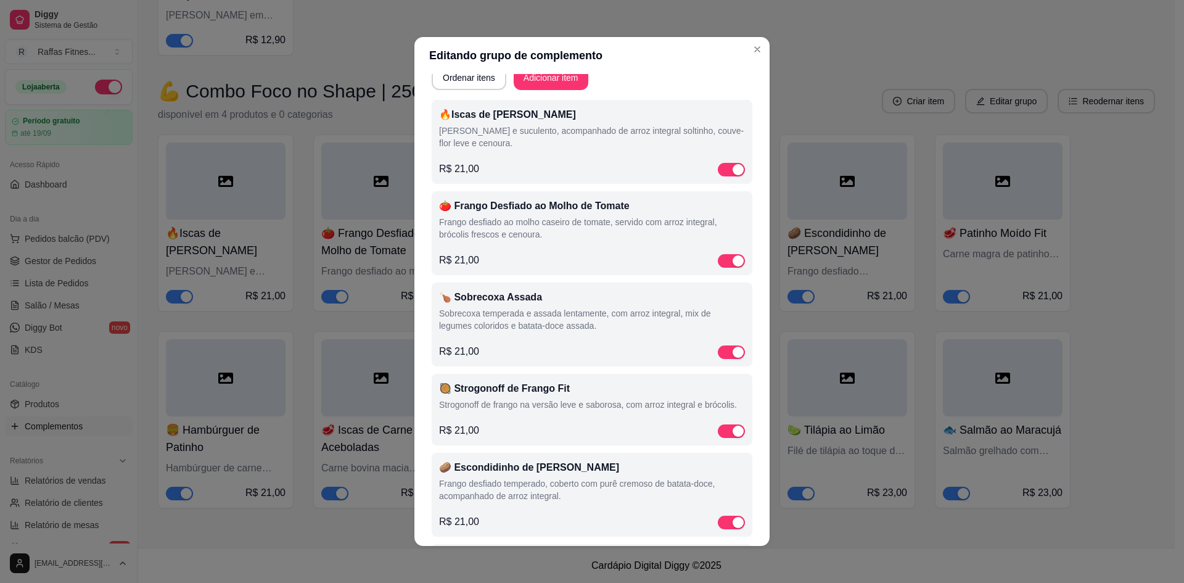
scroll to position [0, 0]
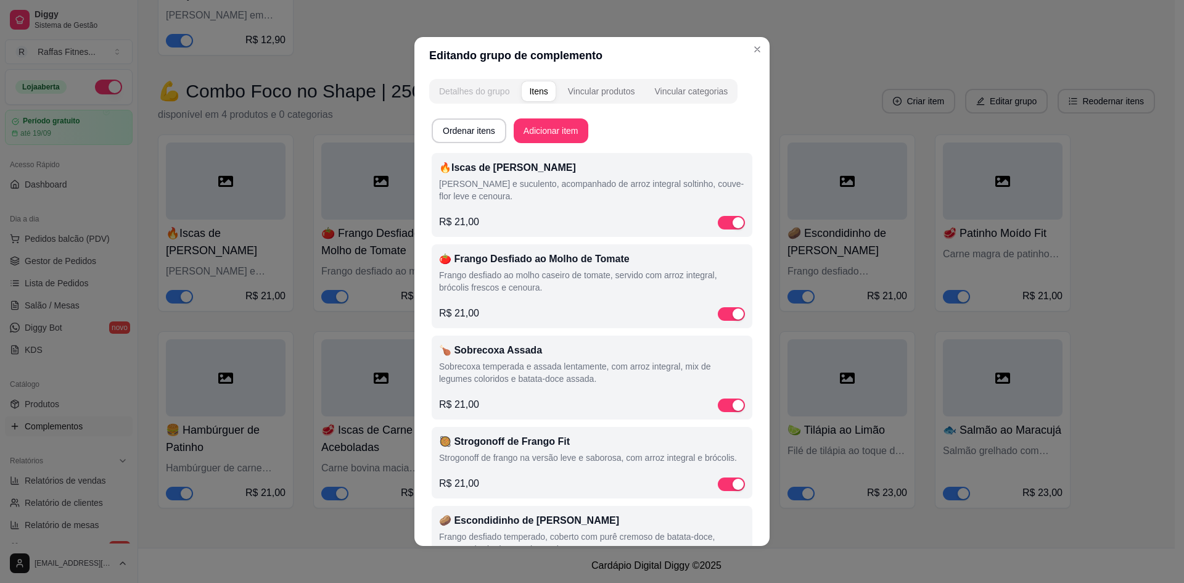
click at [469, 91] on div "Detalhes do grupo" at bounding box center [474, 91] width 70 height 12
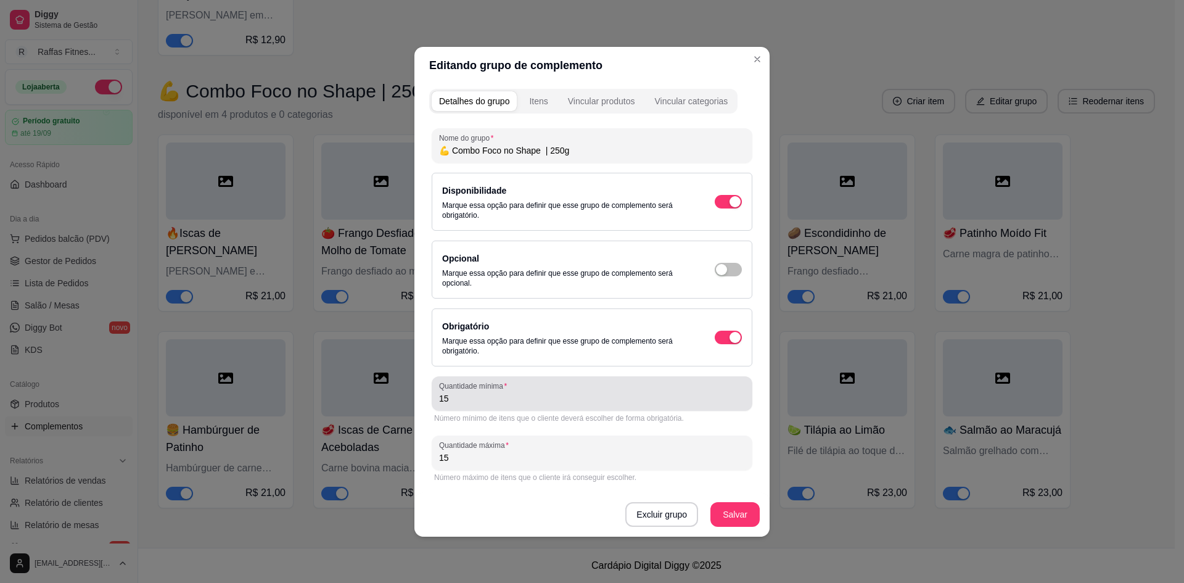
click at [547, 406] on div "Quantidade mínima 15" at bounding box center [592, 393] width 321 height 35
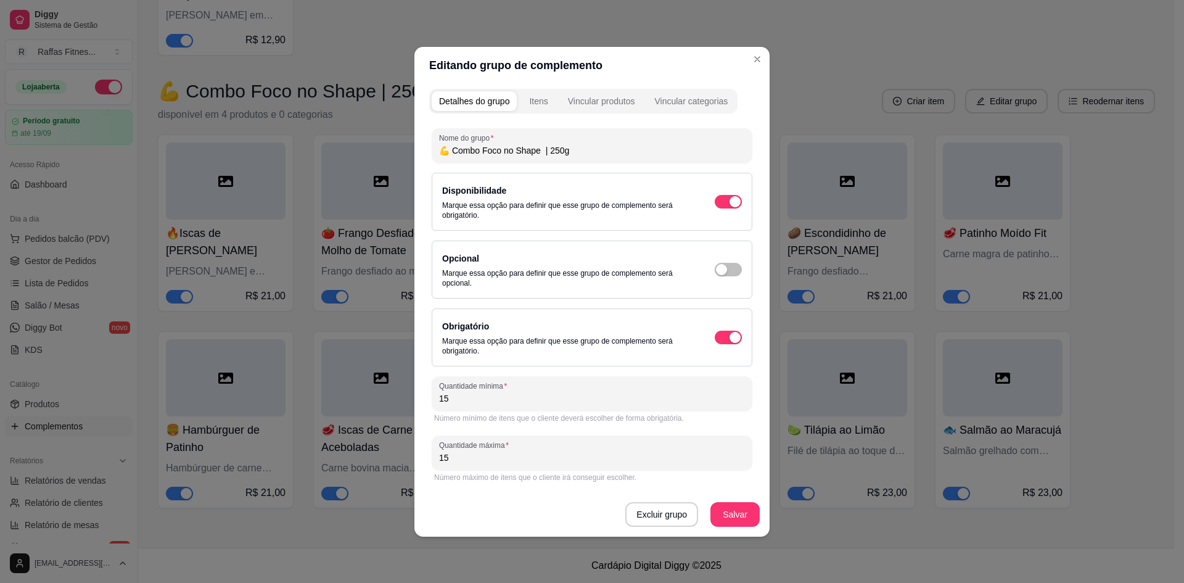
click at [547, 406] on div "Quantidade mínima 15" at bounding box center [592, 393] width 321 height 35
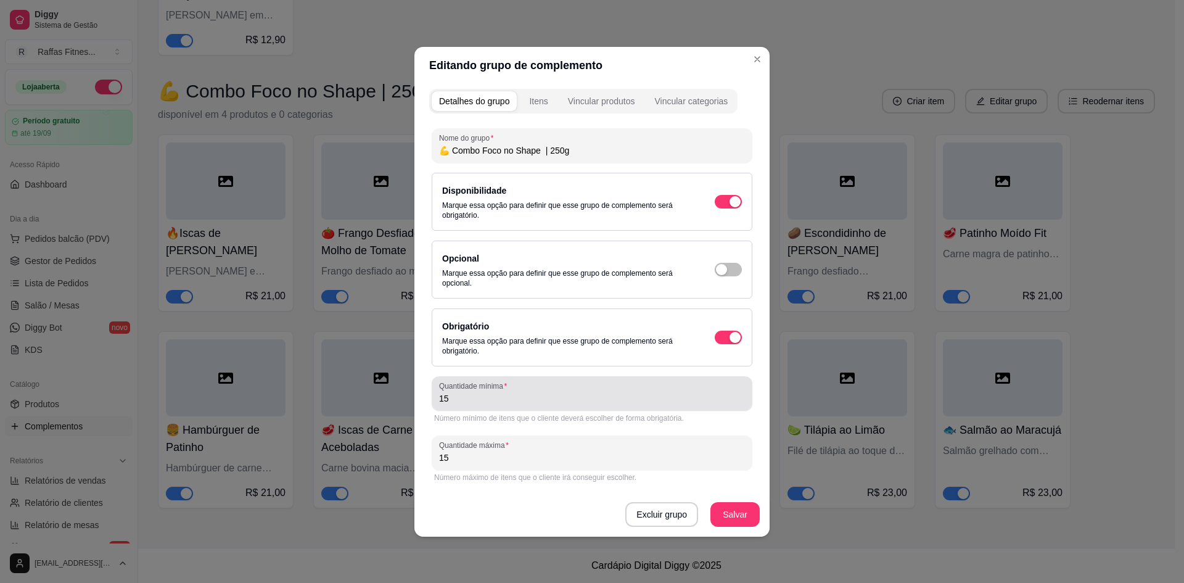
click at [547, 406] on div "Quantidade mínima 15" at bounding box center [592, 393] width 321 height 35
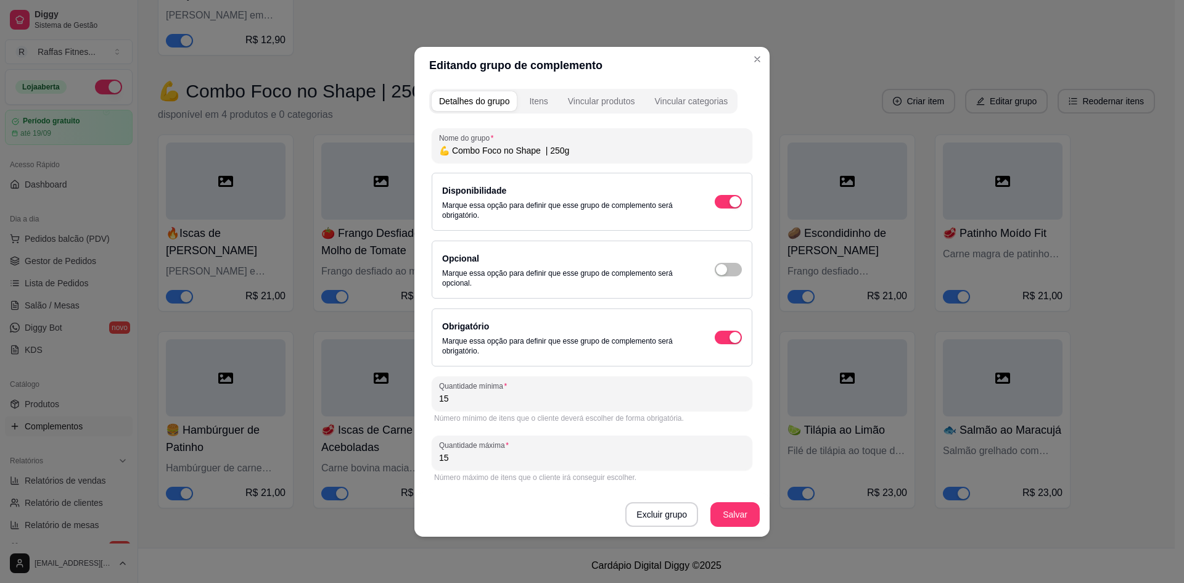
drag, startPoint x: 547, startPoint y: 406, endPoint x: 424, endPoint y: 403, distance: 122.8
click at [424, 403] on div "Detalhes do grupo Itens Vincular produtos Vincular categorias Nome do grupo 💪 C…" at bounding box center [591, 310] width 355 height 453
click at [466, 397] on input "15" at bounding box center [592, 398] width 306 height 12
click at [543, 102] on div "Itens" at bounding box center [538, 101] width 18 height 12
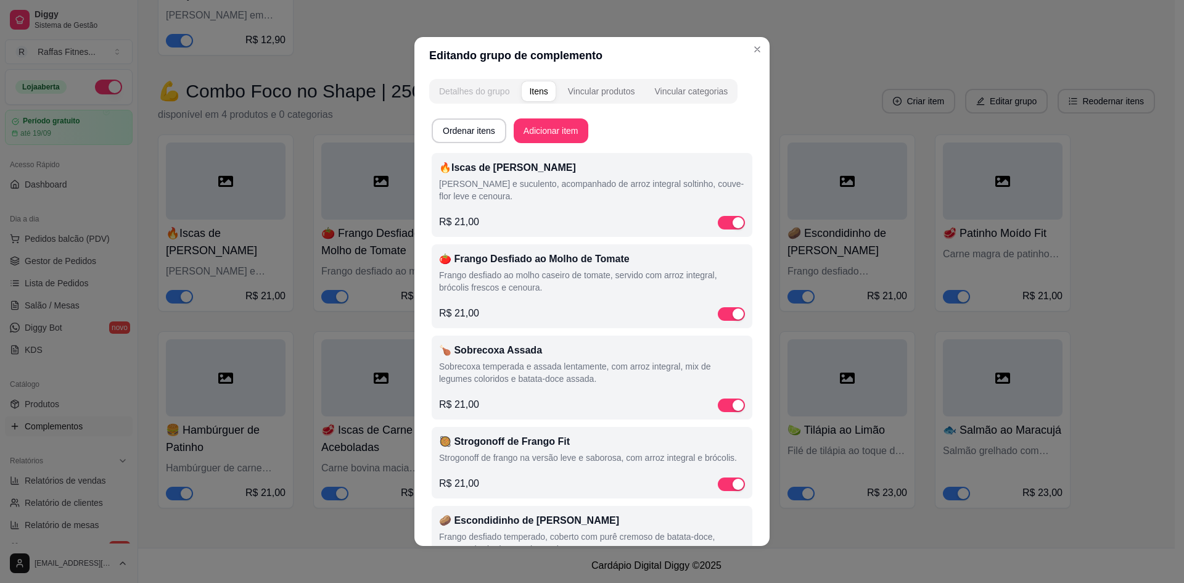
click at [463, 99] on button "Detalhes do grupo" at bounding box center [474, 91] width 85 height 20
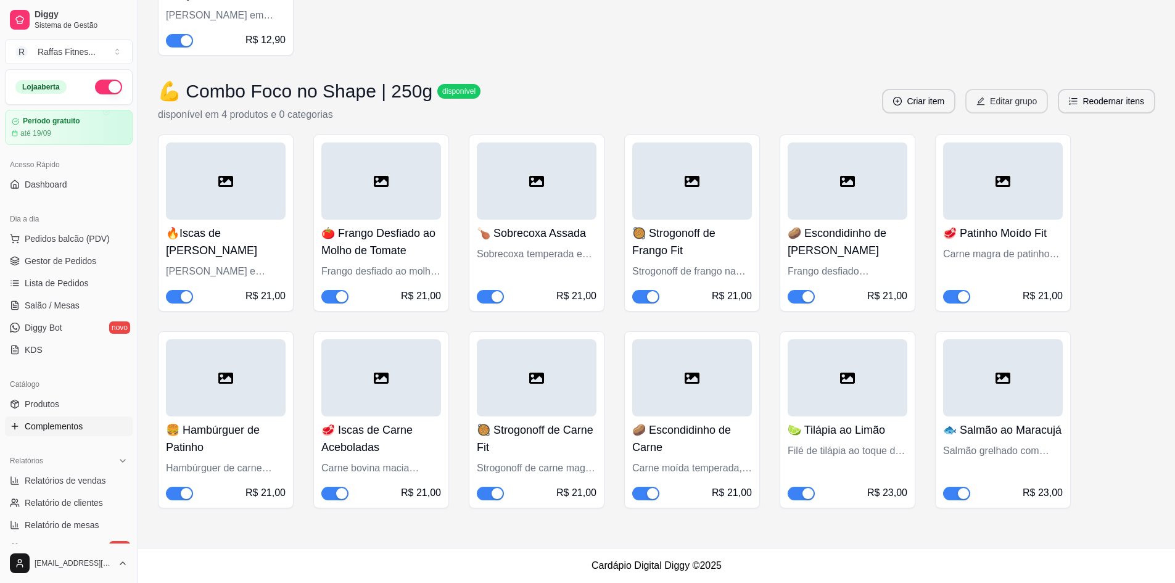
click at [1006, 109] on button "Editar grupo" at bounding box center [1006, 101] width 83 height 25
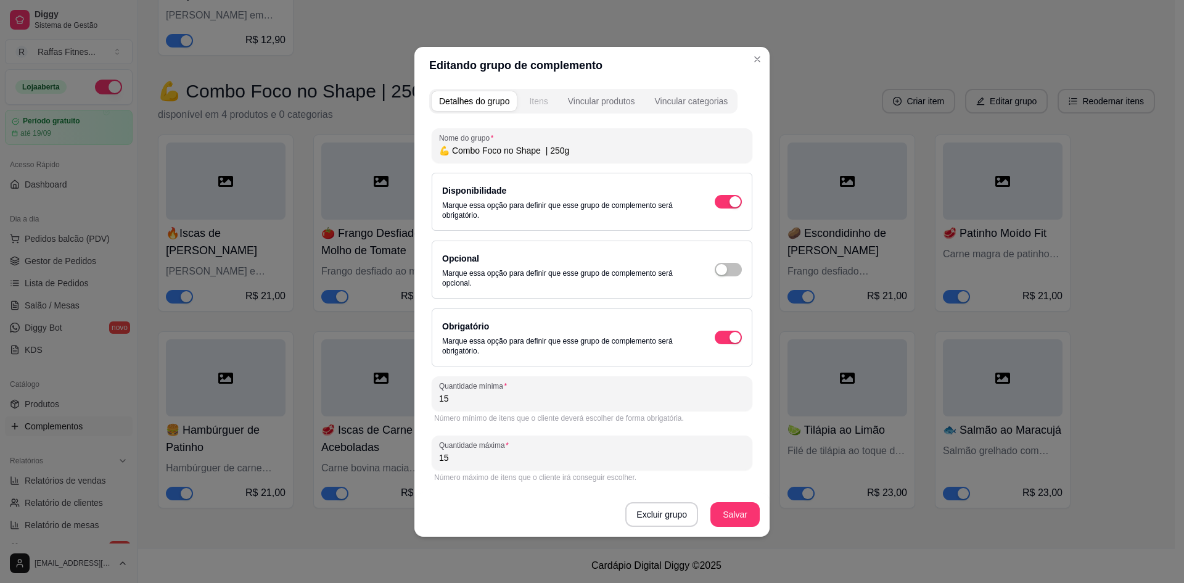
click at [528, 106] on button "Itens" at bounding box center [538, 101] width 33 height 20
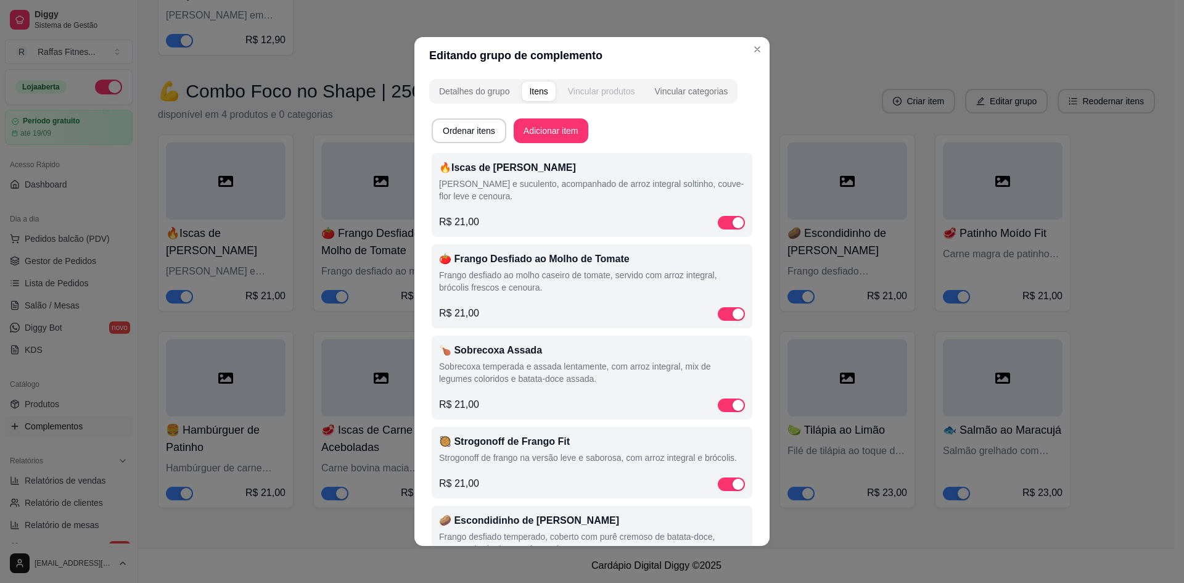
click at [600, 96] on div "Vincular produtos" at bounding box center [601, 91] width 67 height 12
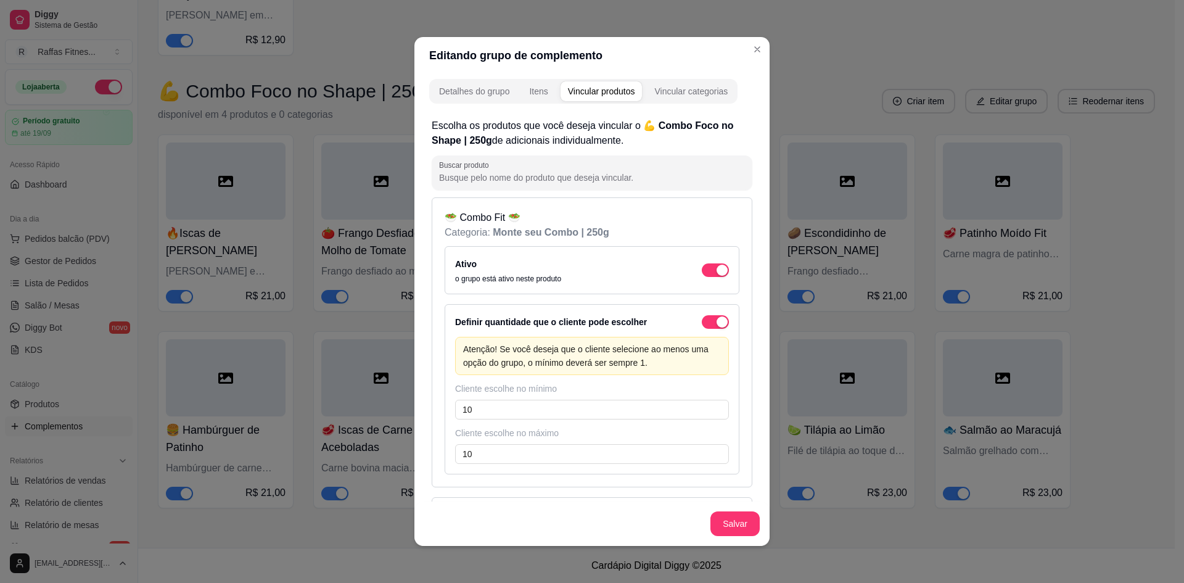
click at [639, 99] on div "Detalhes do grupo Itens Vincular produtos Vincular categorias" at bounding box center [583, 91] width 308 height 25
click at [680, 90] on div "Vincular categorias" at bounding box center [690, 91] width 73 height 12
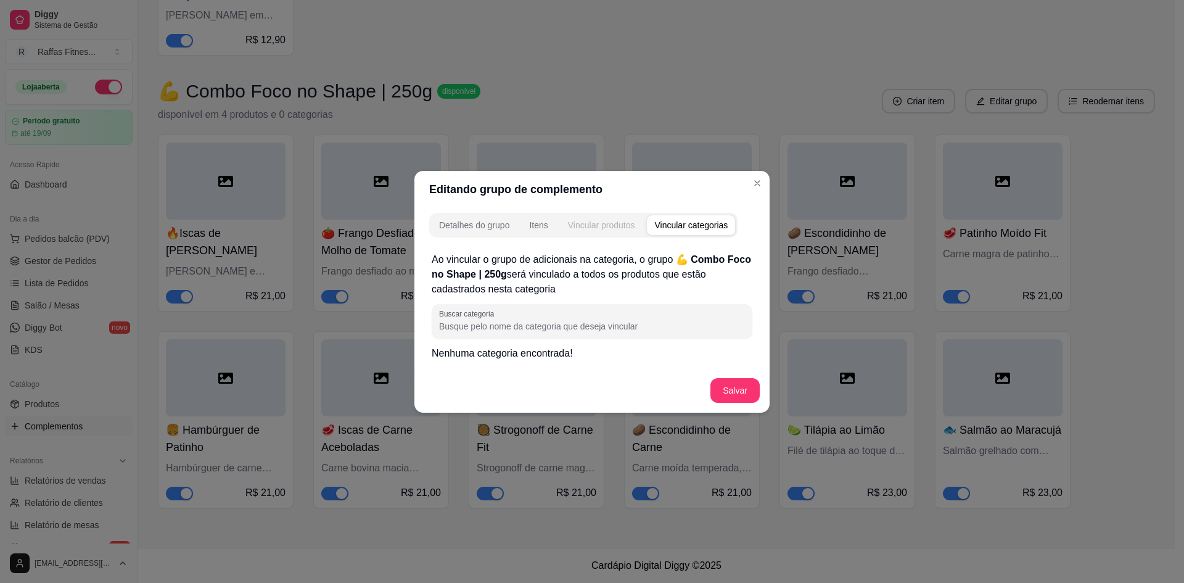
click at [596, 229] on div "Vincular produtos" at bounding box center [601, 225] width 67 height 12
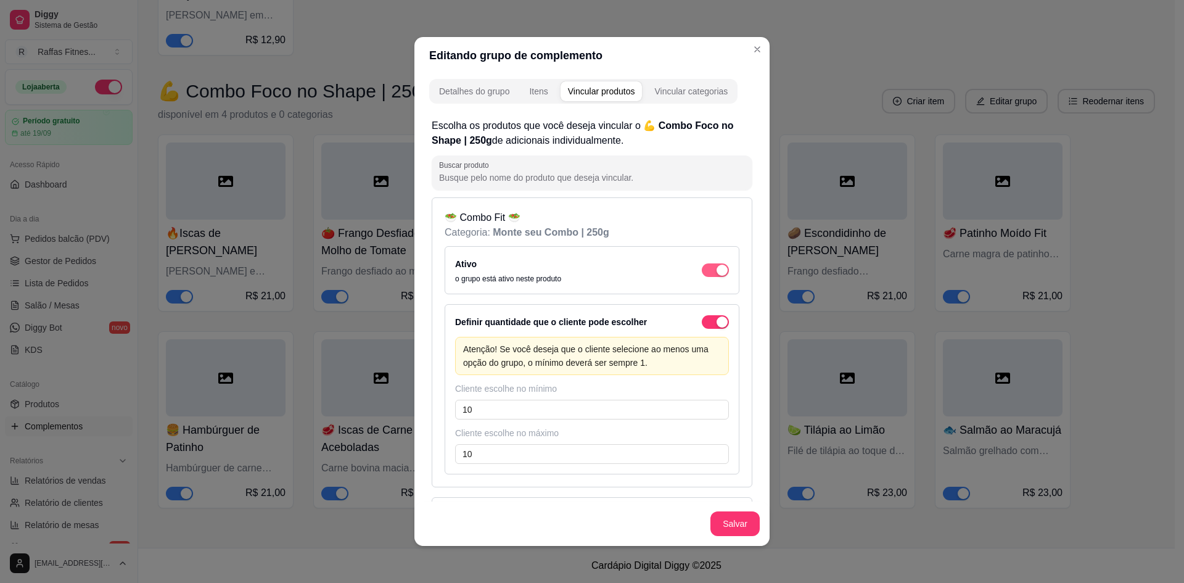
click at [702, 269] on span "button" at bounding box center [715, 270] width 27 height 14
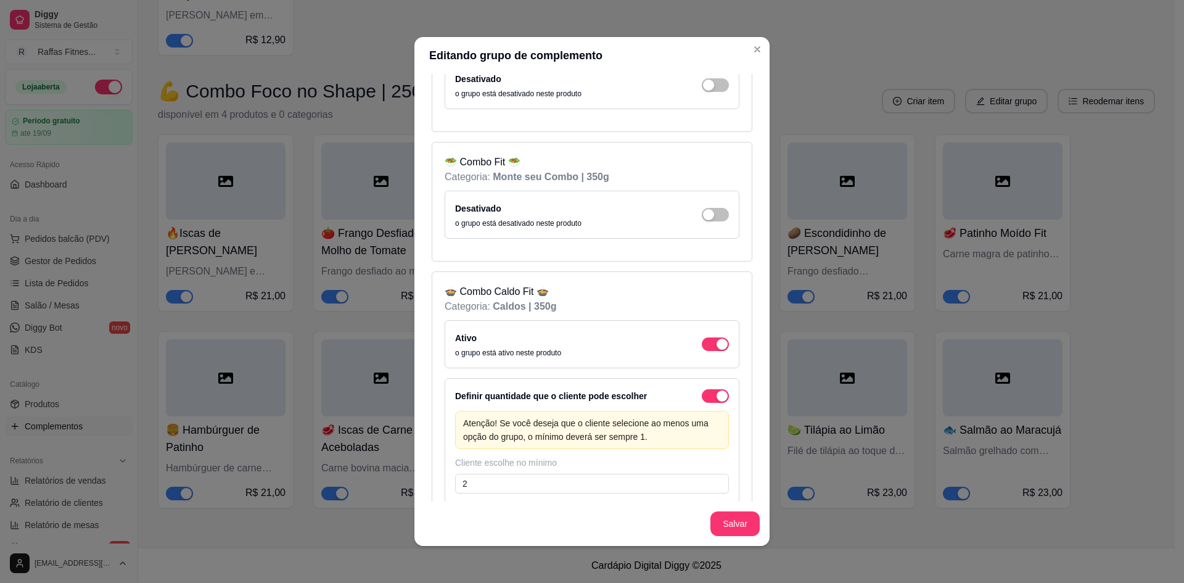
click at [705, 333] on div "Ativo o grupo está ativo neste produto" at bounding box center [592, 344] width 274 height 27
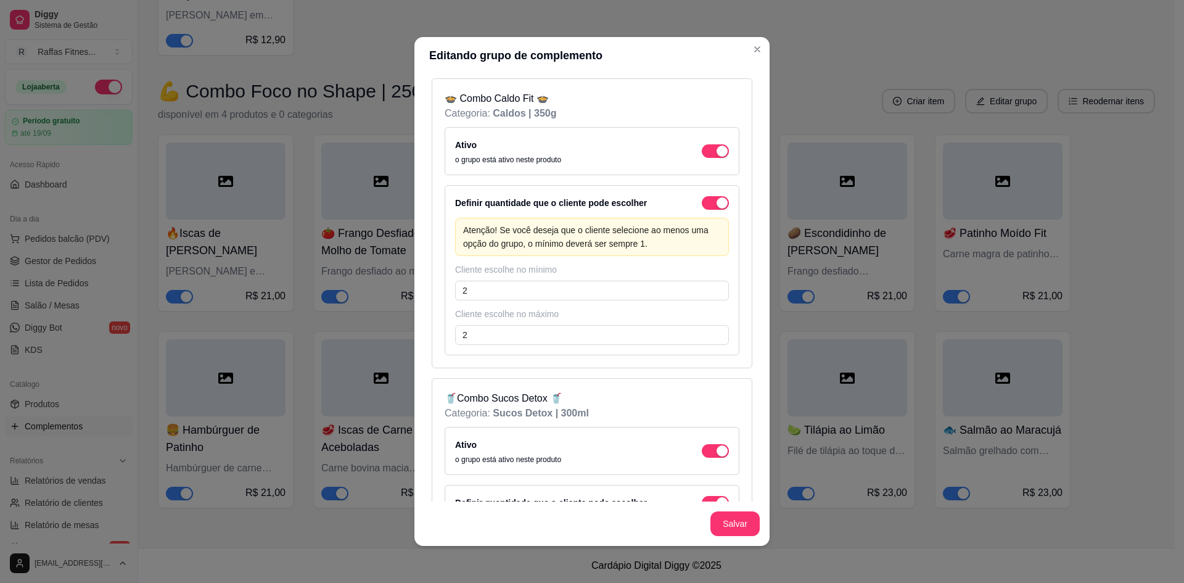
scroll to position [185, 0]
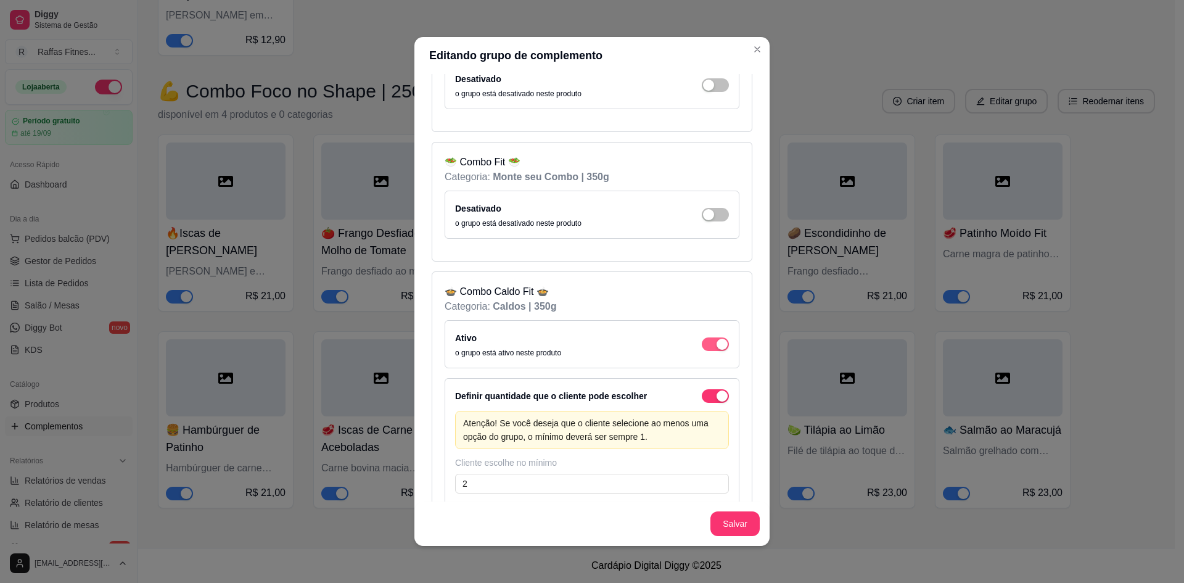
click at [717, 346] on div "button" at bounding box center [722, 344] width 11 height 11
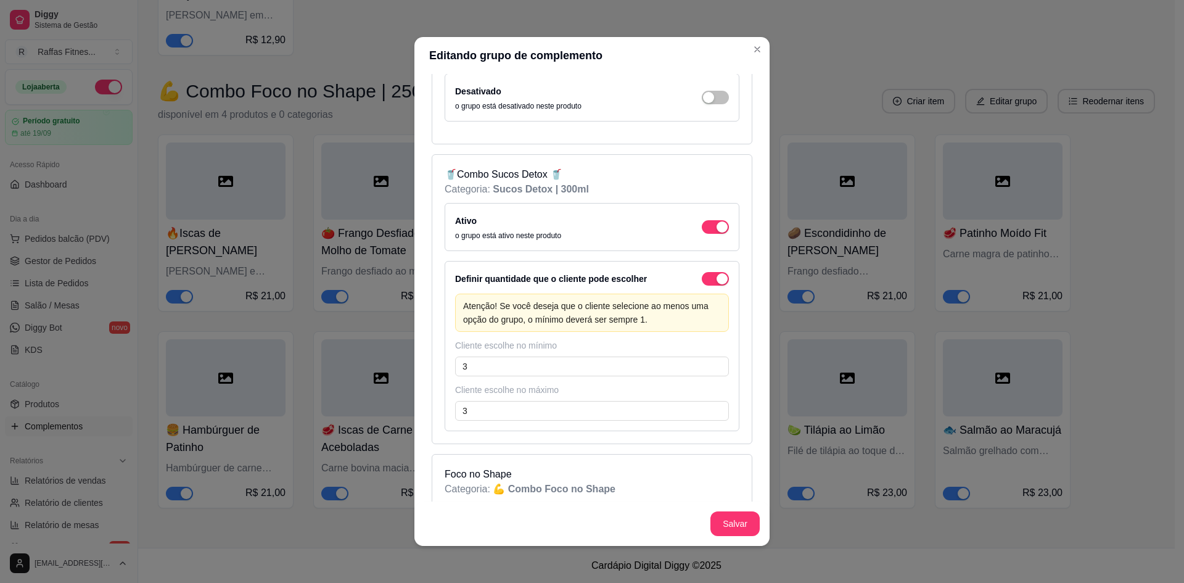
click at [709, 220] on div "Ativo o grupo está ativo neste produto" at bounding box center [592, 226] width 274 height 27
click at [717, 231] on div "button" at bounding box center [722, 226] width 11 height 11
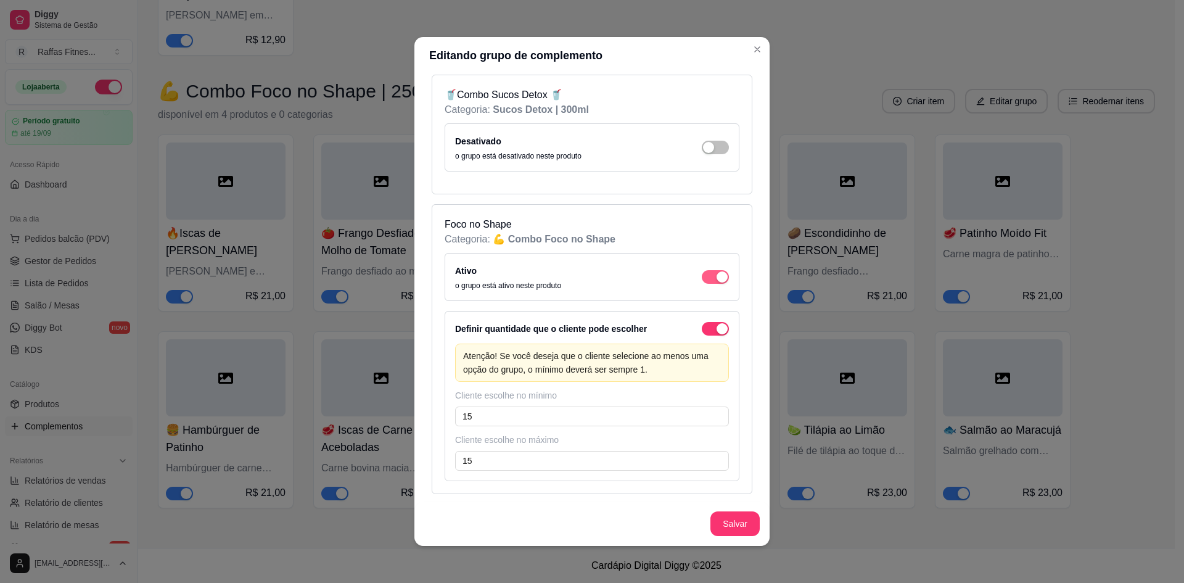
click at [717, 274] on div "button" at bounding box center [722, 276] width 11 height 11
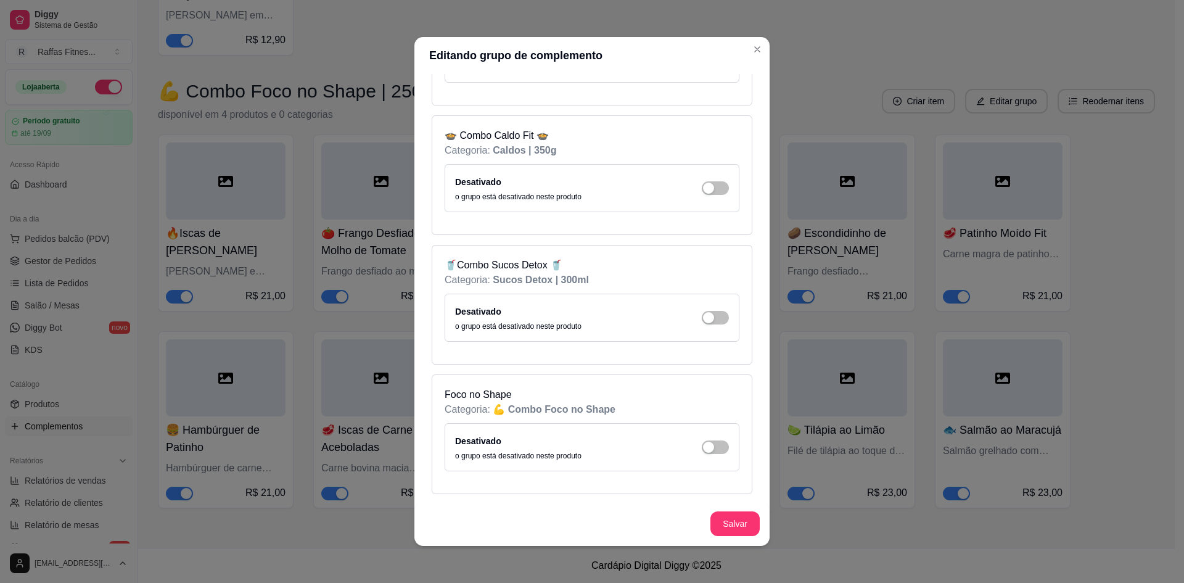
scroll to position [341, 0]
click at [718, 533] on button "Salvar" at bounding box center [735, 524] width 48 height 24
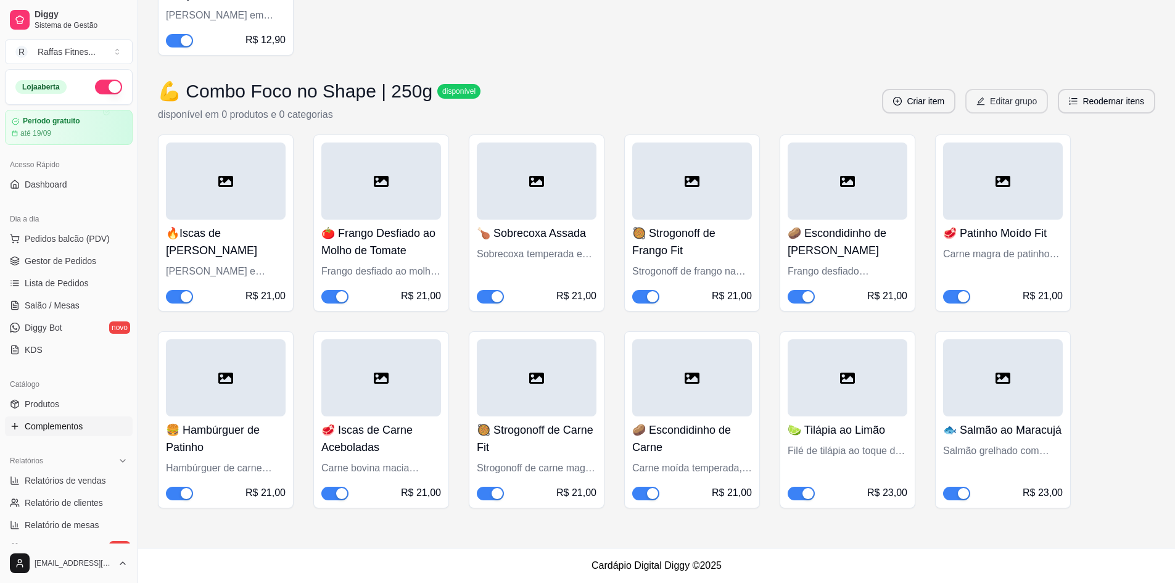
click at [990, 103] on button "Editar grupo" at bounding box center [1006, 101] width 83 height 25
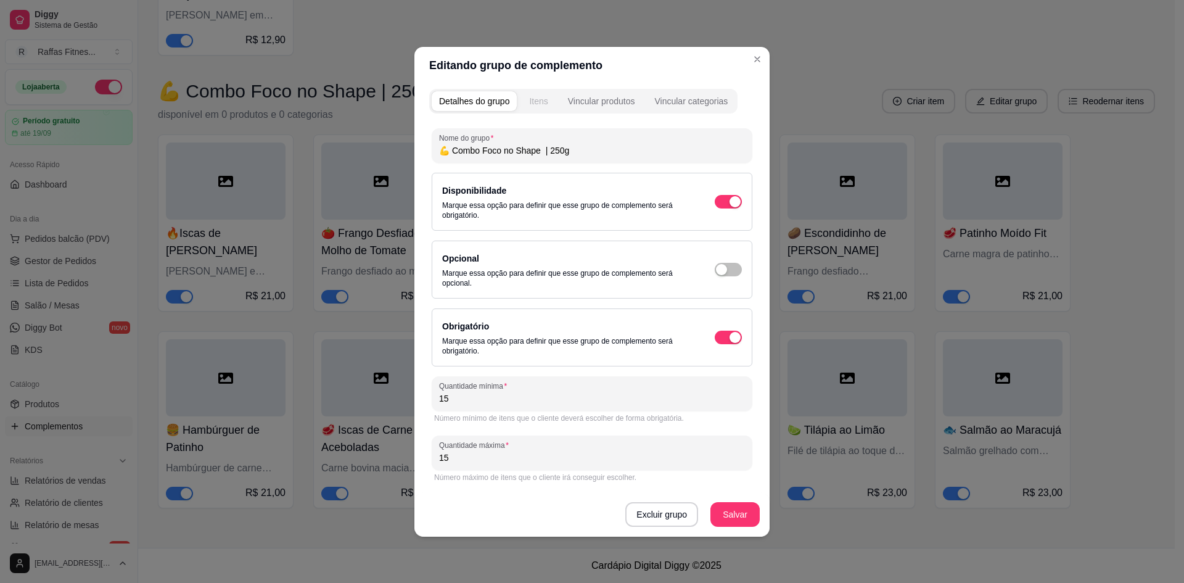
click at [540, 104] on div "Itens" at bounding box center [538, 101] width 18 height 12
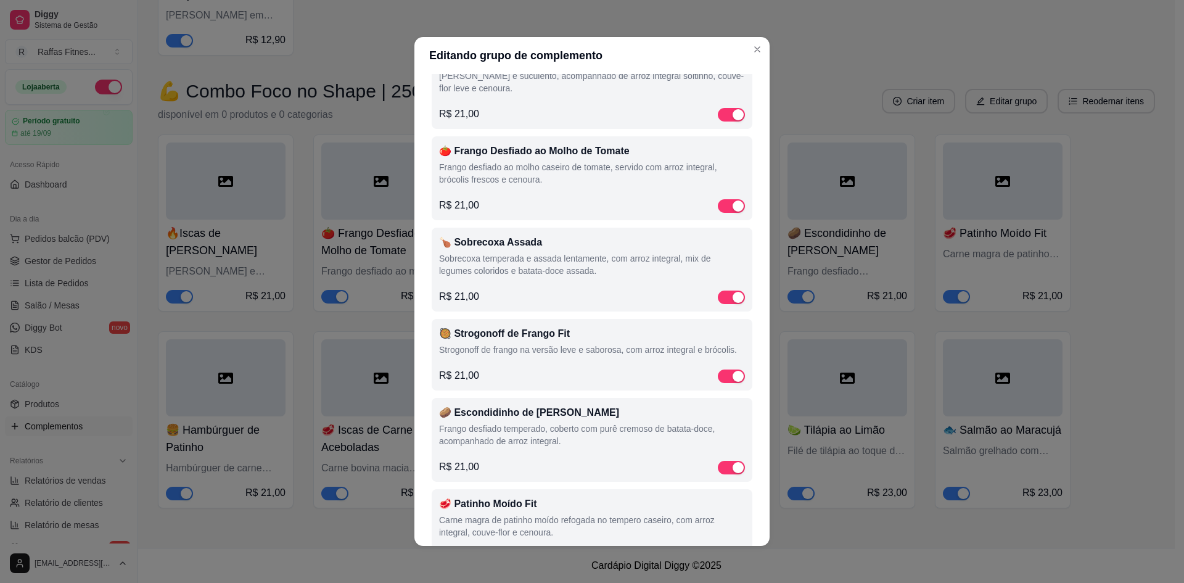
scroll to position [0, 0]
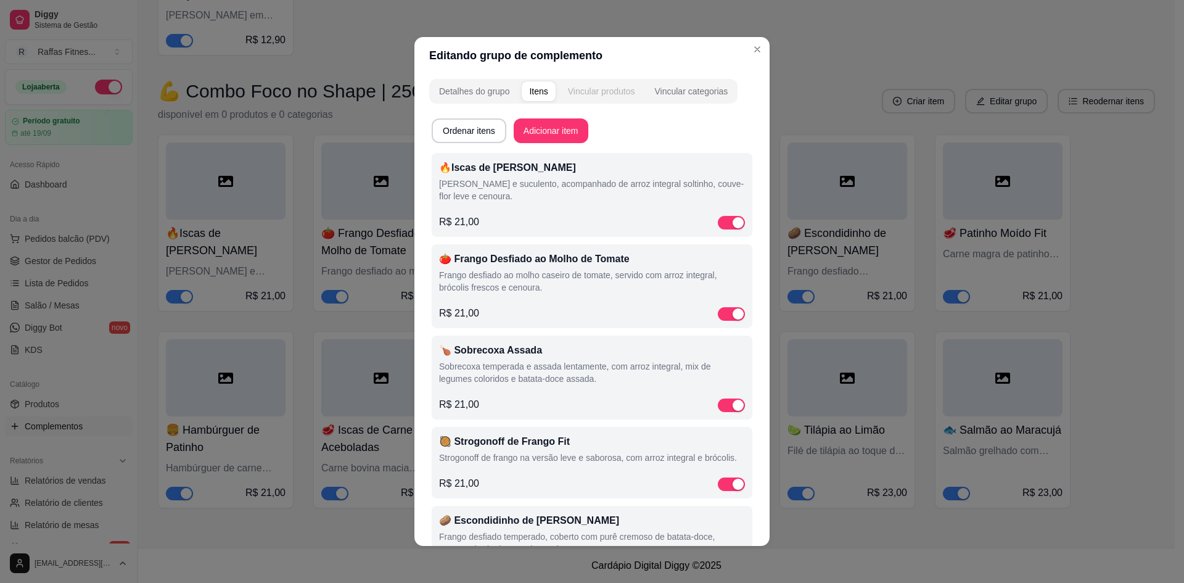
click at [593, 89] on div "Vincular produtos" at bounding box center [601, 91] width 67 height 12
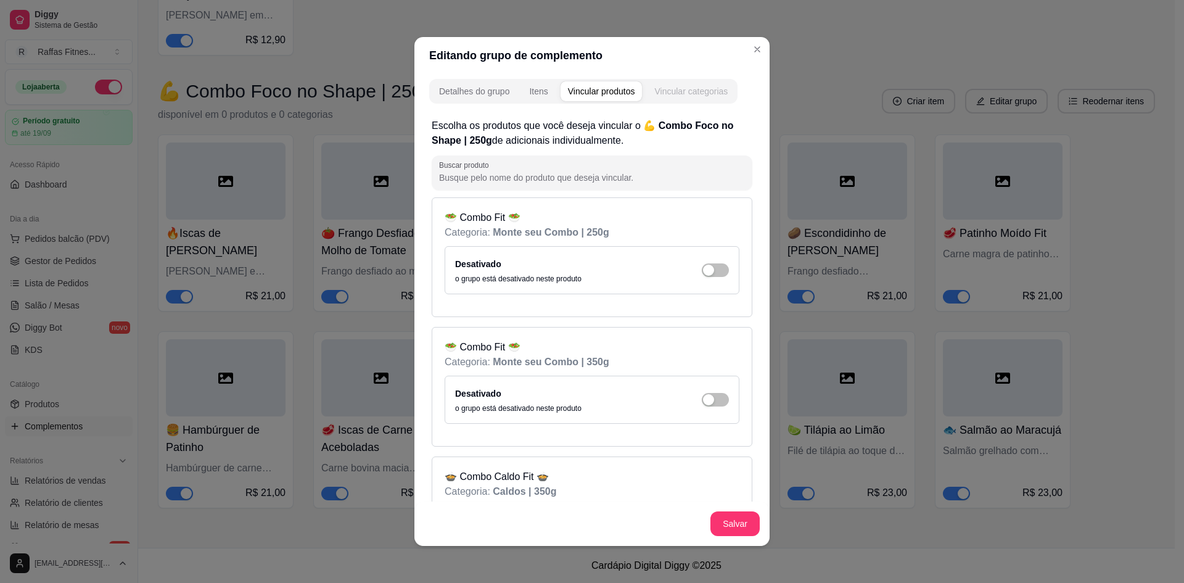
click at [667, 94] on div "Vincular categorias" at bounding box center [690, 91] width 73 height 12
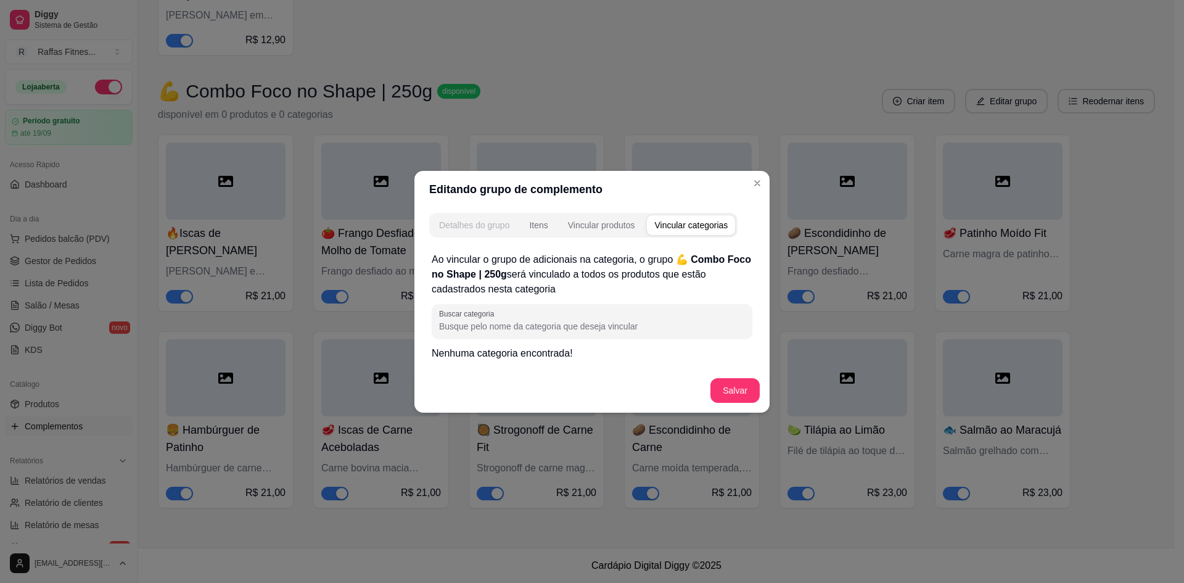
click at [491, 220] on div "Detalhes do grupo" at bounding box center [474, 225] width 70 height 12
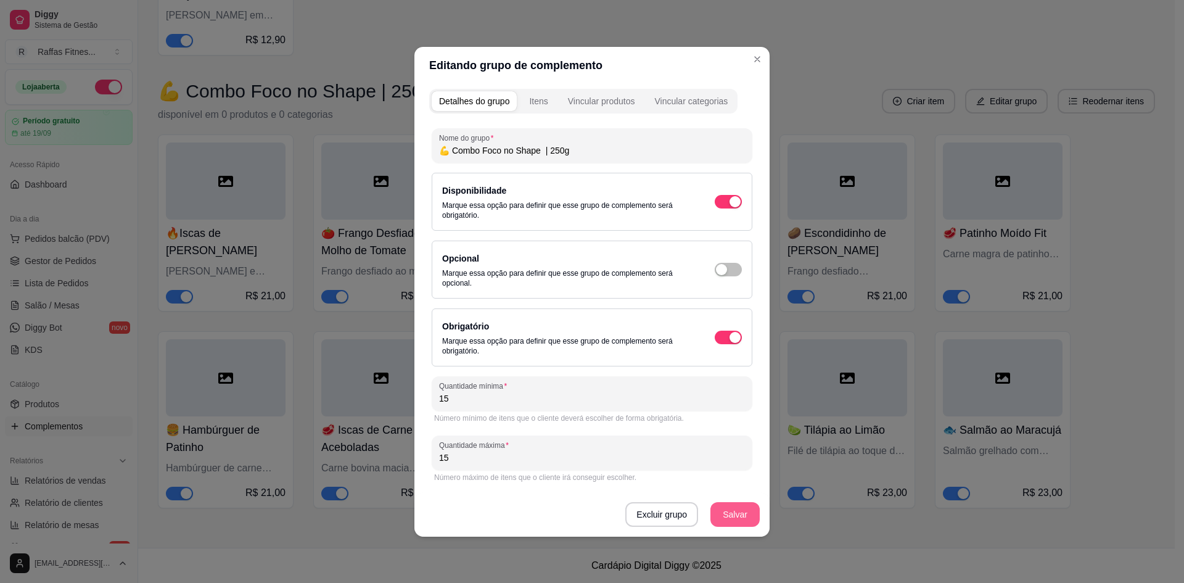
click at [736, 517] on button "Salvar" at bounding box center [734, 514] width 49 height 25
click at [570, 104] on div "Vincular produtos" at bounding box center [601, 101] width 67 height 12
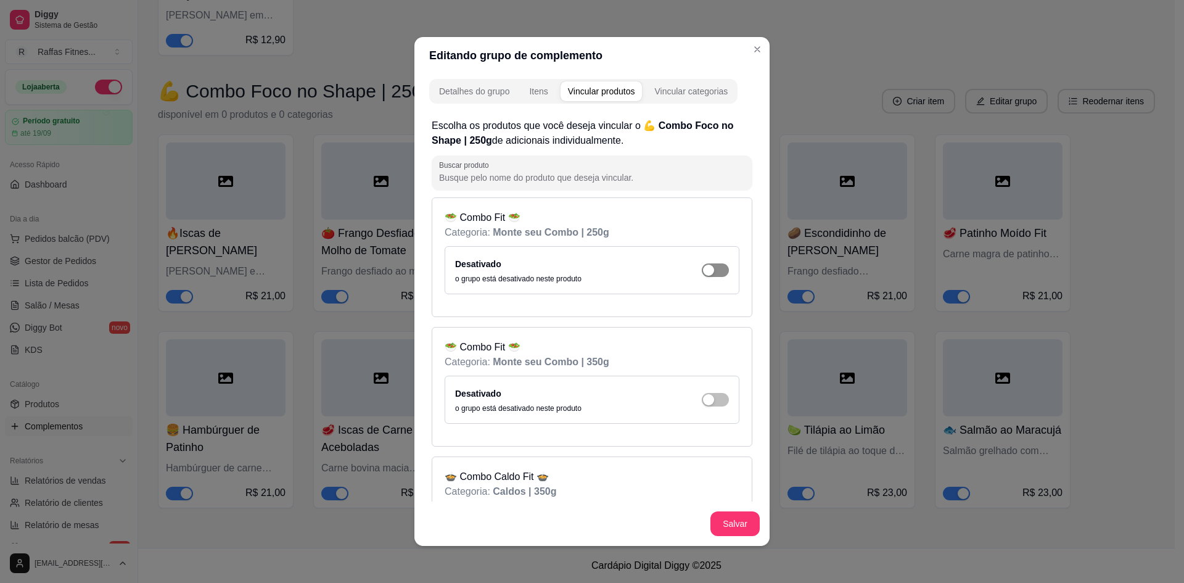
click at [703, 274] on div "button" at bounding box center [708, 270] width 11 height 11
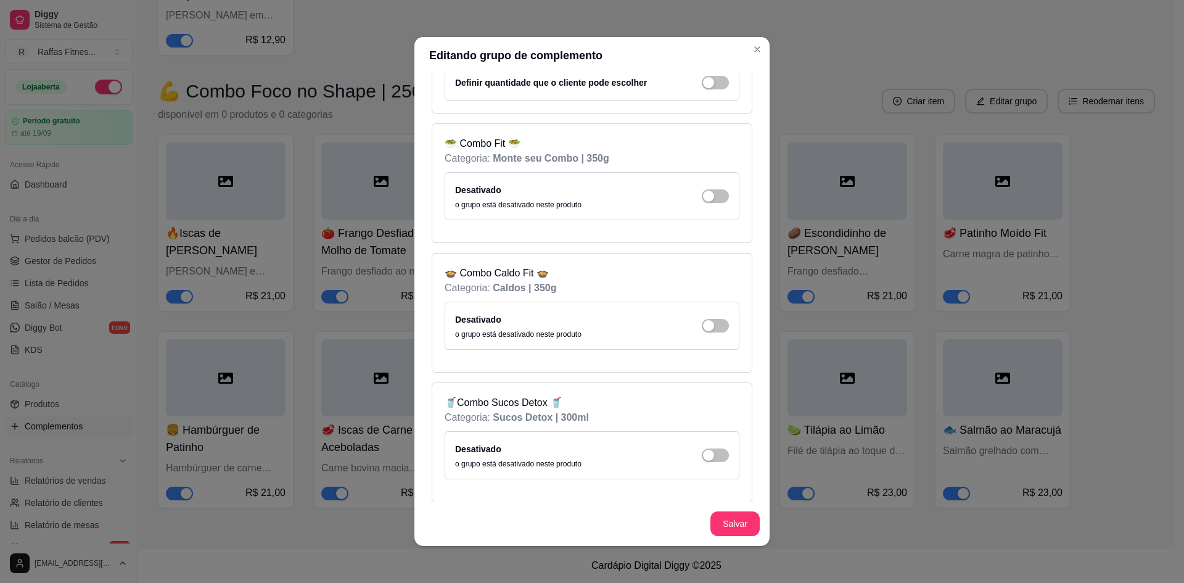
scroll to position [247, 0]
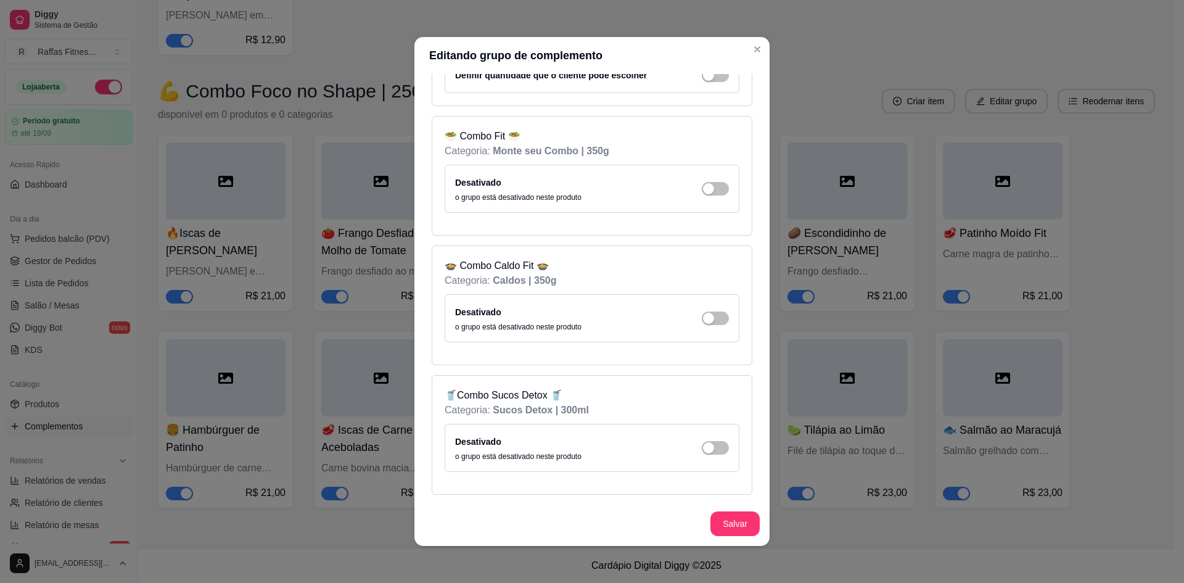
click at [692, 325] on div "Desativado o grupo está desativado neste produto" at bounding box center [592, 318] width 274 height 27
click at [717, 29] on div "button" at bounding box center [722, 23] width 11 height 11
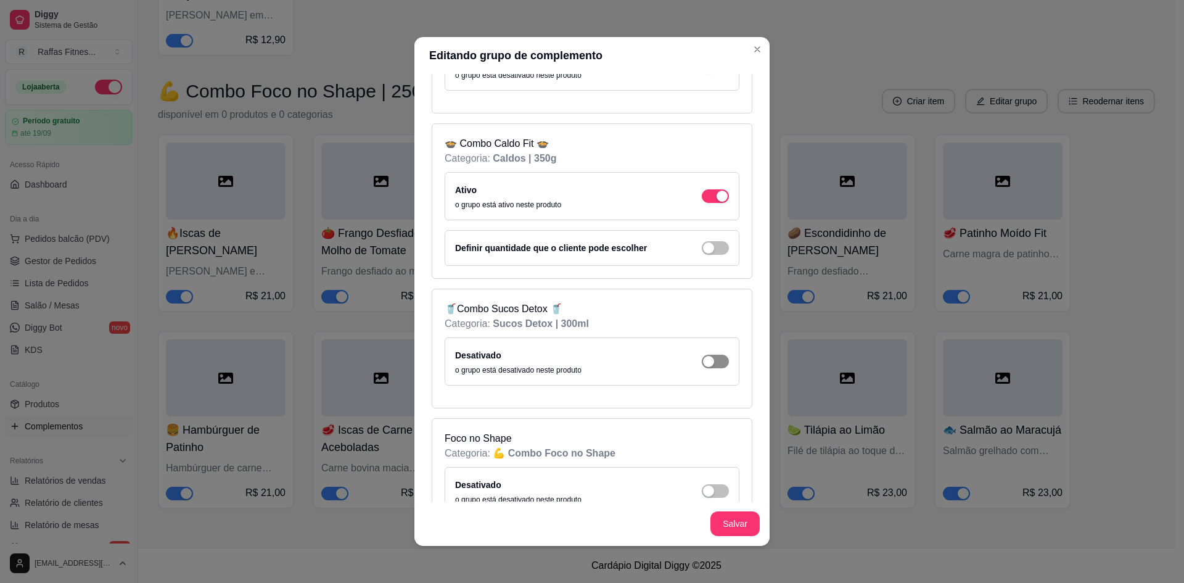
scroll to position [370, 0]
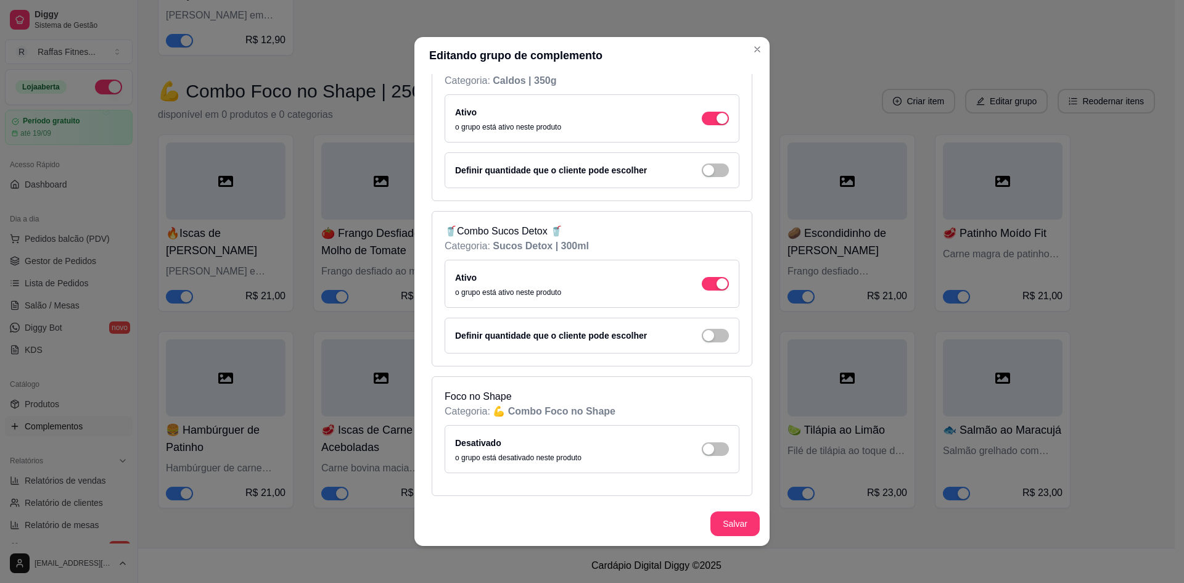
scroll to position [448, 0]
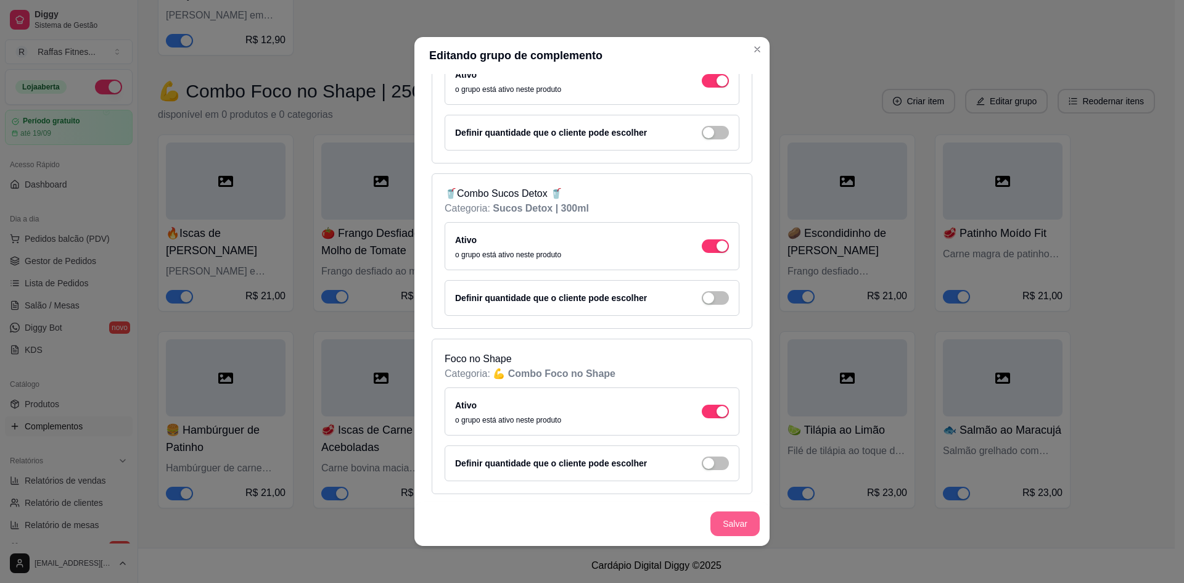
click at [713, 528] on button "Salvar" at bounding box center [734, 523] width 49 height 25
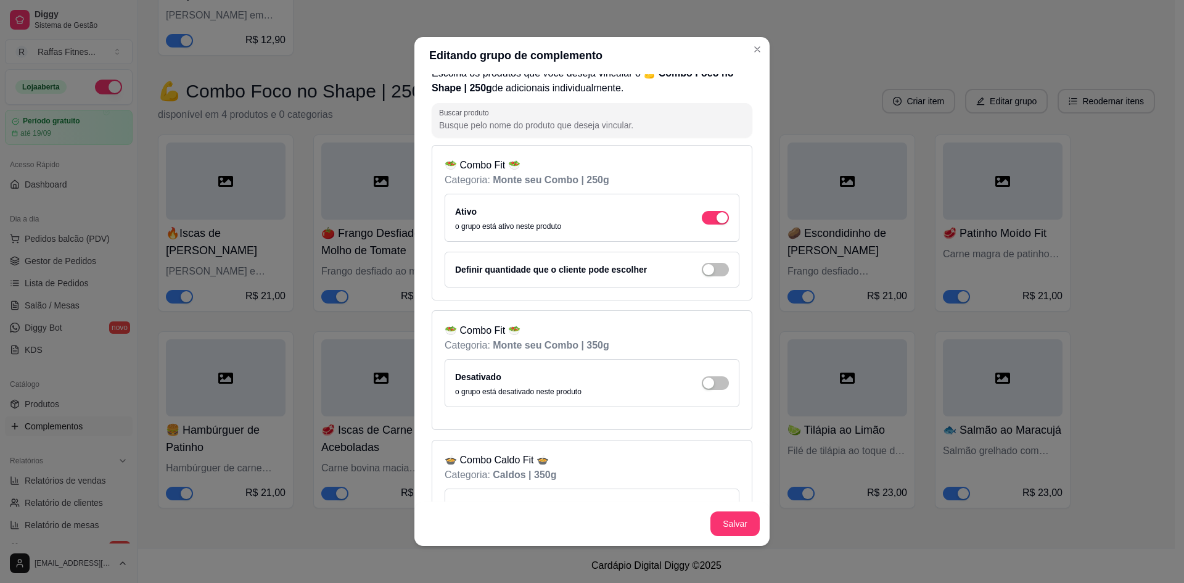
scroll to position [0, 0]
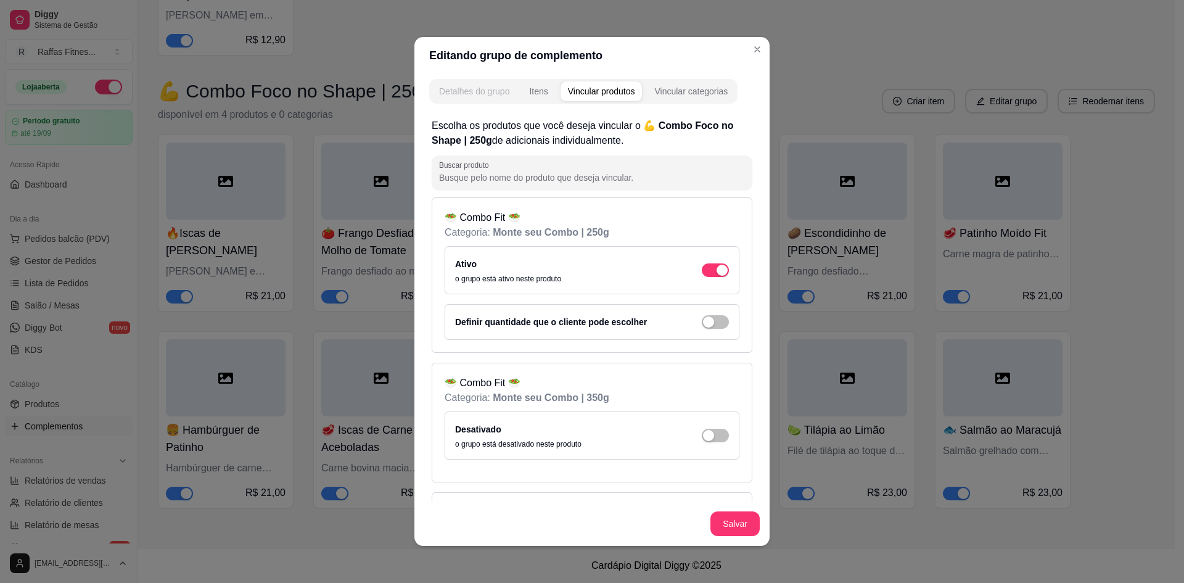
click at [501, 89] on div "Detalhes do grupo" at bounding box center [474, 91] width 70 height 12
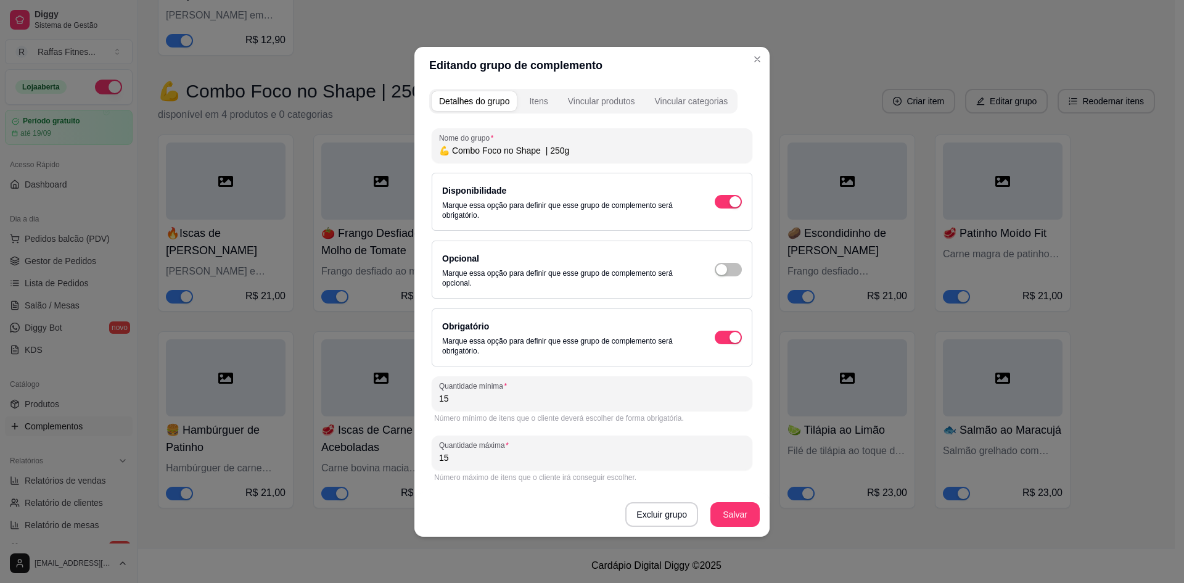
click at [477, 403] on input "15" at bounding box center [592, 398] width 306 height 12
click at [721, 510] on button "Salvar" at bounding box center [734, 514] width 49 height 25
click at [616, 96] on div "Vincular produtos" at bounding box center [601, 101] width 67 height 12
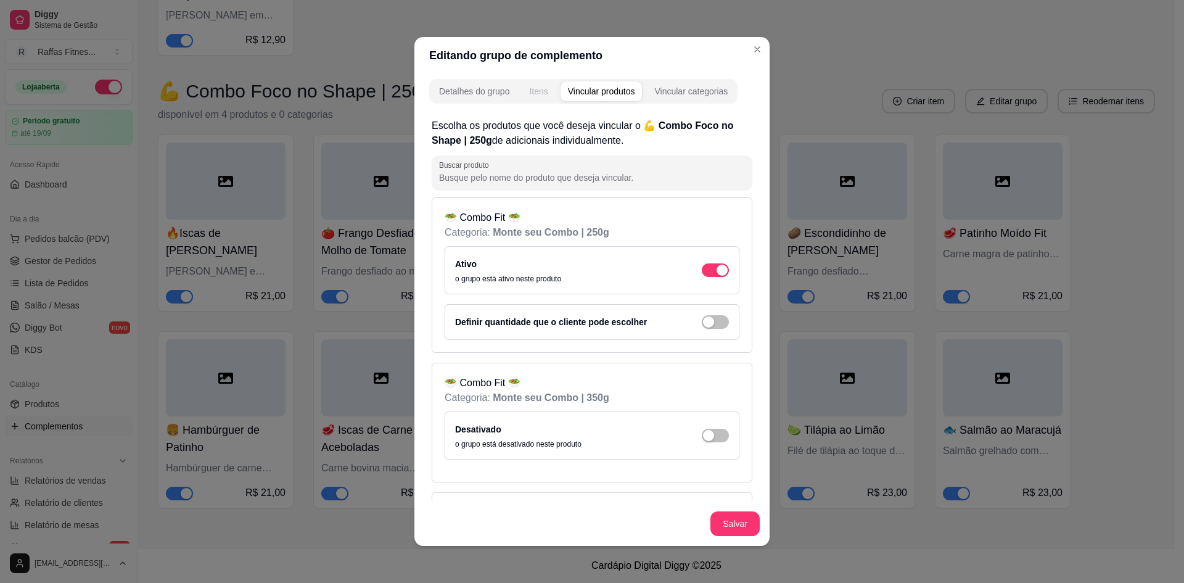
click at [542, 91] on div "Itens" at bounding box center [538, 91] width 18 height 12
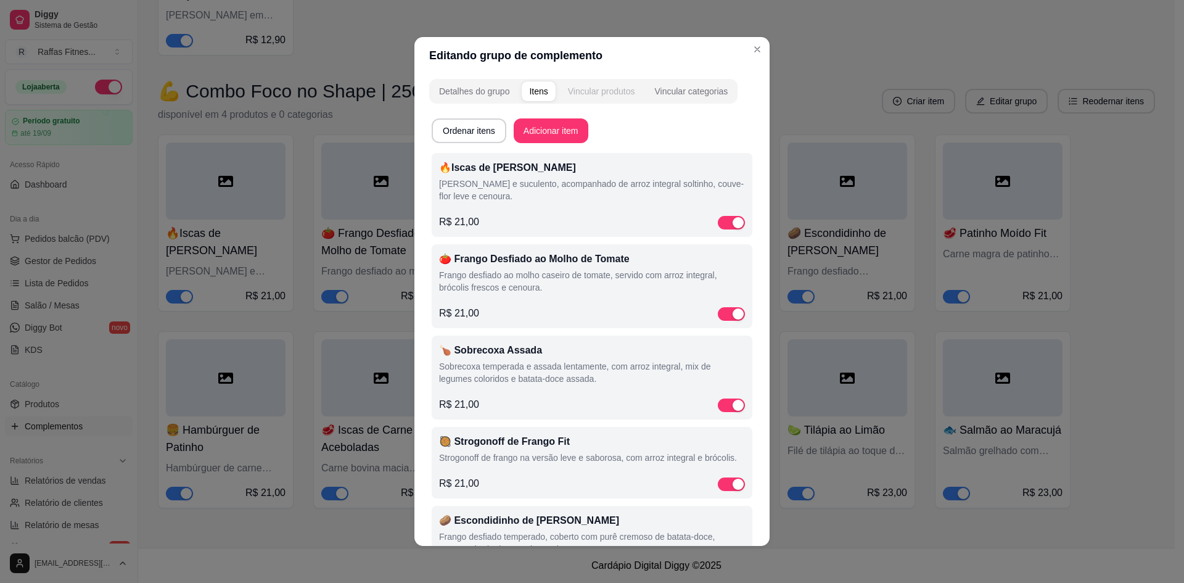
click at [600, 85] on div "Vincular produtos" at bounding box center [601, 91] width 67 height 12
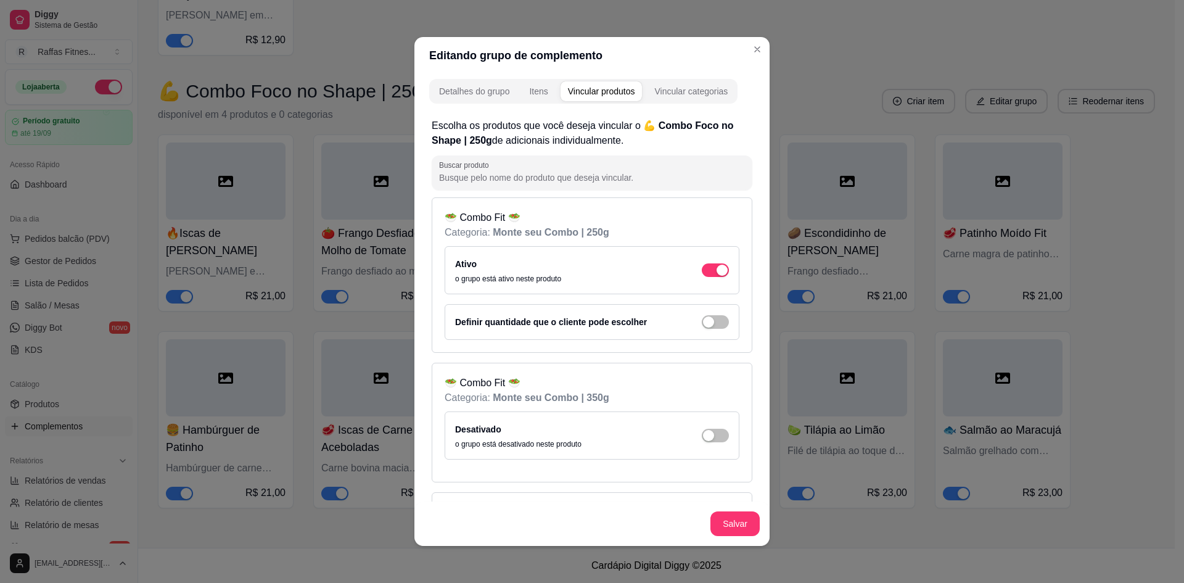
click at [573, 126] on h2 "Escolha os produtos que você deseja vincular o 💪 Combo Foco no Shape | 250g de …" at bounding box center [592, 133] width 321 height 30
click at [597, 126] on h2 "Escolha os produtos que você deseja vincular o 💪 Combo Foco no Shape | 250g de …" at bounding box center [592, 133] width 321 height 30
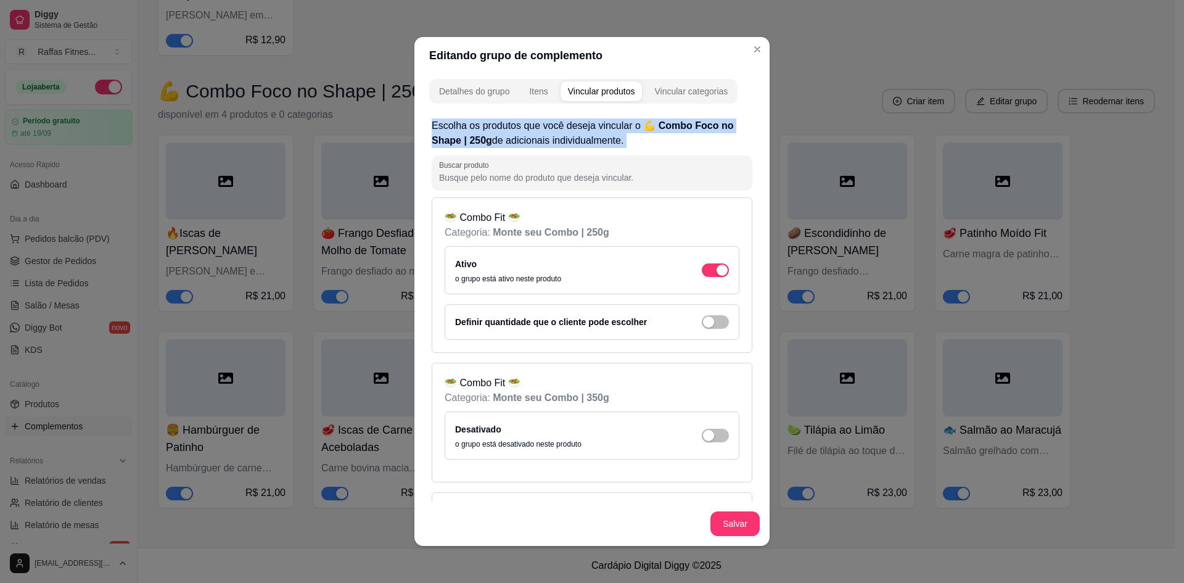
click at [652, 134] on h2 "Escolha os produtos que você deseja vincular o 💪 Combo Foco no Shape | 250g de …" at bounding box center [592, 133] width 321 height 30
click at [572, 138] on h2 "Escolha os produtos que você deseja vincular o 💪 Combo Foco no Shape | 250g de …" at bounding box center [592, 133] width 321 height 30
click at [573, 139] on h2 "Escolha os produtos que você deseja vincular o 💪 Combo Foco no Shape | 250g de …" at bounding box center [592, 133] width 321 height 30
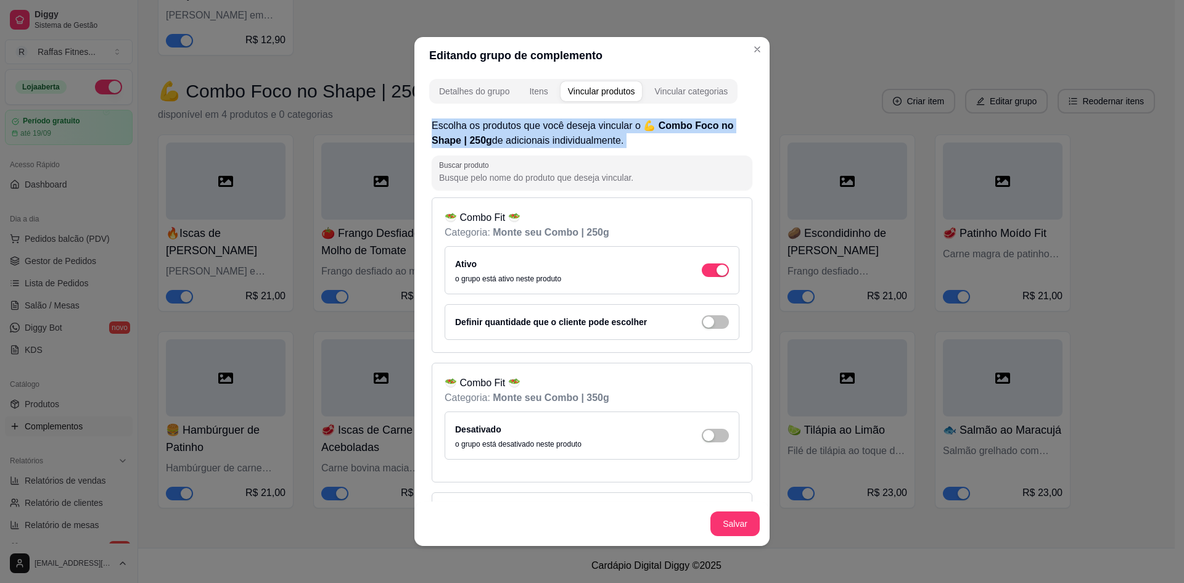
click at [621, 143] on h2 "Escolha os produtos que você deseja vincular o 💪 Combo Foco no Shape | 250g de …" at bounding box center [592, 133] width 321 height 30
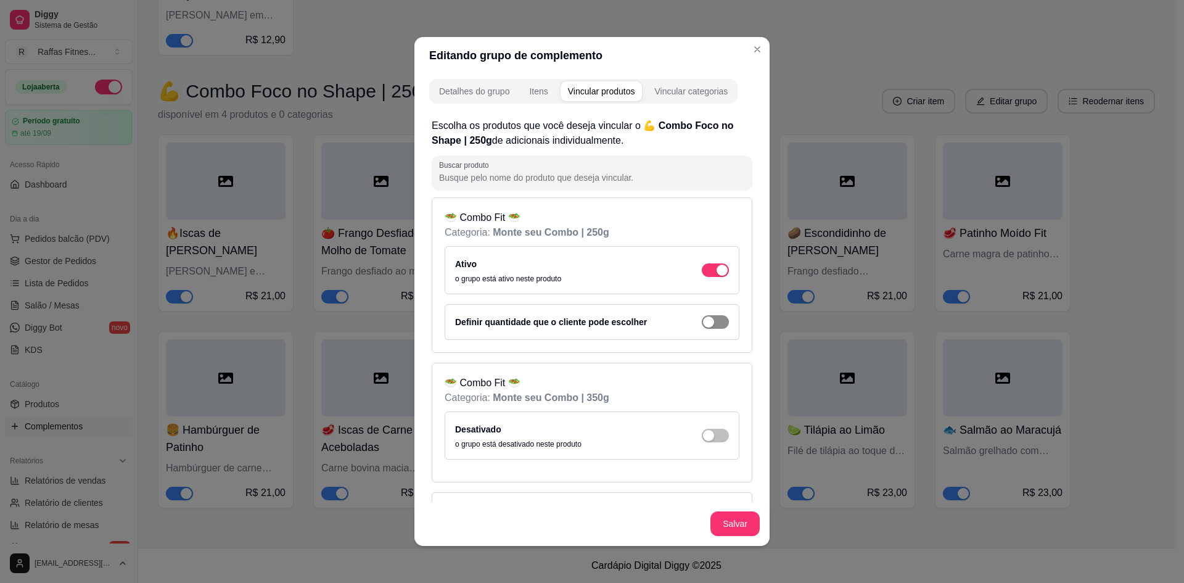
click at [703, 322] on div "button" at bounding box center [708, 321] width 11 height 11
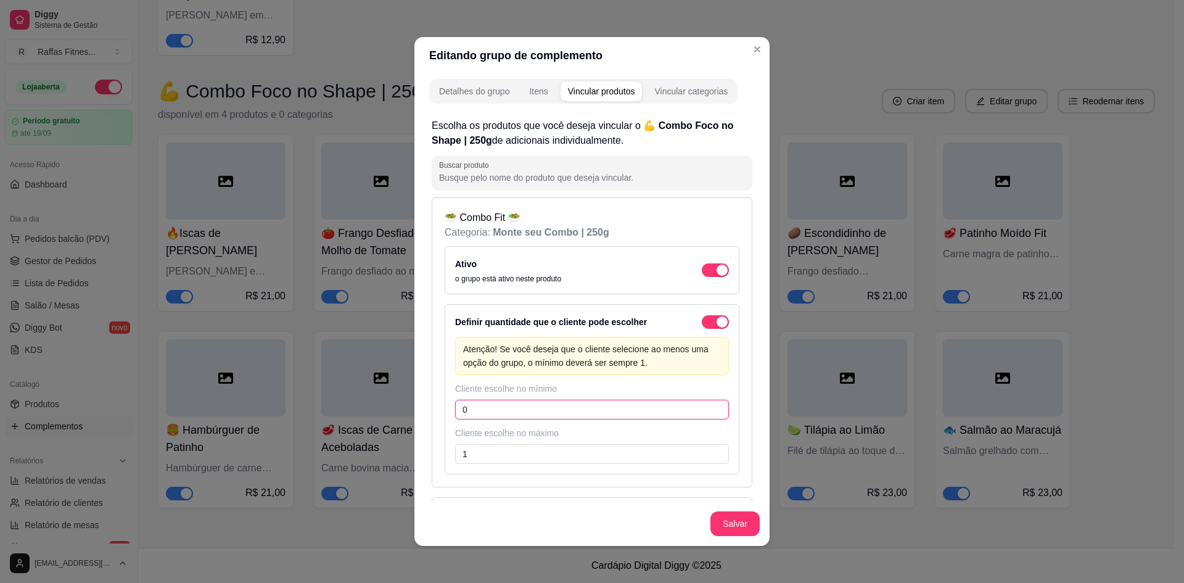
click at [569, 407] on input "0" at bounding box center [592, 410] width 274 height 20
click at [491, 461] on input "1" at bounding box center [592, 454] width 274 height 20
click at [733, 528] on button "Salvar" at bounding box center [735, 524] width 48 height 24
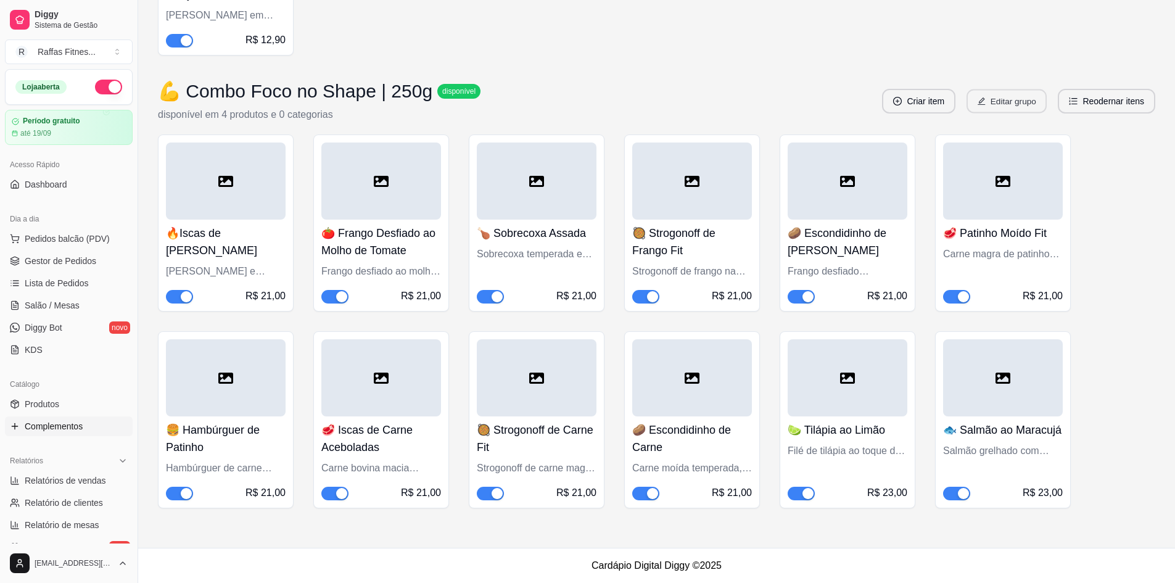
click at [1024, 101] on button "Editar grupo" at bounding box center [1006, 101] width 80 height 24
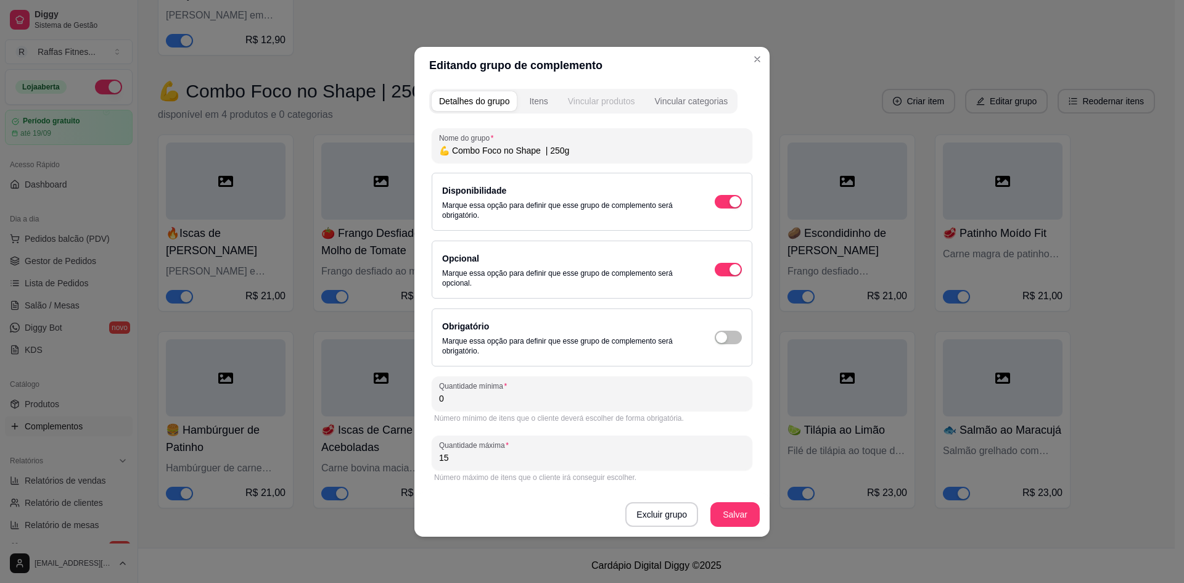
click at [633, 93] on button "Vincular produtos" at bounding box center [602, 101] width 82 height 20
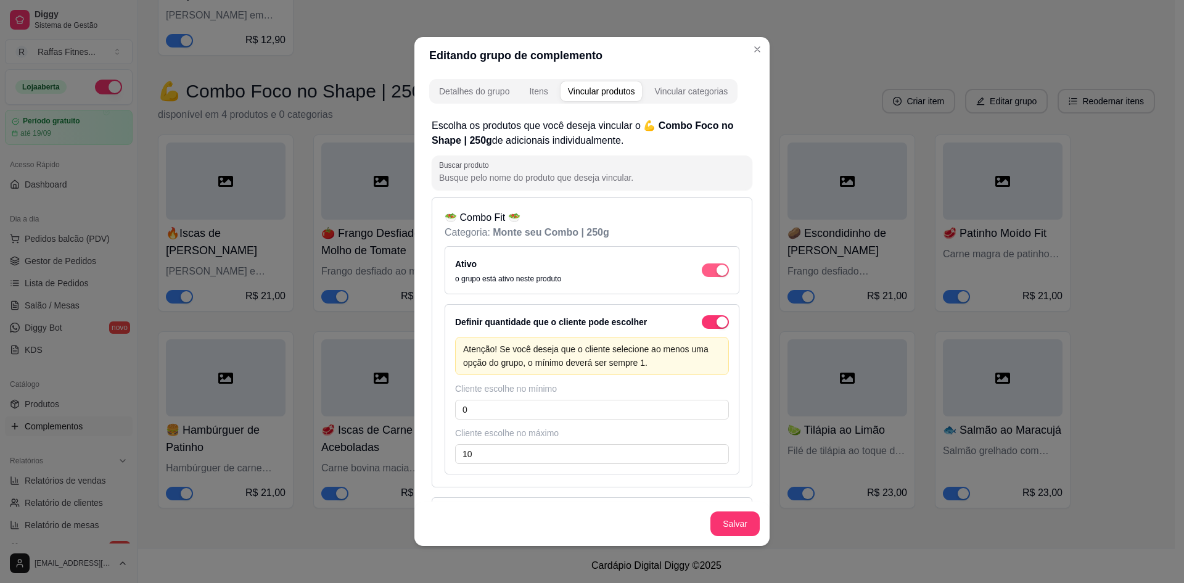
click at [702, 269] on span "button" at bounding box center [715, 270] width 27 height 14
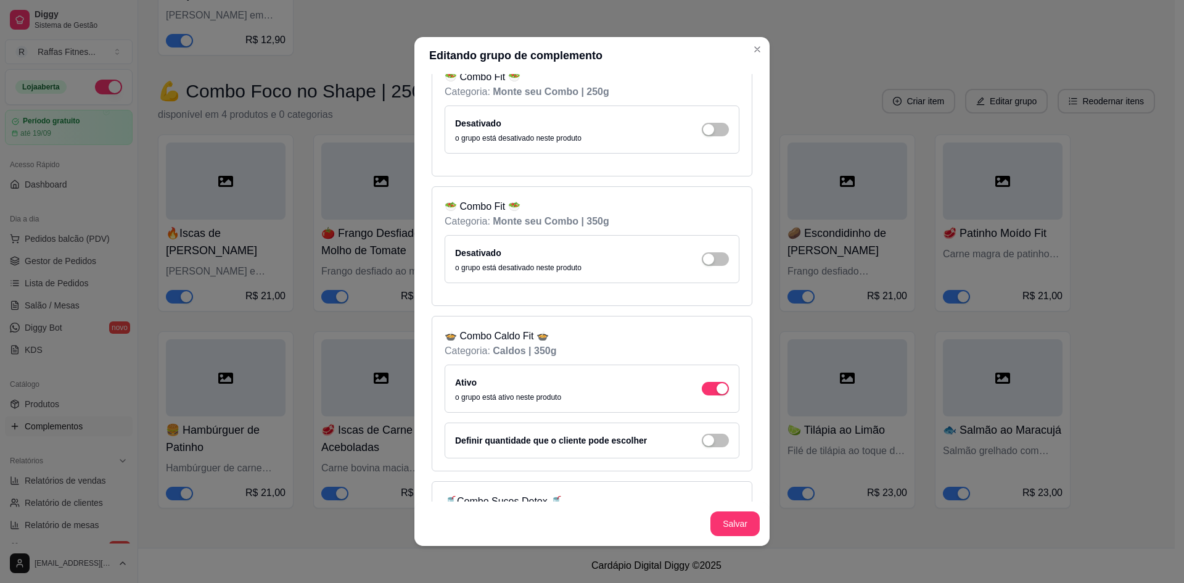
scroll to position [140, 0]
click at [717, 388] on div "button" at bounding box center [722, 389] width 11 height 11
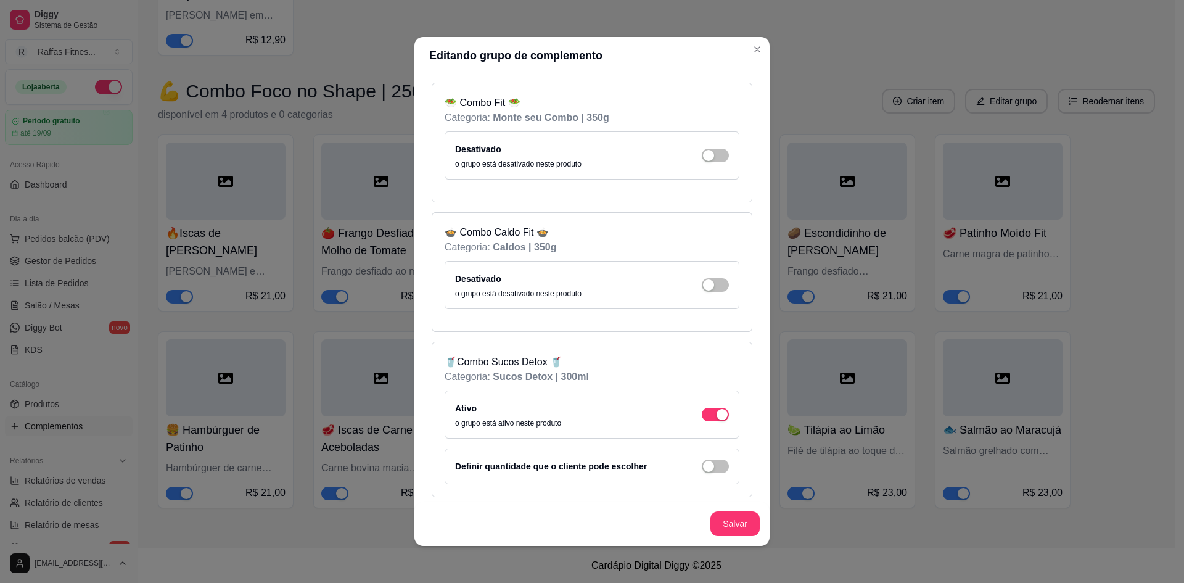
scroll to position [413, 0]
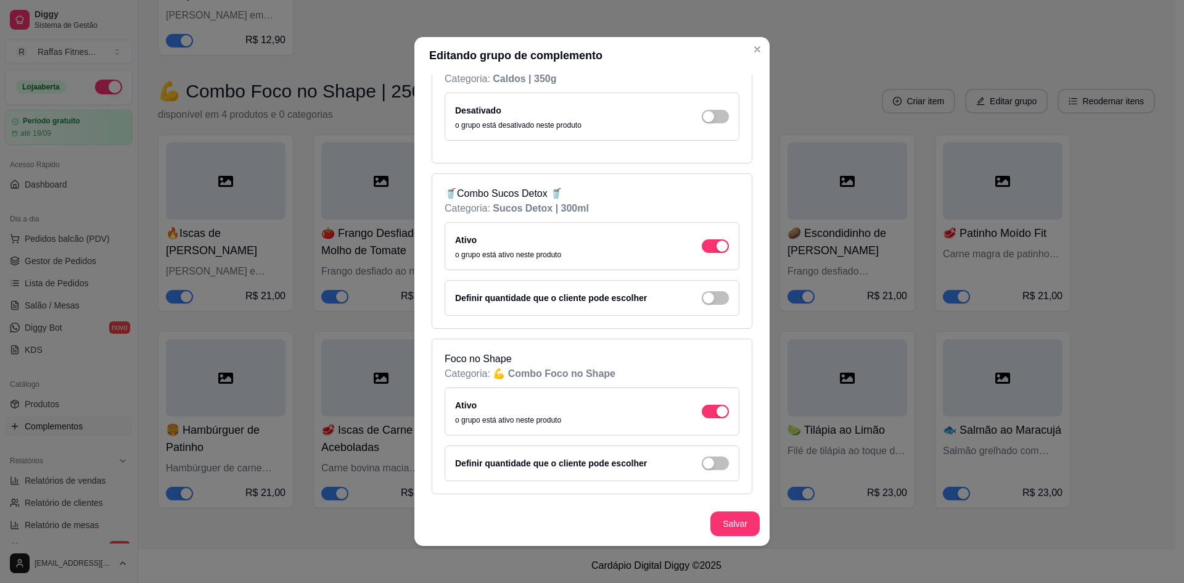
click at [718, 243] on div "Ativo o grupo está ativo neste produto" at bounding box center [592, 246] width 295 height 48
click at [702, 247] on span "button" at bounding box center [715, 246] width 27 height 14
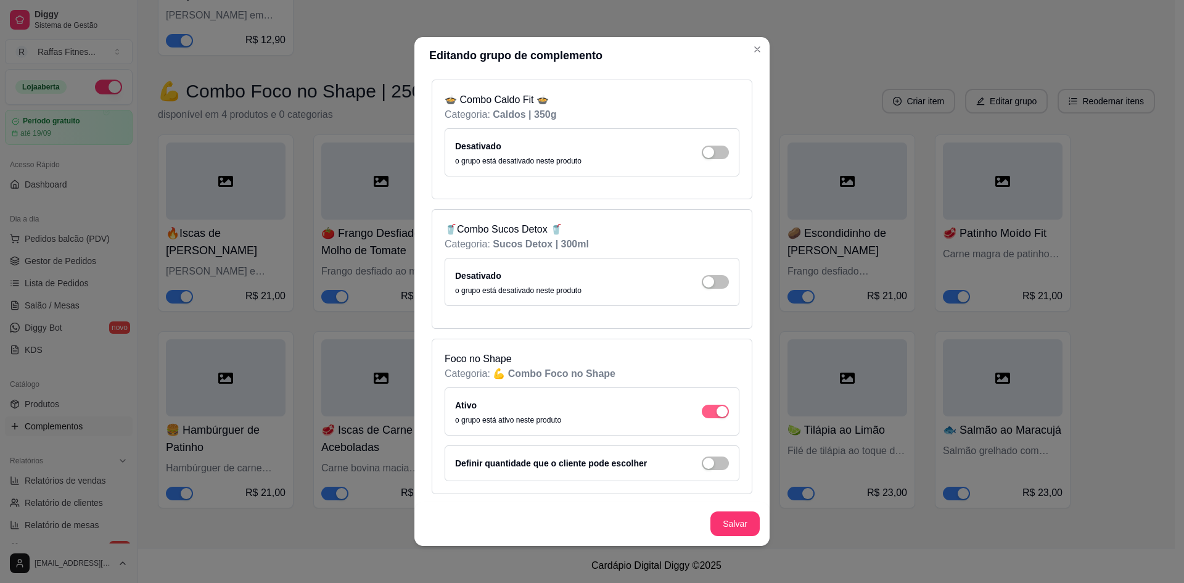
click at [717, 408] on div "button" at bounding box center [722, 411] width 11 height 11
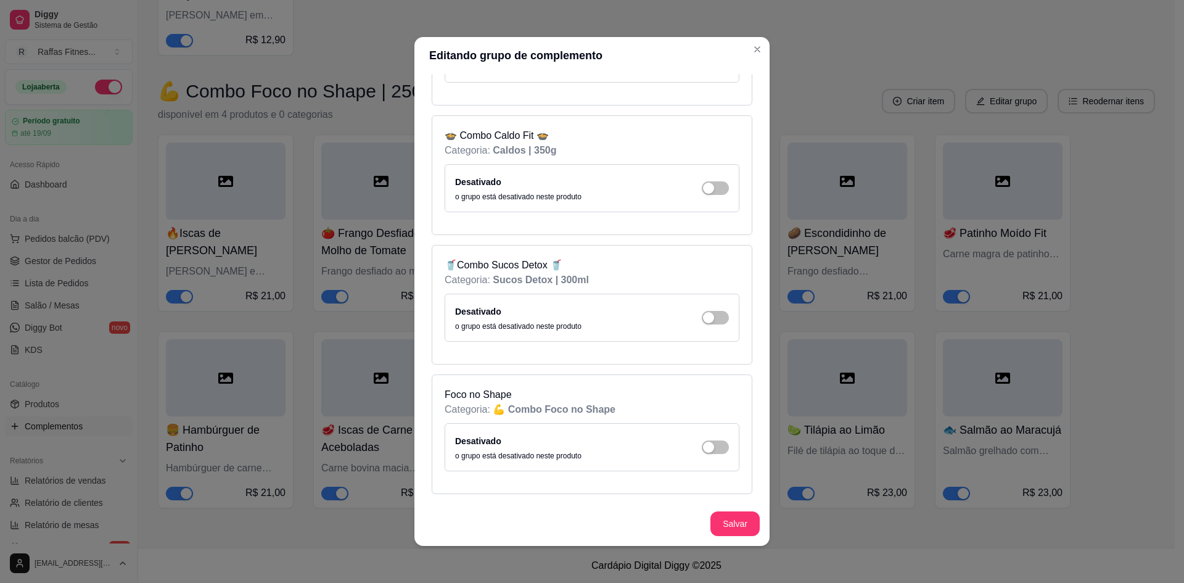
scroll to position [2, 0]
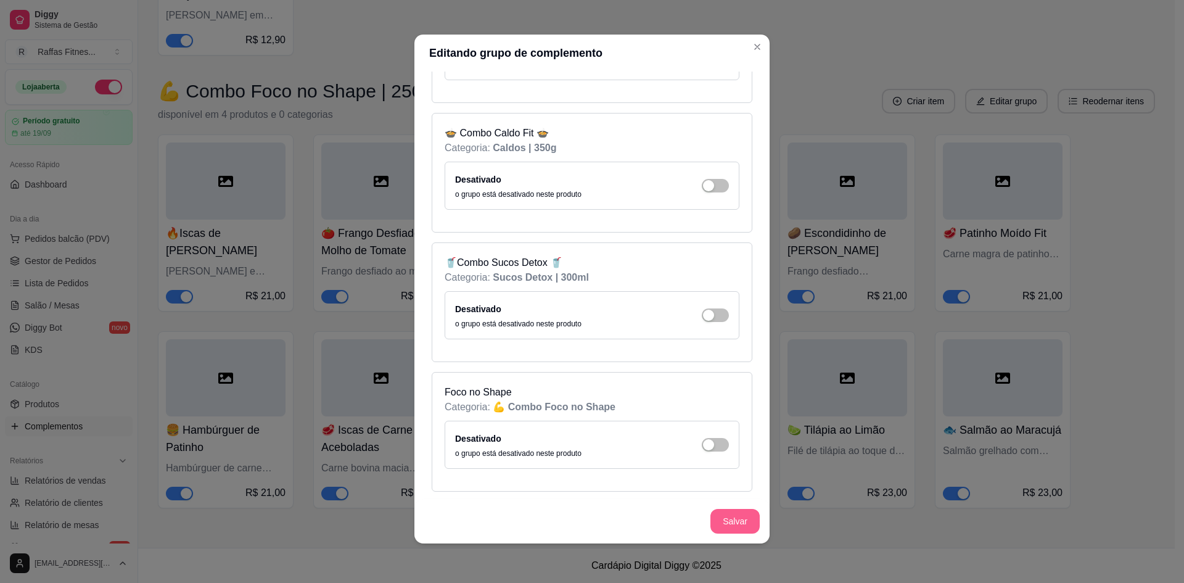
click at [732, 517] on button "Salvar" at bounding box center [734, 521] width 49 height 25
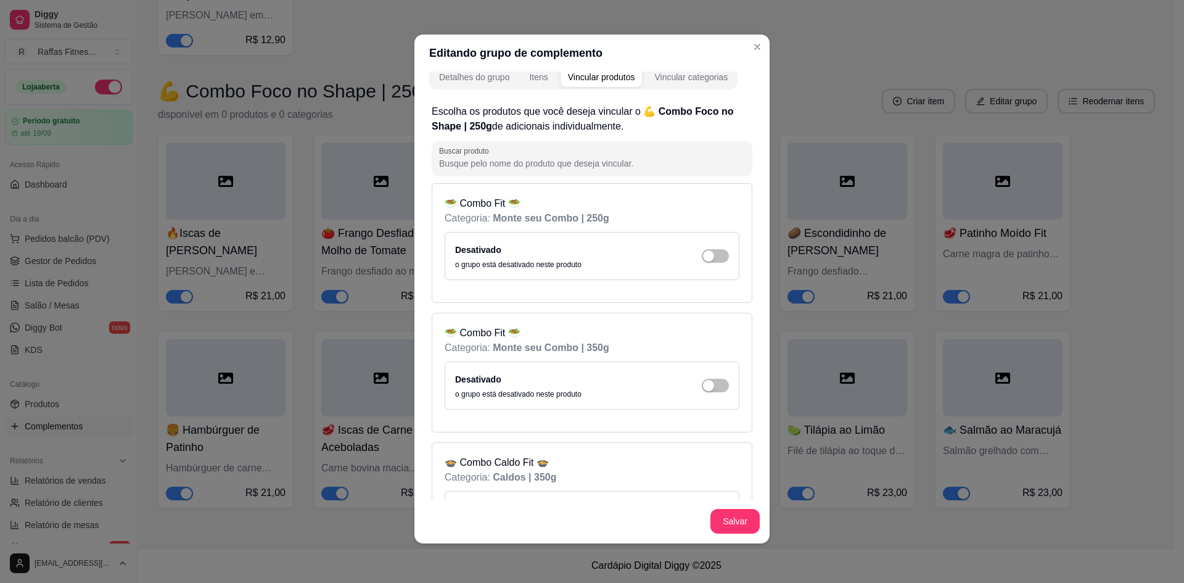
scroll to position [0, 0]
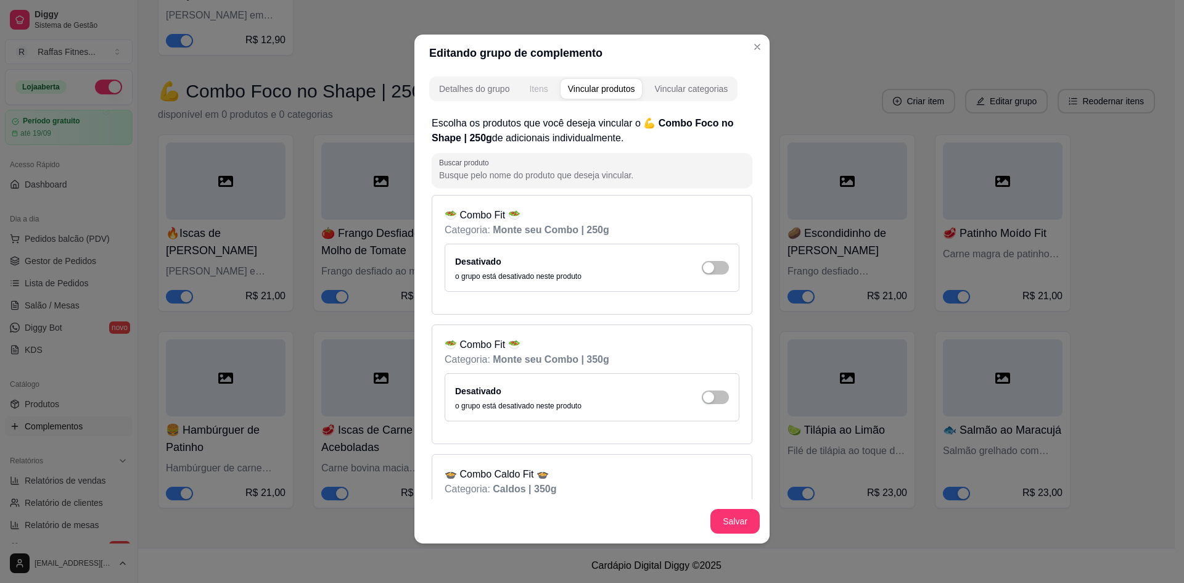
click at [530, 94] on div "Itens" at bounding box center [538, 89] width 18 height 12
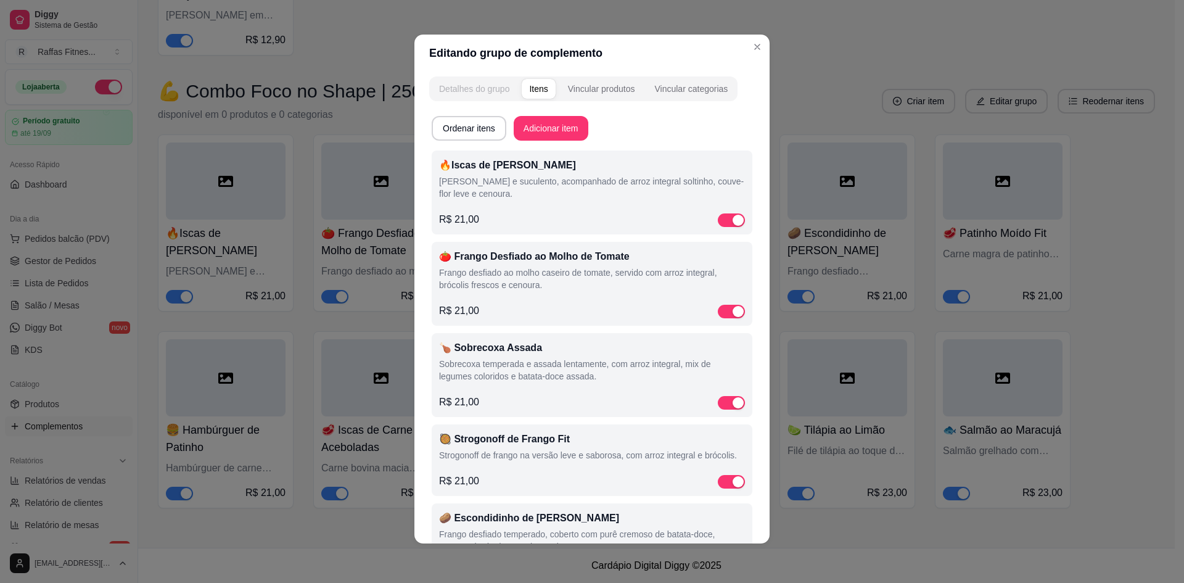
click at [456, 91] on div "Detalhes do grupo" at bounding box center [474, 89] width 70 height 12
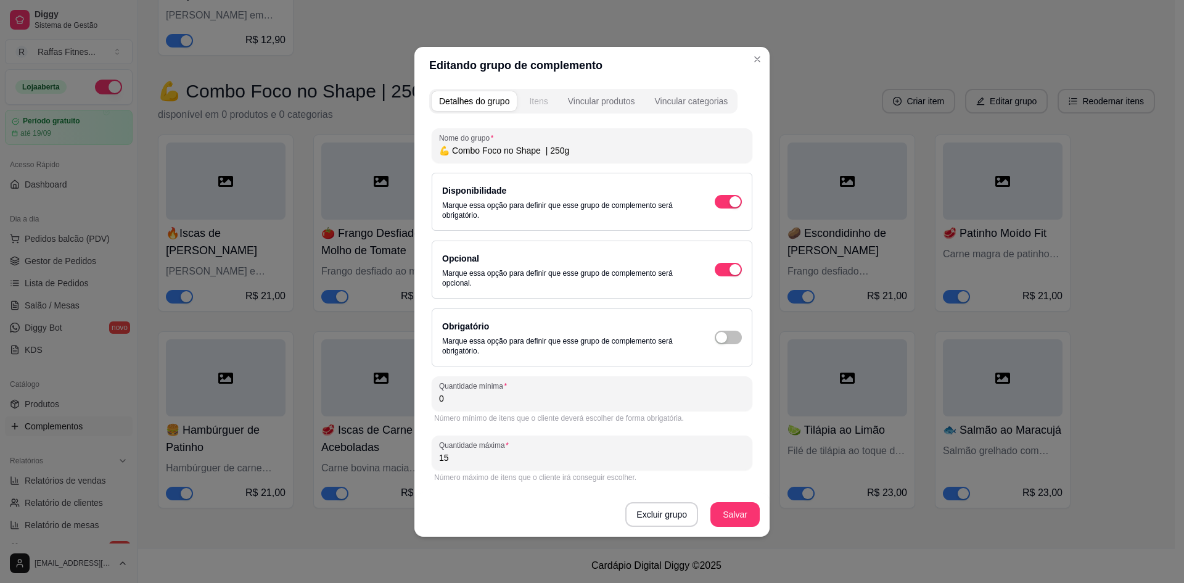
click at [542, 108] on button "Itens" at bounding box center [538, 101] width 33 height 20
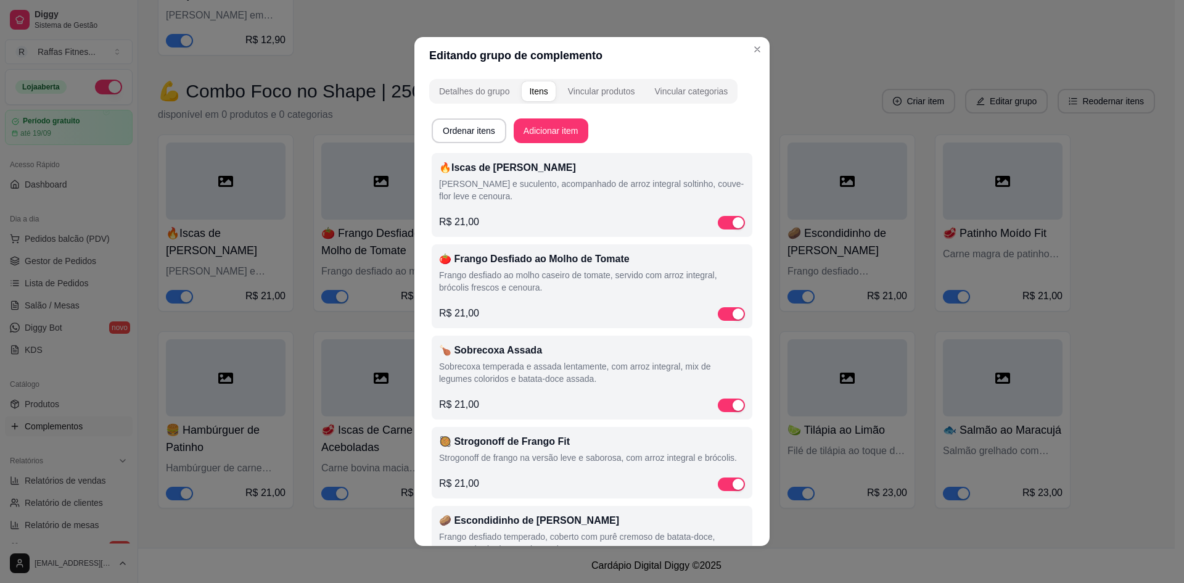
click at [510, 194] on p "[PERSON_NAME] e suculento, acompanhado de arroz integral soltinho, couve-flor l…" at bounding box center [592, 190] width 306 height 25
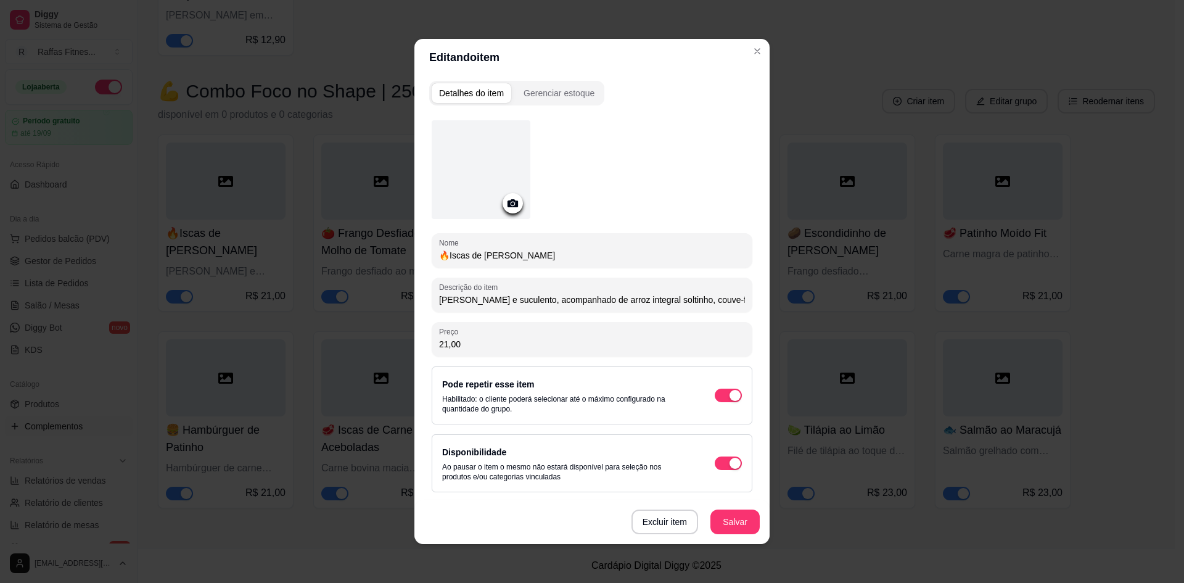
click at [752, 62] on header "Editando item" at bounding box center [591, 57] width 355 height 37
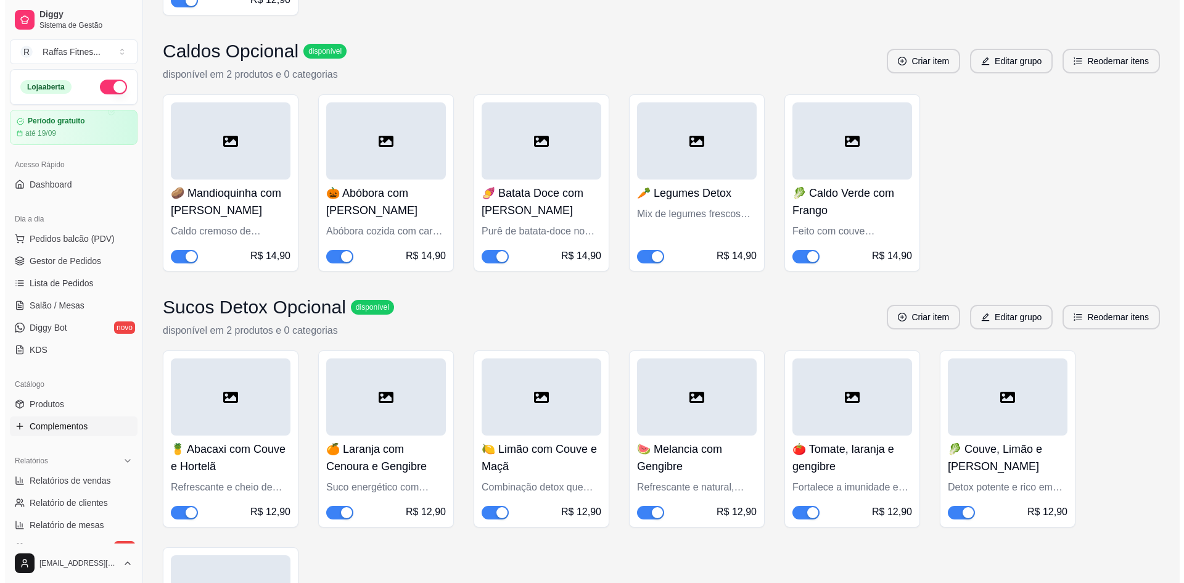
scroll to position [1734, 0]
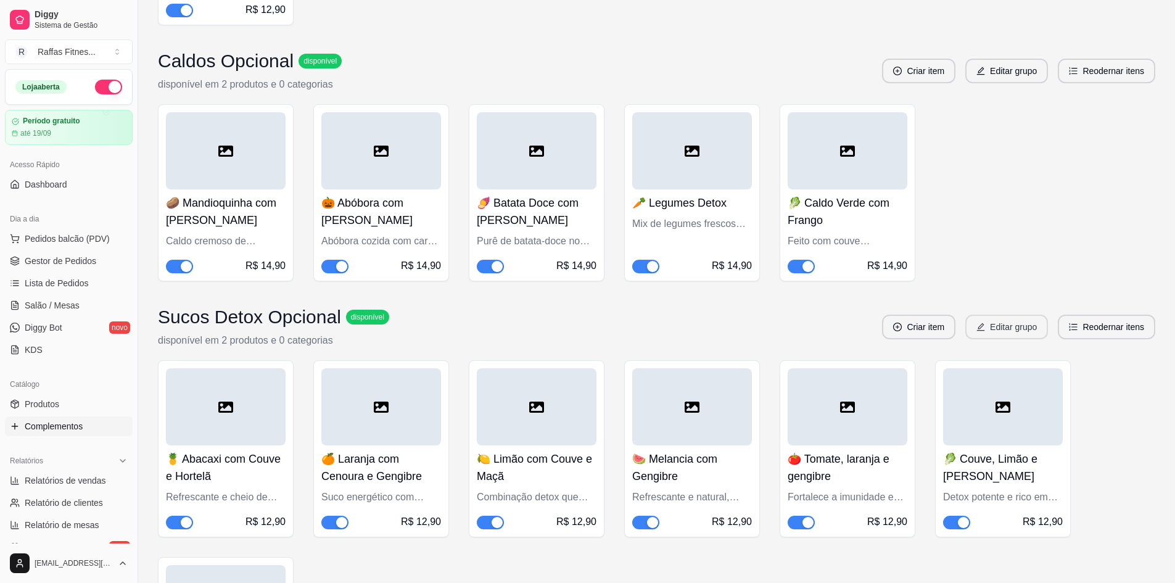
click at [1014, 337] on button "Editar grupo" at bounding box center [1006, 326] width 83 height 25
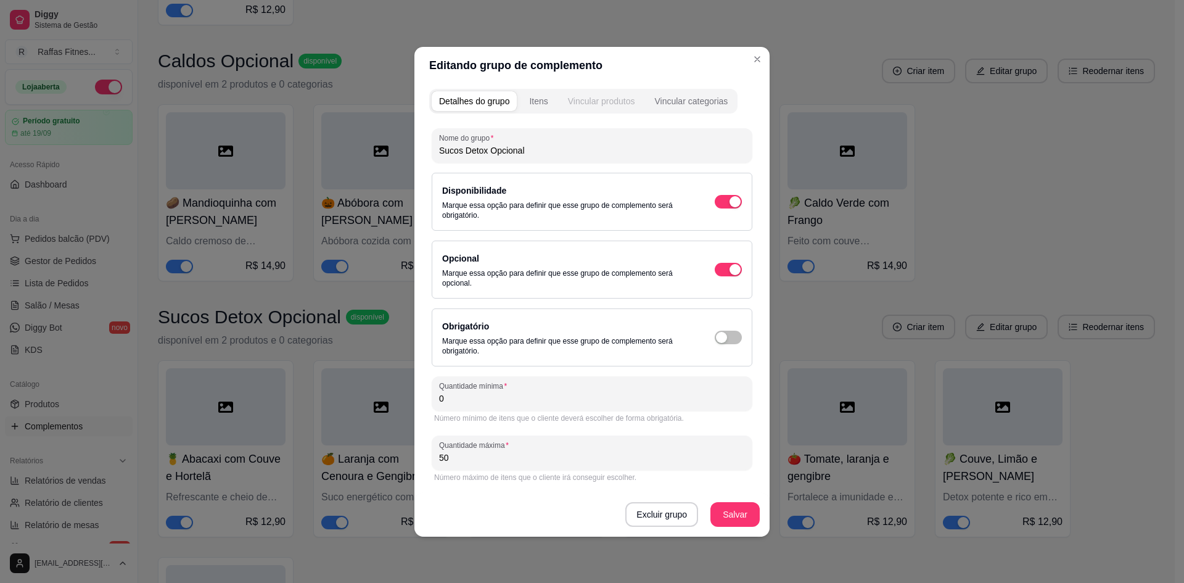
click at [596, 101] on div "Vincular produtos" at bounding box center [601, 101] width 67 height 12
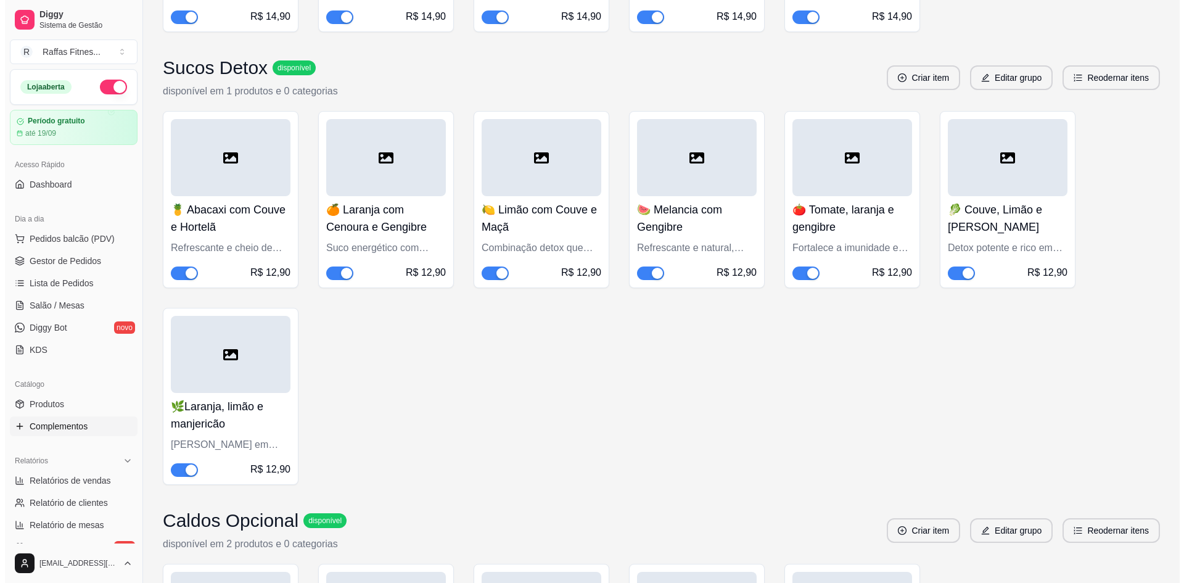
scroll to position [1117, 0]
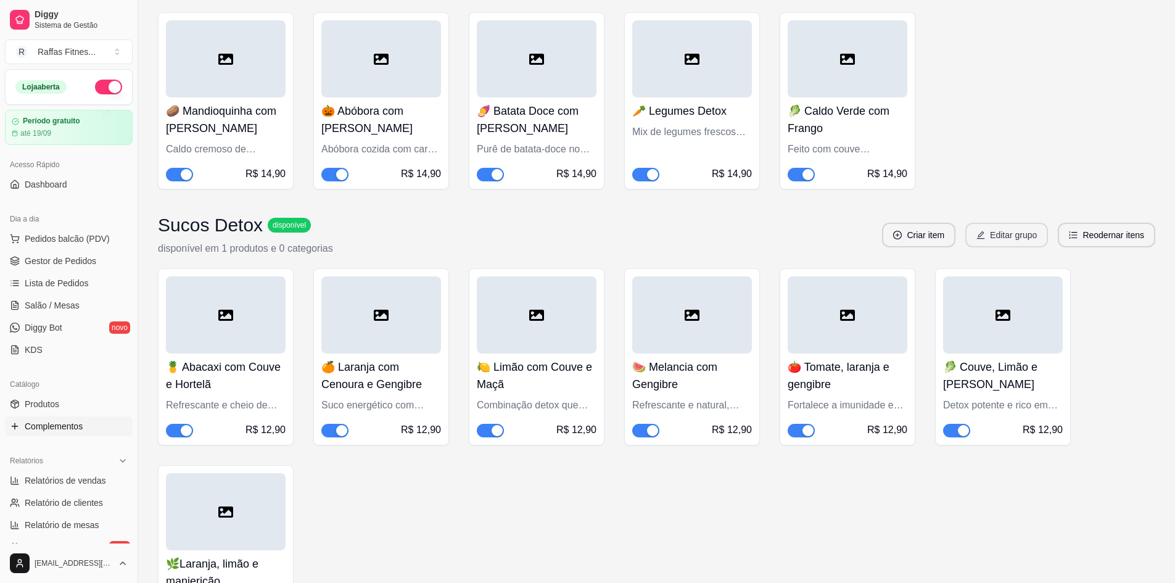
click at [1013, 242] on button "Editar grupo" at bounding box center [1006, 235] width 83 height 25
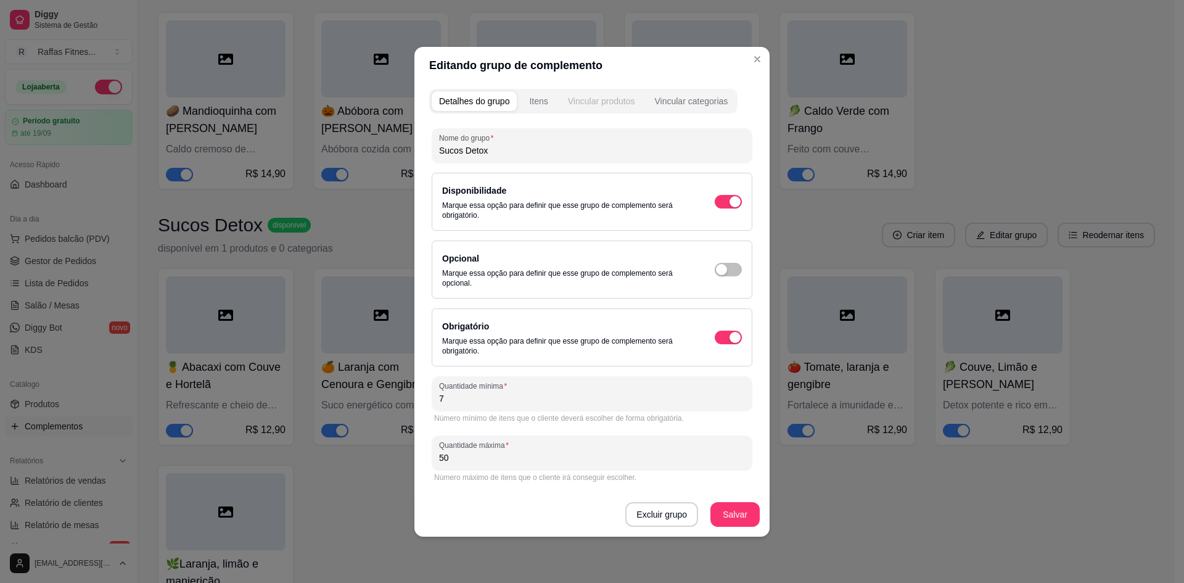
click at [569, 94] on button "Vincular produtos" at bounding box center [602, 101] width 82 height 20
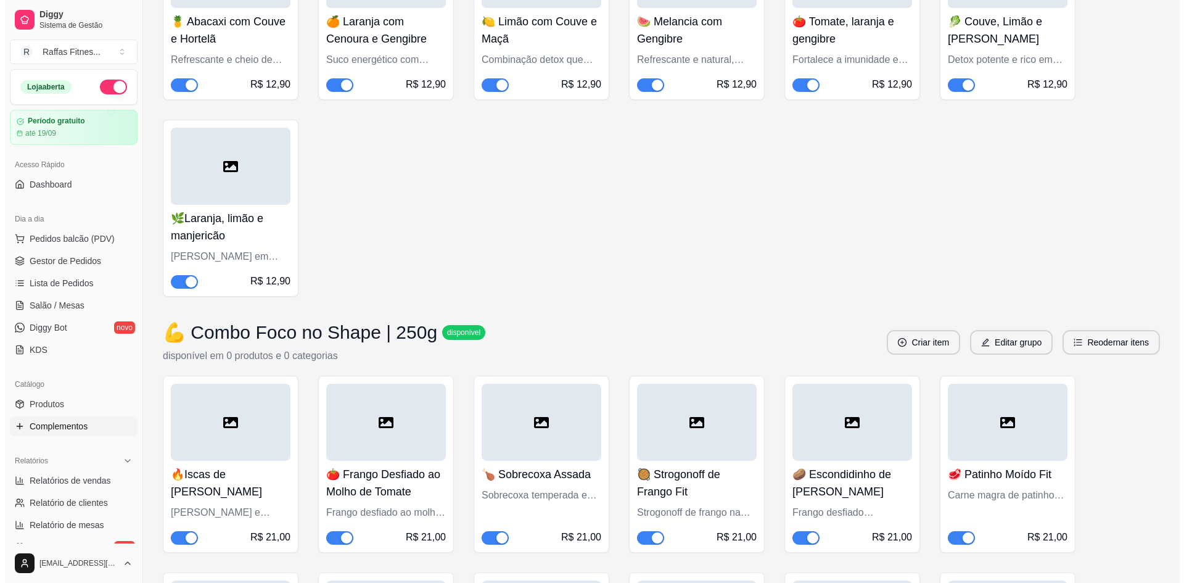
scroll to position [2412, 0]
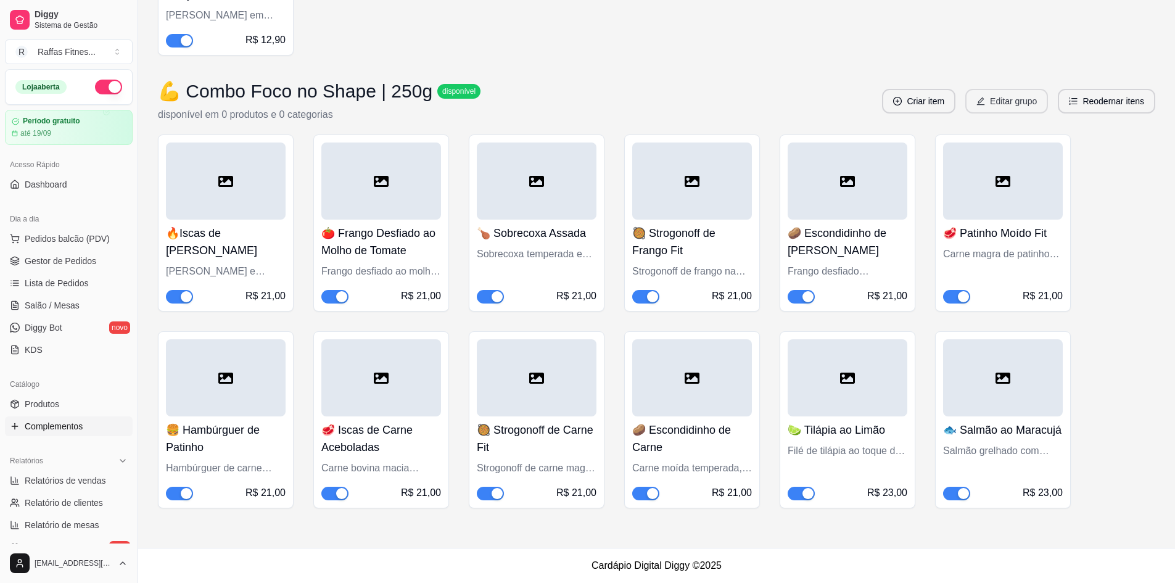
click at [1009, 110] on button "Editar grupo" at bounding box center [1006, 101] width 83 height 25
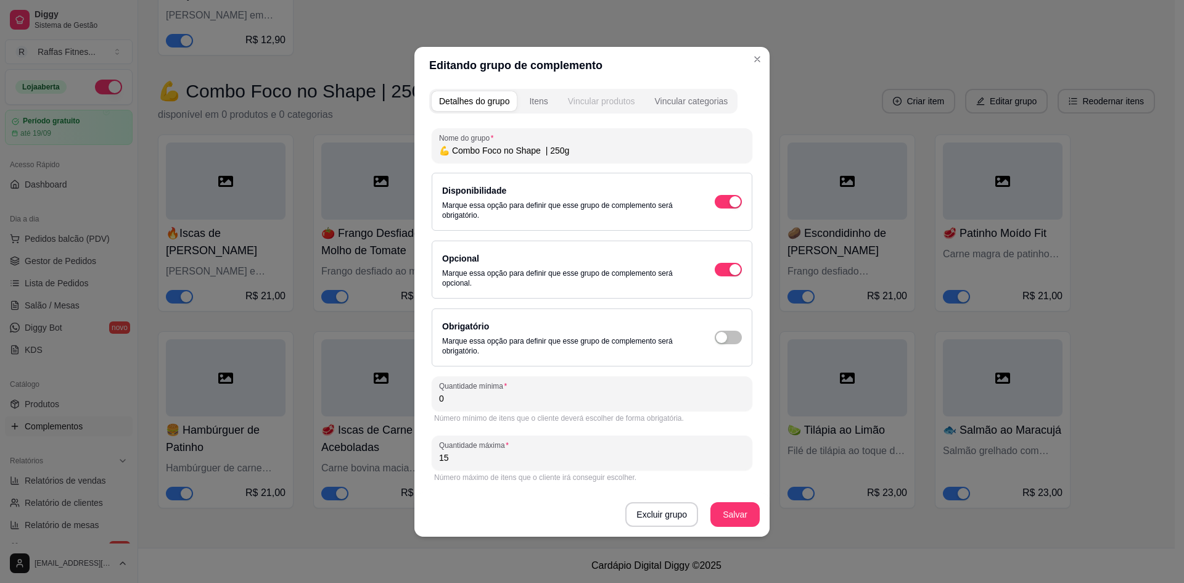
click at [621, 98] on div "Vincular produtos" at bounding box center [601, 101] width 67 height 12
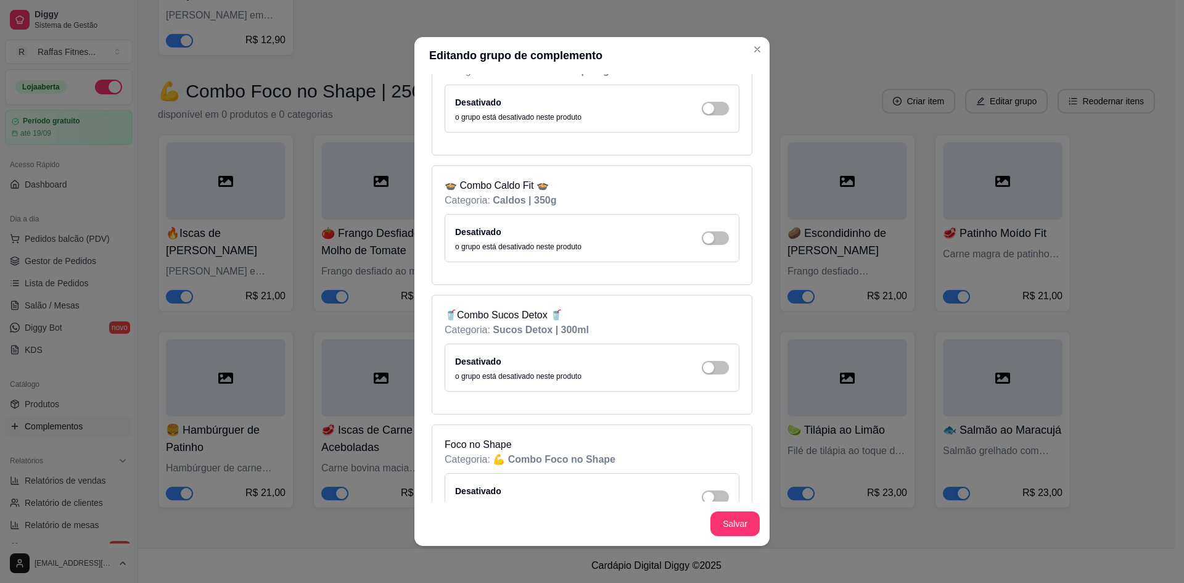
scroll to position [341, 0]
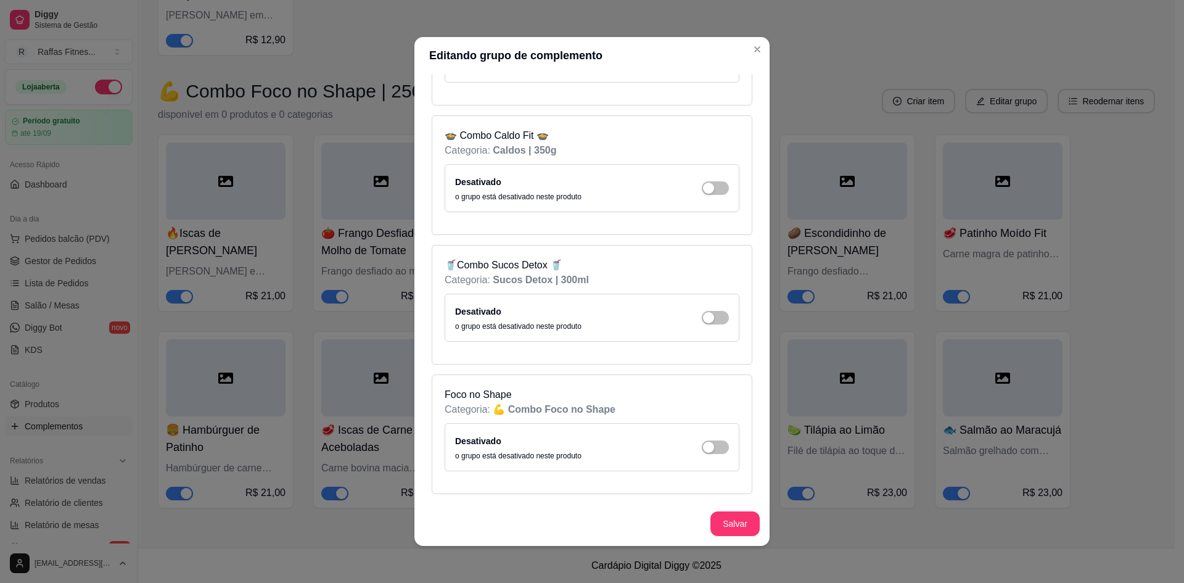
click at [692, 454] on div "Desativado o grupo está desativado neste produto" at bounding box center [592, 447] width 274 height 27
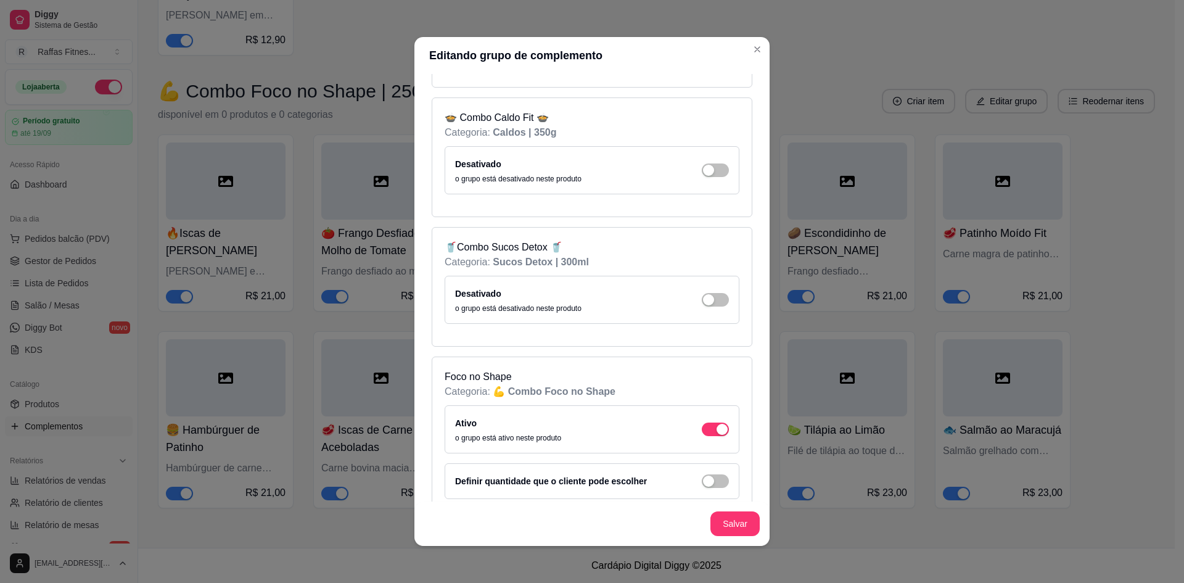
scroll to position [377, 0]
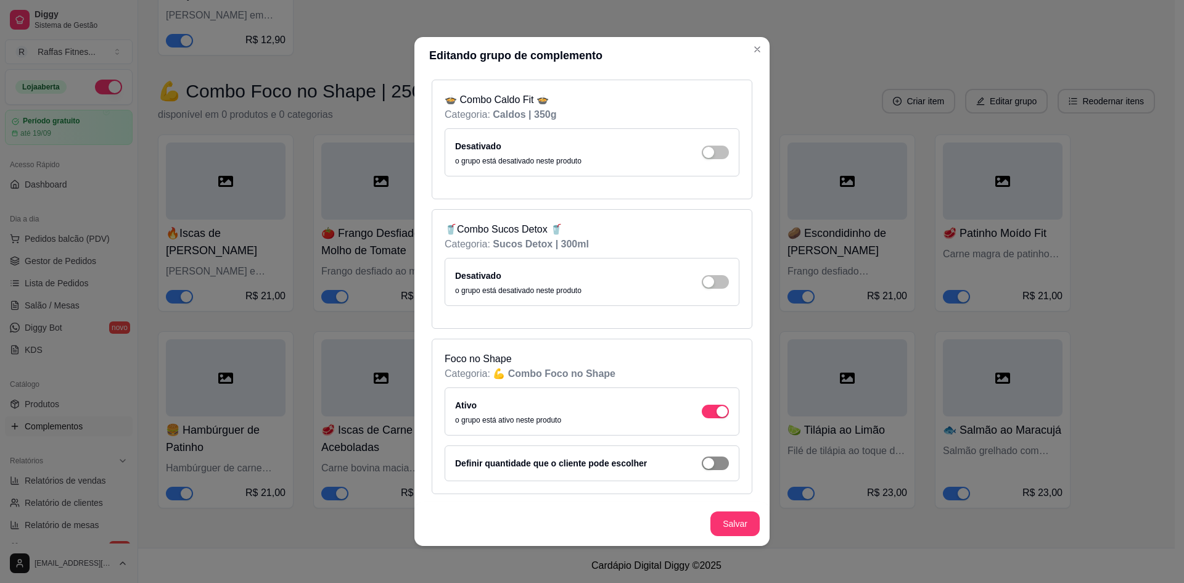
click at [703, 458] on div "button" at bounding box center [708, 463] width 11 height 11
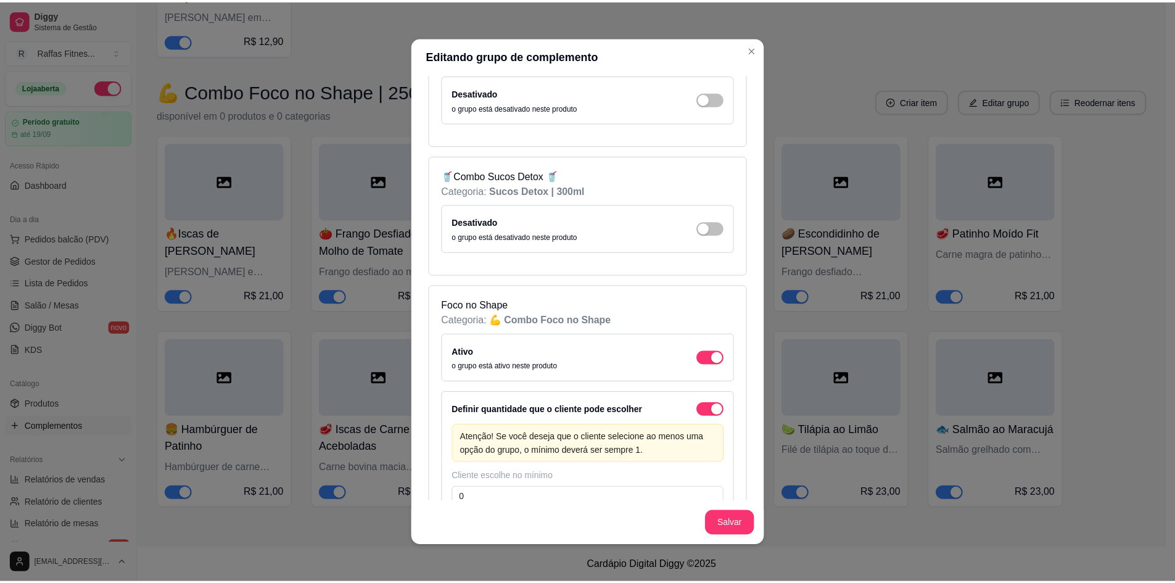
scroll to position [511, 0]
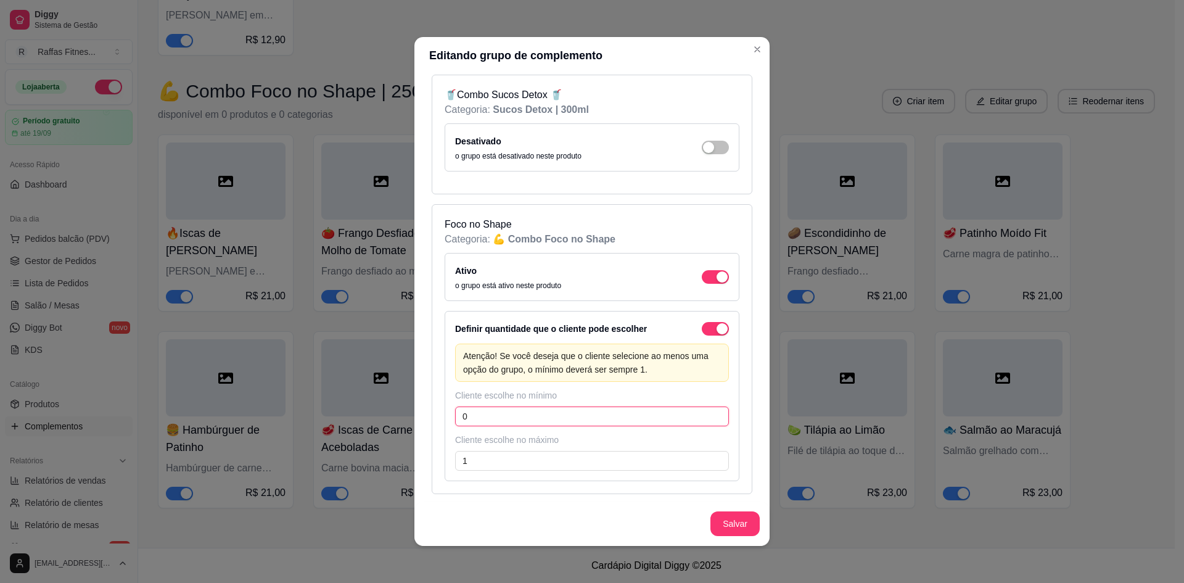
click at [569, 414] on input "0" at bounding box center [592, 416] width 274 height 20
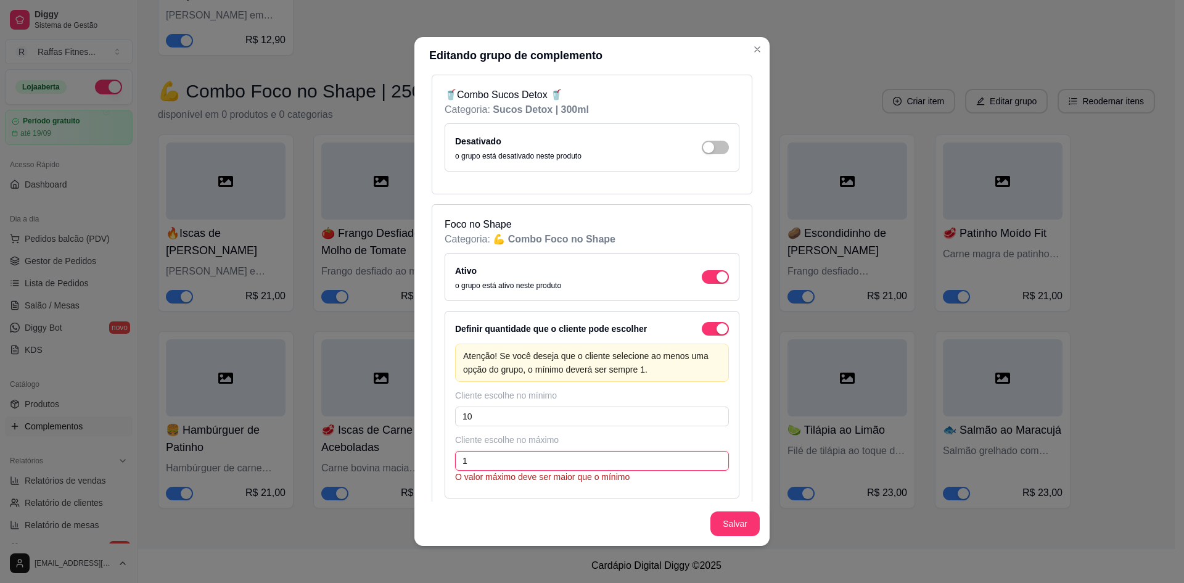
click at [558, 466] on input "1" at bounding box center [592, 461] width 274 height 20
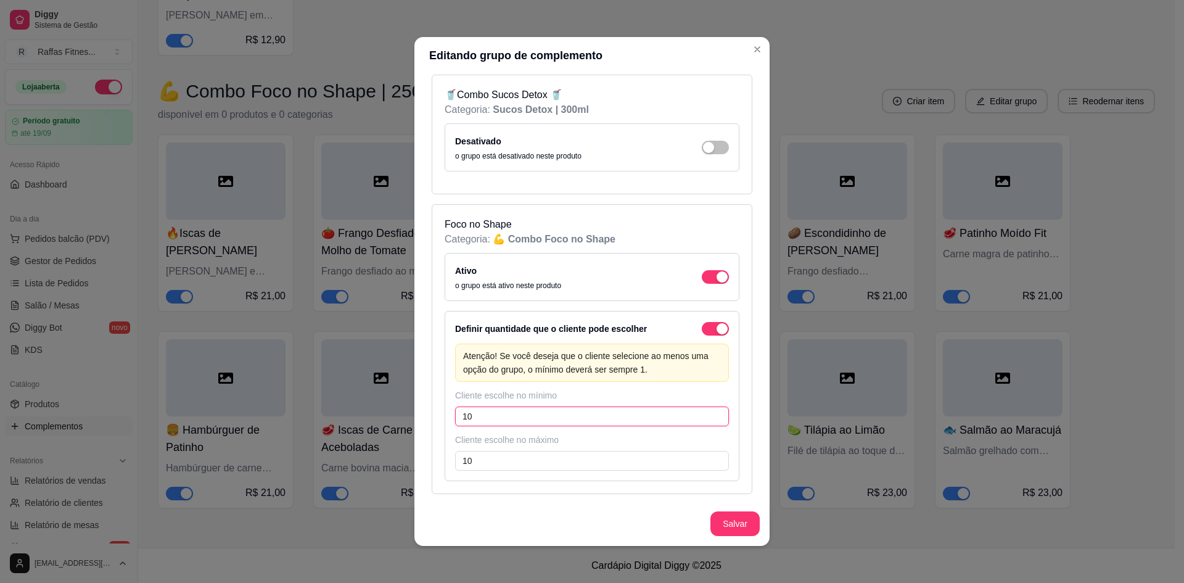
click at [541, 421] on input "10" at bounding box center [592, 416] width 274 height 20
click at [715, 520] on button "Salvar" at bounding box center [734, 523] width 49 height 25
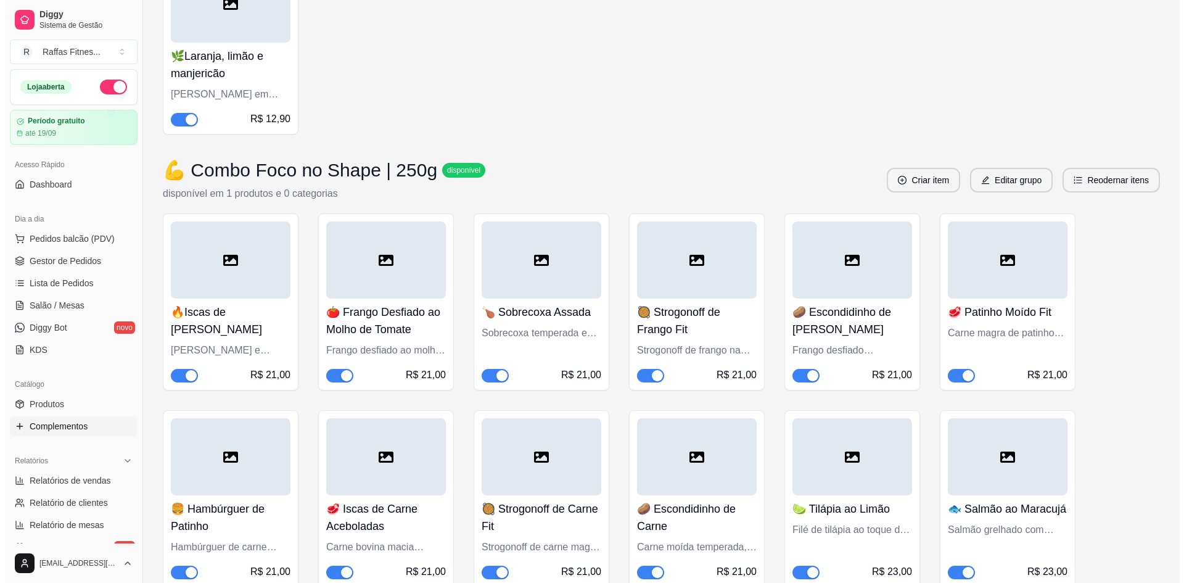
scroll to position [2412, 0]
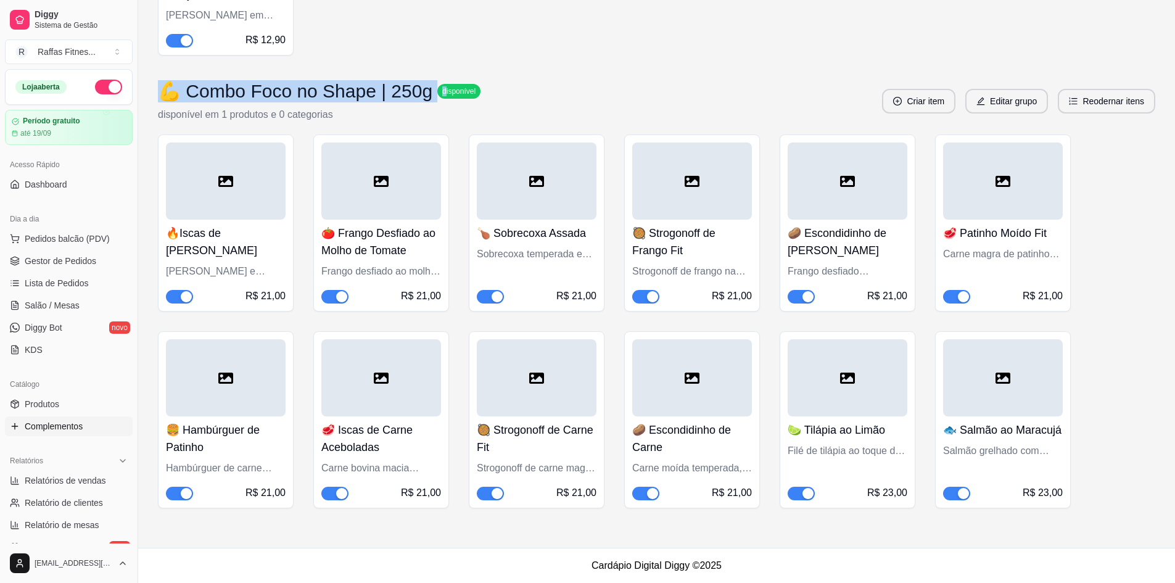
drag, startPoint x: 160, startPoint y: 93, endPoint x: 435, endPoint y: 72, distance: 276.5
click at [1029, 94] on button "Editar grupo" at bounding box center [1006, 101] width 83 height 25
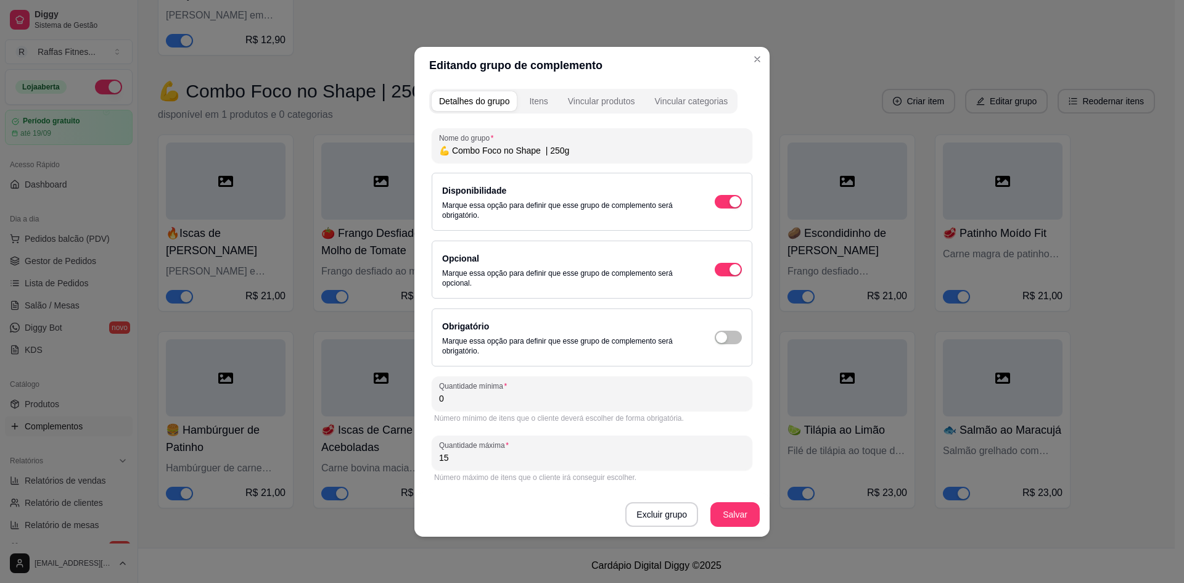
drag, startPoint x: 608, startPoint y: 112, endPoint x: 603, endPoint y: 105, distance: 8.4
click at [606, 109] on div "Detalhes do grupo Itens Vincular produtos Vincular categorias" at bounding box center [583, 101] width 308 height 25
click at [603, 105] on div "Vincular produtos" at bounding box center [601, 101] width 67 height 12
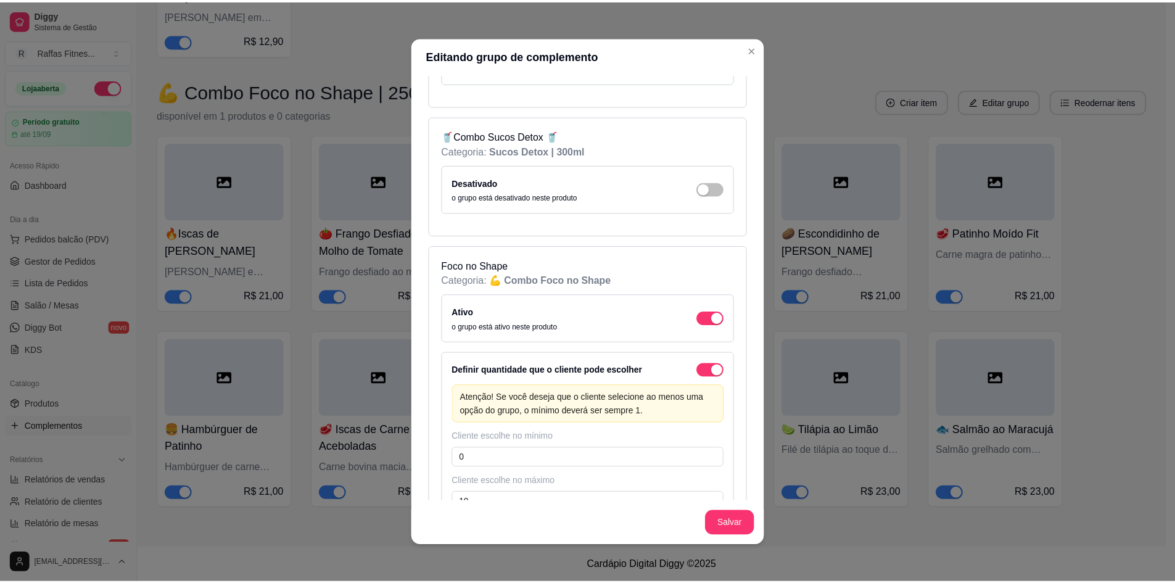
scroll to position [450, 0]
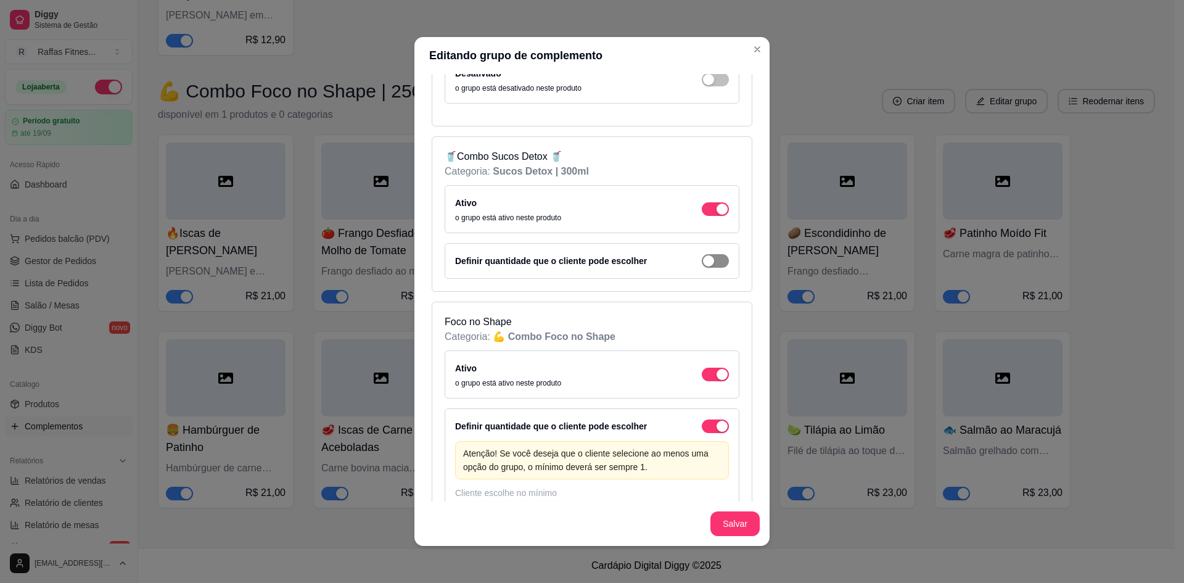
click at [703, 264] on div "button" at bounding box center [708, 260] width 11 height 11
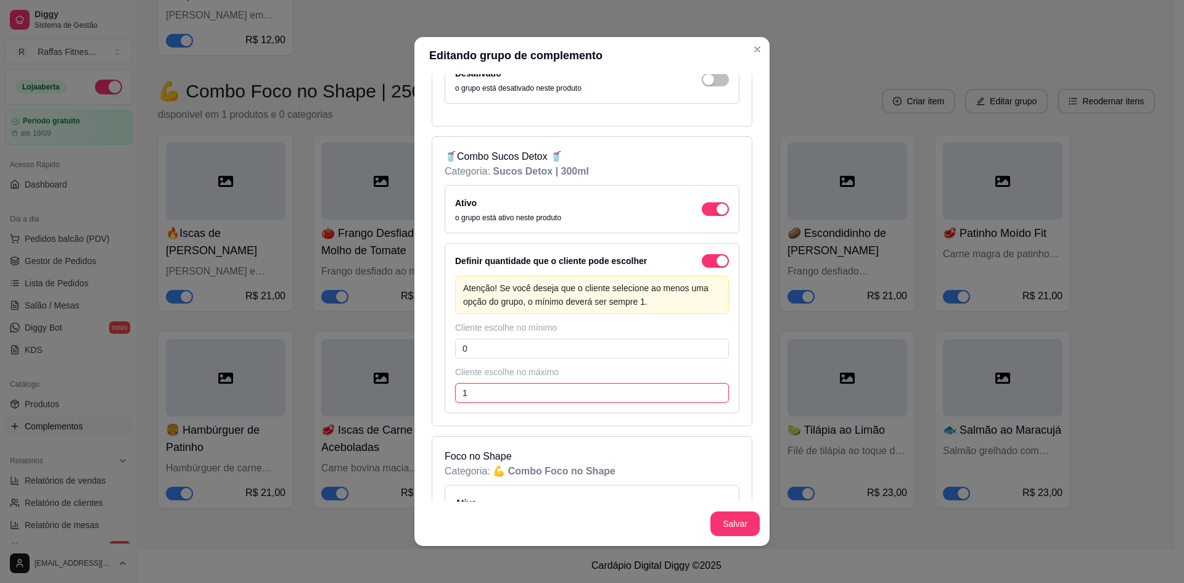
click at [507, 398] on input "1" at bounding box center [592, 393] width 274 height 20
click at [711, 529] on button "Salvar" at bounding box center [735, 524] width 48 height 24
click at [717, 213] on div "button" at bounding box center [722, 208] width 11 height 11
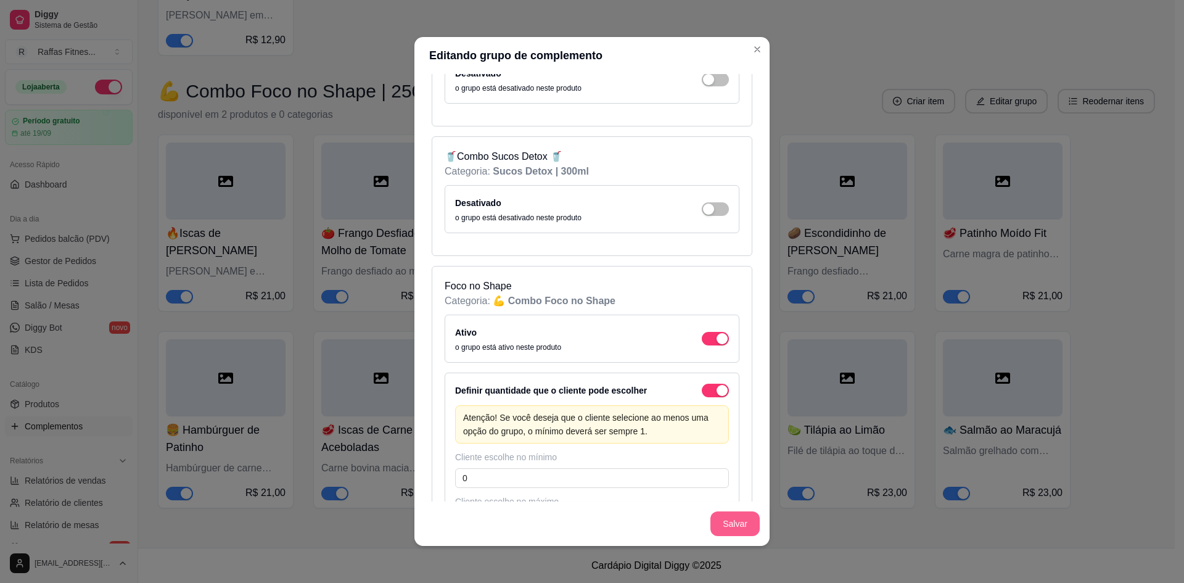
click at [713, 519] on button "Salvar" at bounding box center [734, 523] width 49 height 25
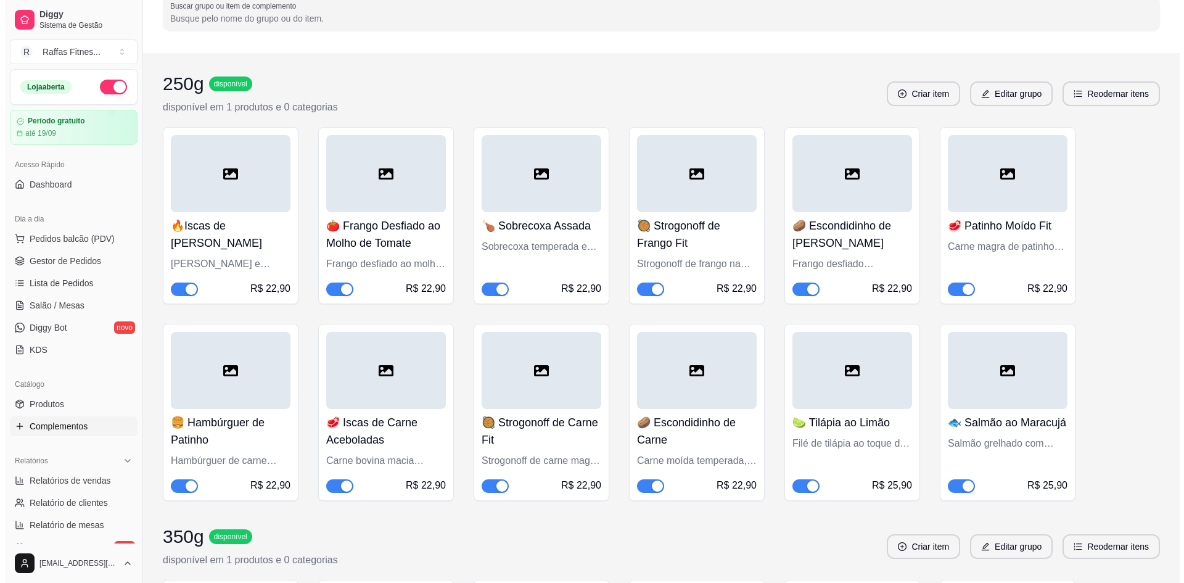
scroll to position [0, 0]
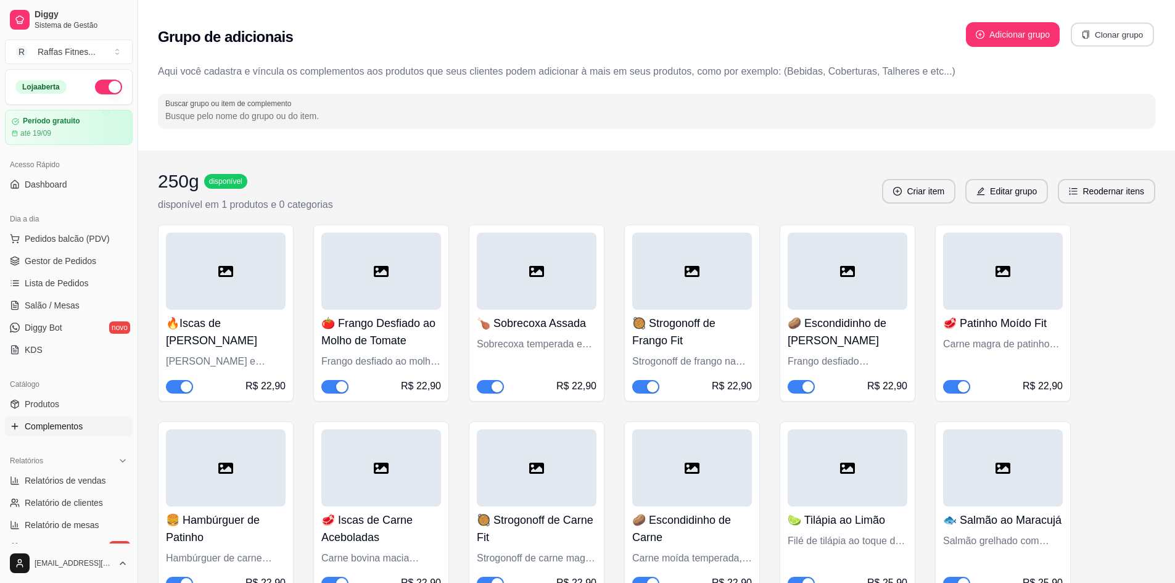
click at [1104, 31] on button "Clonar grupo" at bounding box center [1111, 35] width 83 height 24
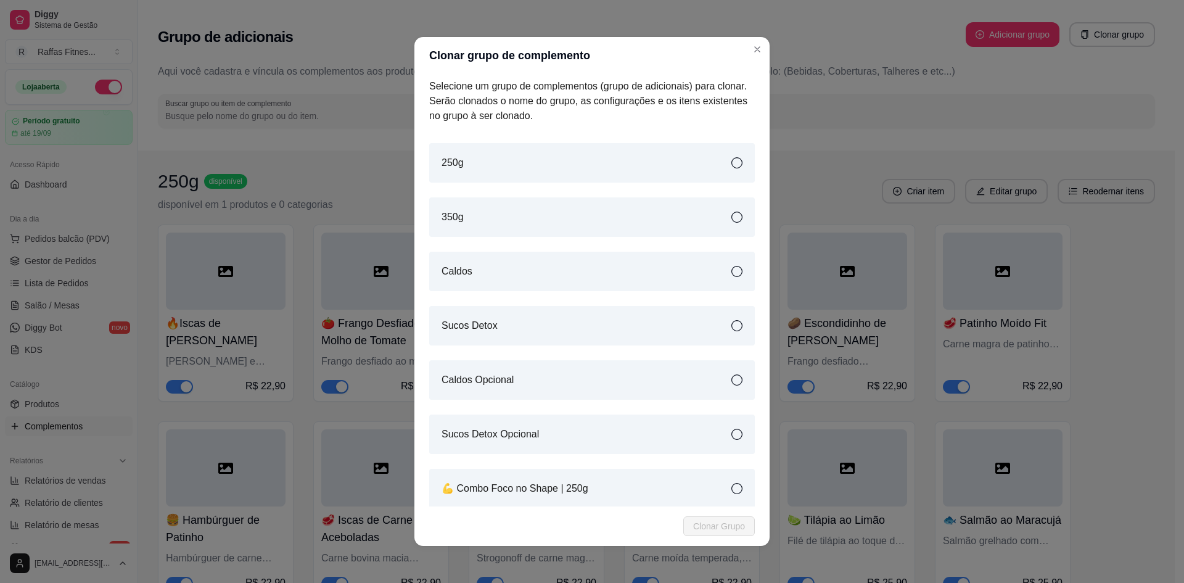
click at [688, 348] on div "Selecione um grupo de complementos (grupo de adicionais) para clonar. Serão clo…" at bounding box center [591, 290] width 355 height 432
click at [670, 346] on div "Selecione um grupo de complementos (grupo de adicionais) para clonar. Serão clo…" at bounding box center [591, 290] width 355 height 432
click at [658, 333] on div "Sucos Detox" at bounding box center [592, 325] width 326 height 39
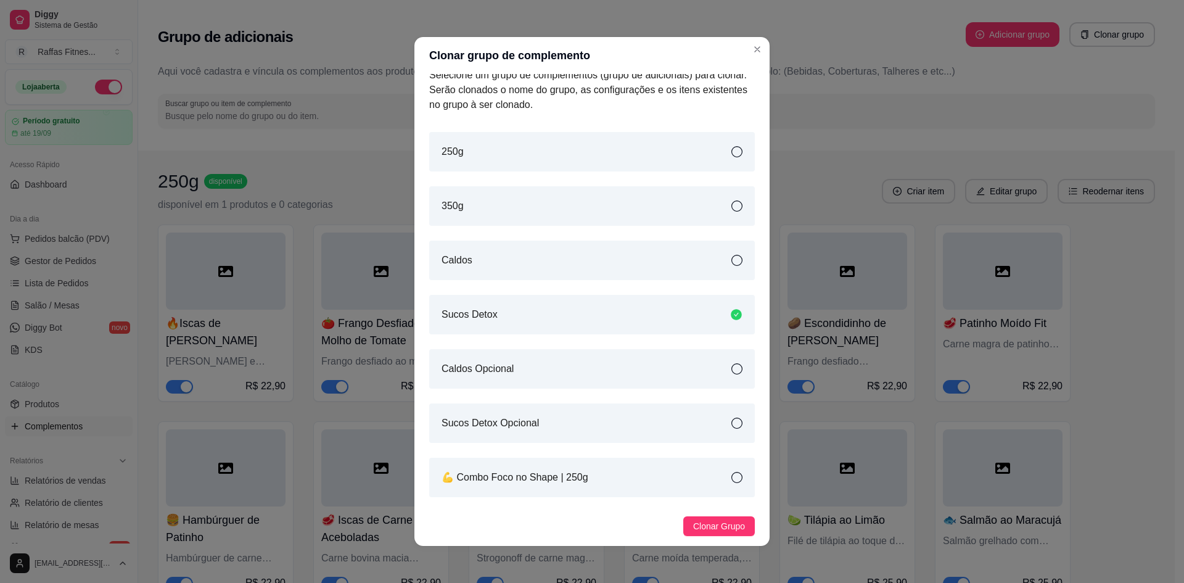
scroll to position [14, 0]
click at [704, 528] on span "Clonar Grupo" at bounding box center [719, 526] width 52 height 14
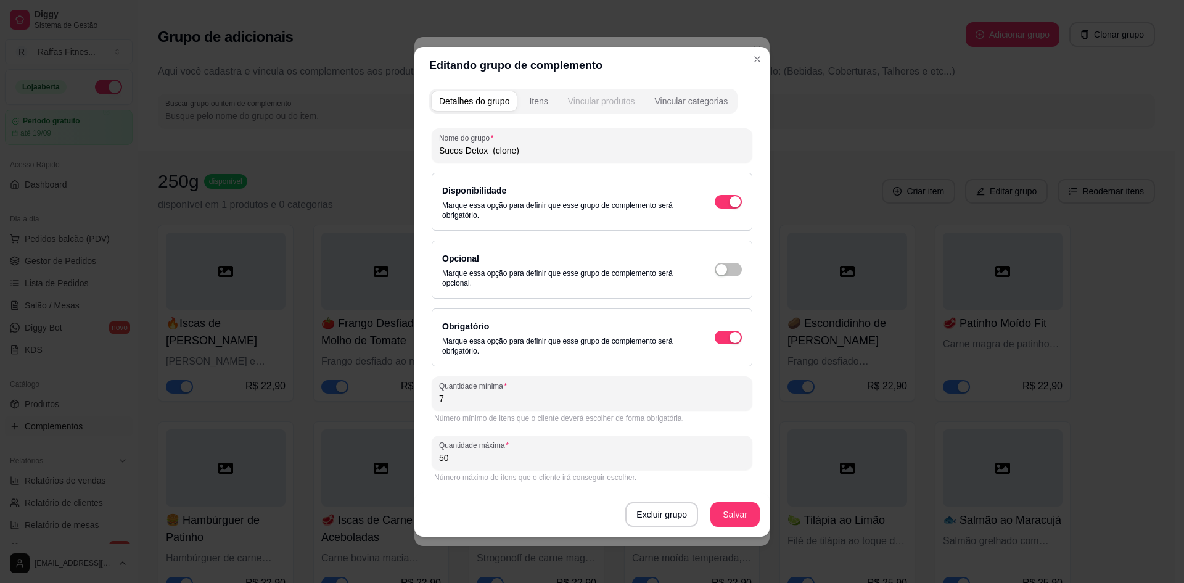
click at [585, 101] on div "Vincular produtos" at bounding box center [601, 101] width 67 height 12
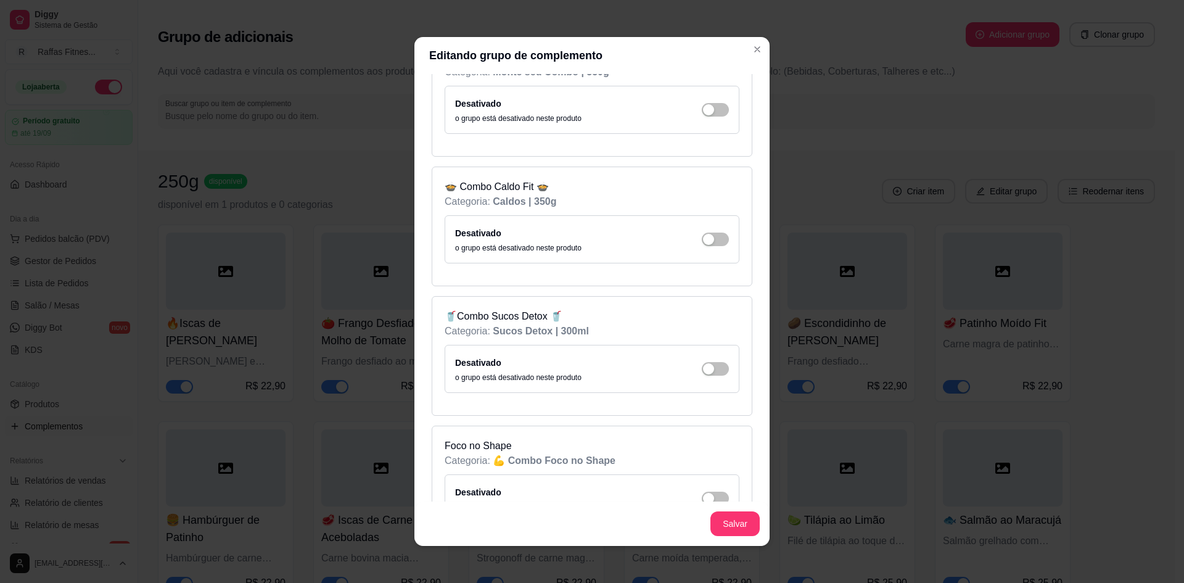
scroll to position [0, 0]
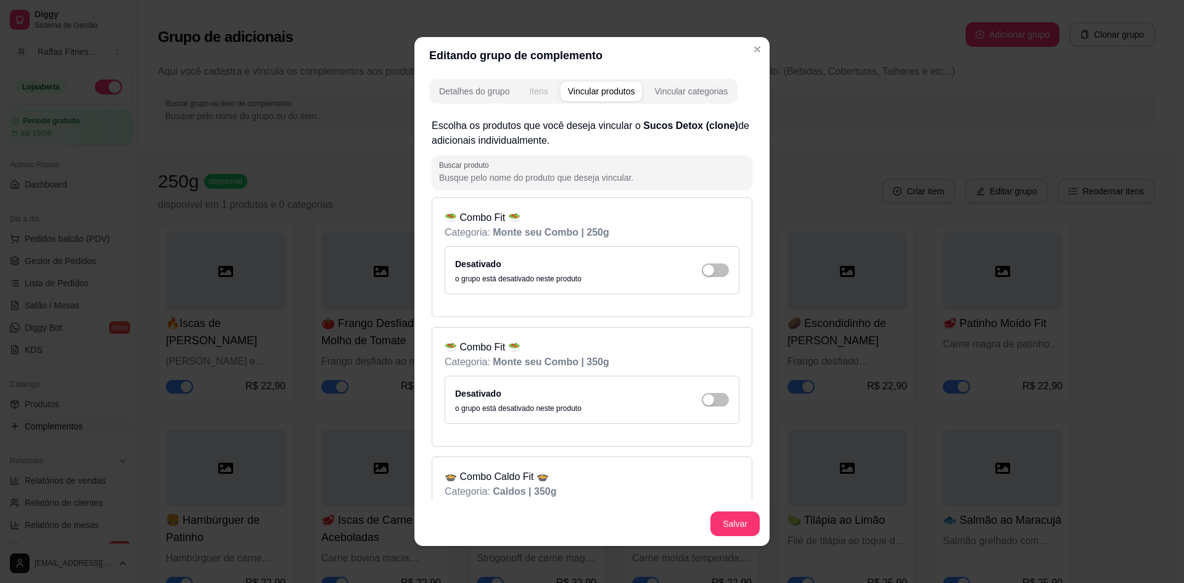
click at [532, 96] on div "Itens" at bounding box center [538, 91] width 18 height 12
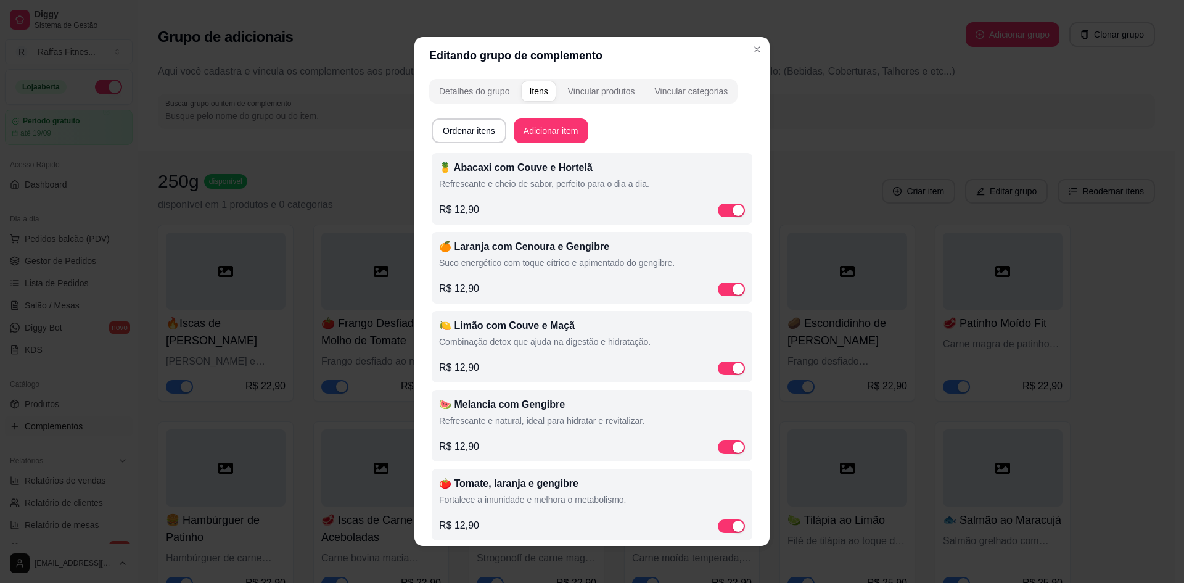
click at [484, 212] on div "R$ 12,90" at bounding box center [592, 209] width 306 height 15
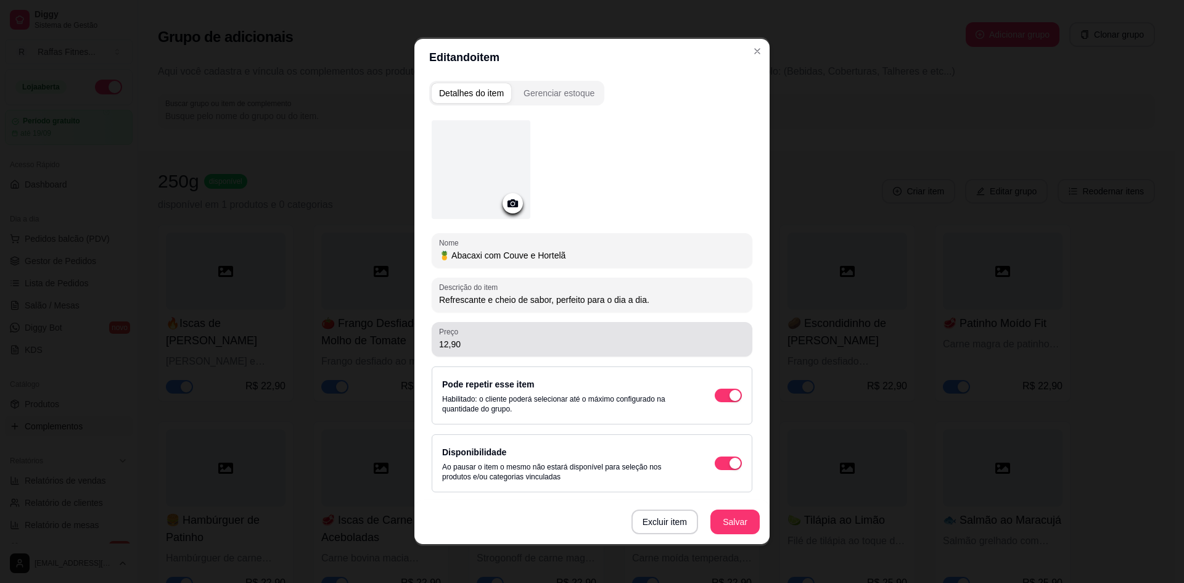
click at [463, 334] on div "12,90" at bounding box center [592, 339] width 306 height 25
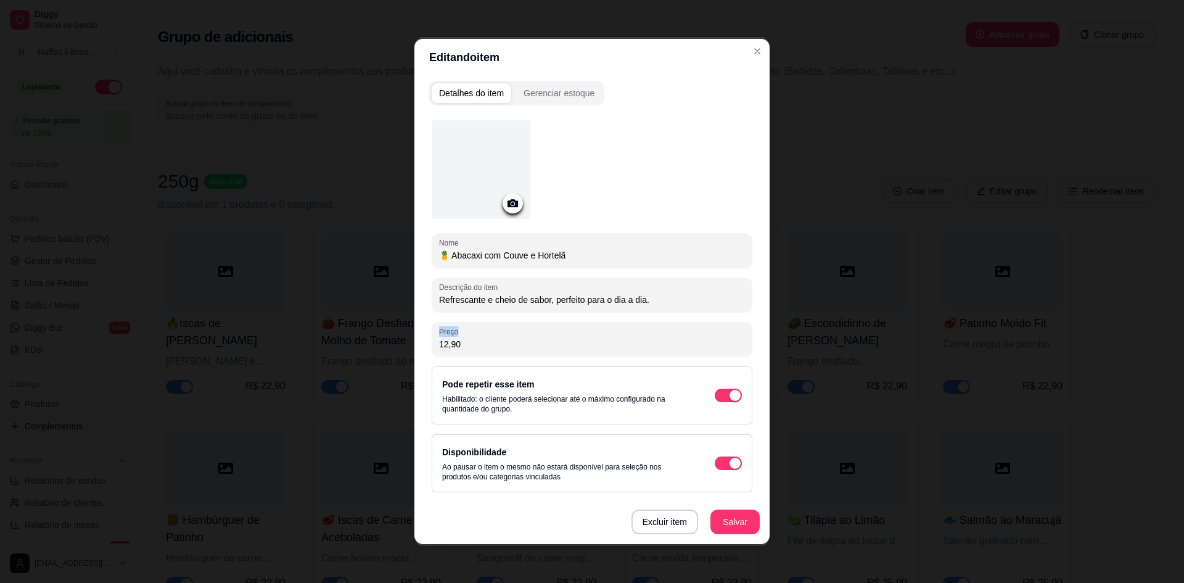
click at [463, 334] on div "12,90" at bounding box center [592, 339] width 306 height 25
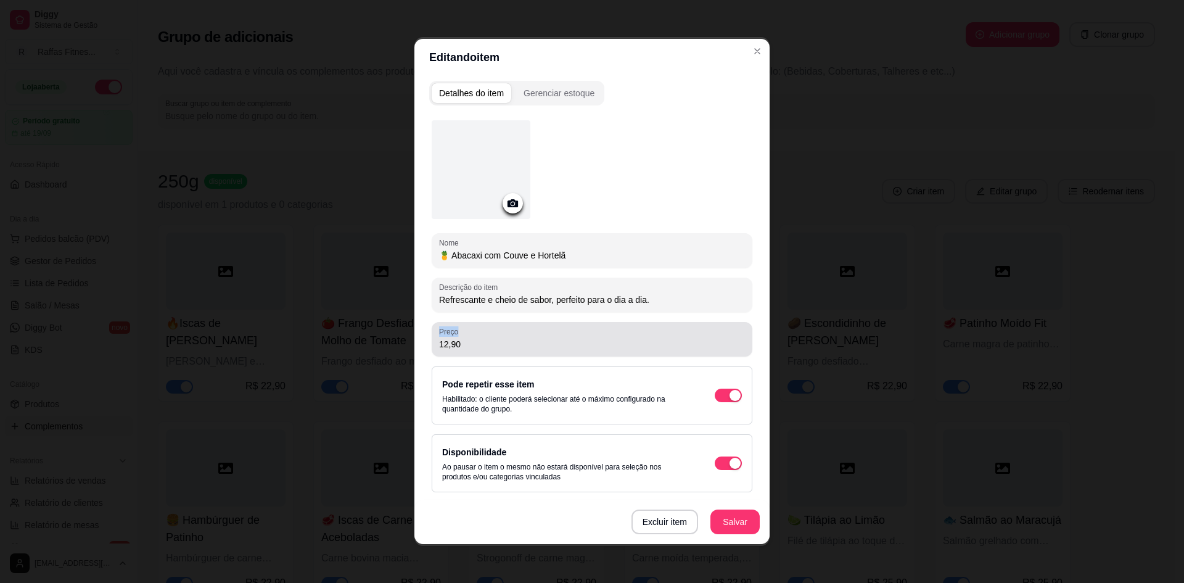
click at [463, 334] on div "12,90" at bounding box center [592, 339] width 306 height 25
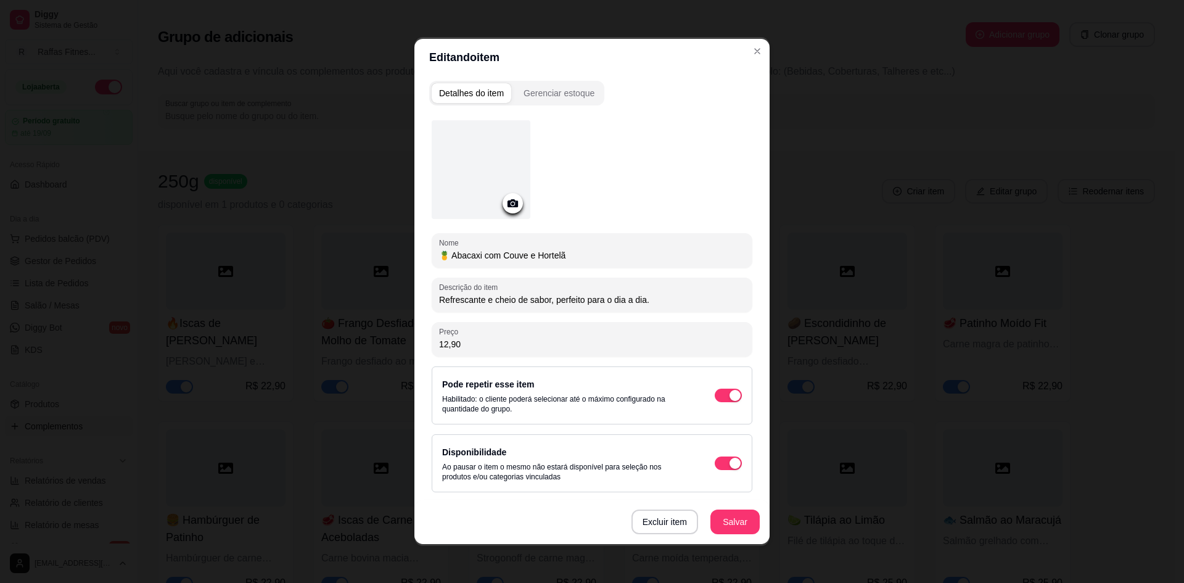
click at [463, 353] on div "Preço 12,90" at bounding box center [592, 339] width 321 height 35
click at [461, 348] on input "12,90" at bounding box center [592, 344] width 306 height 12
click at [722, 524] on button "Salvar" at bounding box center [734, 521] width 49 height 25
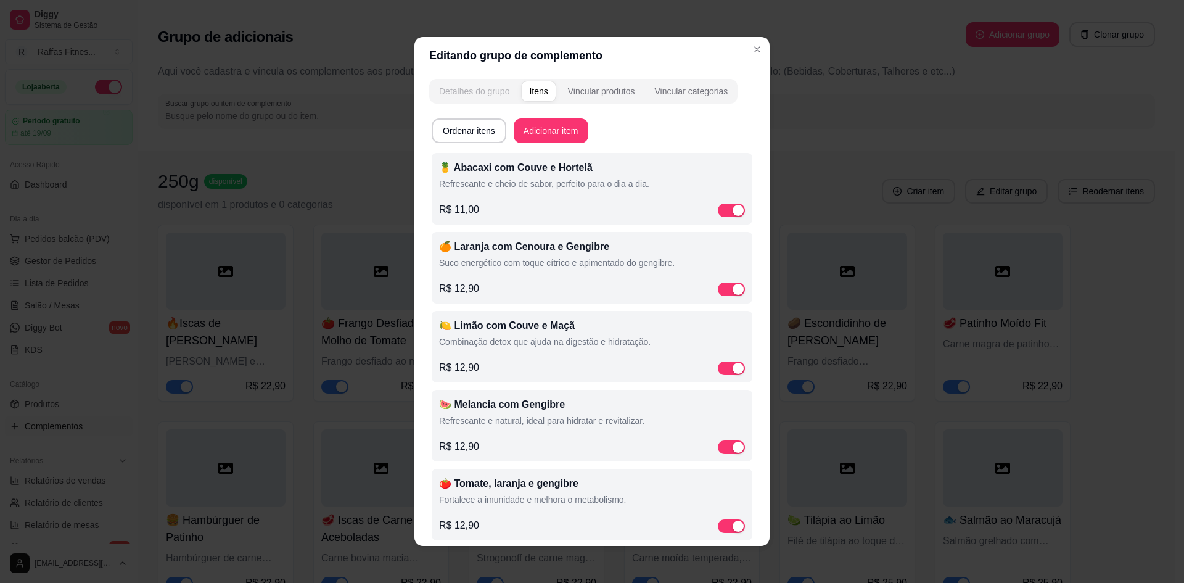
click at [449, 89] on div "Detalhes do grupo" at bounding box center [474, 91] width 70 height 12
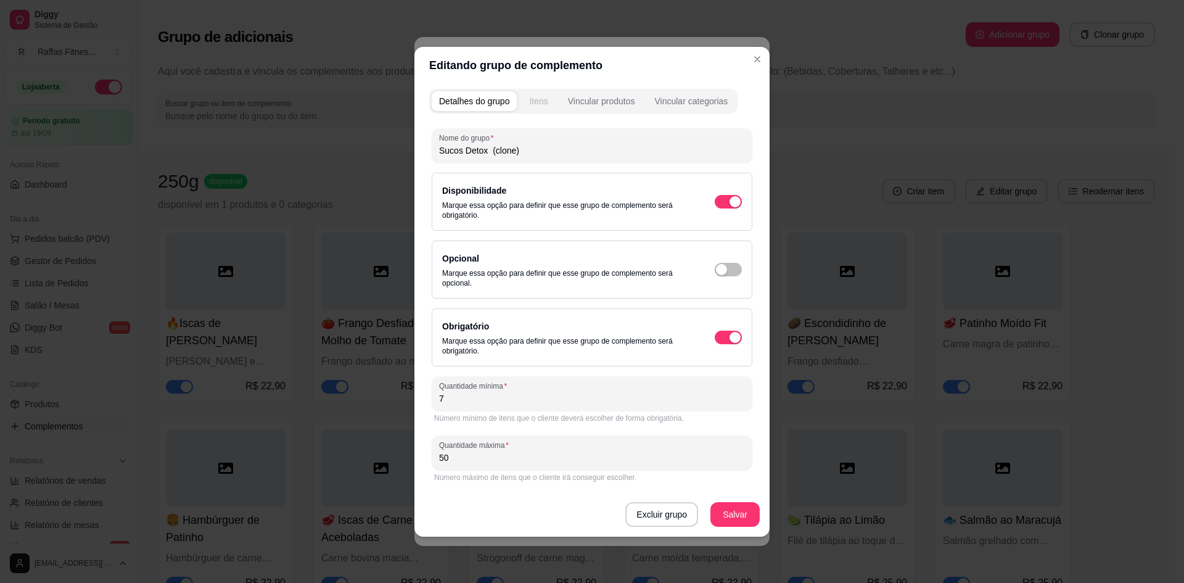
click at [544, 109] on button "Itens" at bounding box center [538, 101] width 33 height 20
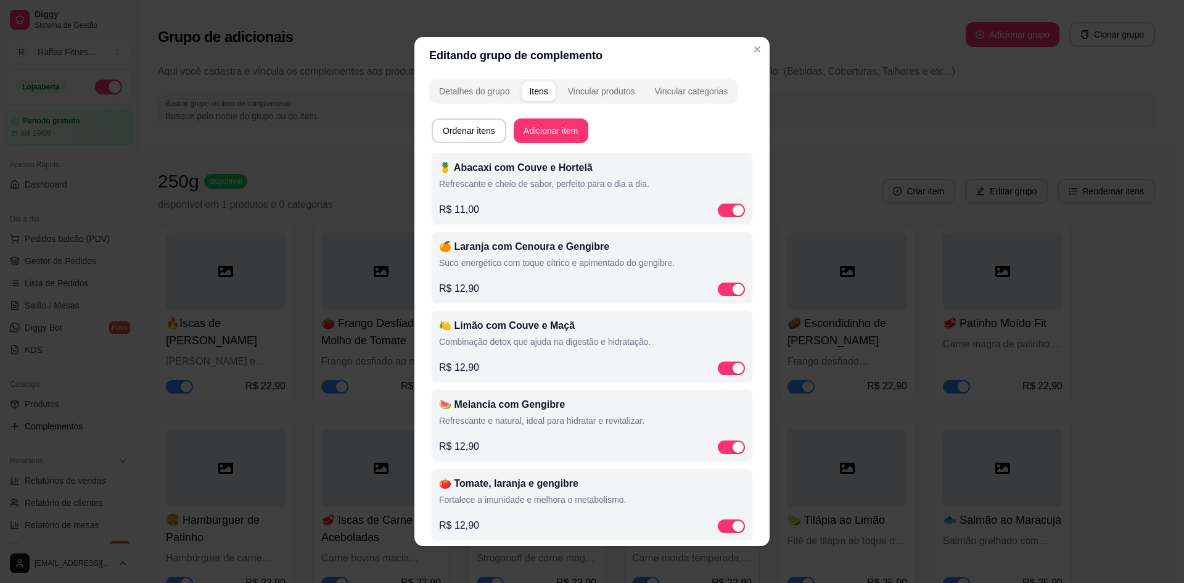
click at [498, 277] on div "🍊 Laranja com Cenoura e Gengibre Suco energético com toque cítrico e apimentado…" at bounding box center [592, 267] width 306 height 57
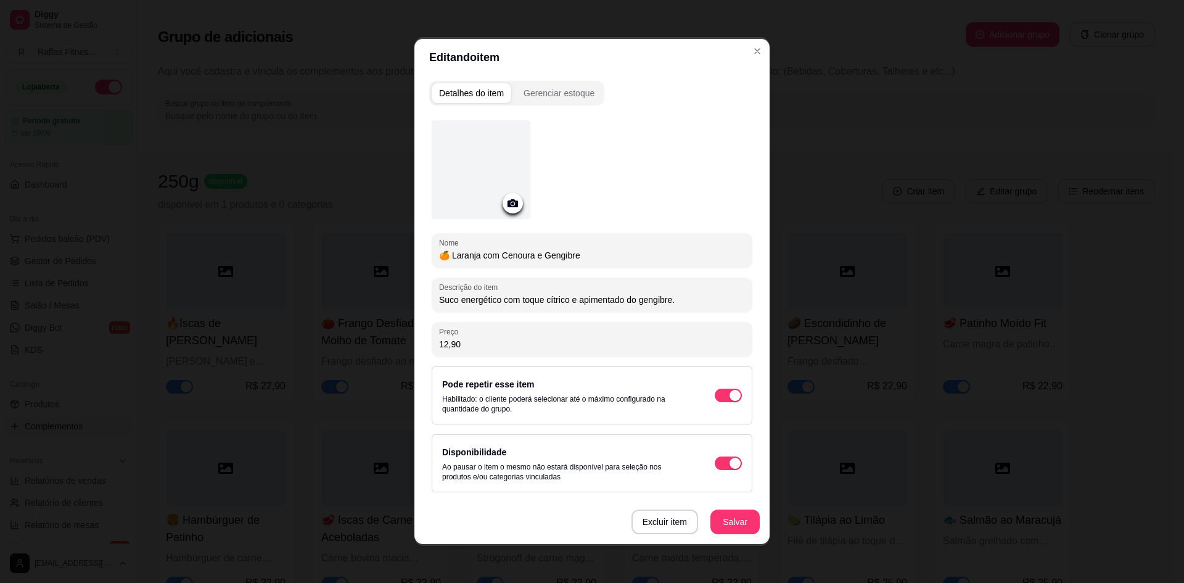
drag, startPoint x: 482, startPoint y: 340, endPoint x: 405, endPoint y: 345, distance: 76.6
click at [405, 345] on div "Editando item Detalhes do item Gerenciar estoque Nome 🍊 Laranja com Cenoura e G…" at bounding box center [592, 291] width 1184 height 583
click at [488, 350] on input "11,00" at bounding box center [592, 344] width 306 height 12
click at [715, 517] on button "Salvar" at bounding box center [734, 521] width 49 height 25
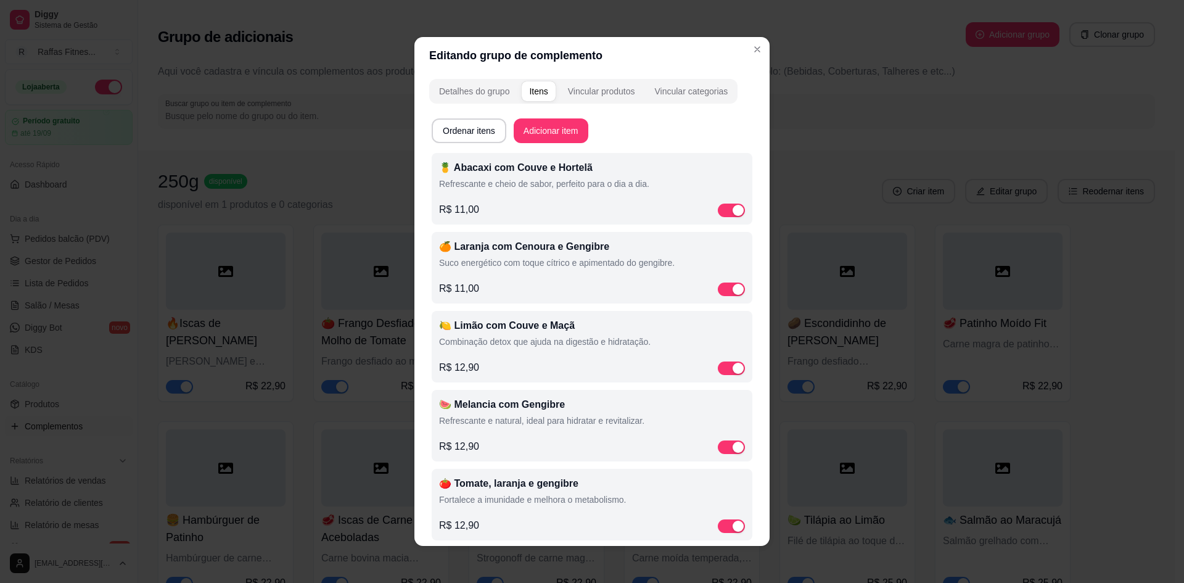
click at [489, 331] on p "🍋 Limão com Couve e Maçã" at bounding box center [592, 325] width 306 height 15
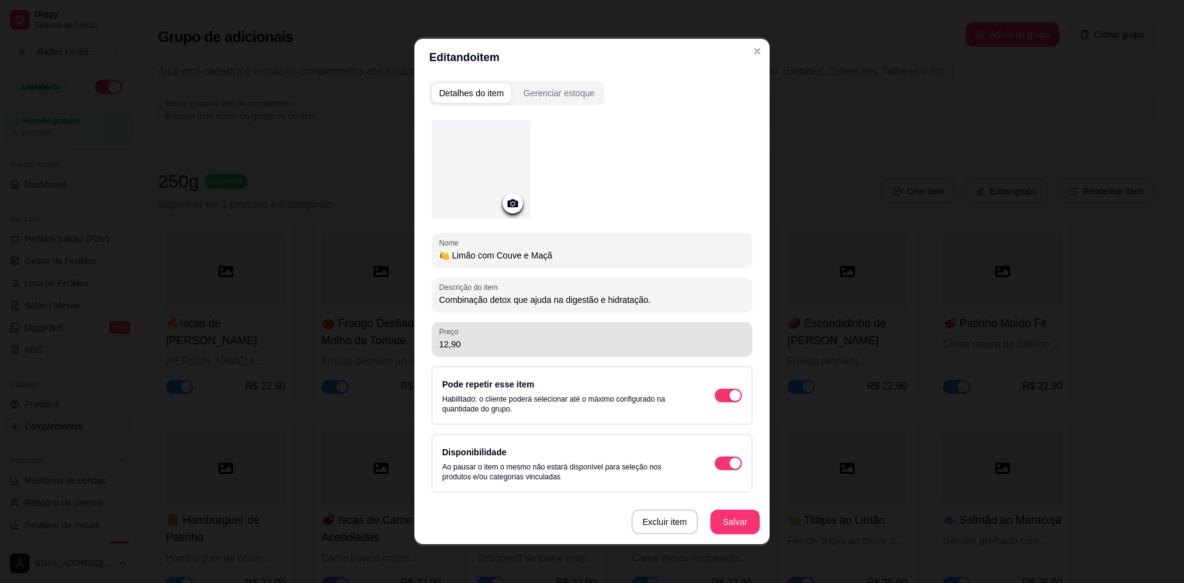
click at [520, 335] on div "12,90" at bounding box center [592, 339] width 306 height 25
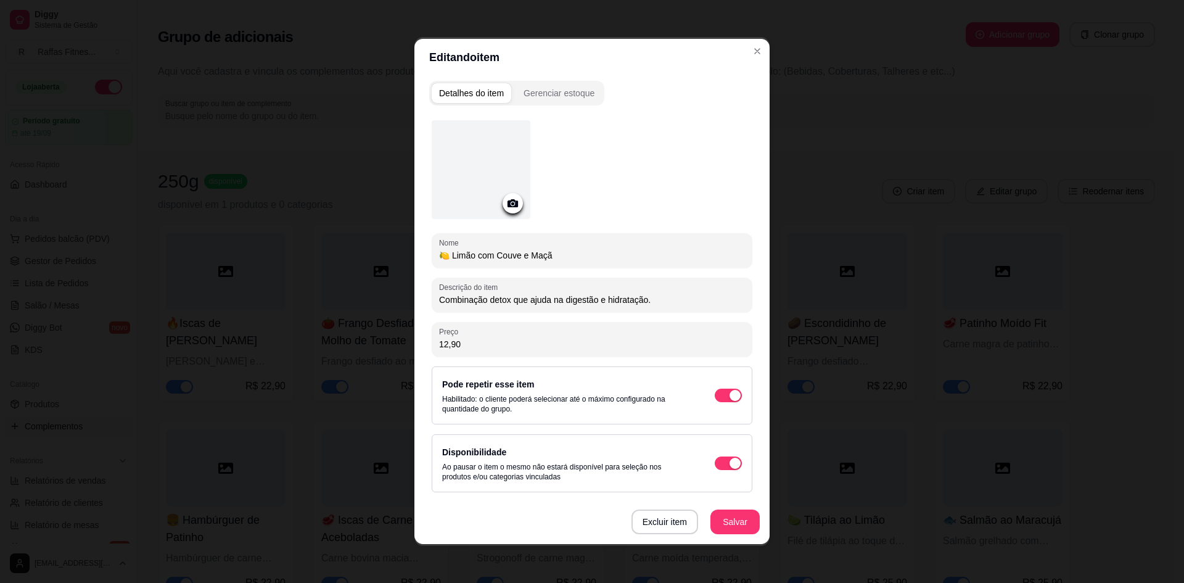
click at [521, 338] on input "12,90" at bounding box center [592, 344] width 306 height 12
paste input "1,0"
click at [724, 526] on button "Salvar" at bounding box center [735, 522] width 48 height 24
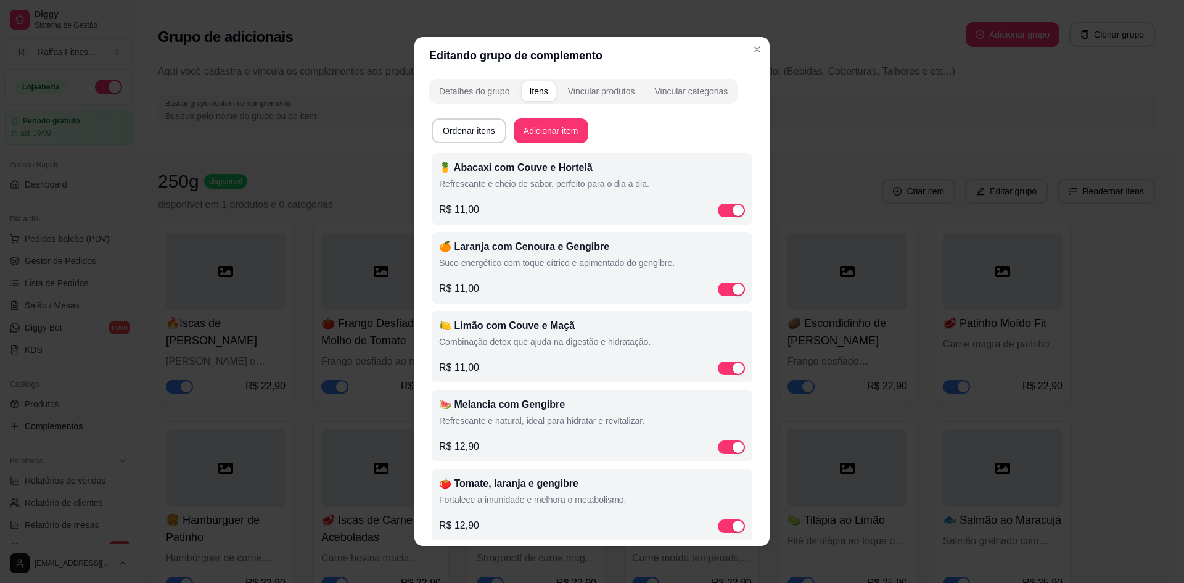
click at [503, 435] on div "🍉 Melancia com Gengibre Refrescante e natural, ideal para hidratar e revitaliza…" at bounding box center [592, 425] width 306 height 57
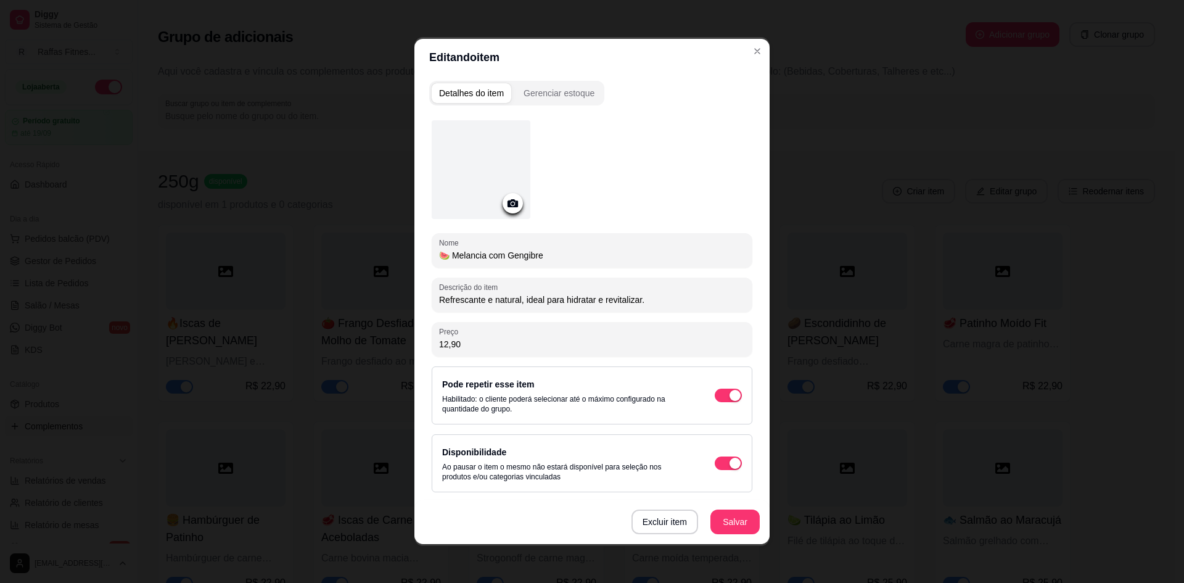
click at [513, 347] on input "12,90" at bounding box center [592, 344] width 306 height 12
paste input "1,0"
click at [738, 521] on button "Salvar" at bounding box center [734, 521] width 49 height 25
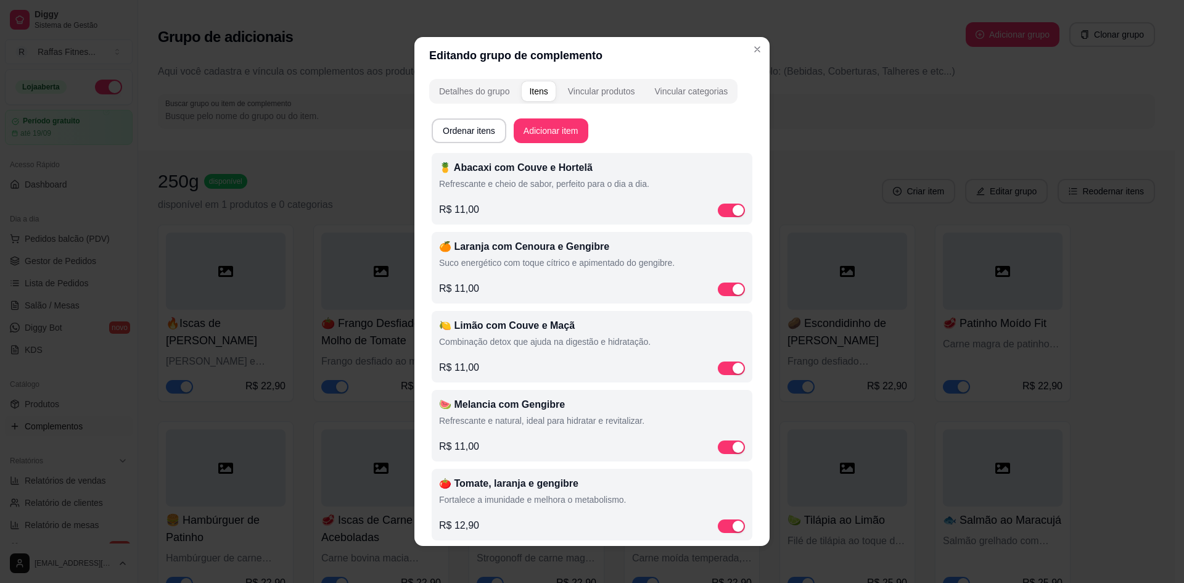
click at [517, 453] on div "R$ 11,00" at bounding box center [592, 446] width 306 height 15
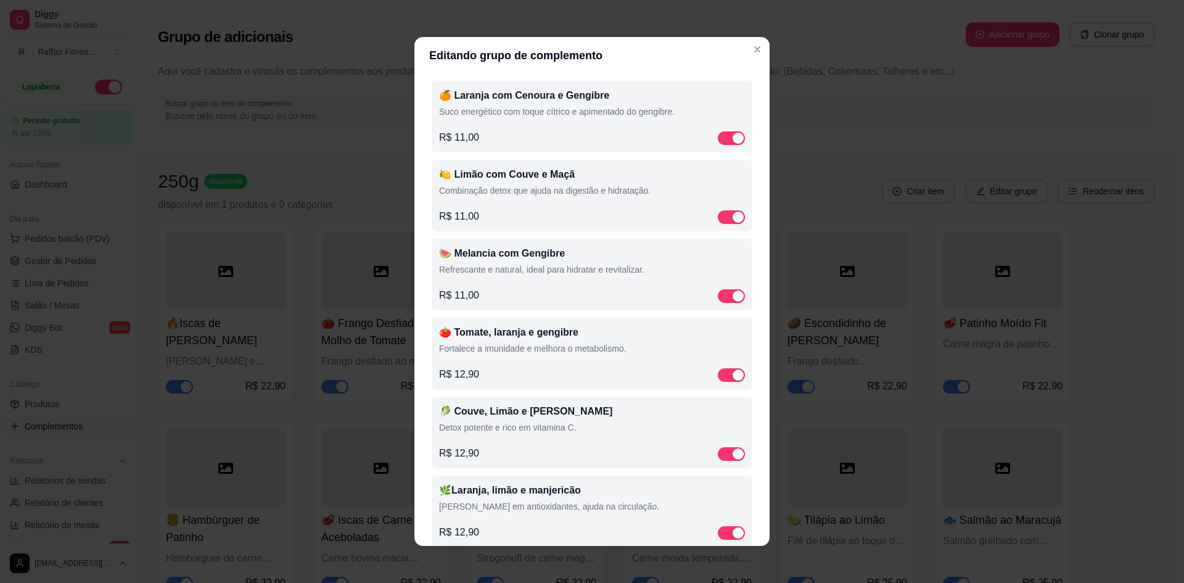
scroll to position [176, 0]
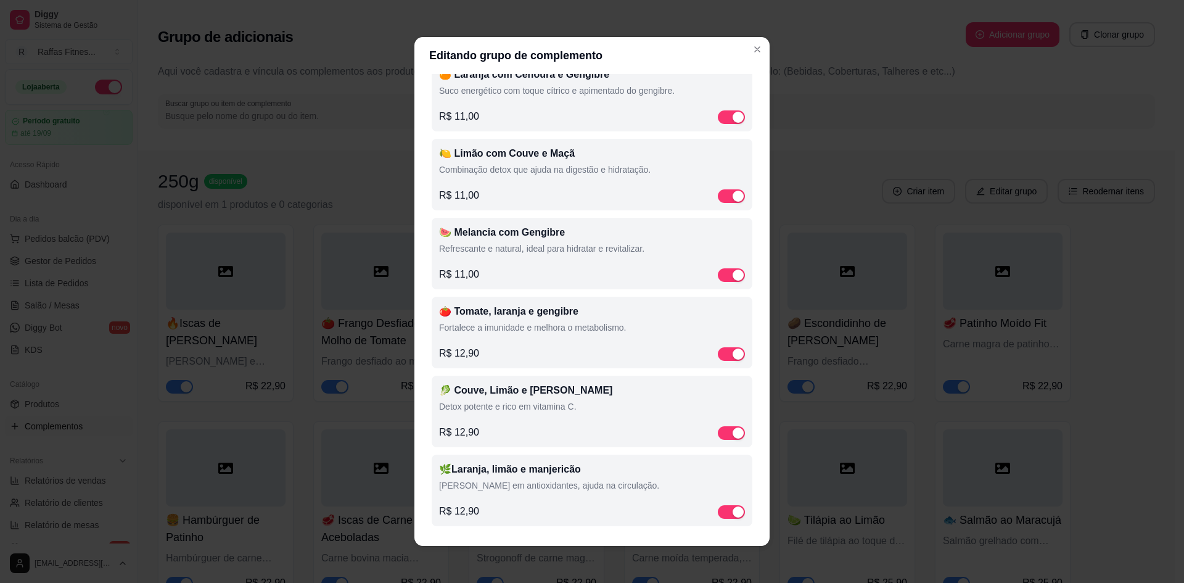
click at [514, 321] on p "Fortalece a imunidade e melhora o metabolismo." at bounding box center [592, 327] width 306 height 12
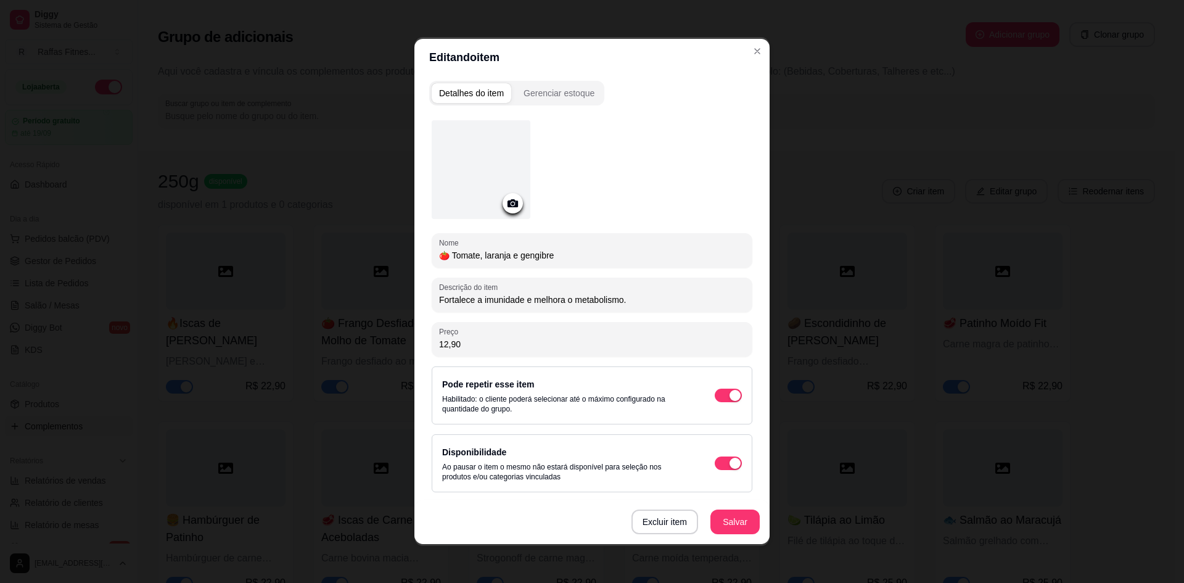
click at [494, 338] on input "12,90" at bounding box center [592, 344] width 306 height 12
paste input "1,0"
click at [716, 514] on button "Salvar" at bounding box center [734, 521] width 49 height 25
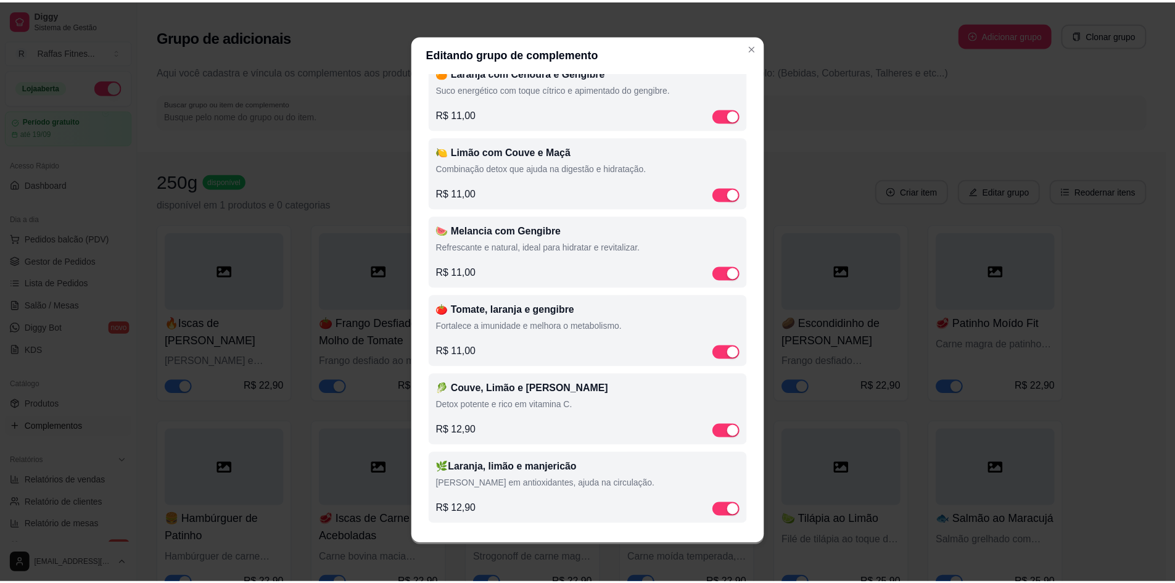
scroll to position [2, 0]
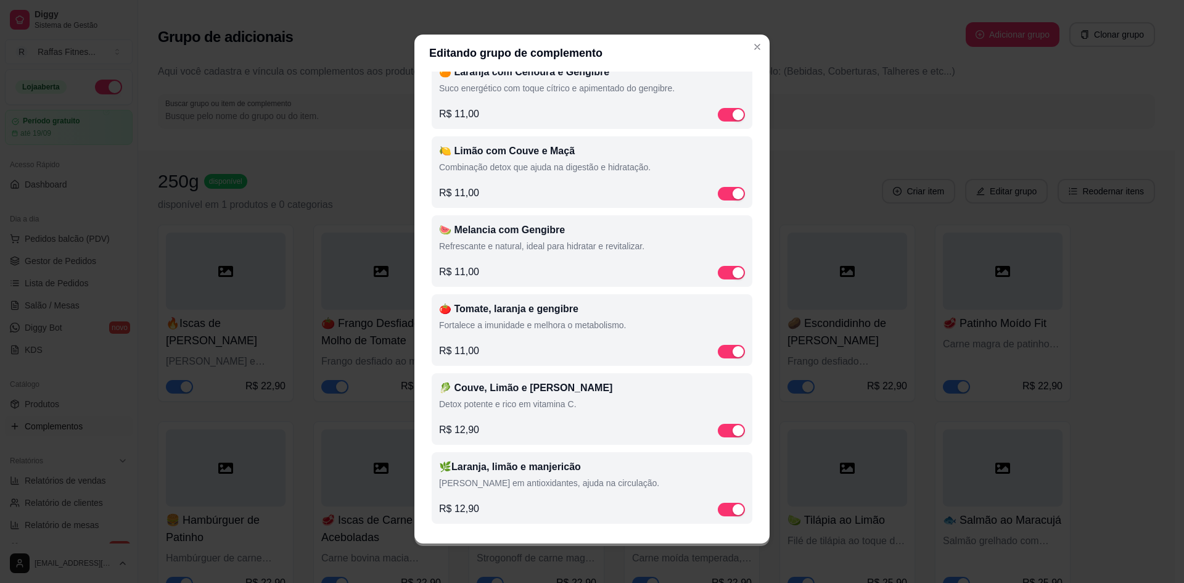
click at [545, 421] on div "🥬 Couve, Limão e Pepino Detox potente e rico em vitamina C. R$ 12,90" at bounding box center [592, 408] width 306 height 57
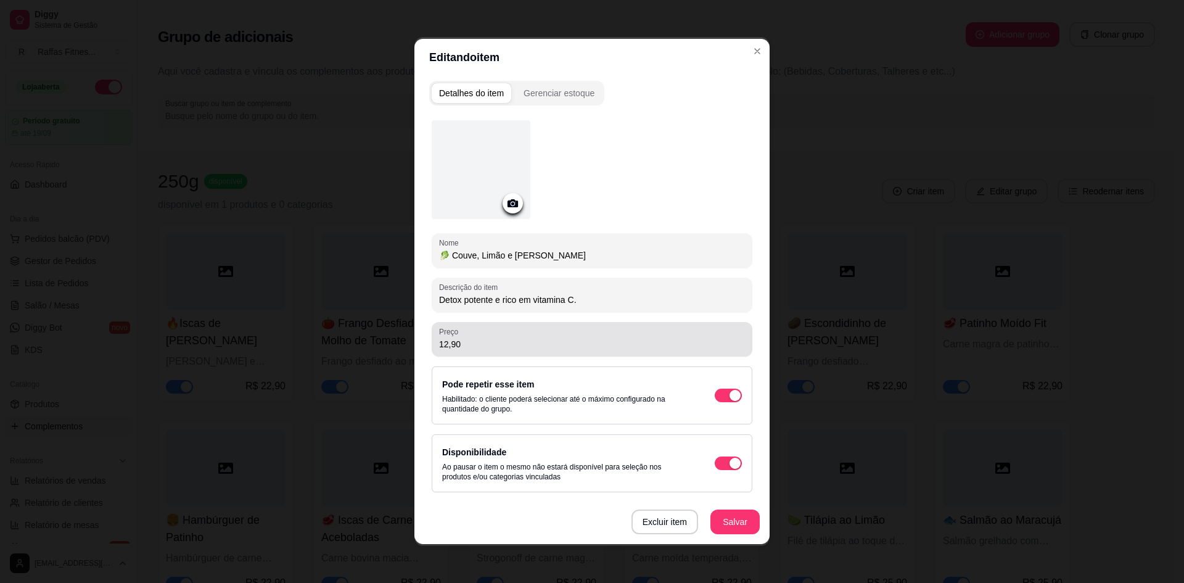
click at [543, 351] on div "Preço 12,90" at bounding box center [592, 339] width 321 height 35
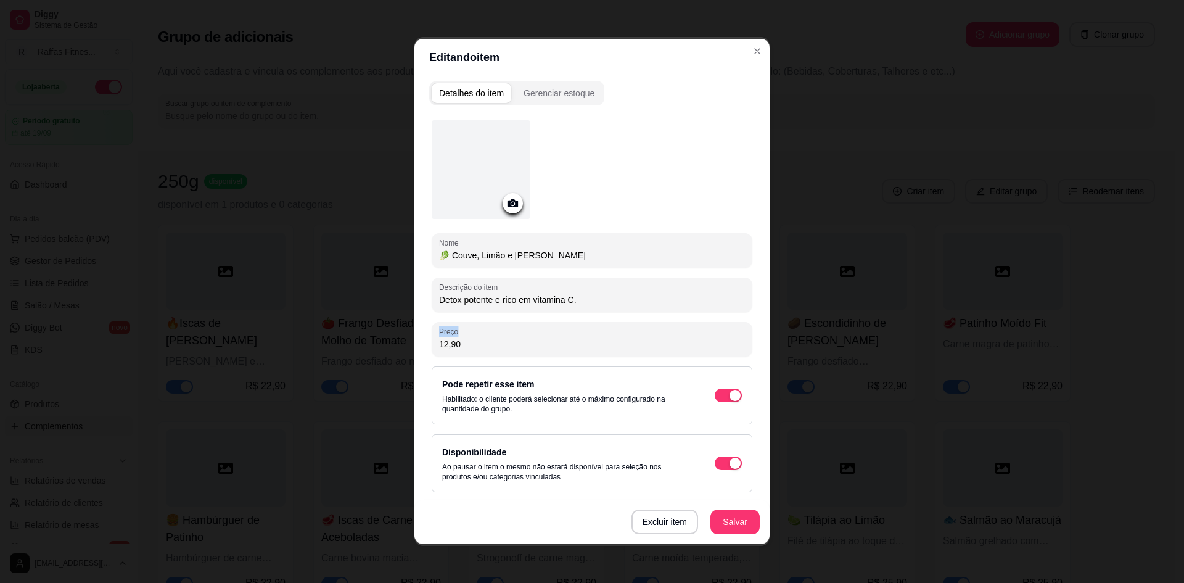
click at [543, 351] on div "Preço 12,90" at bounding box center [592, 339] width 321 height 35
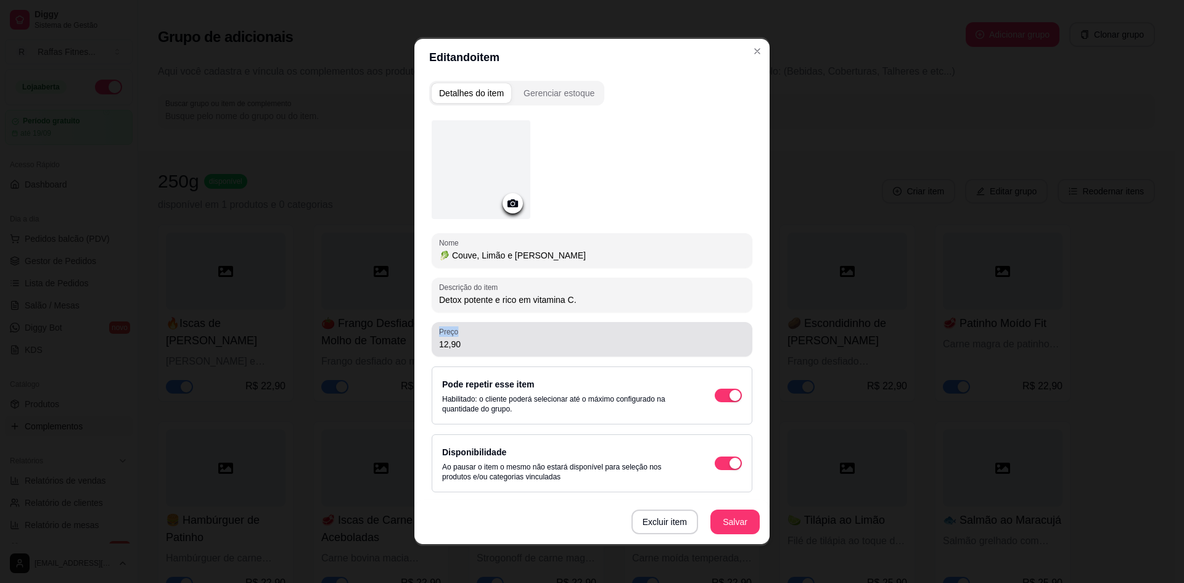
click at [543, 351] on div "Preço 12,90" at bounding box center [592, 339] width 321 height 35
paste input "9.011,0"
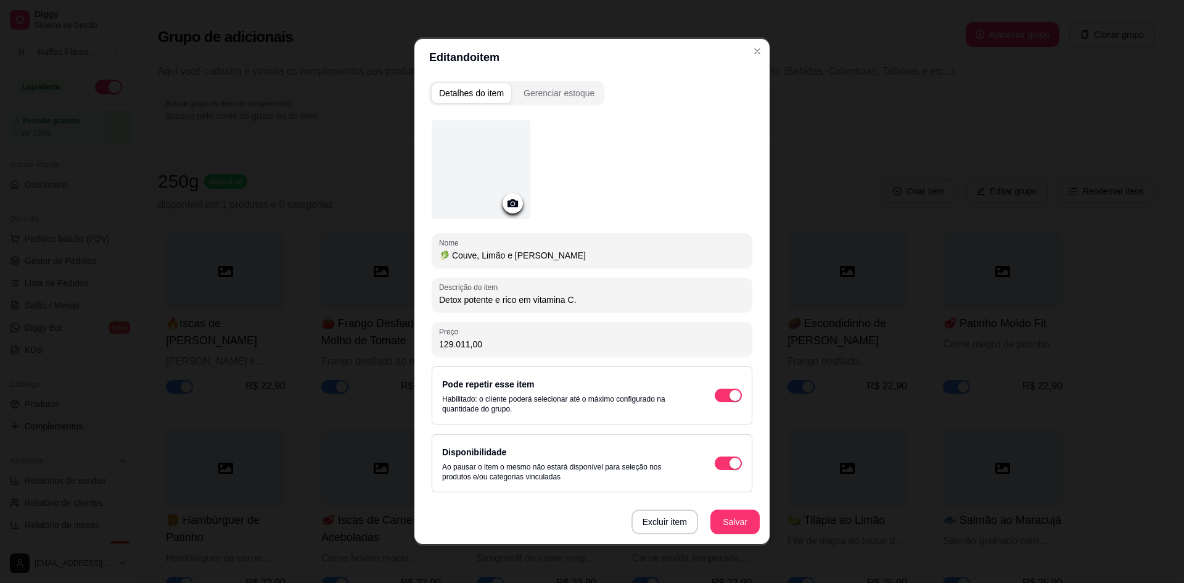
click at [543, 351] on div "Preço 129.011,00" at bounding box center [592, 339] width 321 height 35
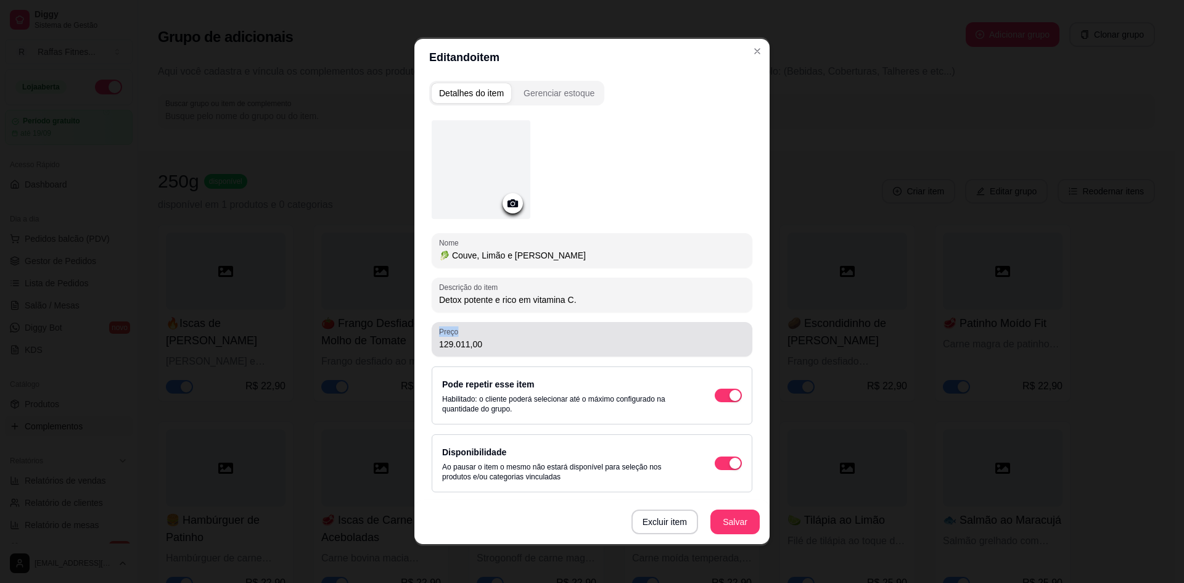
click at [543, 351] on div "Preço 129.011,00" at bounding box center [592, 339] width 321 height 35
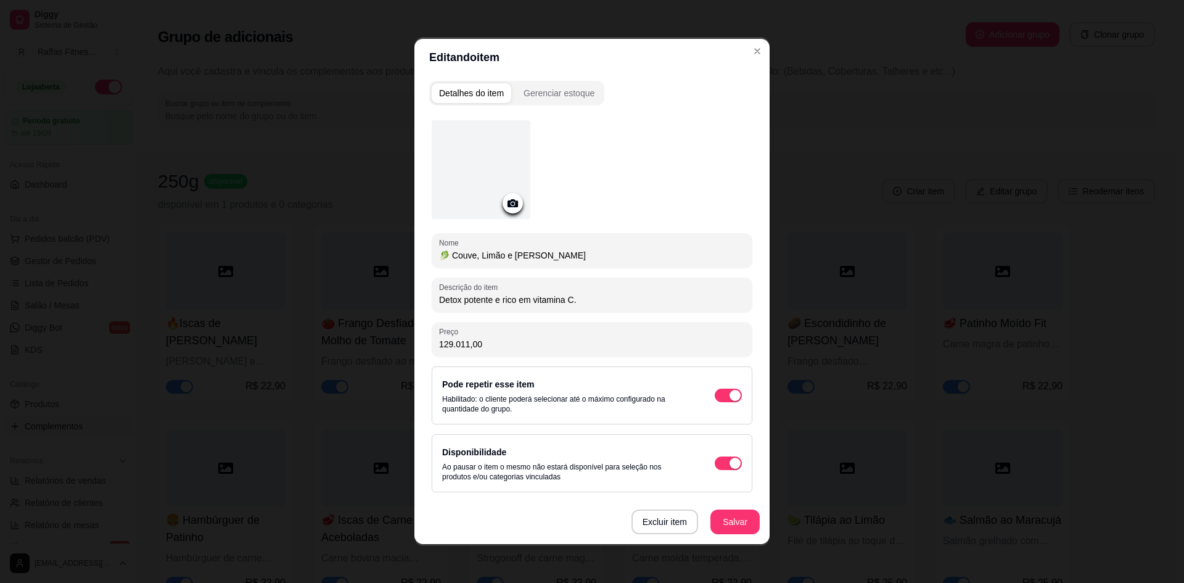
click at [485, 340] on input "129.011,00" at bounding box center [592, 344] width 306 height 12
paste input "Preço"
click at [723, 530] on button "Salvar" at bounding box center [735, 522] width 48 height 24
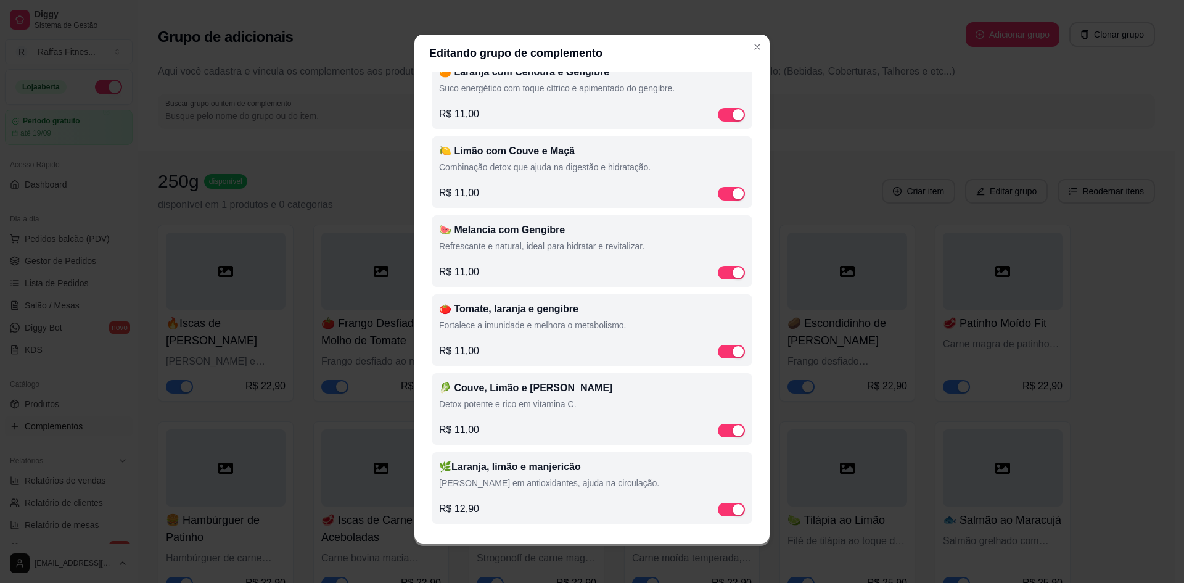
click at [522, 516] on div "R$ 12,90" at bounding box center [592, 508] width 306 height 15
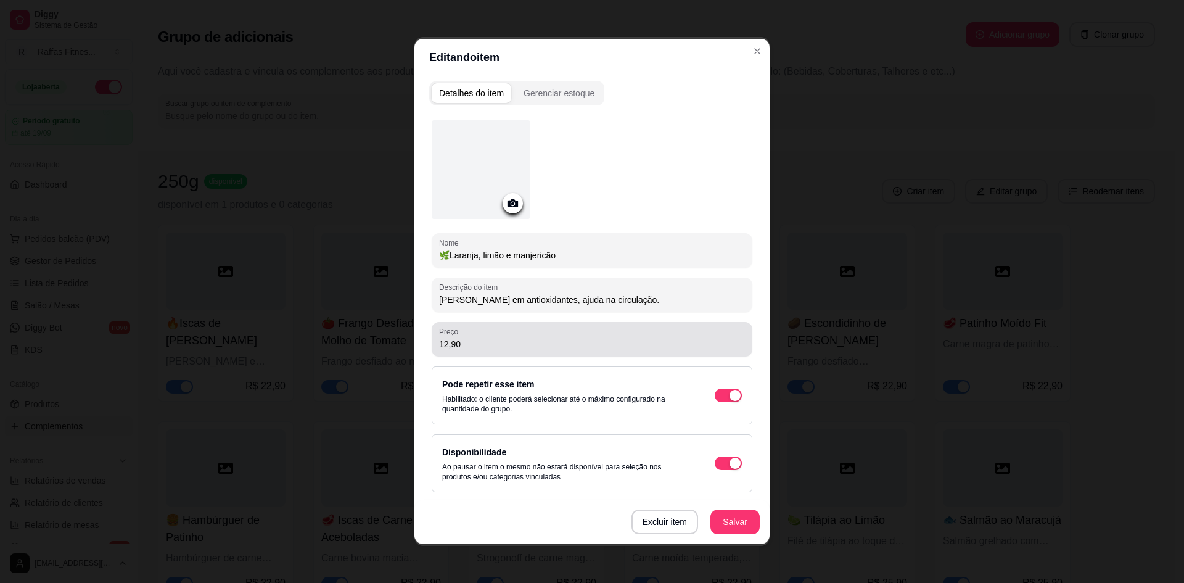
click at [494, 354] on div "Preço 12,90" at bounding box center [592, 339] width 321 height 35
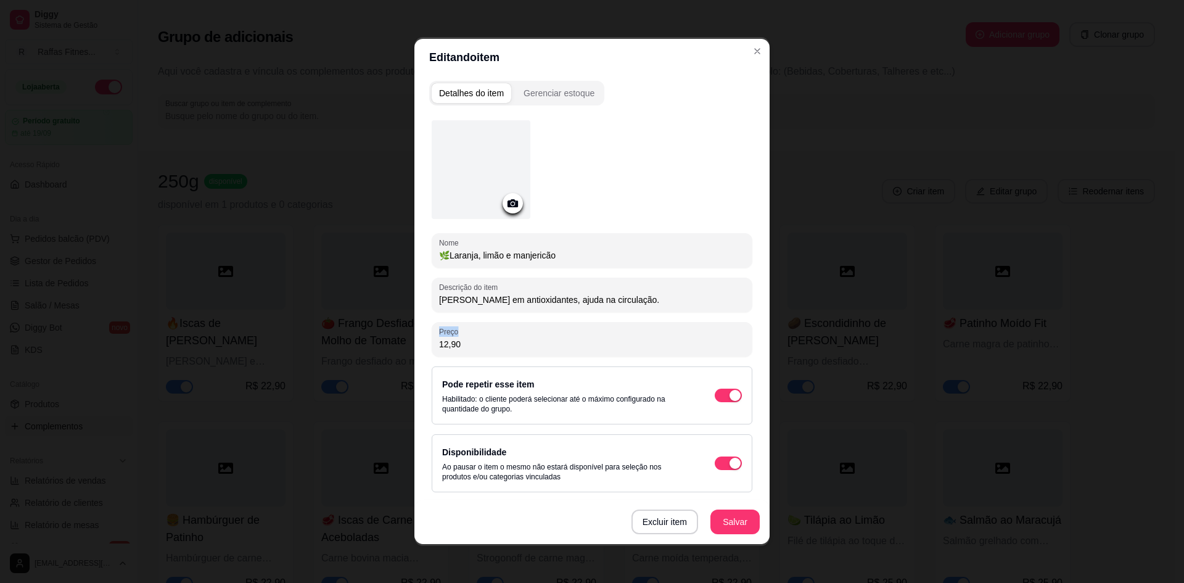
click at [494, 354] on div "Preço 12,90" at bounding box center [592, 339] width 321 height 35
click at [468, 347] on input "12,90" at bounding box center [592, 344] width 306 height 12
paste input "1,0"
click at [720, 530] on button "Salvar" at bounding box center [734, 521] width 49 height 25
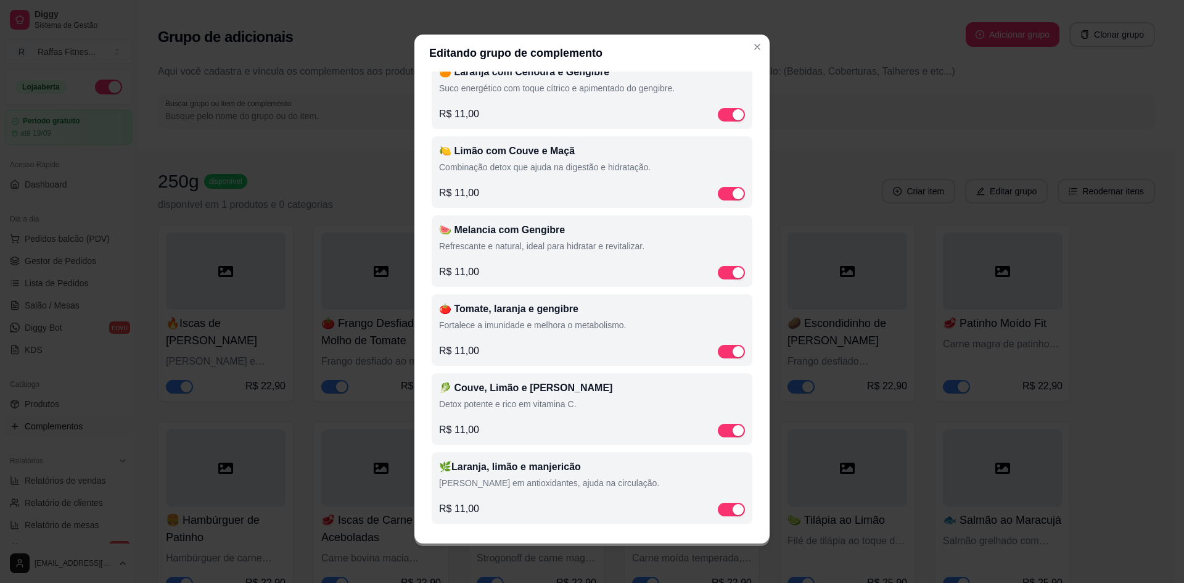
click at [752, 57] on header "Editando grupo de complemento" at bounding box center [591, 53] width 355 height 37
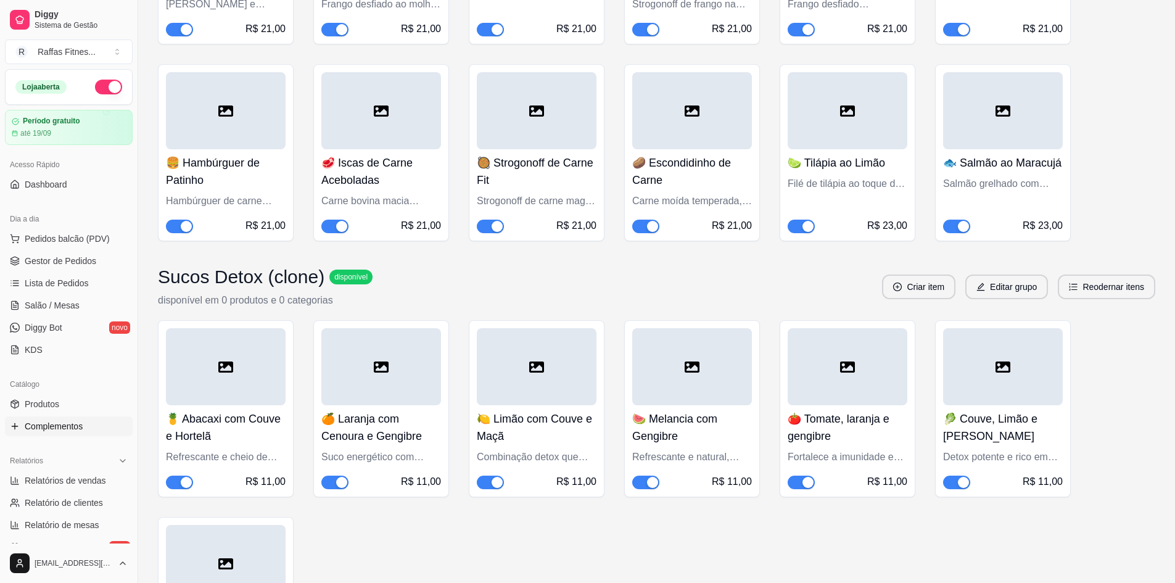
scroll to position [2680, 0]
click at [985, 292] on button "Editar grupo" at bounding box center [1006, 286] width 80 height 24
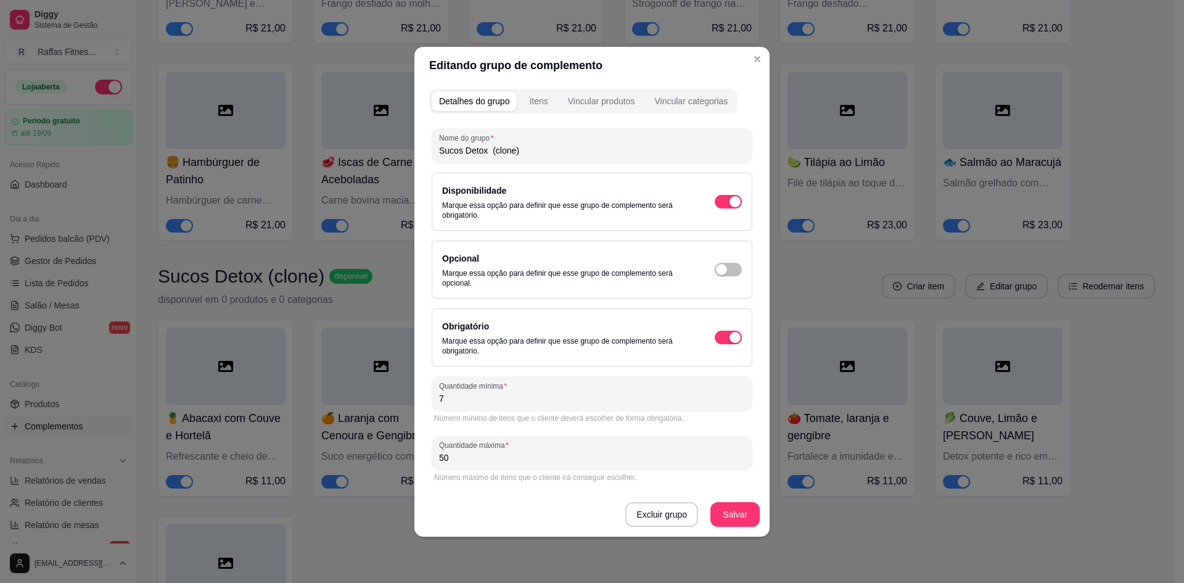
drag, startPoint x: 492, startPoint y: 154, endPoint x: 535, endPoint y: 160, distance: 42.9
click at [535, 160] on div "Nome do grupo Sucos Detox (clone)" at bounding box center [592, 145] width 321 height 35
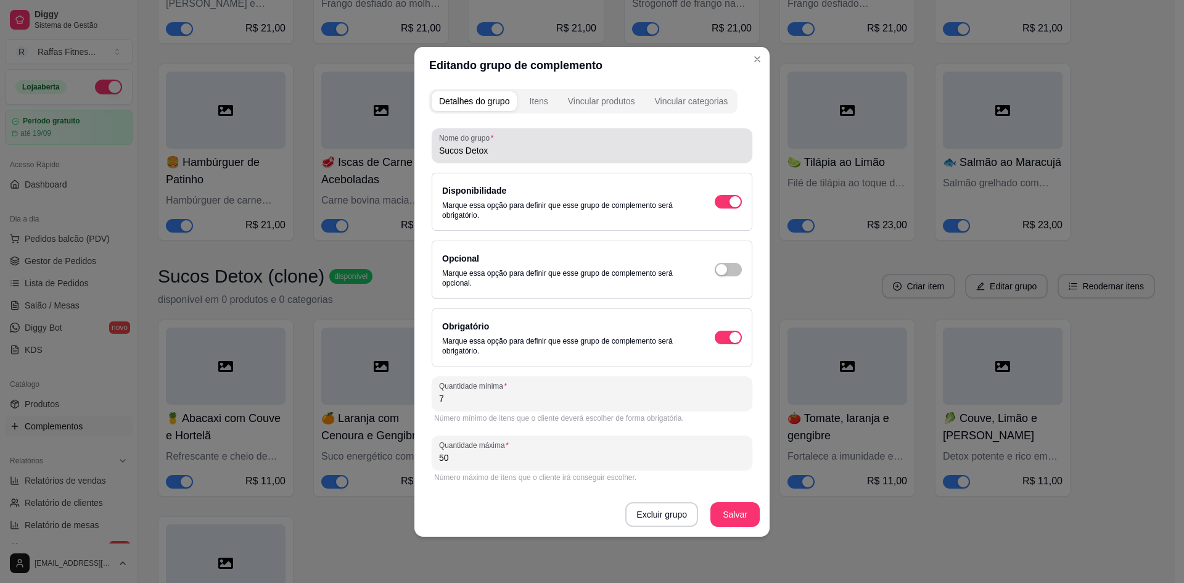
click at [541, 148] on input "Sucos Detox" at bounding box center [592, 150] width 306 height 12
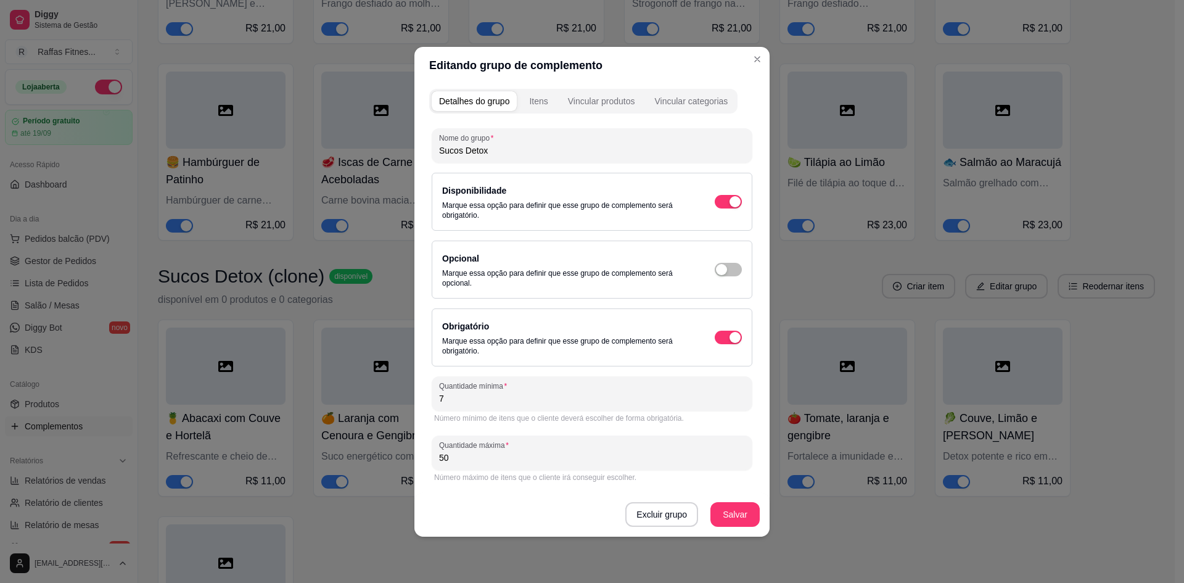
paste input "💪"
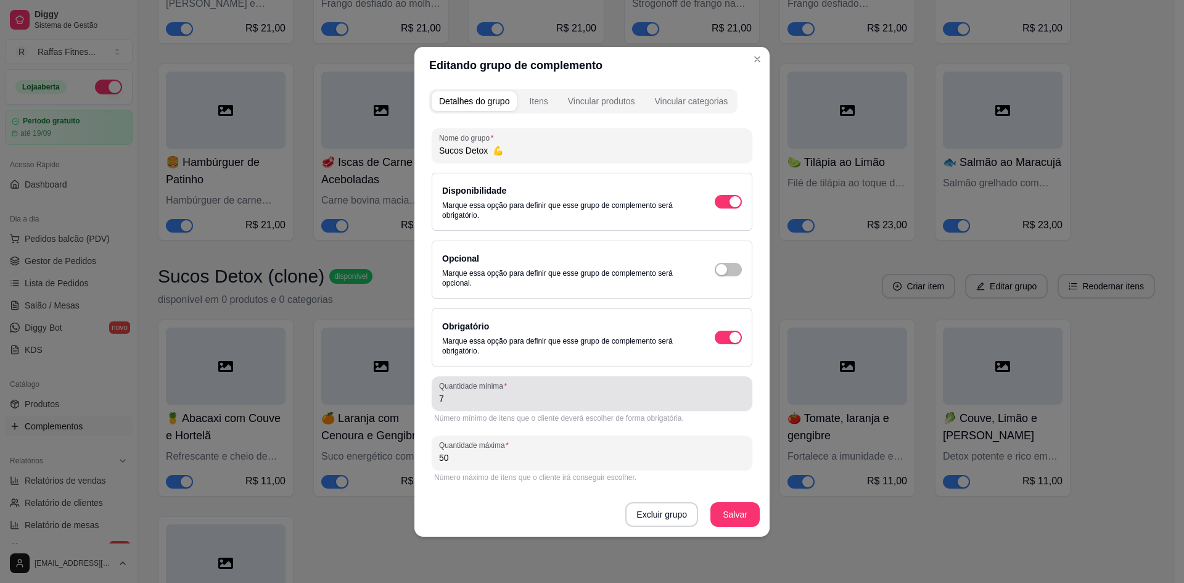
click at [526, 405] on div "7" at bounding box center [592, 393] width 306 height 25
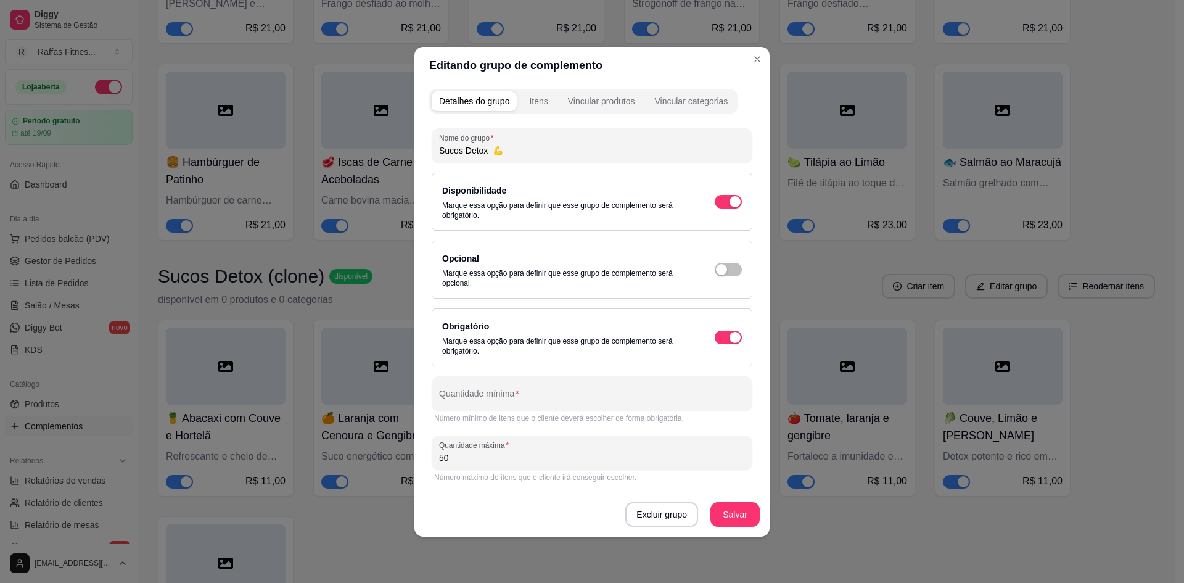
click at [452, 461] on input "50" at bounding box center [592, 457] width 306 height 12
click at [729, 507] on button "Salvar" at bounding box center [735, 514] width 48 height 24
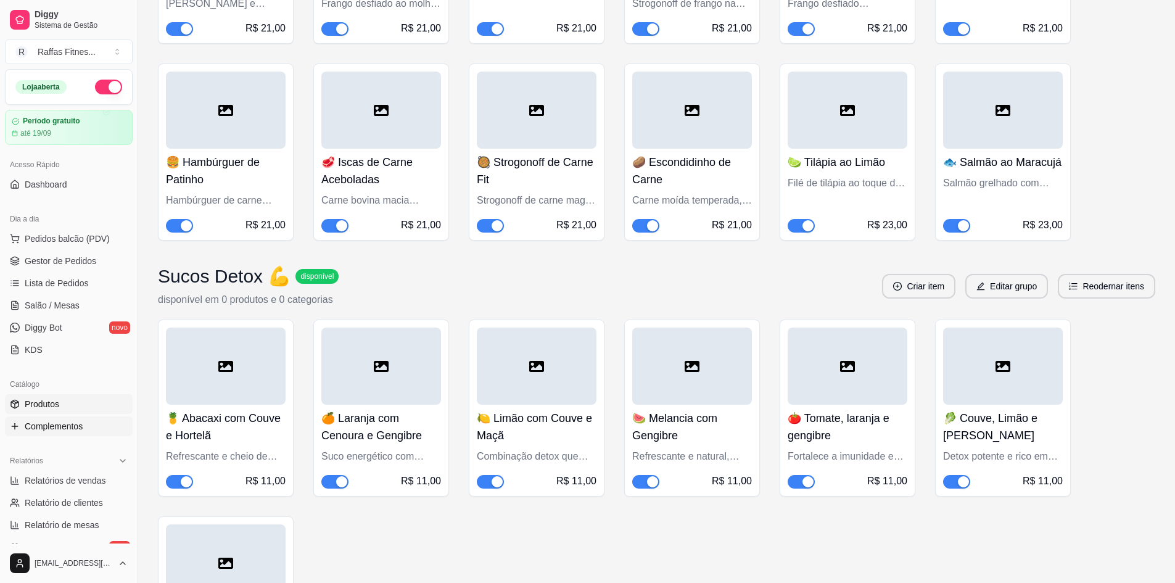
click at [57, 410] on link "Produtos" at bounding box center [69, 404] width 128 height 20
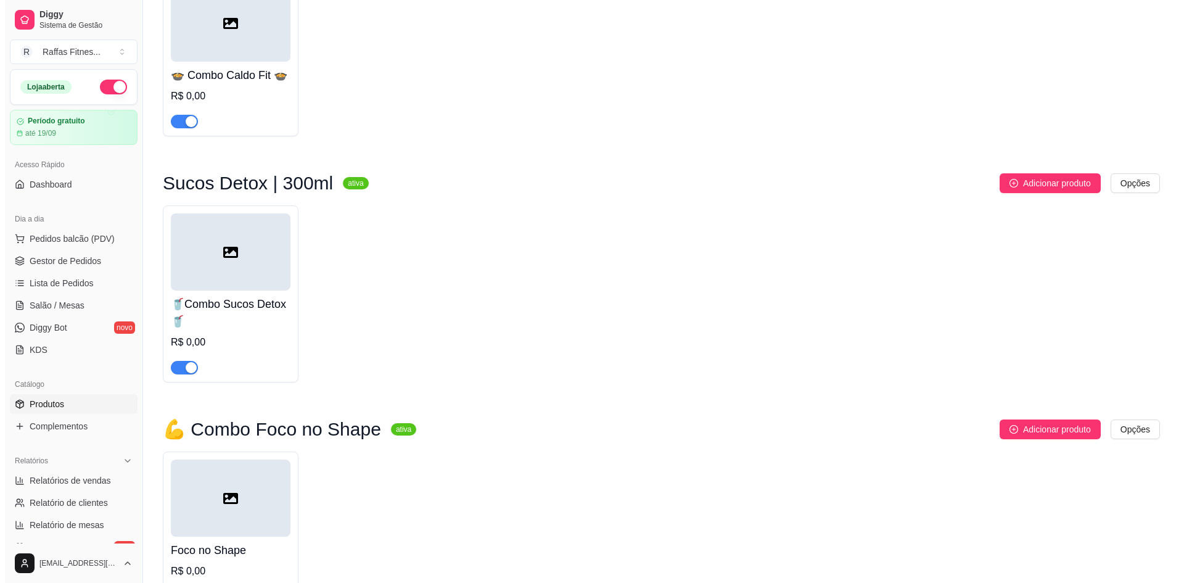
scroll to position [747, 0]
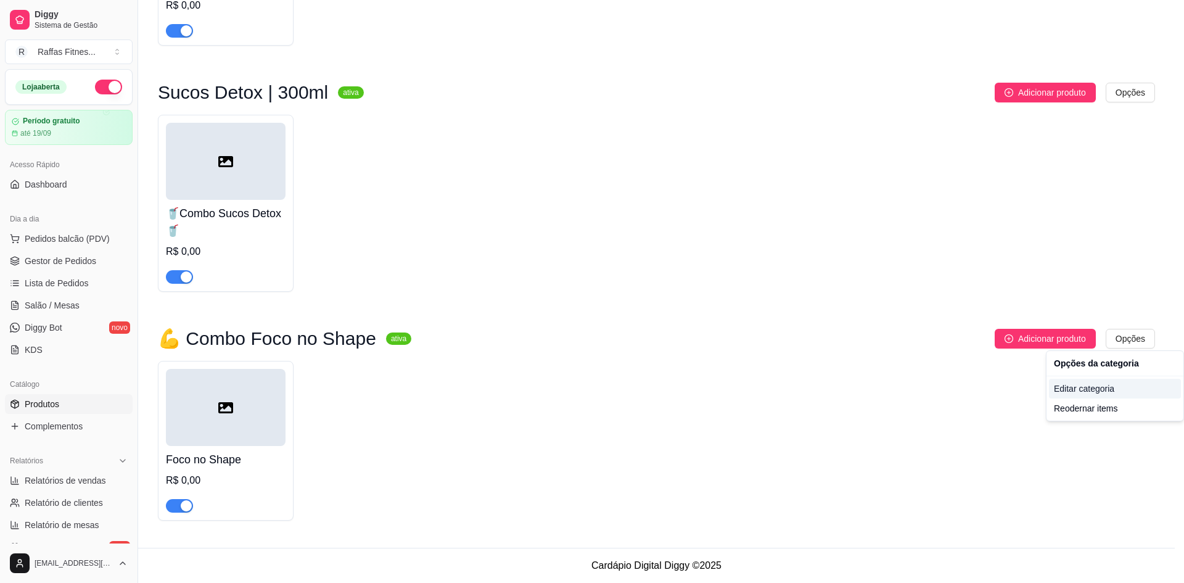
click at [1091, 389] on div "Editar categoria" at bounding box center [1115, 389] width 132 height 20
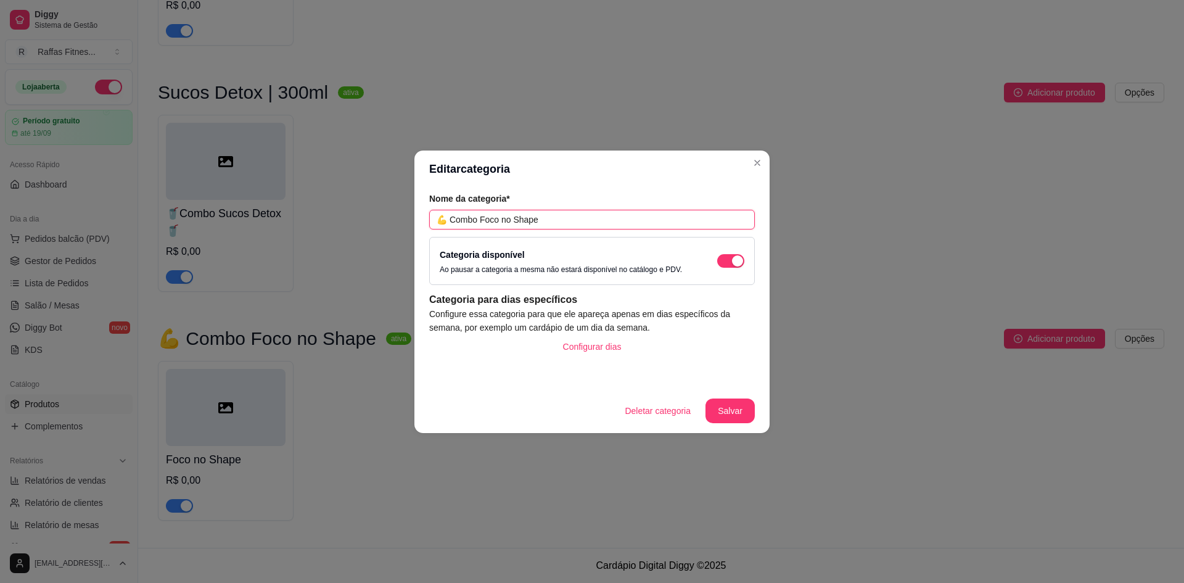
drag, startPoint x: 481, startPoint y: 218, endPoint x: 419, endPoint y: 232, distance: 63.1
click at [419, 232] on div "Nome da categoria* 💪 Combo Foco no Shape Categoria disponível Ao pausar a categ…" at bounding box center [591, 287] width 355 height 201
click at [498, 214] on input "Foco no Shape" at bounding box center [592, 220] width 326 height 20
click at [503, 215] on input "Foco no Shape" at bounding box center [592, 220] width 326 height 20
paste input "| 250g"
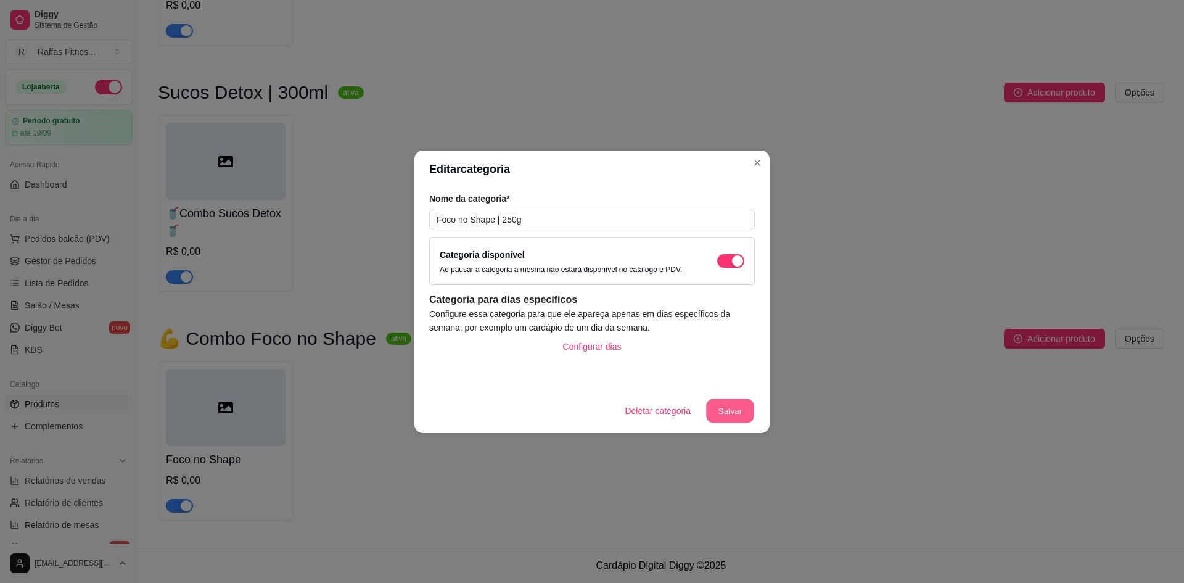
click at [728, 410] on button "Salvar" at bounding box center [730, 410] width 48 height 24
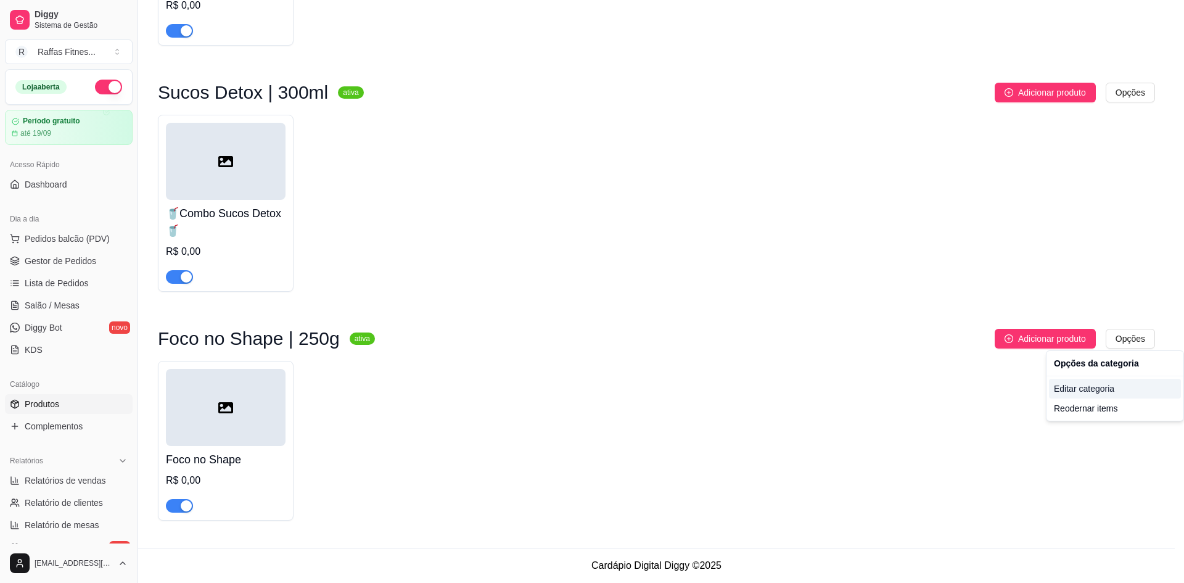
click at [1080, 388] on div "Editar categoria" at bounding box center [1115, 389] width 132 height 20
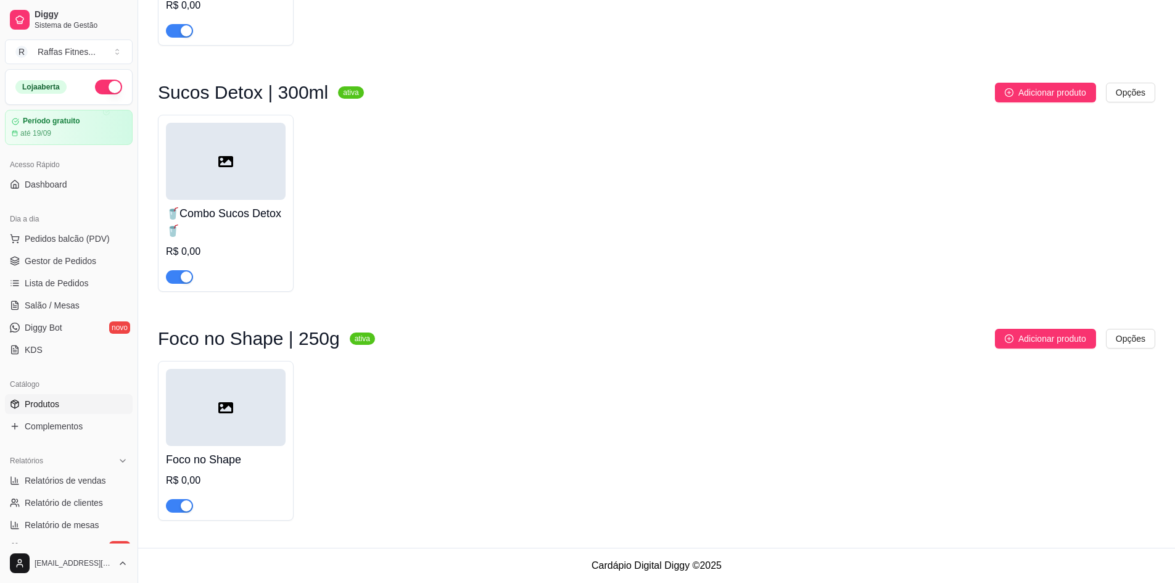
click at [203, 414] on div at bounding box center [226, 407] width 120 height 77
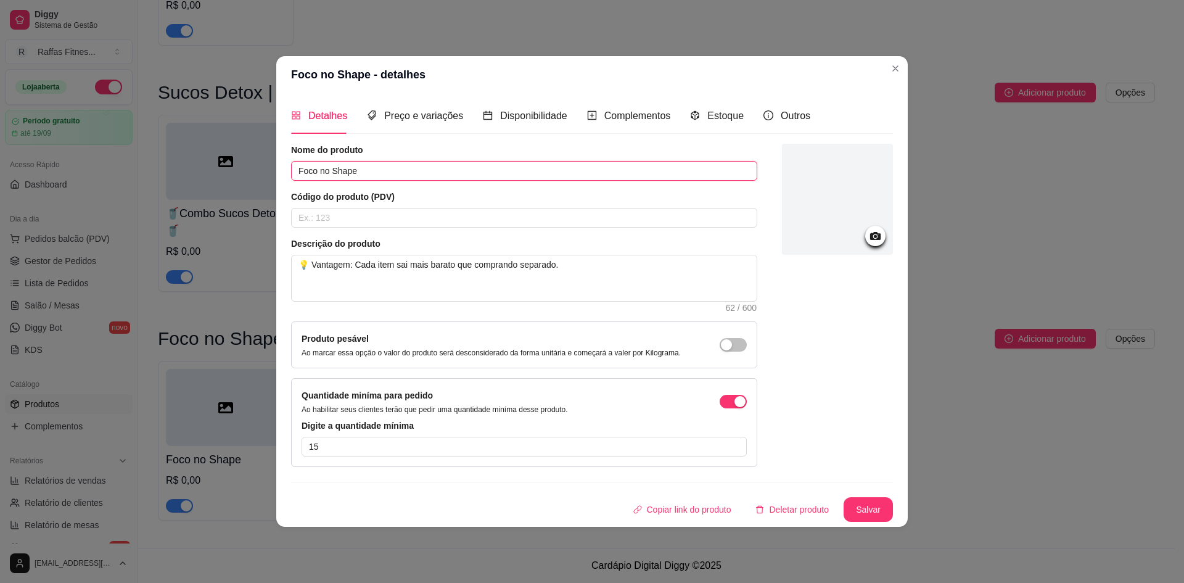
click at [298, 170] on input "Foco no Shape" at bounding box center [524, 171] width 466 height 20
click at [298, 175] on input "Combo Foco no Shape" at bounding box center [524, 171] width 466 height 20
click at [548, 123] on div "Disponibilidade" at bounding box center [525, 115] width 84 height 15
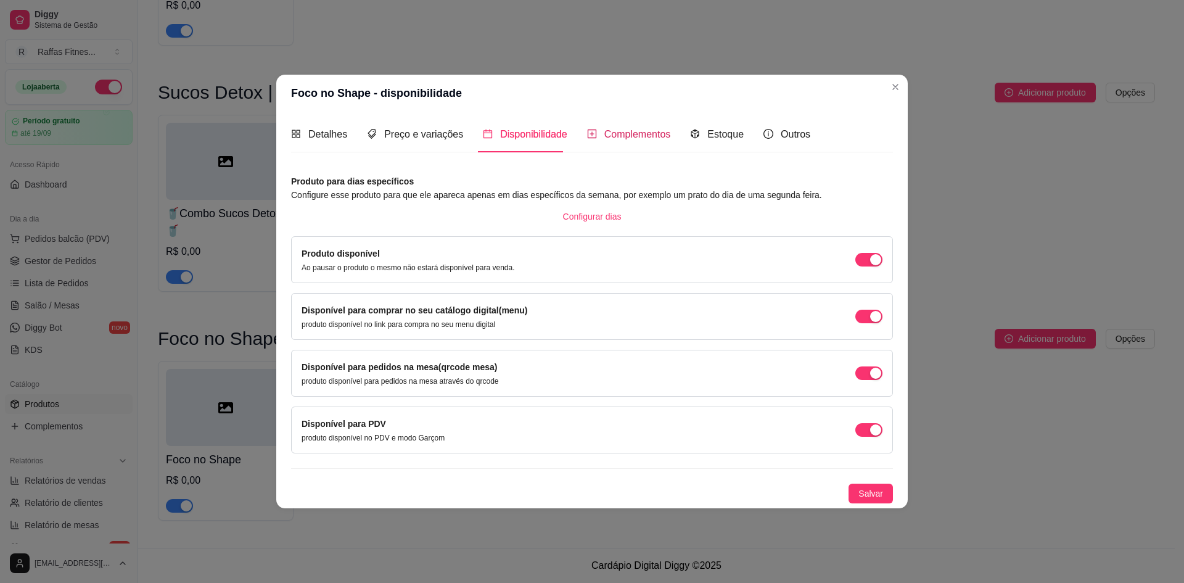
click at [588, 131] on icon "plus-square" at bounding box center [592, 133] width 9 height 9
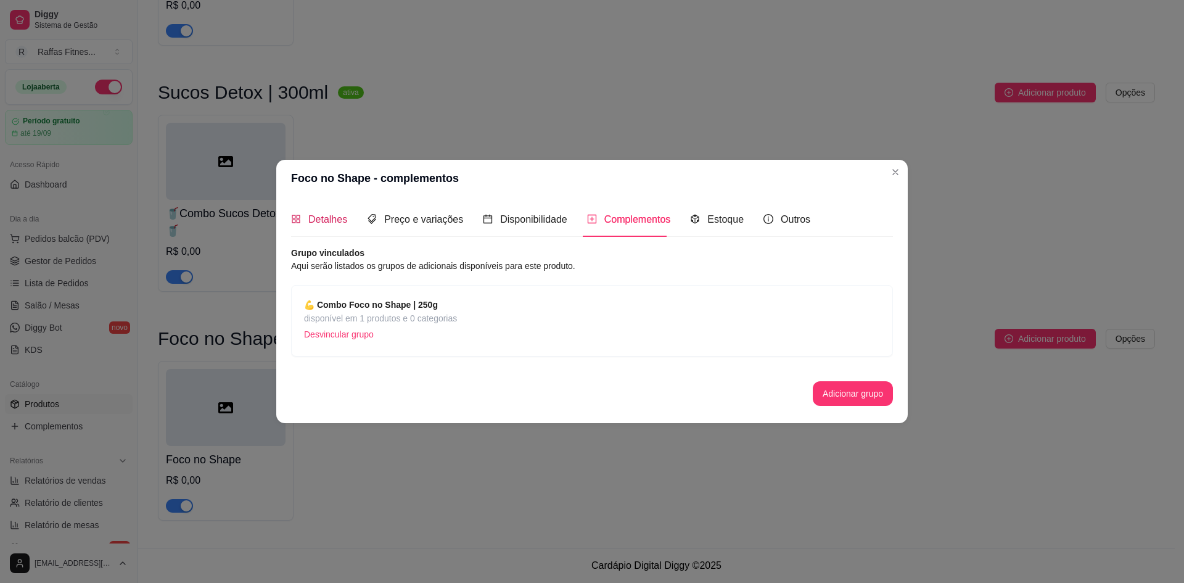
click at [335, 224] on span "Detalhes" at bounding box center [327, 219] width 39 height 10
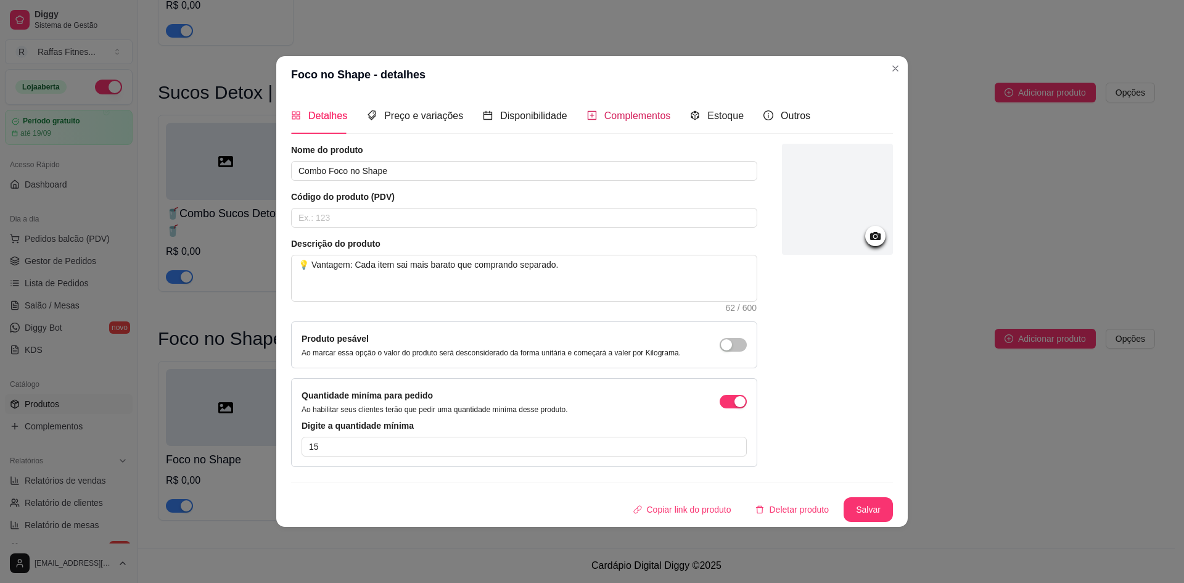
click at [614, 121] on span "Complementos" at bounding box center [637, 115] width 67 height 10
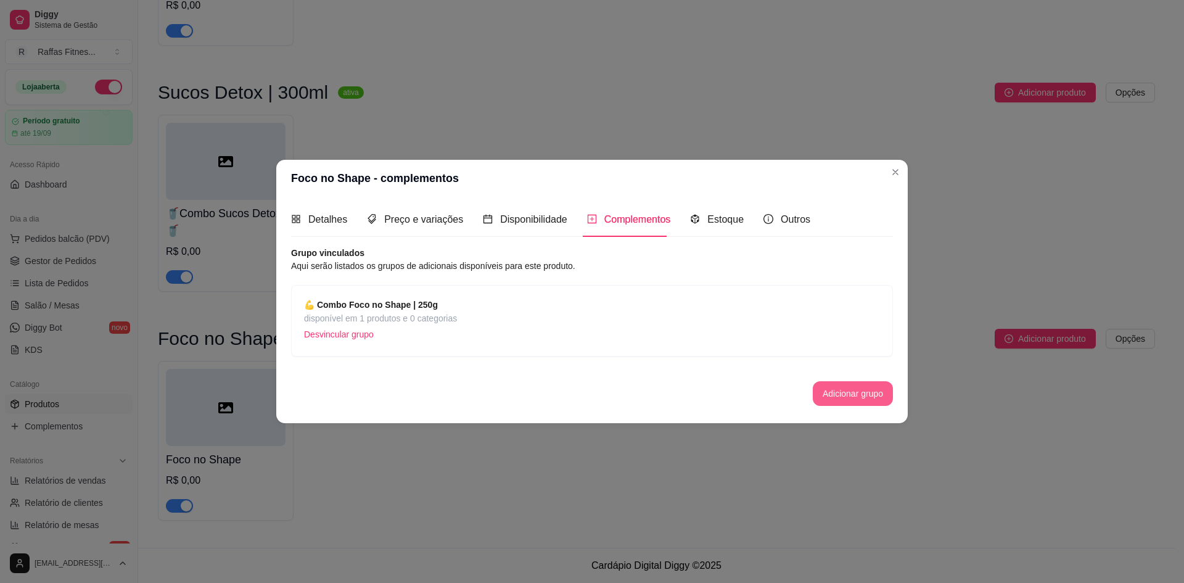
click at [841, 401] on button "Adicionar grupo" at bounding box center [853, 393] width 80 height 25
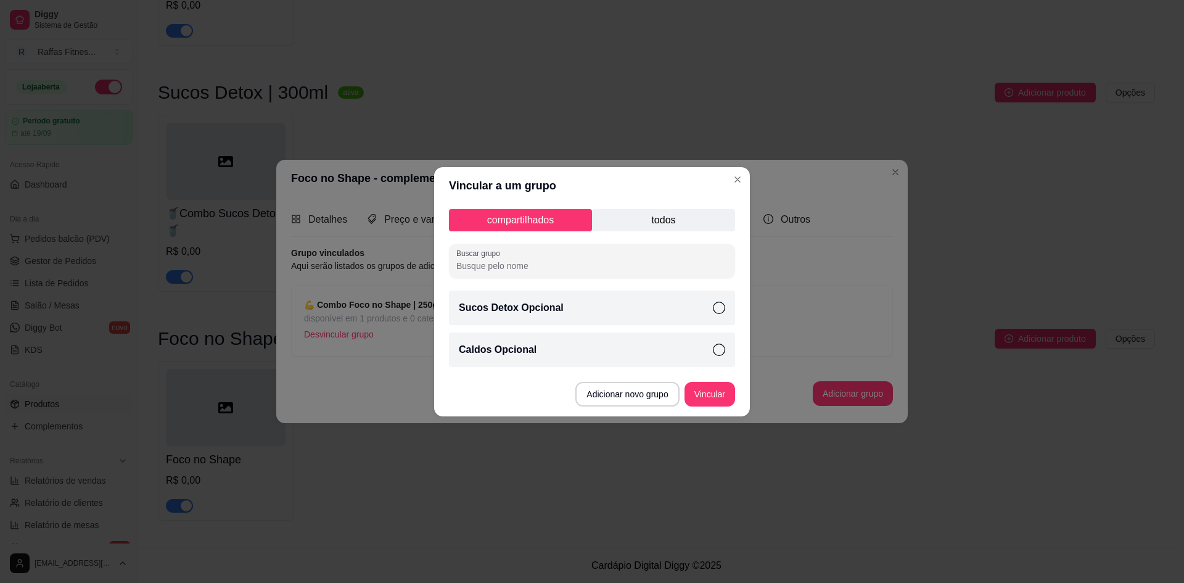
click at [678, 215] on p "todos" at bounding box center [663, 220] width 143 height 22
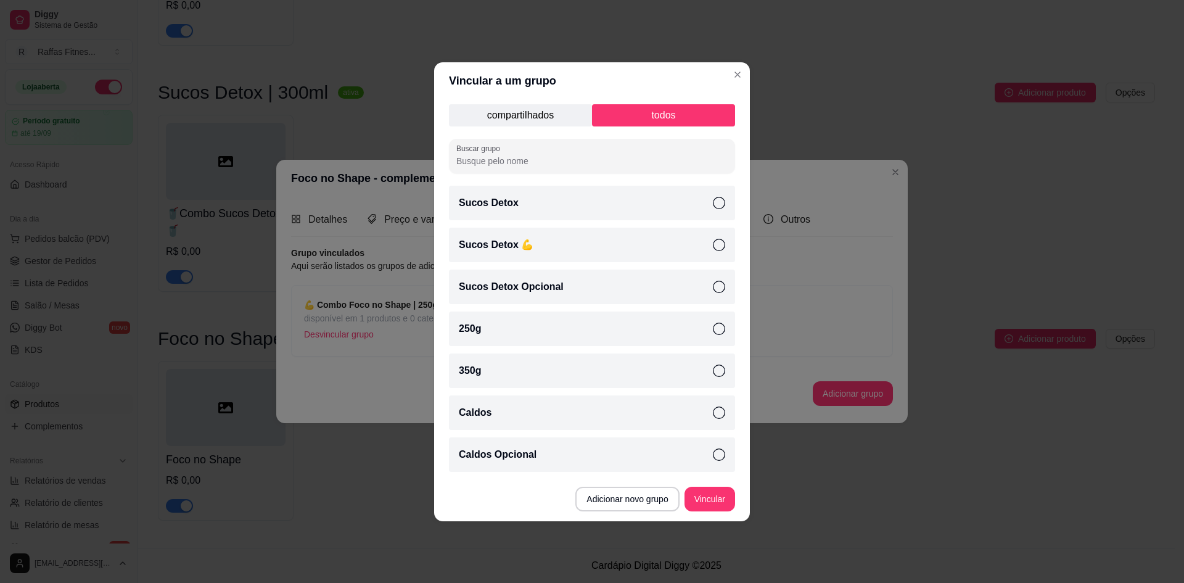
click at [584, 246] on div "Sucos Detox 💪" at bounding box center [592, 245] width 286 height 35
click at [688, 496] on button "Vincular" at bounding box center [709, 499] width 51 height 25
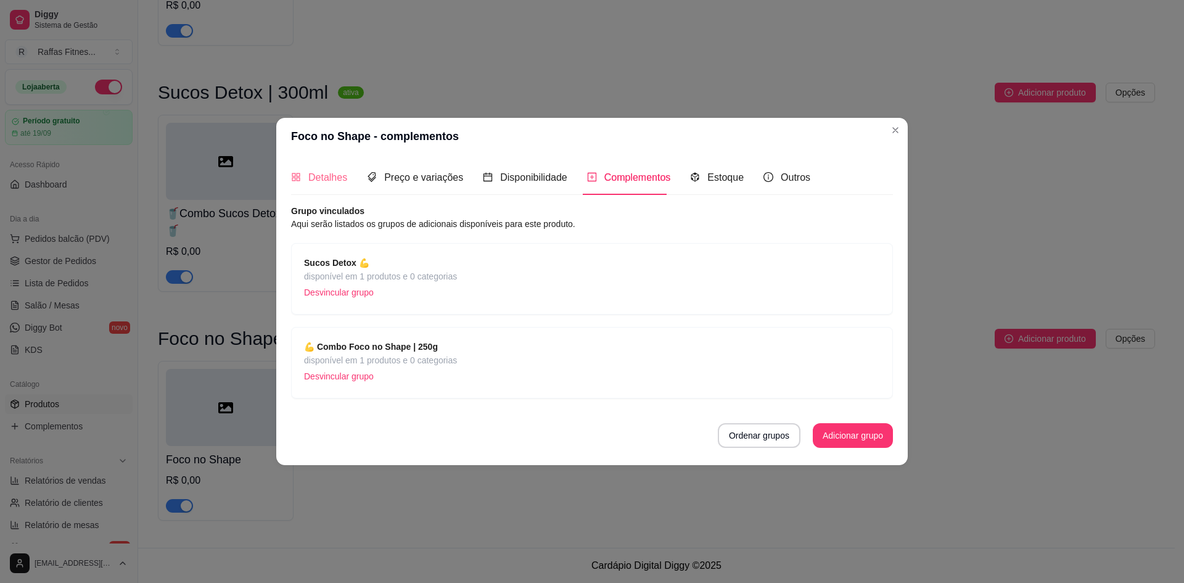
click at [317, 186] on div "Detalhes" at bounding box center [319, 177] width 56 height 35
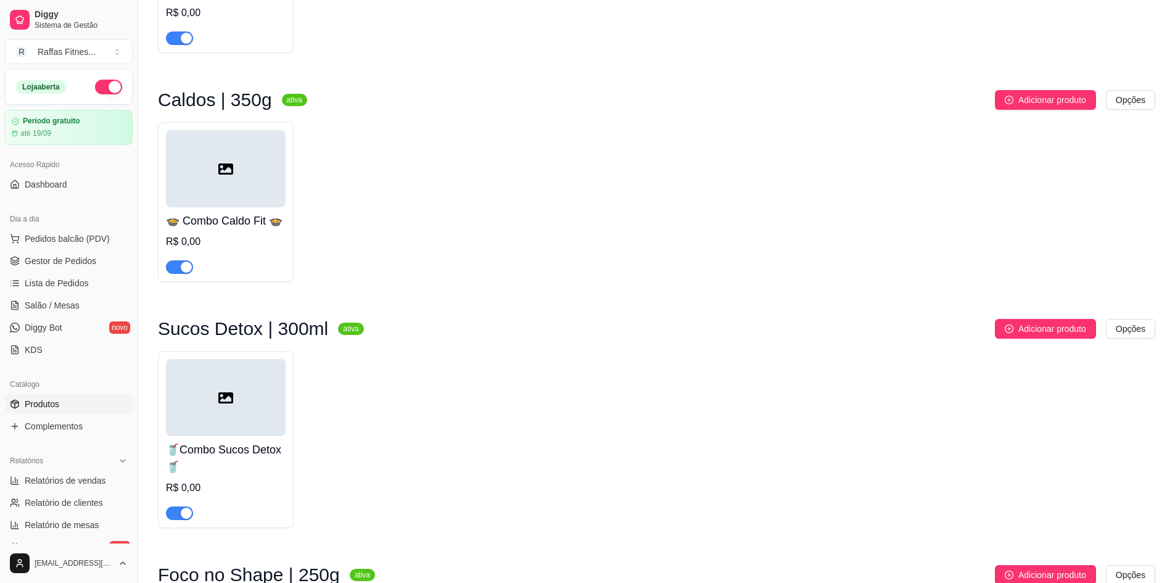
scroll to position [501, 0]
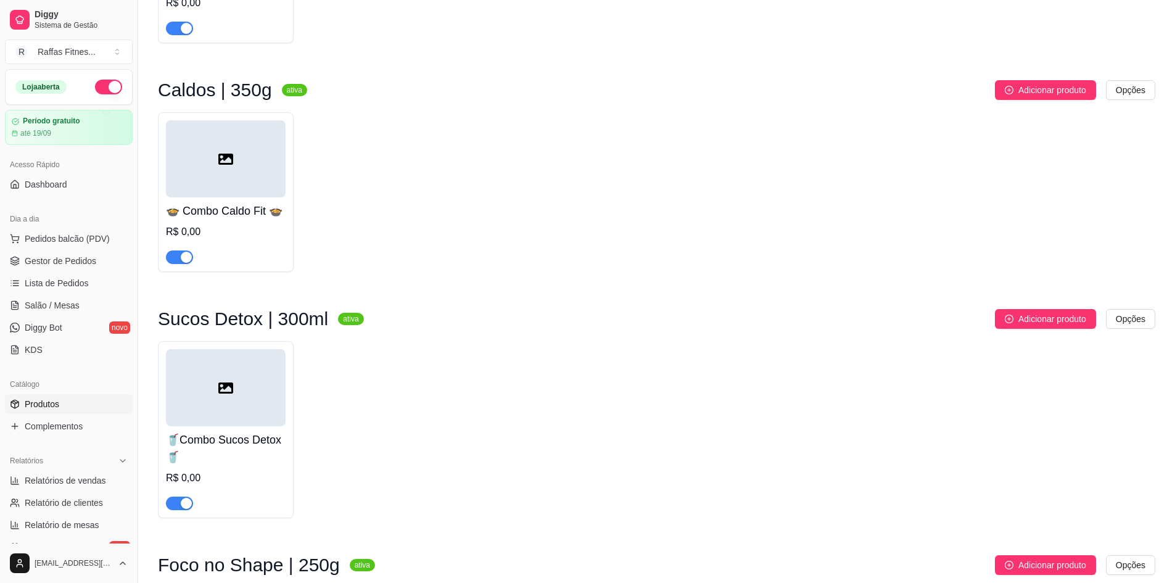
click at [215, 426] on div at bounding box center [226, 387] width 120 height 77
click at [247, 396] on div at bounding box center [226, 387] width 120 height 77
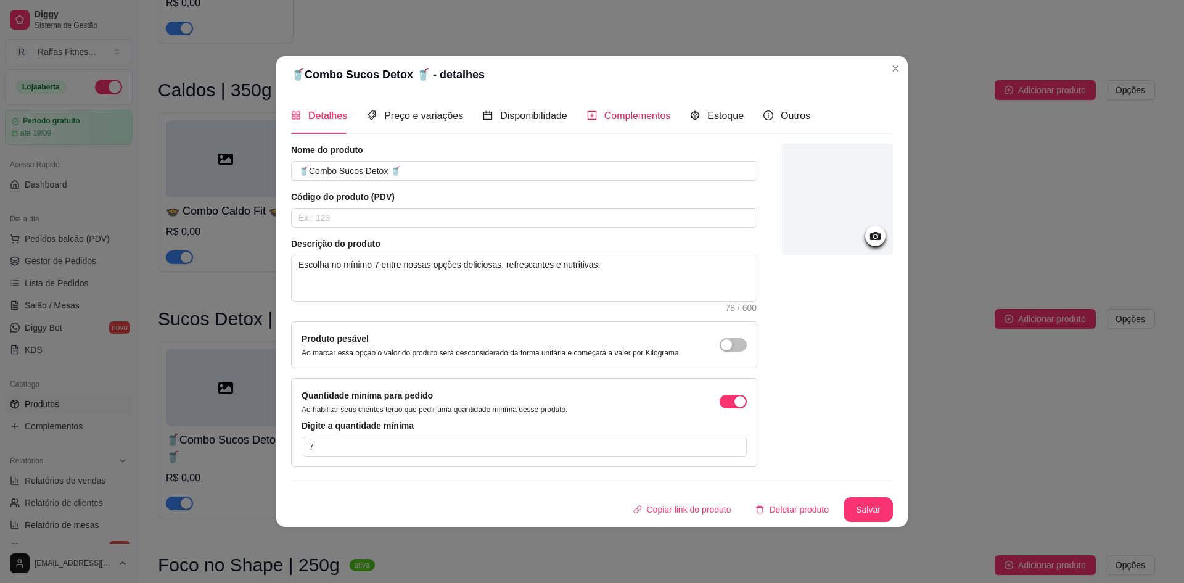
click at [619, 115] on span "Complementos" at bounding box center [637, 115] width 67 height 10
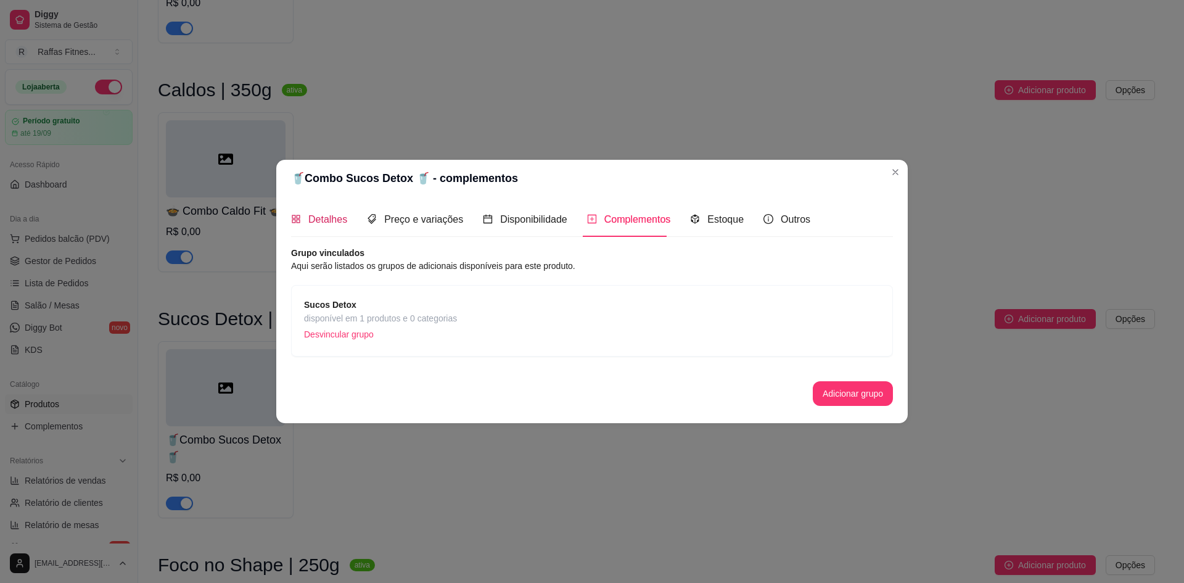
click at [316, 224] on span "Detalhes" at bounding box center [327, 219] width 39 height 10
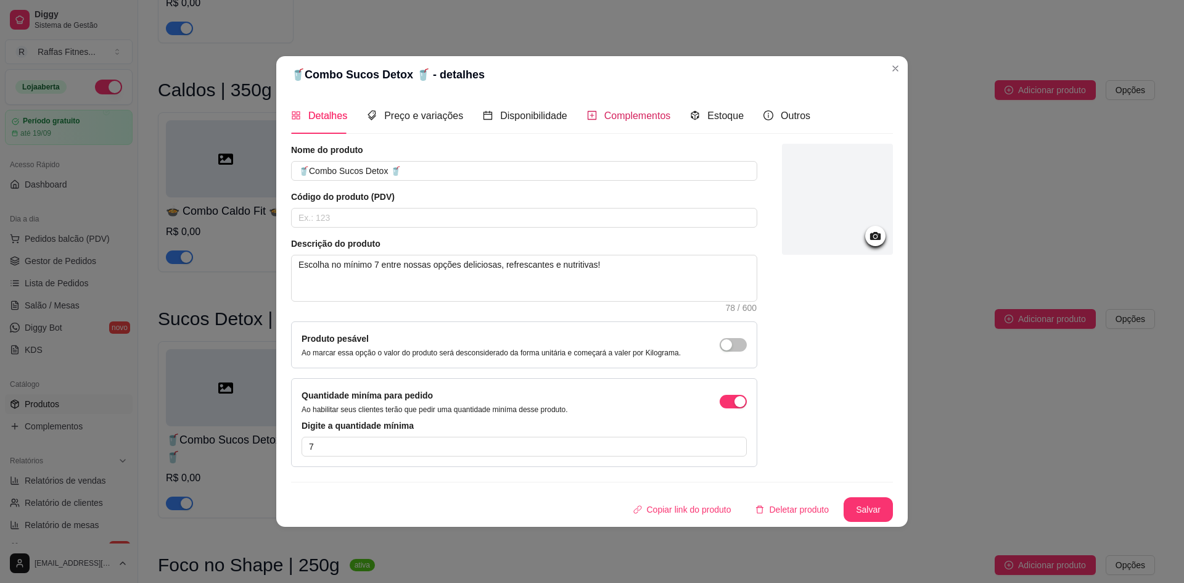
click at [597, 117] on div "Complementos" at bounding box center [629, 115] width 84 height 15
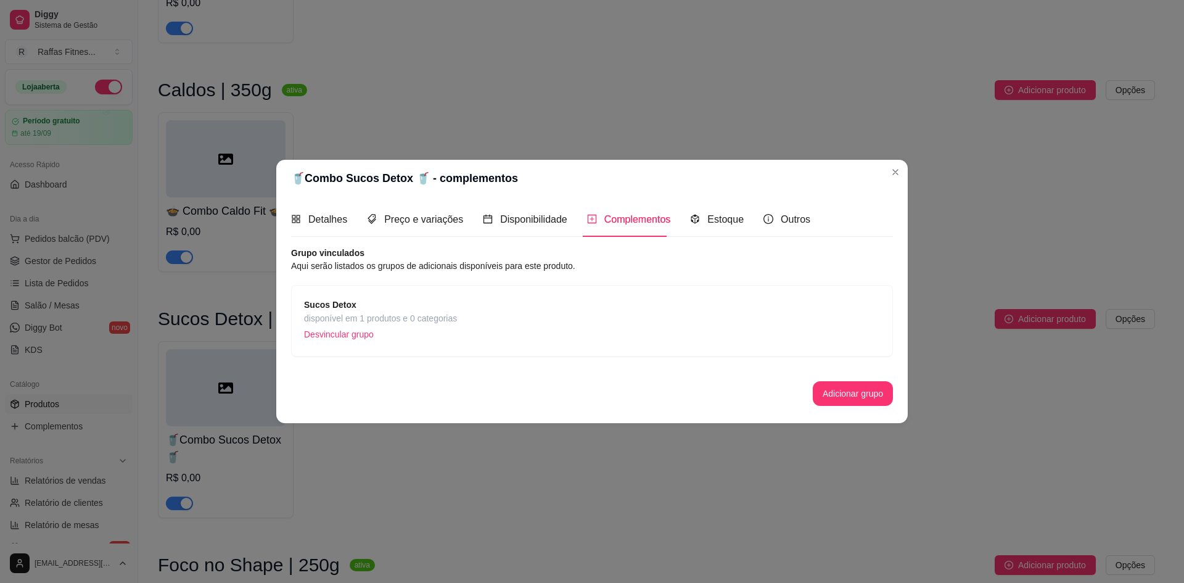
click at [425, 310] on span "Sucos Detox" at bounding box center [380, 305] width 153 height 14
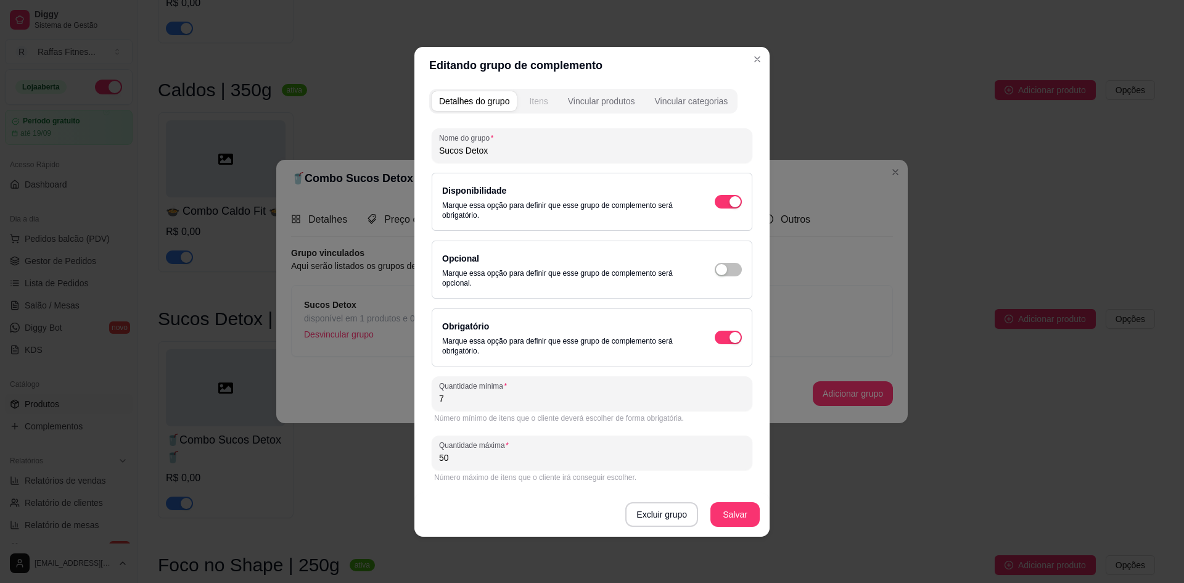
click at [550, 97] on button "Itens" at bounding box center [538, 101] width 33 height 20
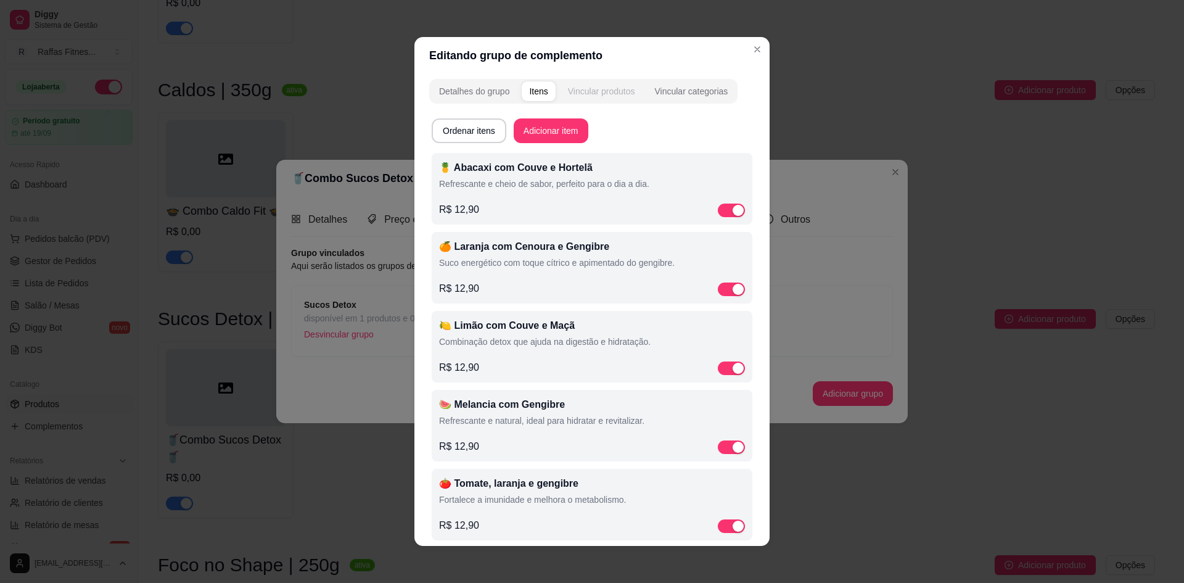
click at [597, 96] on div "Vincular produtos" at bounding box center [601, 91] width 67 height 12
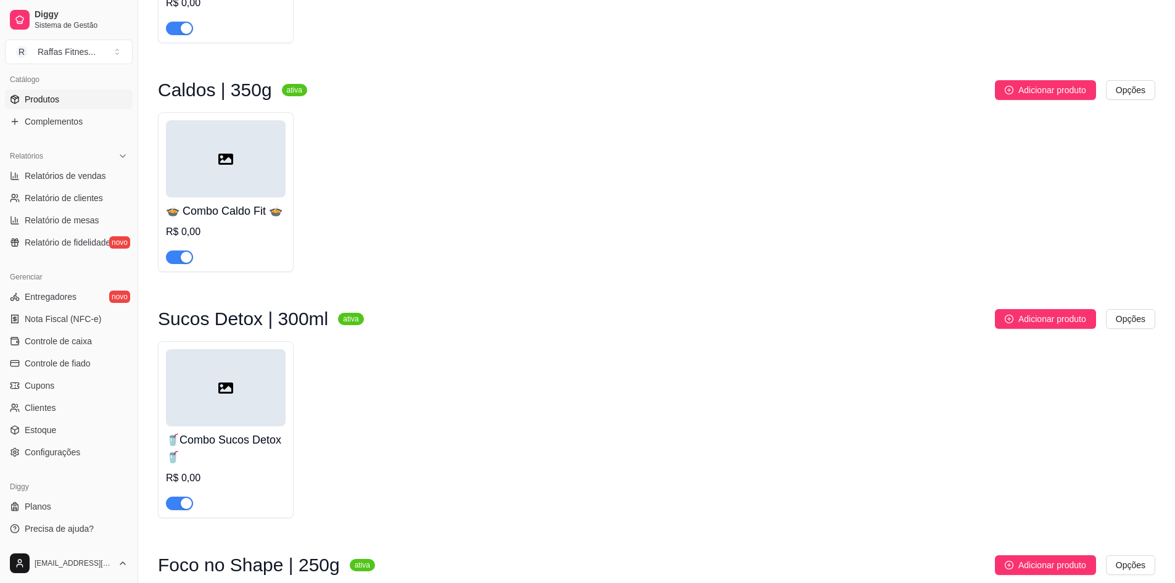
scroll to position [747, 0]
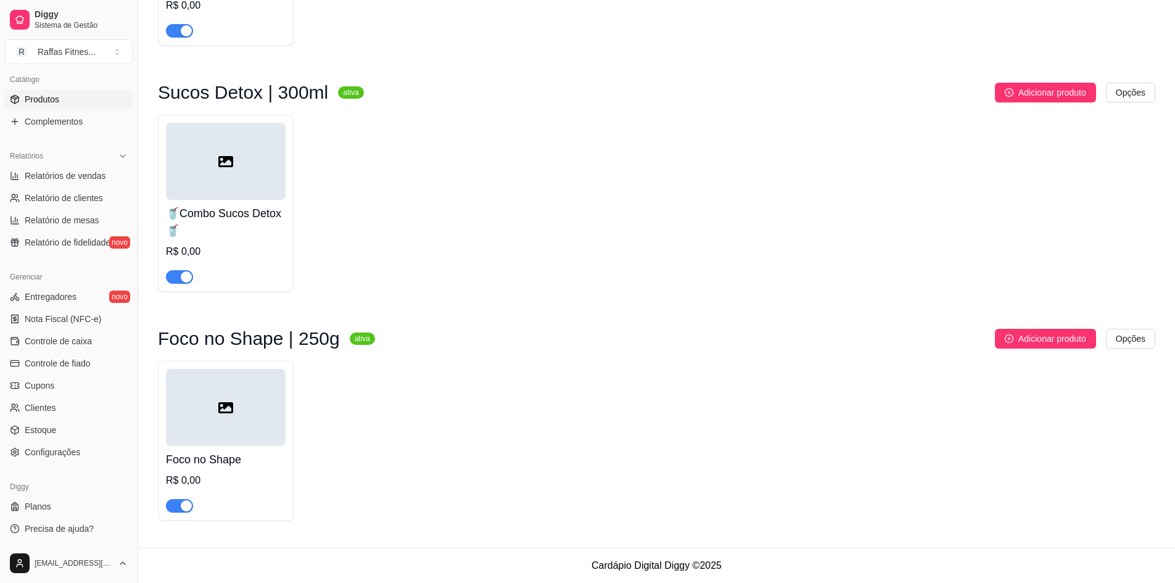
click at [269, 385] on div at bounding box center [226, 407] width 120 height 77
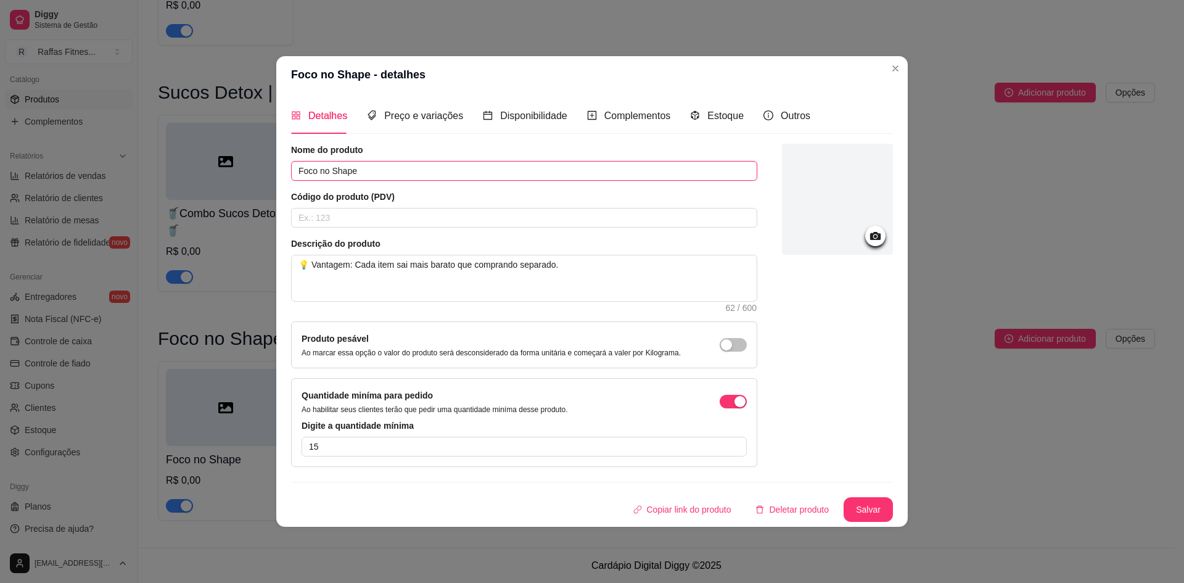
click at [363, 171] on input "Foco no Shape" at bounding box center [524, 171] width 466 height 20
click at [330, 158] on div "Nome do produto Foco no Shape💪 Combo Foco no Shape" at bounding box center [524, 162] width 466 height 37
drag, startPoint x: 360, startPoint y: 171, endPoint x: 290, endPoint y: 180, distance: 69.6
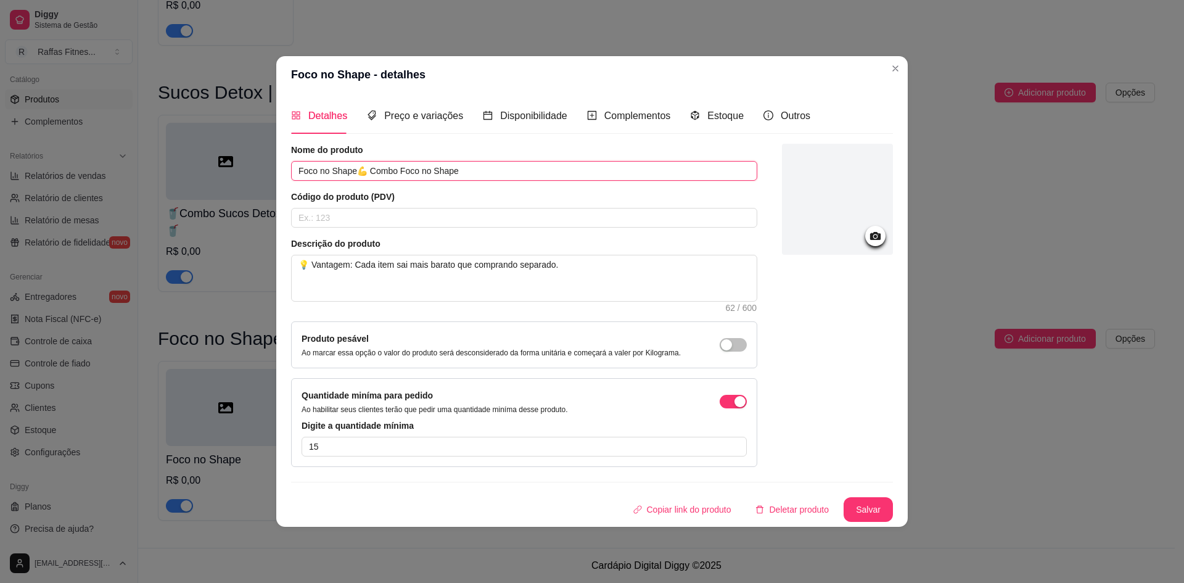
click at [290, 180] on div "Detalhes Preço e variações Disponibilidade Complementos Estoque Outros Nome do …" at bounding box center [591, 309] width 631 height 433
click at [432, 171] on input "💪 Combo Foco no Shape" at bounding box center [524, 171] width 466 height 20
click at [298, 262] on textarea "💡 Vantagem: Cada item sai mais barato que comprando separado." at bounding box center [524, 278] width 465 height 46
paste textarea "Itens: 10 marmitas + 3 sucos detox + 2 caldos fitness"
click at [302, 273] on textarea "Itens: 10 marmitas + 3 sucos detox + 2 caldos fitness 💡 Vantagem: Cada item sai…" at bounding box center [524, 278] width 465 height 46
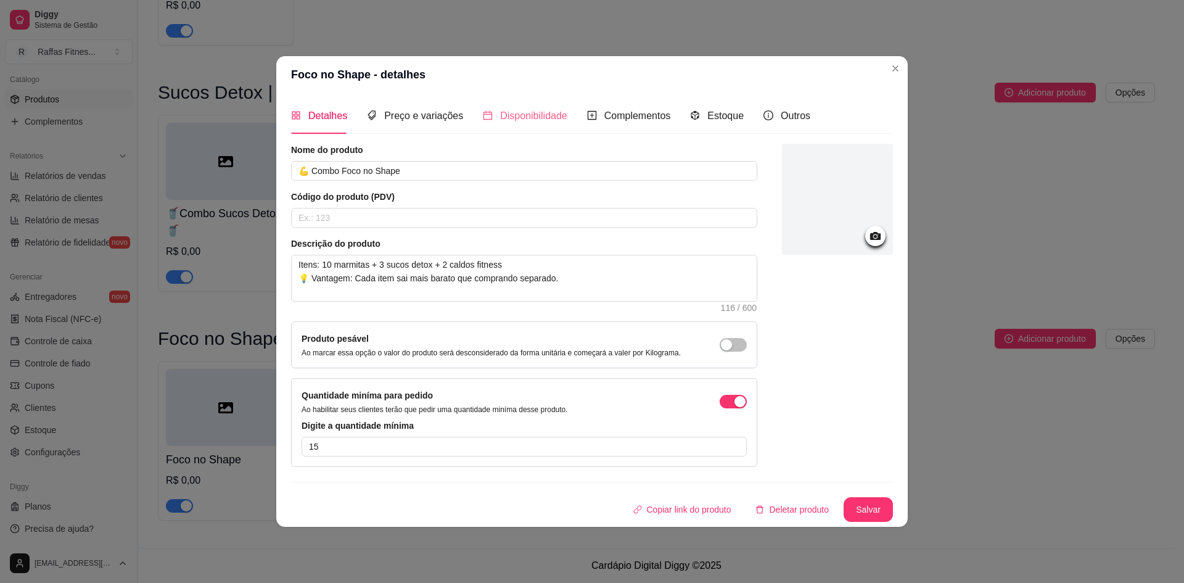
click at [501, 125] on div "Disponibilidade" at bounding box center [525, 115] width 84 height 35
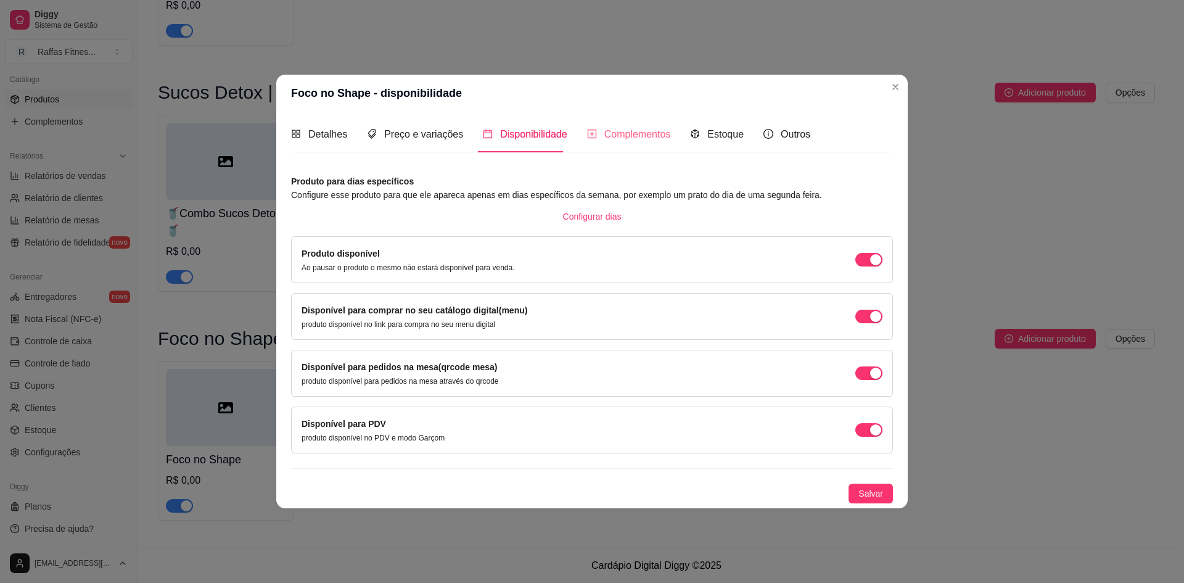
click at [619, 124] on div "Complementos" at bounding box center [629, 134] width 84 height 35
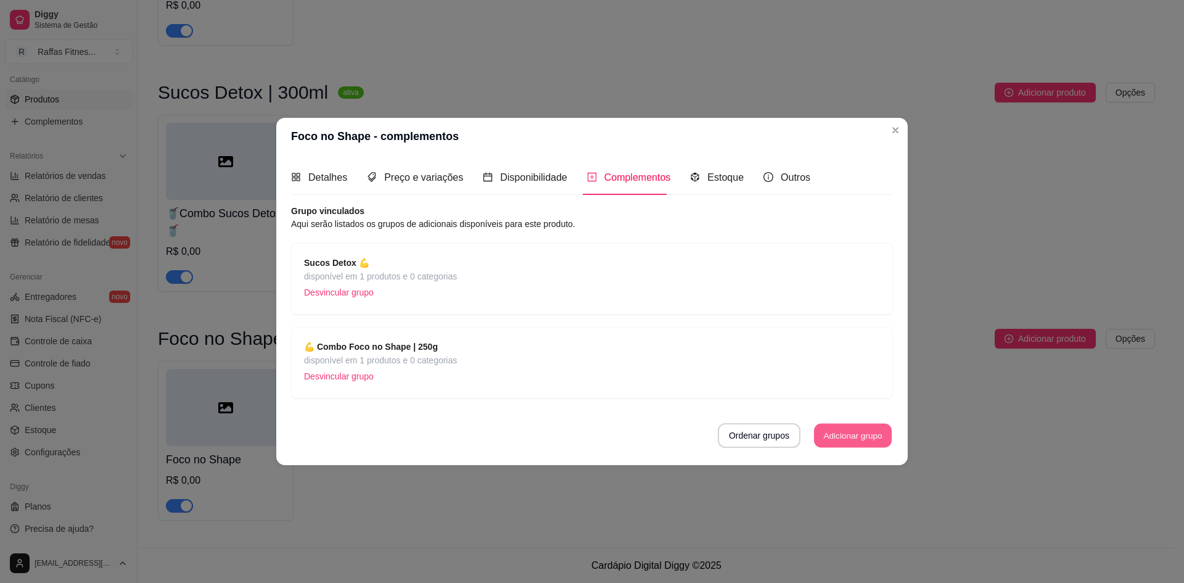
click at [831, 437] on button "Adicionar grupo" at bounding box center [853, 436] width 78 height 24
click at [316, 182] on span "Detalhes" at bounding box center [327, 177] width 39 height 10
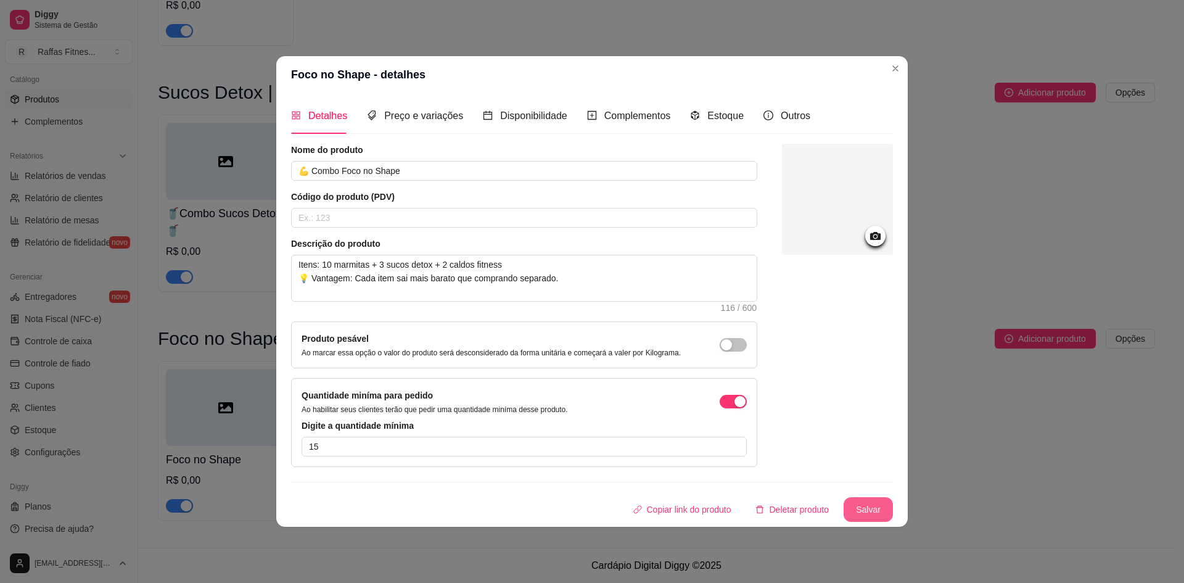
click at [864, 509] on button "Salvar" at bounding box center [868, 509] width 49 height 25
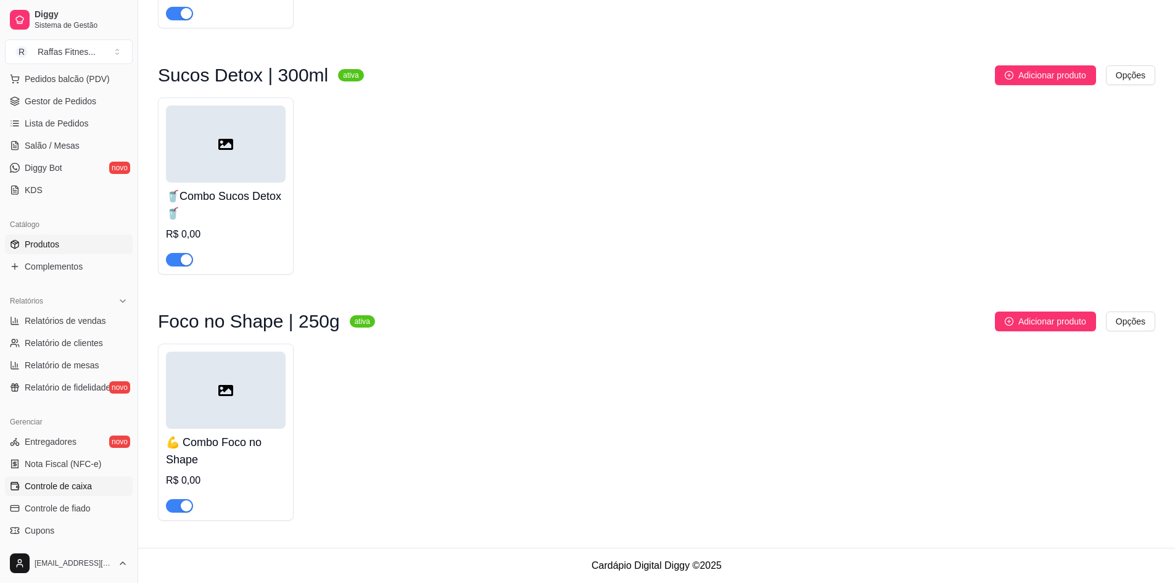
scroll to position [120, 0]
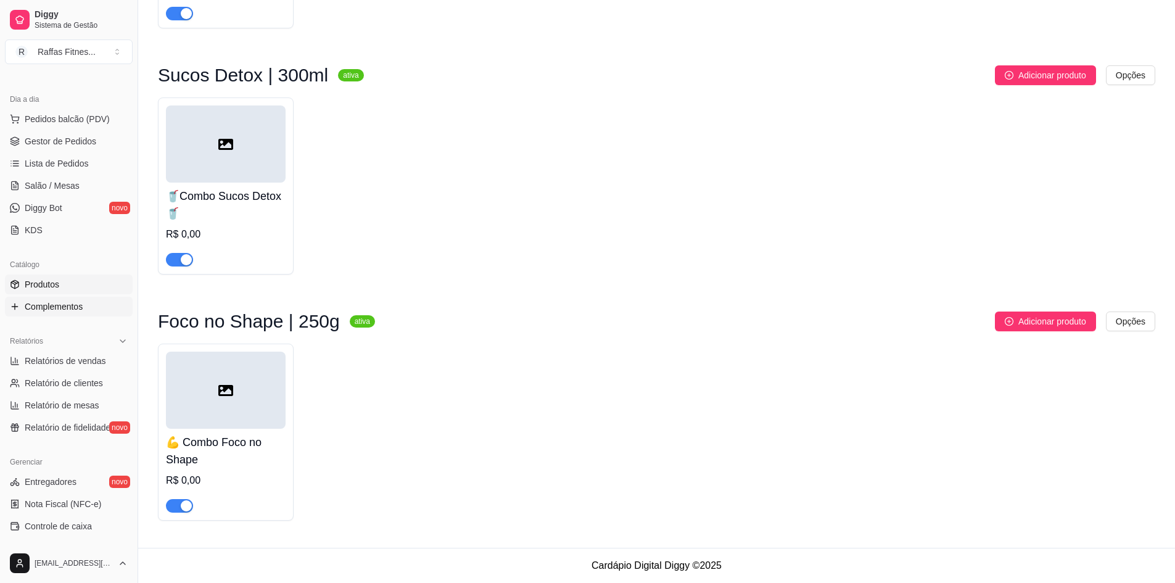
click at [59, 314] on link "Complementos" at bounding box center [69, 307] width 128 height 20
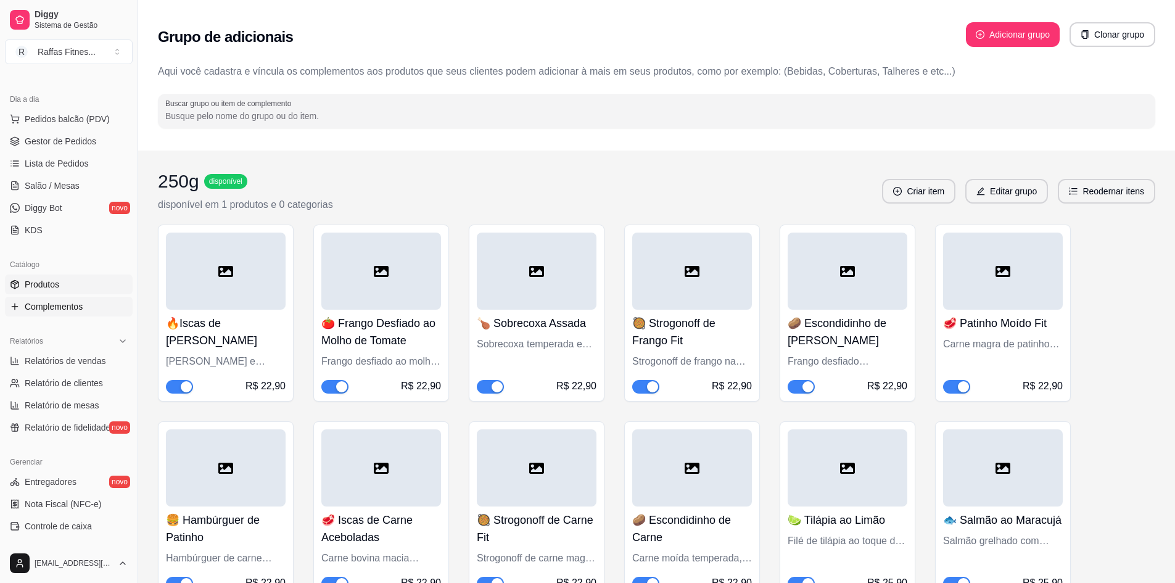
click at [92, 290] on link "Produtos" at bounding box center [69, 284] width 128 height 20
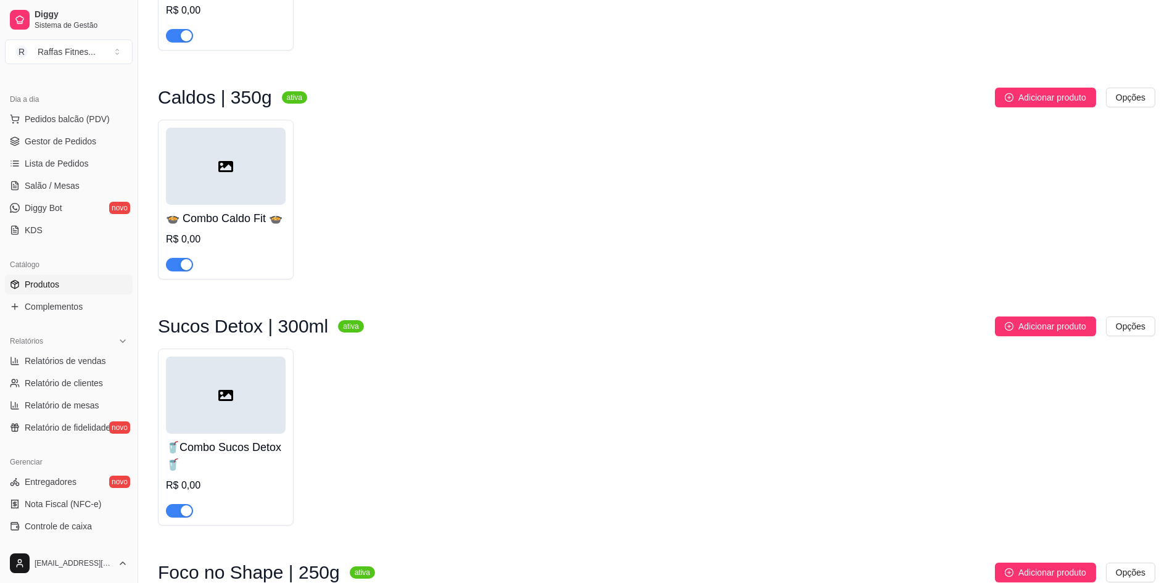
scroll to position [765, 0]
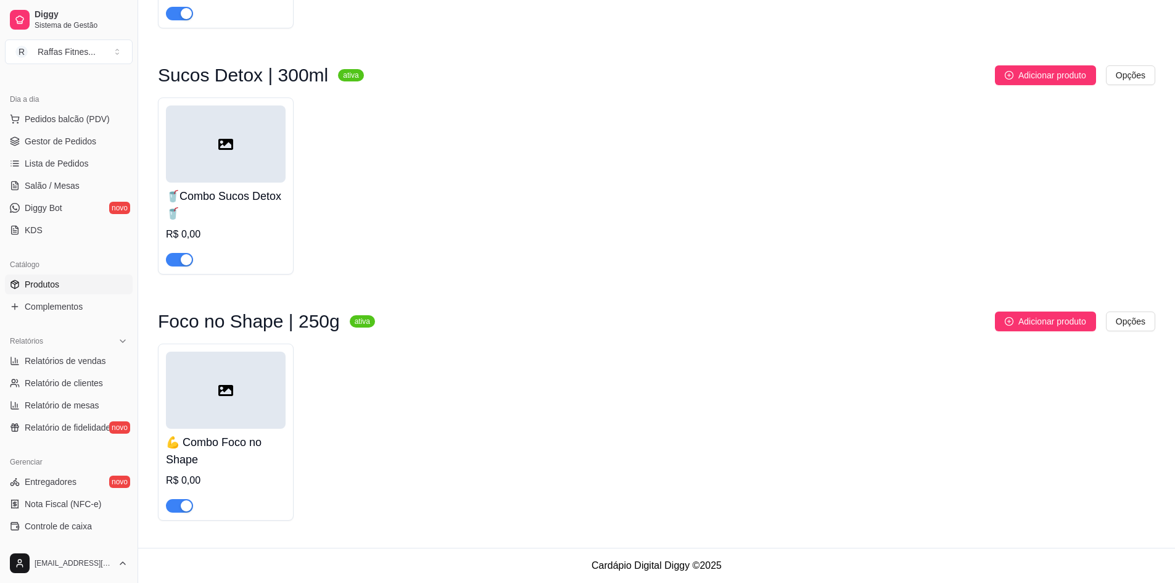
click at [272, 393] on div at bounding box center [226, 389] width 120 height 77
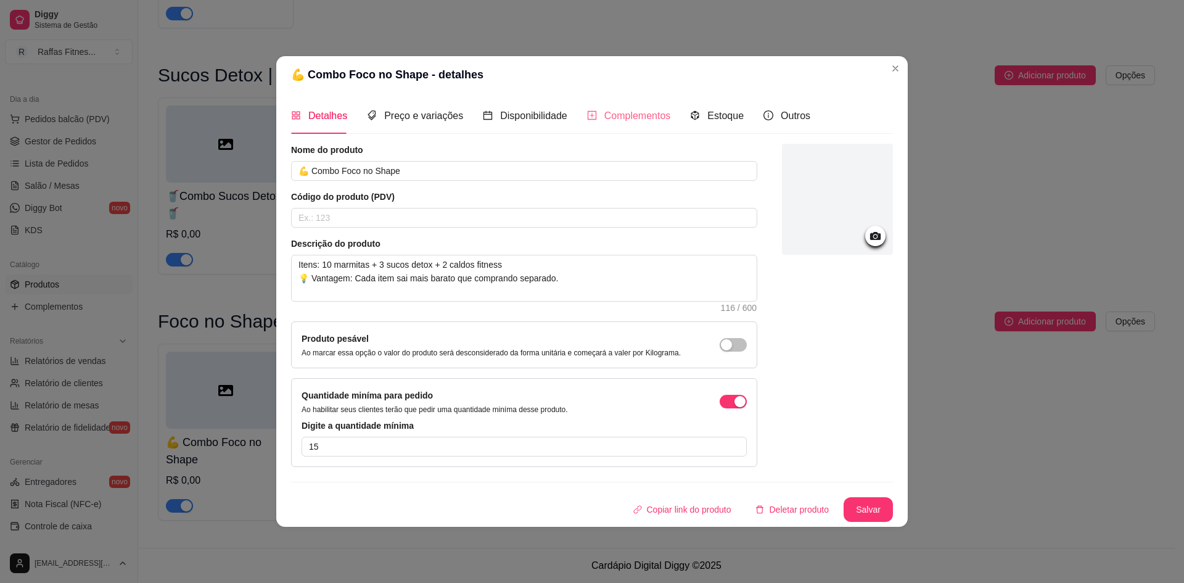
click at [631, 127] on div "Complementos" at bounding box center [629, 115] width 84 height 35
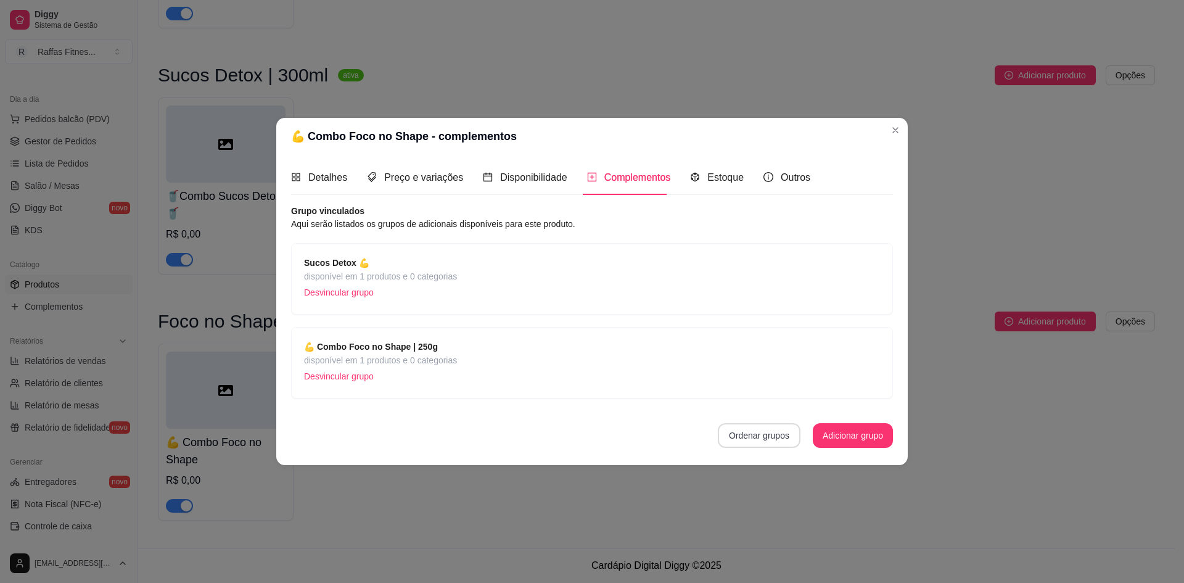
click at [763, 435] on button "Ordenar grupos" at bounding box center [759, 435] width 83 height 25
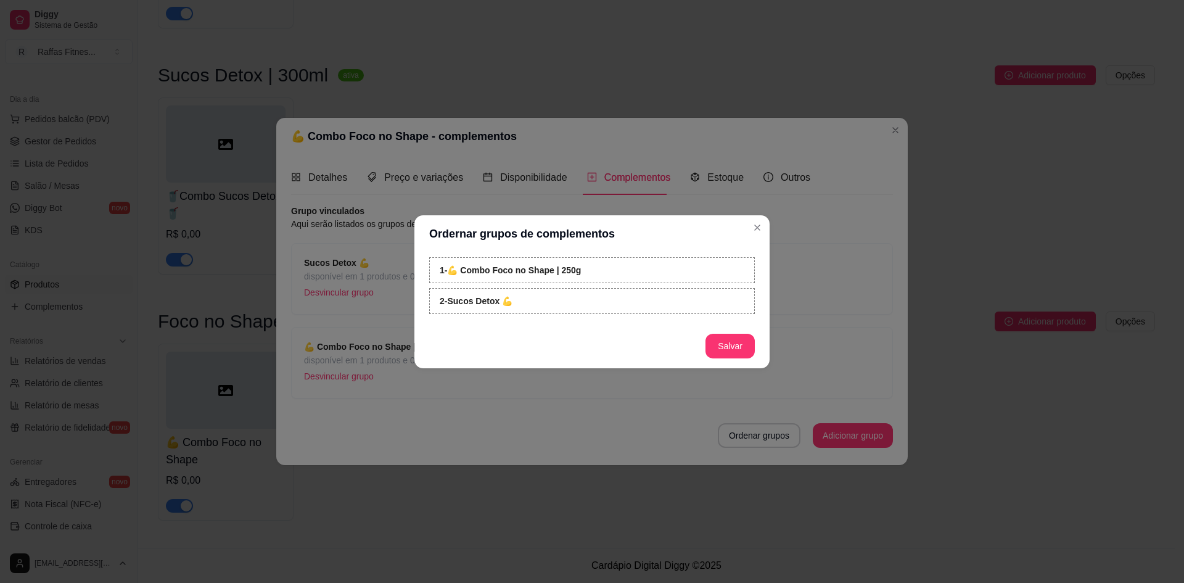
click at [481, 271] on strong "1 - 💪 Combo Foco no Shape | 250g" at bounding box center [510, 270] width 141 height 10
click at [511, 306] on strong "2 - Sucos Detox 💪" at bounding box center [476, 301] width 73 height 10
click at [725, 347] on button "Salvar" at bounding box center [729, 346] width 49 height 25
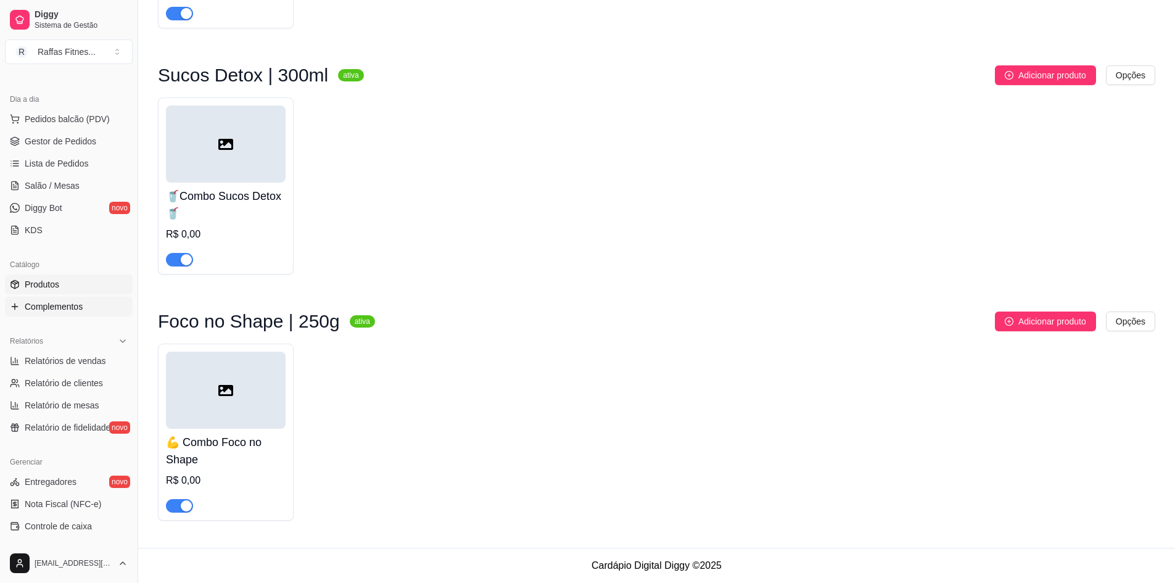
click at [72, 298] on link "Complementos" at bounding box center [69, 307] width 128 height 20
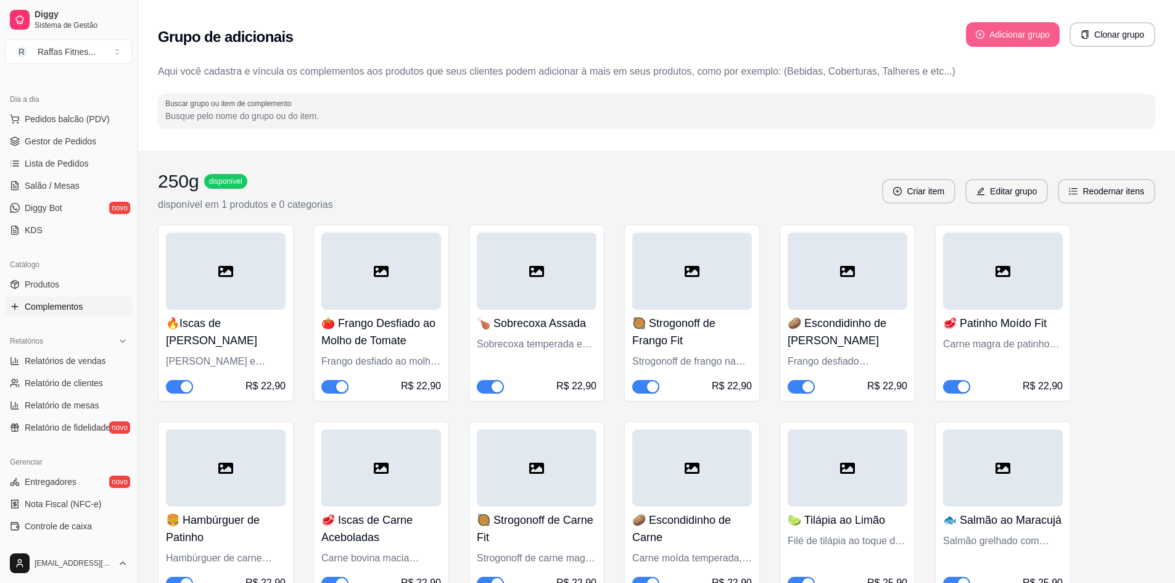
click at [979, 23] on button "Adicionar grupo" at bounding box center [1013, 34] width 94 height 25
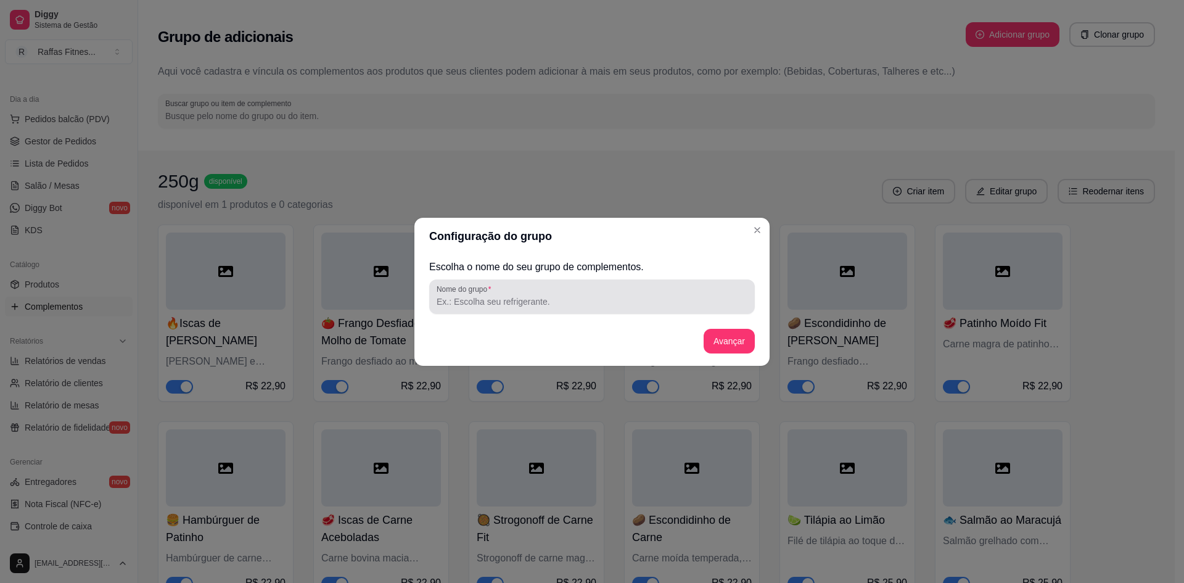
click at [557, 294] on div at bounding box center [592, 296] width 311 height 25
click at [638, 300] on input "Nome do grupo" at bounding box center [592, 301] width 311 height 12
paste input "Caldo Fit 🍲"
click at [437, 309] on div "Nome do grupo Caldo Fit" at bounding box center [592, 296] width 326 height 35
click at [436, 309] on div "Nome do grupo Caldo Fit" at bounding box center [592, 296] width 326 height 35
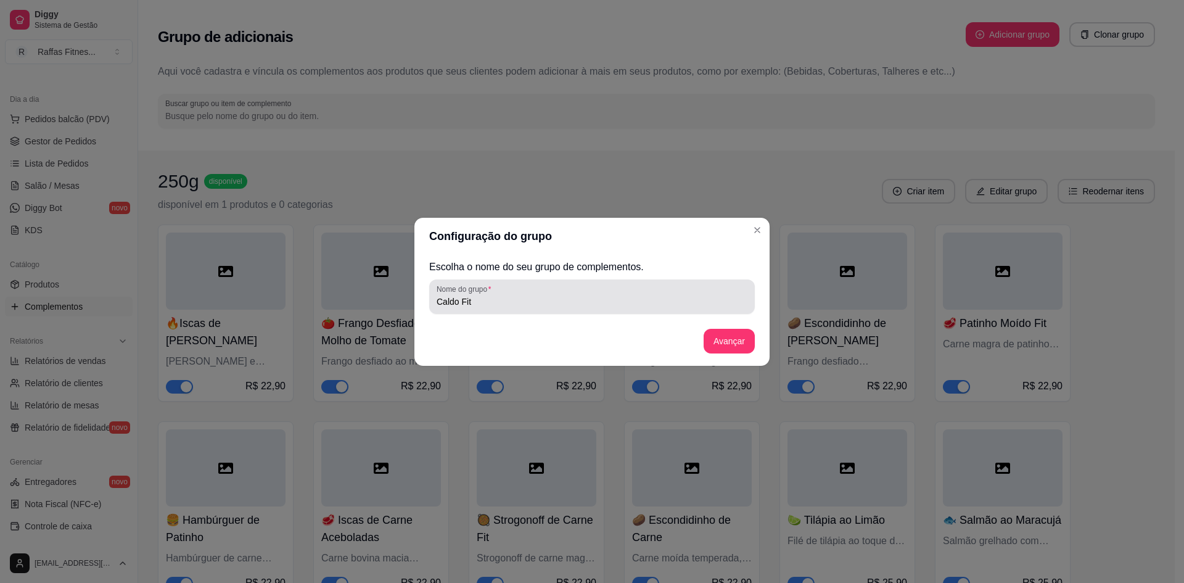
click at [434, 305] on div "Nome do grupo Caldo Fit" at bounding box center [592, 296] width 326 height 35
click at [437, 305] on input "Caldo Fit" at bounding box center [592, 301] width 311 height 12
paste input "💪"
click at [710, 334] on button "Avançar" at bounding box center [729, 341] width 50 height 24
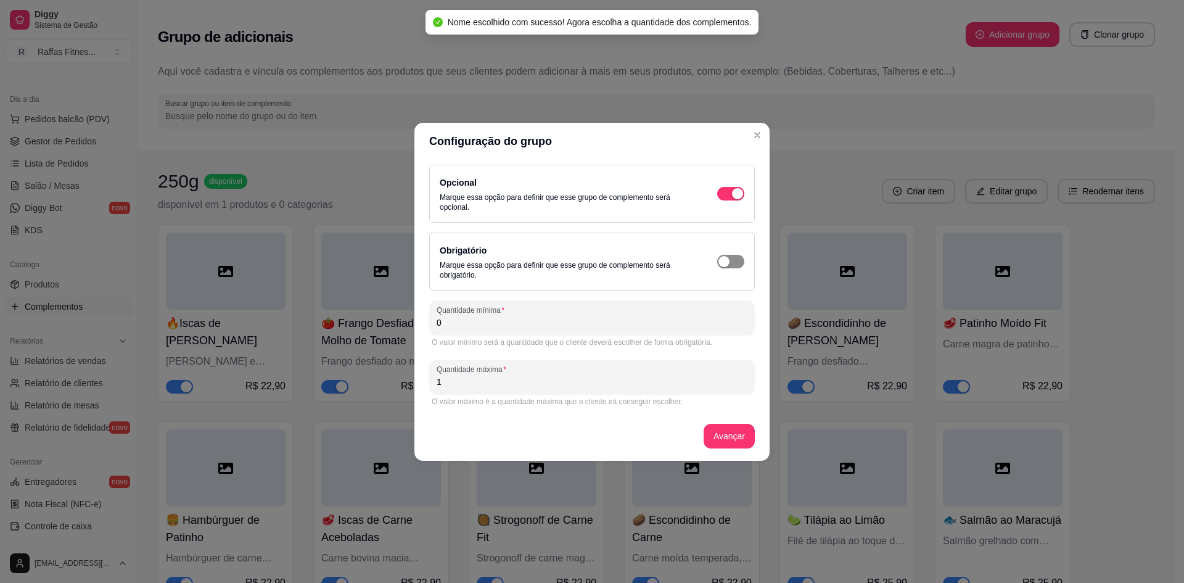
click at [732, 199] on div "button" at bounding box center [737, 193] width 11 height 11
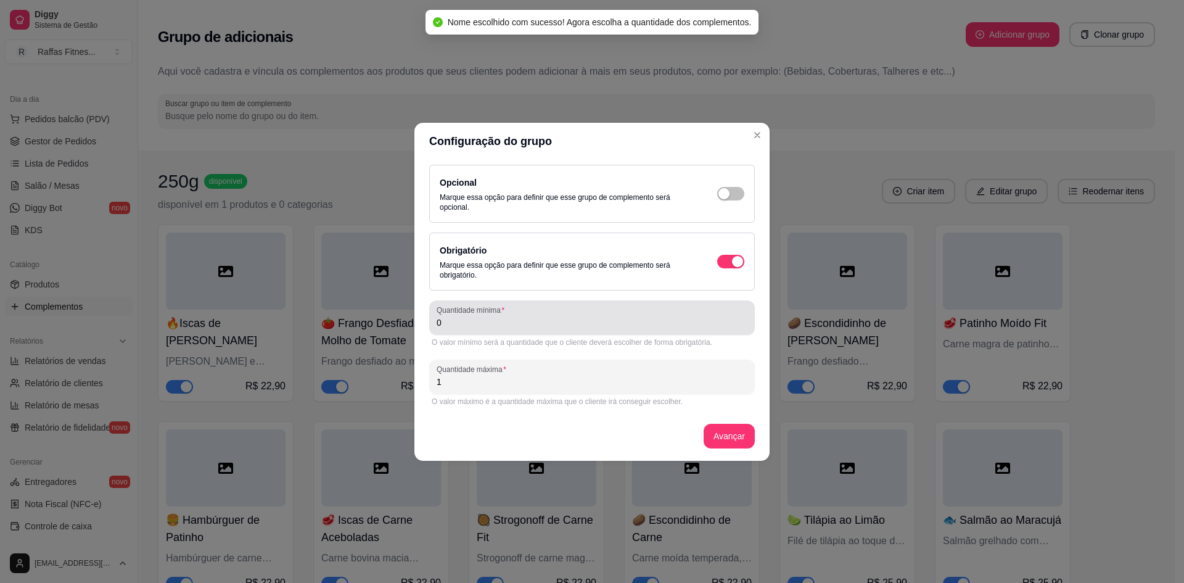
click at [608, 327] on input "0" at bounding box center [592, 322] width 311 height 12
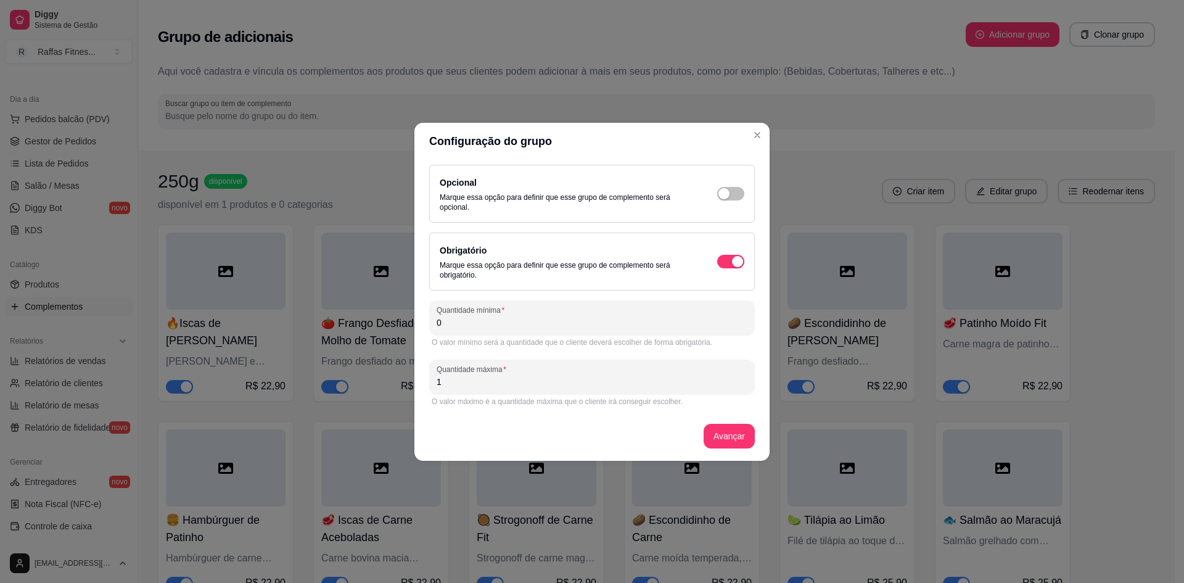
click at [537, 384] on input "1" at bounding box center [592, 382] width 311 height 12
click at [714, 437] on button "Avançar" at bounding box center [729, 436] width 51 height 25
click at [508, 324] on input "0" at bounding box center [592, 322] width 311 height 12
click at [760, 136] on icon "Close" at bounding box center [757, 135] width 10 height 10
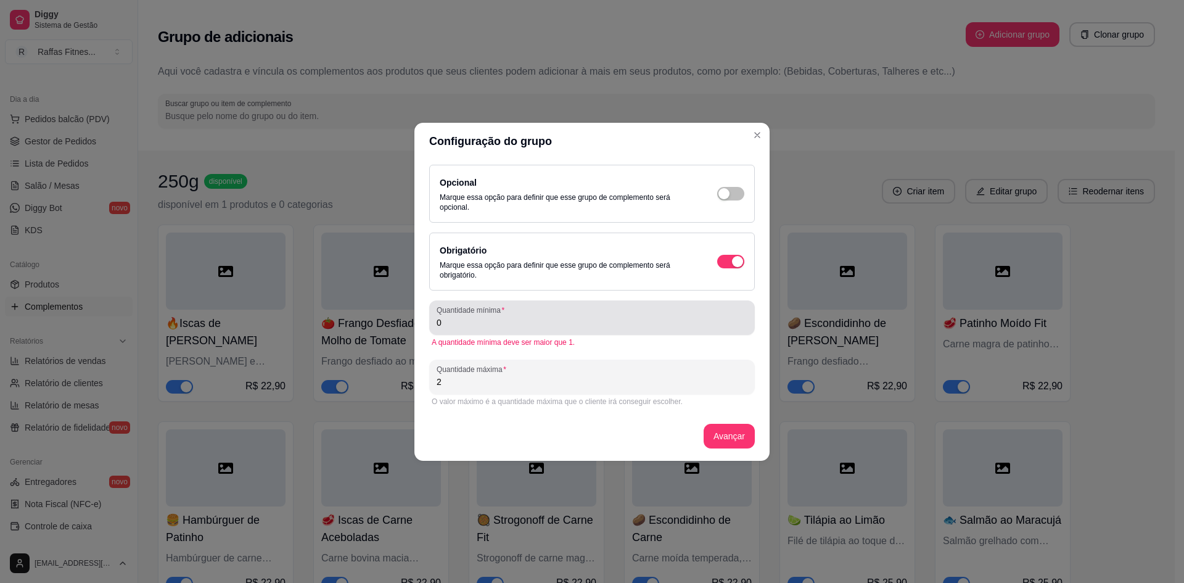
click at [557, 316] on input "0" at bounding box center [592, 322] width 311 height 12
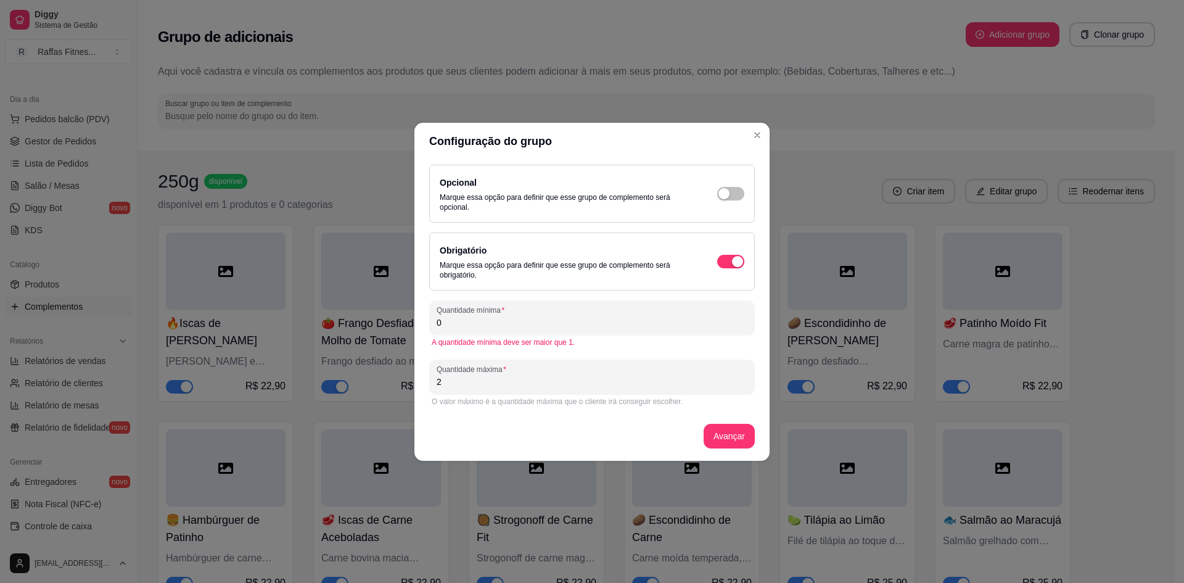
click at [557, 316] on input "0" at bounding box center [592, 322] width 311 height 12
click at [760, 136] on icon "Close" at bounding box center [757, 135] width 10 height 10
click at [302, 128] on div "Configuração do grupo Opcional Marque essa opção para definir que esse grupo de…" at bounding box center [592, 291] width 1184 height 583
click at [334, 163] on div "Configuração do grupo Opcional Marque essa opção para definir que esse grupo de…" at bounding box center [592, 291] width 1184 height 583
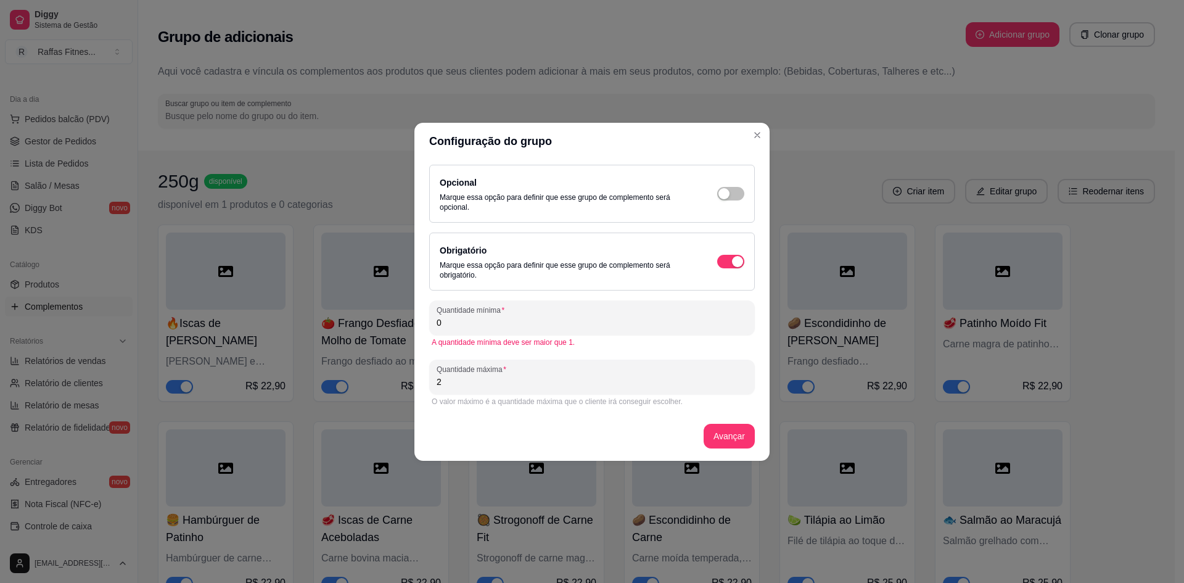
click at [334, 163] on div "Configuração do grupo Opcional Marque essa opção para definir que esse grupo de…" at bounding box center [592, 291] width 1184 height 583
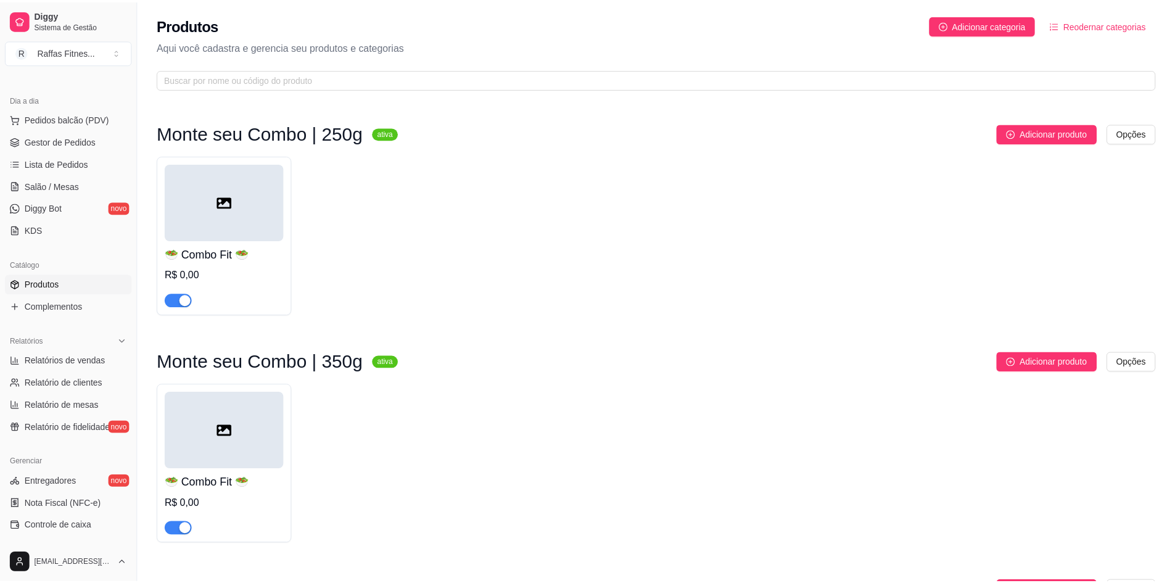
scroll to position [765, 0]
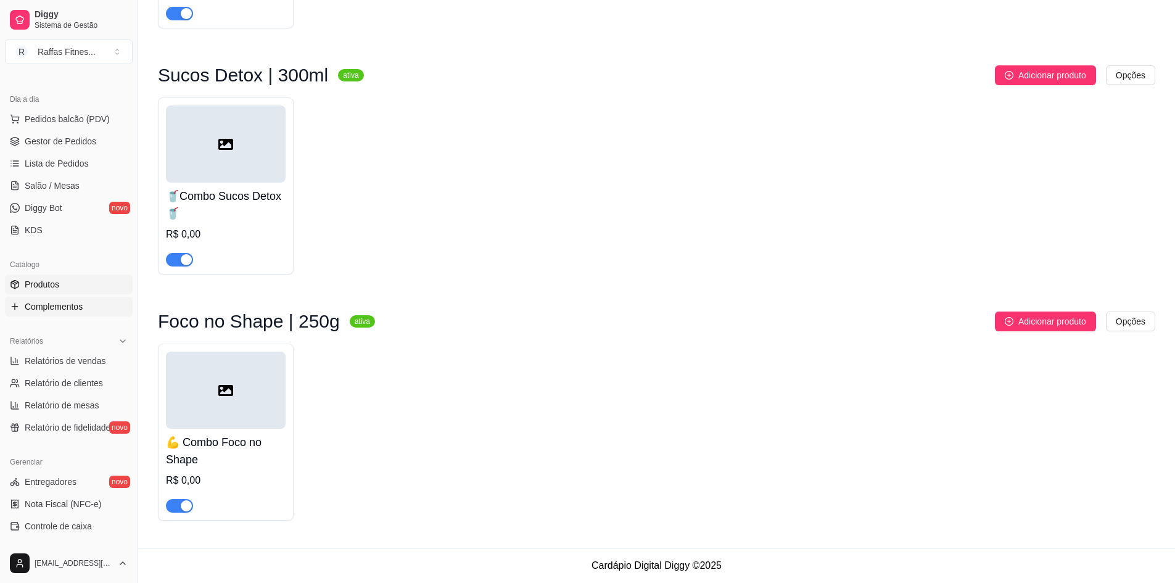
click at [77, 306] on span "Complementos" at bounding box center [54, 306] width 58 height 12
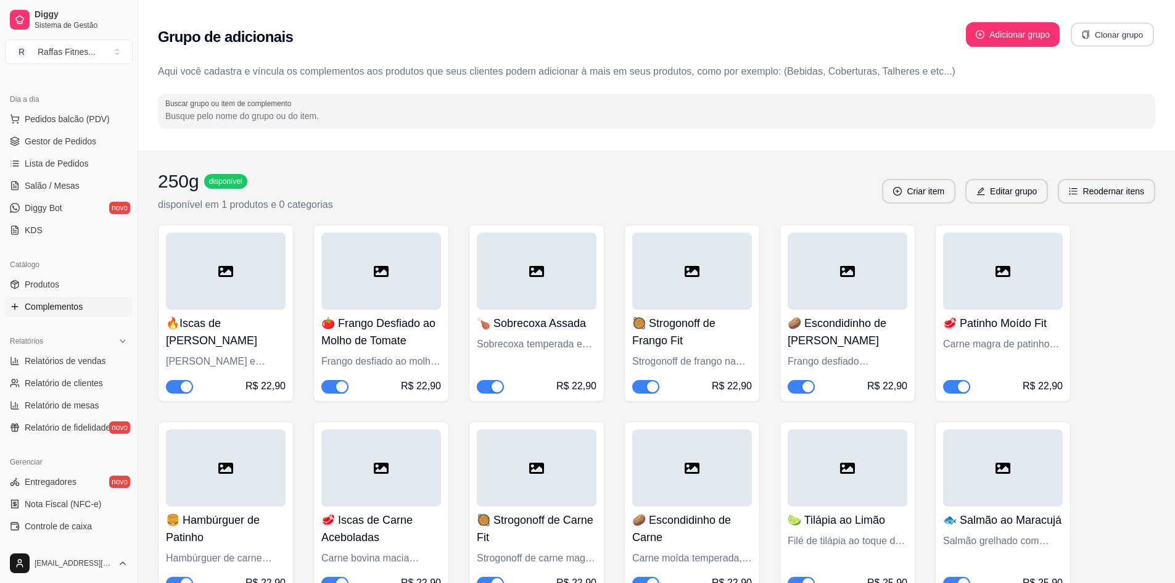
click at [1103, 26] on button "Clonar grupo" at bounding box center [1111, 35] width 83 height 24
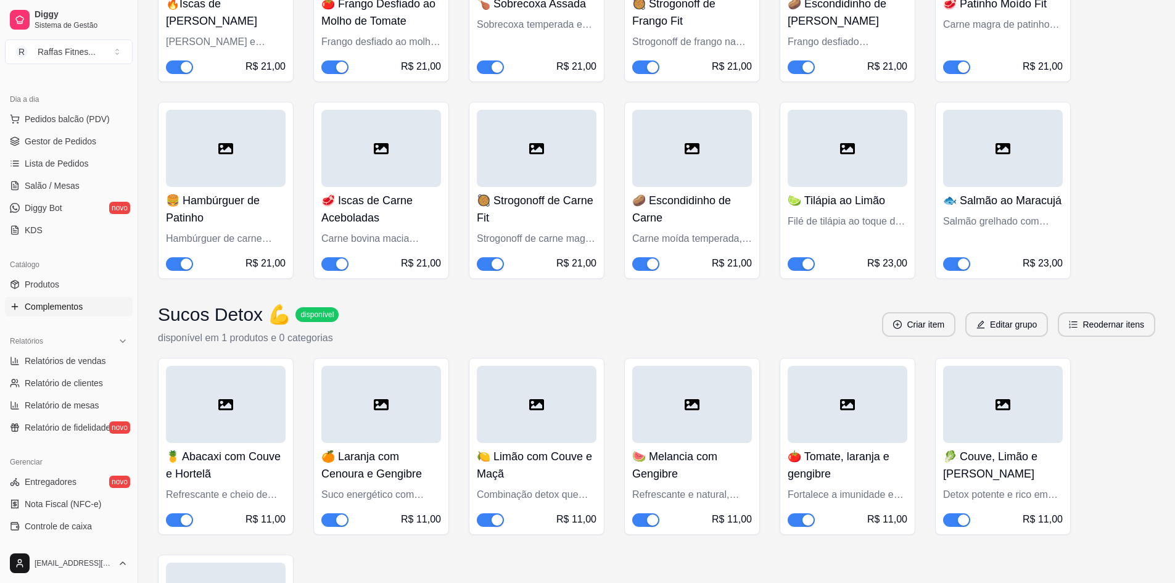
scroll to position [2932, 0]
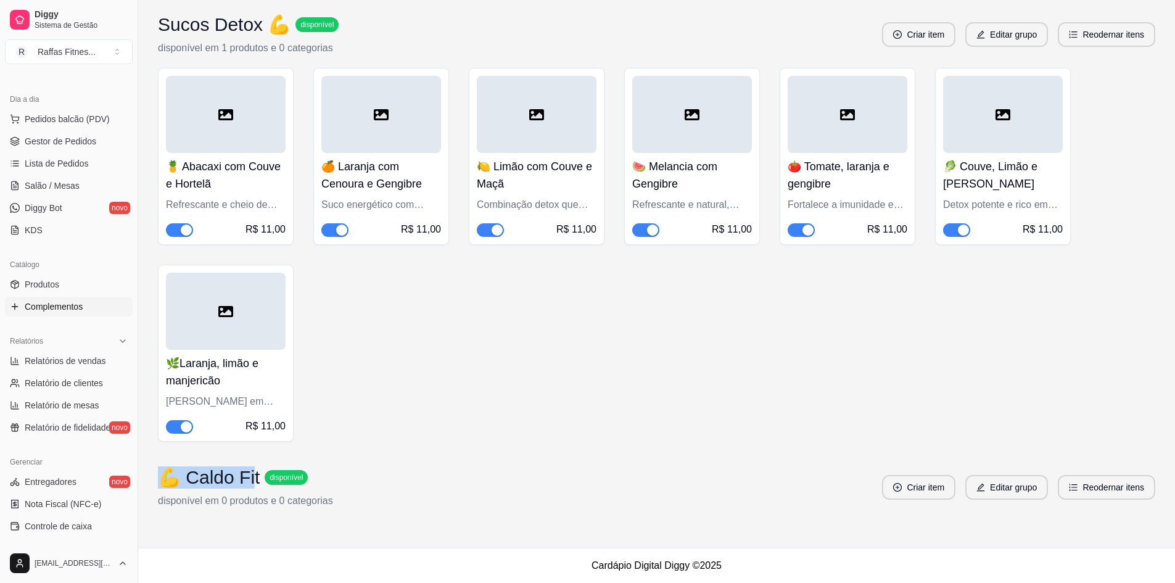
drag, startPoint x: 253, startPoint y: 476, endPoint x: 162, endPoint y: 475, distance: 90.6
click at [162, 475] on h3 "💪 Caldo Fit" at bounding box center [209, 477] width 102 height 22
click at [203, 485] on h3 "💪 Caldo Fit" at bounding box center [209, 477] width 102 height 22
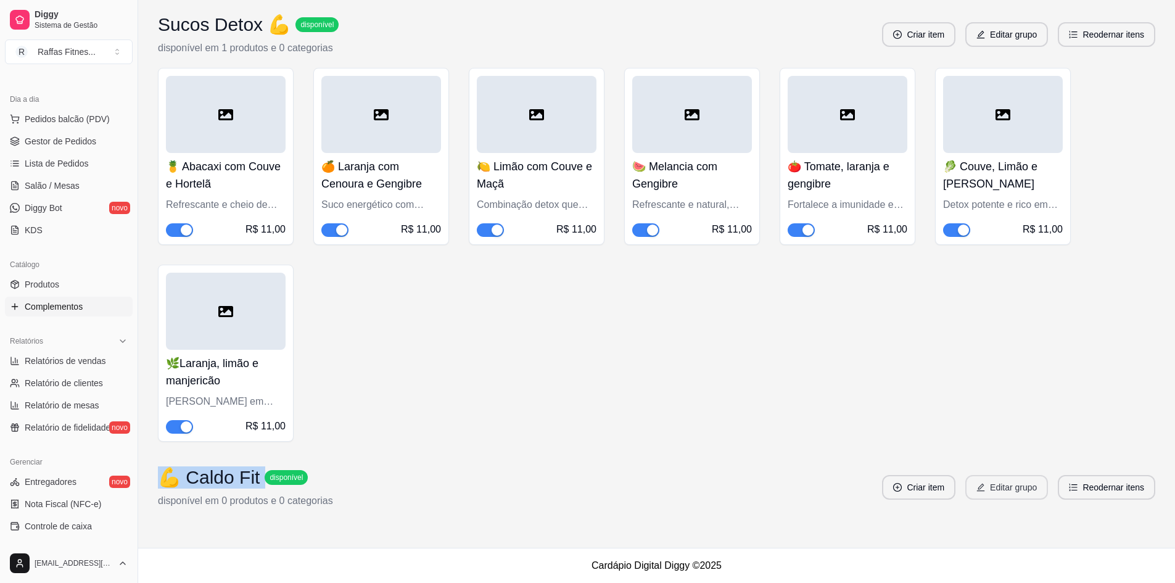
click at [1006, 482] on button "Editar grupo" at bounding box center [1006, 487] width 83 height 25
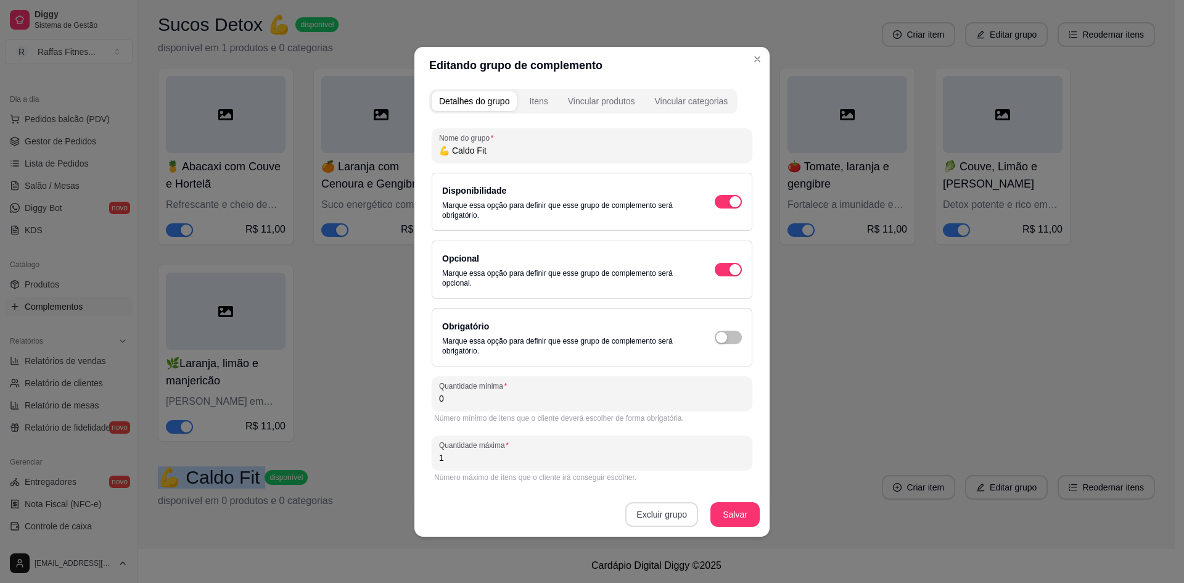
click at [668, 517] on button "Excluir grupo" at bounding box center [661, 514] width 73 height 25
click at [714, 481] on button "Sim" at bounding box center [715, 485] width 38 height 19
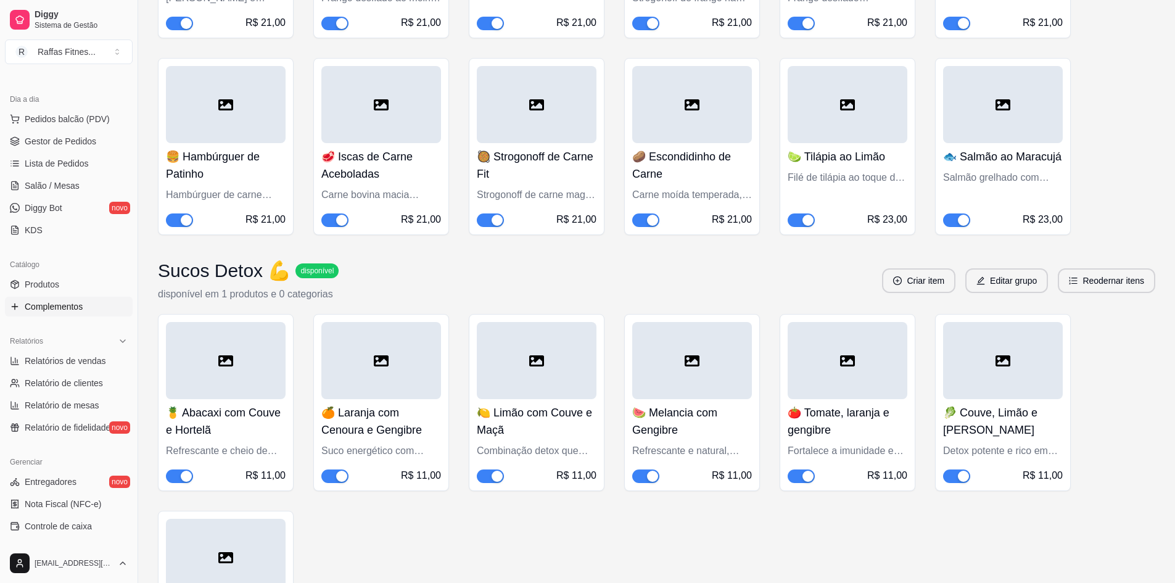
scroll to position [2685, 0]
click at [986, 276] on button "Editar grupo" at bounding box center [1006, 281] width 83 height 25
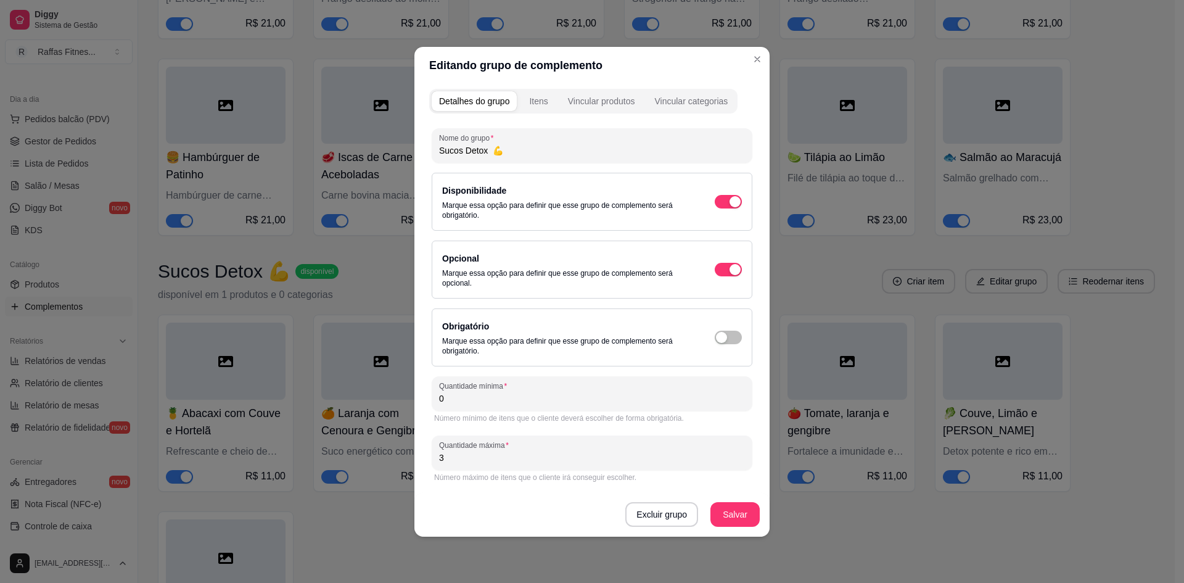
drag, startPoint x: 504, startPoint y: 149, endPoint x: 494, endPoint y: 150, distance: 10.6
click at [494, 150] on input "Sucos Detox 💪" at bounding box center [592, 150] width 306 height 12
click at [443, 153] on input "Sucos Detox 💪" at bounding box center [592, 150] width 306 height 12
drag, startPoint x: 496, startPoint y: 153, endPoint x: 506, endPoint y: 152, distance: 9.9
click at [506, 152] on input "Sucos Detox 💪" at bounding box center [592, 150] width 306 height 12
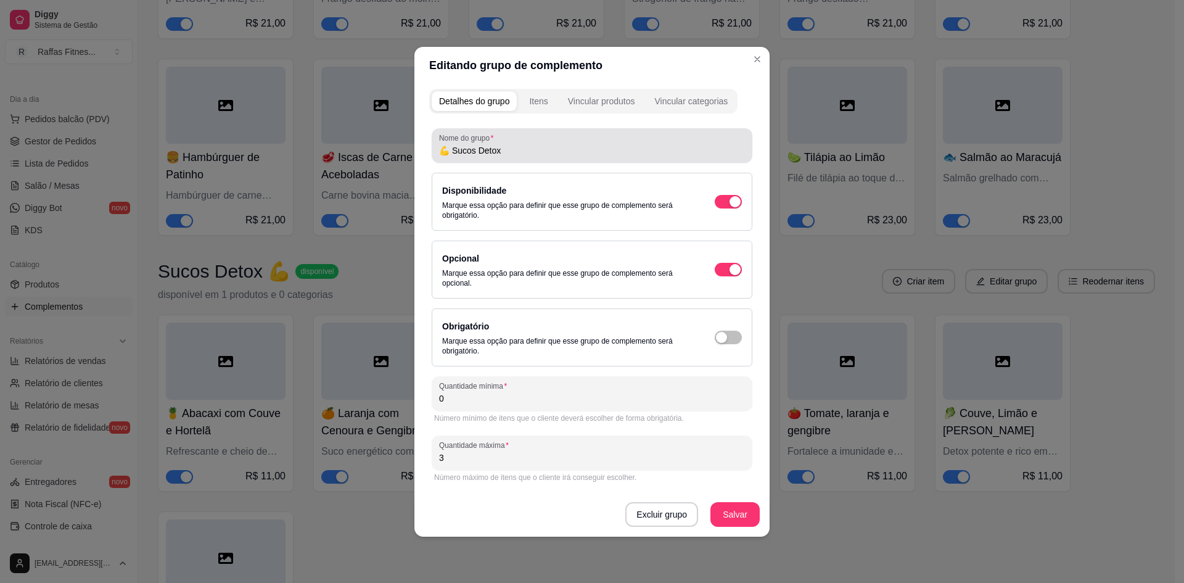
click at [523, 162] on div "Nome do grupo 💪 Sucos Detox" at bounding box center [592, 145] width 321 height 35
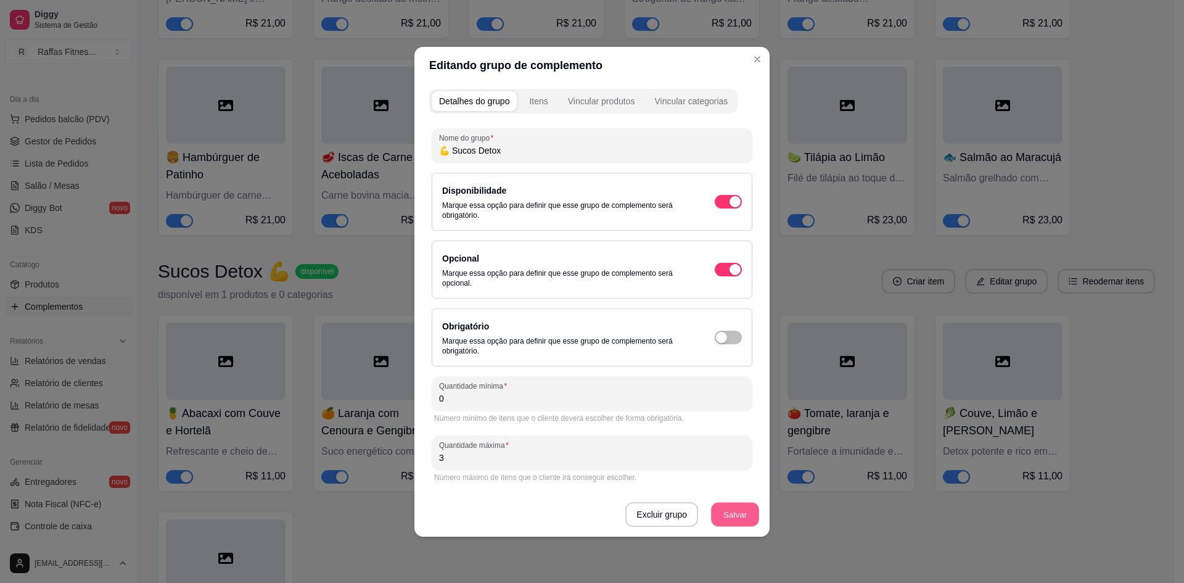
click at [731, 517] on button "Salvar" at bounding box center [735, 514] width 48 height 24
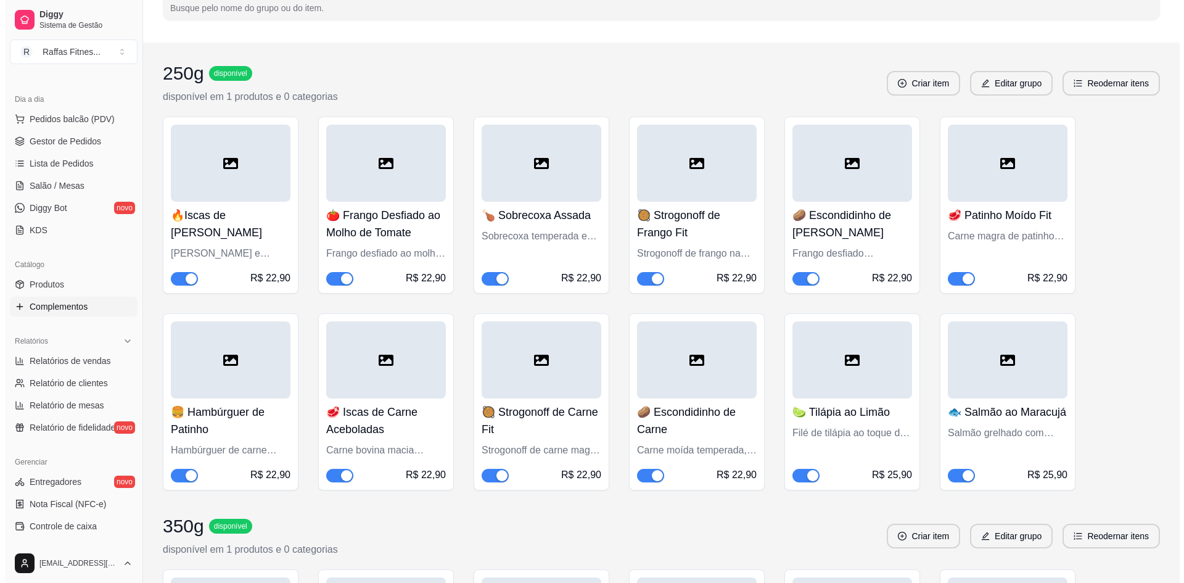
scroll to position [0, 0]
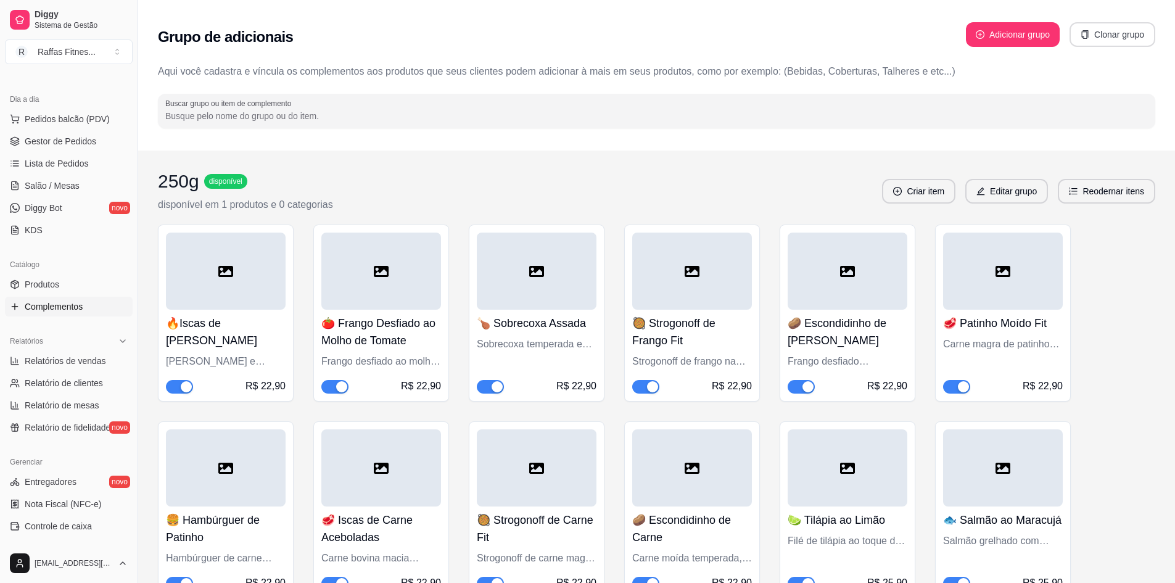
click at [1095, 37] on button "Clonar grupo" at bounding box center [1112, 34] width 86 height 25
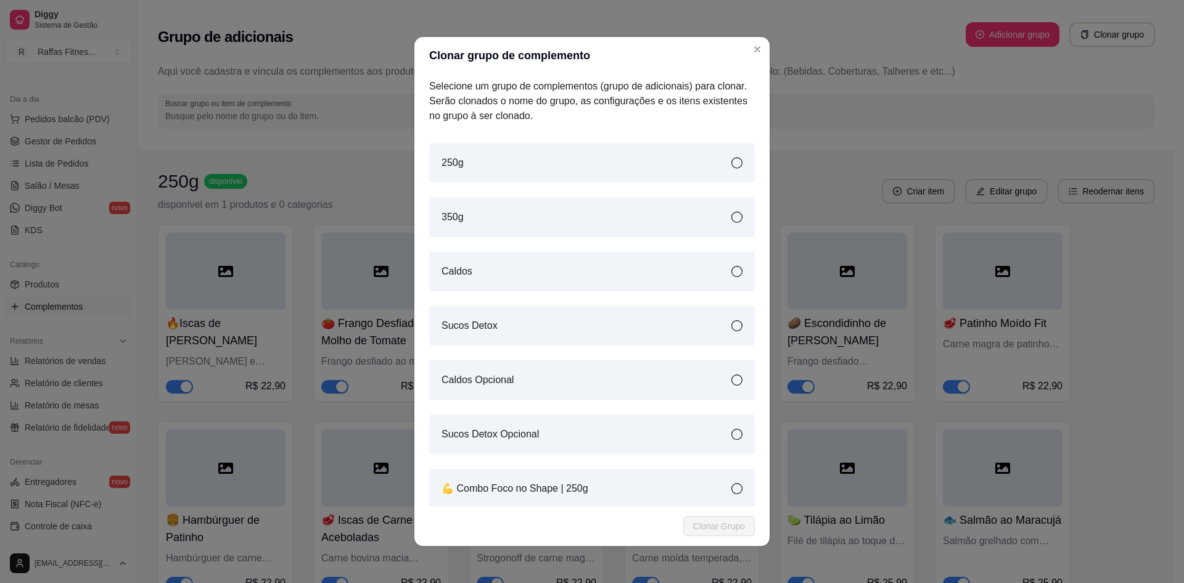
click at [627, 278] on div "Caldos" at bounding box center [592, 271] width 326 height 39
click at [734, 521] on span "Clonar Grupo" at bounding box center [719, 526] width 52 height 14
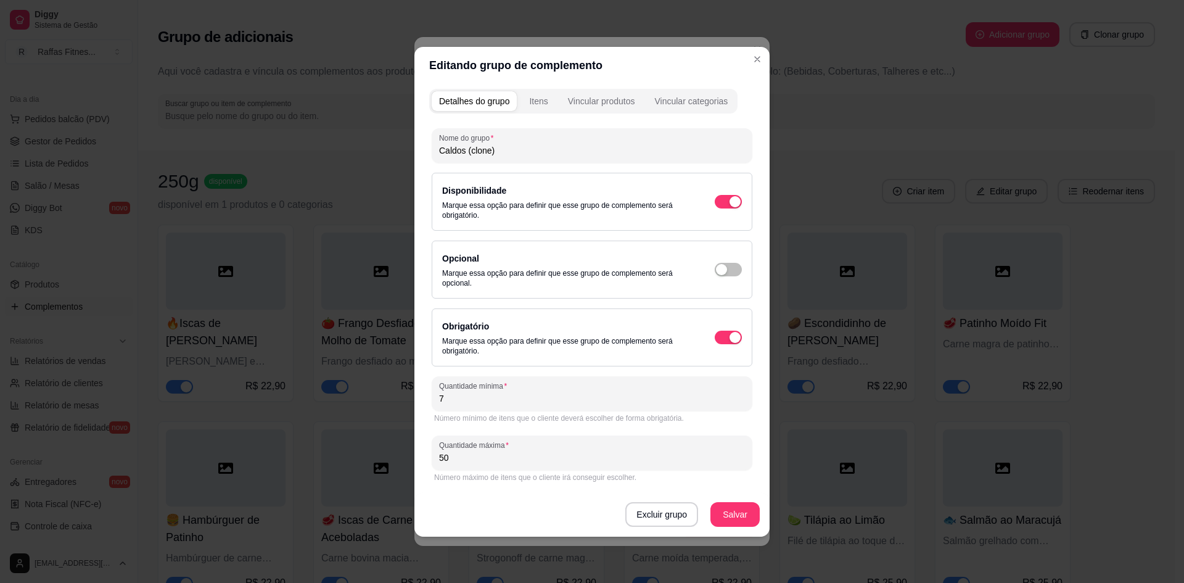
drag, startPoint x: 467, startPoint y: 156, endPoint x: 506, endPoint y: 160, distance: 39.7
click at [506, 160] on div "Nome do grupo Caldos (clone)" at bounding box center [592, 145] width 321 height 35
click at [458, 154] on input "Caldos" at bounding box center [592, 150] width 306 height 12
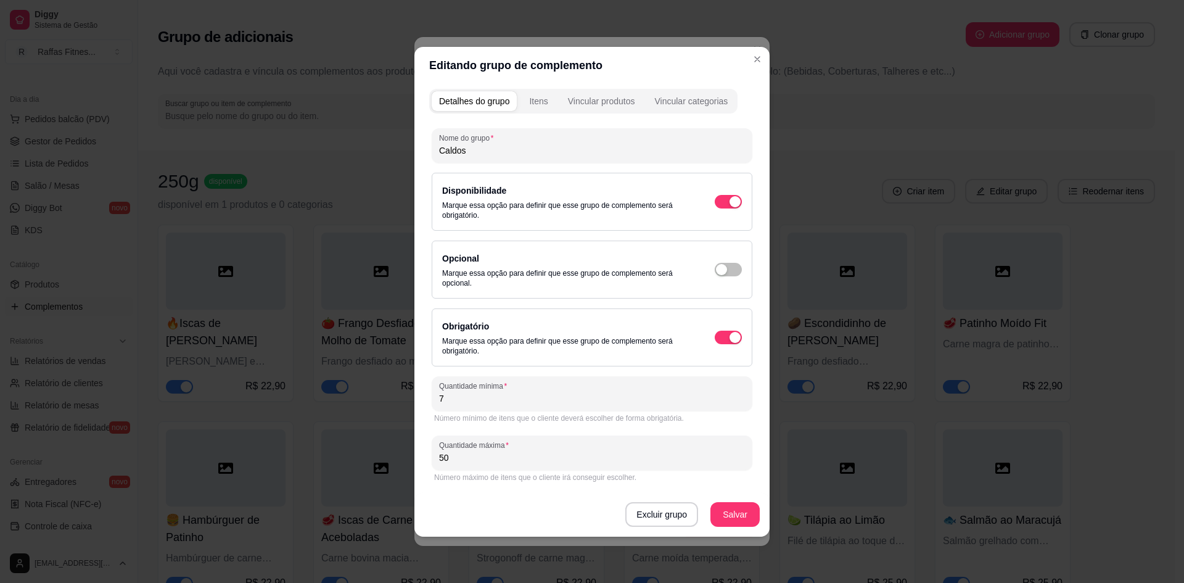
paste input "💪 Caldo Fit"
click at [496, 150] on input "💪 Caldo Fit" at bounding box center [592, 150] width 306 height 12
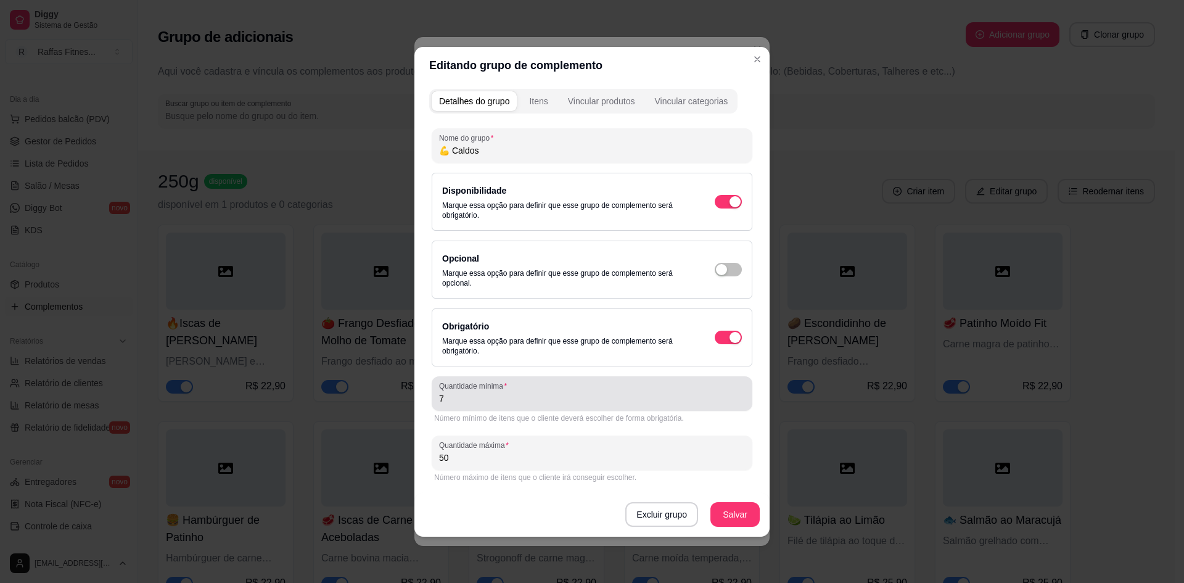
click at [561, 382] on div "Quantidade mínima 7" at bounding box center [592, 393] width 321 height 35
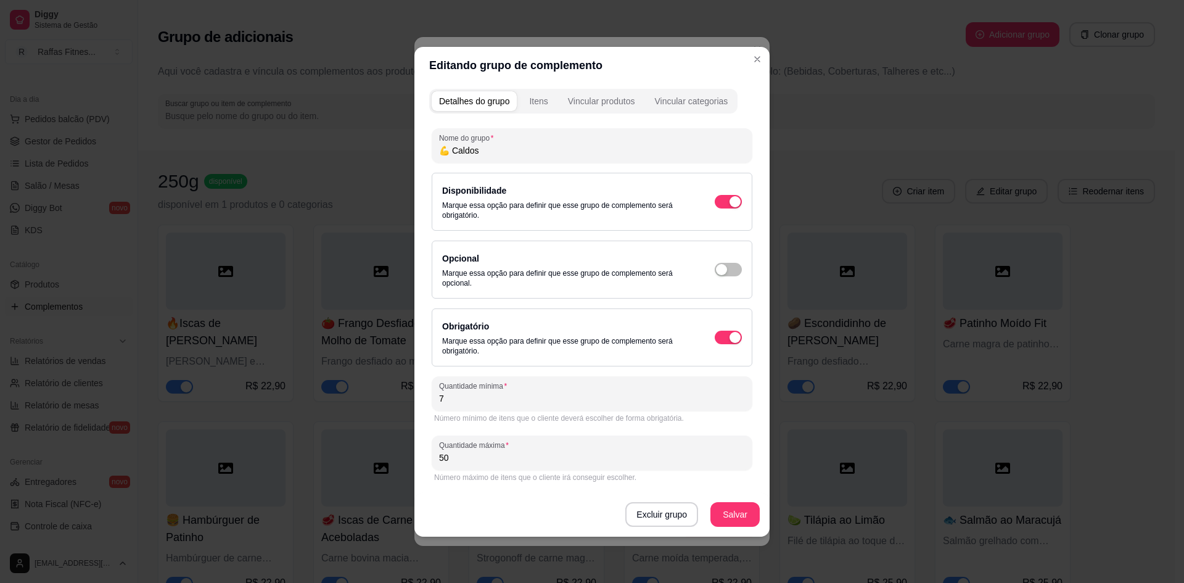
click at [566, 400] on input "7" at bounding box center [592, 398] width 306 height 12
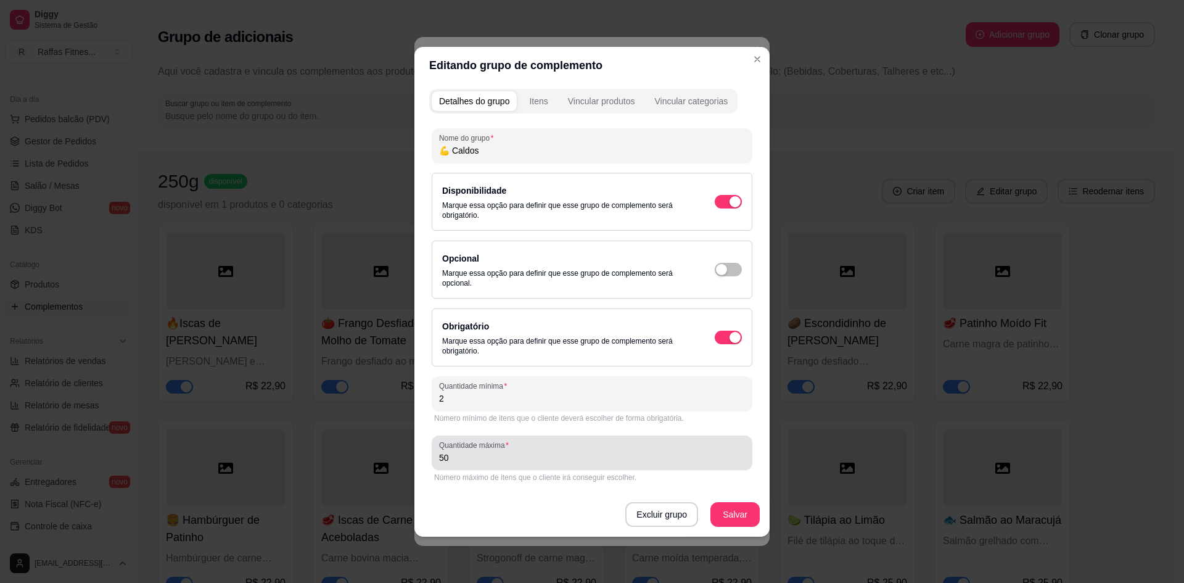
click at [480, 457] on input "50" at bounding box center [592, 457] width 306 height 12
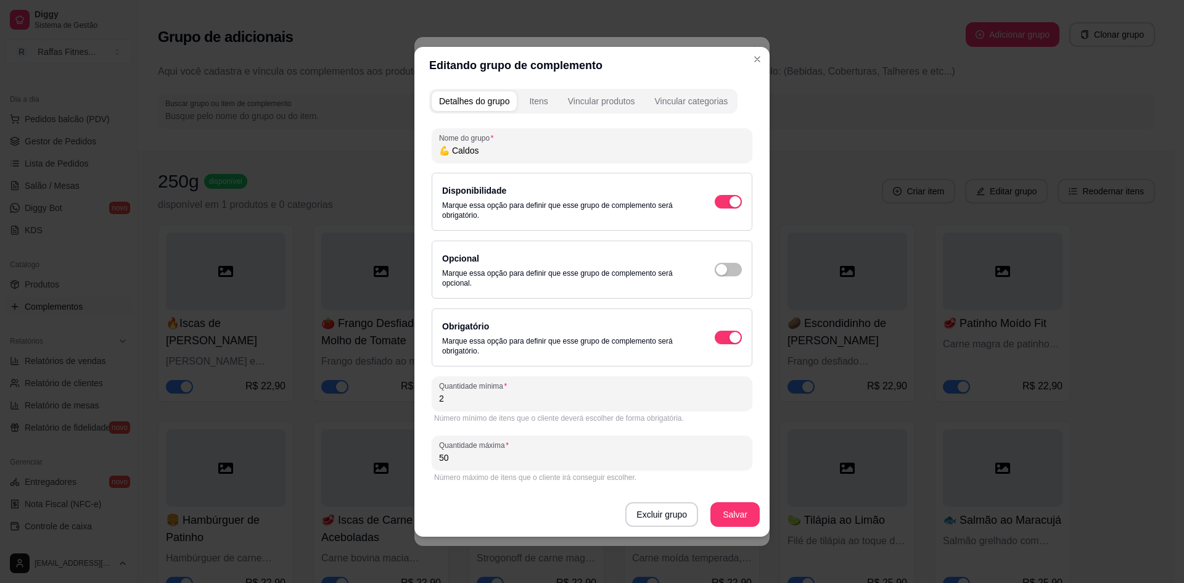
click at [480, 457] on input "50" at bounding box center [592, 457] width 306 height 12
click at [535, 102] on div "Itens" at bounding box center [538, 101] width 18 height 12
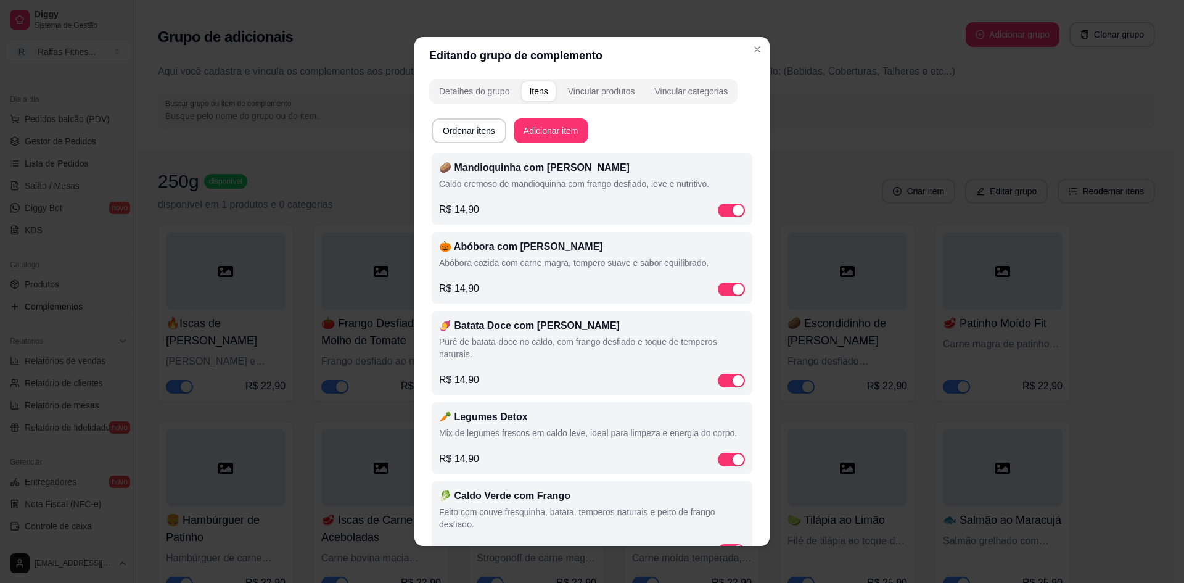
click at [521, 203] on div "R$ 14,90" at bounding box center [592, 209] width 306 height 15
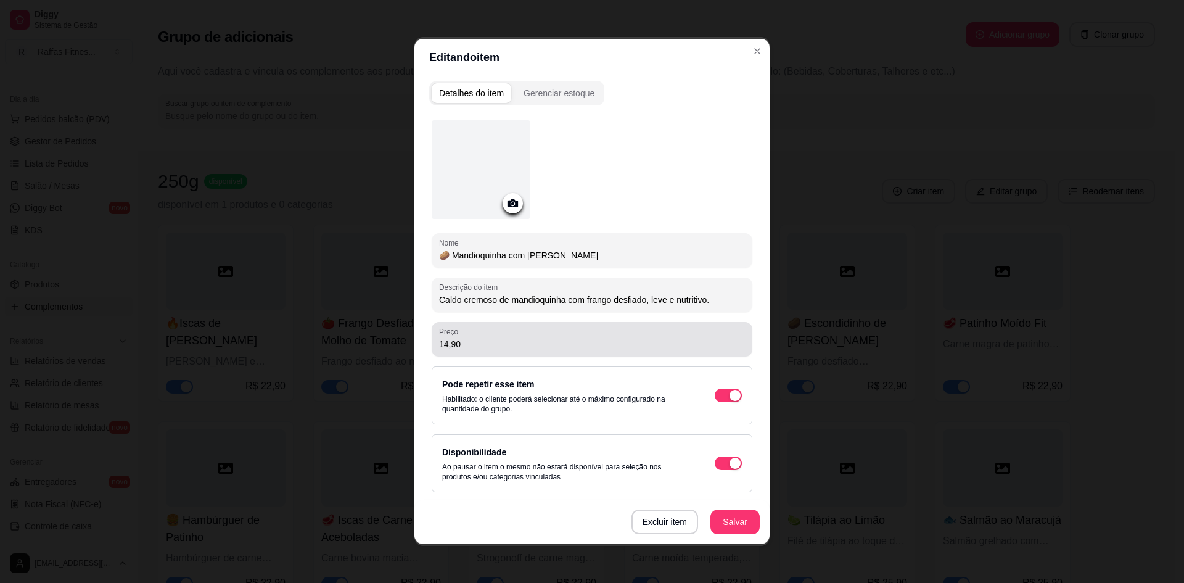
click at [492, 334] on div "14,90" at bounding box center [592, 339] width 306 height 25
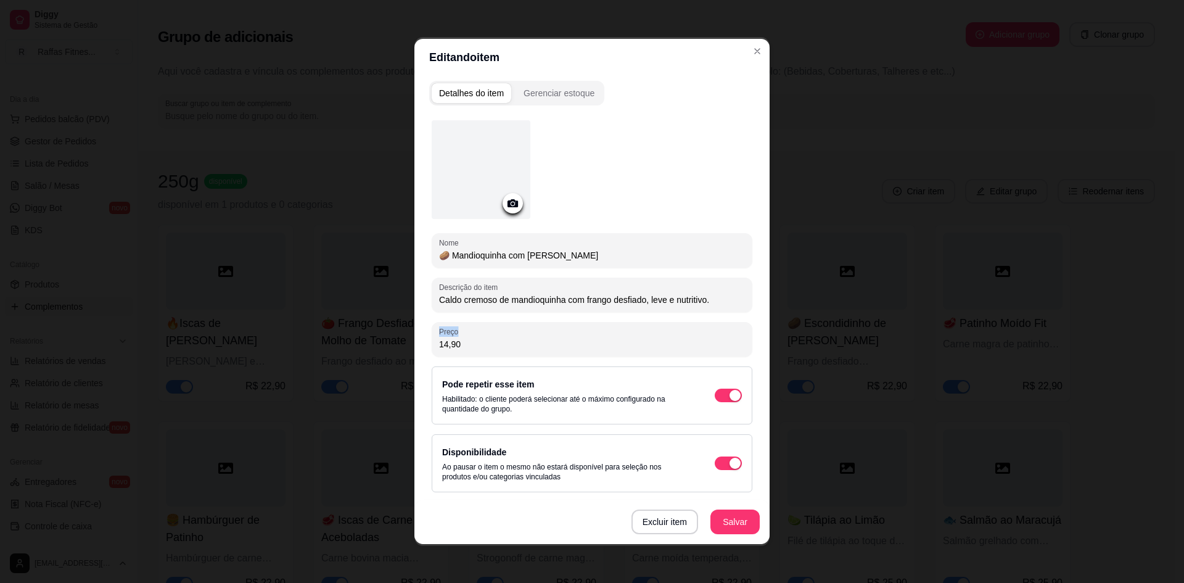
click at [492, 334] on div "14,90" at bounding box center [592, 339] width 306 height 25
click at [491, 354] on div "Preço 14,90" at bounding box center [592, 339] width 321 height 35
click at [478, 342] on input "14,90" at bounding box center [592, 344] width 306 height 12
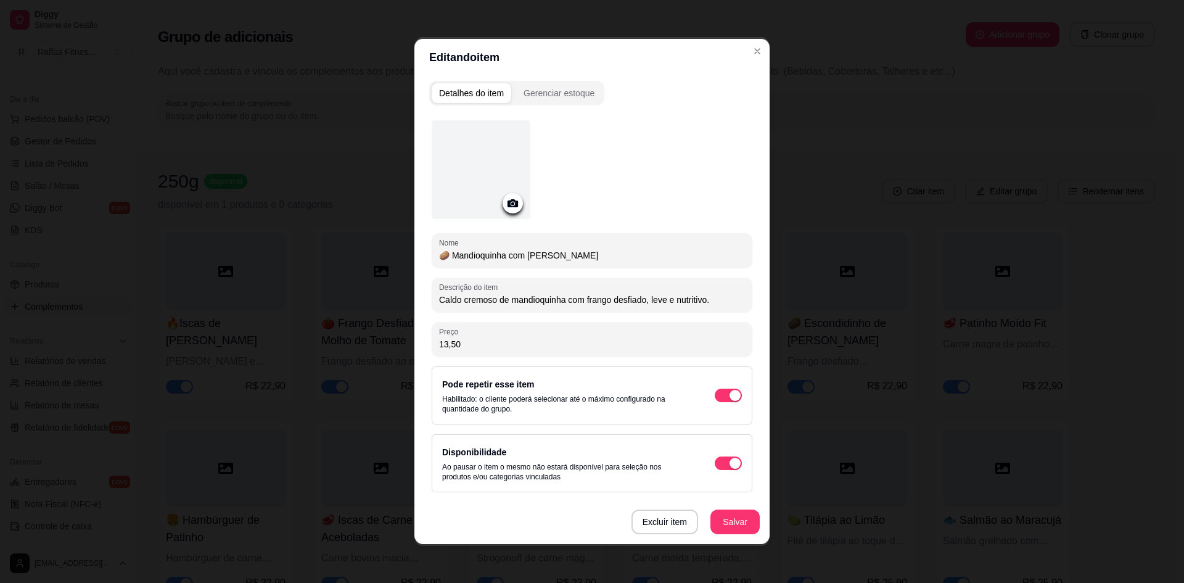
click at [474, 341] on input "13,50" at bounding box center [592, 344] width 306 height 12
click at [751, 515] on button "Salvar" at bounding box center [734, 521] width 49 height 25
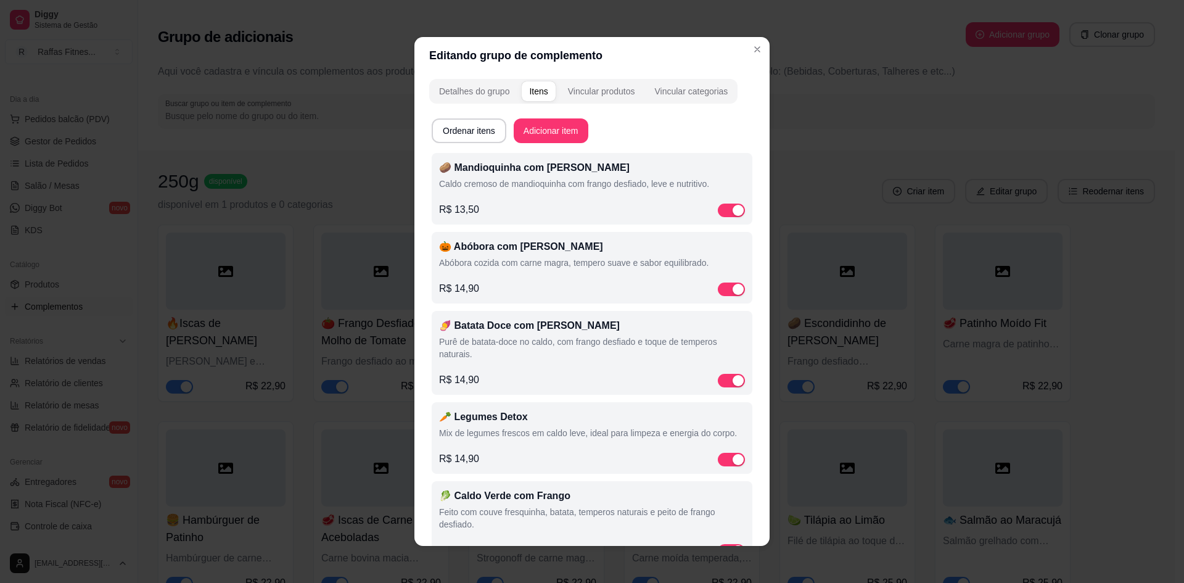
click at [556, 272] on div "🎃 Abóbora com Carne Moída Abóbora cozida com carne magra, tempero suave e sabor…" at bounding box center [592, 256] width 306 height 35
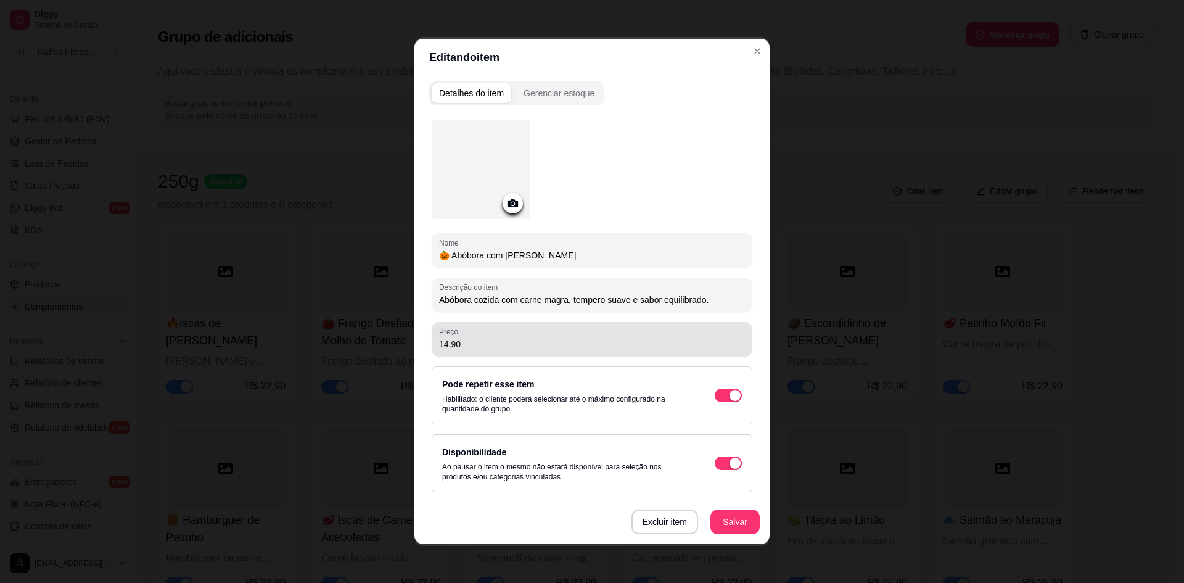
click at [535, 333] on div "14,90" at bounding box center [592, 339] width 306 height 25
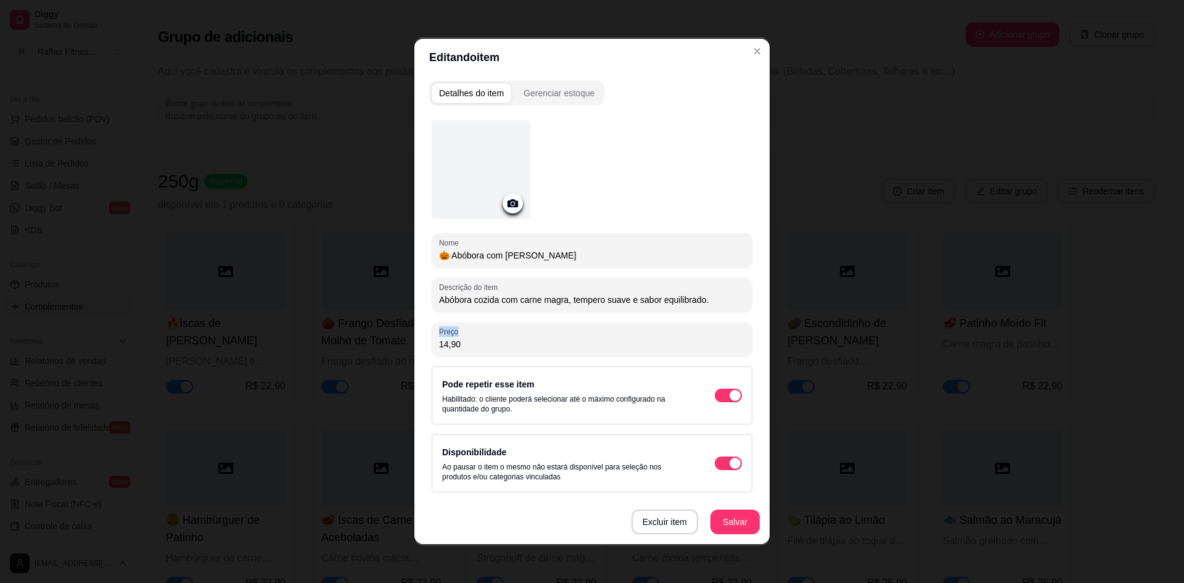
click at [535, 333] on div "14,90" at bounding box center [592, 339] width 306 height 25
click at [535, 340] on input "14,90" at bounding box center [592, 344] width 306 height 12
click at [536, 342] on input "14,90" at bounding box center [592, 344] width 306 height 12
click at [525, 343] on input "14,90" at bounding box center [592, 344] width 306 height 12
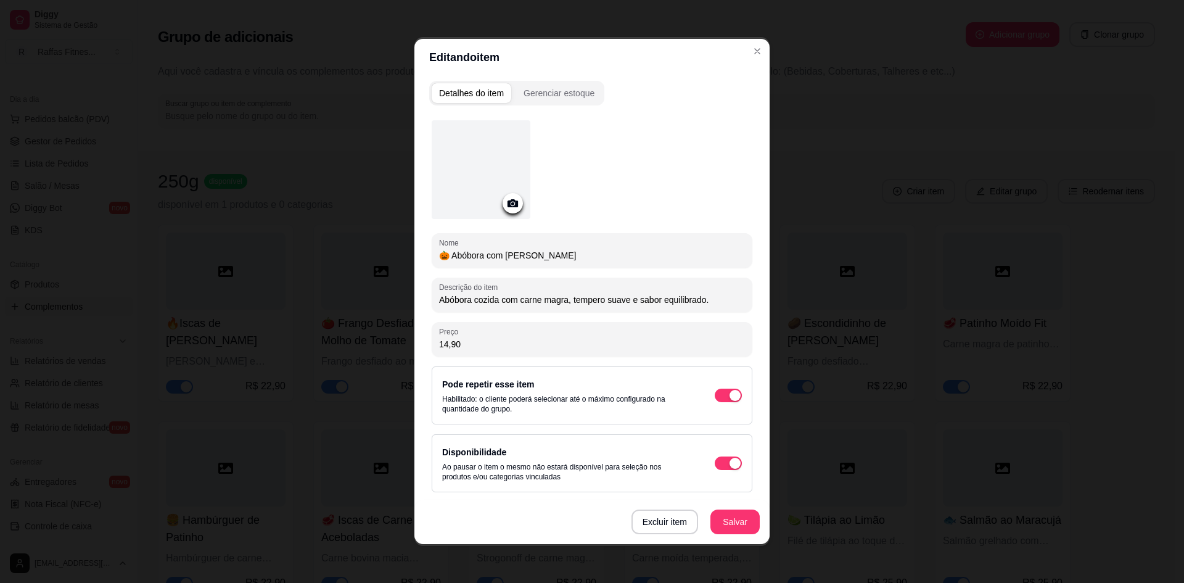
click at [525, 343] on input "14,90" at bounding box center [592, 344] width 306 height 12
paste input "3,5"
click at [724, 528] on button "Salvar" at bounding box center [735, 522] width 48 height 24
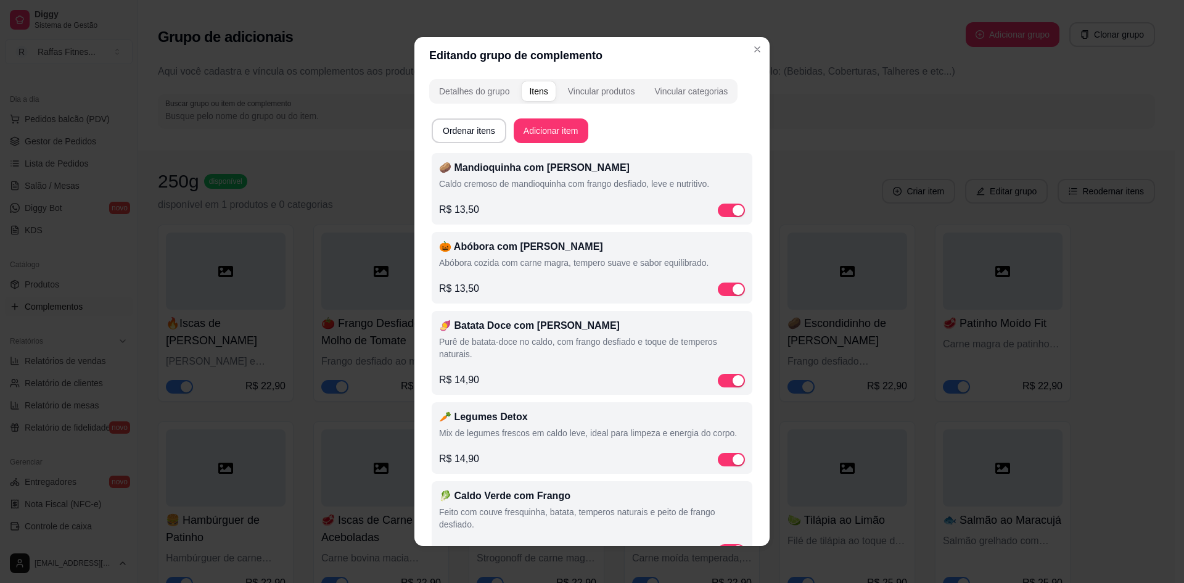
click at [534, 368] on div "🍠 Batata Doce com Frango Purê de batata-doce no caldo, com frango desfiado e to…" at bounding box center [592, 352] width 306 height 69
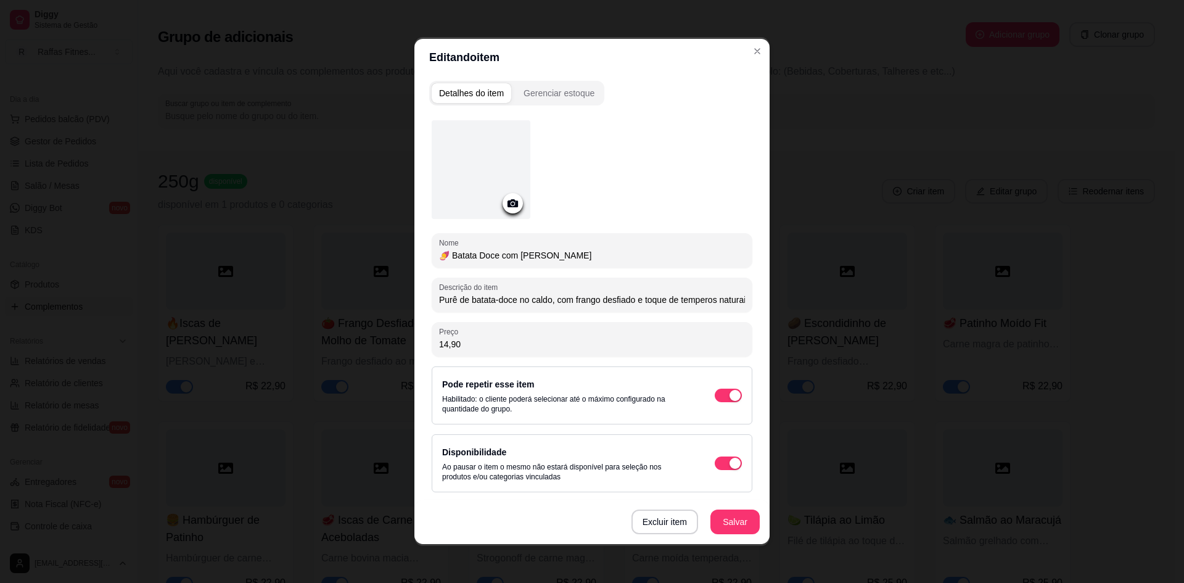
drag, startPoint x: 528, startPoint y: 350, endPoint x: 432, endPoint y: 339, distance: 96.8
click at [432, 339] on div "Preço 14,90" at bounding box center [592, 339] width 321 height 35
paste input "3,5"
click at [733, 520] on button "Salvar" at bounding box center [735, 522] width 48 height 24
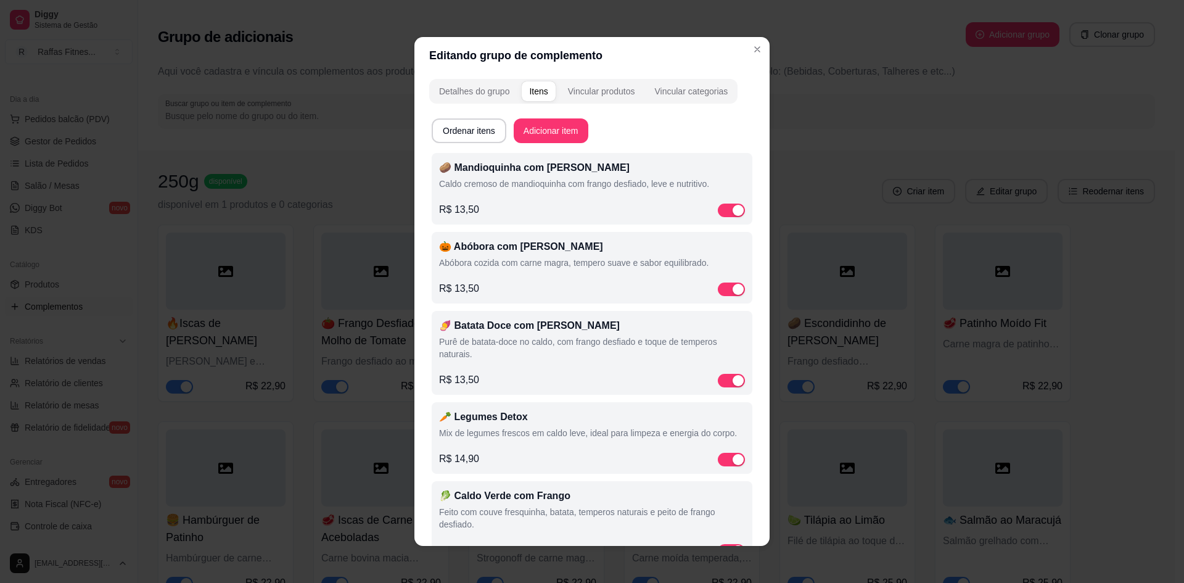
click at [528, 427] on div "🥕 Legumes Detox Mix de legumes frescos em caldo leve, ideal para limpeza e ener…" at bounding box center [592, 426] width 306 height 35
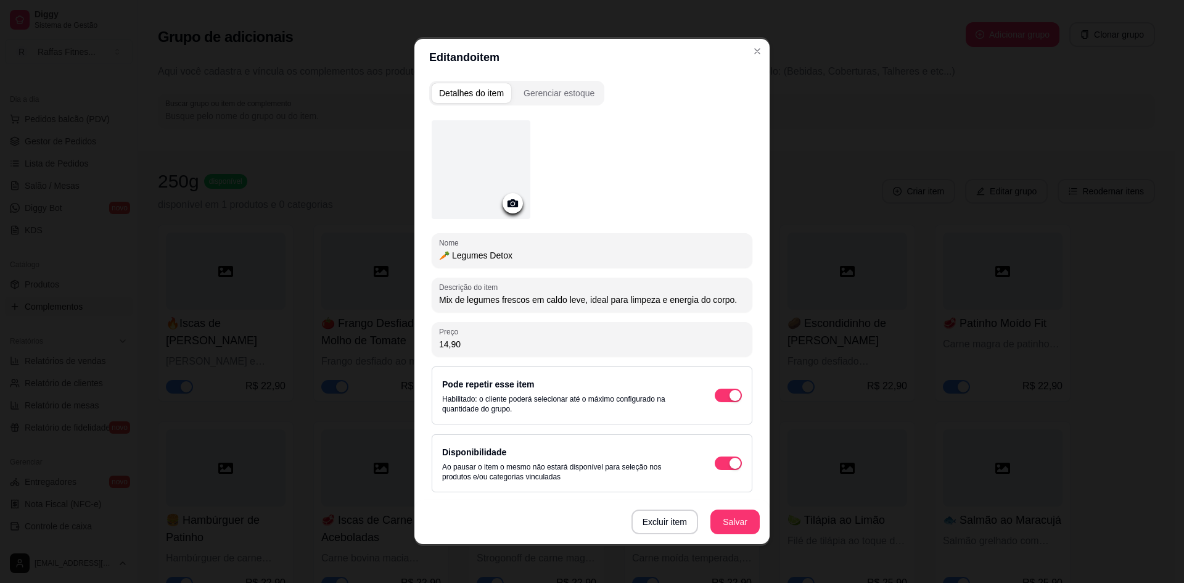
click at [503, 343] on input "14,90" at bounding box center [592, 344] width 306 height 12
paste input "3,5"
click at [741, 529] on button "Salvar" at bounding box center [735, 522] width 48 height 24
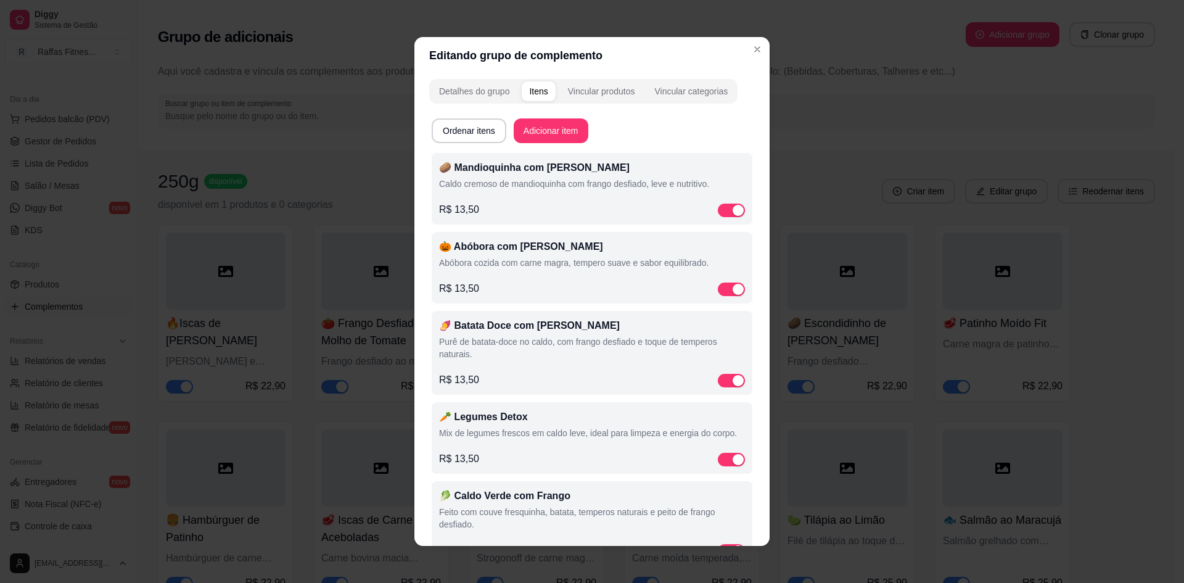
scroll to position [42, 0]
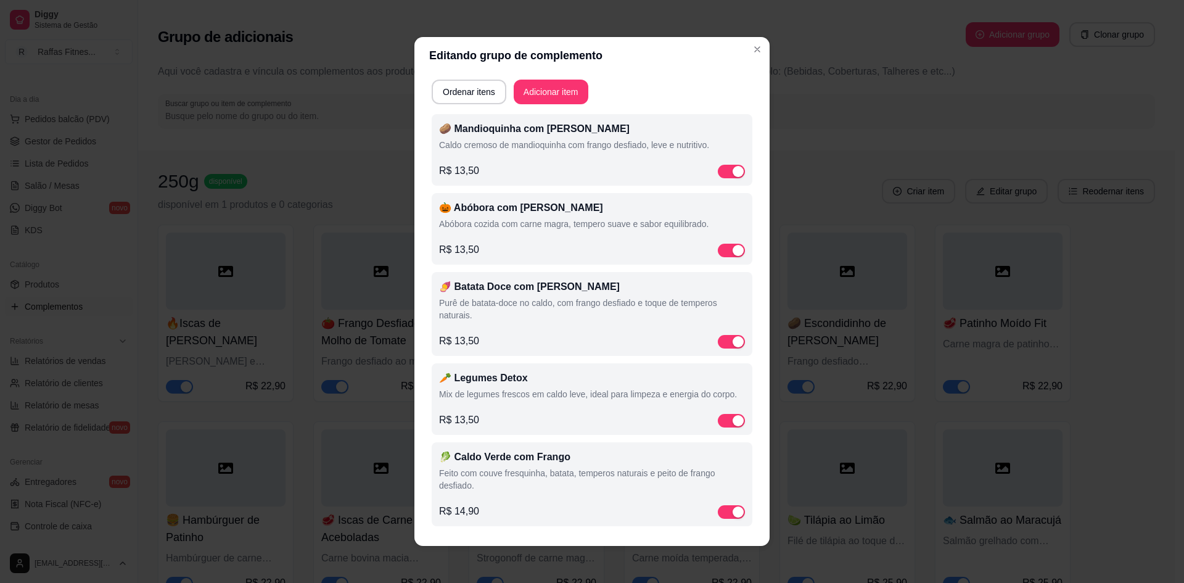
click at [574, 469] on p "Feito com couve fresquinha, batata, temperos naturais e peito de frango desfiad…" at bounding box center [592, 479] width 306 height 25
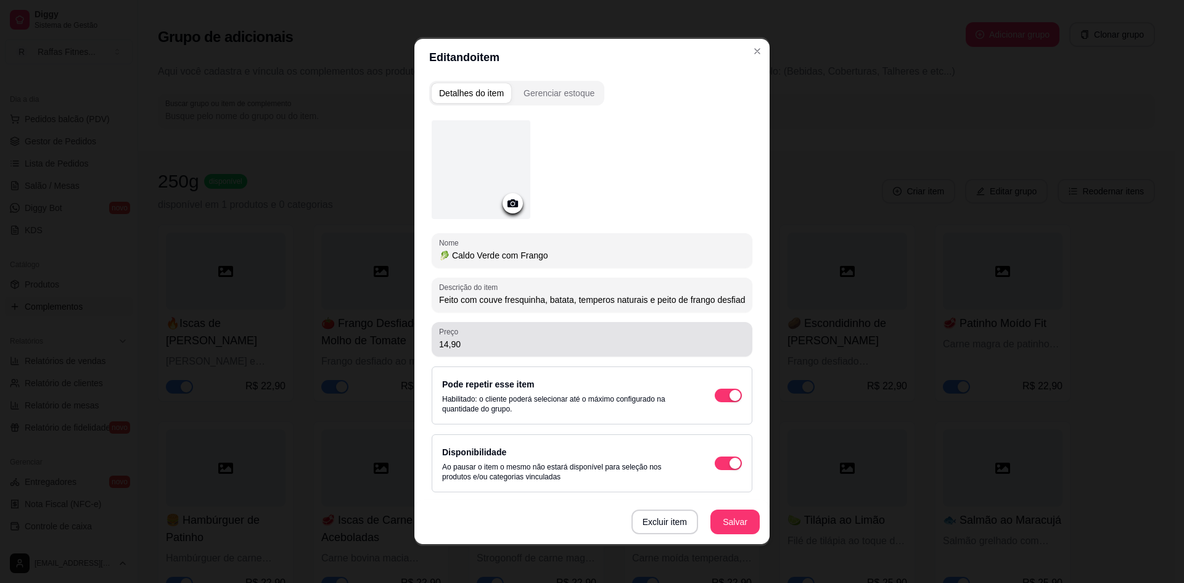
click at [553, 351] on div "Preço 14,90" at bounding box center [592, 339] width 321 height 35
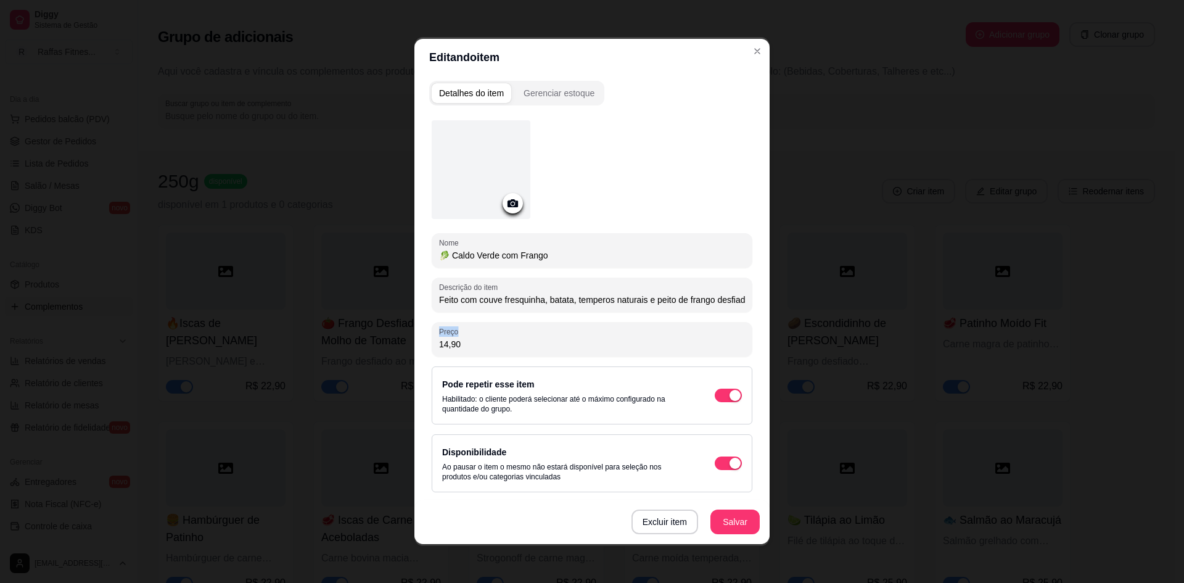
click at [553, 351] on div "Preço 14,90" at bounding box center [592, 339] width 321 height 35
click at [512, 345] on input "14,90" at bounding box center [592, 344] width 306 height 12
click at [512, 344] on input "14,90" at bounding box center [592, 344] width 306 height 12
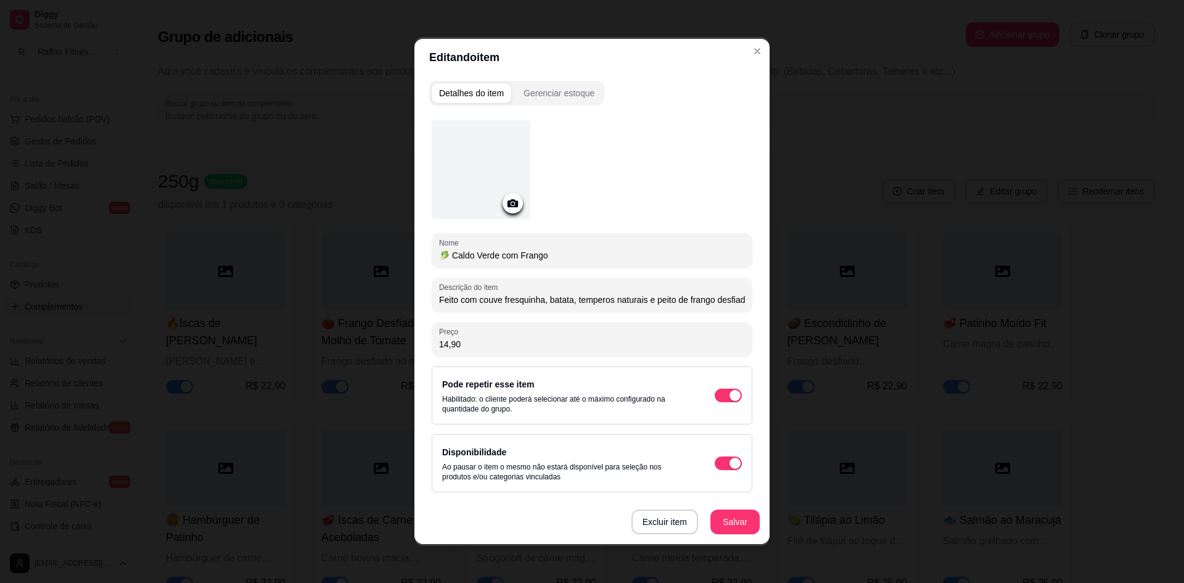
paste input "3,5"
click at [723, 522] on button "Salvar" at bounding box center [735, 522] width 48 height 24
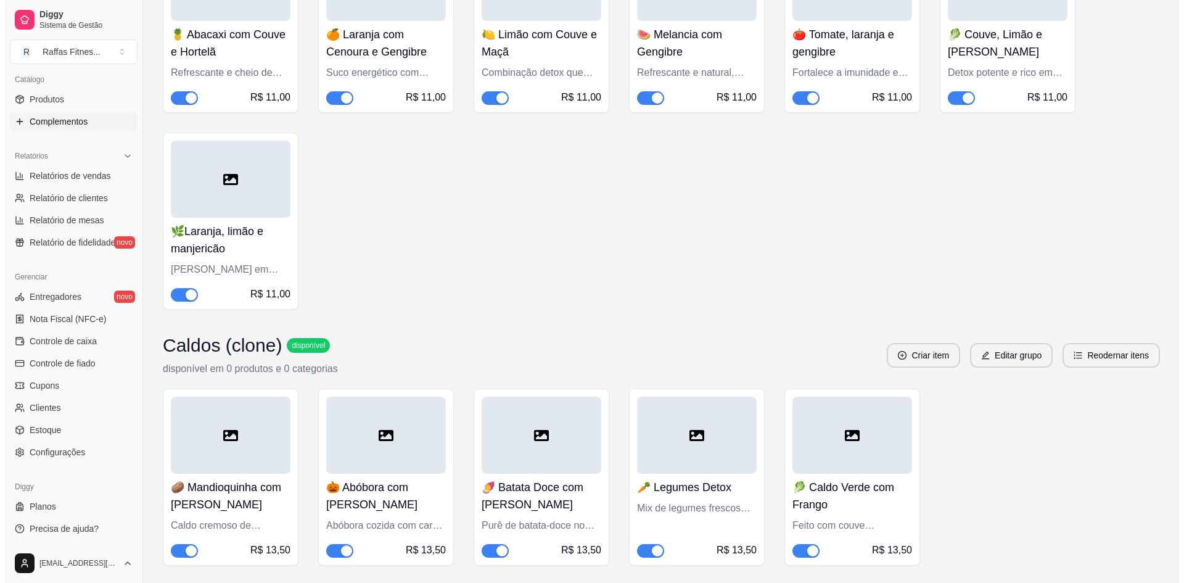
scroll to position [3121, 0]
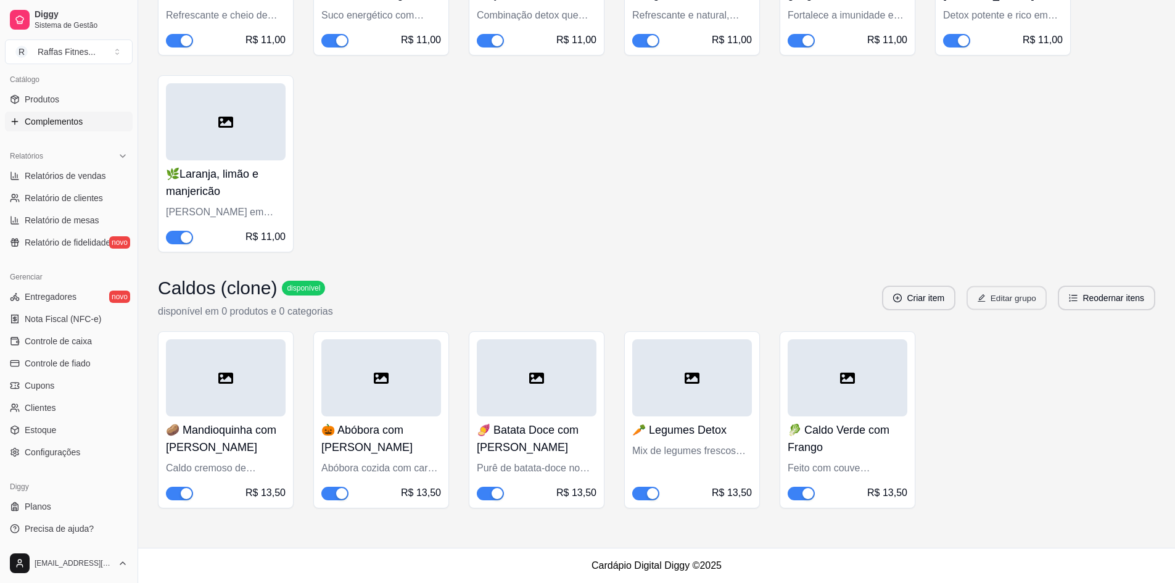
click at [1017, 305] on button "Editar grupo" at bounding box center [1006, 298] width 80 height 24
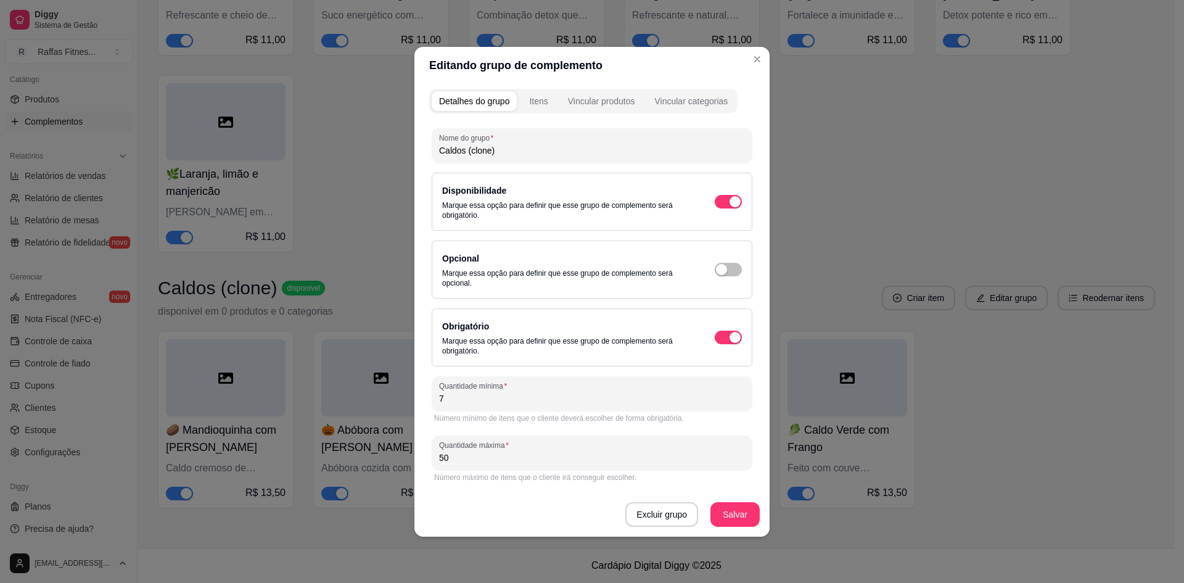
drag, startPoint x: 522, startPoint y: 149, endPoint x: 360, endPoint y: 188, distance: 167.4
click at [360, 188] on div "Editando grupo de complemento Detalhes do grupo Itens Vincular produtos Vincula…" at bounding box center [592, 291] width 1184 height 583
paste input "13,50"
drag, startPoint x: 509, startPoint y: 147, endPoint x: 500, endPoint y: 144, distance: 9.4
click at [500, 144] on input "13,50" at bounding box center [592, 150] width 306 height 12
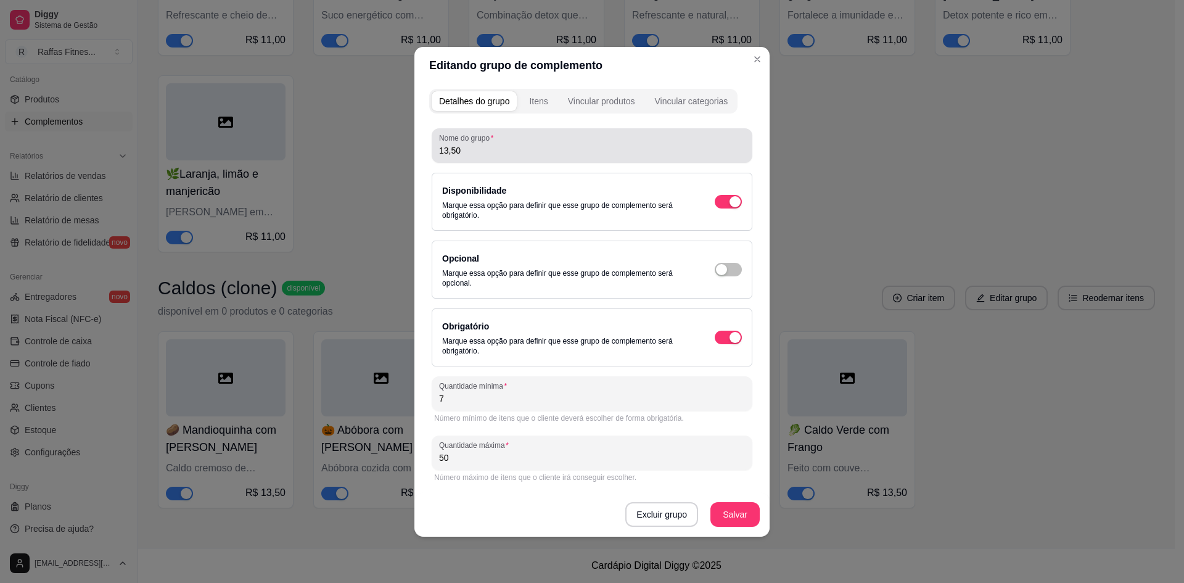
click at [503, 152] on input "13,50" at bounding box center [592, 150] width 306 height 12
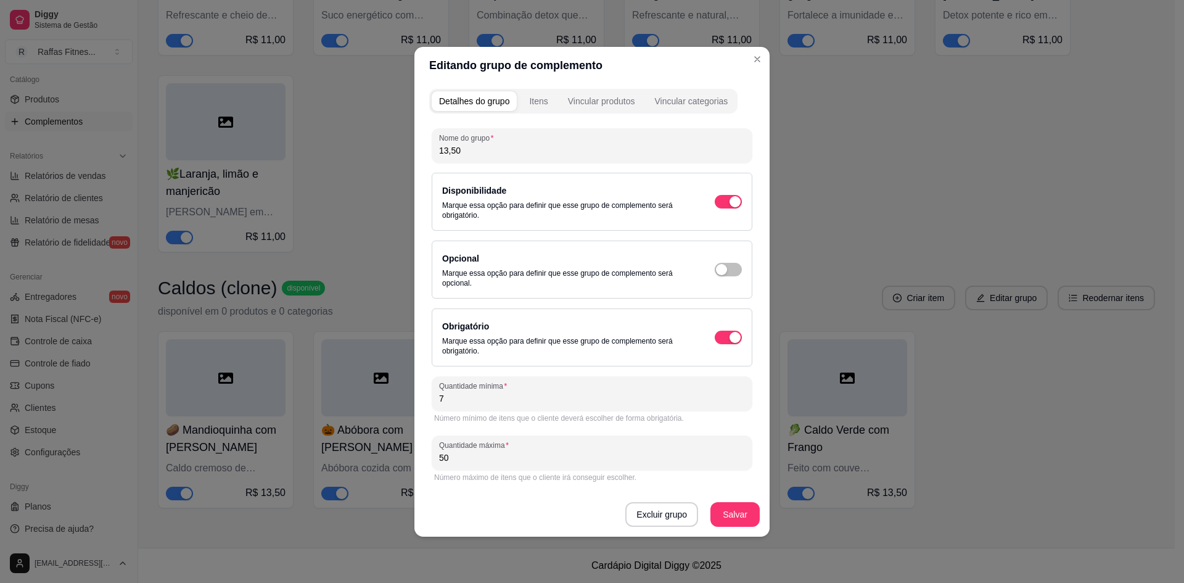
click at [503, 152] on input "13,50" at bounding box center [592, 150] width 306 height 12
paste input "💪"
click at [532, 109] on button "Itens" at bounding box center [538, 101] width 33 height 20
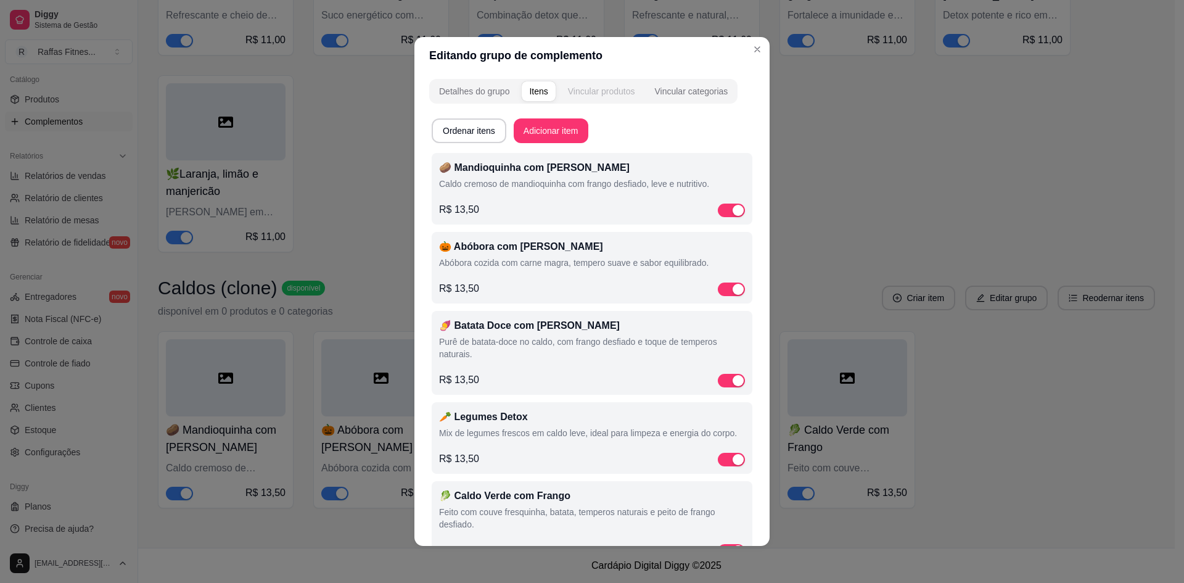
click at [584, 91] on div "Vincular produtos" at bounding box center [601, 91] width 67 height 12
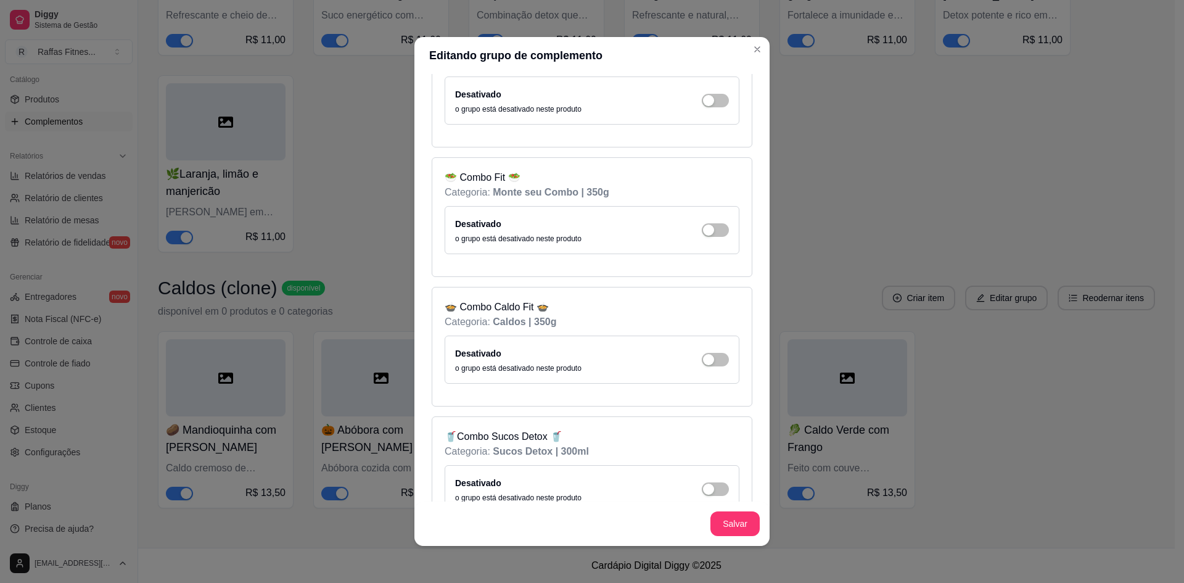
scroll to position [341, 0]
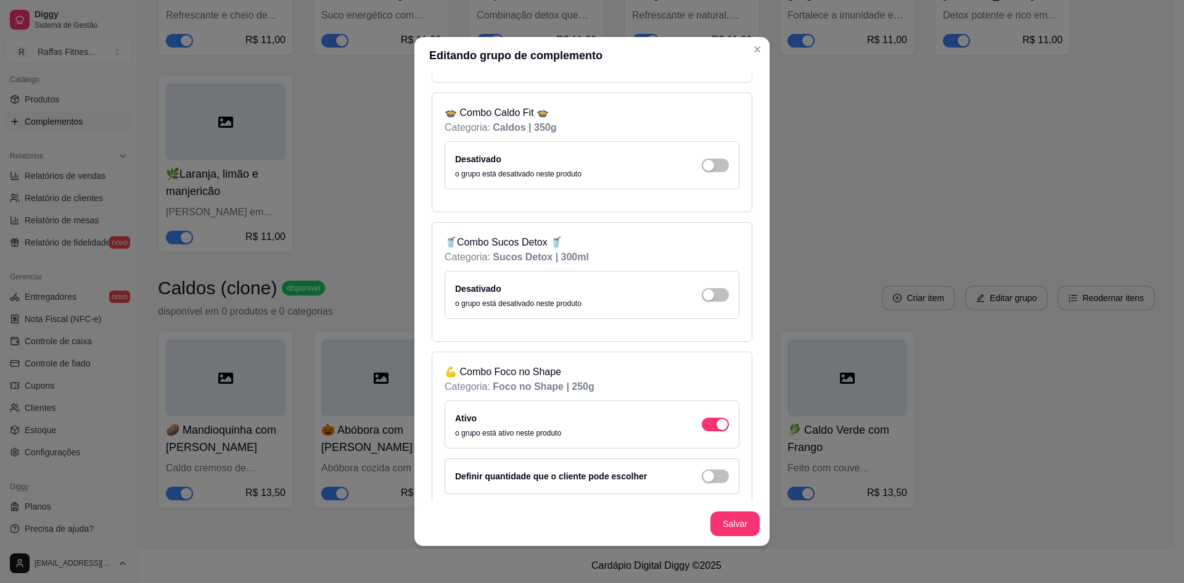
scroll to position [377, 0]
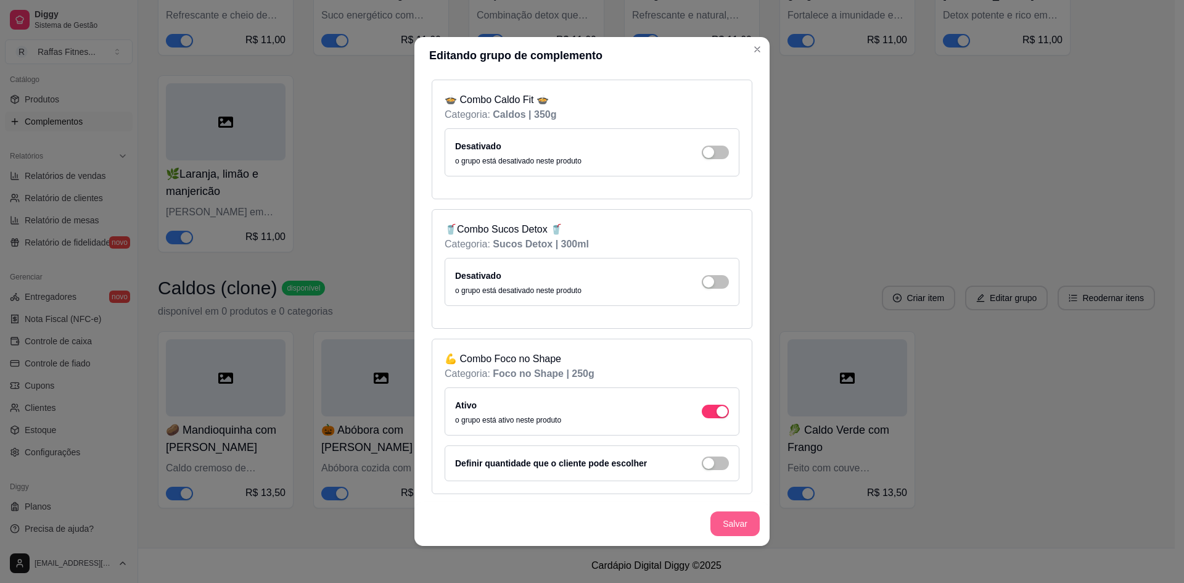
click at [722, 517] on button "Salvar" at bounding box center [734, 523] width 49 height 25
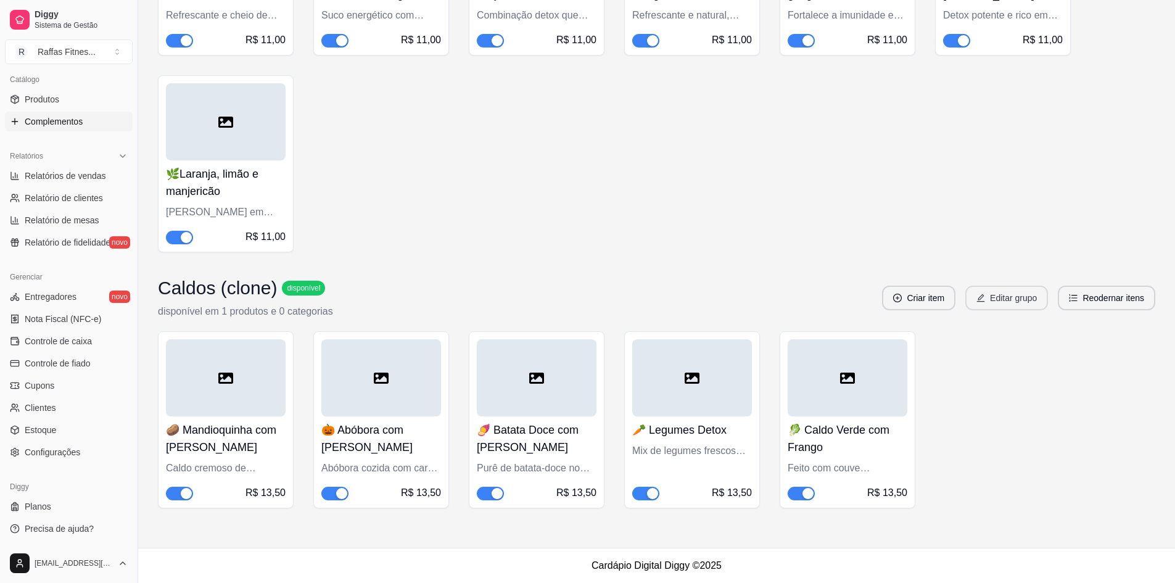
click at [982, 308] on button "Editar grupo" at bounding box center [1006, 298] width 83 height 25
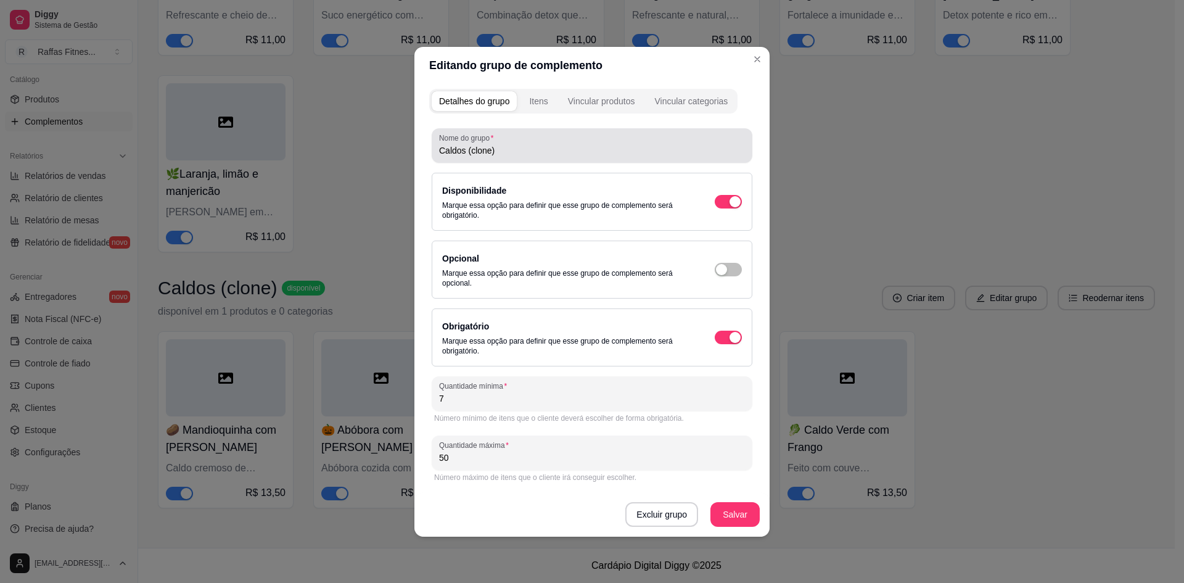
click at [495, 156] on input "Caldos (clone)" at bounding box center [592, 150] width 306 height 12
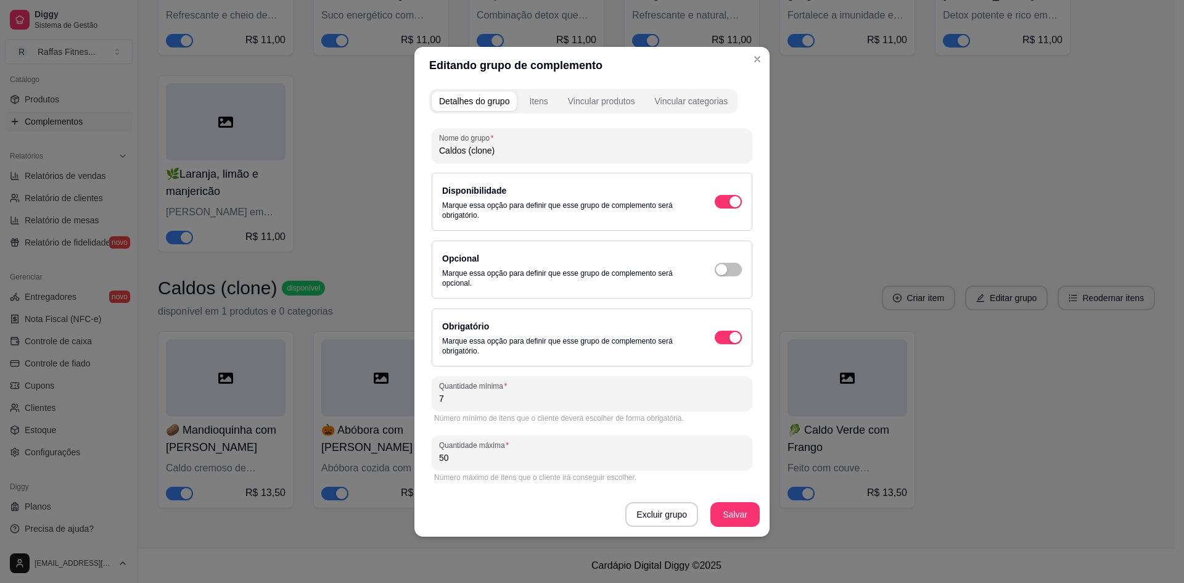
click at [495, 156] on input "Caldos (clone)" at bounding box center [592, 150] width 306 height 12
paste input "💪"
click at [479, 392] on input "7" at bounding box center [592, 398] width 306 height 12
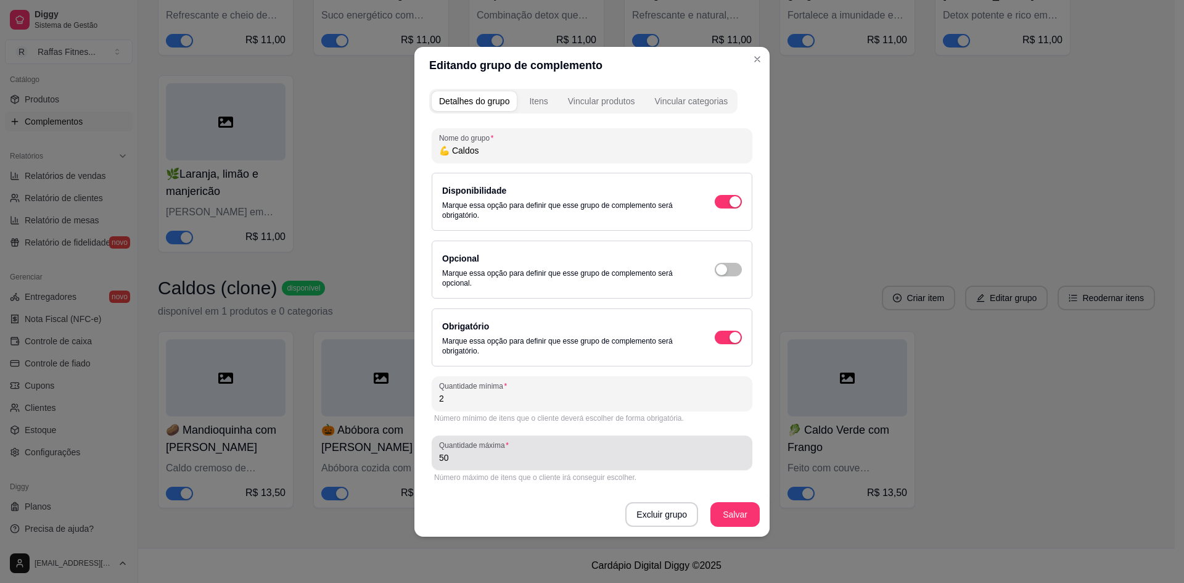
click at [462, 458] on input "50" at bounding box center [592, 457] width 306 height 12
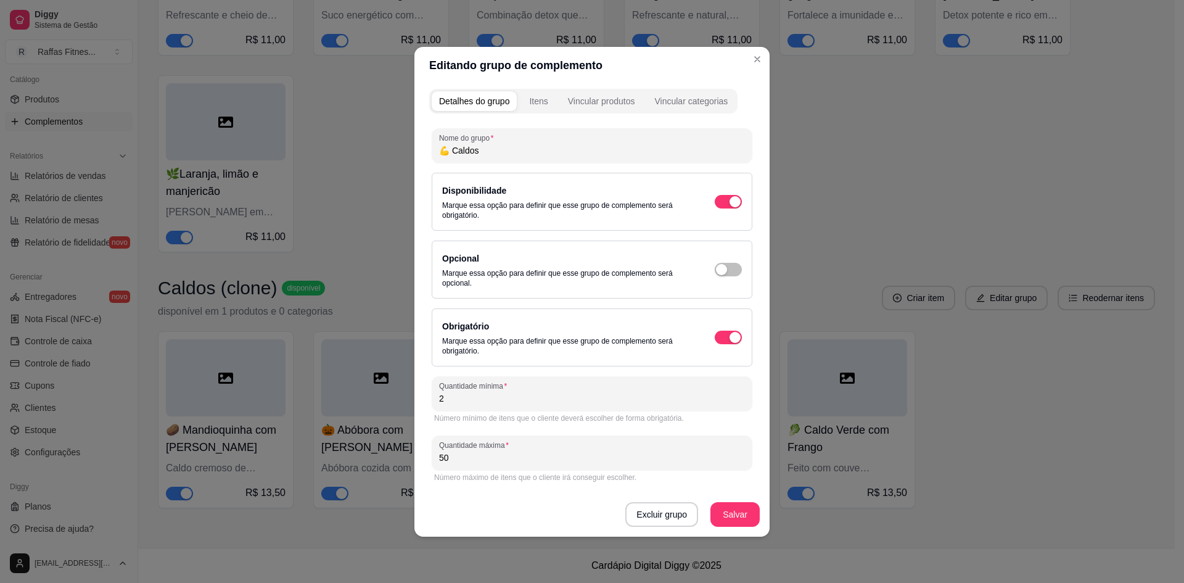
click at [462, 458] on input "50" at bounding box center [592, 457] width 306 height 12
click at [742, 520] on button "Salvar" at bounding box center [734, 514] width 49 height 25
click at [596, 109] on button "Vincular produtos" at bounding box center [602, 101] width 82 height 20
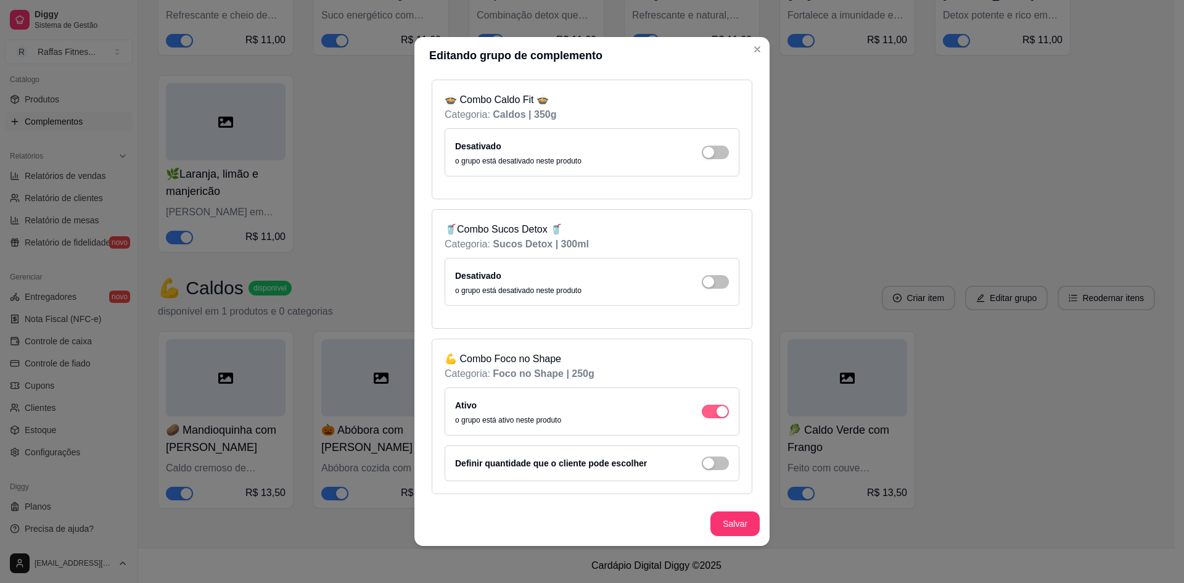
click at [712, 417] on span "button" at bounding box center [715, 412] width 27 height 14
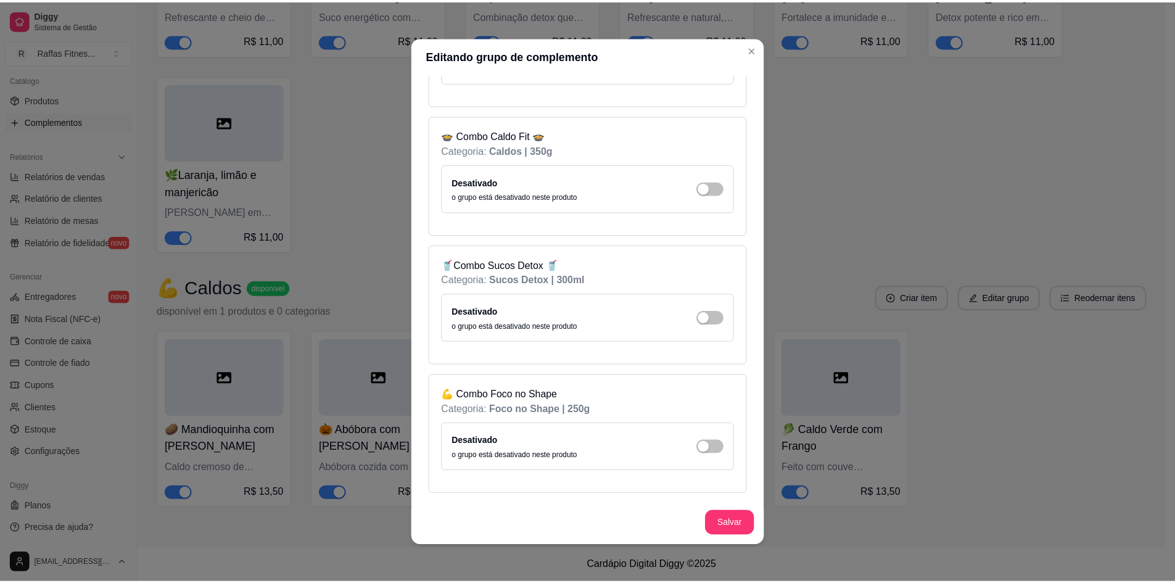
scroll to position [341, 0]
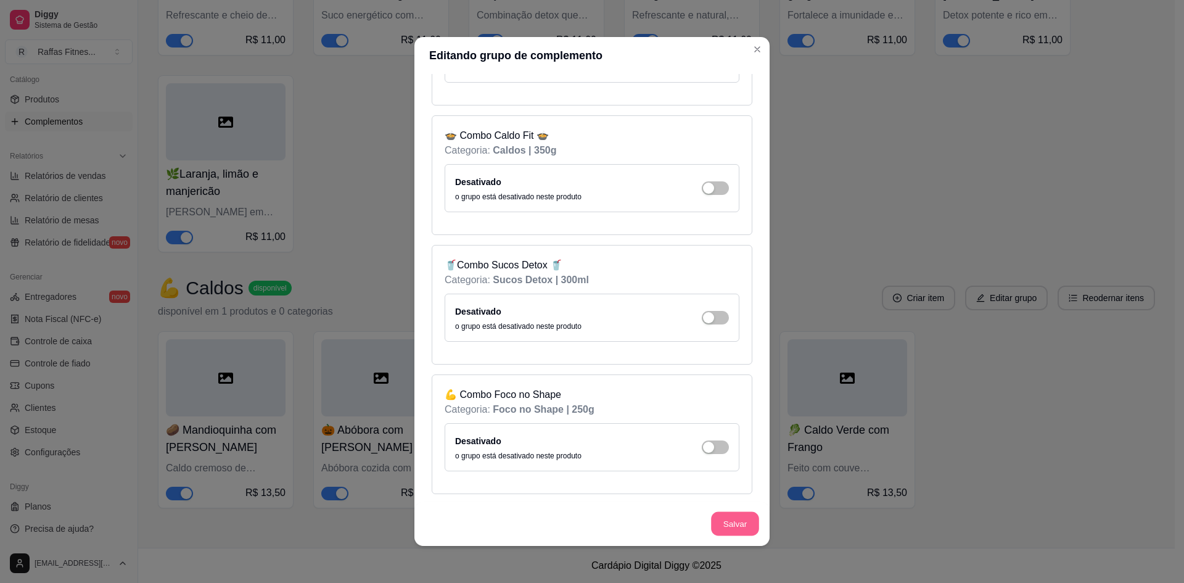
click at [725, 527] on button "Salvar" at bounding box center [735, 524] width 48 height 24
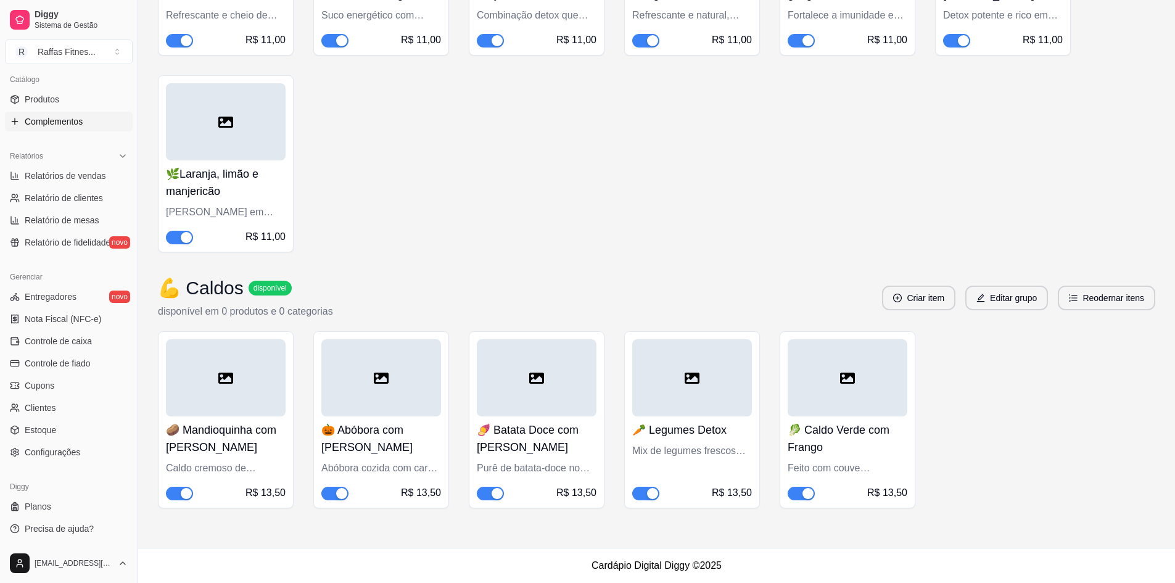
click at [74, 110] on ul "Produtos Complementos" at bounding box center [69, 110] width 128 height 42
click at [62, 101] on link "Produtos" at bounding box center [69, 99] width 128 height 20
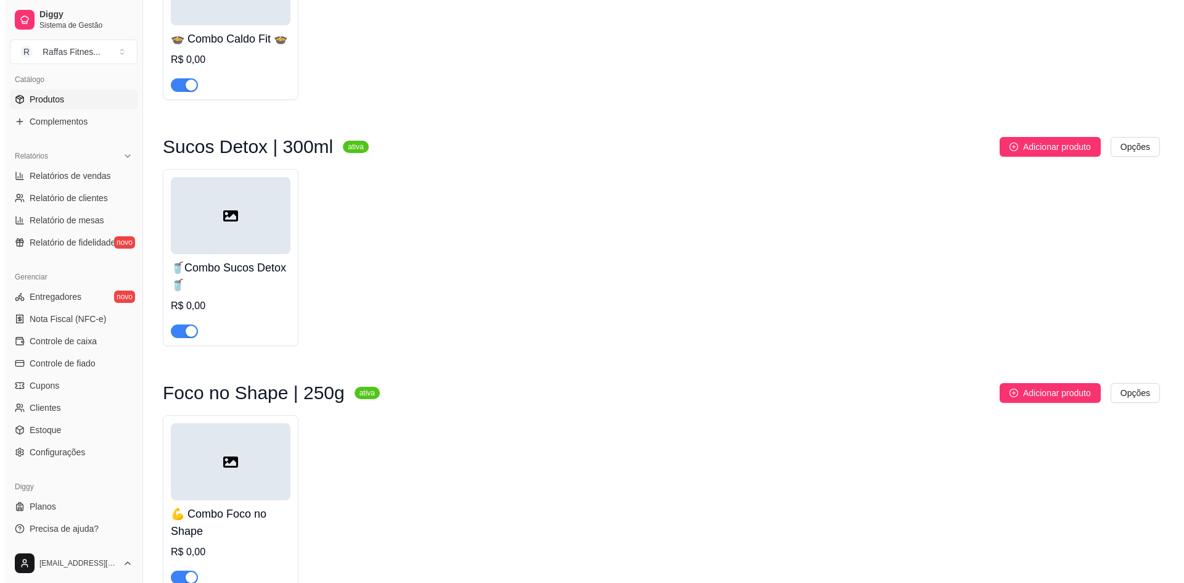
scroll to position [765, 0]
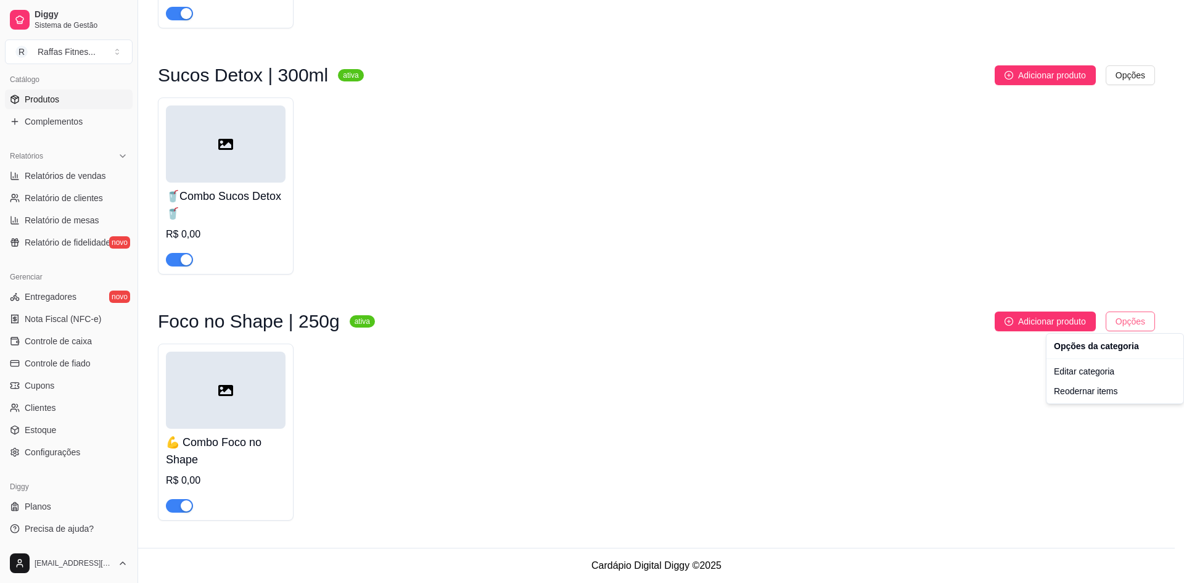
click at [1106, 368] on div "Editar categoria" at bounding box center [1115, 371] width 132 height 20
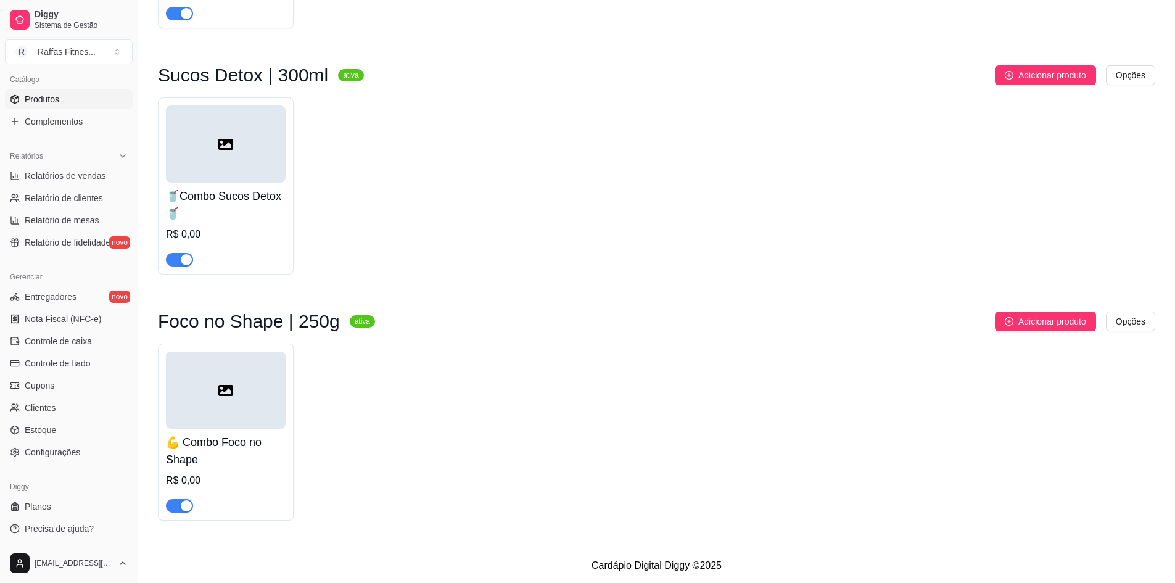
click at [268, 422] on div at bounding box center [226, 389] width 120 height 77
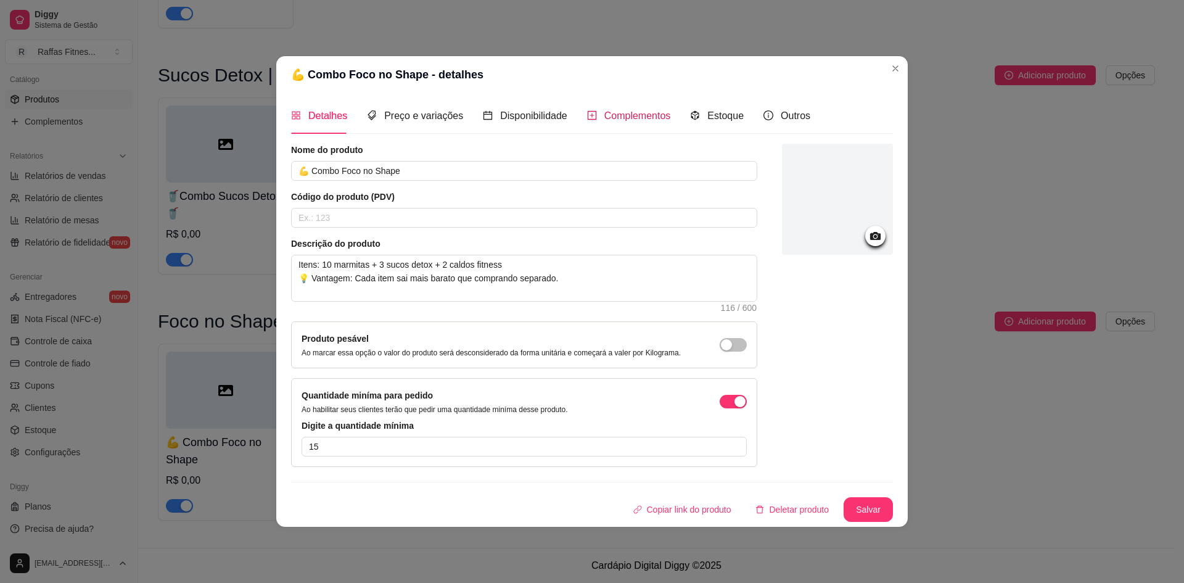
click at [639, 115] on span "Complementos" at bounding box center [637, 115] width 67 height 10
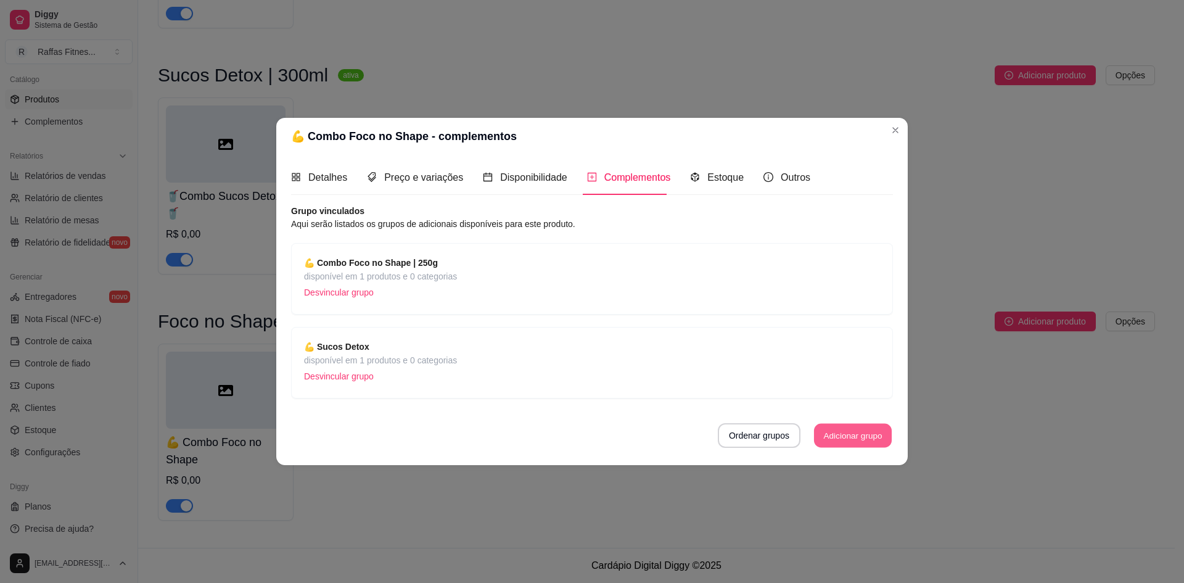
click at [842, 425] on button "Adicionar grupo" at bounding box center [853, 436] width 78 height 24
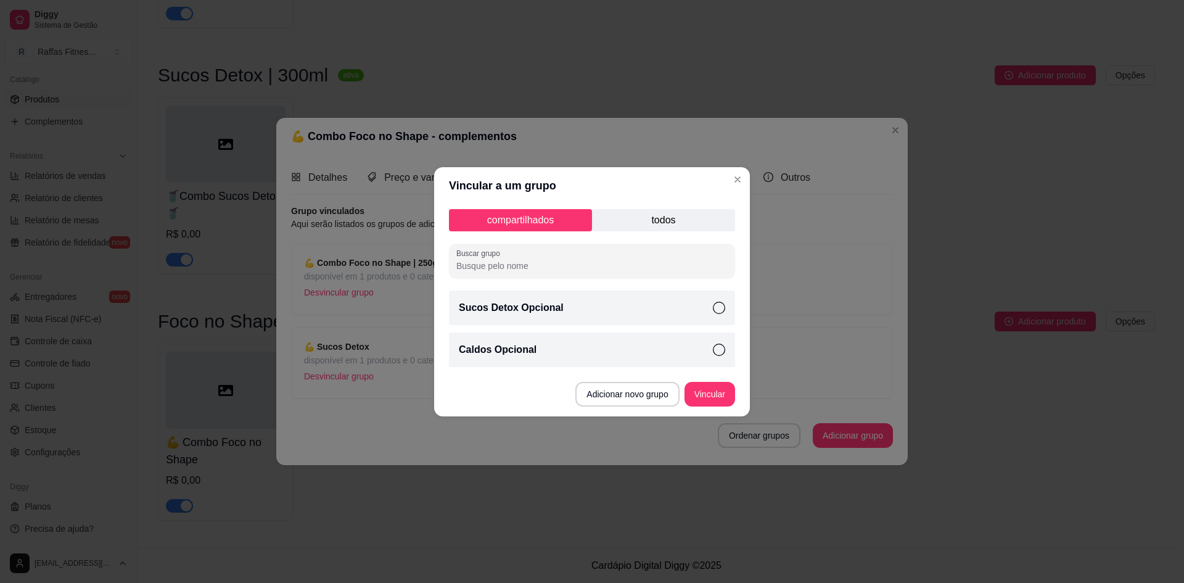
click at [655, 224] on p "todos" at bounding box center [663, 220] width 143 height 22
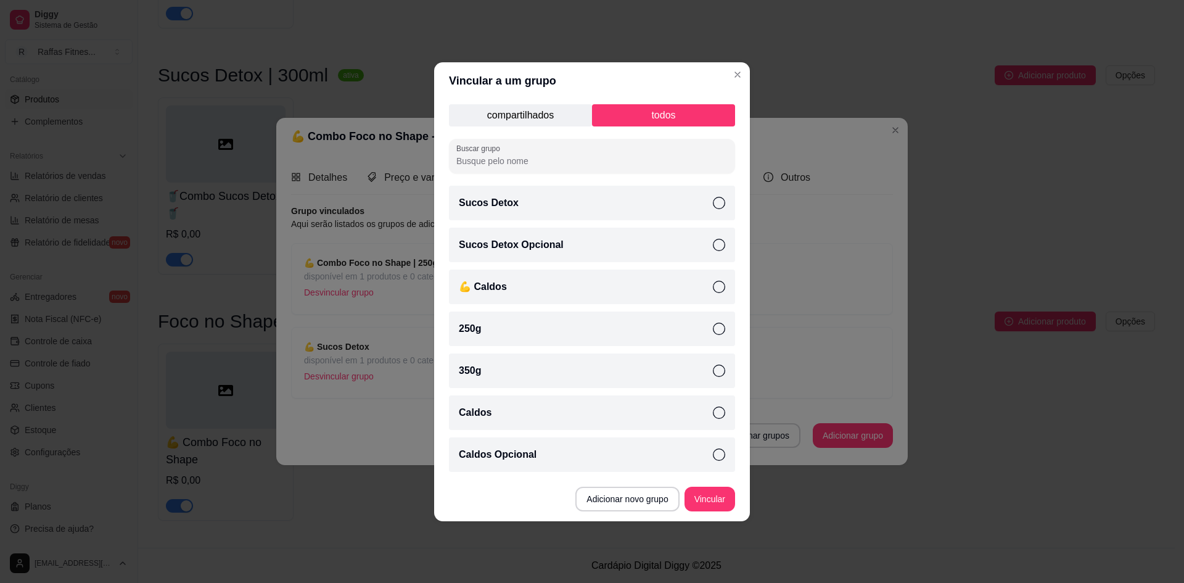
click at [543, 294] on div "💪 Caldos" at bounding box center [592, 286] width 286 height 35
click at [710, 500] on button "Vincular" at bounding box center [709, 499] width 51 height 25
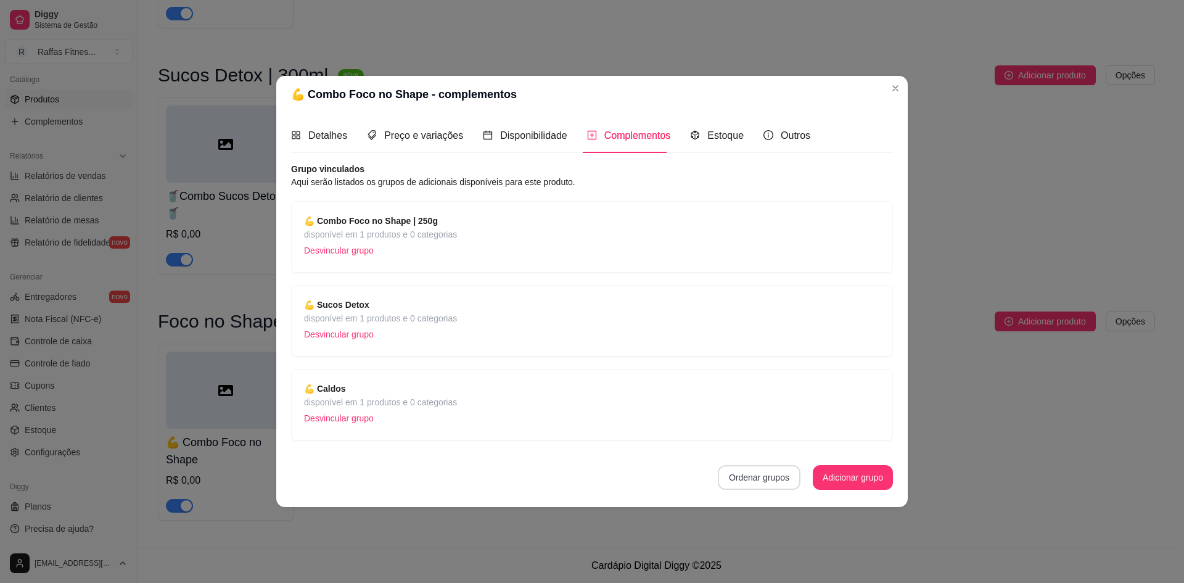
click at [754, 485] on button "Ordenar grupos" at bounding box center [759, 477] width 83 height 25
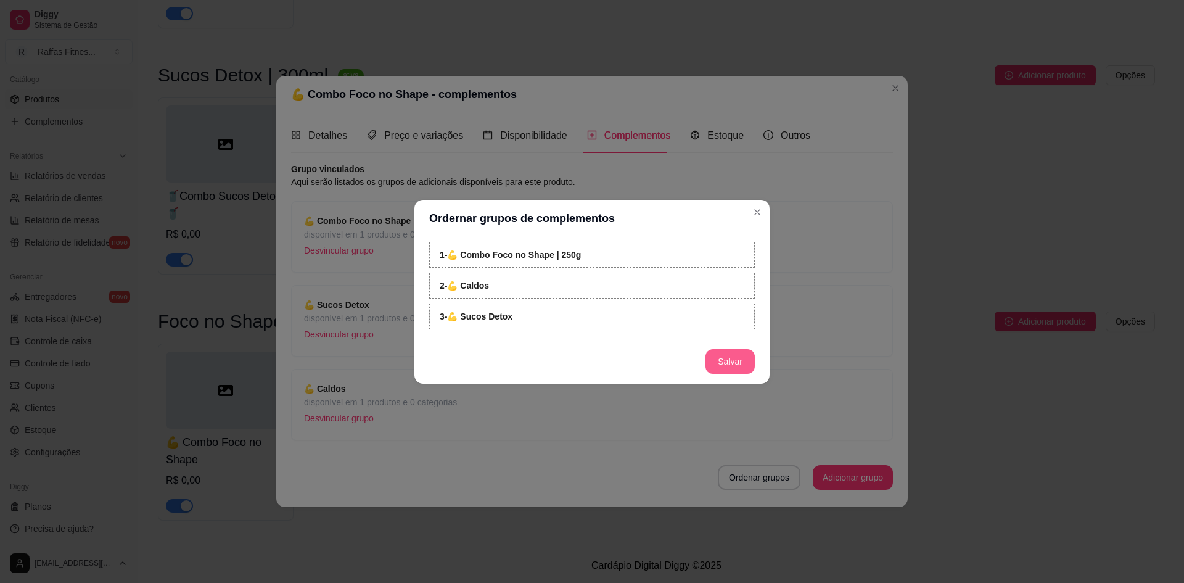
click at [743, 359] on button "Salvar" at bounding box center [729, 361] width 49 height 25
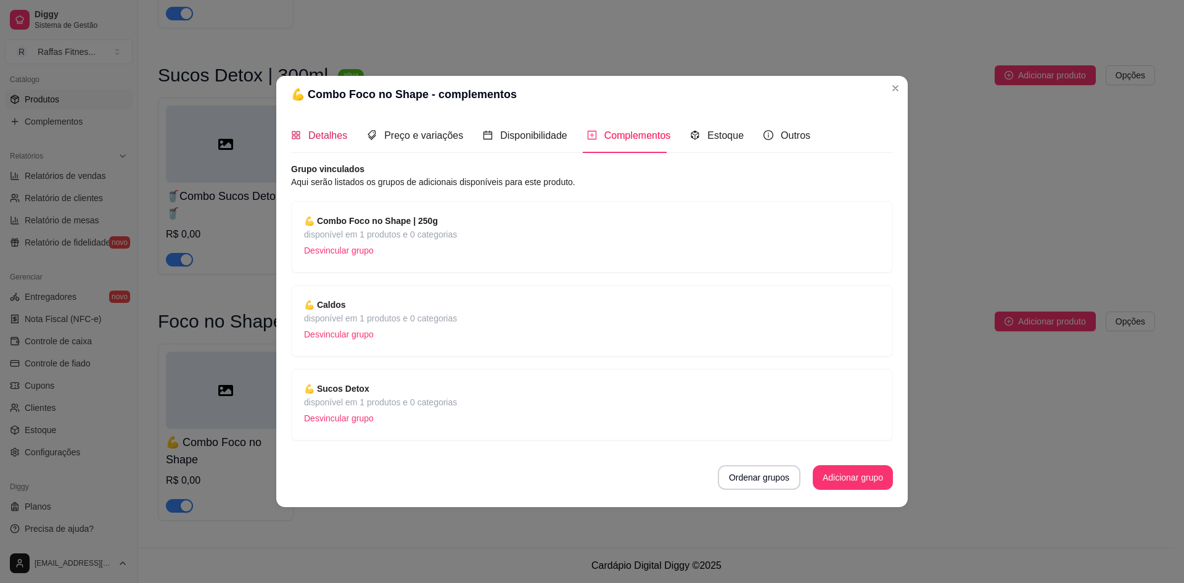
click at [301, 140] on div "Detalhes" at bounding box center [319, 135] width 56 height 15
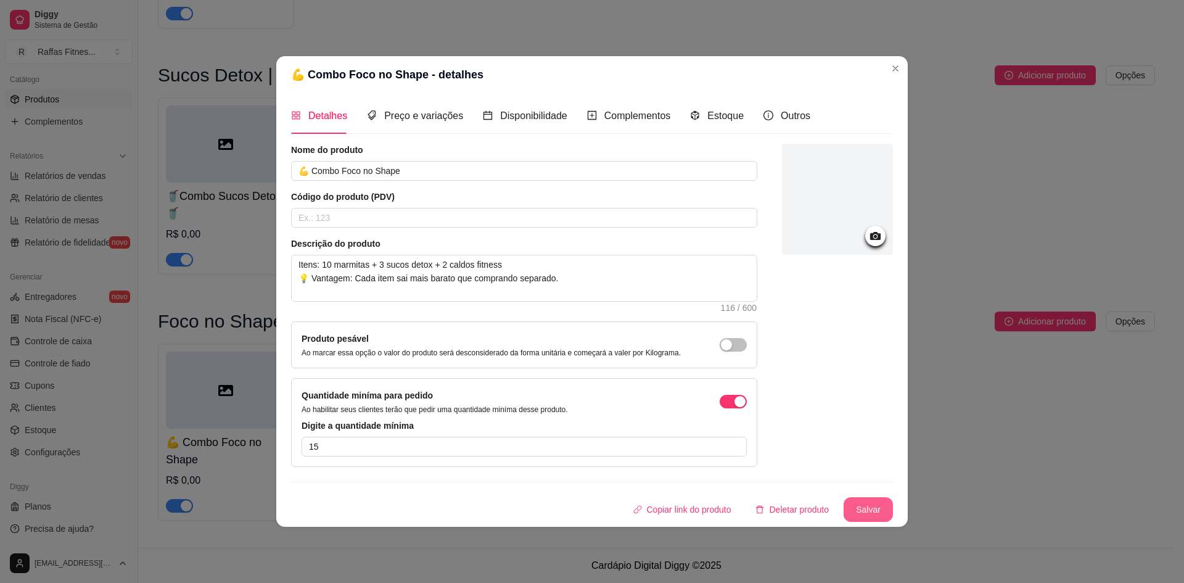
click at [860, 510] on button "Salvar" at bounding box center [868, 509] width 49 height 25
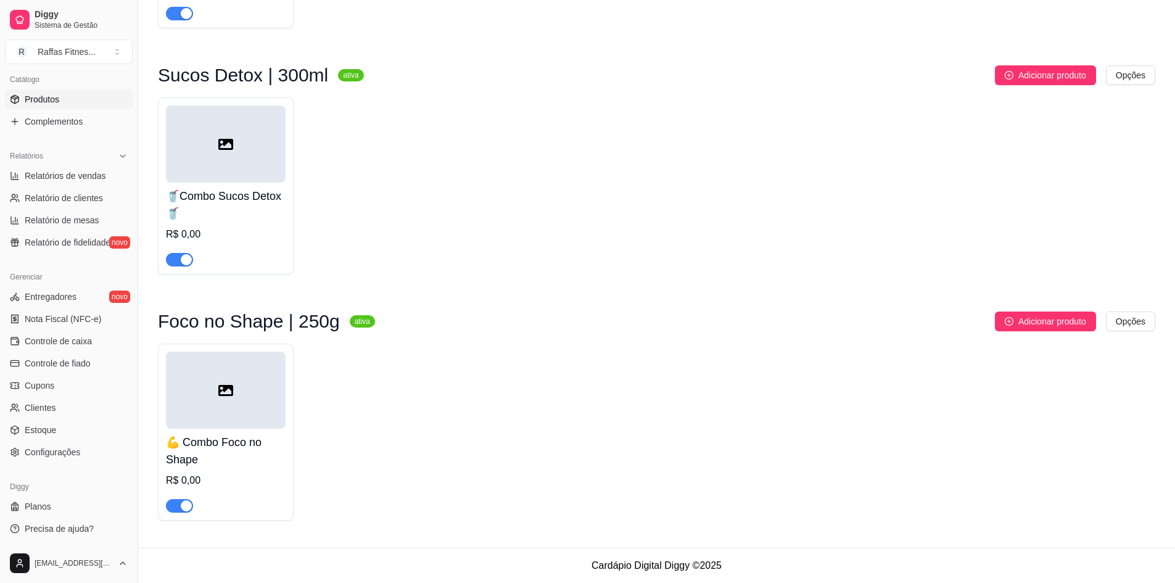
click at [242, 413] on div at bounding box center [226, 389] width 120 height 77
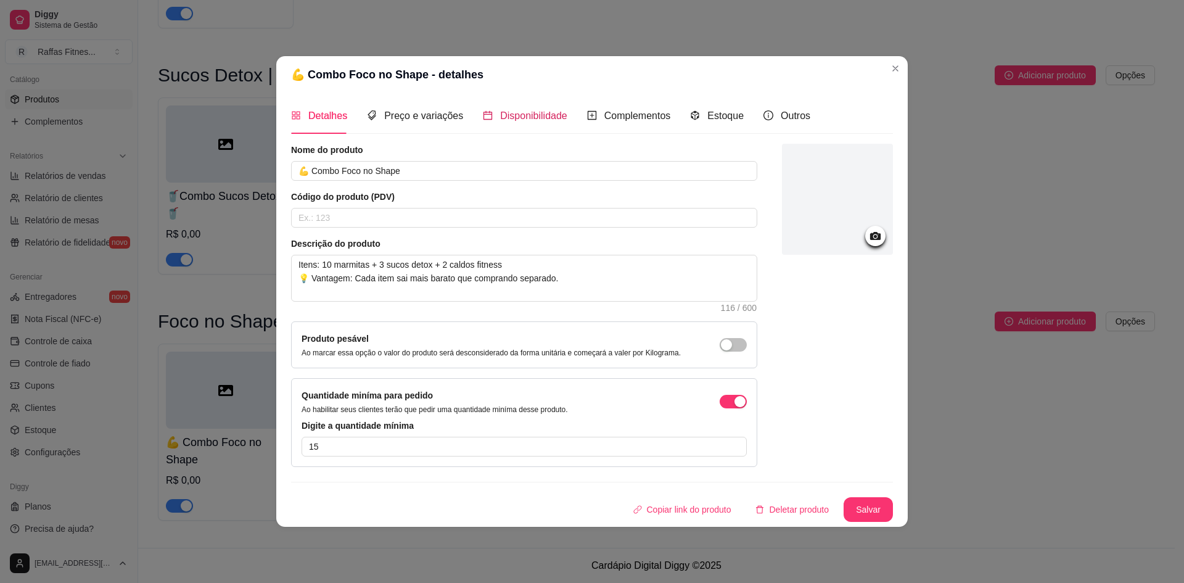
click at [510, 115] on span "Disponibilidade" at bounding box center [533, 115] width 67 height 10
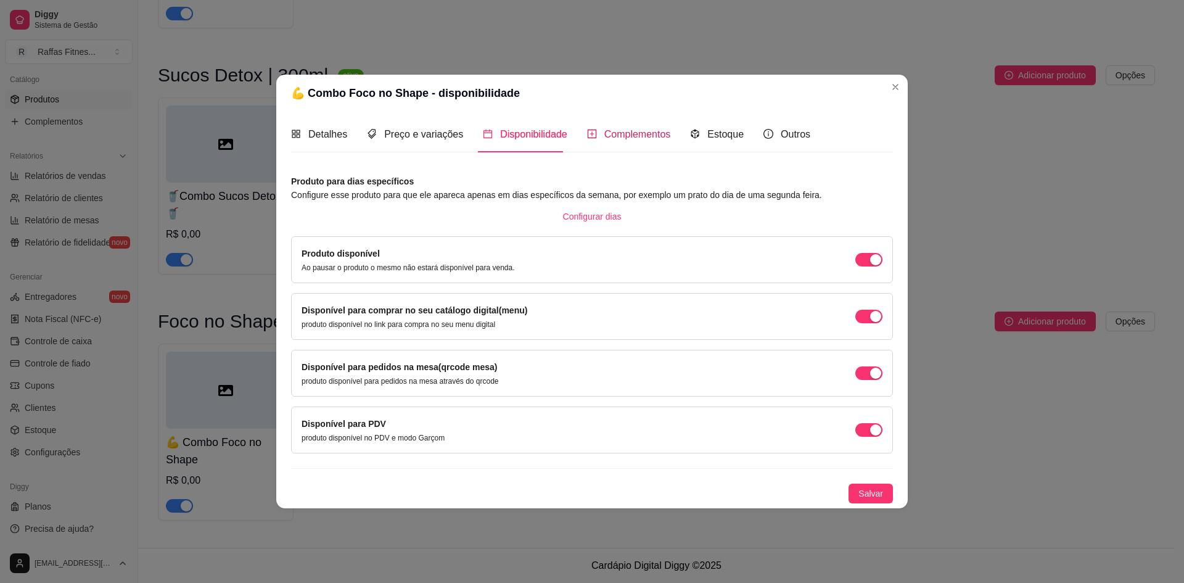
click at [596, 130] on div "Complementos" at bounding box center [629, 133] width 84 height 15
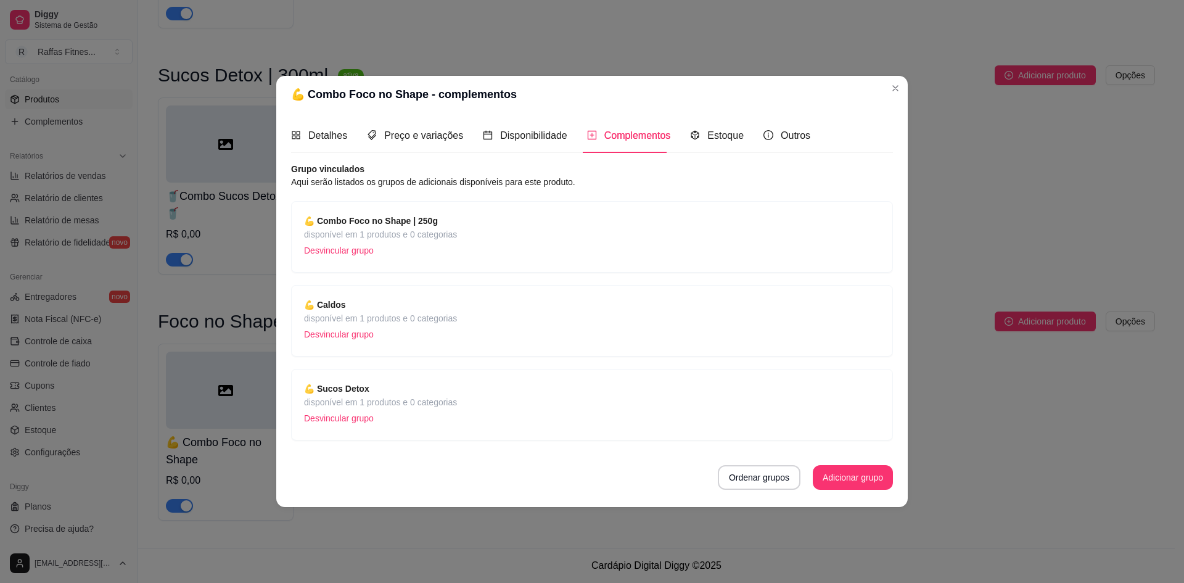
click at [348, 295] on div "💪 Caldos disponível em 1 produtos e 0 categorias Desvincular grupo" at bounding box center [592, 321] width 602 height 72
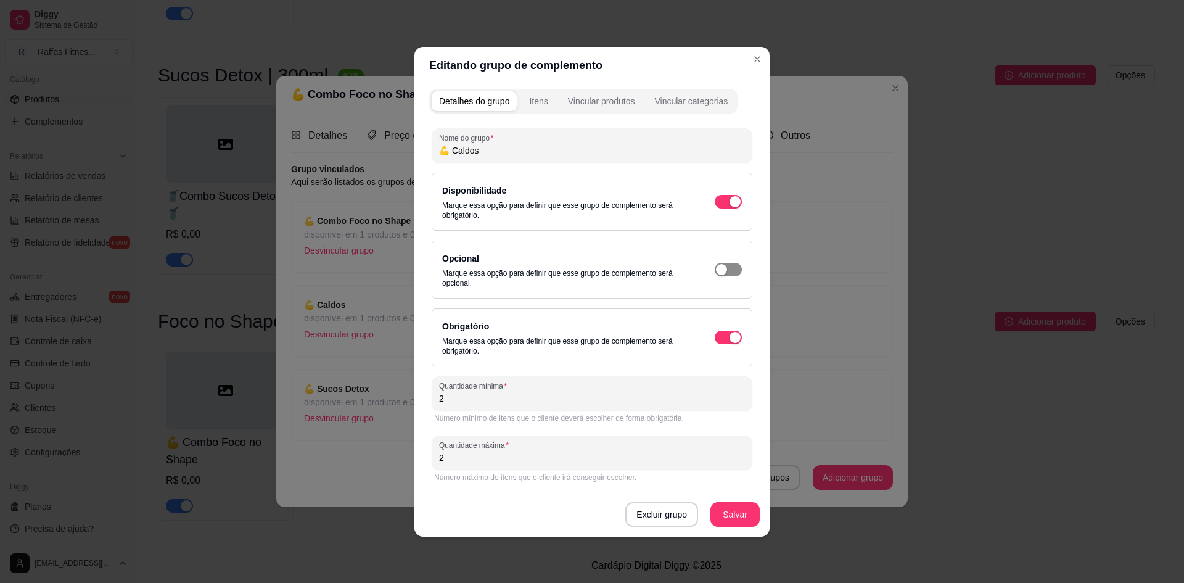
click at [729, 207] on div "button" at bounding box center [734, 201] width 11 height 11
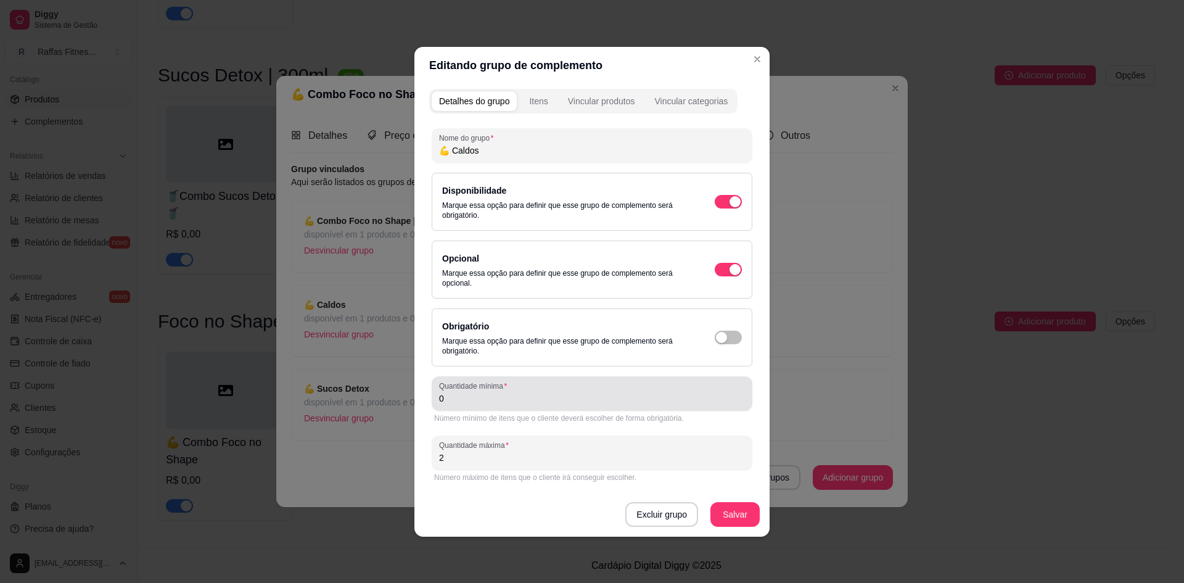
click at [553, 399] on input "0" at bounding box center [592, 398] width 306 height 12
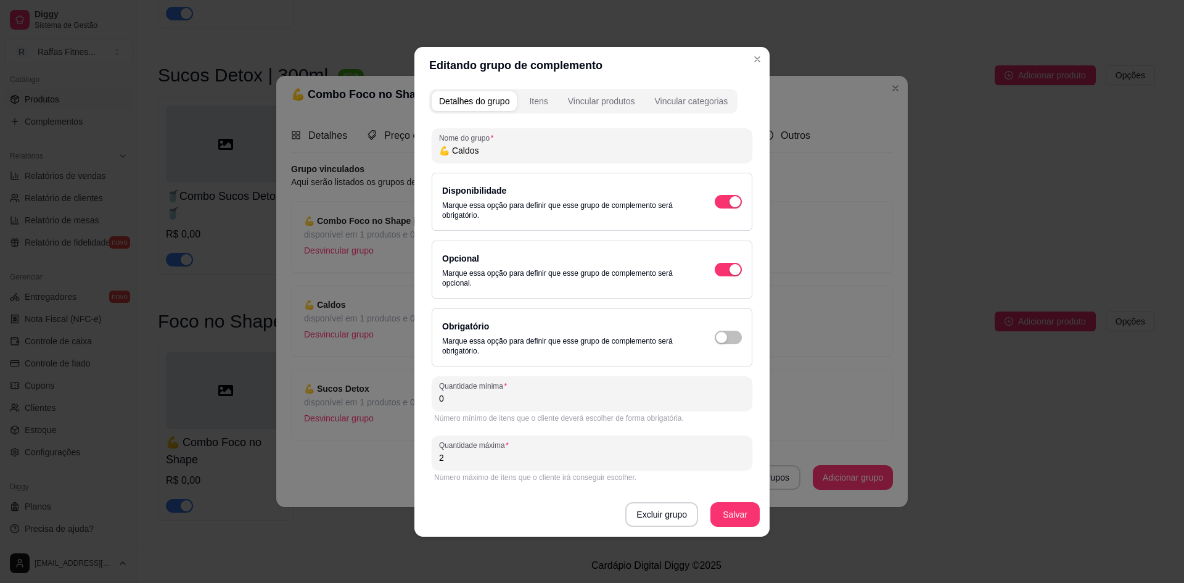
click at [553, 399] on input "0" at bounding box center [592, 398] width 306 height 12
click at [731, 525] on button "Salvar" at bounding box center [735, 514] width 48 height 24
click at [725, 517] on button "Salvar" at bounding box center [734, 514] width 49 height 25
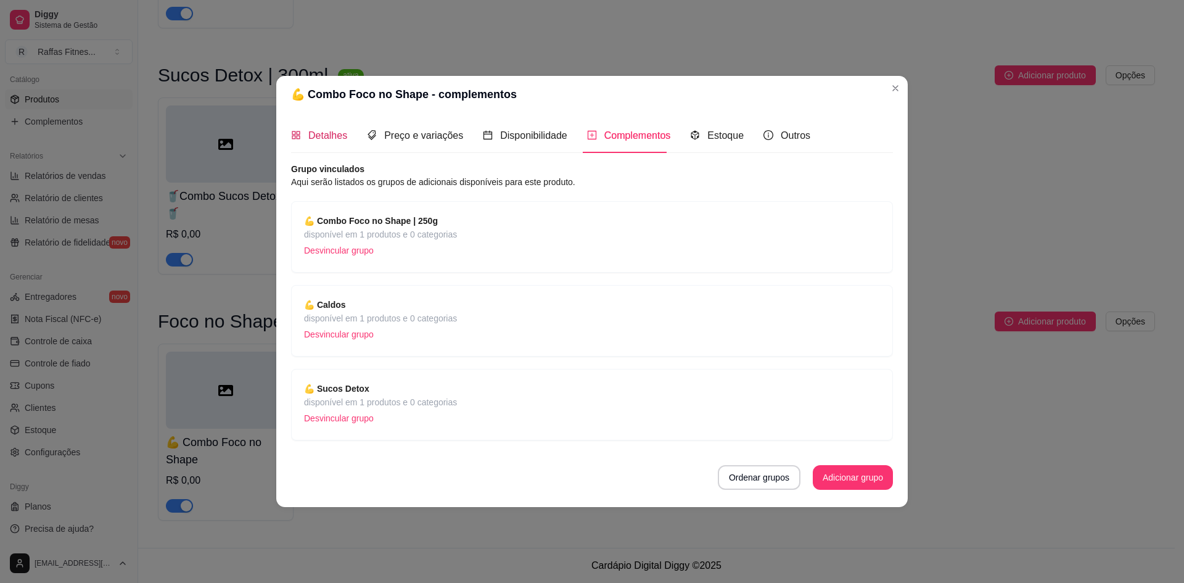
click at [328, 133] on span "Detalhes" at bounding box center [327, 135] width 39 height 10
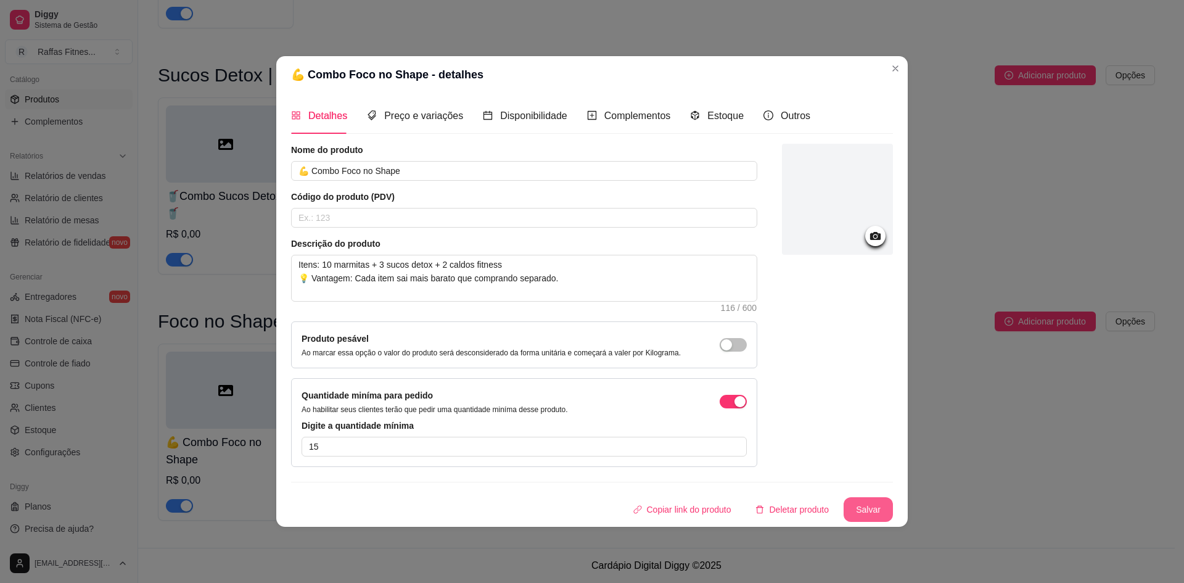
click at [877, 516] on button "Salvar" at bounding box center [868, 509] width 49 height 25
click at [609, 126] on div "Complementos" at bounding box center [629, 115] width 84 height 35
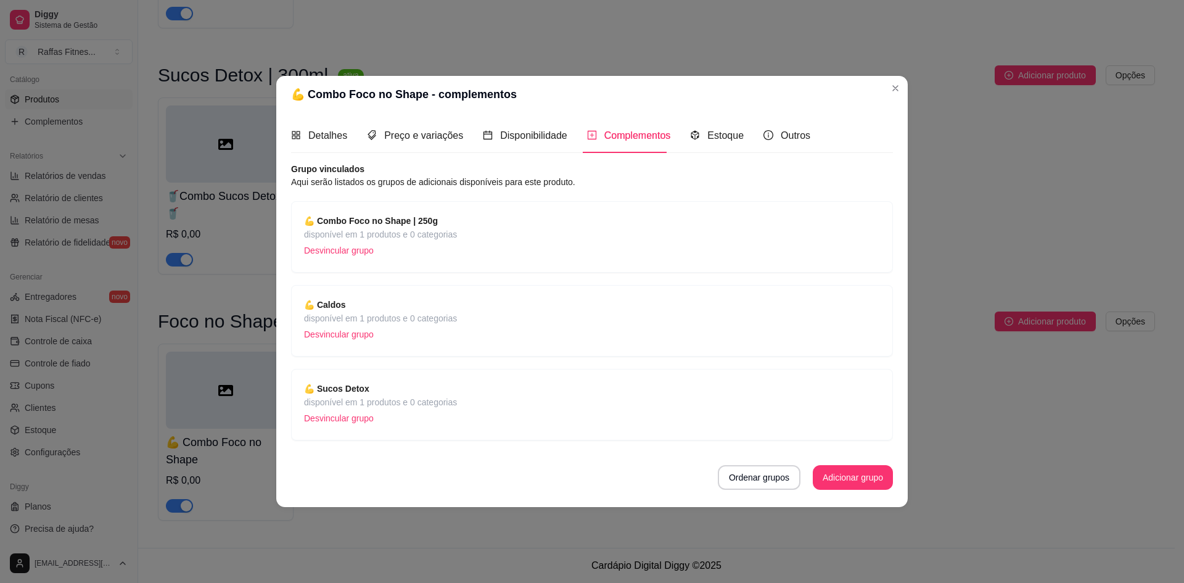
click at [385, 303] on span "💪 Caldos" at bounding box center [380, 305] width 153 height 14
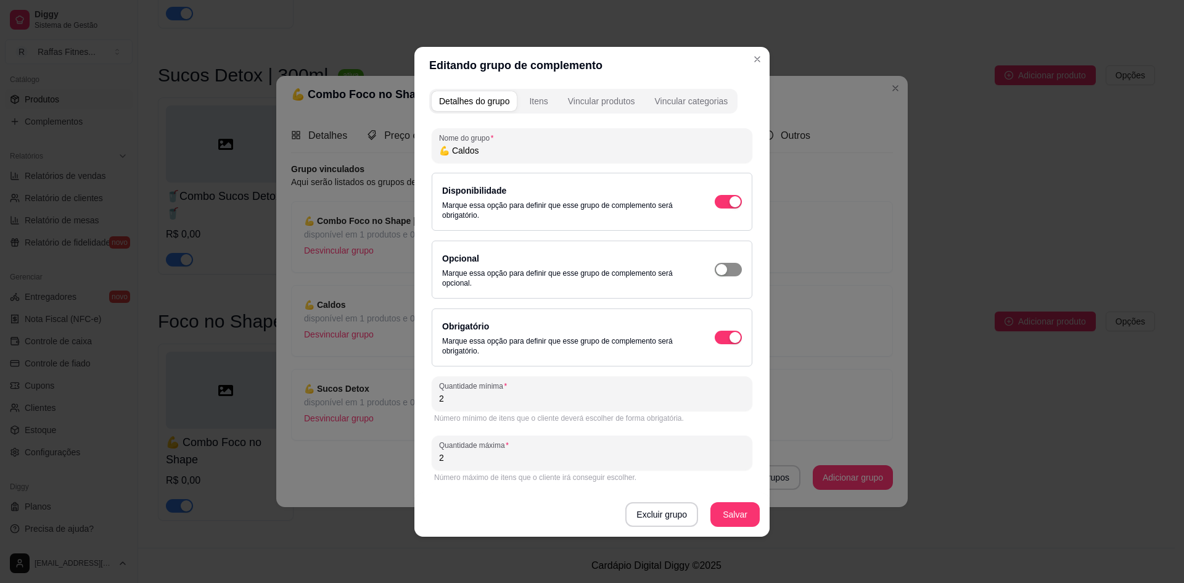
click at [731, 208] on span "button" at bounding box center [728, 202] width 27 height 14
click at [538, 396] on input "0" at bounding box center [592, 398] width 306 height 12
click at [746, 506] on button "Salvar" at bounding box center [735, 514] width 48 height 24
